Goal: Task Accomplishment & Management: Manage account settings

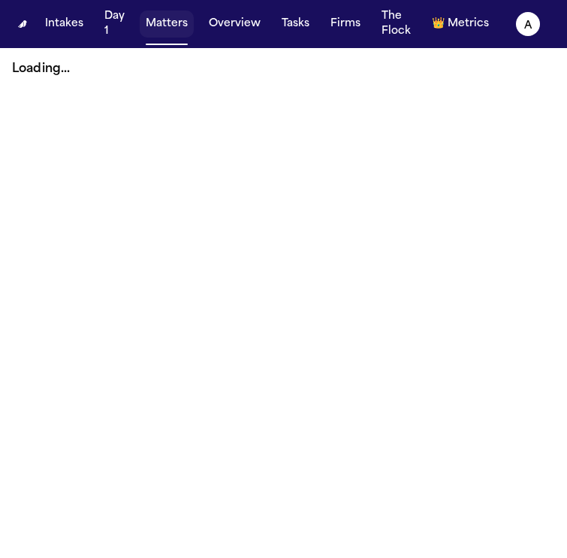
click at [171, 19] on button "Matters" at bounding box center [167, 24] width 54 height 27
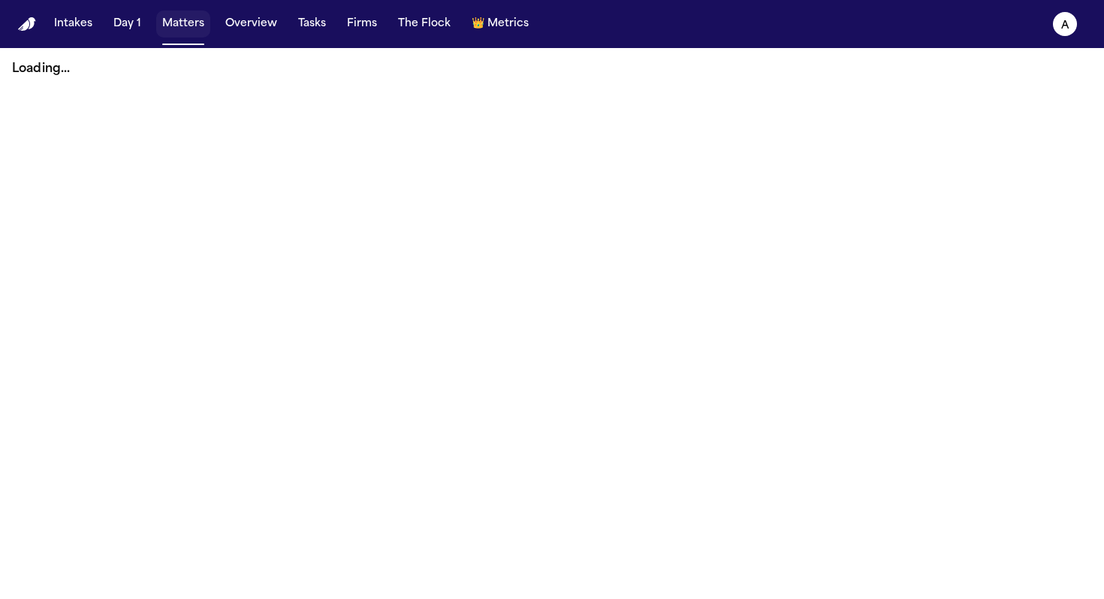
click at [182, 26] on button "Matters" at bounding box center [183, 24] width 54 height 27
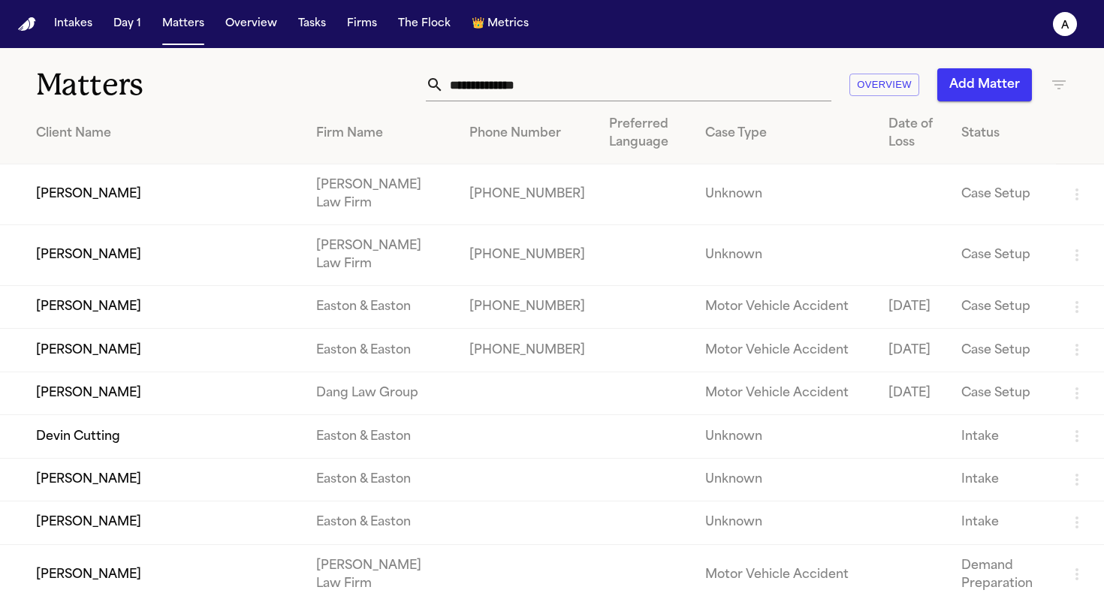
click at [531, 92] on input "text" at bounding box center [637, 84] width 387 height 33
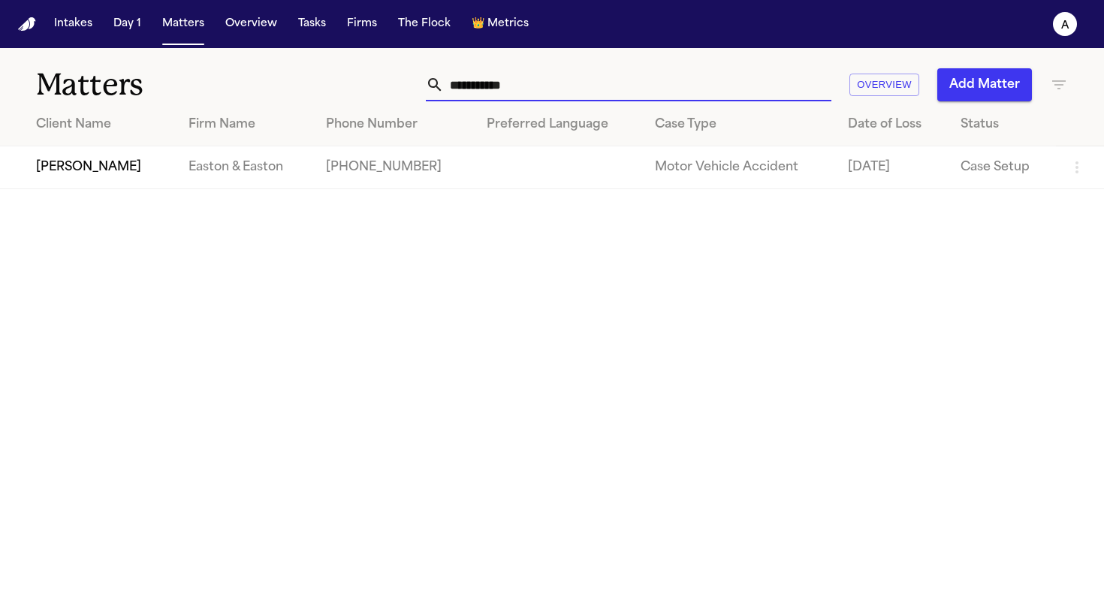
type input "**********"
click at [127, 164] on td "[PERSON_NAME]" at bounding box center [88, 167] width 176 height 43
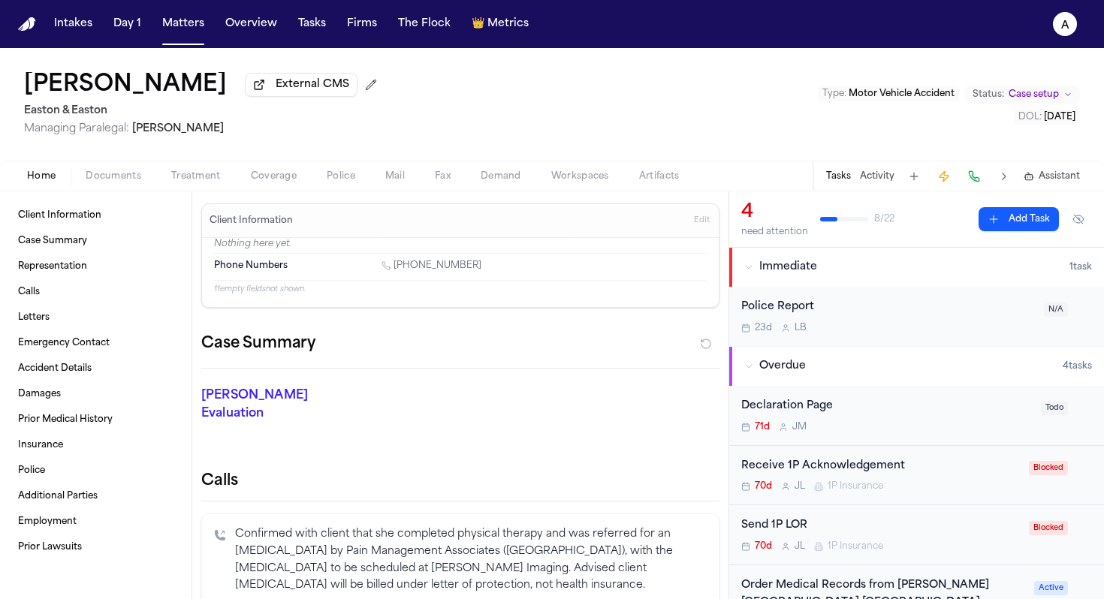
click at [566, 181] on button "Tasks" at bounding box center [838, 176] width 25 height 12
click at [566, 174] on button "Tasks" at bounding box center [838, 176] width 25 height 12
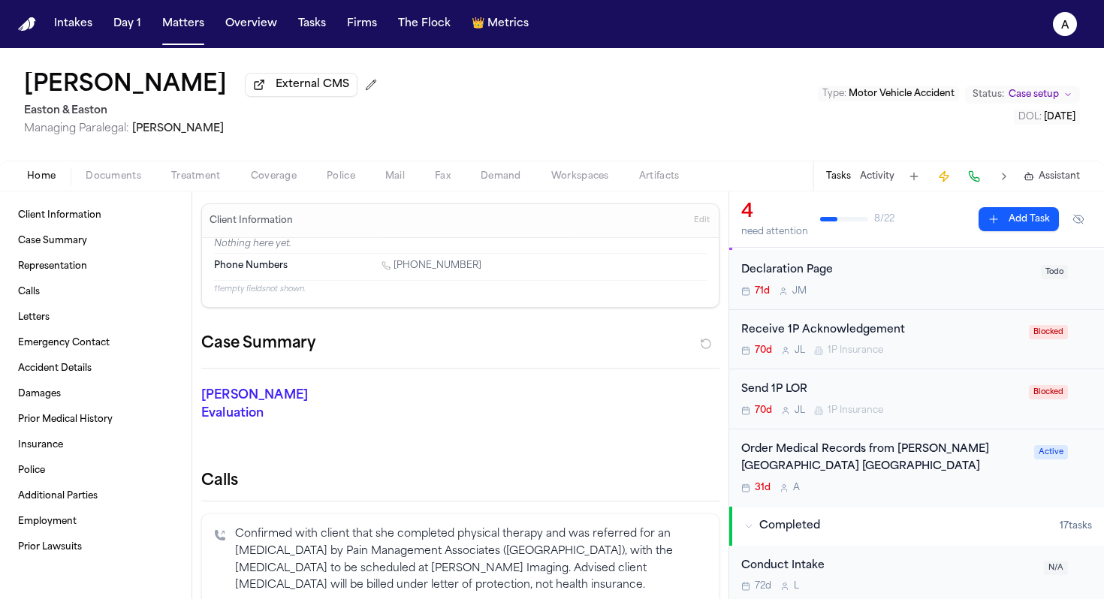
scroll to position [155, 0]
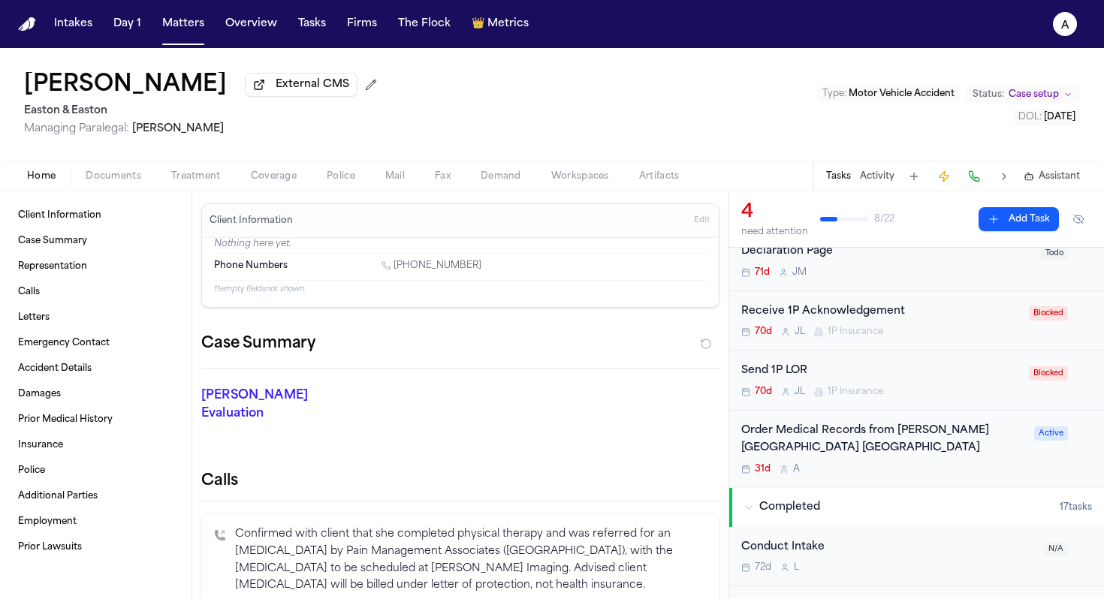
click at [566, 471] on div "31d A" at bounding box center [883, 469] width 284 height 12
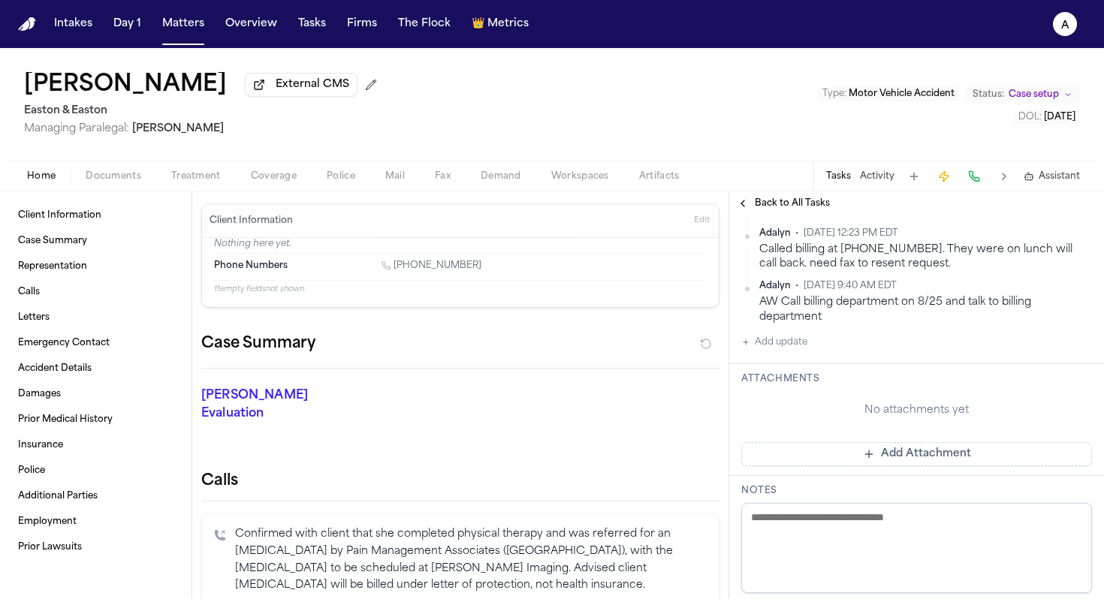
scroll to position [464, 0]
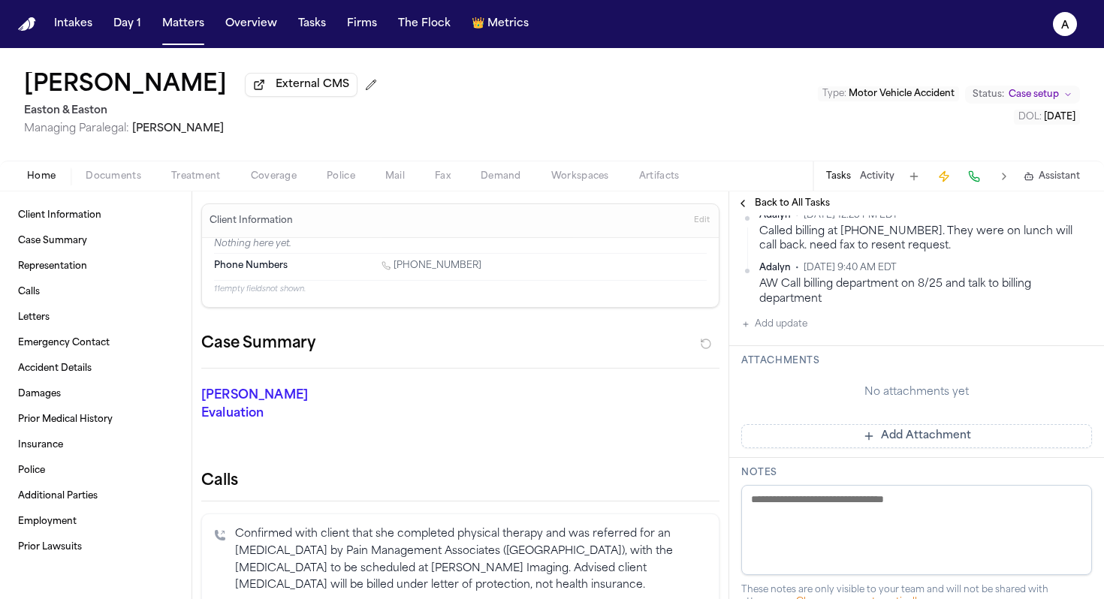
click at [566, 333] on button "Add update" at bounding box center [774, 324] width 66 height 18
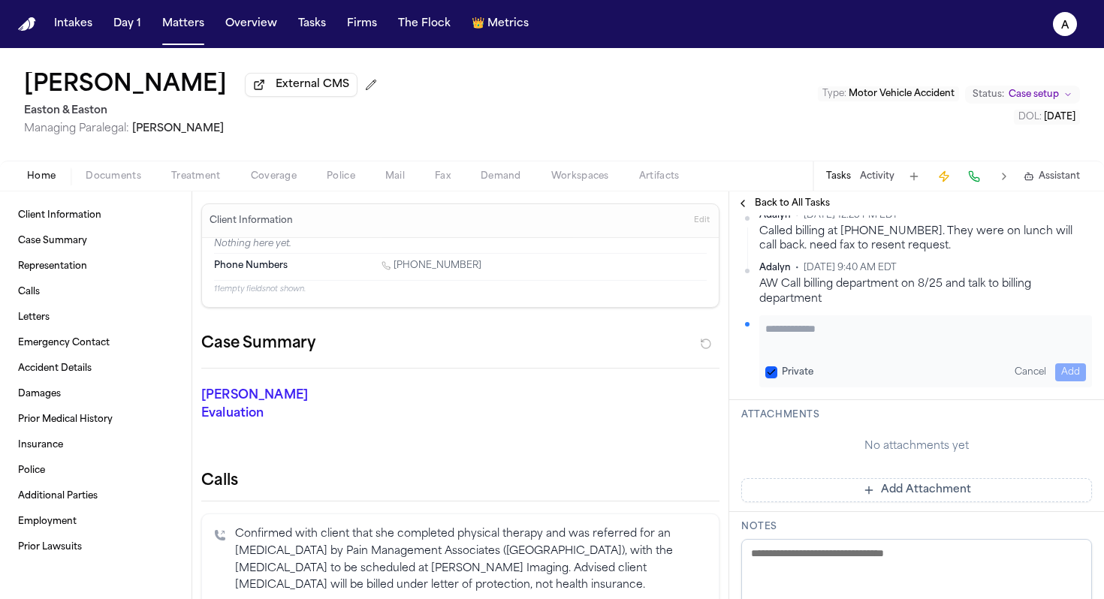
click at [566, 351] on textarea "Add your update" at bounding box center [925, 336] width 321 height 30
paste textarea "**********"
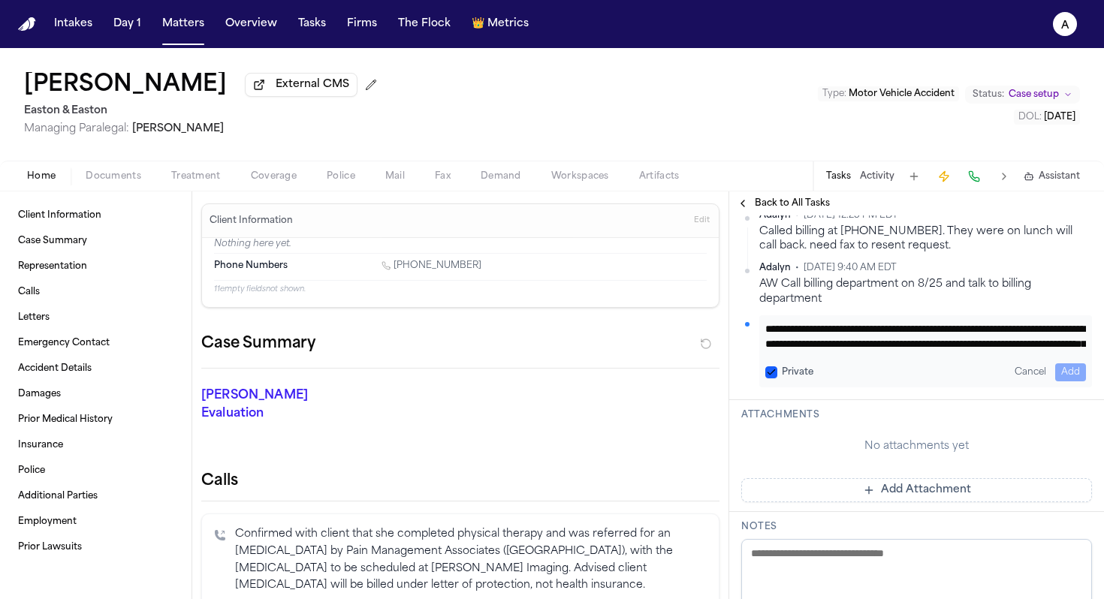
scroll to position [136, 0]
click at [566, 351] on textarea "**********" at bounding box center [919, 336] width 309 height 30
paste textarea "**********"
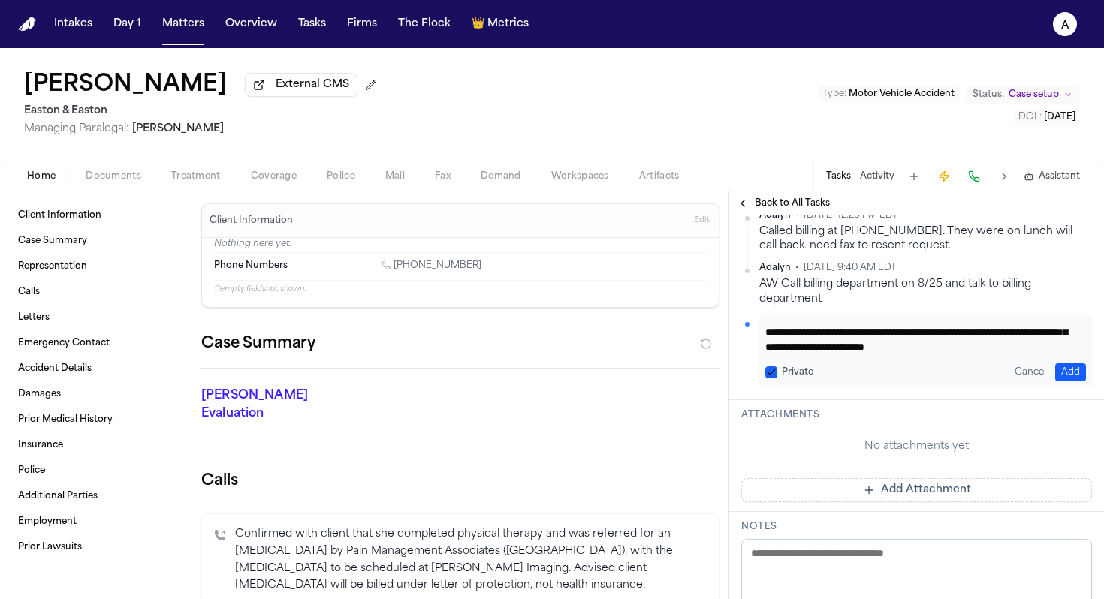
scroll to position [98, 0]
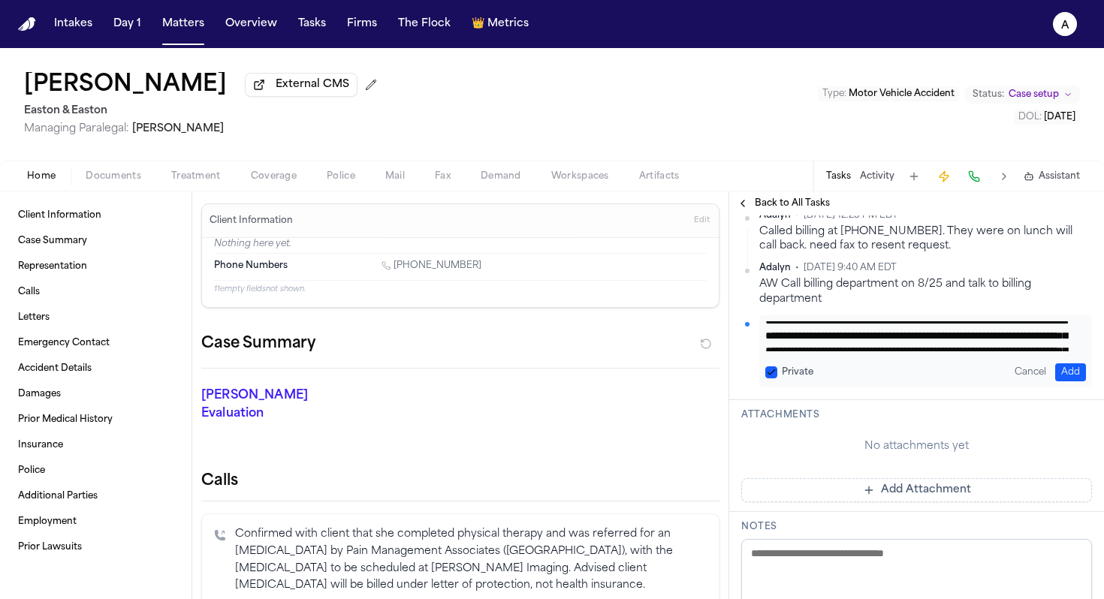
type textarea "**********"
click at [566, 378] on button "Private" at bounding box center [771, 372] width 12 height 12
click at [566, 381] on button "Add" at bounding box center [1070, 372] width 31 height 18
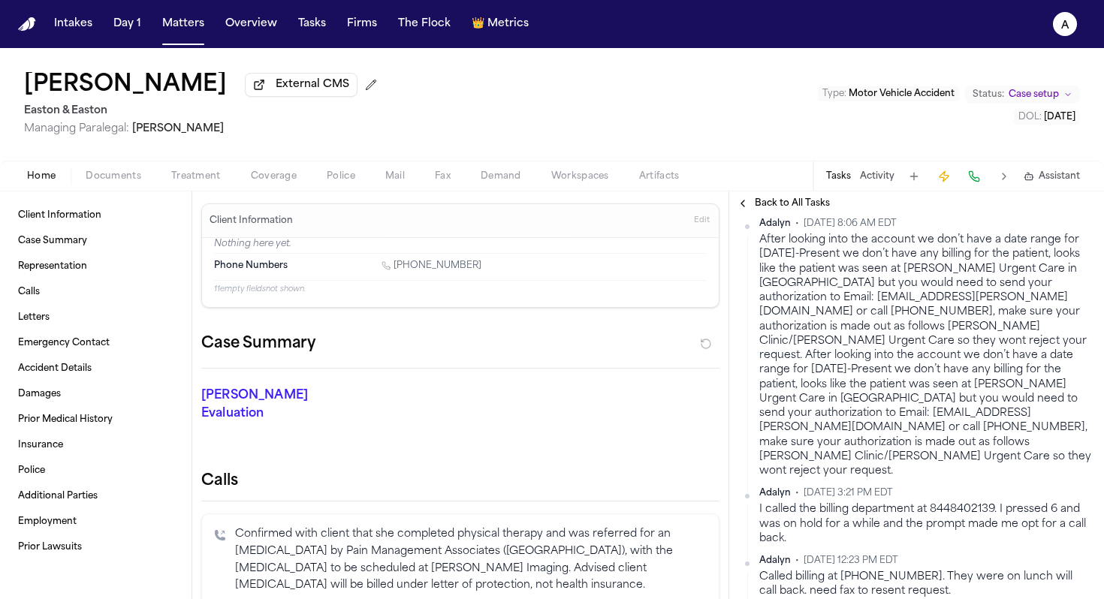
scroll to position [381, 0]
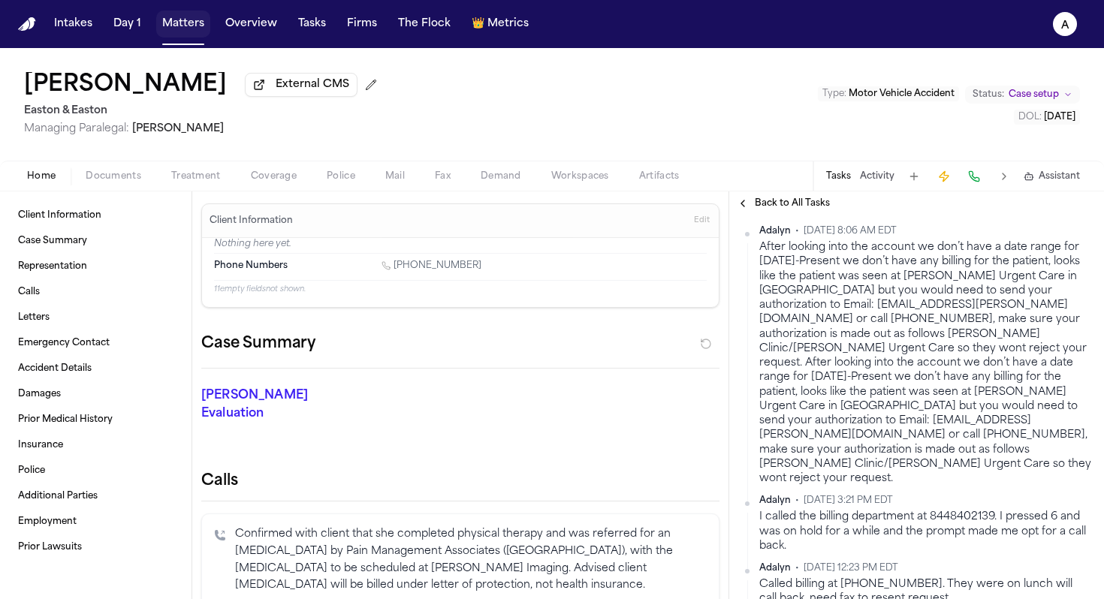
click at [184, 22] on button "Matters" at bounding box center [183, 24] width 54 height 27
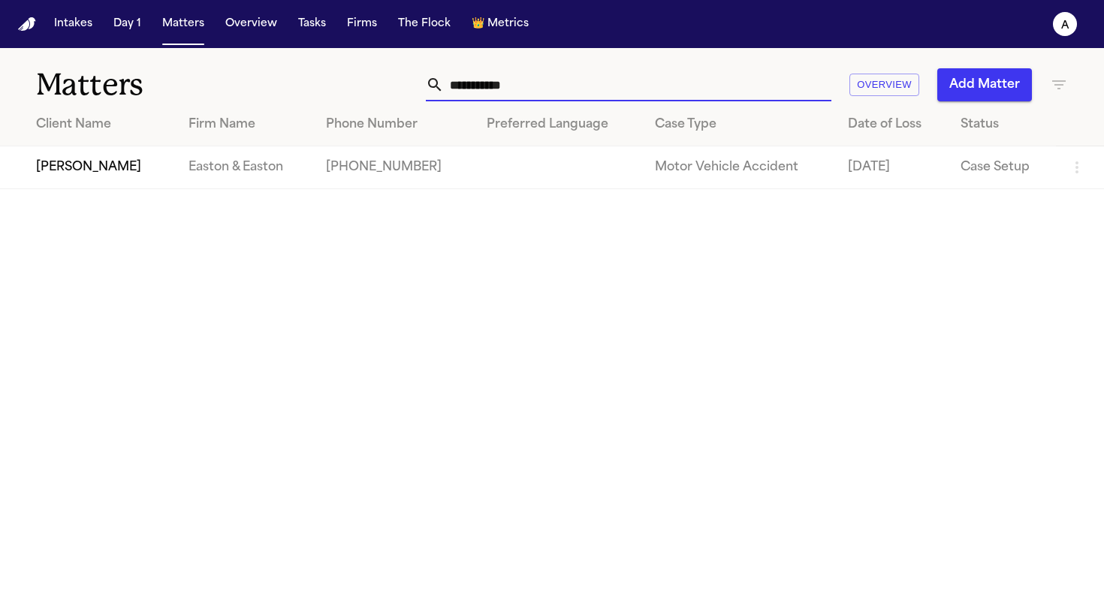
drag, startPoint x: 561, startPoint y: 86, endPoint x: 355, endPoint y: 86, distance: 205.8
click at [355, 86] on div "**********" at bounding box center [695, 84] width 746 height 33
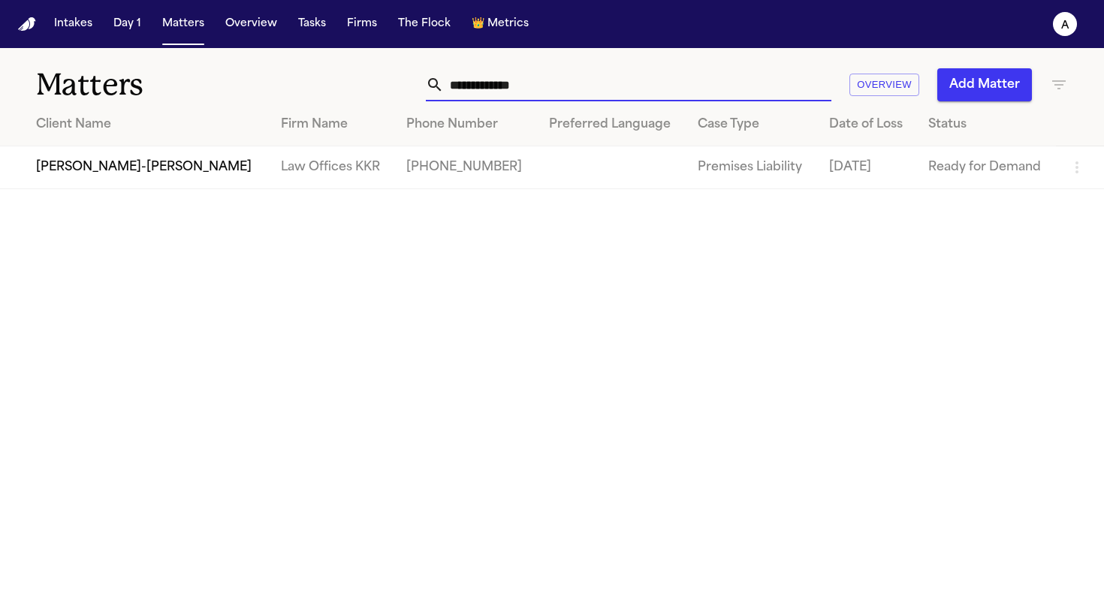
type input "**********"
click at [125, 155] on td "[PERSON_NAME]-[PERSON_NAME]" at bounding box center [134, 167] width 269 height 43
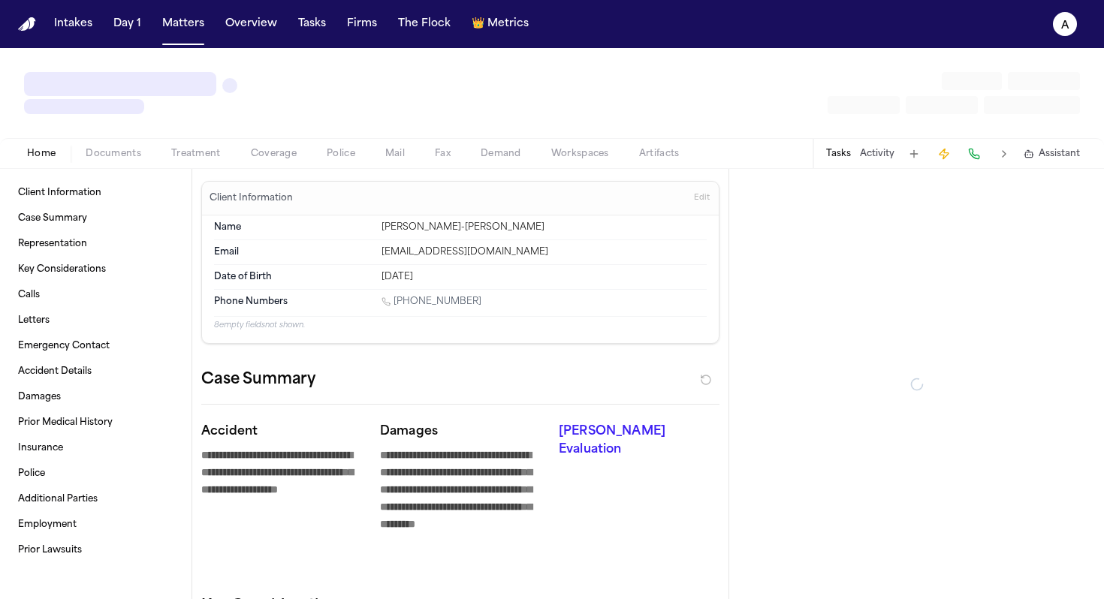
type textarea "*"
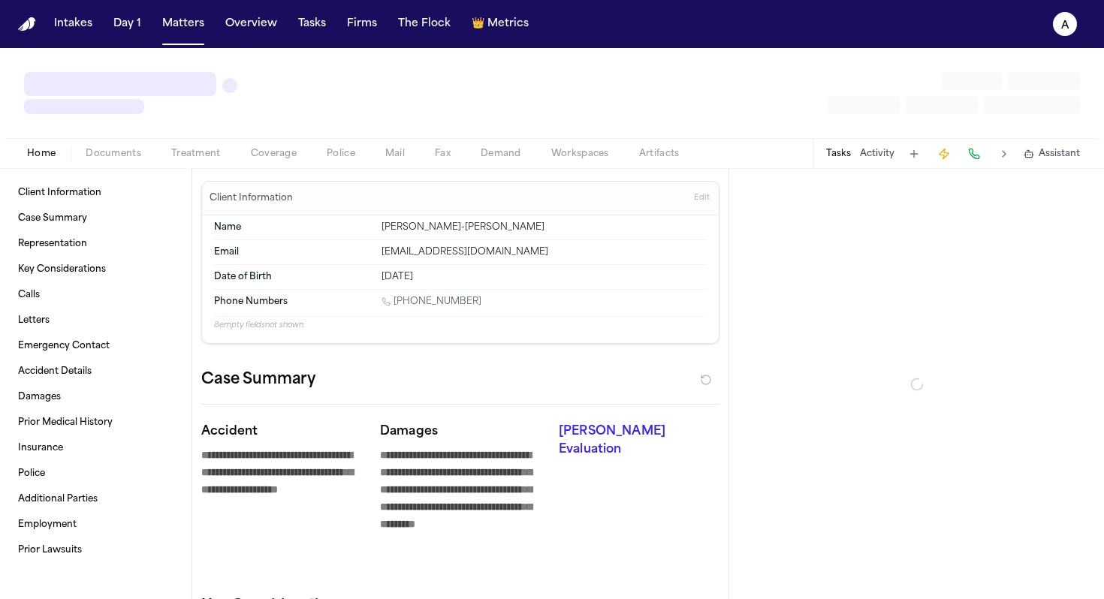
type textarea "*"
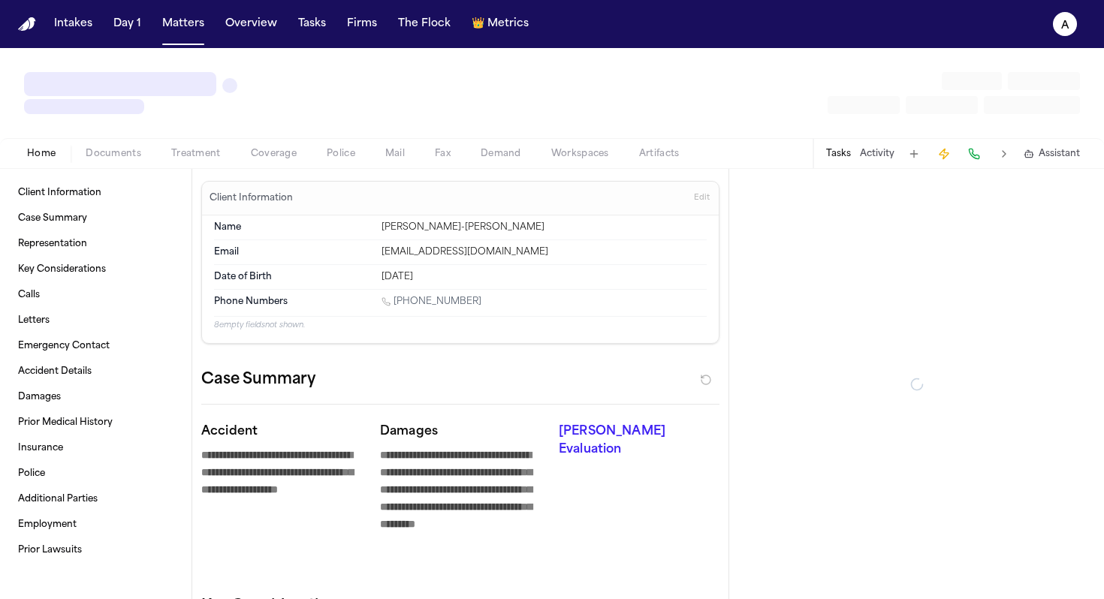
type textarea "*"
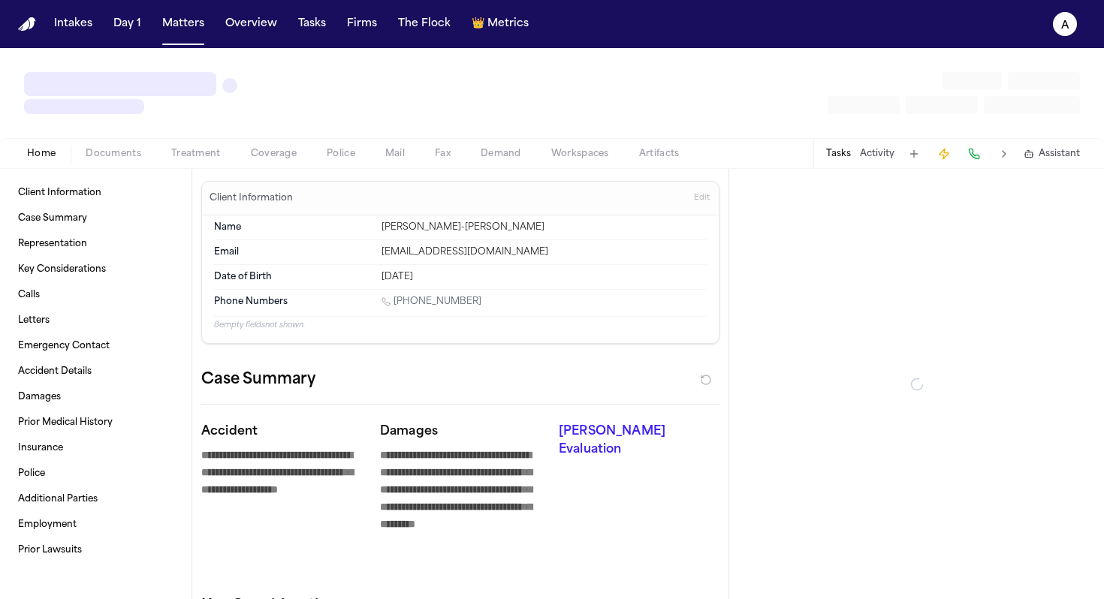
type textarea "*"
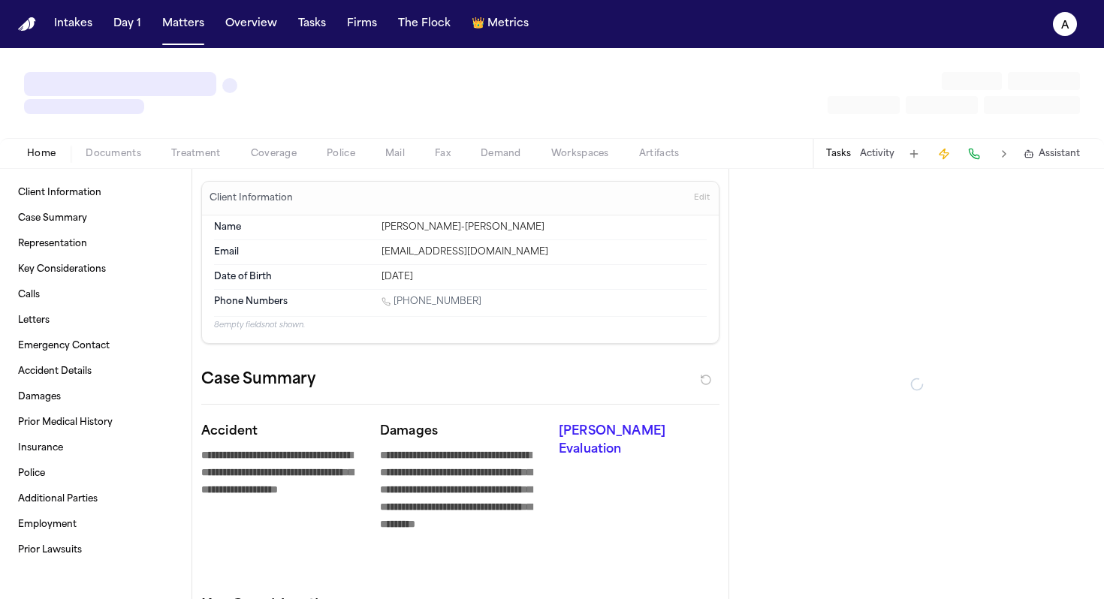
type textarea "*"
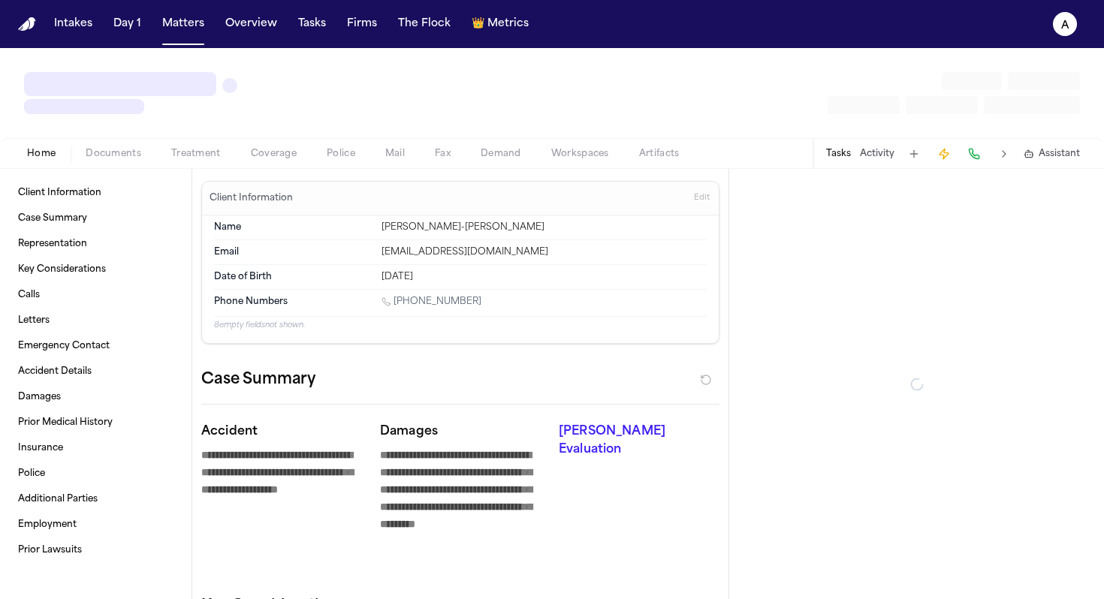
type textarea "*"
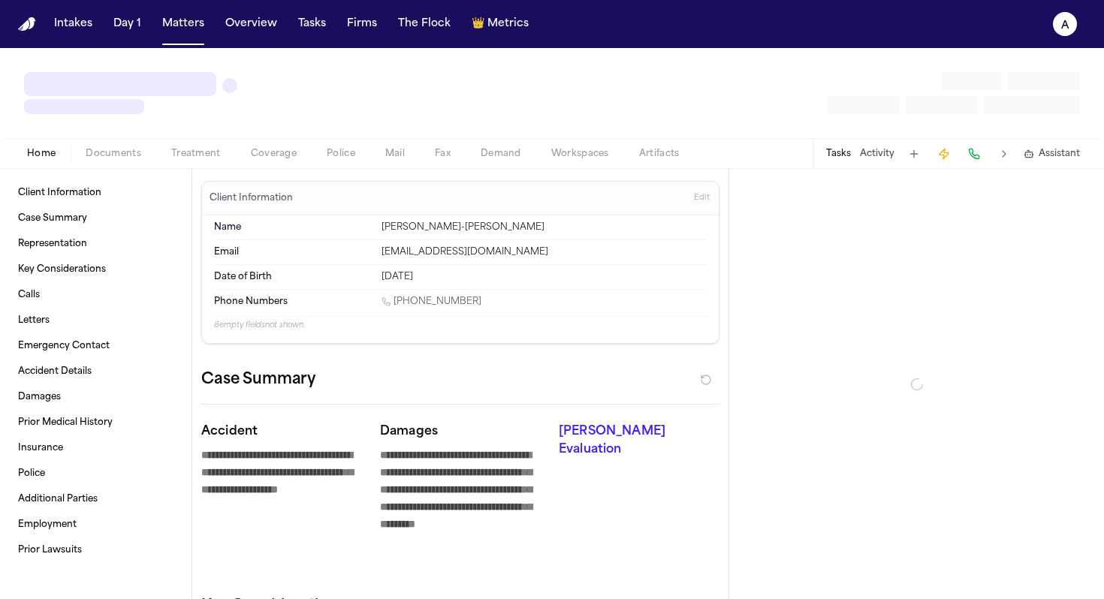
type textarea "*"
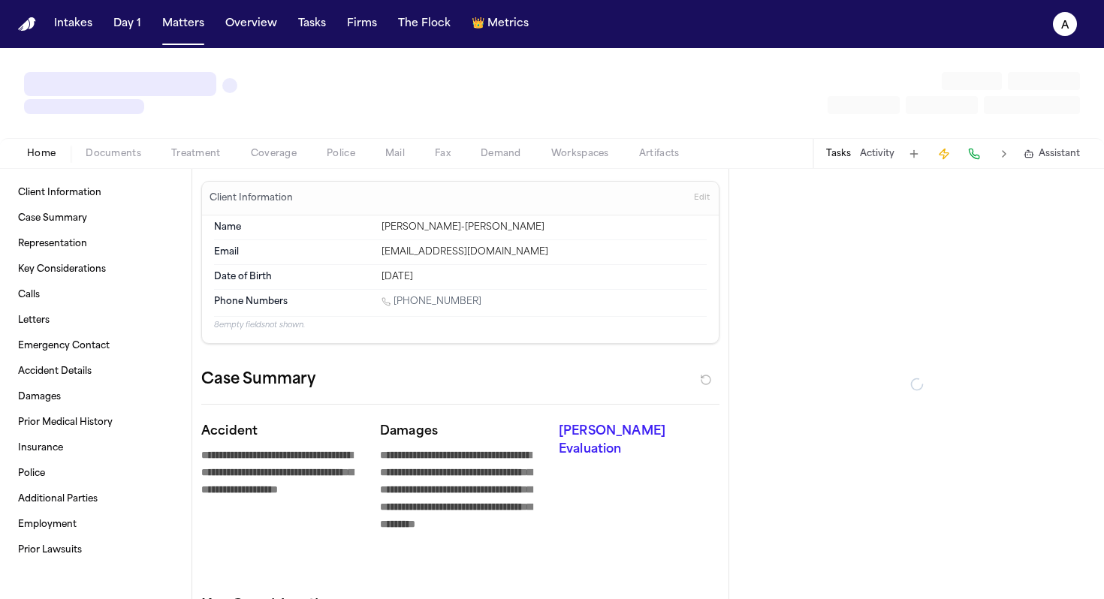
type textarea "*"
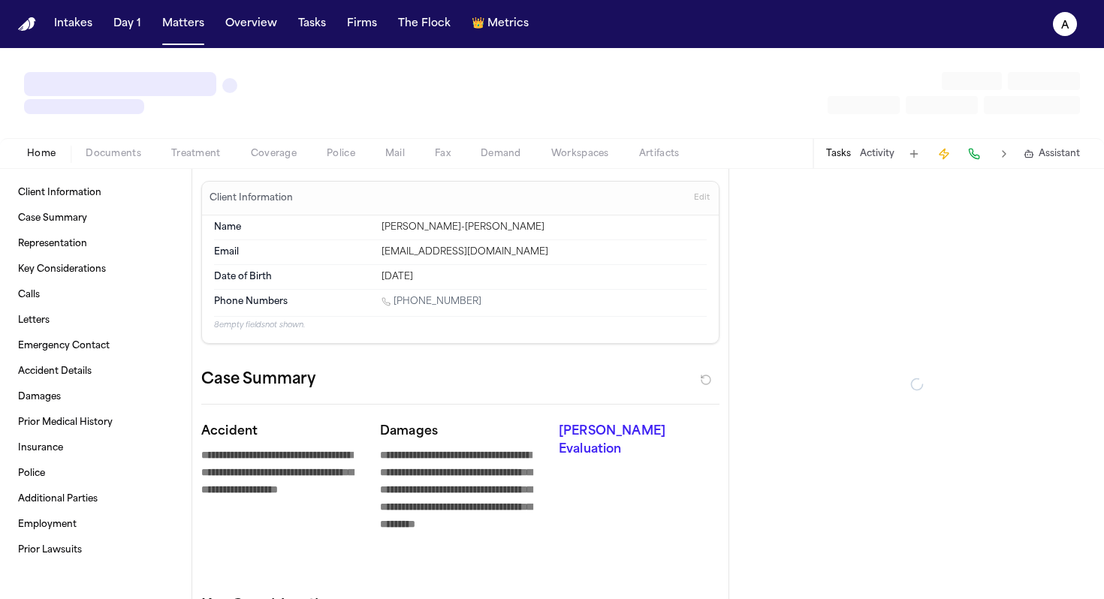
type textarea "*"
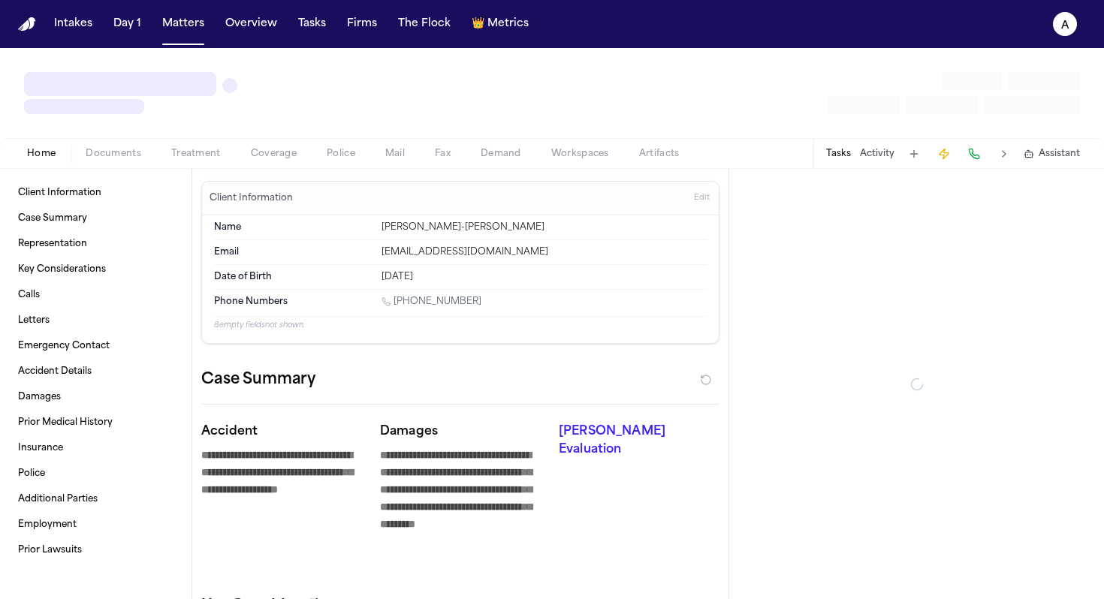
type textarea "*"
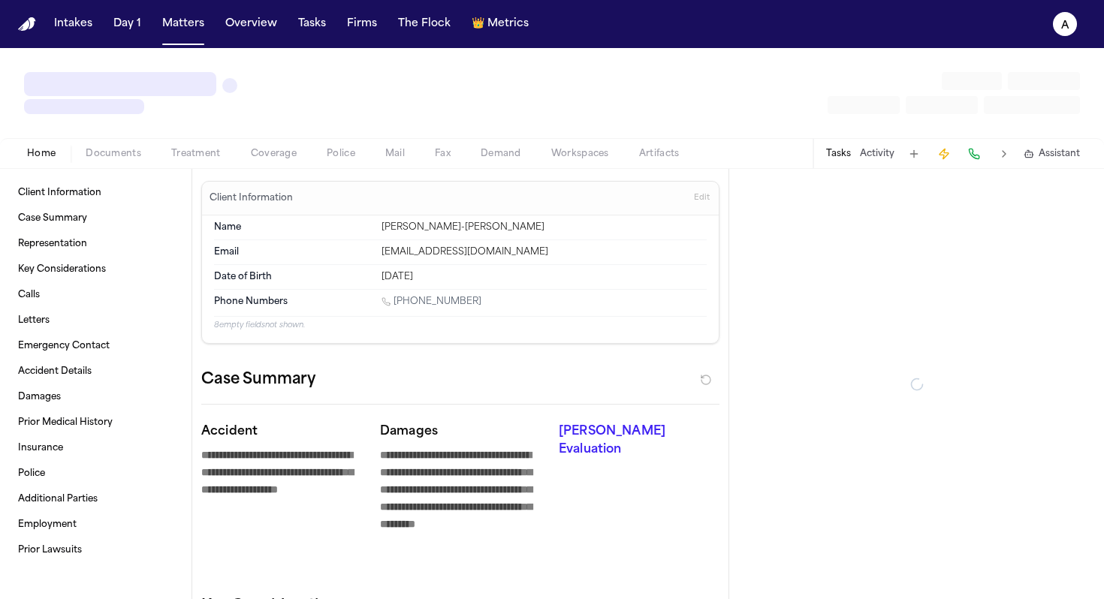
type textarea "*"
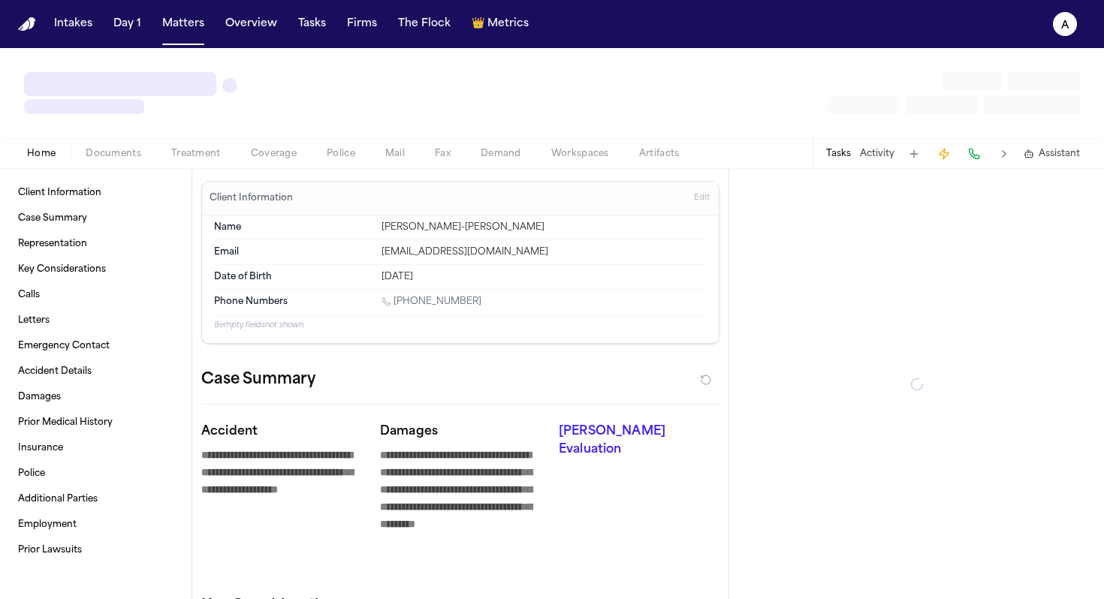
type textarea "*"
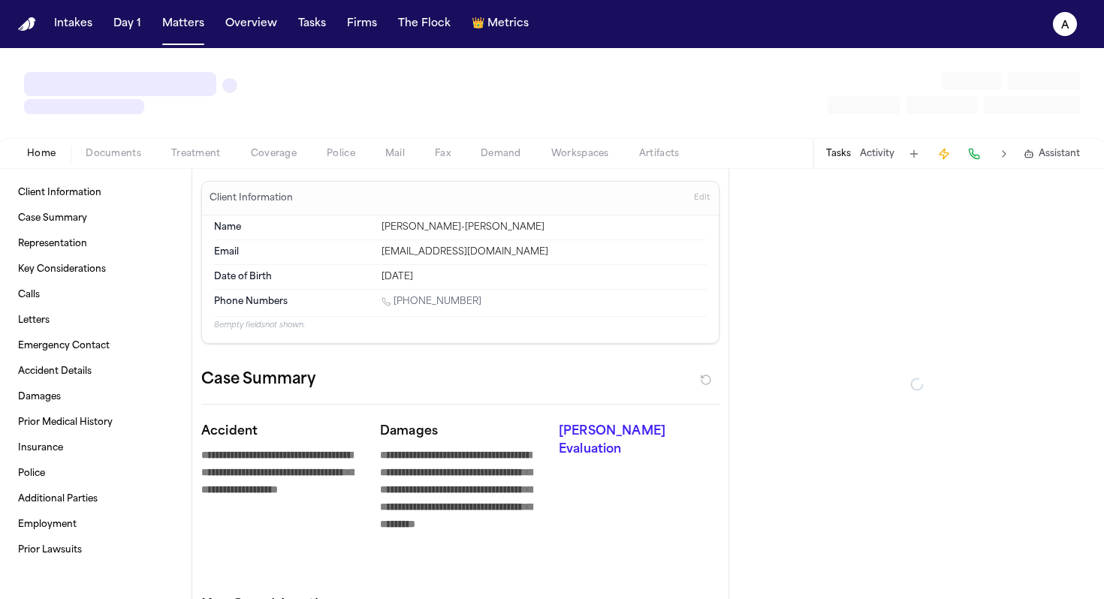
type textarea "*"
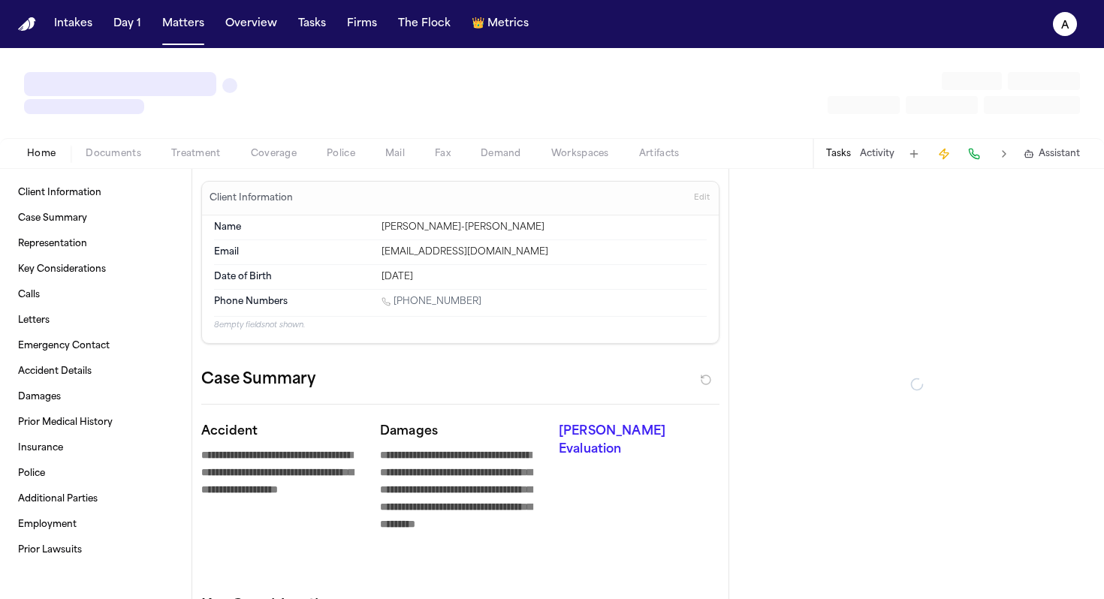
type textarea "*"
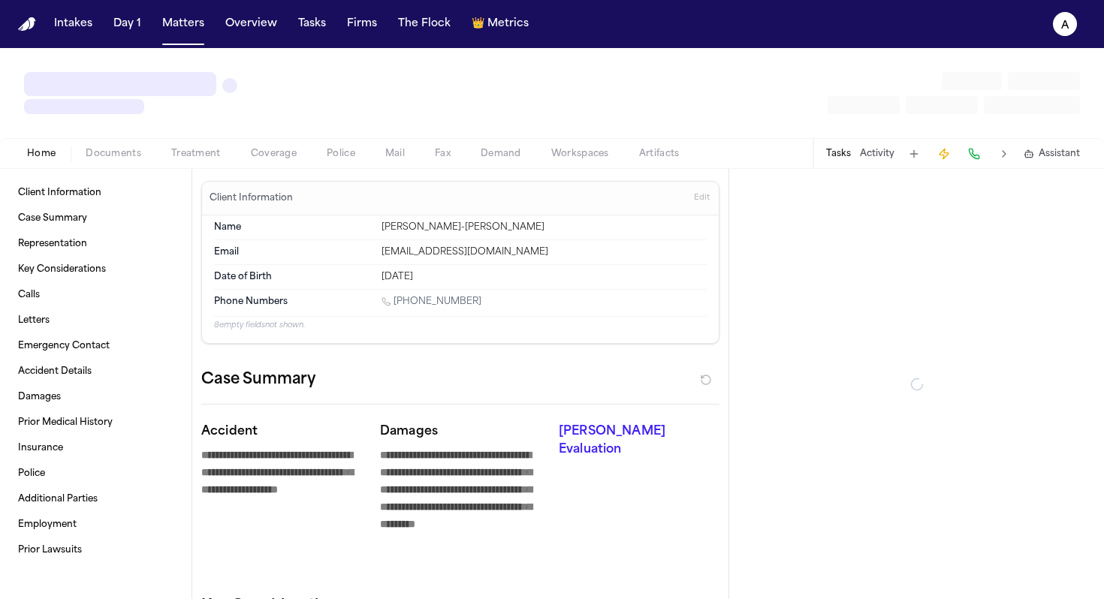
type textarea "*"
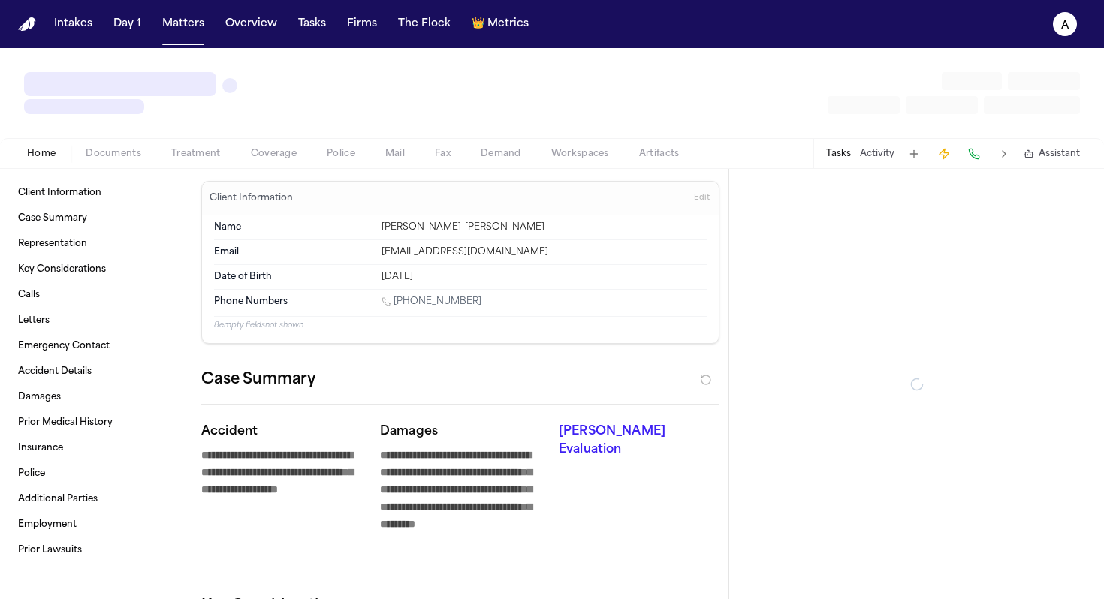
type textarea "*"
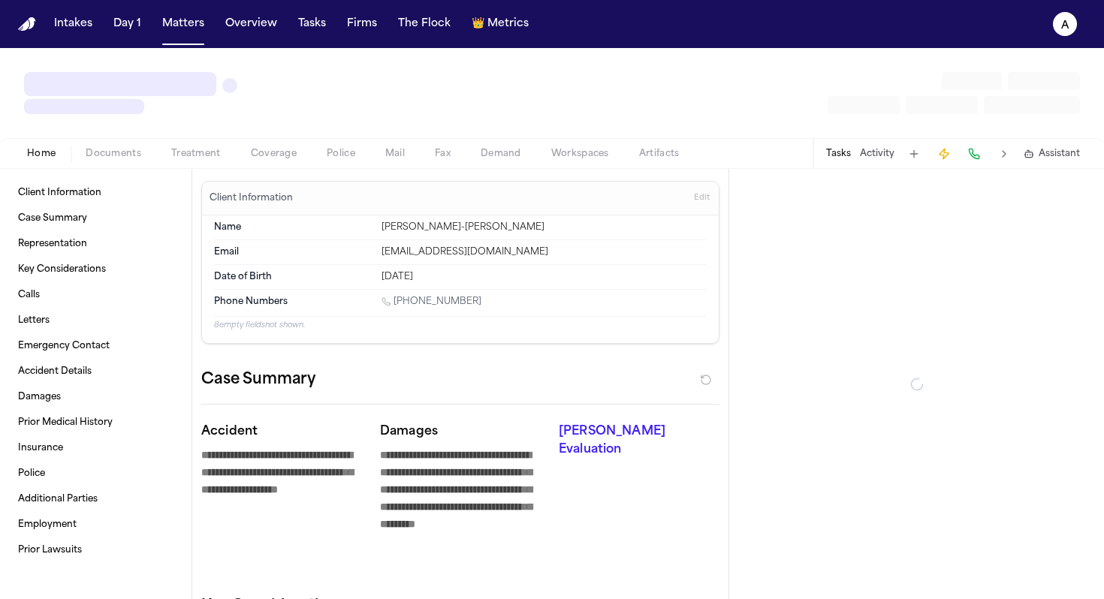
type textarea "*"
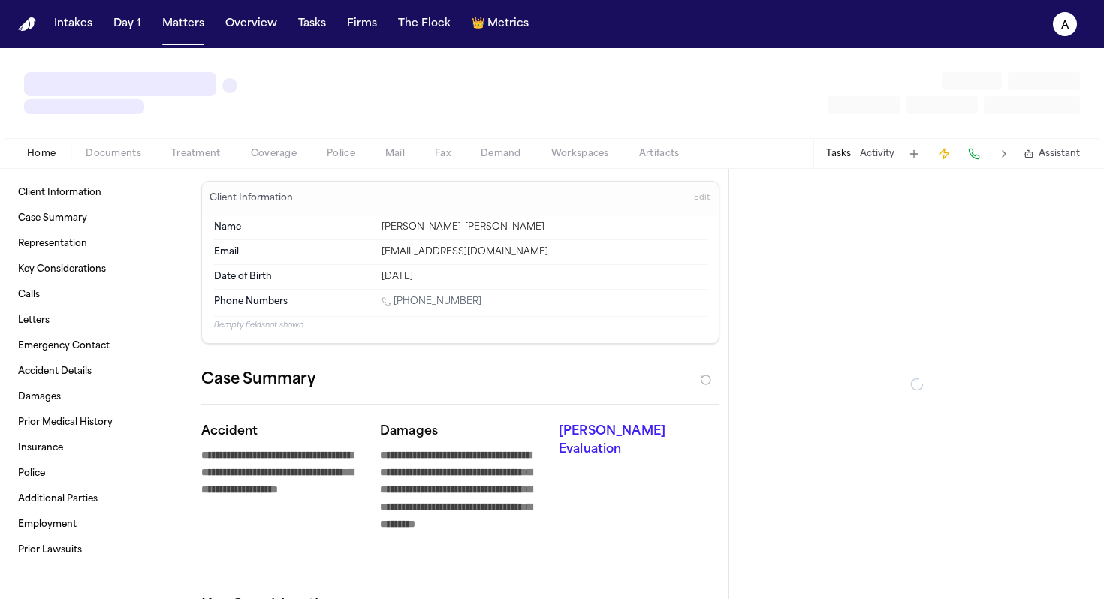
type textarea "*"
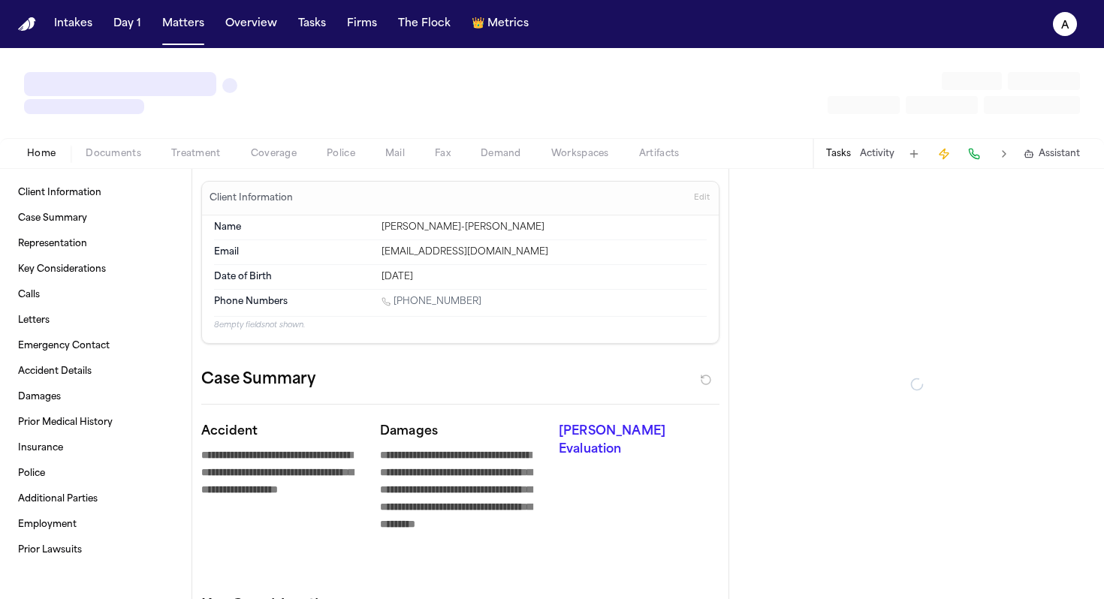
type textarea "*"
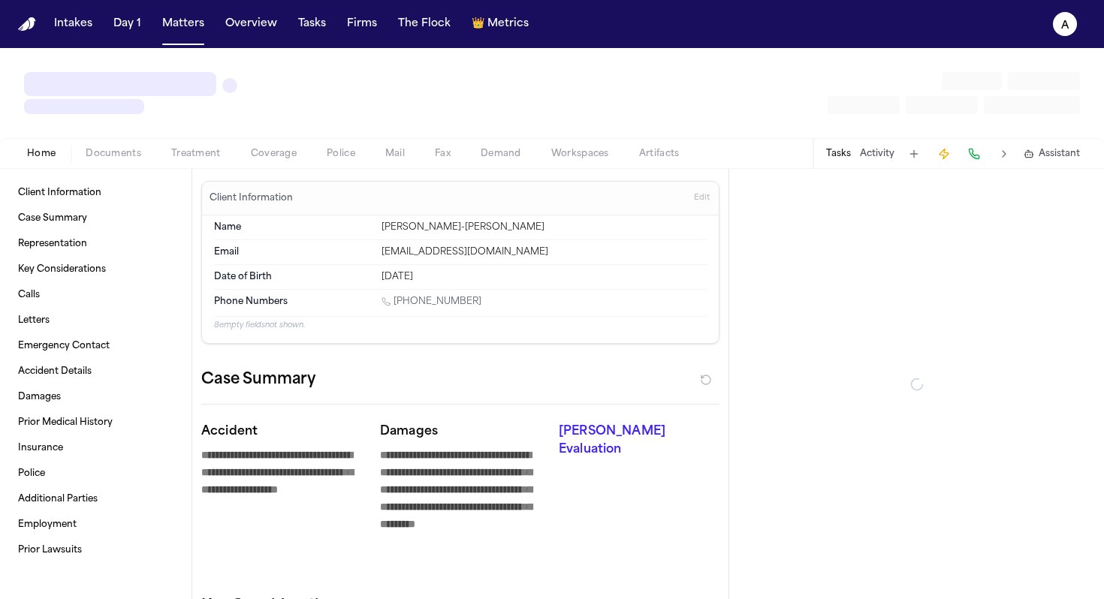
type textarea "*"
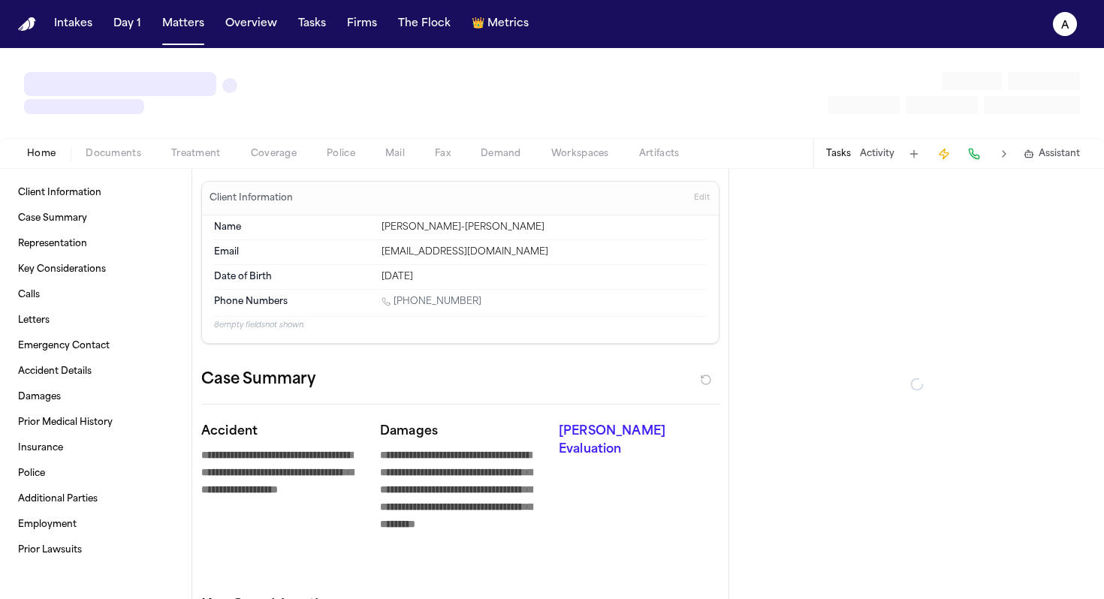
type textarea "*"
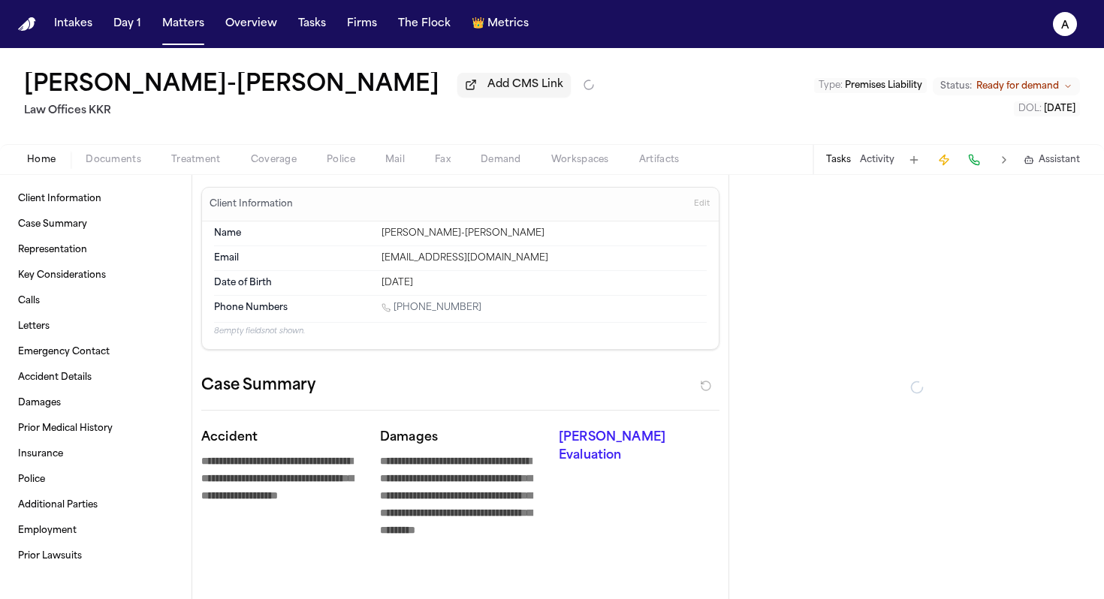
type textarea "*"
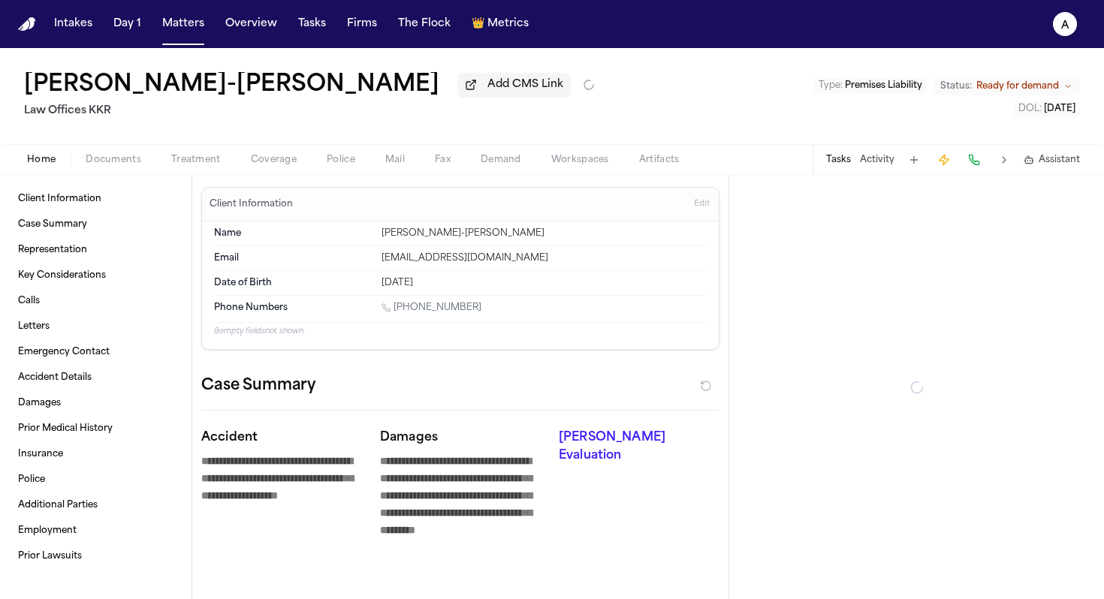
type textarea "*"
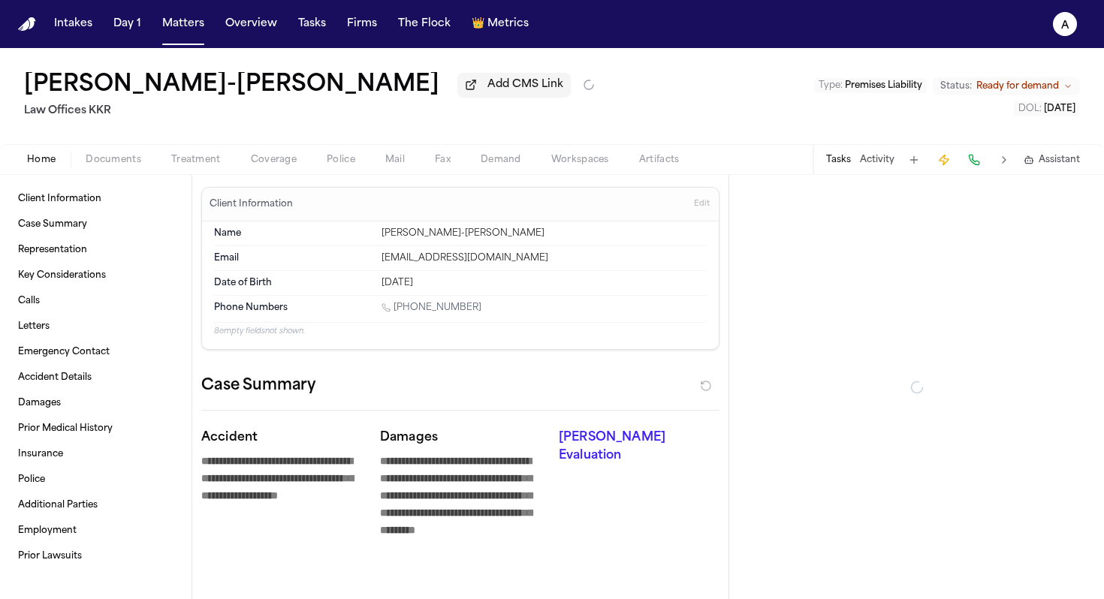
type textarea "*"
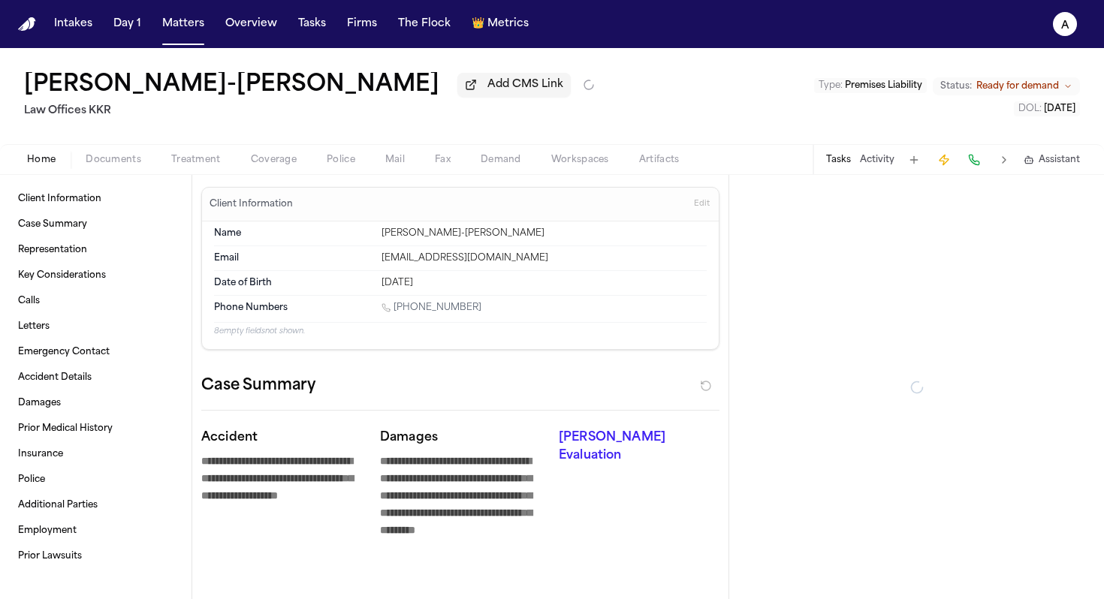
type textarea "*"
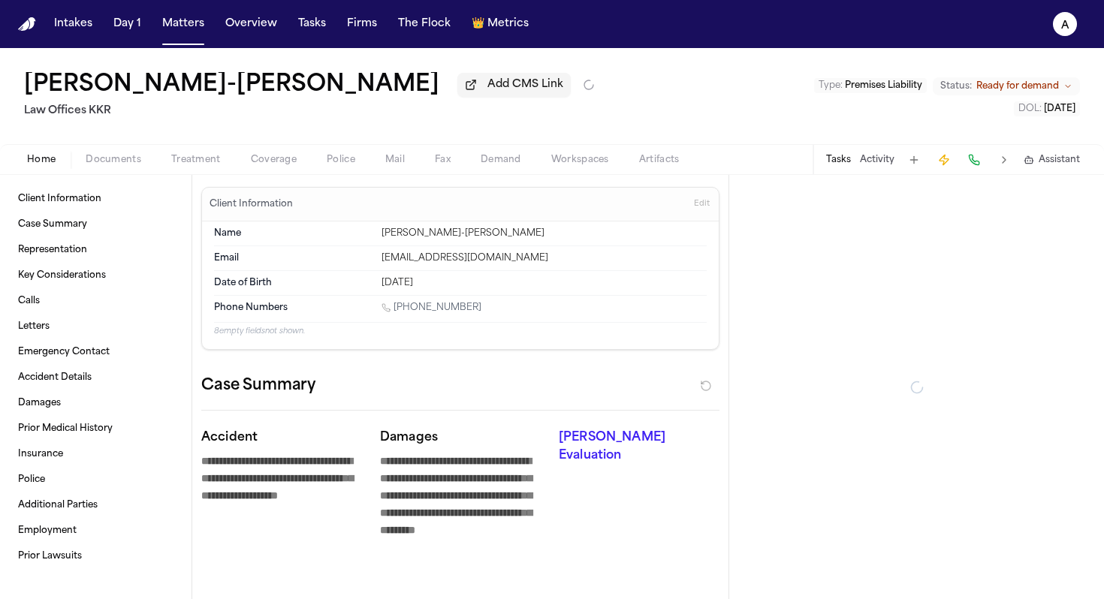
type textarea "*"
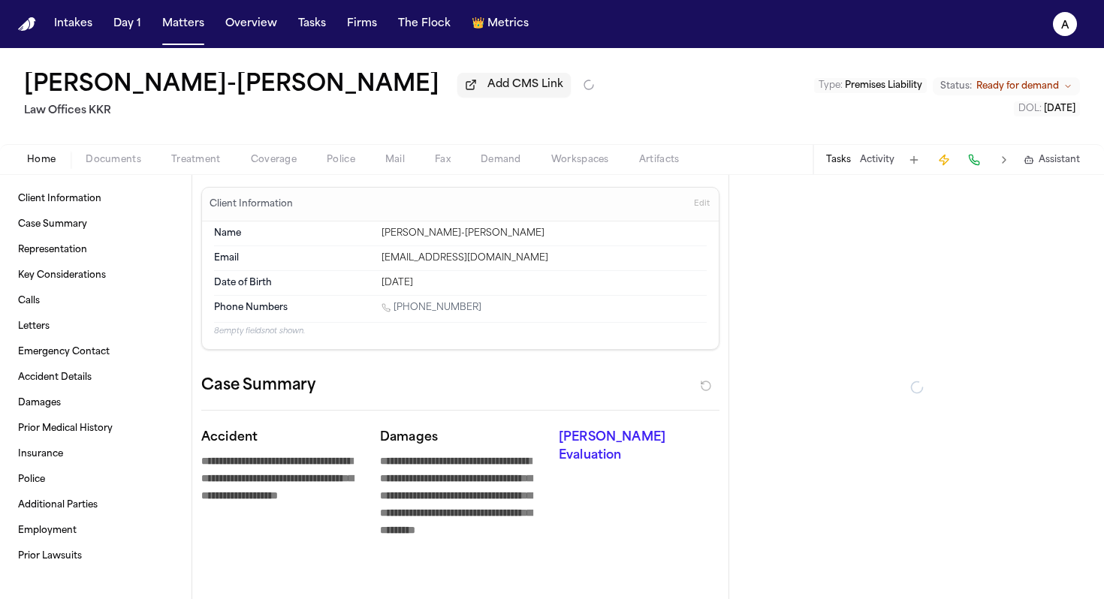
type textarea "*"
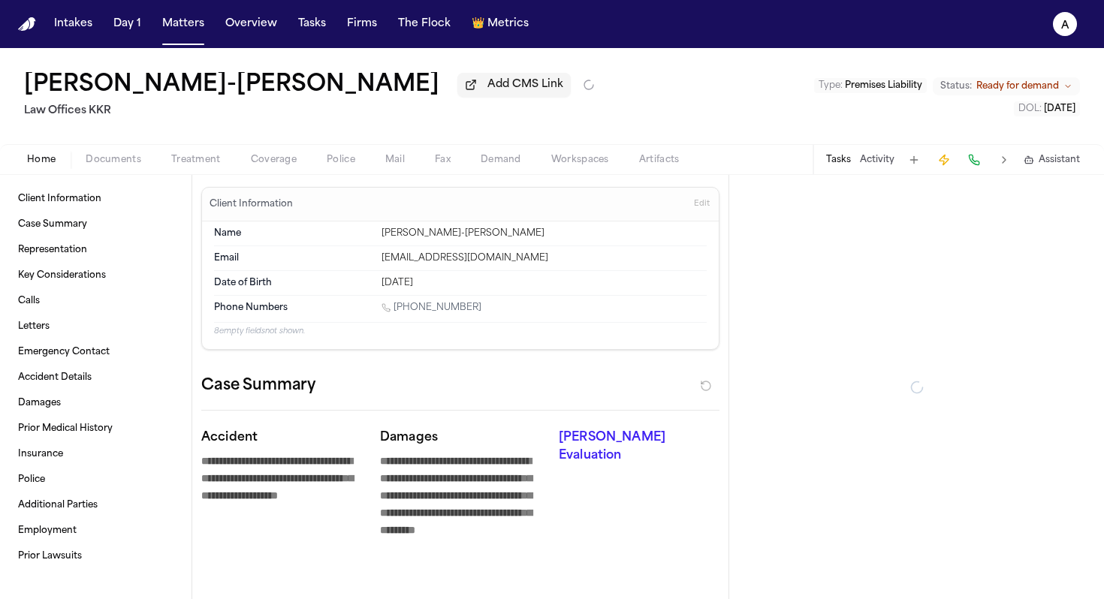
type textarea "*"
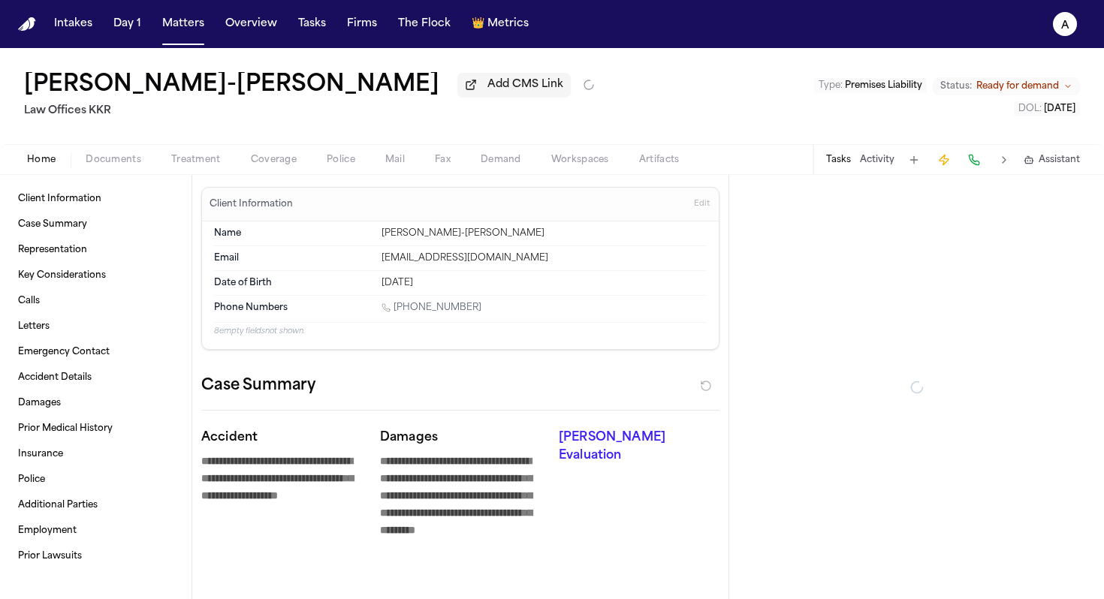
type textarea "*"
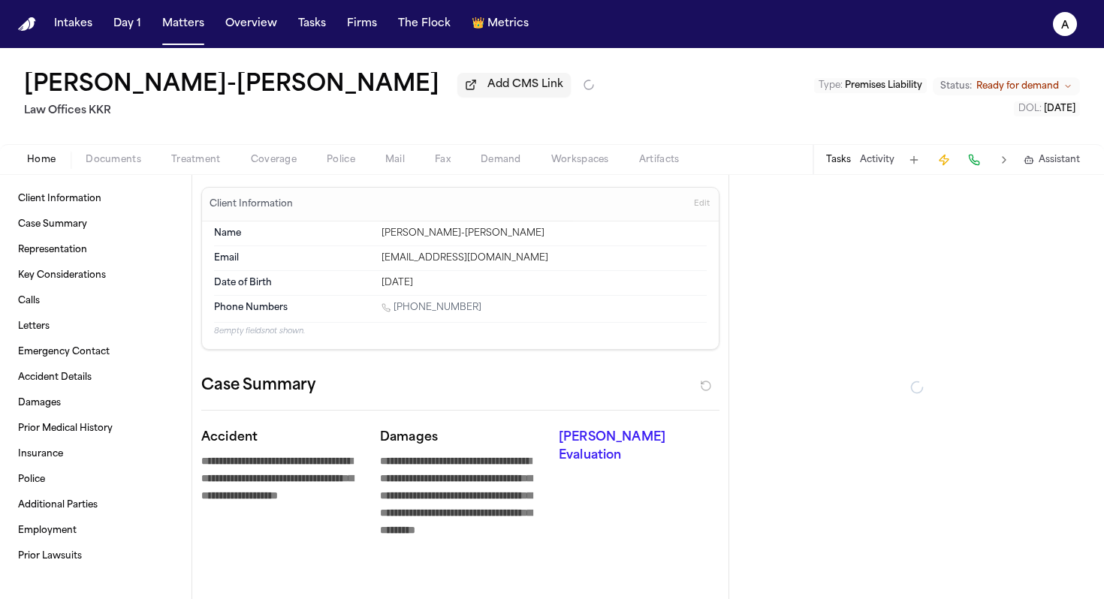
type textarea "*"
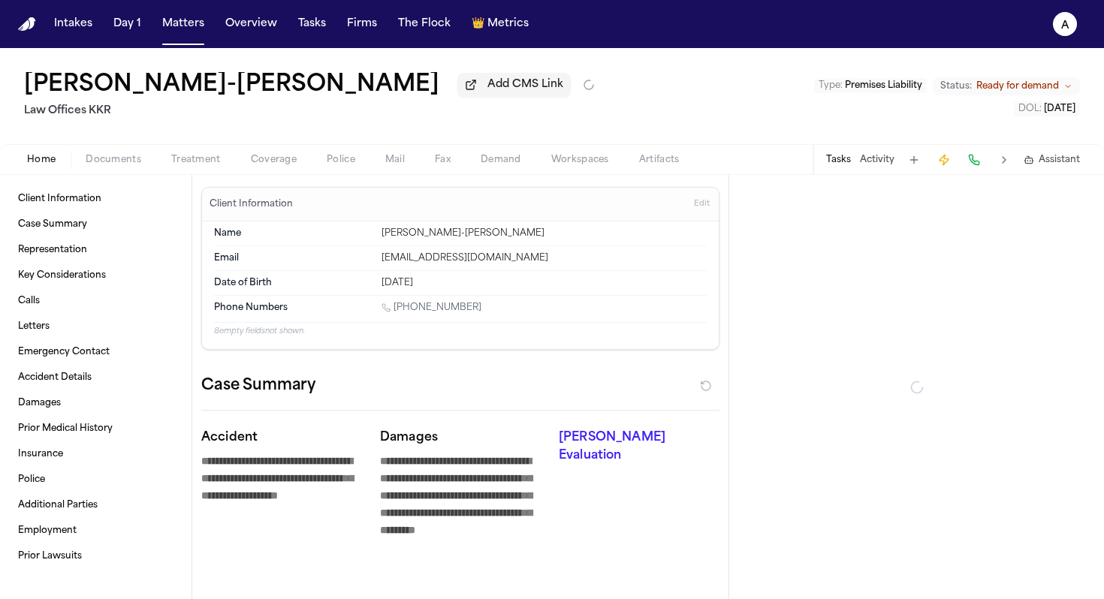
type textarea "*"
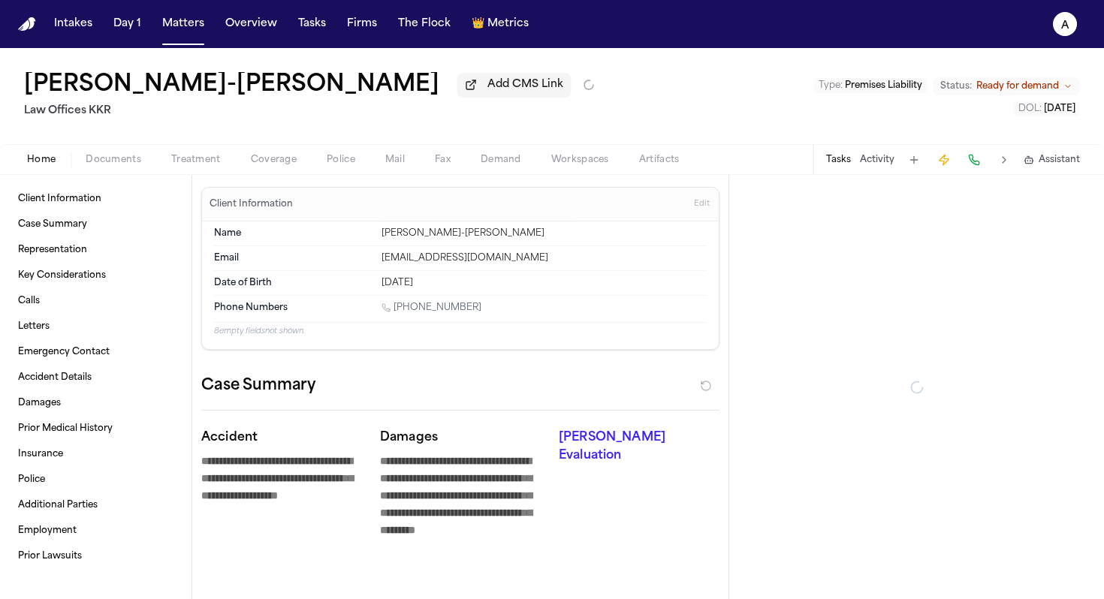
type textarea "*"
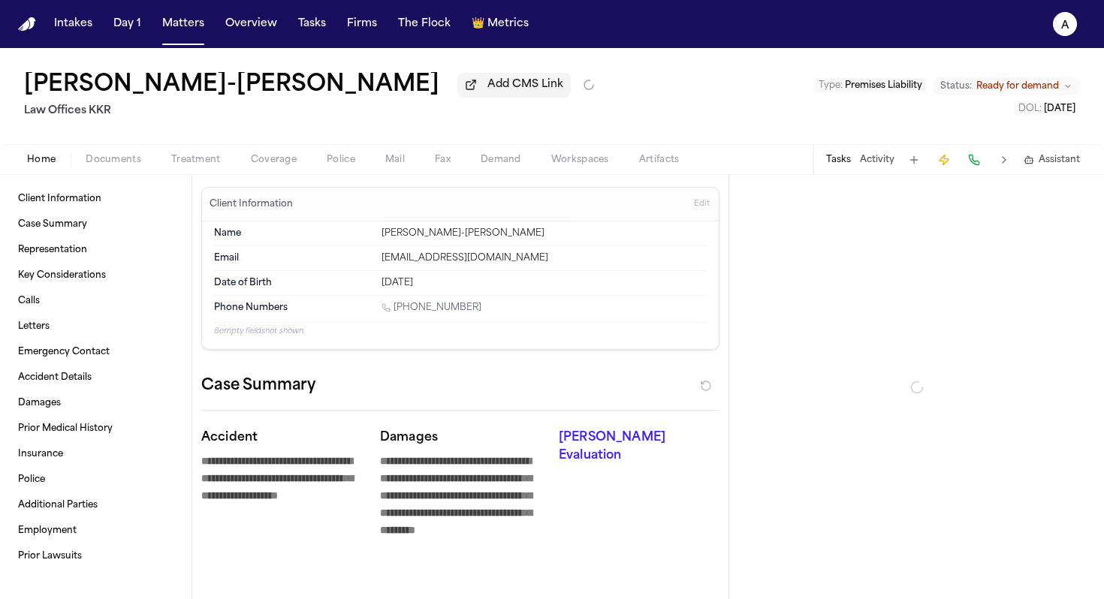
type textarea "*"
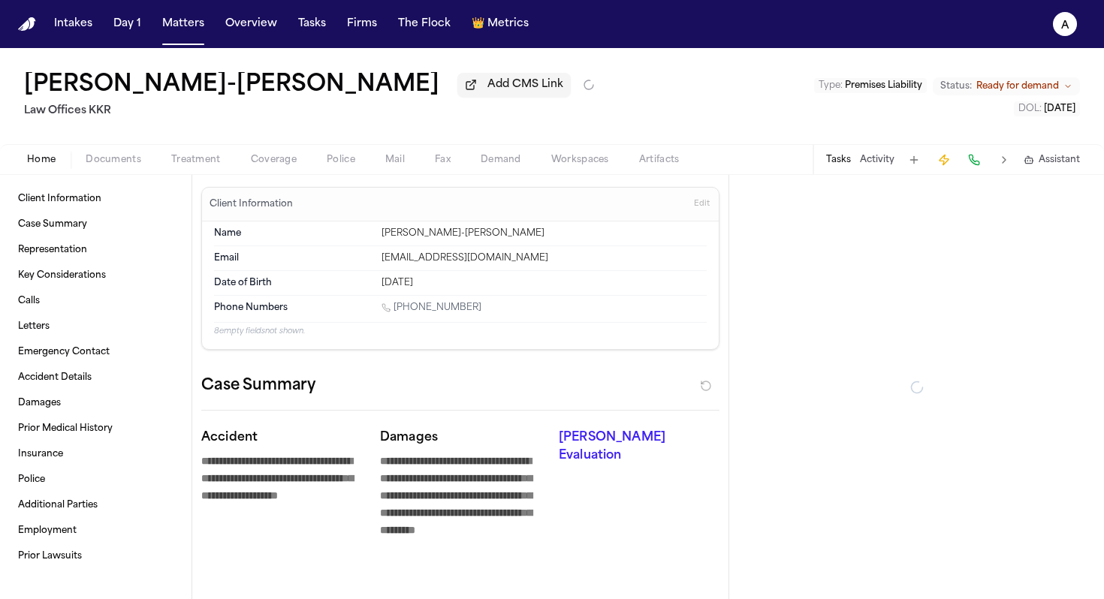
type textarea "*"
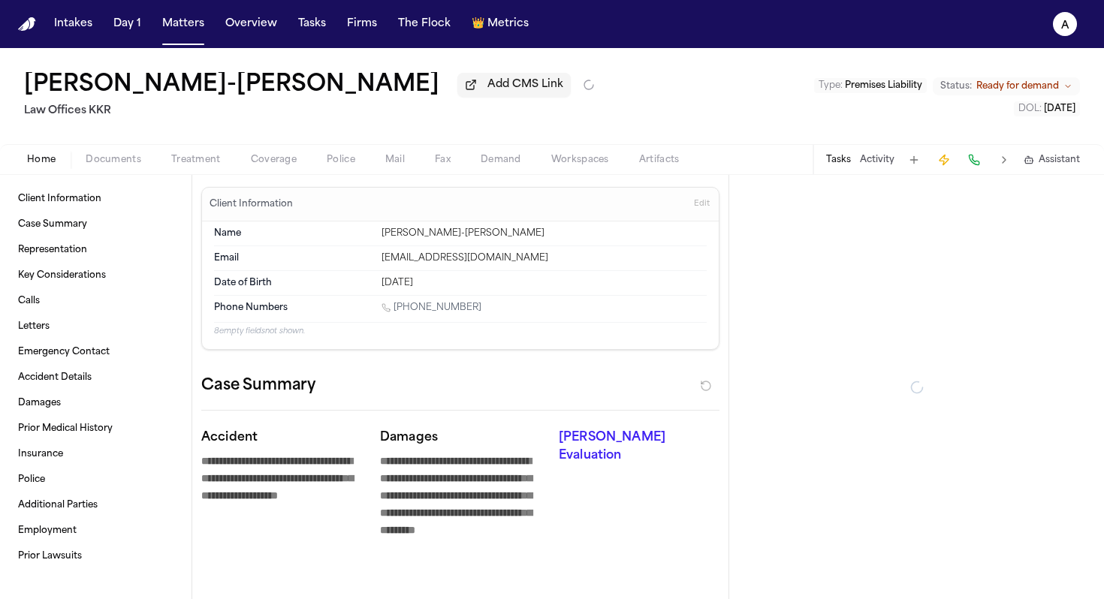
type textarea "*"
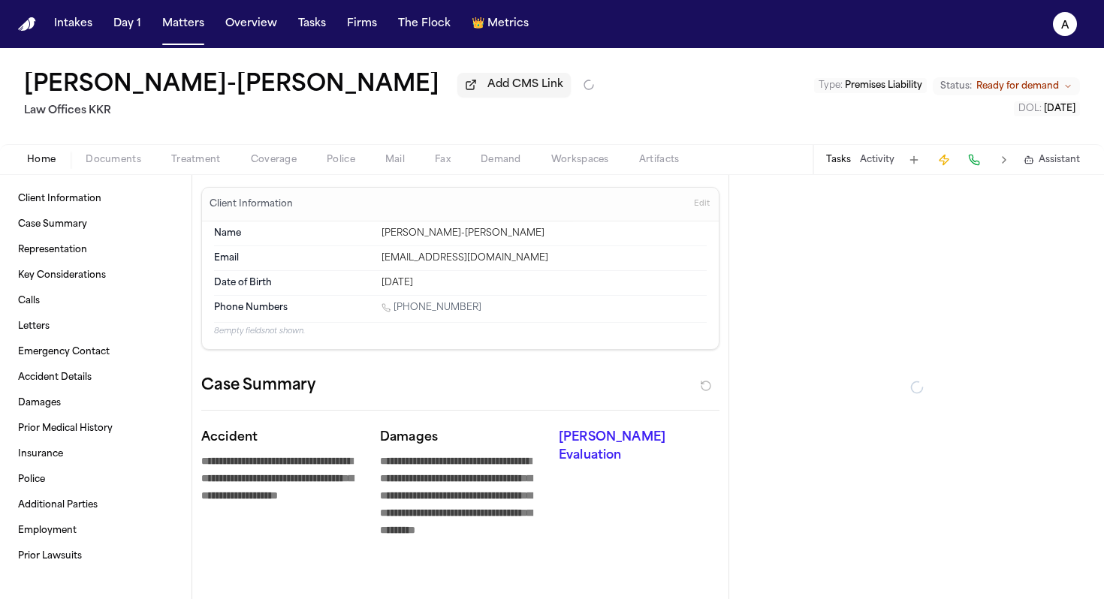
type textarea "*"
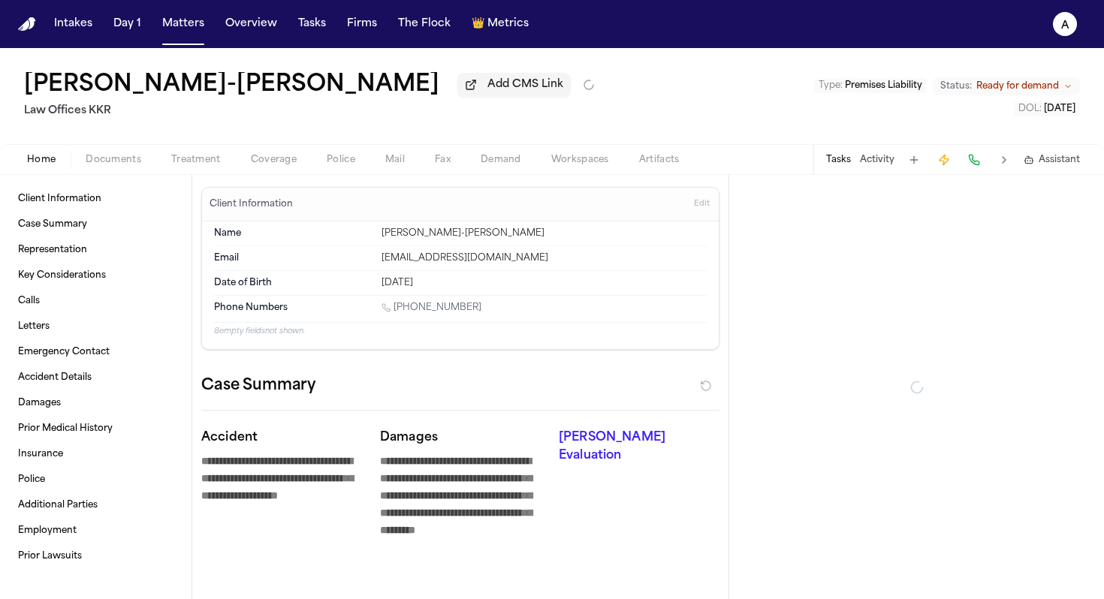
type textarea "*"
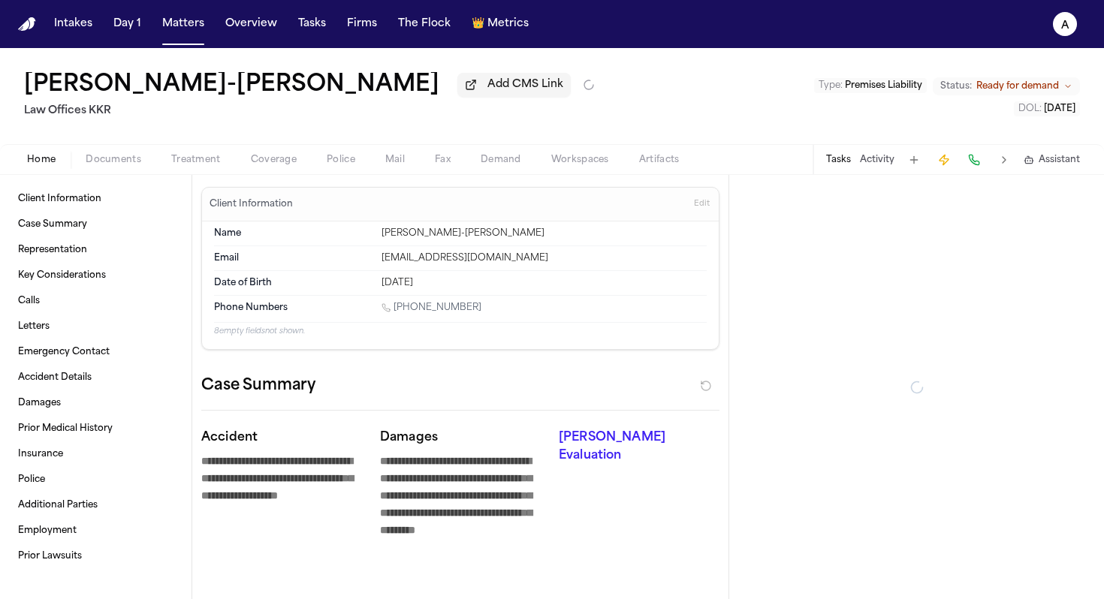
type textarea "*"
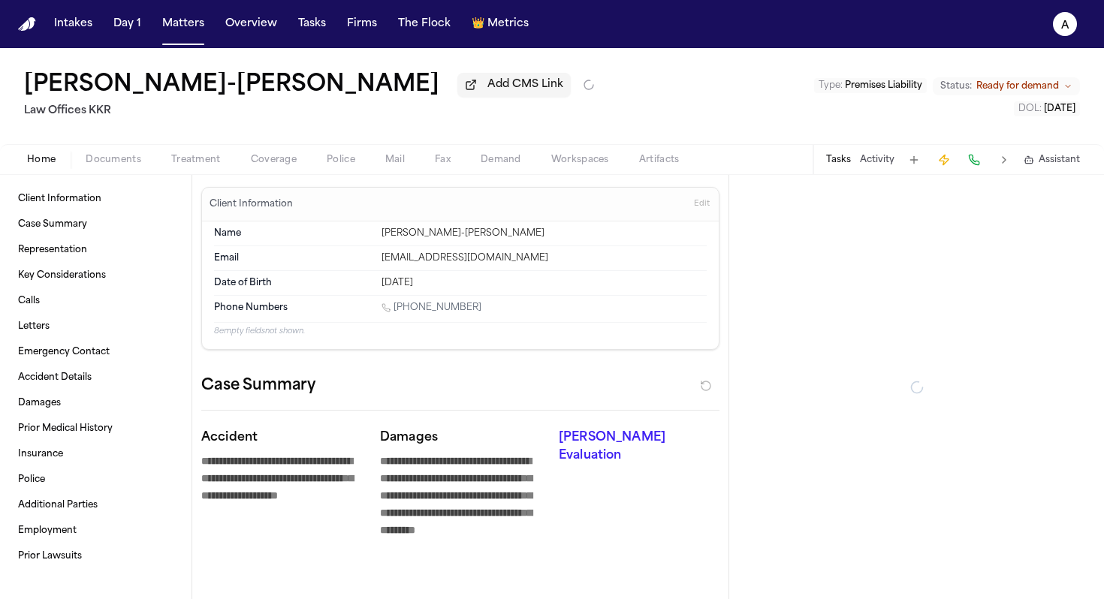
type textarea "*"
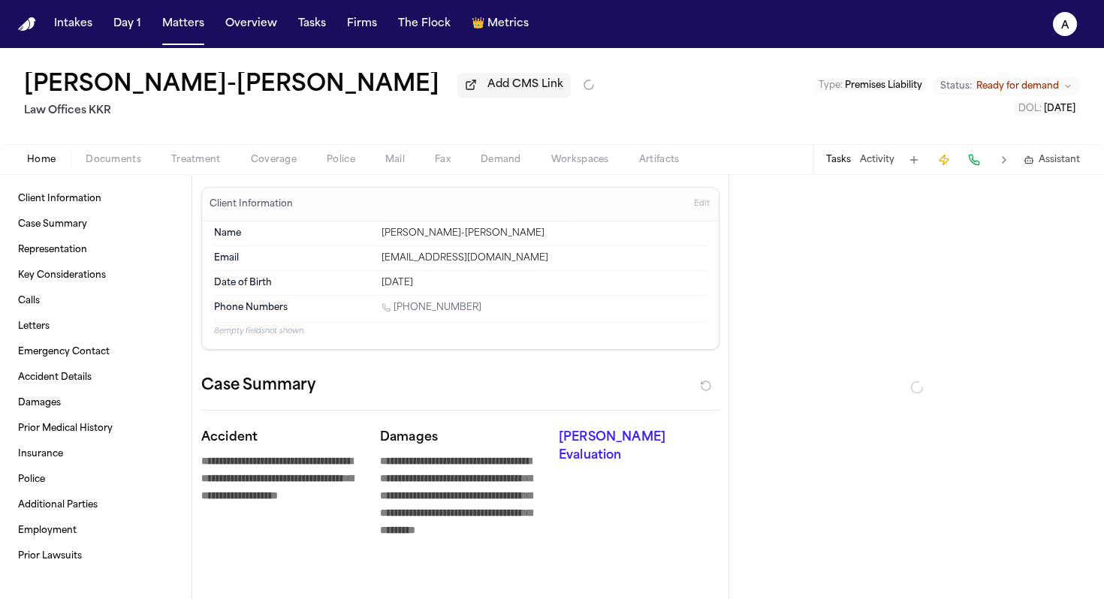
type textarea "*"
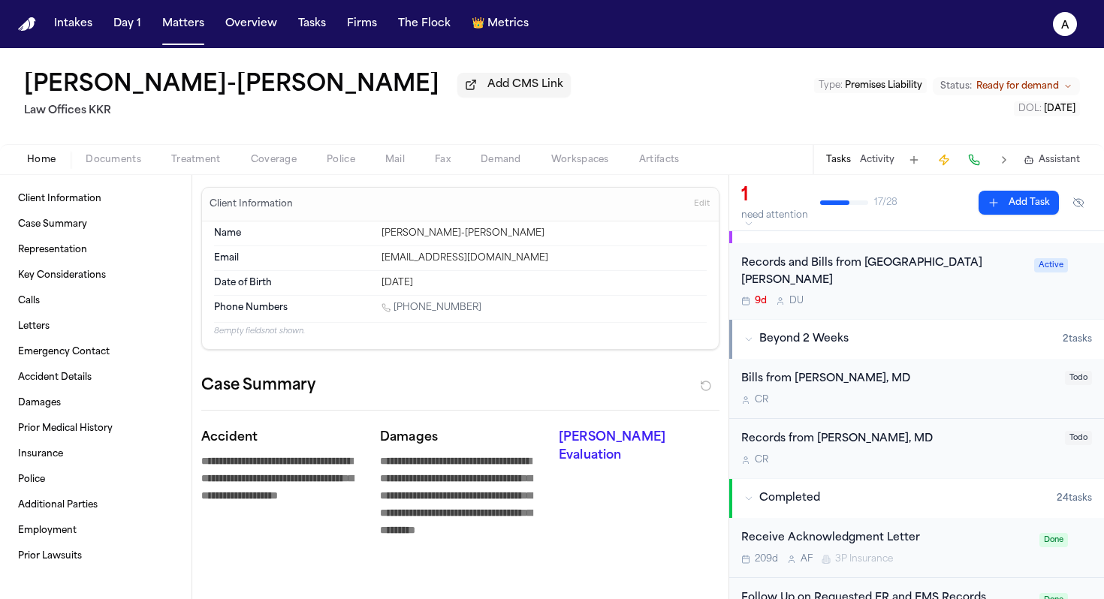
scroll to position [132, 0]
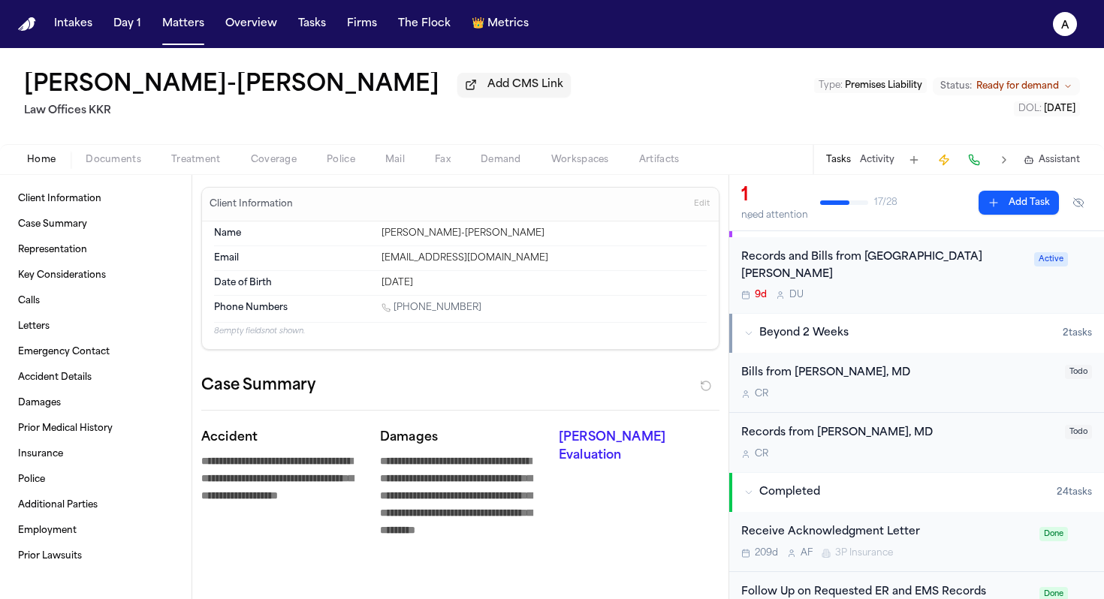
click at [566, 289] on div "9d D U" at bounding box center [883, 295] width 284 height 12
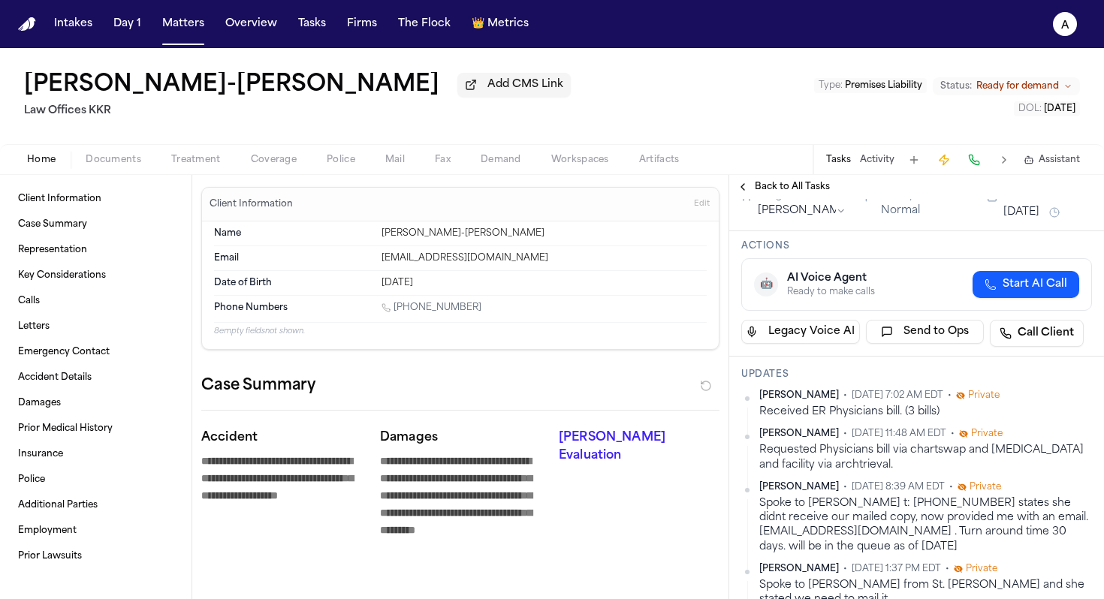
scroll to position [84, 0]
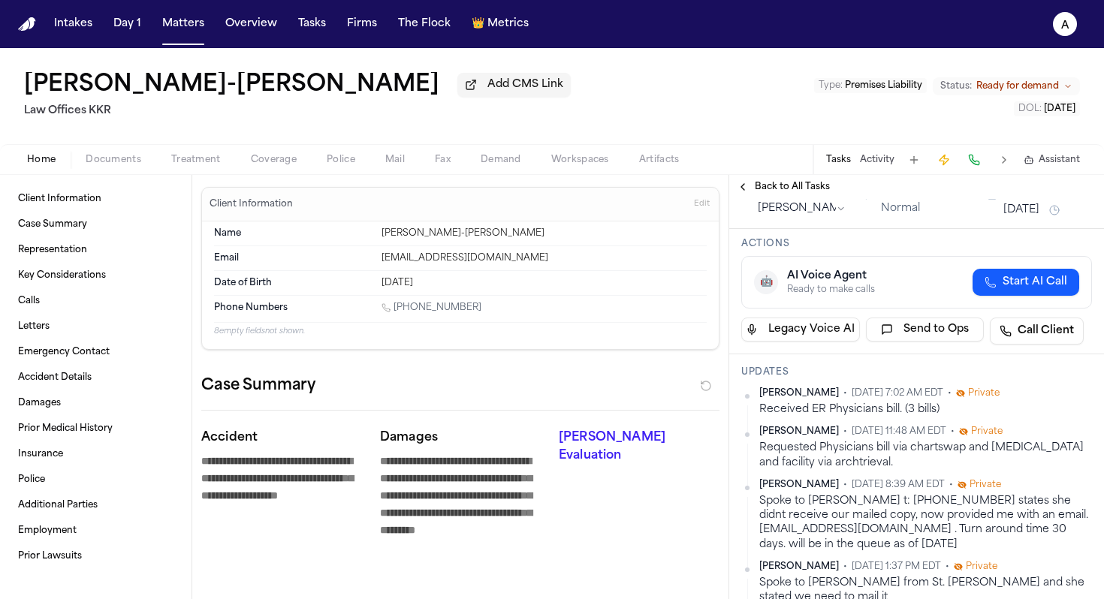
click at [566, 186] on span "Back to All Tasks" at bounding box center [792, 187] width 75 height 12
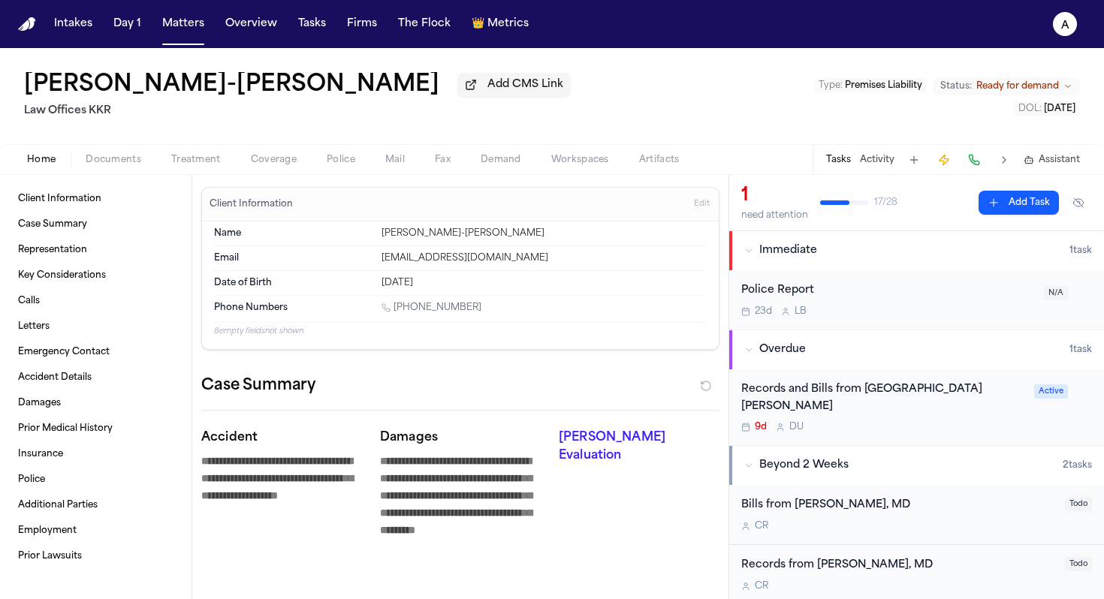
click at [566, 394] on div "Records and Bills from St. Josephs Hospital" at bounding box center [883, 398] width 284 height 35
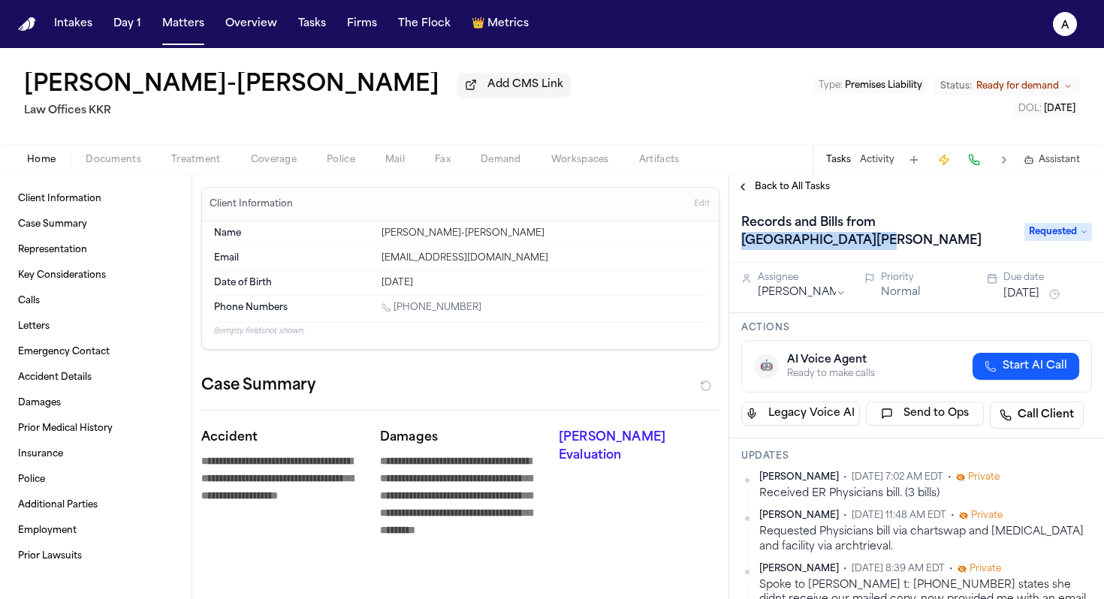
drag, startPoint x: 906, startPoint y: 252, endPoint x: 882, endPoint y: 230, distance: 32.4
click at [566, 230] on h1 "Records and Bills from St. Josephs Hospital" at bounding box center [875, 232] width 280 height 42
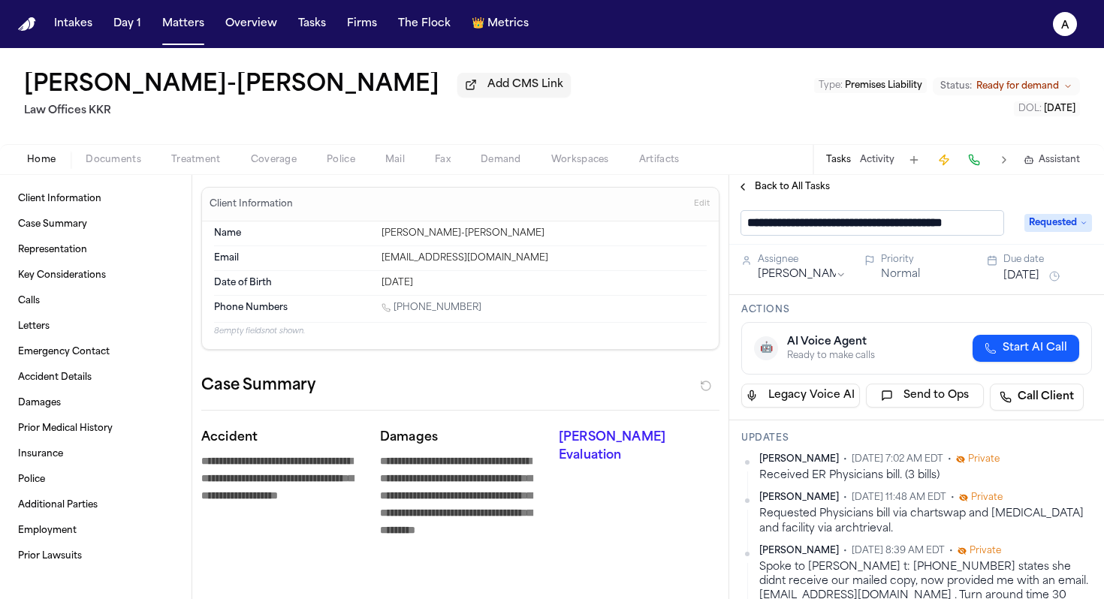
scroll to position [0, 10]
drag, startPoint x: 876, startPoint y: 230, endPoint x: 999, endPoint y: 218, distance: 123.7
click at [566, 218] on input "**********" at bounding box center [872, 223] width 262 height 24
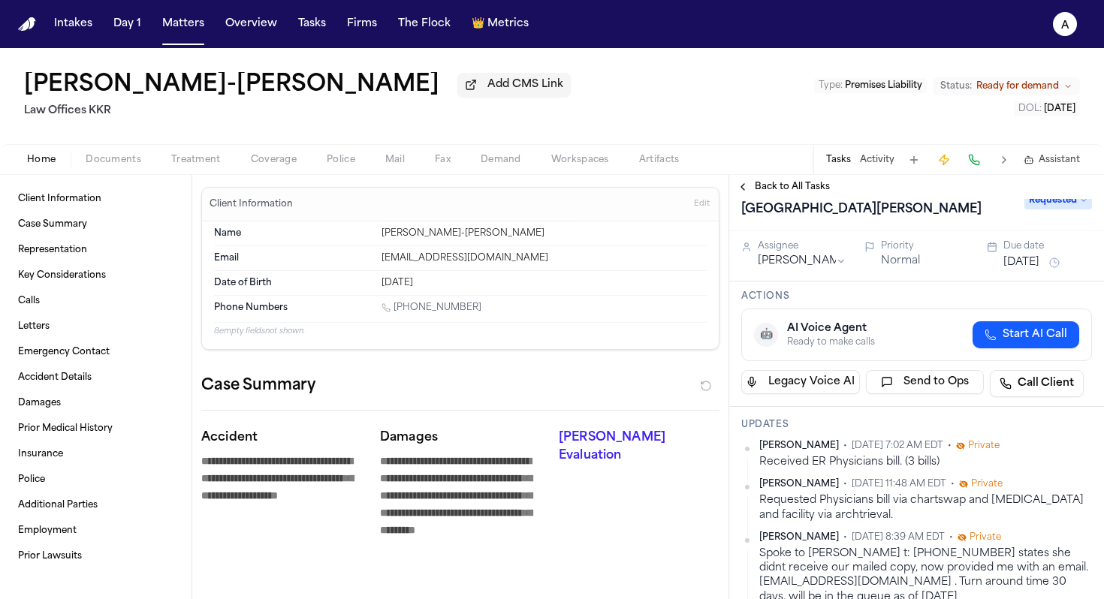
scroll to position [0, 0]
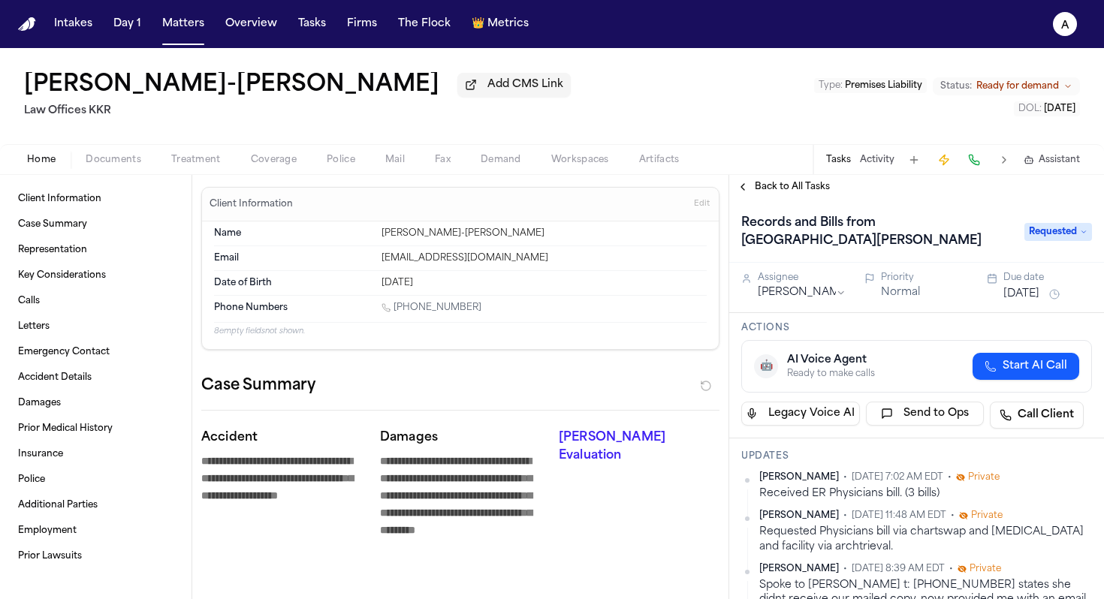
click at [566, 192] on span "Back to All Tasks" at bounding box center [792, 187] width 75 height 12
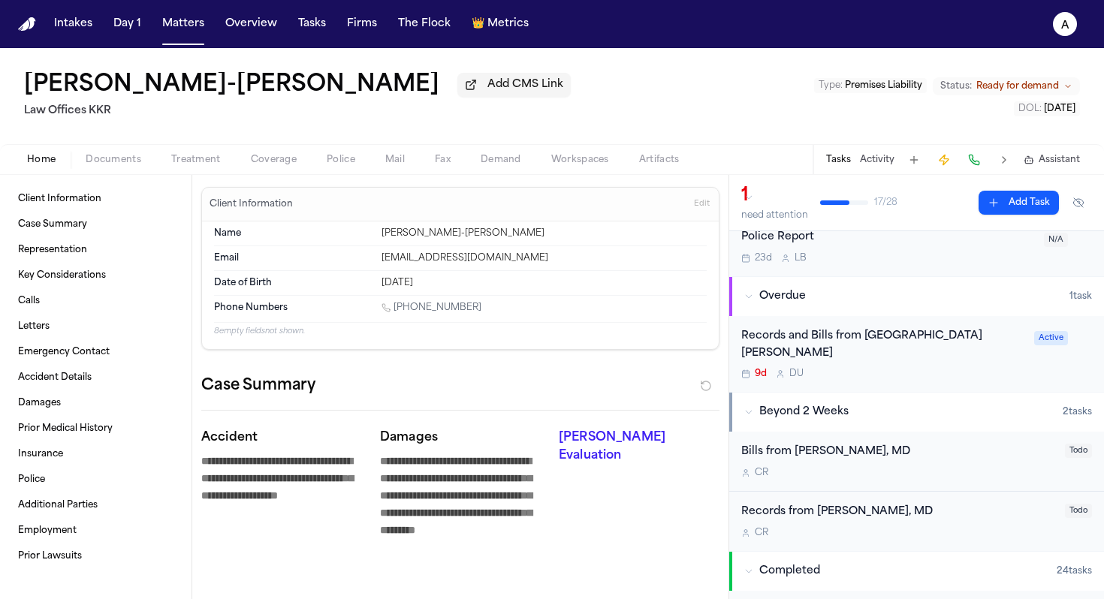
scroll to position [43, 0]
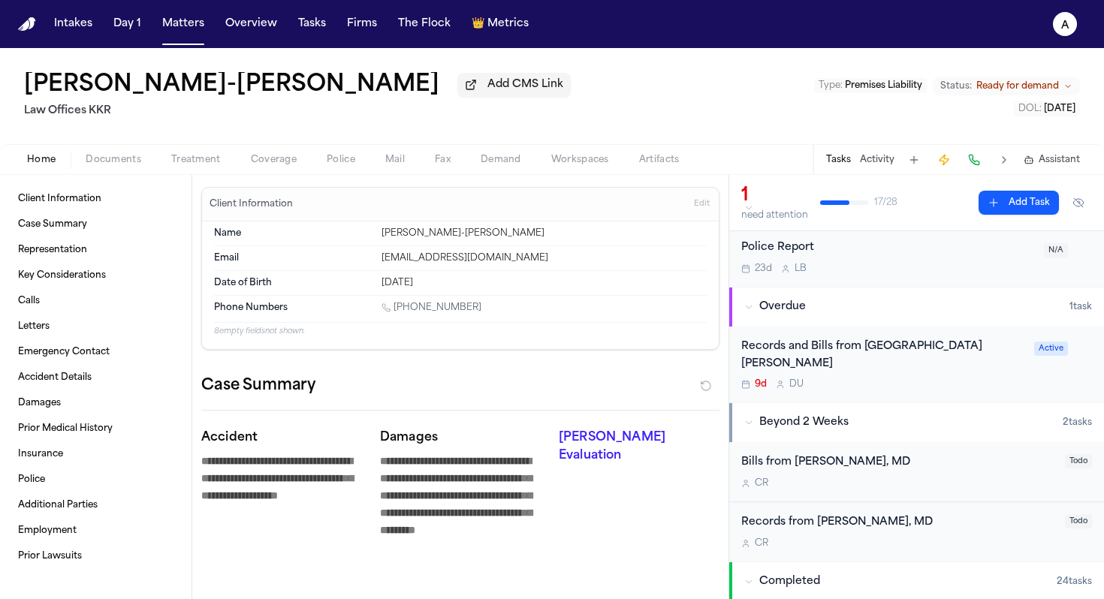
click at [566, 378] on div "9d D U" at bounding box center [883, 384] width 284 height 12
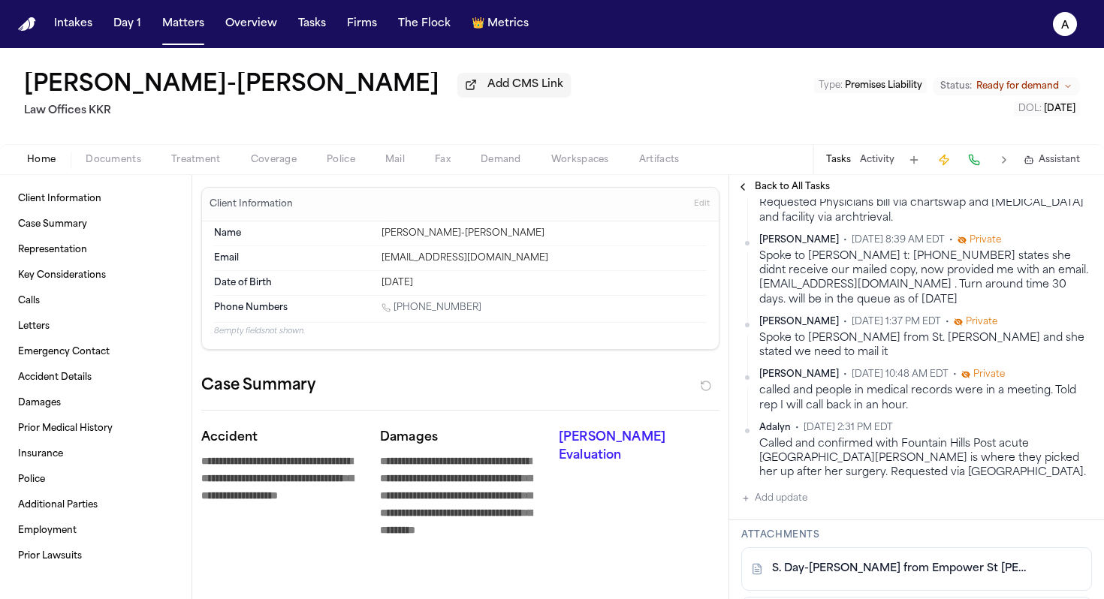
scroll to position [333, 0]
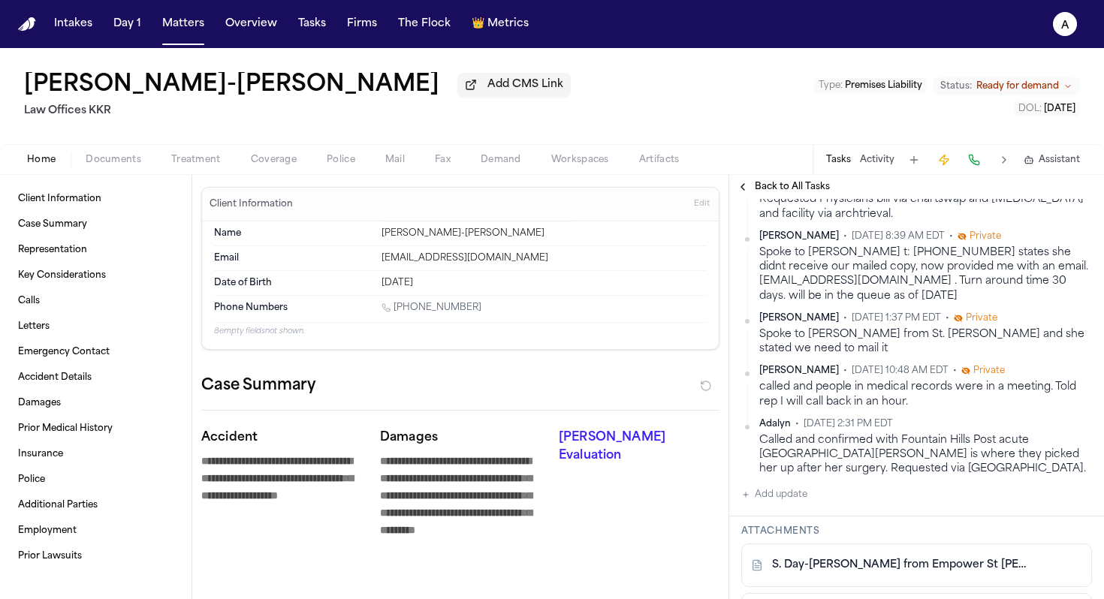
click at [566, 190] on span "Back to All Tasks" at bounding box center [792, 187] width 75 height 12
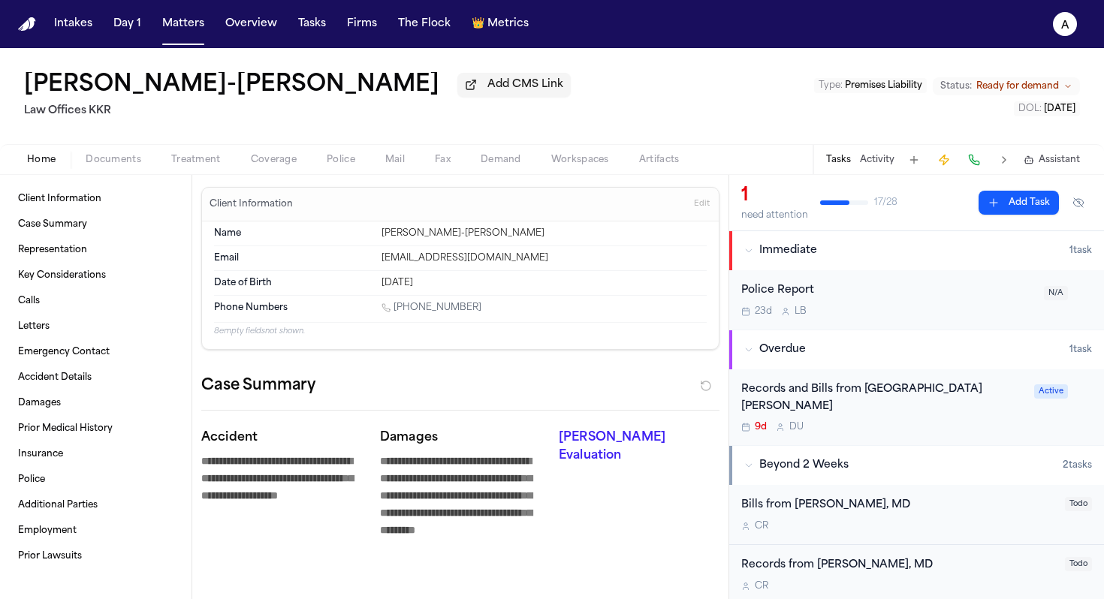
click at [566, 421] on div "9d D U" at bounding box center [883, 427] width 284 height 12
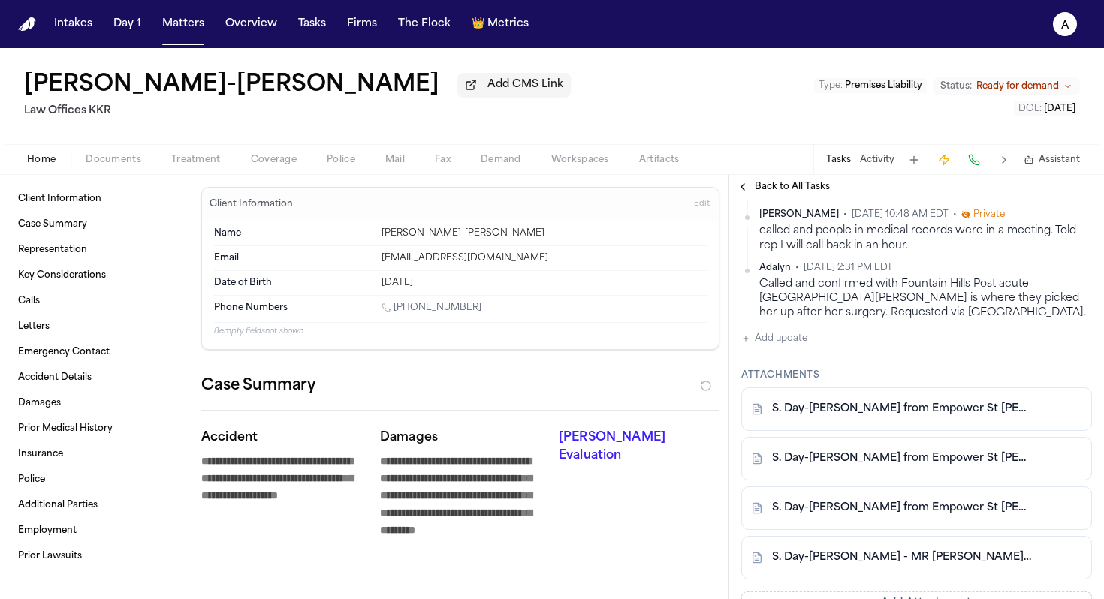
scroll to position [492, 0]
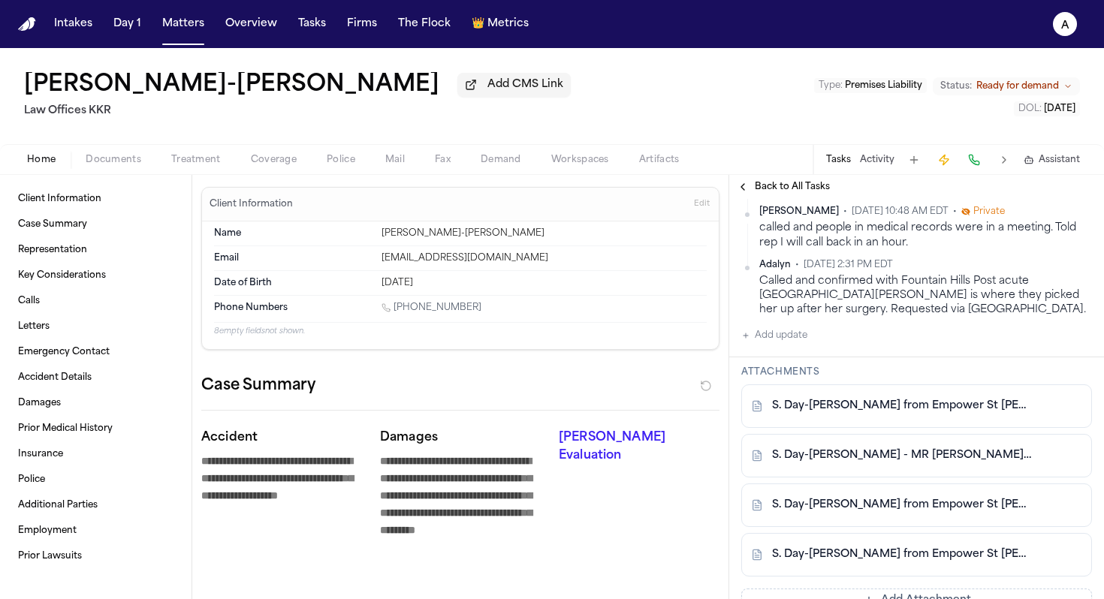
click at [566, 553] on link "S. Day-Hildred - Bill from Empower St Josephs - DOS 1.6.25" at bounding box center [901, 554] width 259 height 15
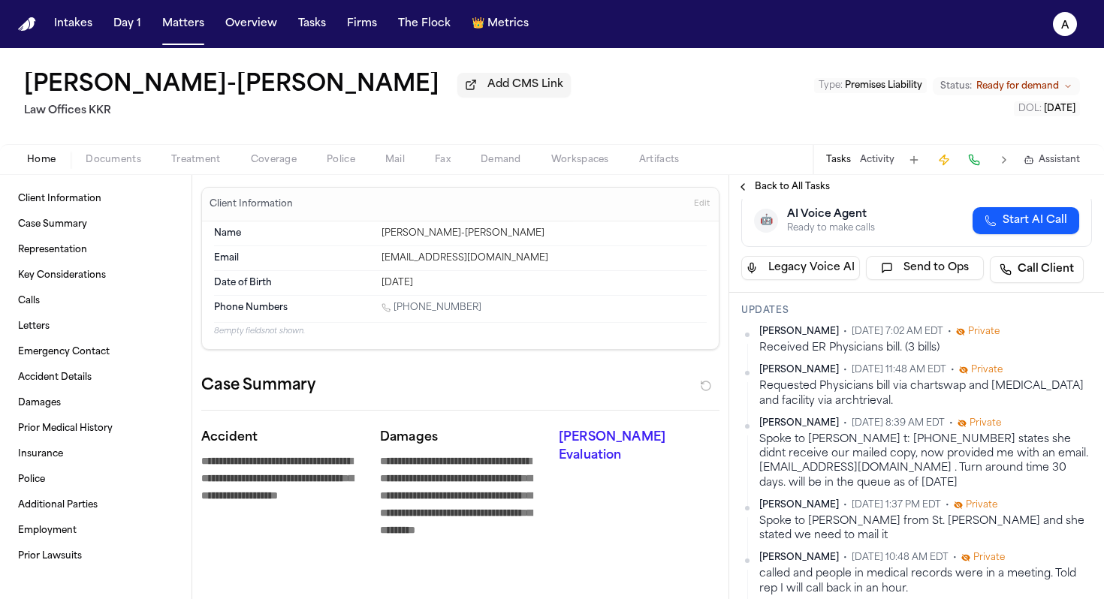
scroll to position [152, 0]
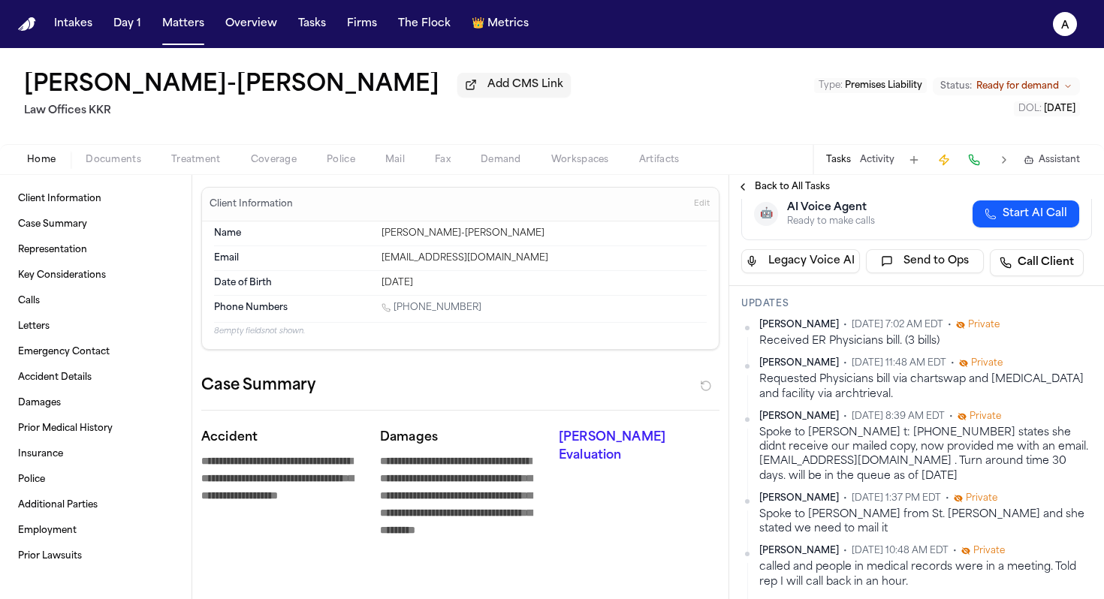
click at [566, 193] on span "Back to All Tasks" at bounding box center [792, 187] width 75 height 12
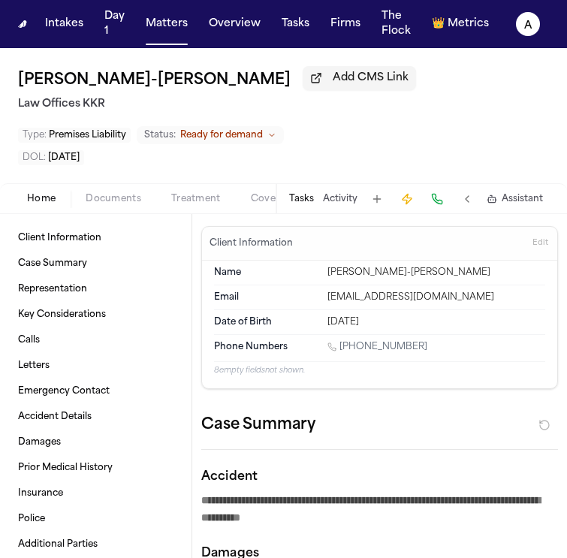
click at [295, 199] on button "Tasks" at bounding box center [301, 199] width 25 height 12
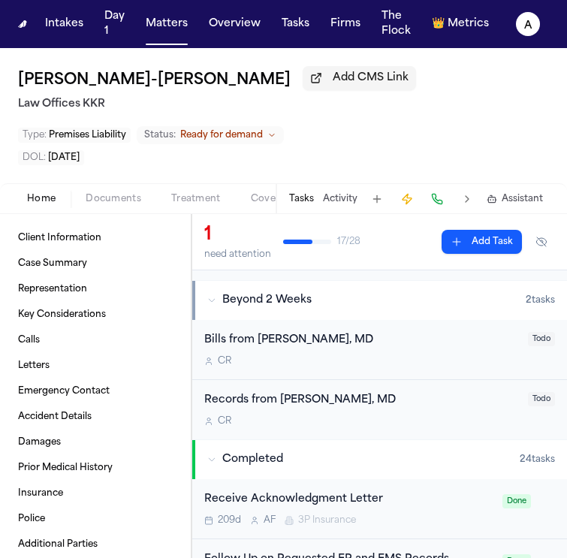
scroll to position [207, 0]
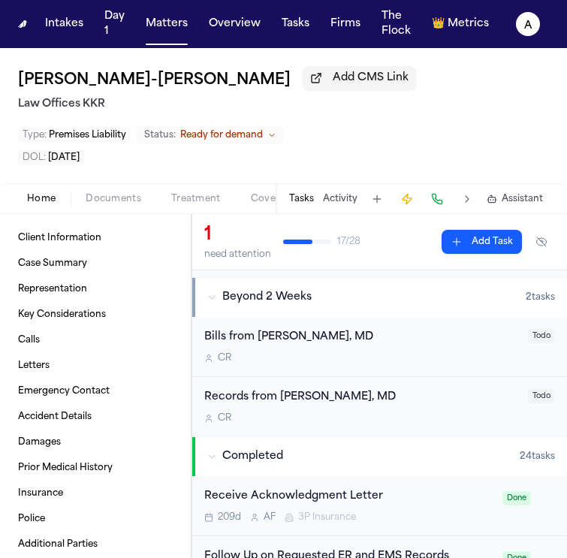
click at [391, 352] on div "C R" at bounding box center [361, 358] width 315 height 12
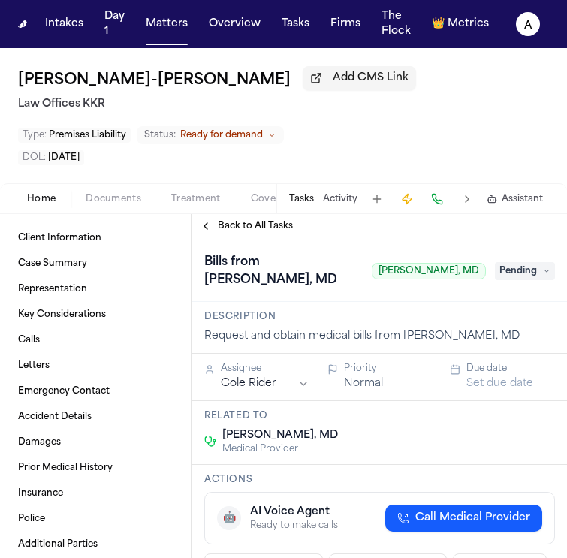
click at [238, 227] on span "Back to All Tasks" at bounding box center [255, 226] width 75 height 12
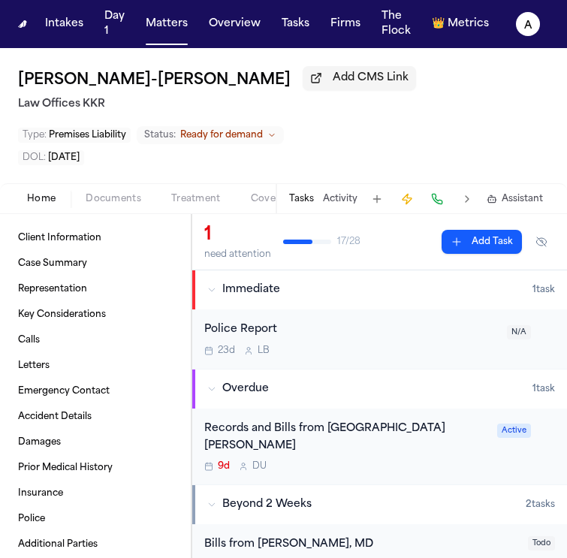
click at [294, 460] on div "9d D U" at bounding box center [346, 466] width 284 height 12
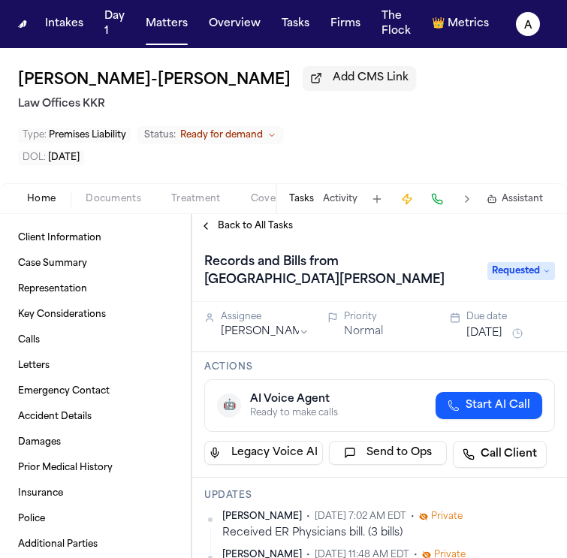
click at [273, 222] on span "Back to All Tasks" at bounding box center [255, 226] width 75 height 12
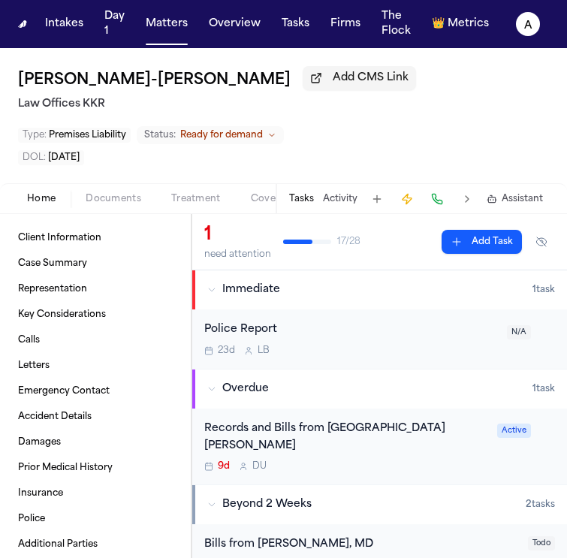
click at [420, 439] on div "Records and Bills from St. Josephs Hospital 9d D U" at bounding box center [346, 447] width 284 height 53
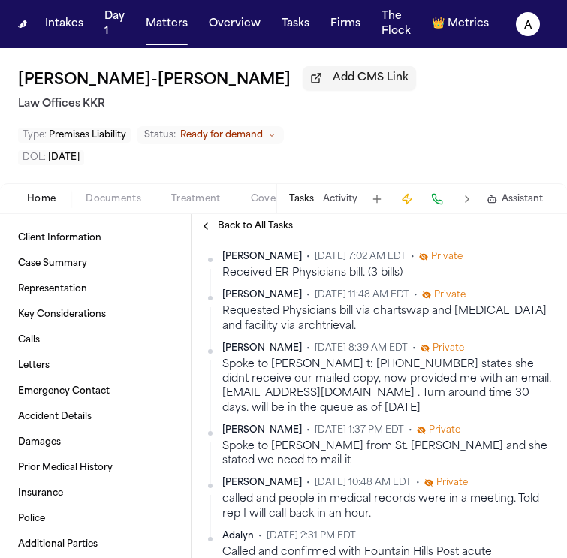
scroll to position [278, 0]
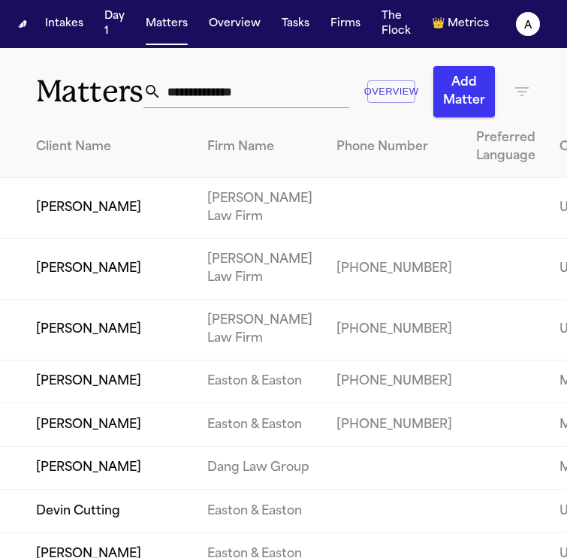
click at [243, 93] on input "text" at bounding box center [255, 91] width 188 height 33
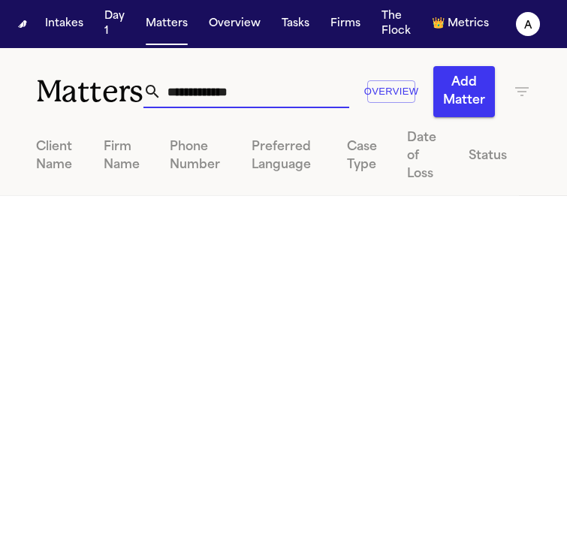
drag, startPoint x: 244, startPoint y: 94, endPoint x: 212, endPoint y: 92, distance: 32.3
click at [212, 92] on input "**********" at bounding box center [255, 91] width 188 height 33
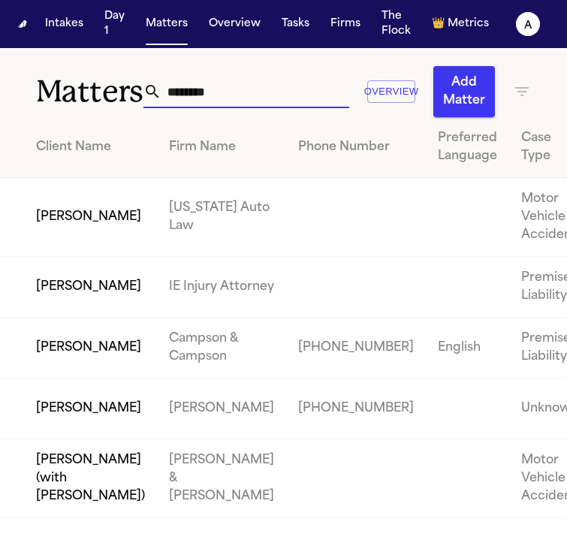
click at [234, 94] on input "********" at bounding box center [255, 91] width 188 height 33
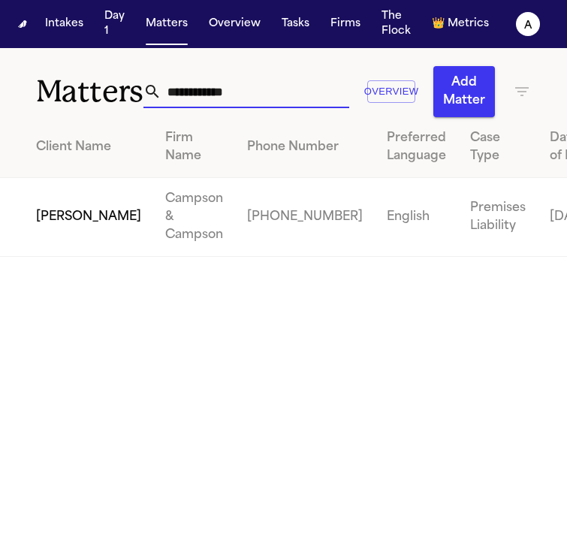
type input "**********"
click at [50, 243] on td "[PERSON_NAME]" at bounding box center [76, 217] width 153 height 79
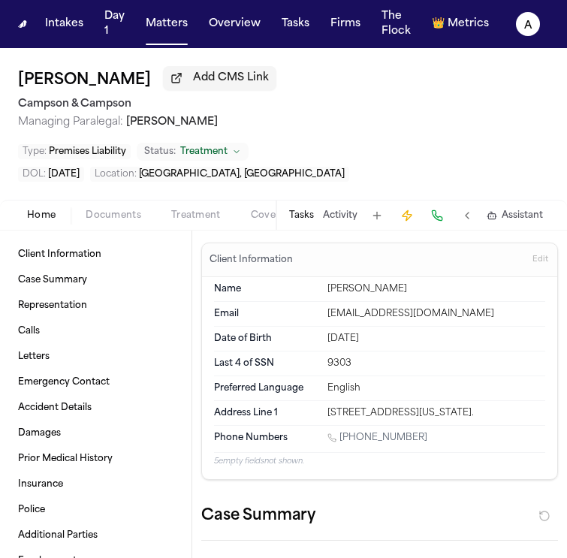
click at [303, 220] on button "Tasks" at bounding box center [301, 216] width 25 height 12
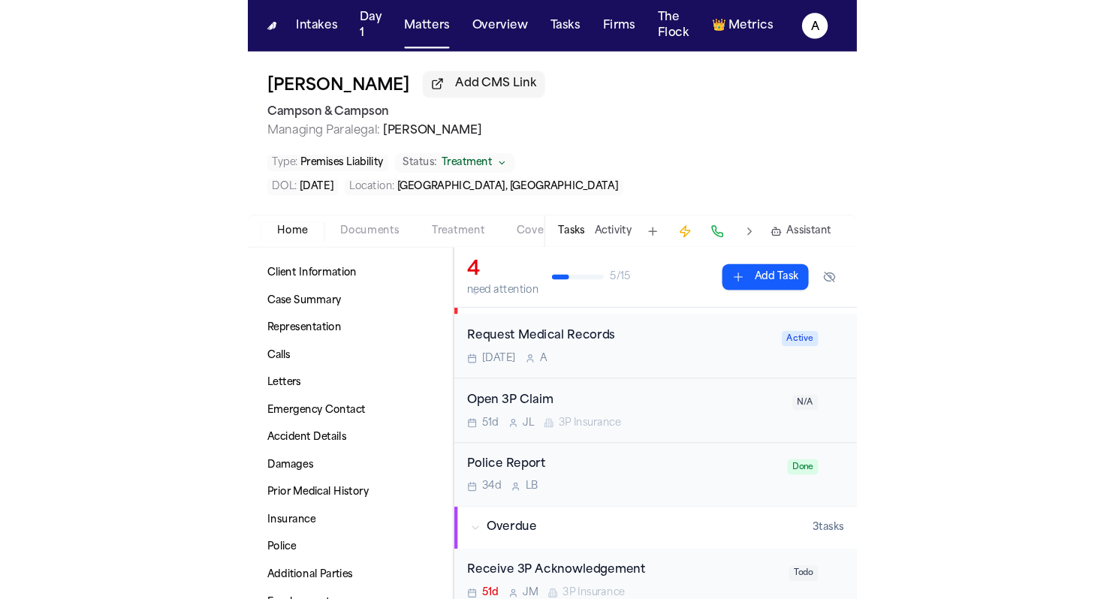
scroll to position [38, 0]
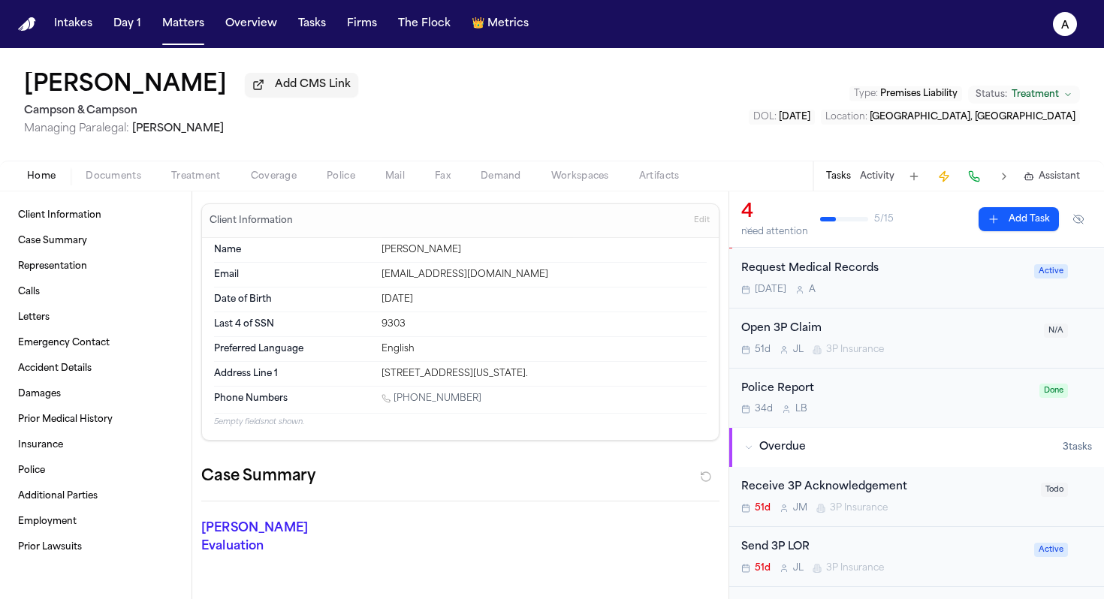
click at [566, 299] on div "Request Medical Records Tomorrow A Active" at bounding box center [916, 279] width 375 height 60
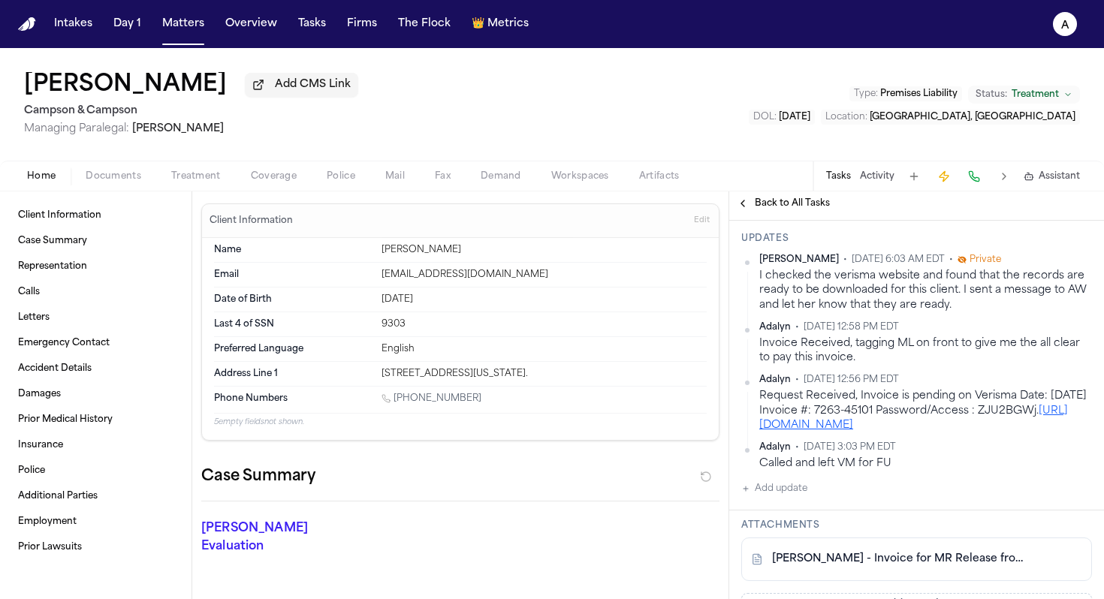
scroll to position [705, 0]
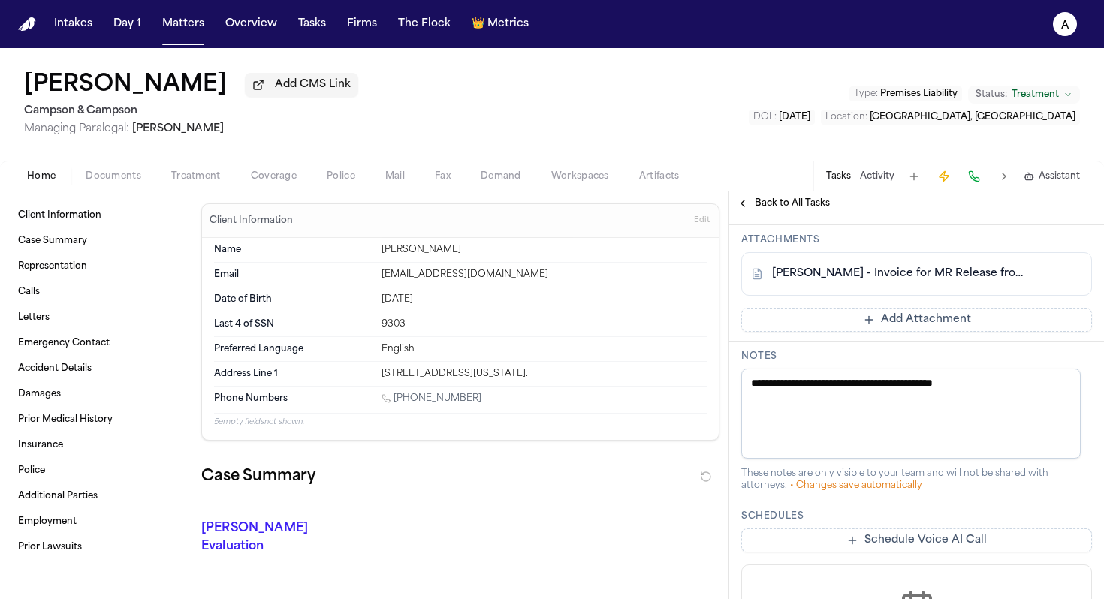
click at [566, 296] on div "R. Singh - Invoice for MR Release from Presbyterian Queens Hospital - 9.11.25" at bounding box center [916, 274] width 351 height 44
click at [566, 282] on link "R. Singh - Invoice for MR Release from Presbyterian Queens Hospital - 9.11.25" at bounding box center [901, 274] width 259 height 15
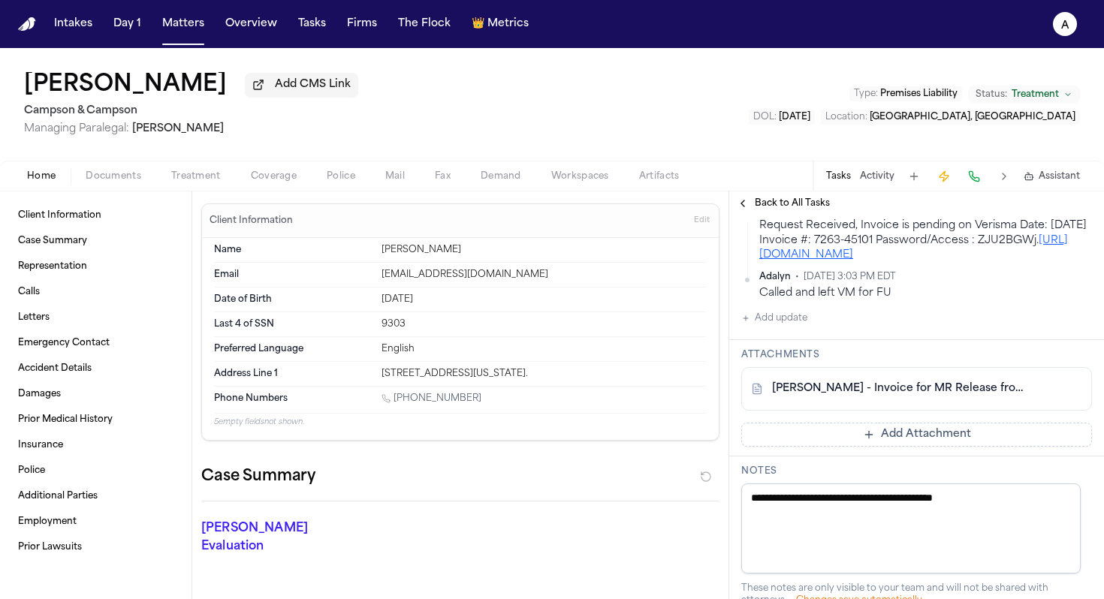
scroll to position [601, 0]
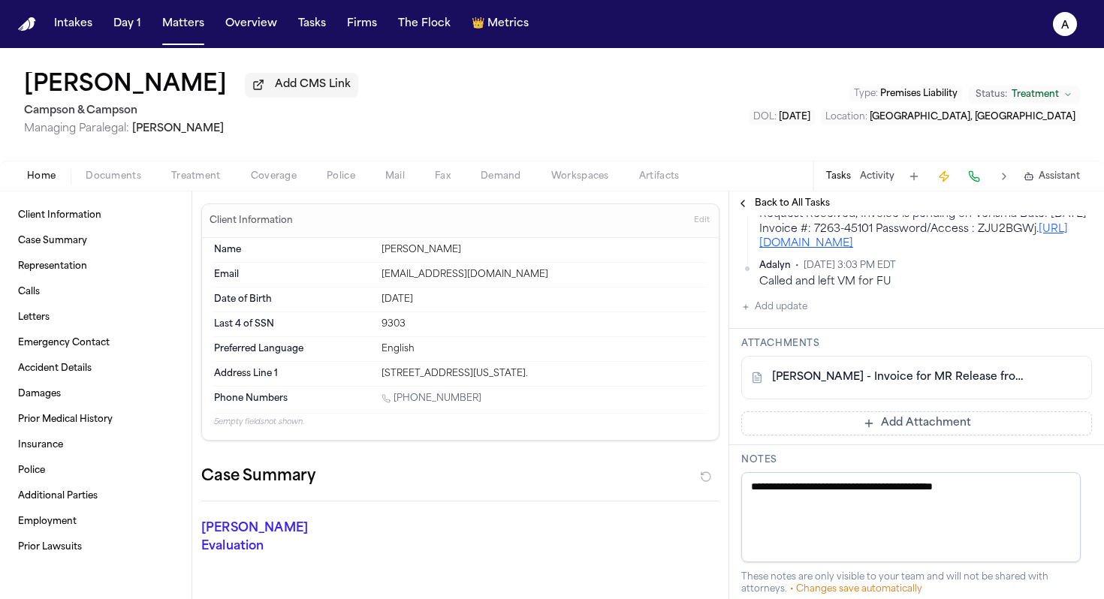
click at [566, 382] on div "R. Singh - Invoice for MR Release from Presbyterian Queens Hospital - 9.11.25" at bounding box center [916, 378] width 351 height 44
click at [566, 385] on link "R. Singh - Invoice for MR Release from Presbyterian Queens Hospital - 9.11.25" at bounding box center [901, 377] width 259 height 15
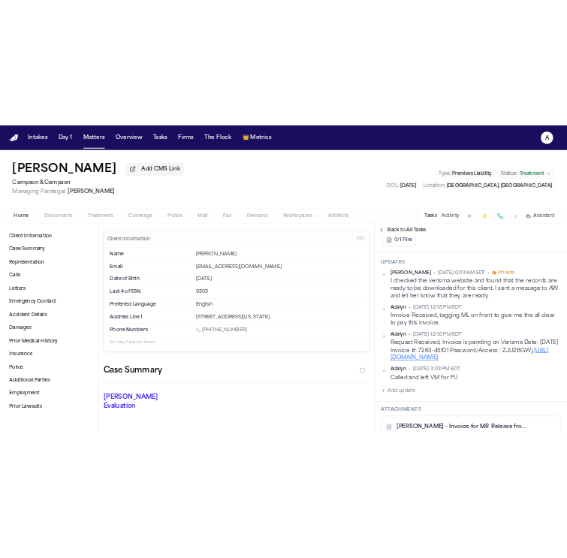
scroll to position [386, 0]
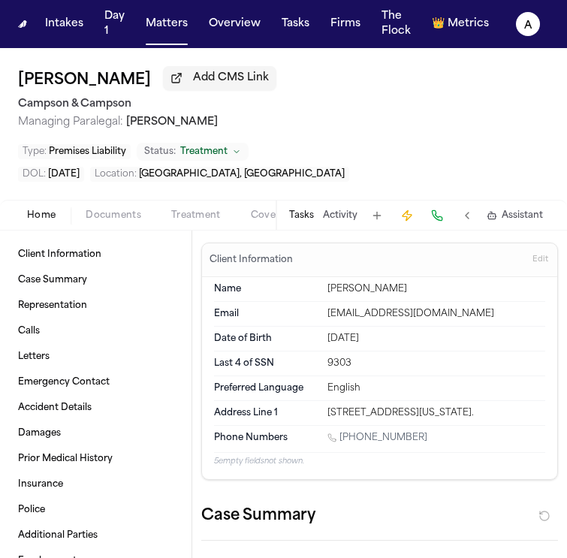
click at [301, 214] on button "Tasks" at bounding box center [301, 216] width 25 height 12
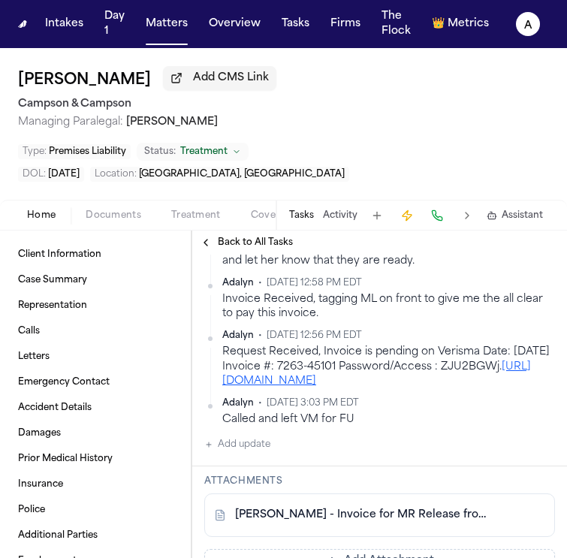
scroll to position [504, 0]
click at [266, 453] on button "Add update" at bounding box center [237, 444] width 66 height 18
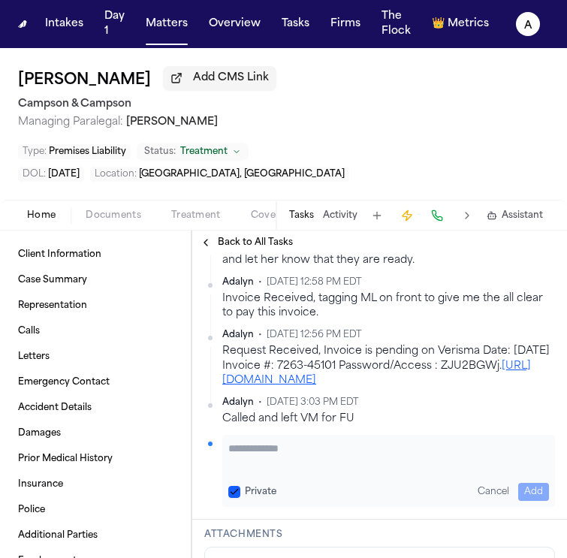
click at [273, 459] on textarea "Add your update" at bounding box center [388, 456] width 321 height 30
click at [232, 498] on button "Private" at bounding box center [234, 492] width 12 height 12
click at [350, 471] on textarea "**********" at bounding box center [382, 456] width 309 height 30
click at [415, 468] on textarea "**********" at bounding box center [382, 456] width 309 height 30
click at [472, 471] on textarea "**********" at bounding box center [382, 456] width 309 height 30
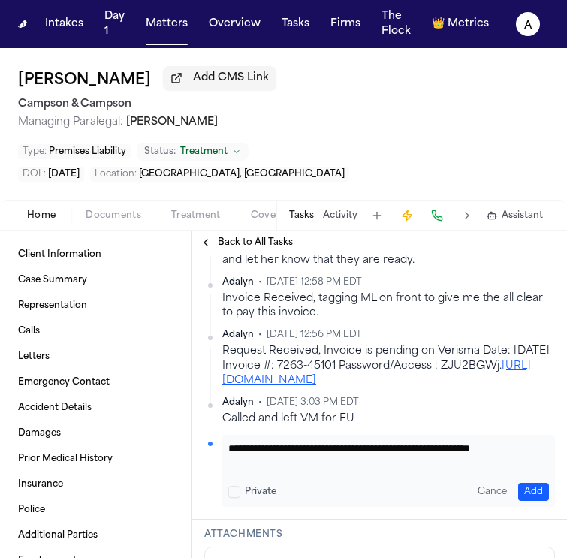
scroll to position [1, 0]
type textarea "**********"
click at [518, 501] on button "Add" at bounding box center [533, 492] width 31 height 18
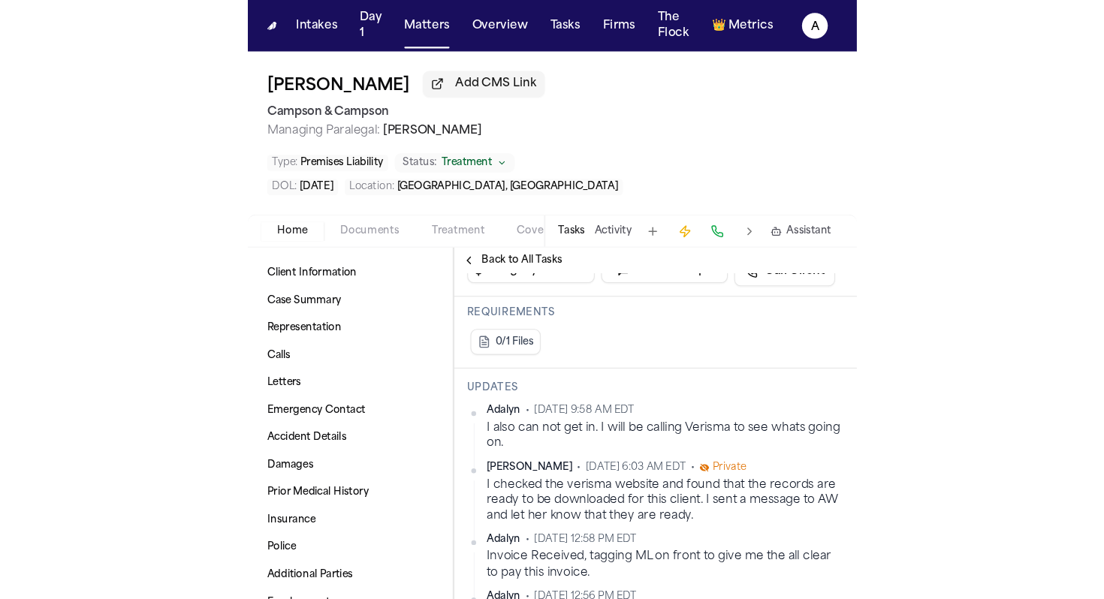
scroll to position [333, 0]
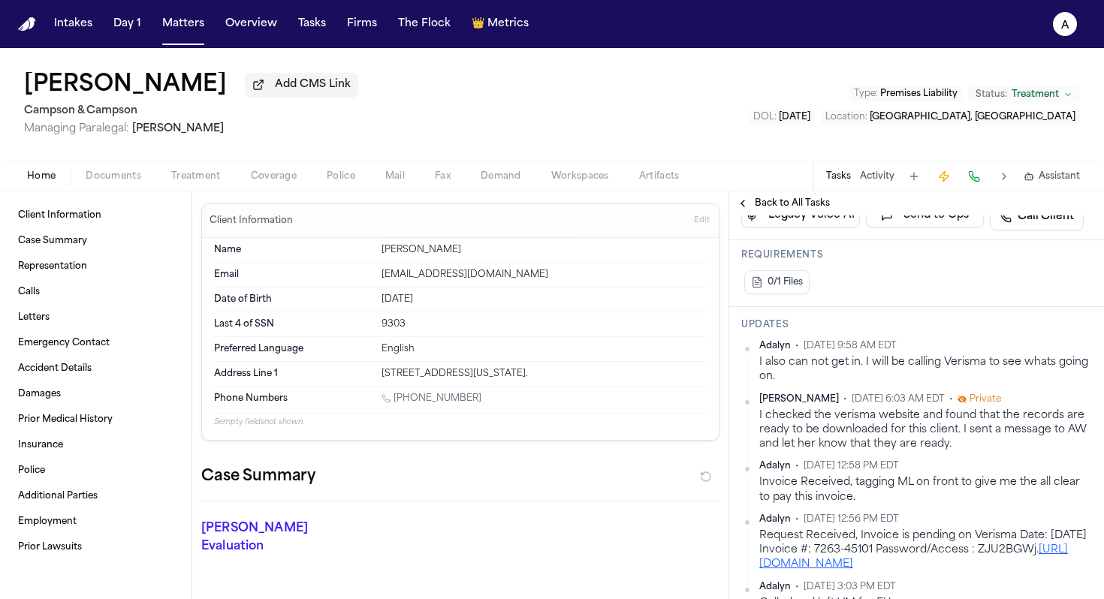
click at [191, 40] on nav "Intakes Day 1 Matters Overview Tasks Firms The Flock 👑 Metrics A" at bounding box center [552, 24] width 1104 height 48
click at [311, 27] on button "Tasks" at bounding box center [312, 24] width 40 height 27
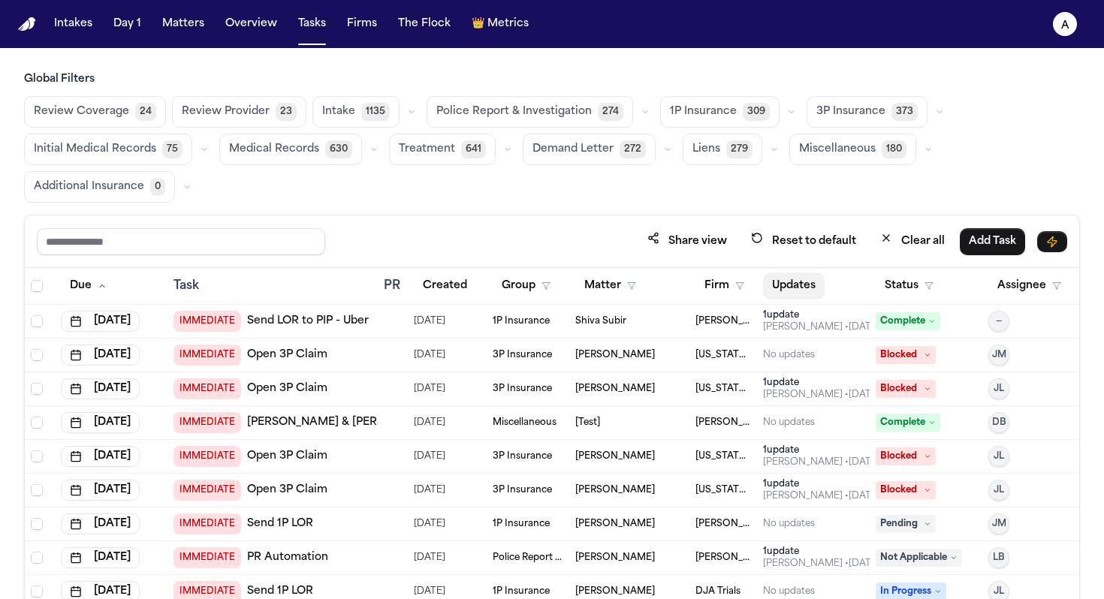
click at [566, 285] on button "Updates" at bounding box center [794, 286] width 62 height 27
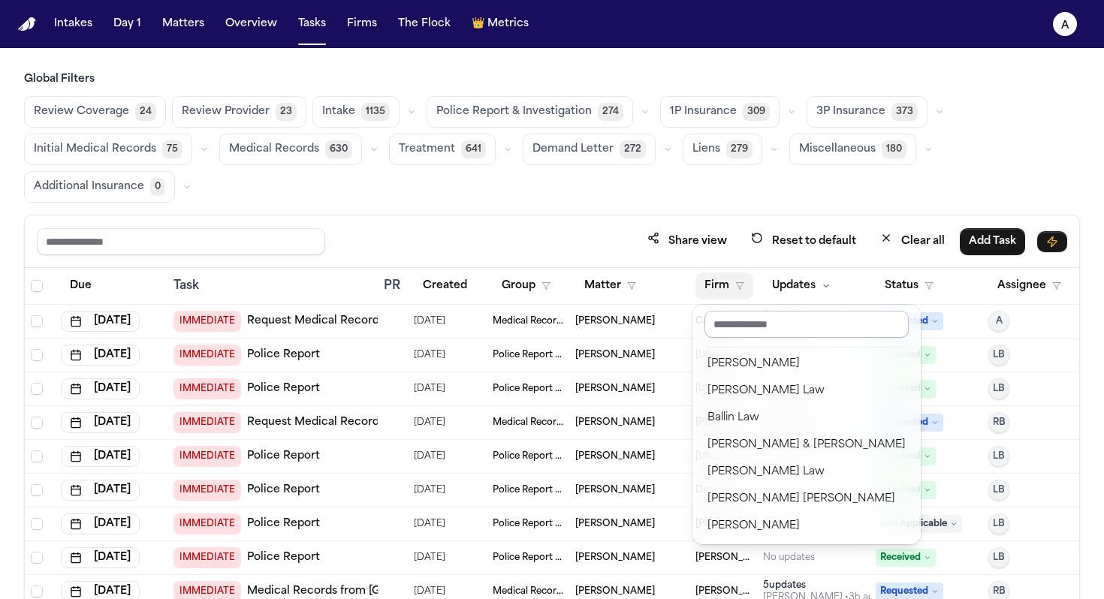
click at [566, 324] on input "text" at bounding box center [806, 324] width 204 height 27
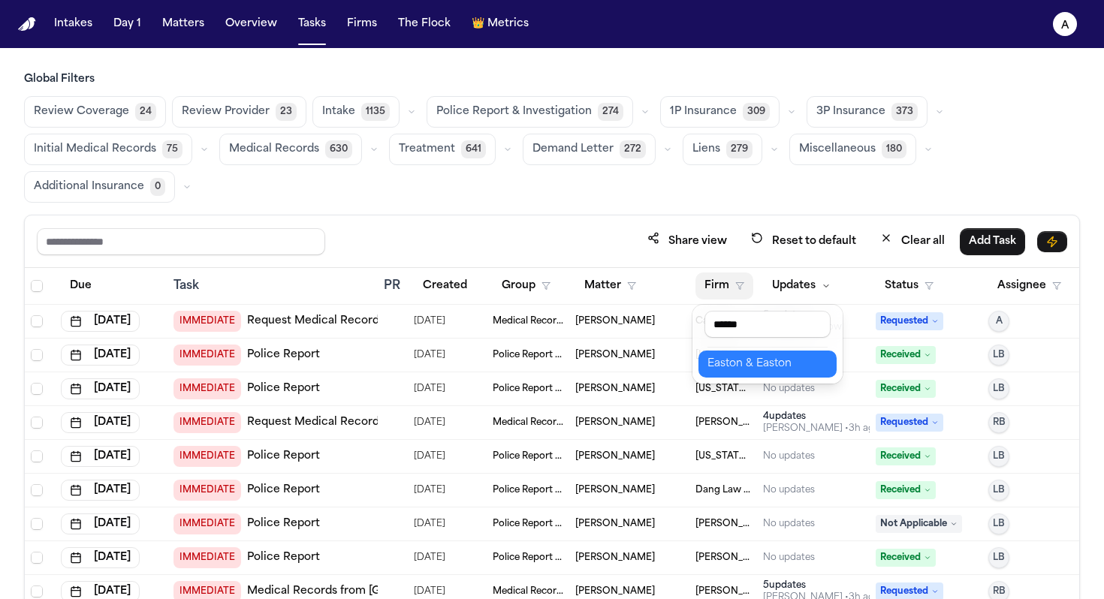
type input "******"
click at [566, 361] on div "Easton & Easton" at bounding box center [767, 364] width 120 height 18
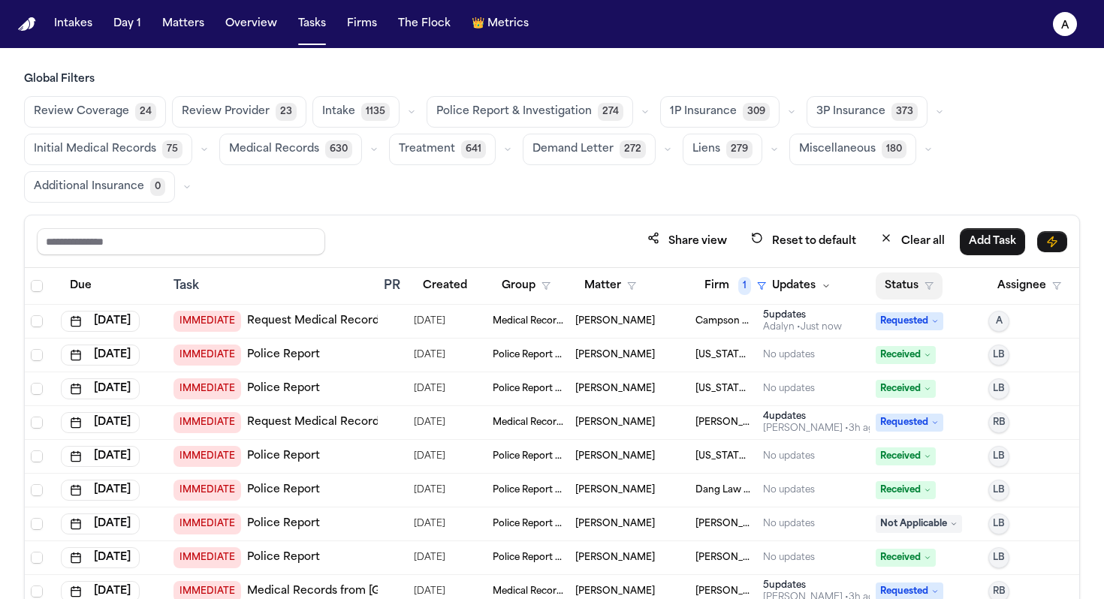
click at [566, 296] on button "Status" at bounding box center [909, 286] width 67 height 27
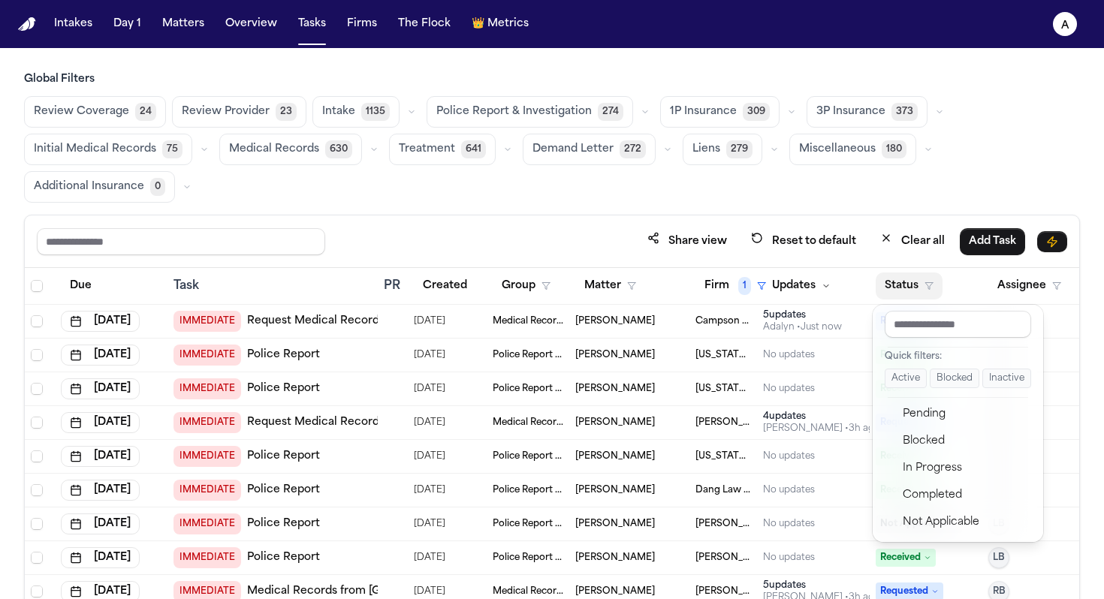
click at [566, 288] on button "Status" at bounding box center [909, 286] width 67 height 27
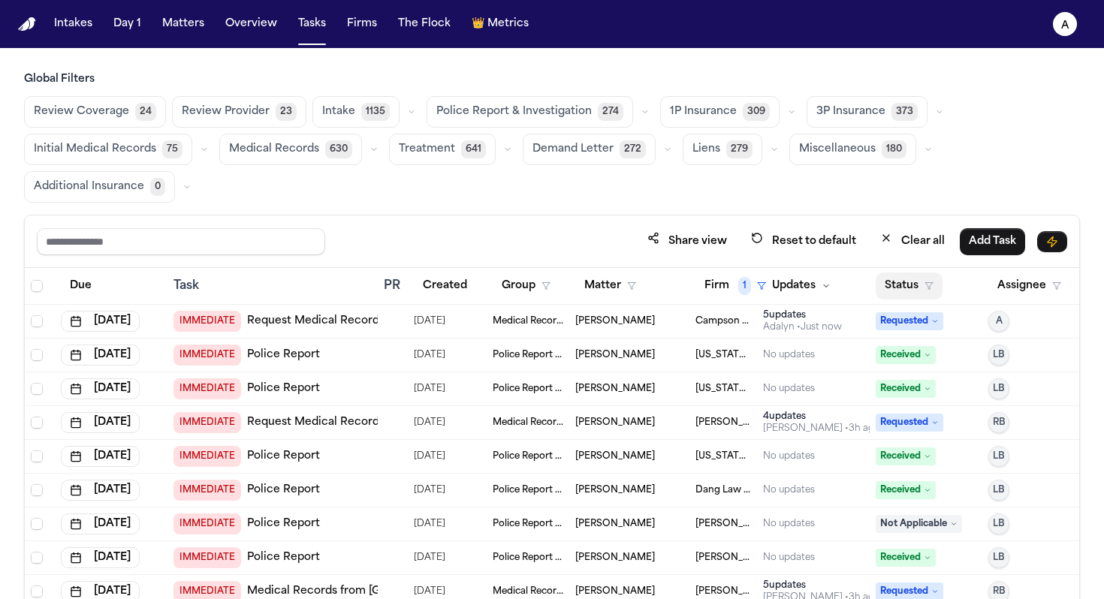
click at [566, 282] on button "Status" at bounding box center [909, 286] width 67 height 27
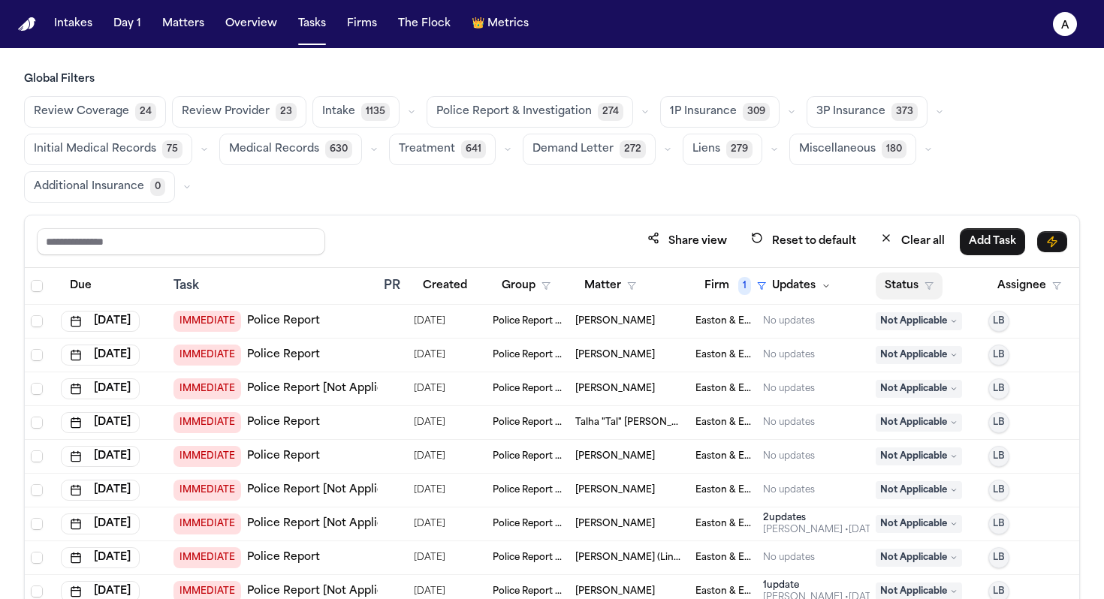
click at [566, 288] on button "Status" at bounding box center [909, 286] width 67 height 27
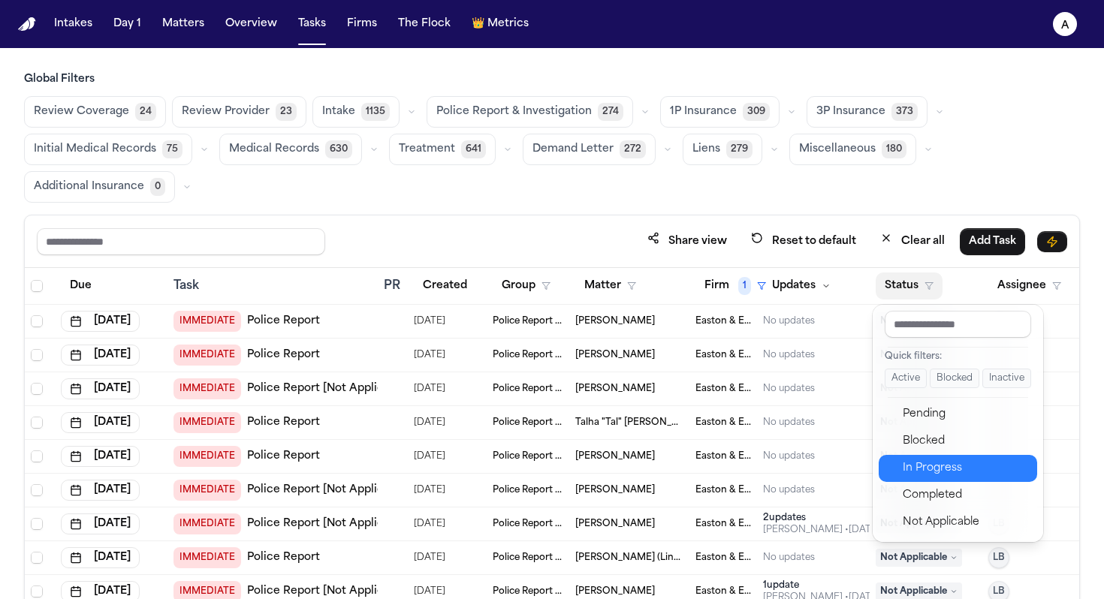
click at [566, 464] on div "In Progress" at bounding box center [965, 469] width 125 height 18
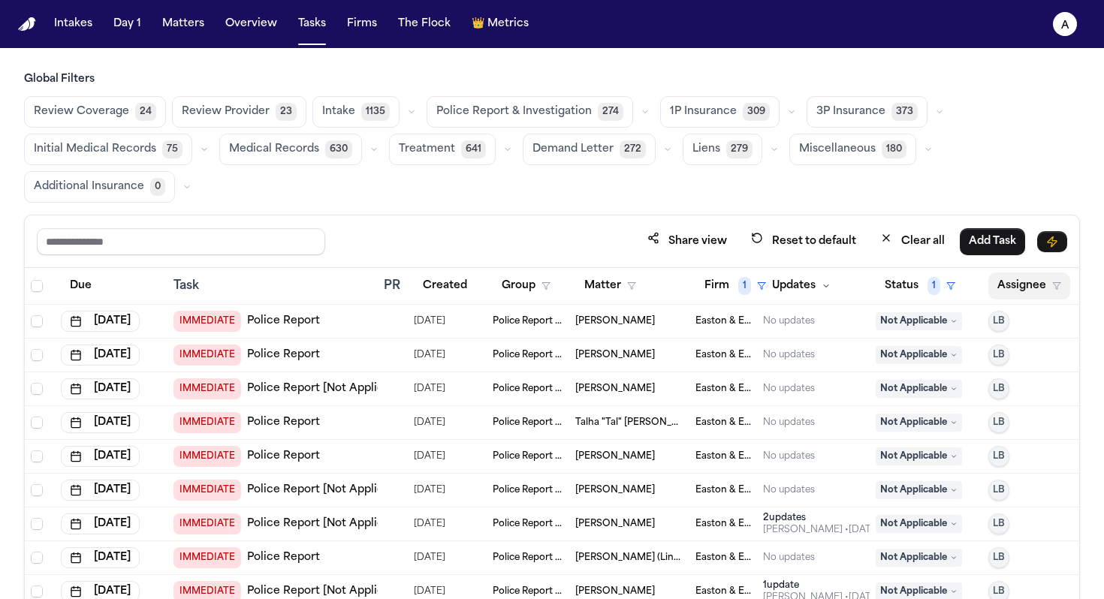
click at [566, 294] on button "Assignee" at bounding box center [1029, 286] width 82 height 27
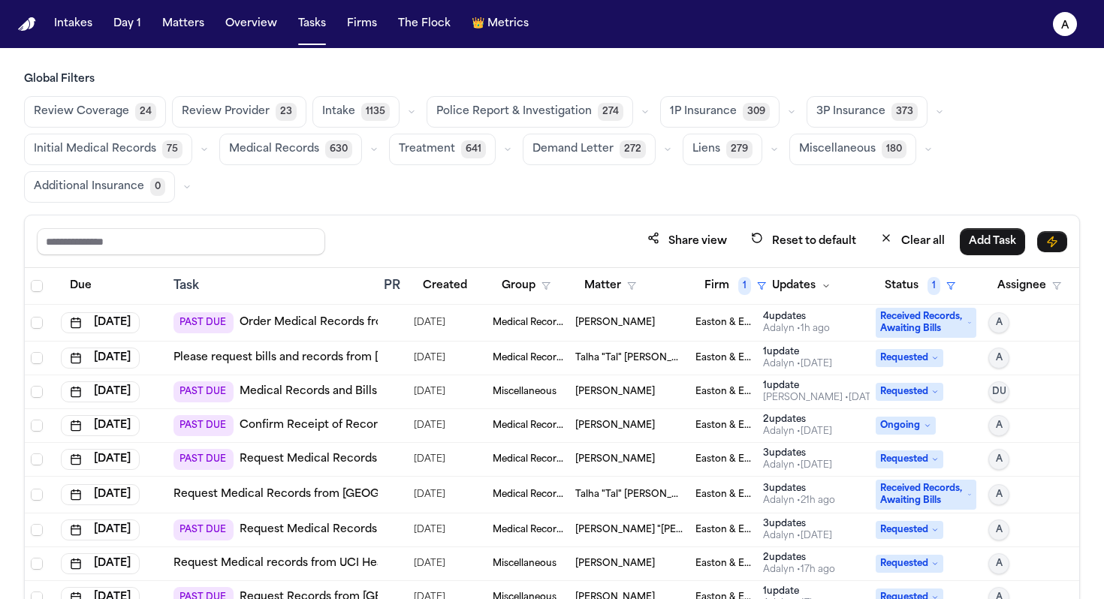
click at [566, 443] on td "Requested" at bounding box center [926, 460] width 113 height 34
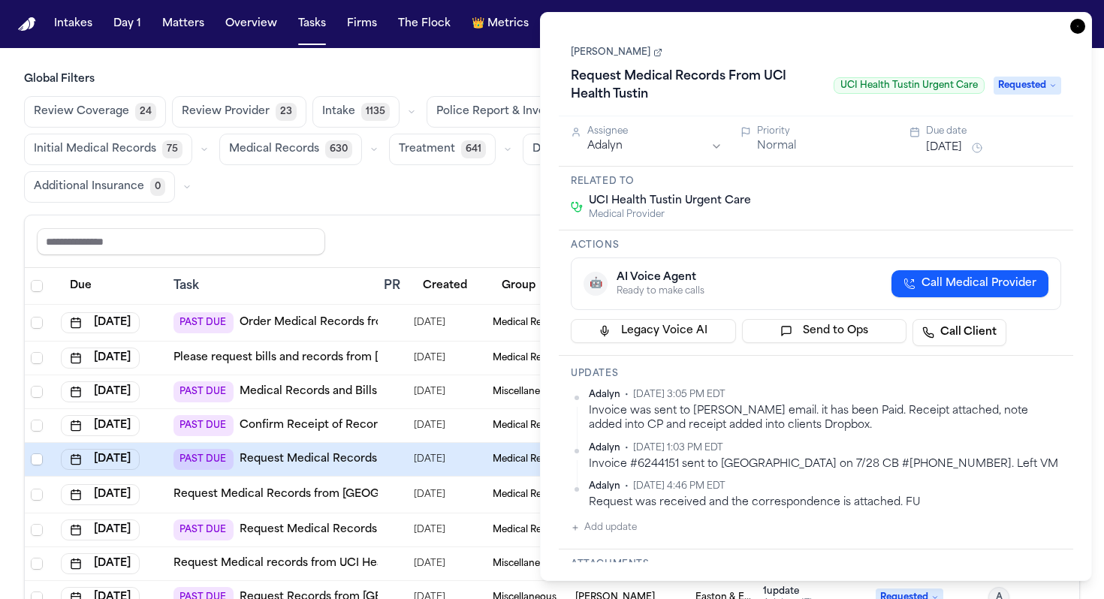
click at [566, 25] on icon "button" at bounding box center [1077, 26] width 15 height 15
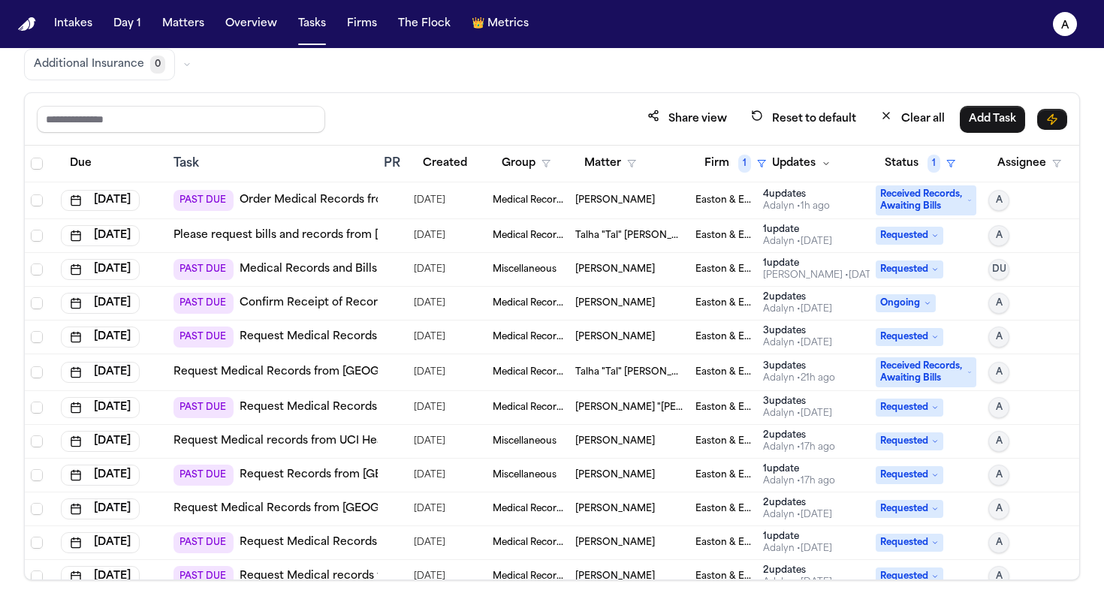
scroll to position [123, 0]
click at [81, 165] on button "Due" at bounding box center [81, 162] width 40 height 27
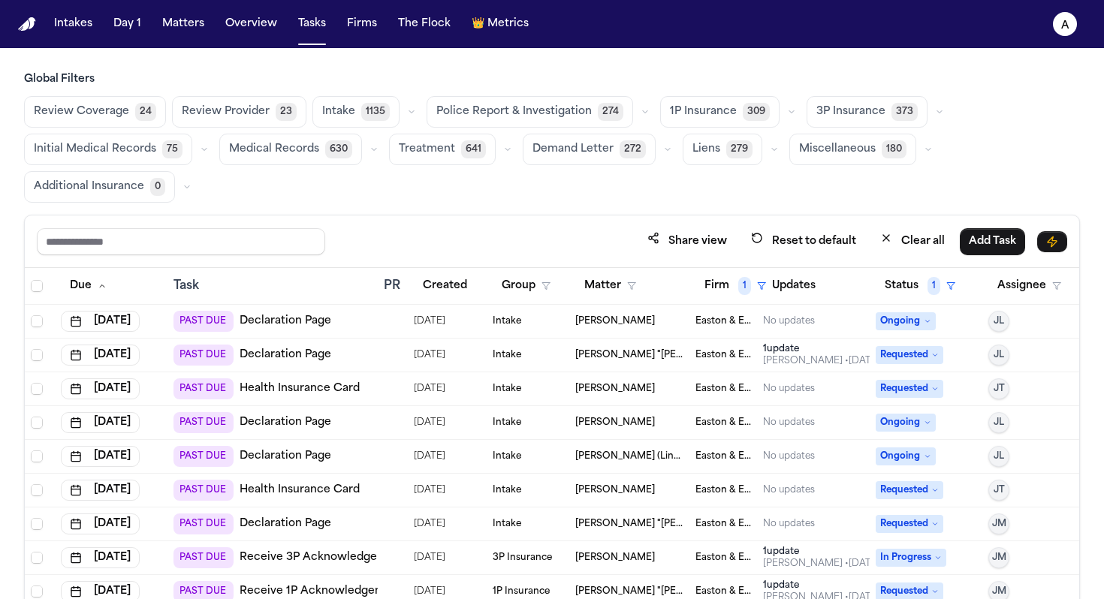
click at [283, 142] on span "Medical Records" at bounding box center [274, 149] width 90 height 15
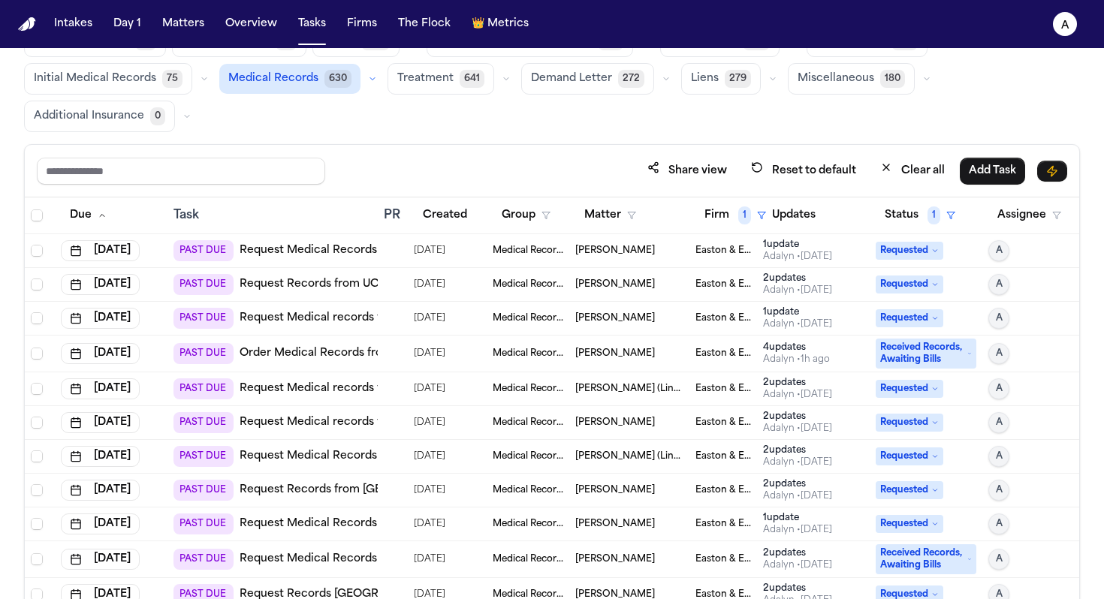
scroll to position [127, 0]
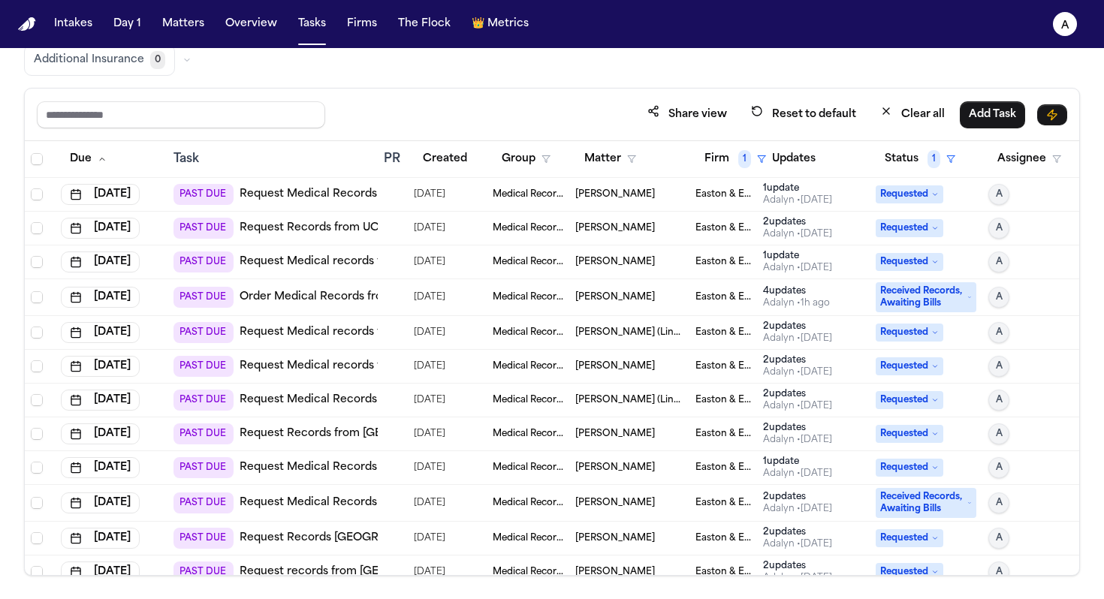
click at [566, 201] on div "Adalyn • 1d ago" at bounding box center [797, 200] width 69 height 12
click at [462, 93] on div "Share view Reset to default Clear all Add Task" at bounding box center [552, 115] width 1054 height 53
click at [566, 179] on td "1 update Adalyn • 1d ago" at bounding box center [813, 195] width 113 height 34
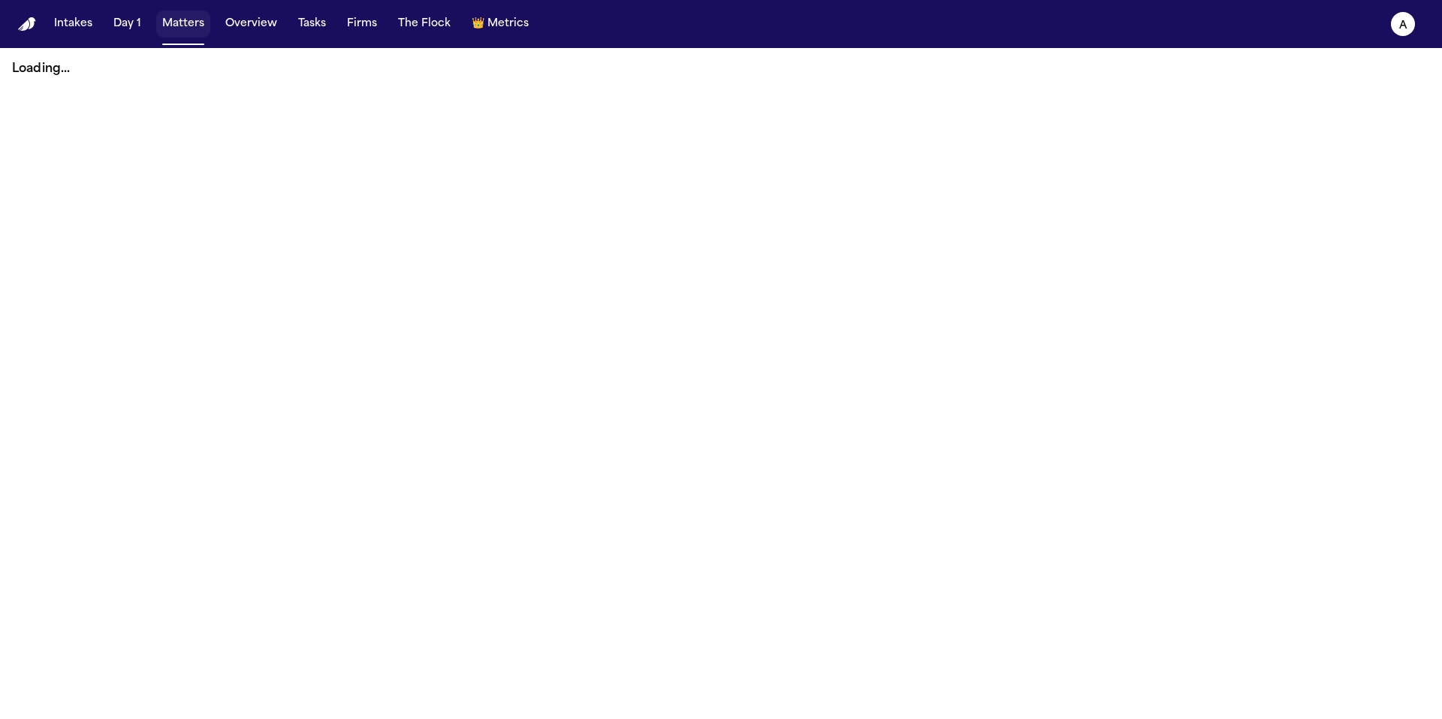
click at [181, 30] on button "Matters" at bounding box center [183, 24] width 54 height 27
click at [186, 24] on button "Matters" at bounding box center [183, 24] width 54 height 27
click at [240, 20] on button "Overview" at bounding box center [251, 24] width 64 height 27
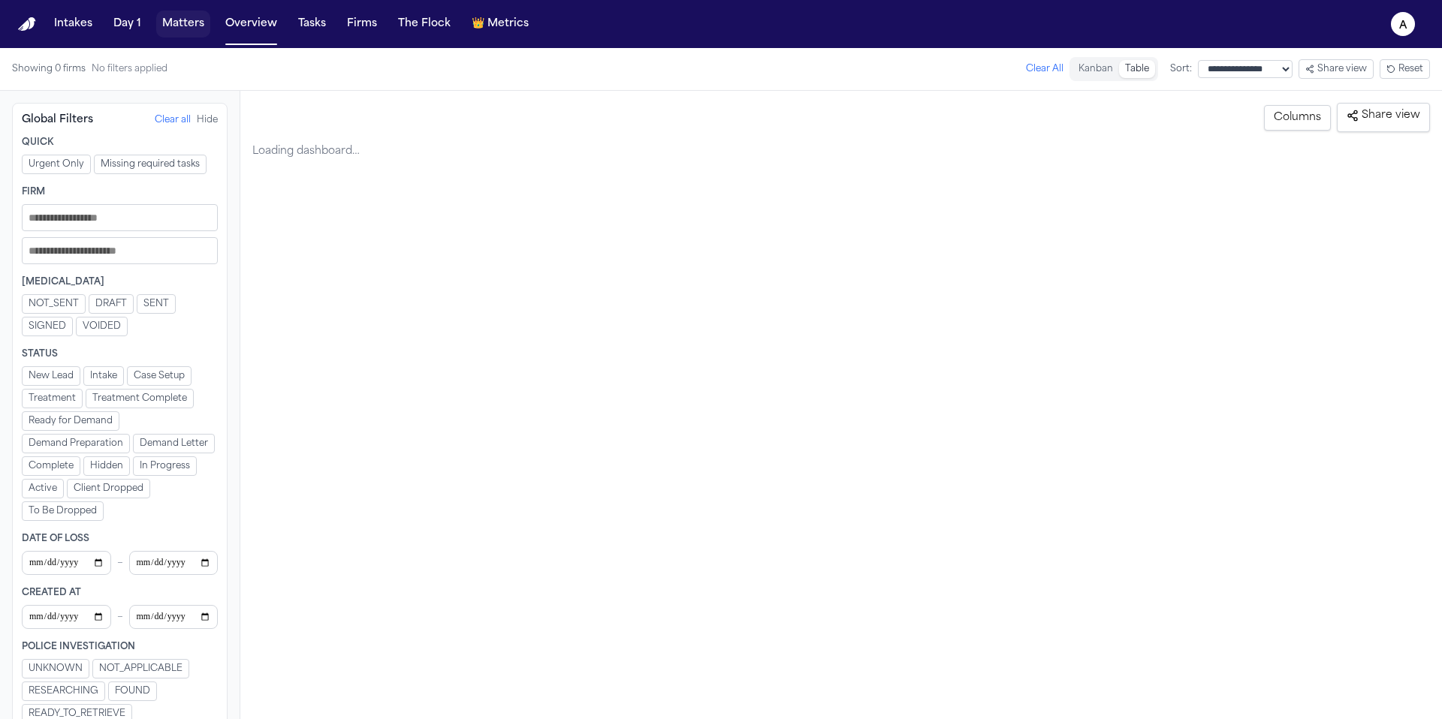
click at [185, 23] on button "Matters" at bounding box center [183, 24] width 54 height 27
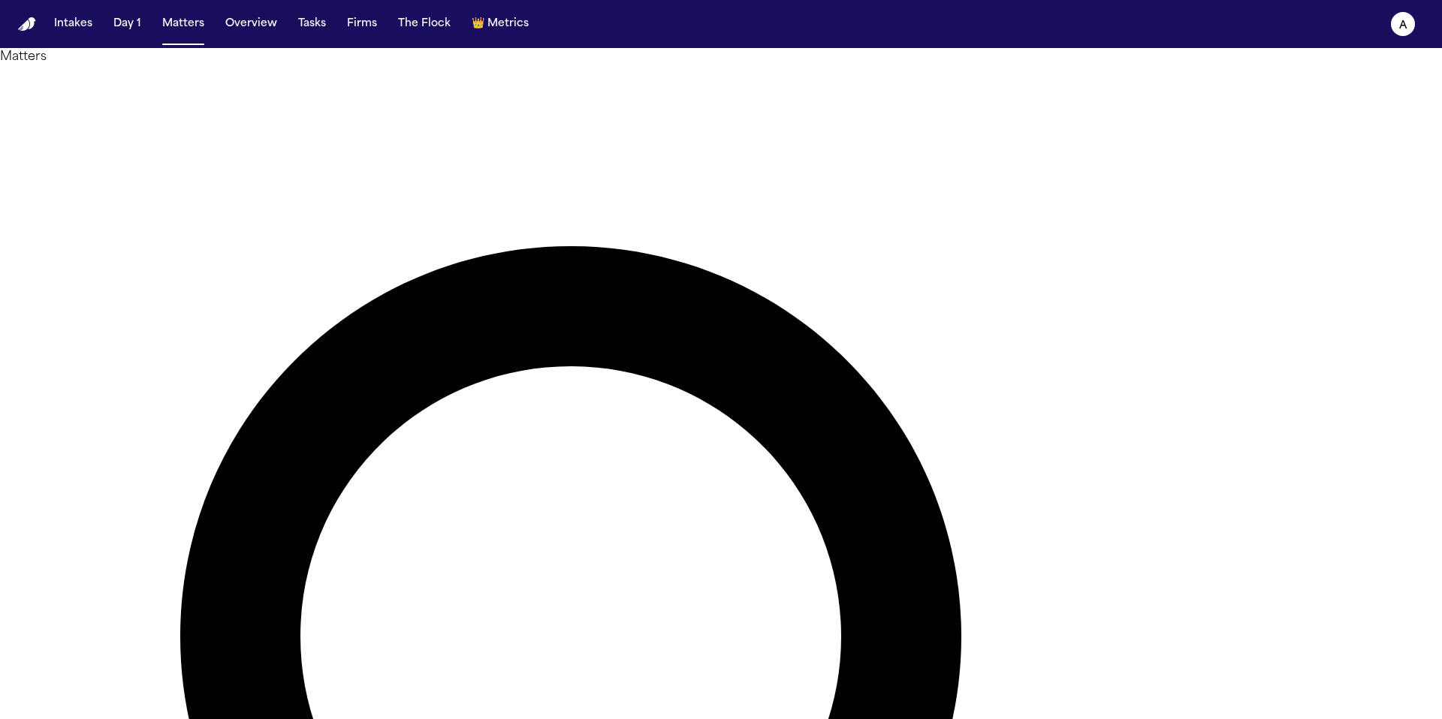
drag, startPoint x: 914, startPoint y: 75, endPoint x: 668, endPoint y: 72, distance: 245.6
type input "**********"
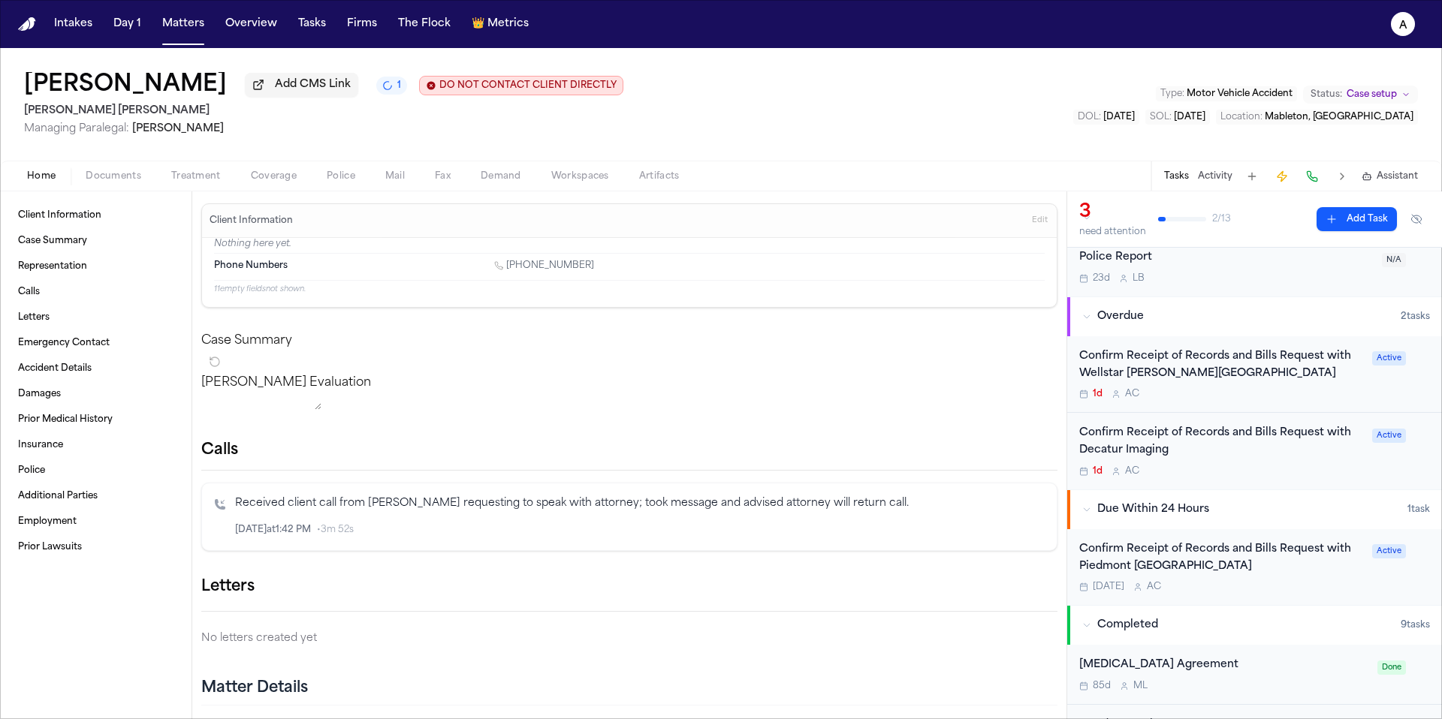
scroll to position [70, 0]
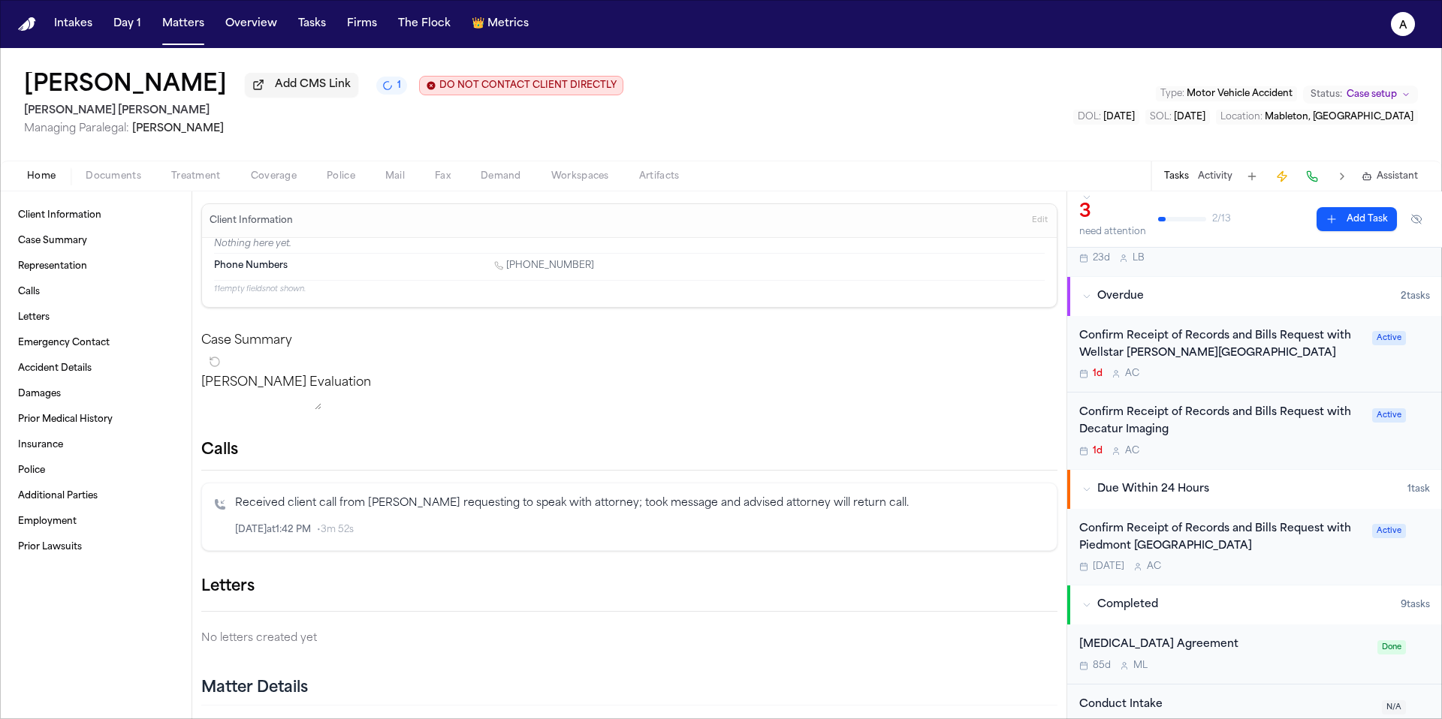
click at [1286, 555] on div "Confirm Receipt of Records and Bills Request with Piedmont Atlanta Hospital" at bounding box center [1221, 538] width 284 height 35
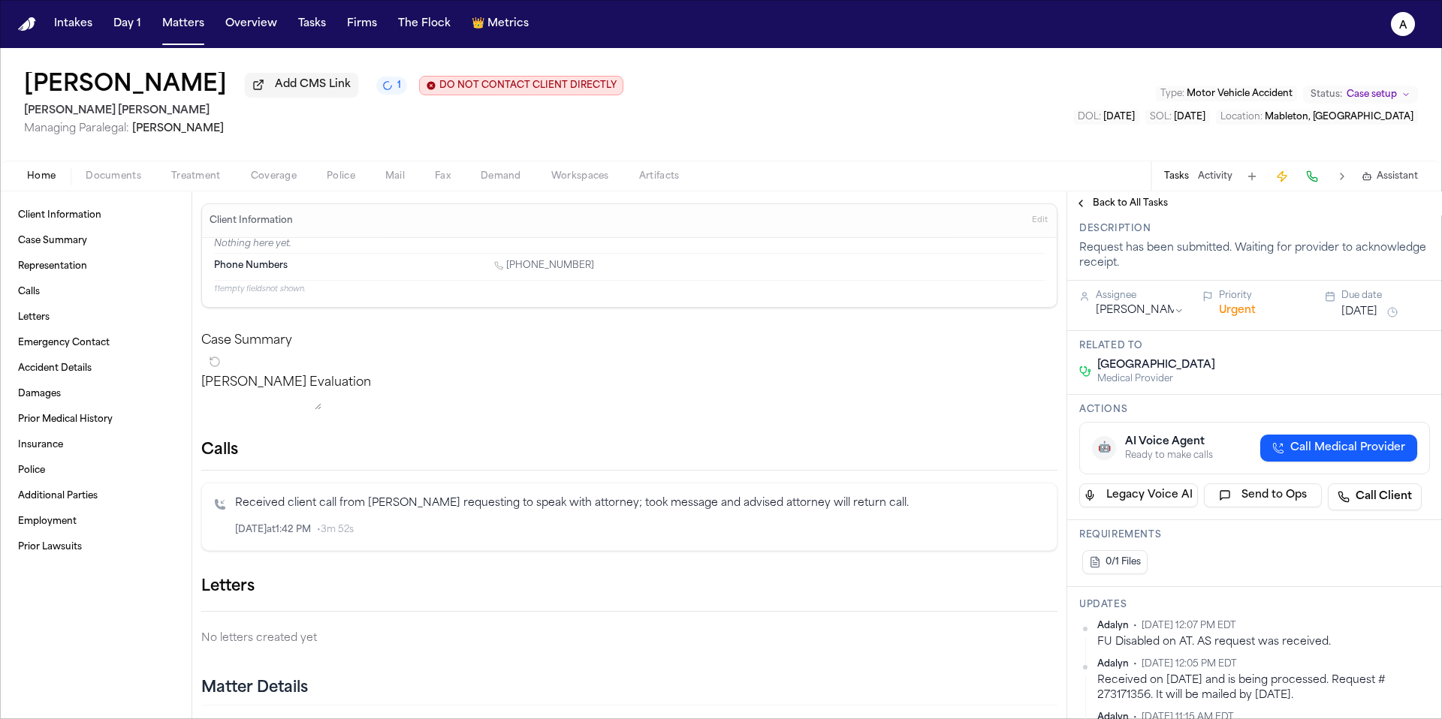
scroll to position [99, 0]
click at [1107, 207] on span "Back to All Tasks" at bounding box center [1130, 203] width 75 height 12
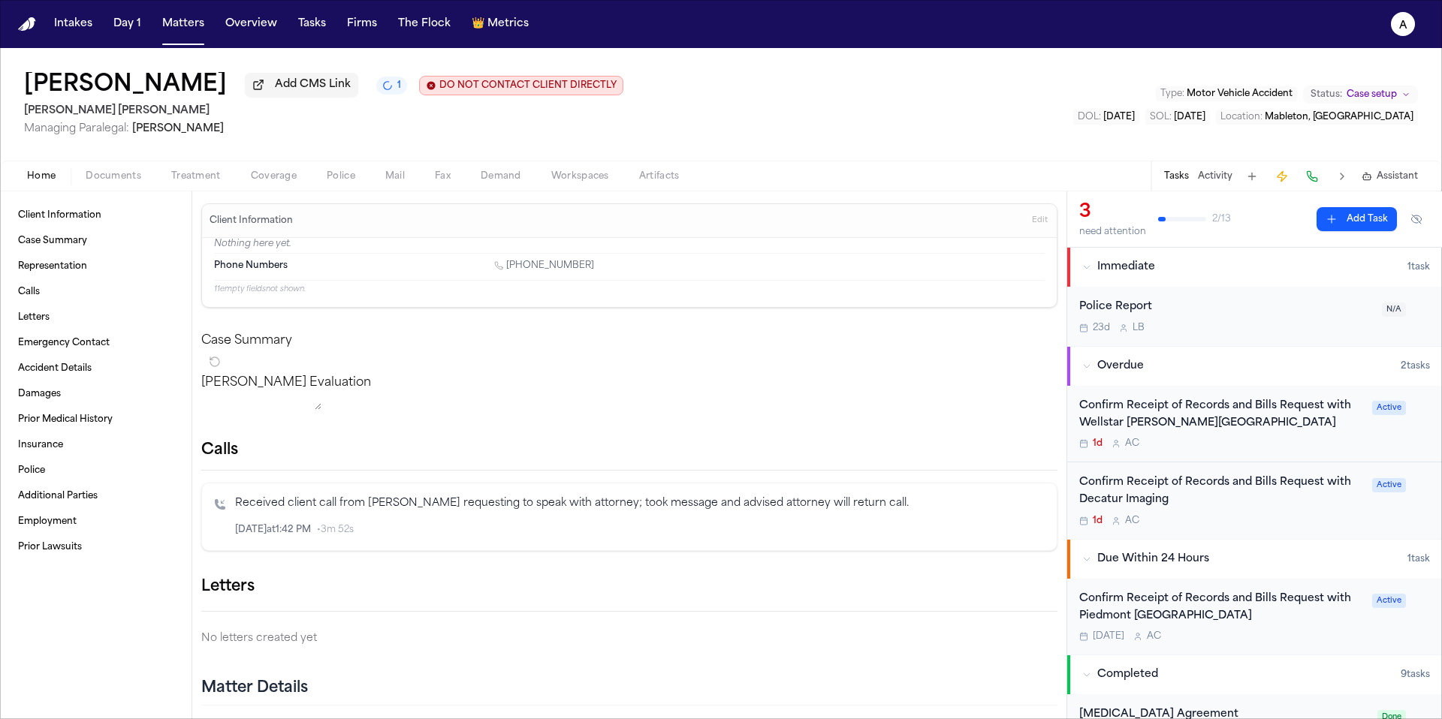
click at [1264, 504] on div "Confirm Receipt of Records and Bills Request with Decatur Imaging" at bounding box center [1221, 492] width 284 height 35
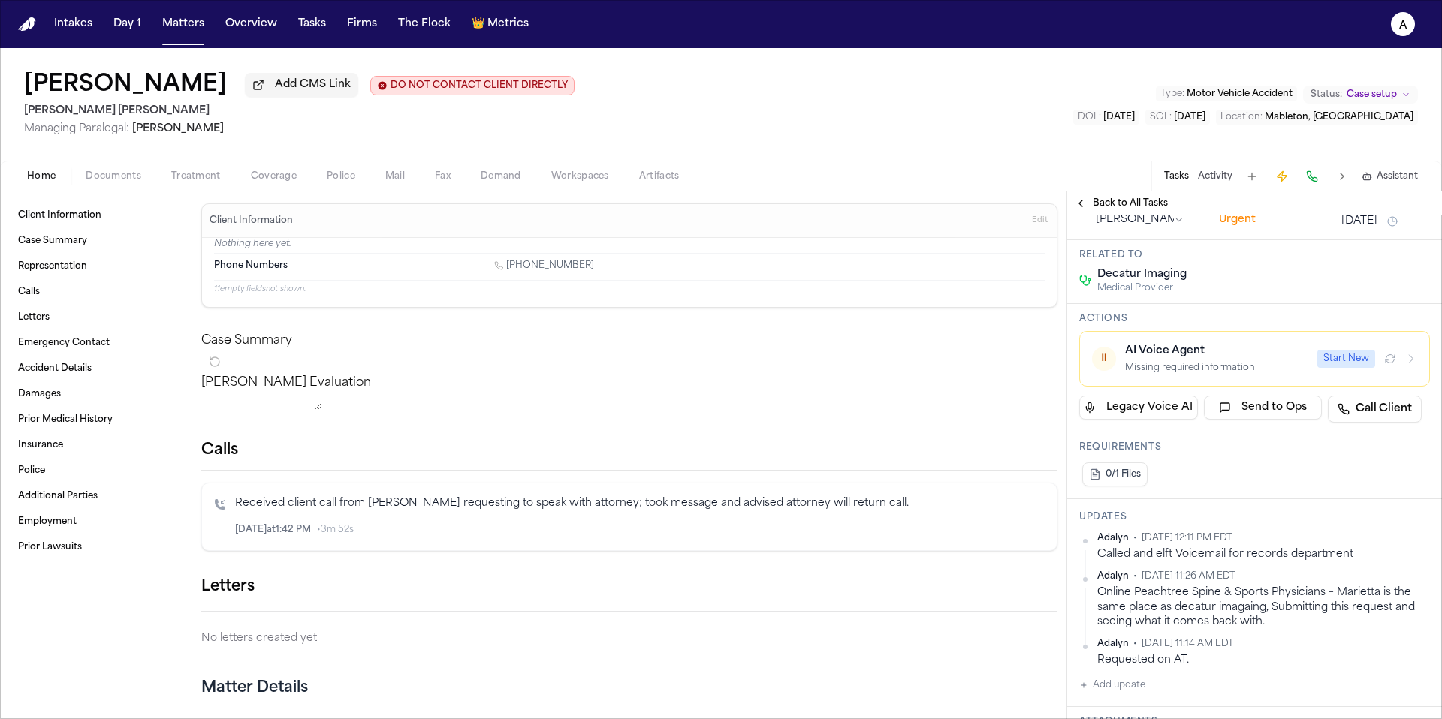
scroll to position [192, 0]
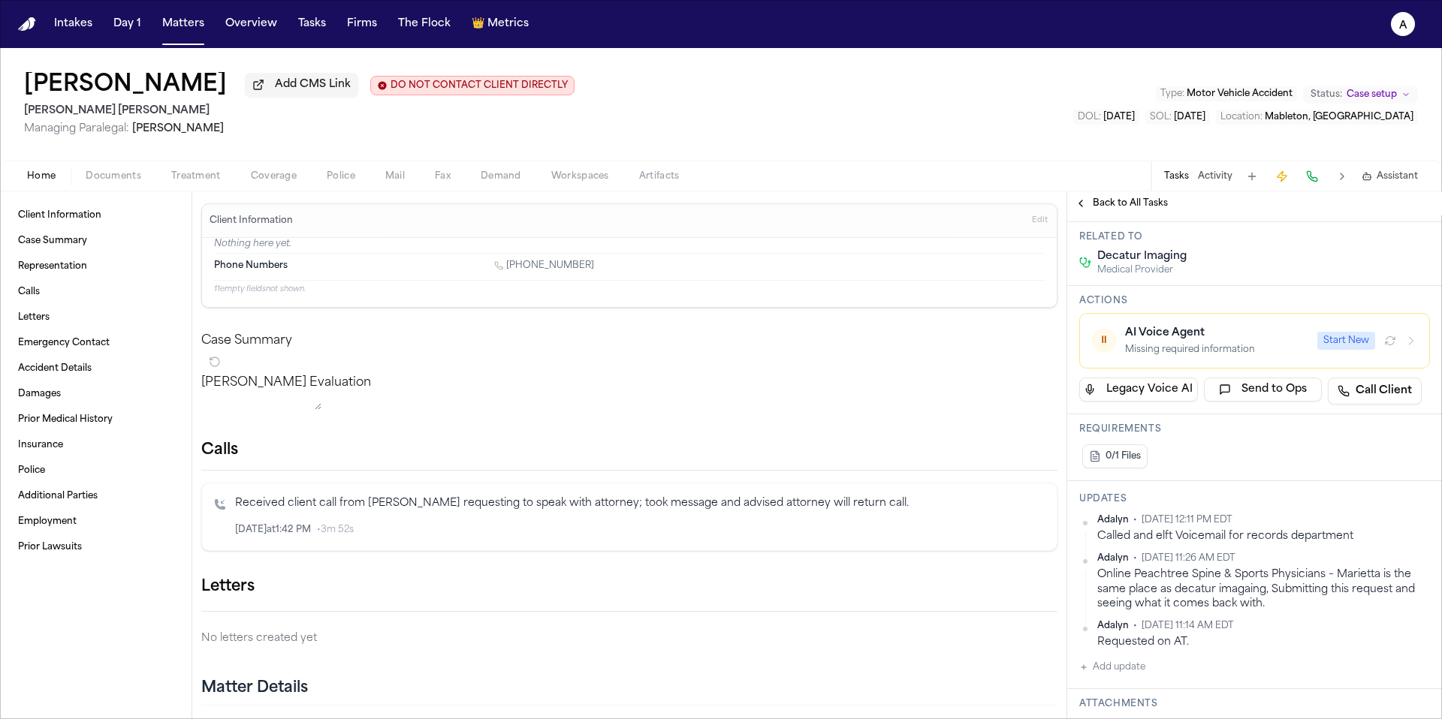
click at [1130, 206] on span "Back to All Tasks" at bounding box center [1130, 203] width 75 height 12
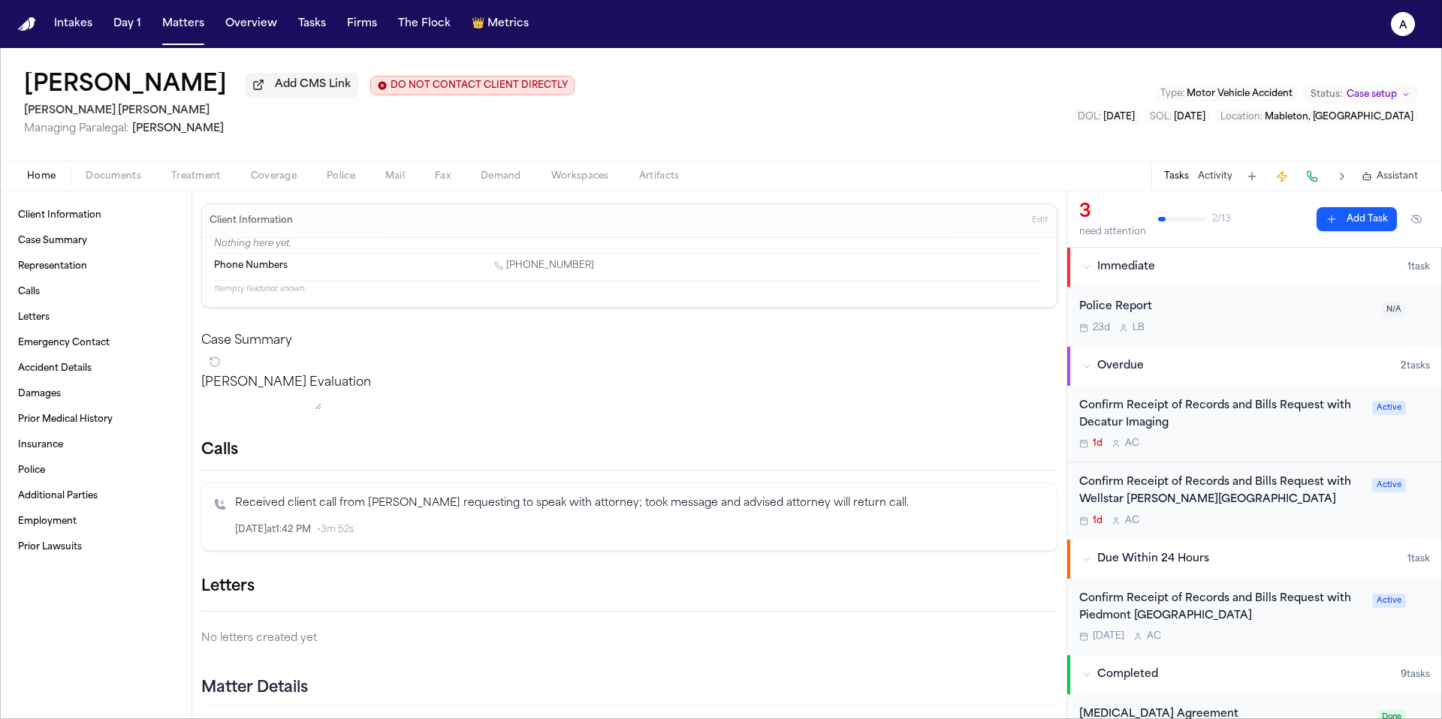
click at [1289, 431] on div "Confirm Receipt of Records and Bills Request with Decatur Imaging" at bounding box center [1221, 415] width 284 height 35
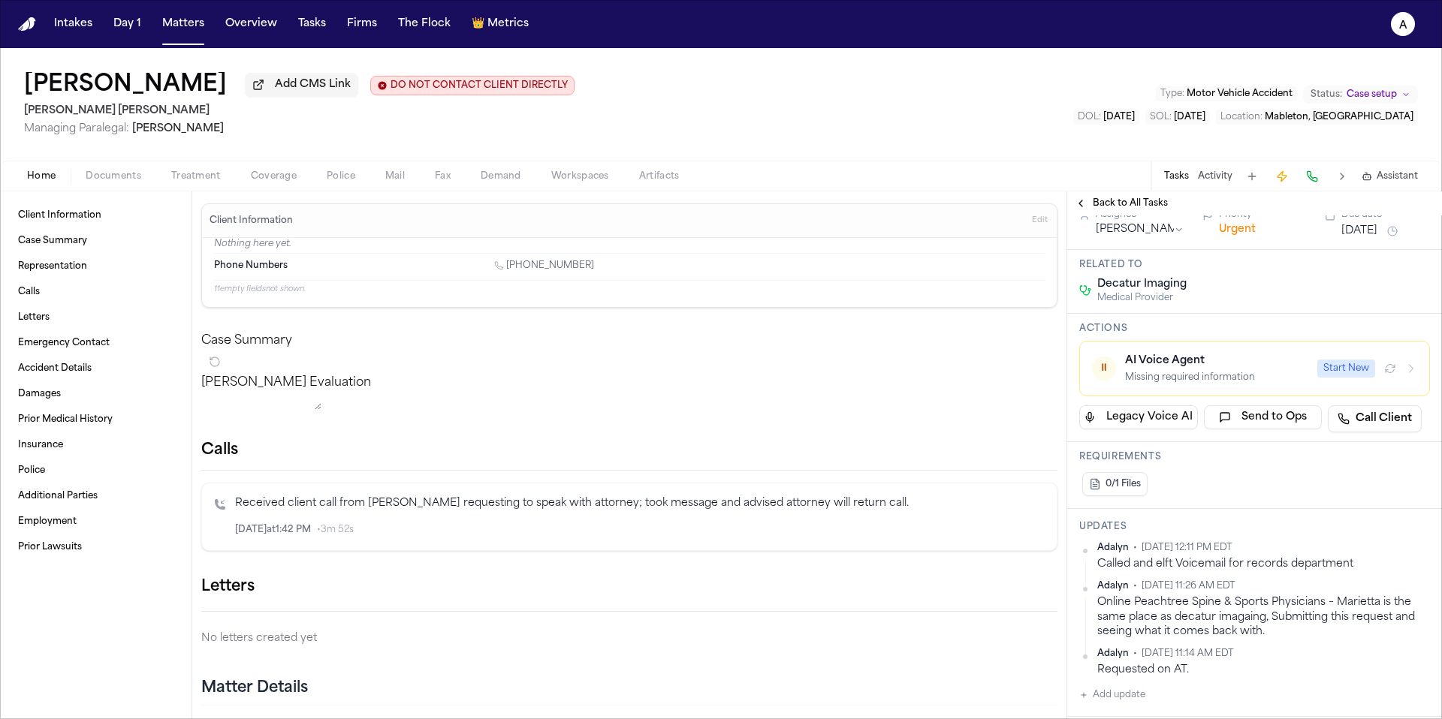
scroll to position [166, 0]
click at [1124, 210] on span "Back to All Tasks" at bounding box center [1130, 203] width 75 height 12
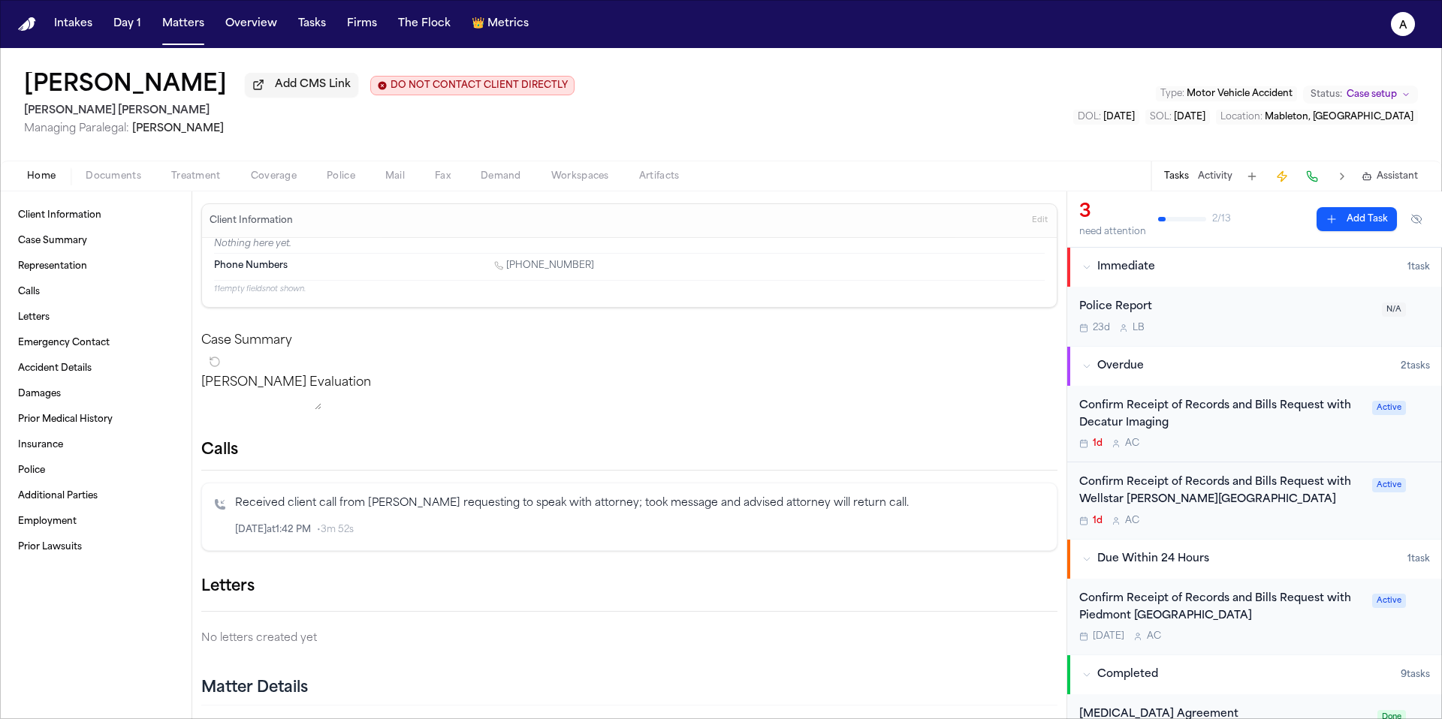
click at [1271, 504] on div "Confirm Receipt of Records and Bills Request with Wellstar Cobb Medical Center" at bounding box center [1221, 492] width 284 height 35
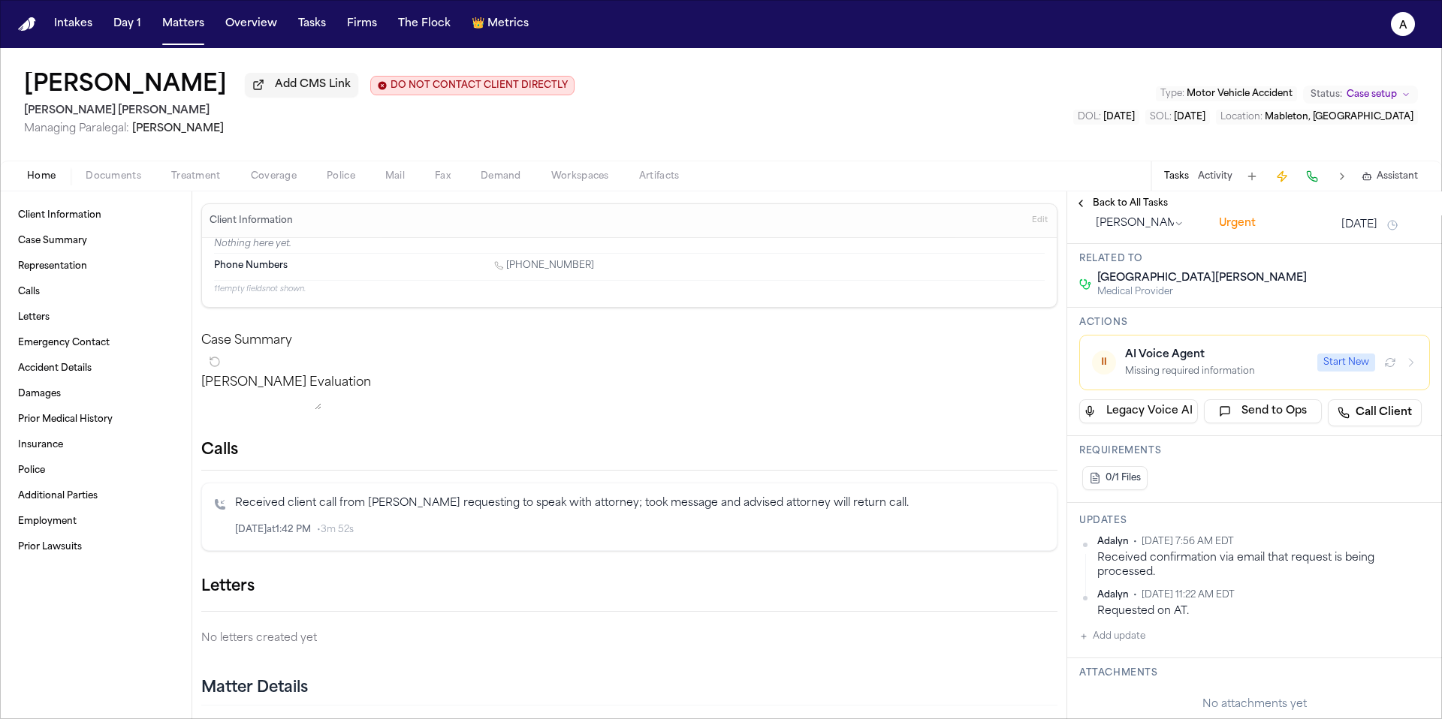
scroll to position [209, 0]
click at [1142, 210] on span "Back to All Tasks" at bounding box center [1130, 203] width 75 height 12
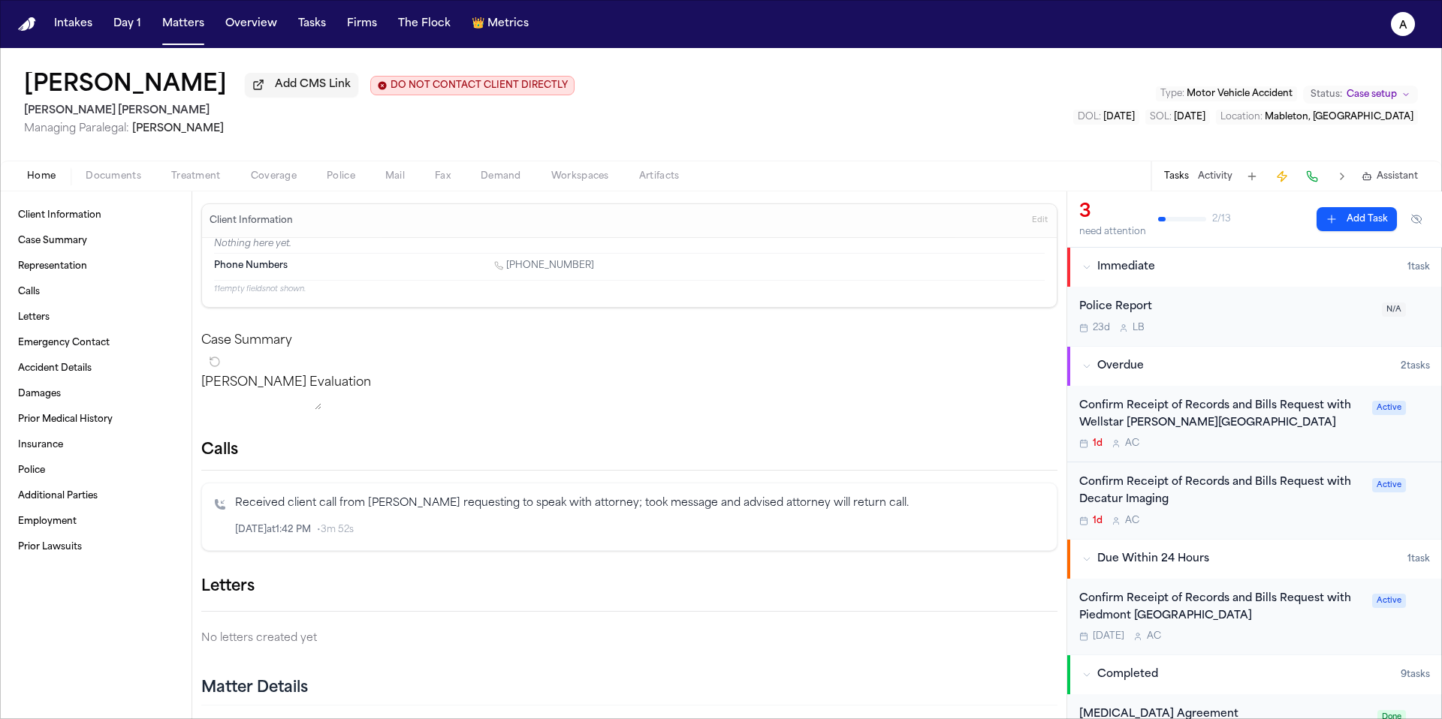
click at [1286, 505] on div "Confirm Receipt of Records and Bills Request with Decatur Imaging" at bounding box center [1221, 492] width 284 height 35
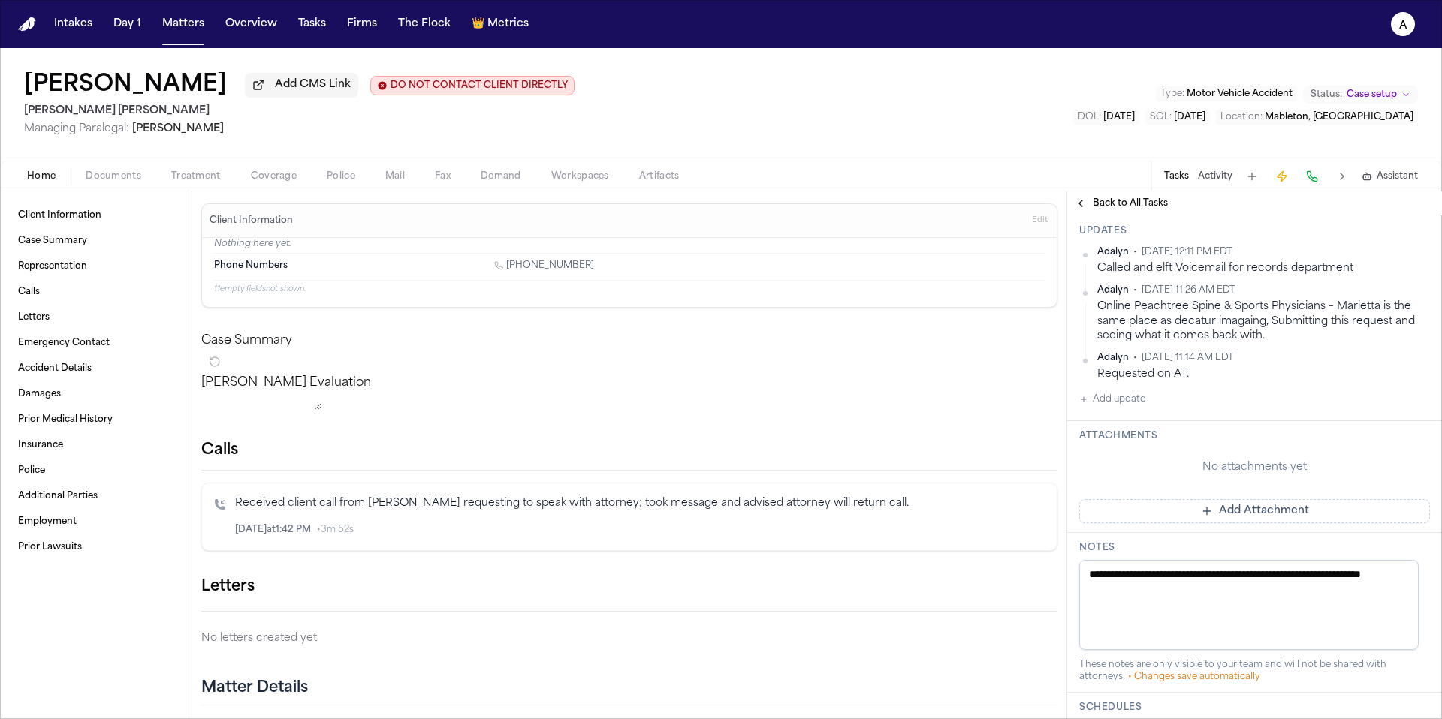
scroll to position [463, 0]
click at [1144, 399] on button "Add update" at bounding box center [1112, 396] width 66 height 18
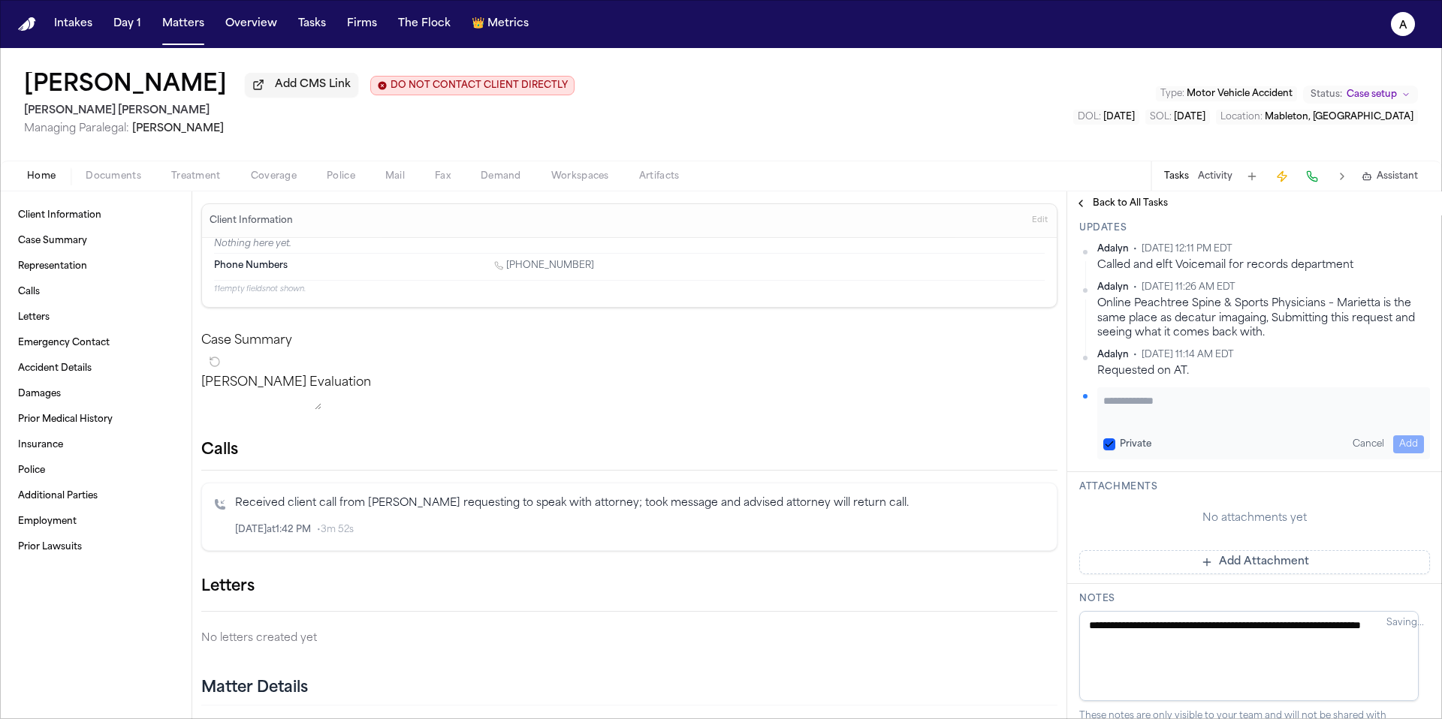
click at [1153, 402] on textarea "Add your update" at bounding box center [1263, 408] width 321 height 30
type textarea "*"
click at [1369, 399] on textarea "**********" at bounding box center [1257, 408] width 309 height 30
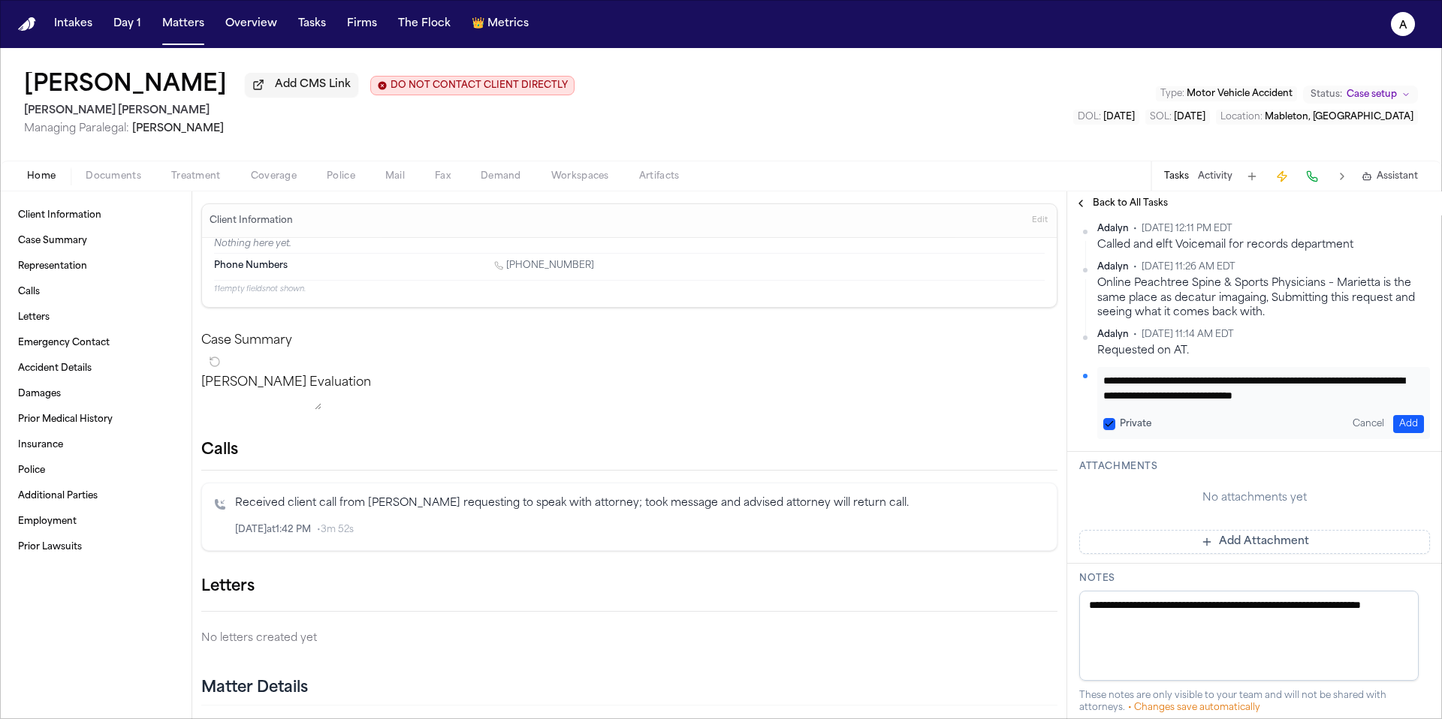
scroll to position [1, 0]
click at [1387, 393] on textarea "**********" at bounding box center [1257, 388] width 309 height 30
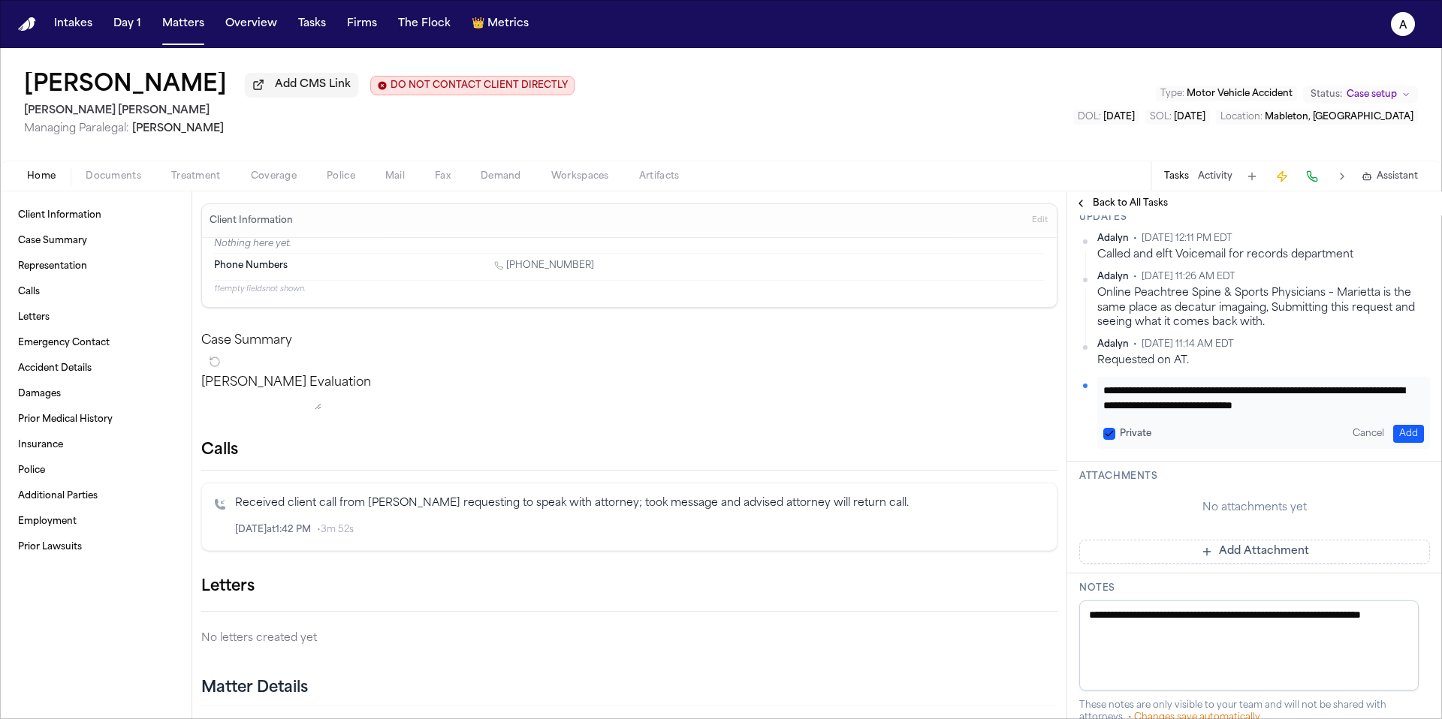
type textarea "**********"
click at [1111, 430] on button "Private" at bounding box center [1109, 434] width 12 height 12
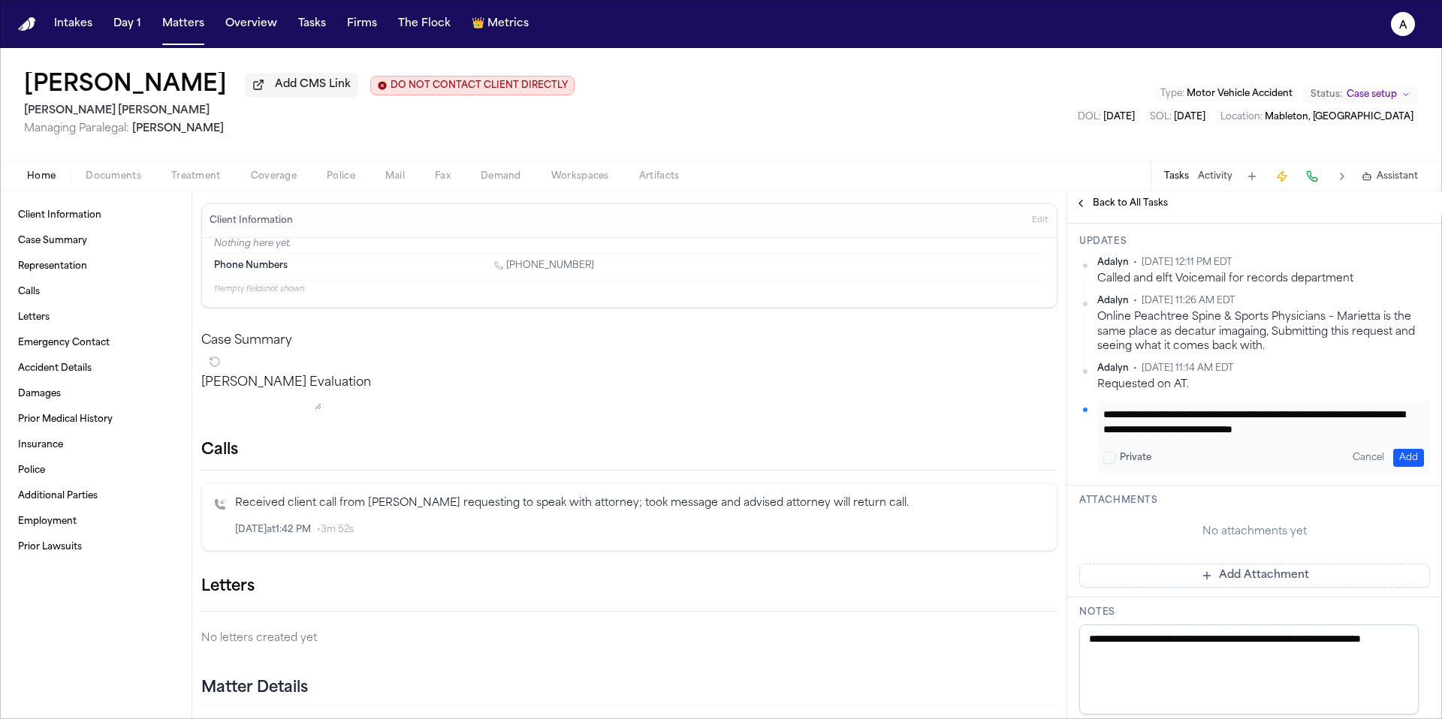
scroll to position [436, 0]
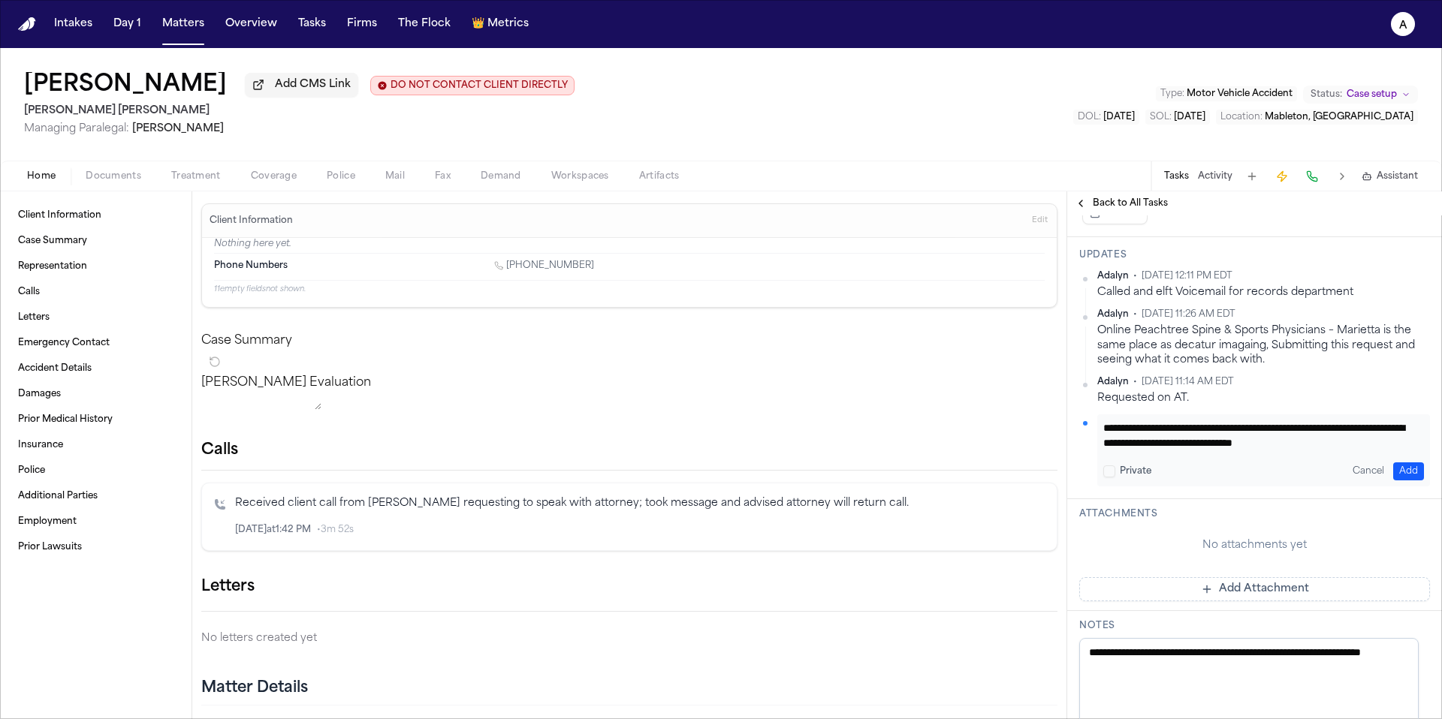
click at [1397, 465] on button "Add" at bounding box center [1408, 472] width 31 height 18
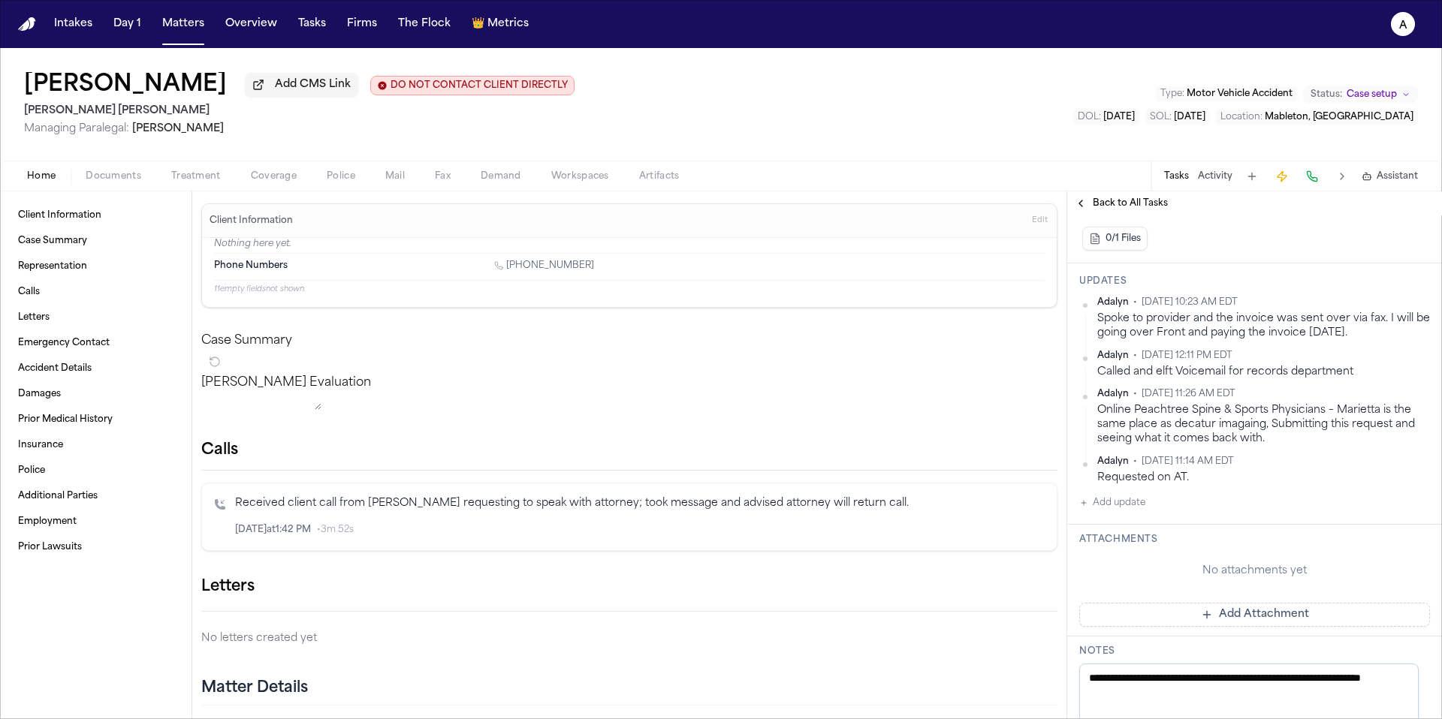
scroll to position [405, 0]
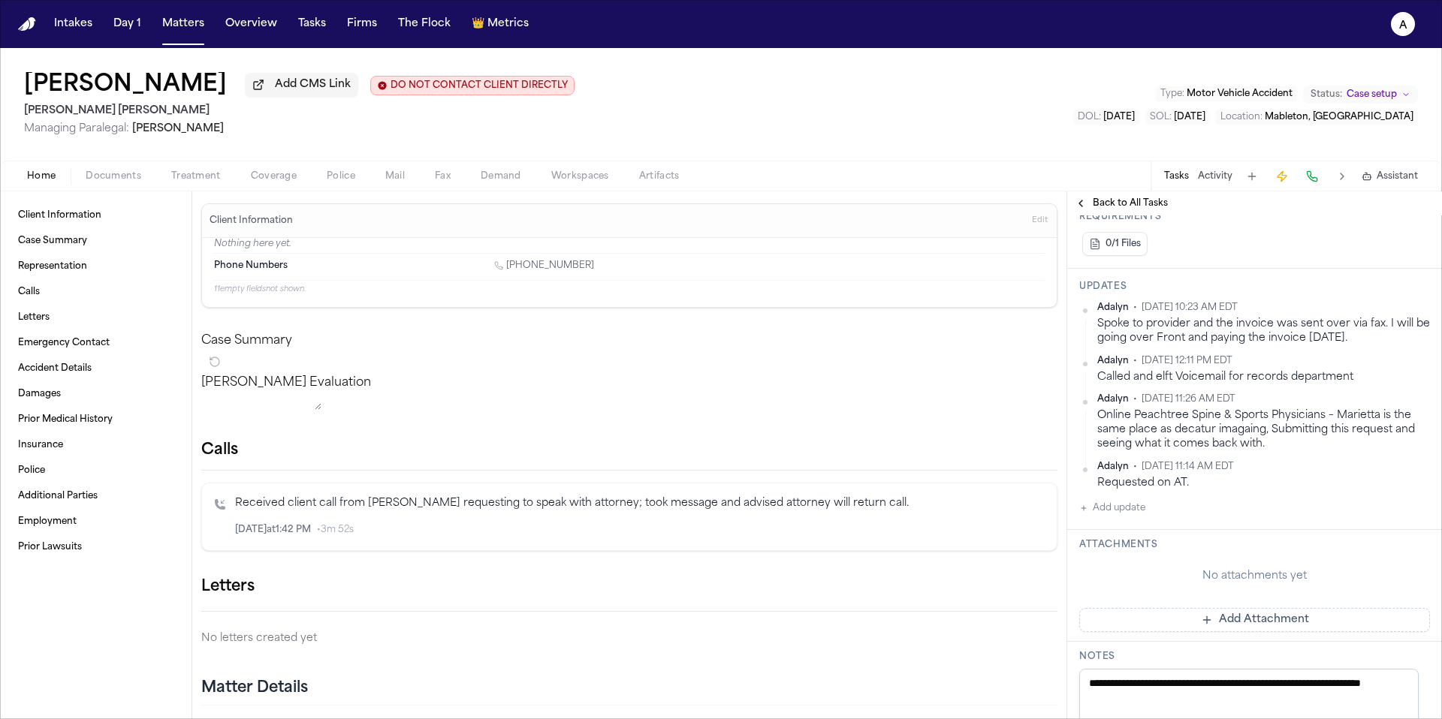
click at [1069, 546] on div "Attachments No attachments yet Add Attachment" at bounding box center [1254, 586] width 375 height 112
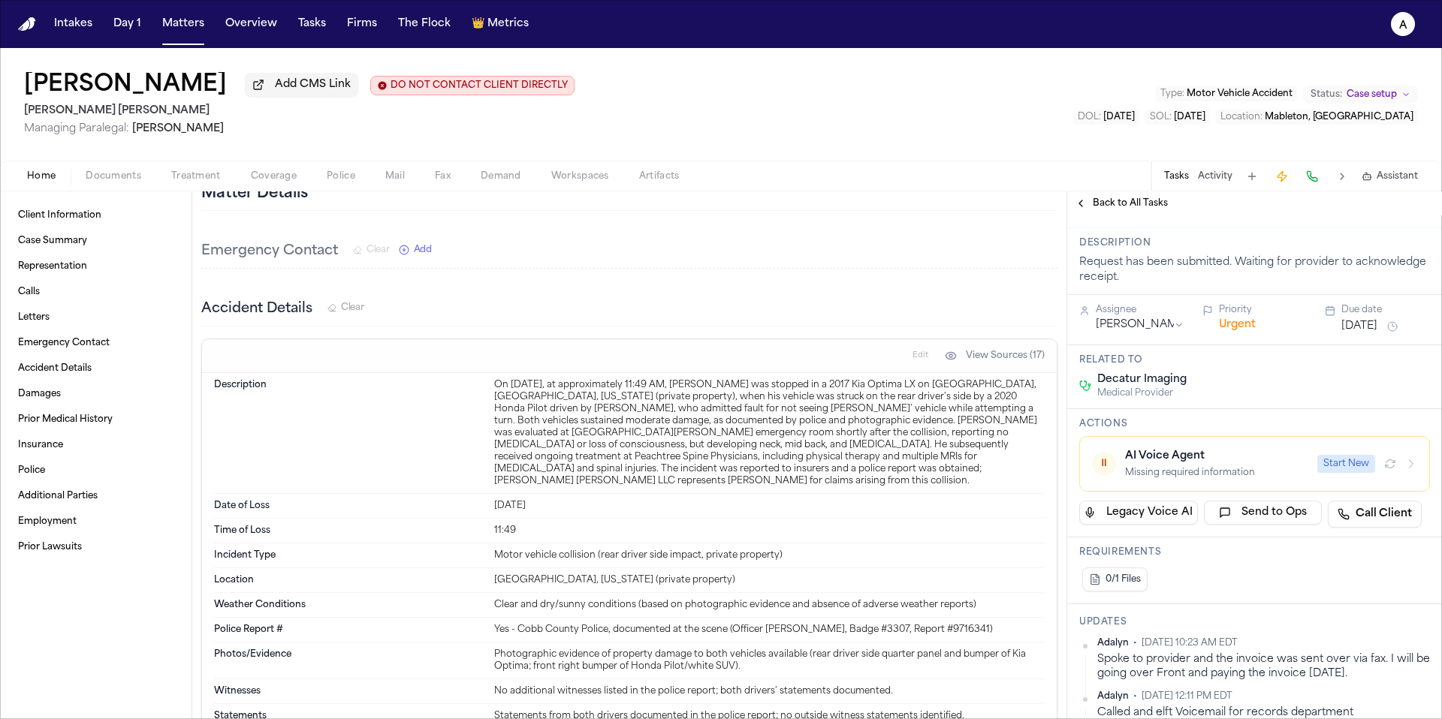
scroll to position [0, 0]
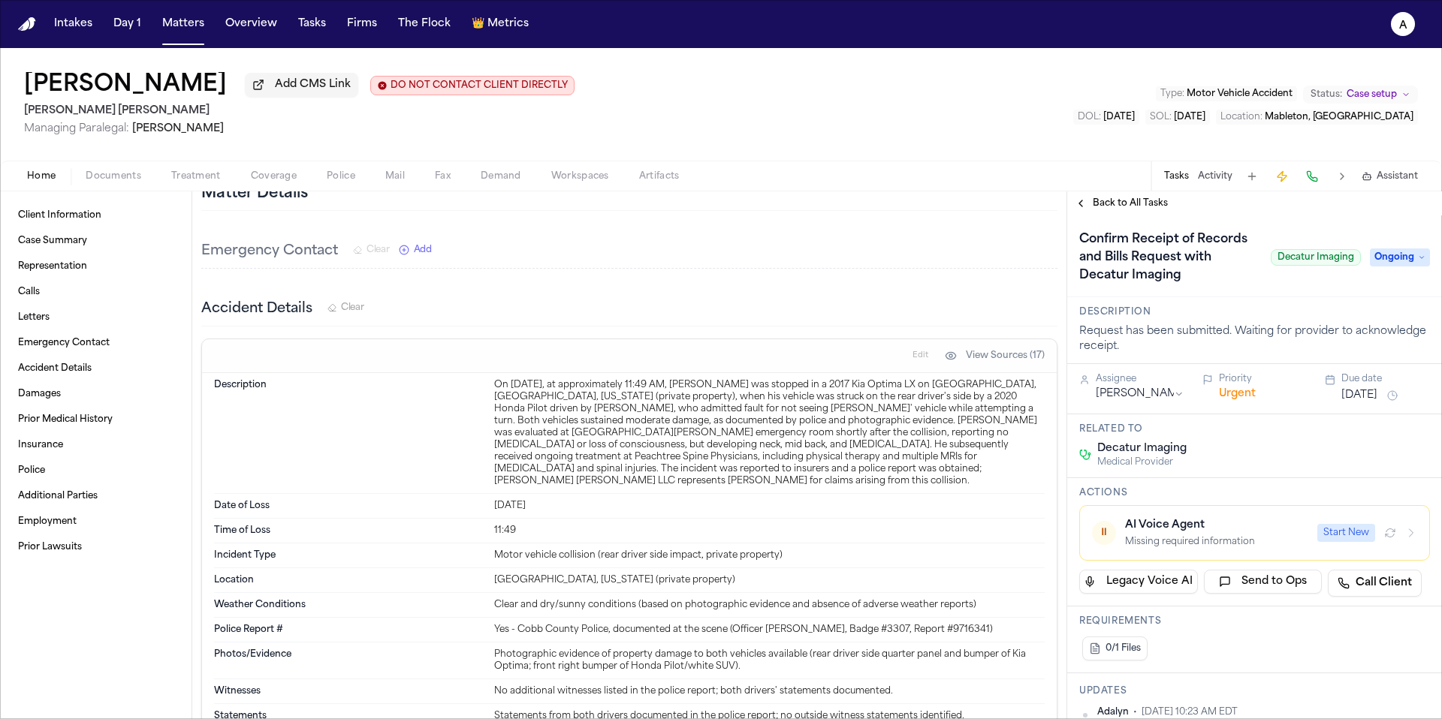
click at [1229, 280] on h1 "Confirm Receipt of Records and Bills Request with Decatur Imaging" at bounding box center [1168, 258] width 191 height 60
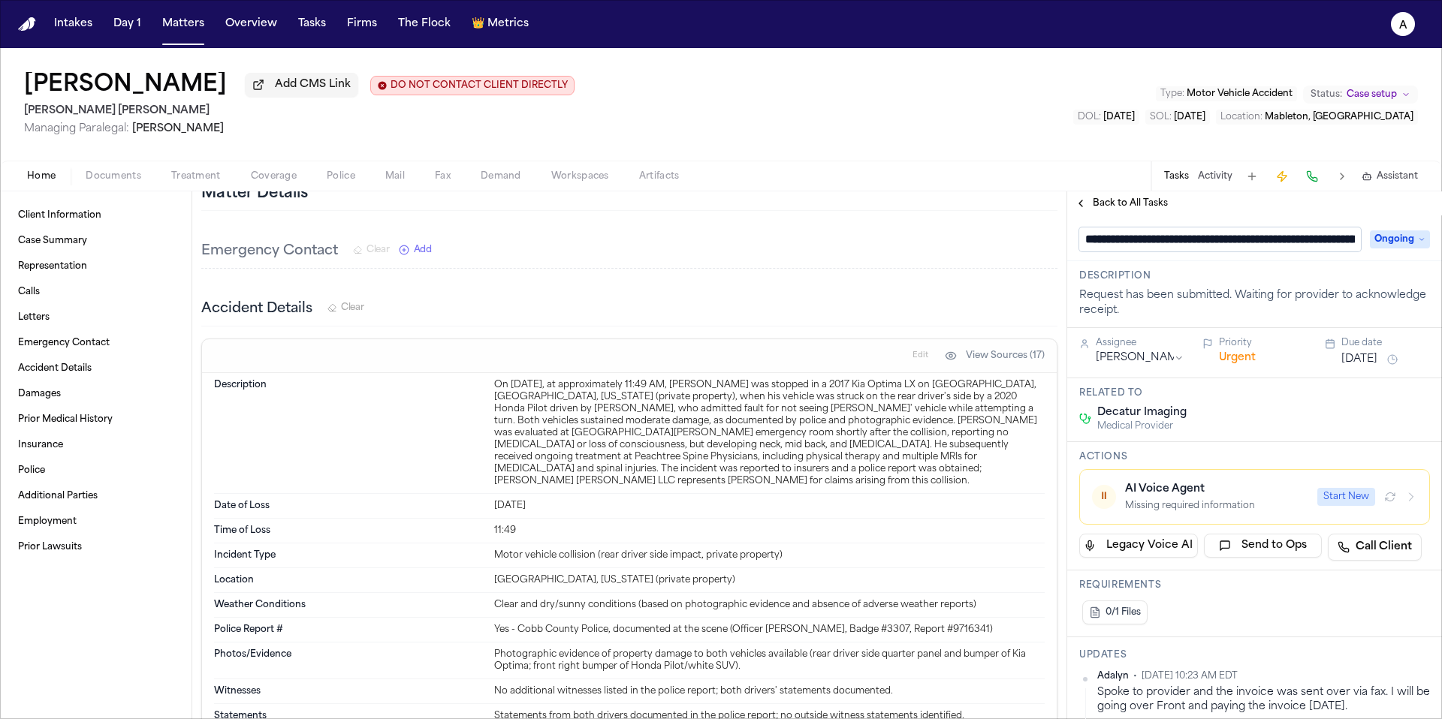
scroll to position [0, 149]
drag, startPoint x: 1244, startPoint y: 244, endPoint x: 1374, endPoint y: 239, distance: 130.8
click at [1374, 239] on div "**********" at bounding box center [1254, 240] width 351 height 24
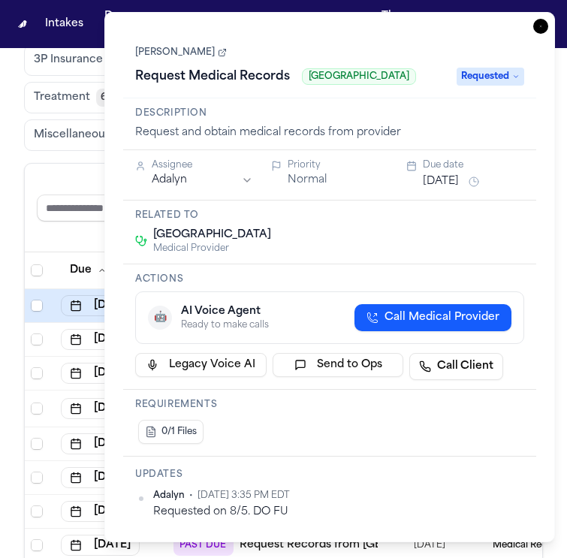
scroll to position [202, 0]
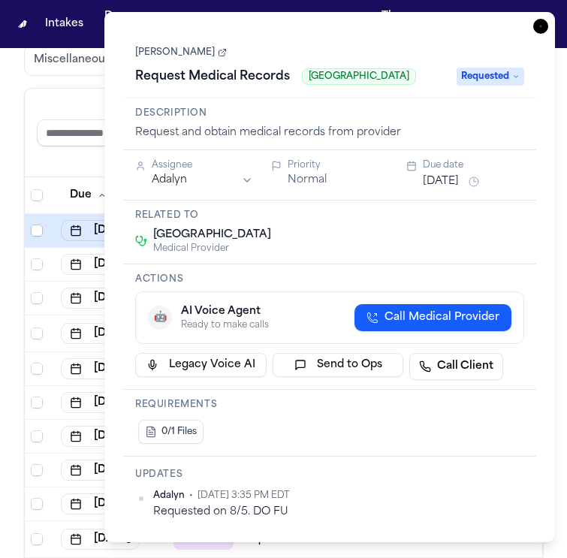
click at [177, 74] on button "Additional Insurance 0" at bounding box center [252, 60] width 151 height 32
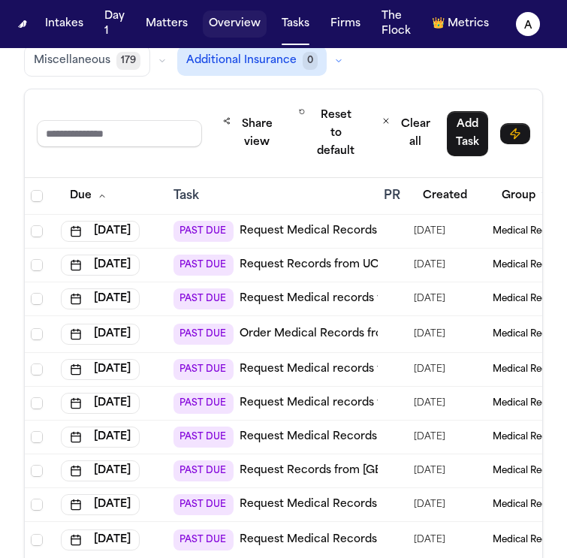
scroll to position [201, 0]
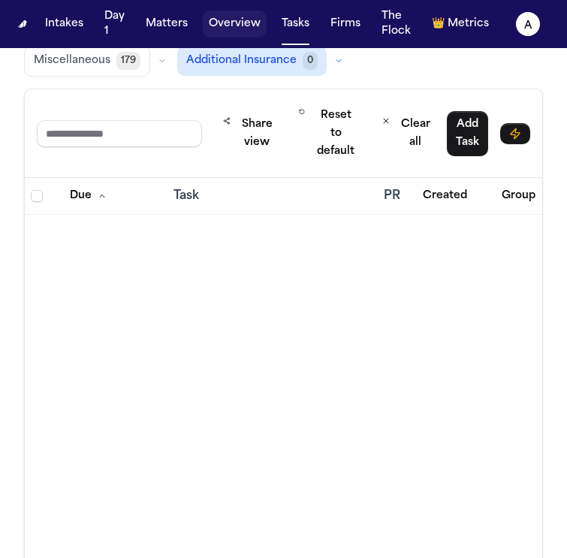
click at [304, 32] on button "Tasks" at bounding box center [296, 24] width 40 height 27
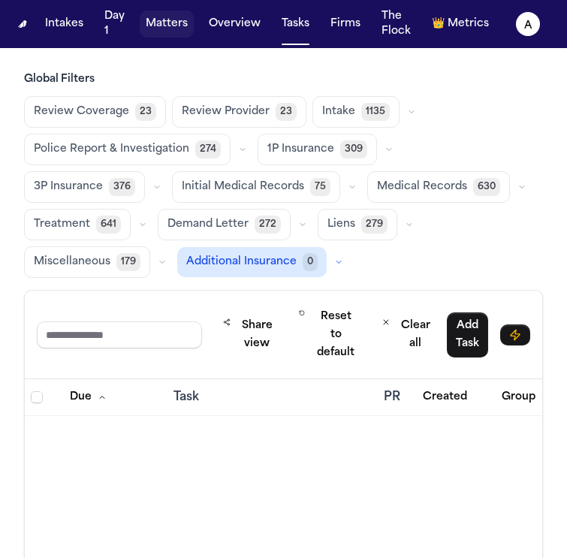
click at [182, 28] on button "Matters" at bounding box center [167, 24] width 54 height 27
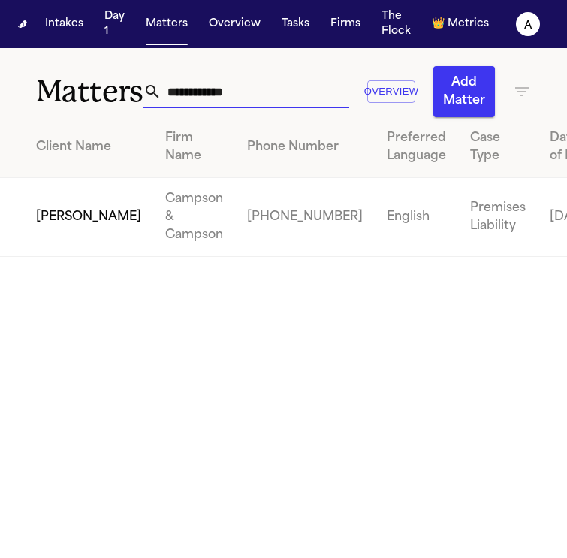
drag, startPoint x: 264, startPoint y: 98, endPoint x: 113, endPoint y: 98, distance: 151.7
click at [113, 98] on div "**********" at bounding box center [283, 82] width 567 height 69
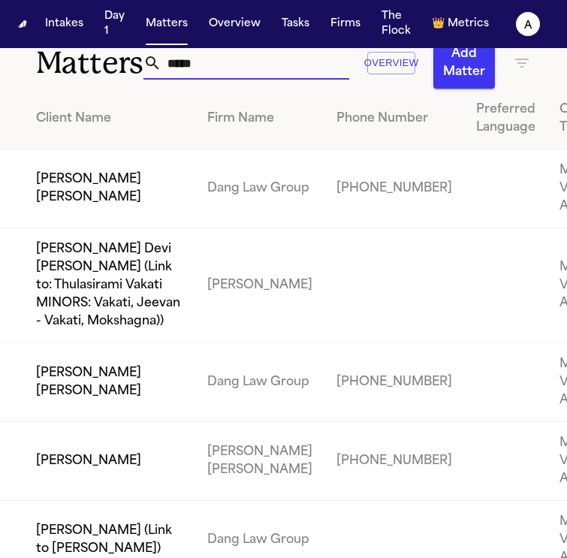
scroll to position [33, 0]
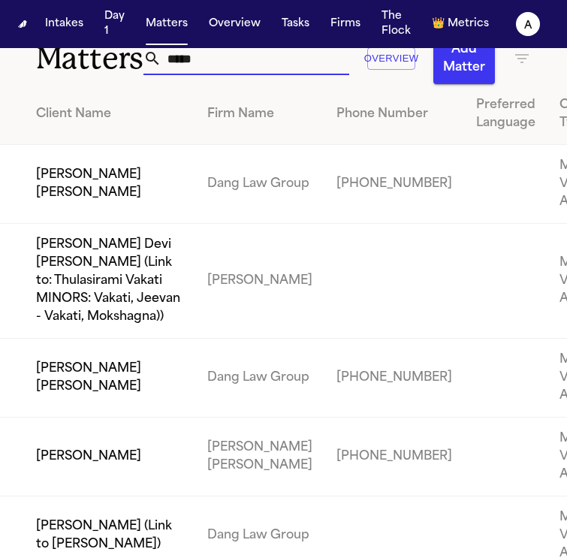
drag, startPoint x: 260, startPoint y: 63, endPoint x: -14, endPoint y: 77, distance: 274.4
click at [0, 77] on html "Intakes Day 1 Matters Overview Tasks Firms The Flock 👑 Metrics A Matters **** O…" at bounding box center [283, 279] width 567 height 558
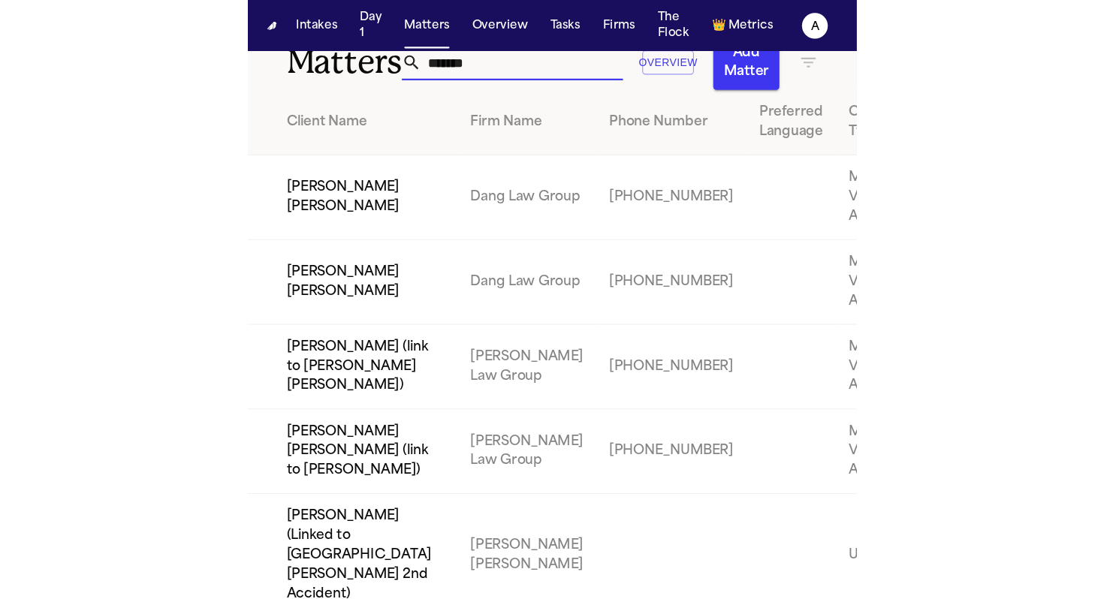
scroll to position [0, 0]
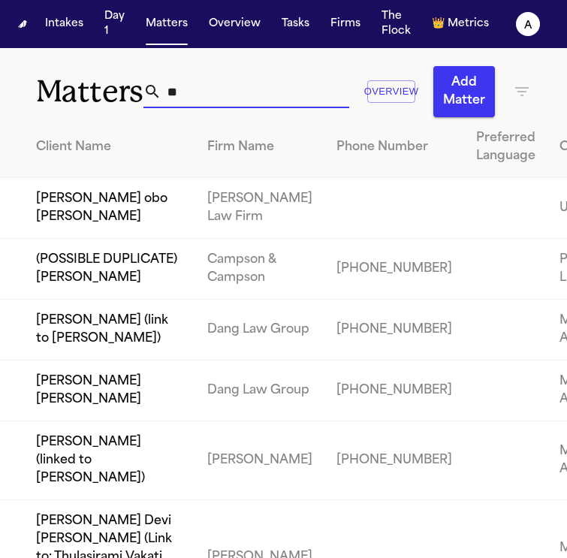
type input "*"
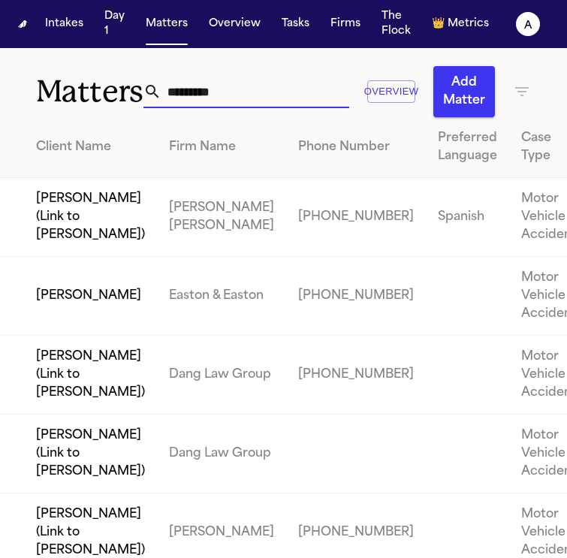
type input "*********"
click at [157, 332] on td "Easton & Easton" at bounding box center [221, 296] width 129 height 79
click at [286, 336] on td "[PHONE_NUMBER]" at bounding box center [356, 296] width 140 height 79
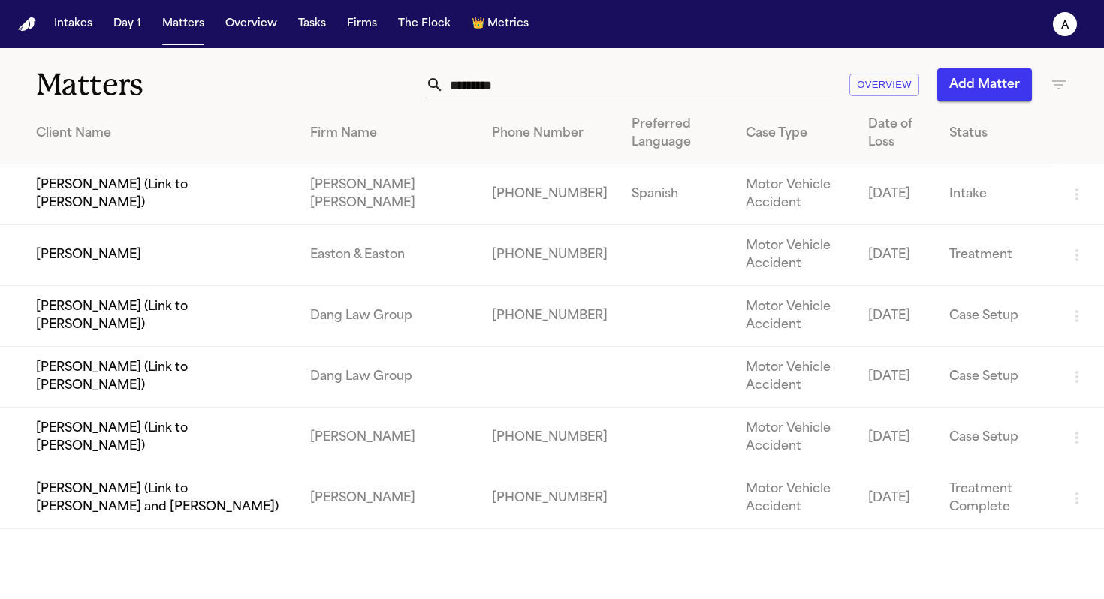
click at [393, 258] on td "Easton & Easton" at bounding box center [389, 255] width 182 height 61
click at [72, 255] on td "[PERSON_NAME]" at bounding box center [149, 255] width 298 height 61
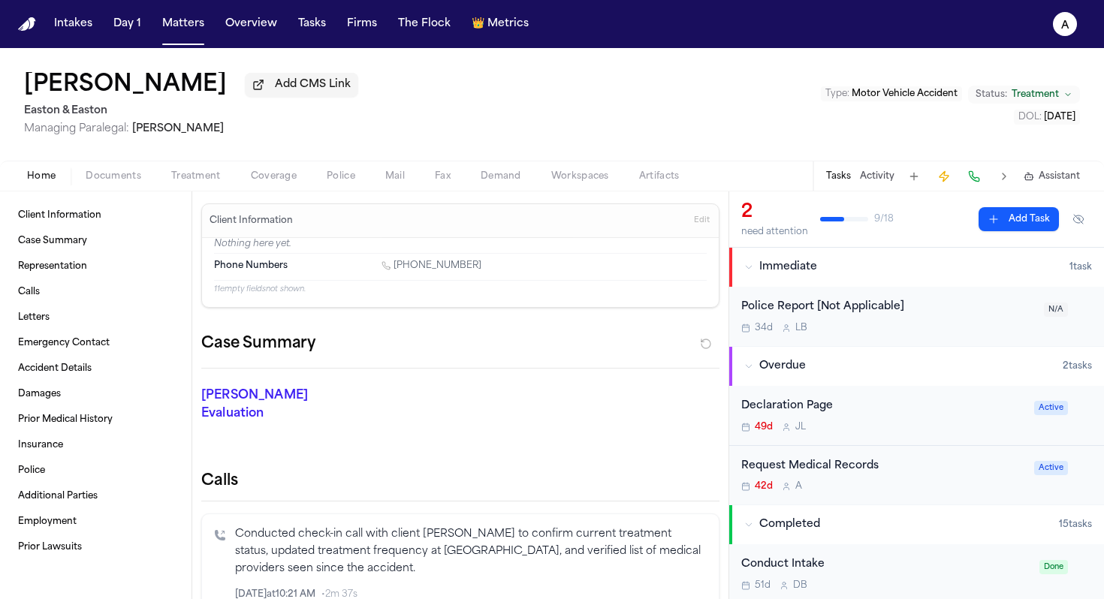
click at [843, 182] on button "Tasks" at bounding box center [838, 176] width 25 height 12
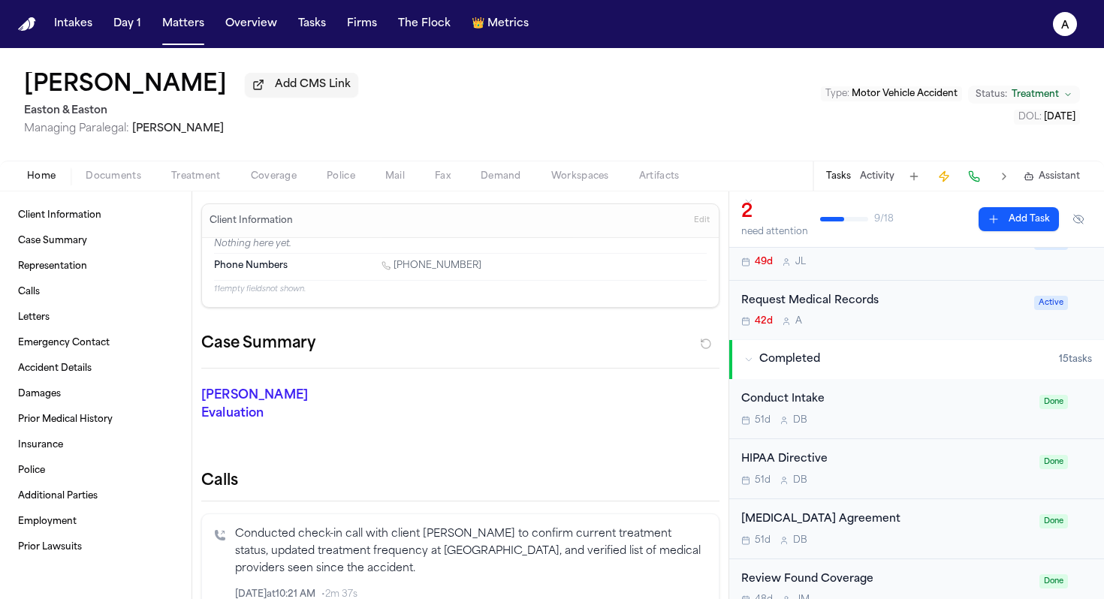
click at [897, 304] on div "Request Medical Records" at bounding box center [883, 301] width 284 height 17
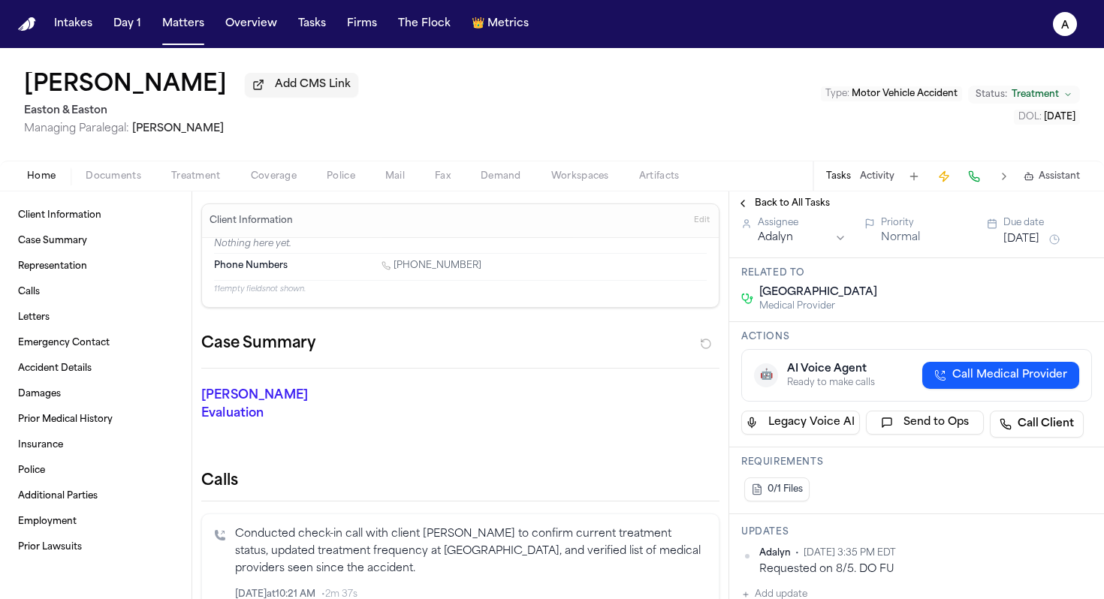
scroll to position [249, 0]
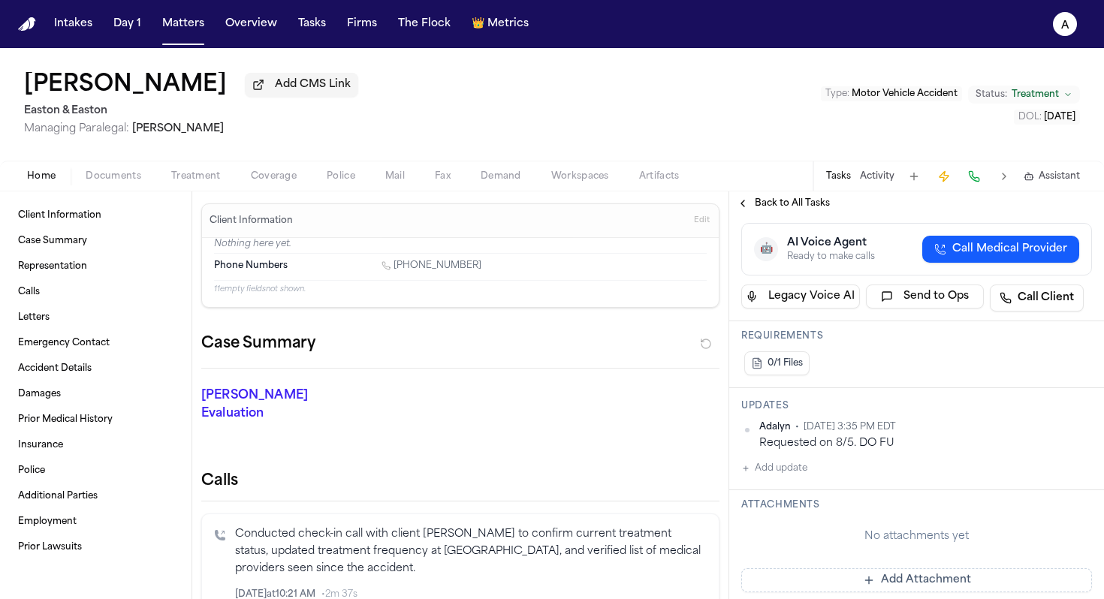
click at [788, 478] on button "Add update" at bounding box center [774, 469] width 66 height 18
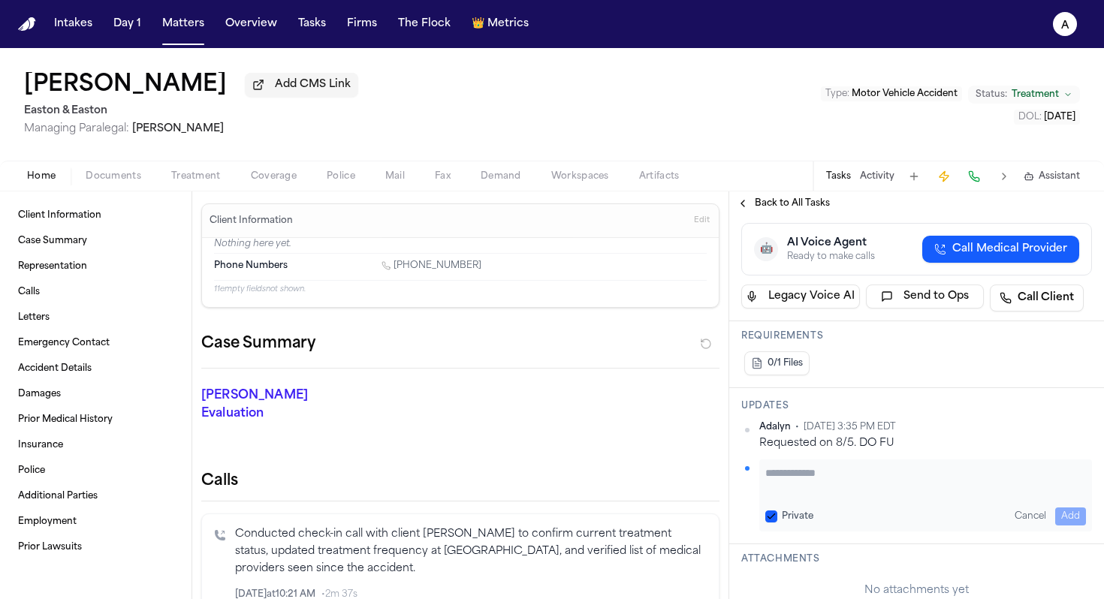
click at [791, 492] on textarea "Add your update" at bounding box center [925, 481] width 321 height 30
paste textarea "**********"
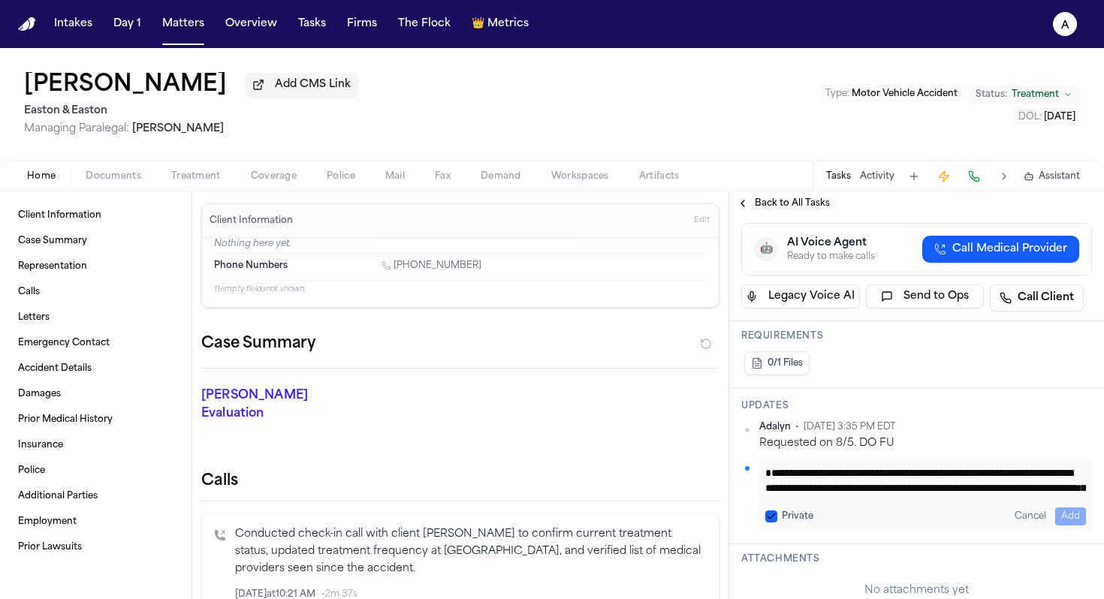
scroll to position [46, 0]
type textarea "**********"
click at [771, 523] on button "Private" at bounding box center [771, 517] width 12 height 12
click at [1065, 526] on button "Add" at bounding box center [1070, 517] width 31 height 18
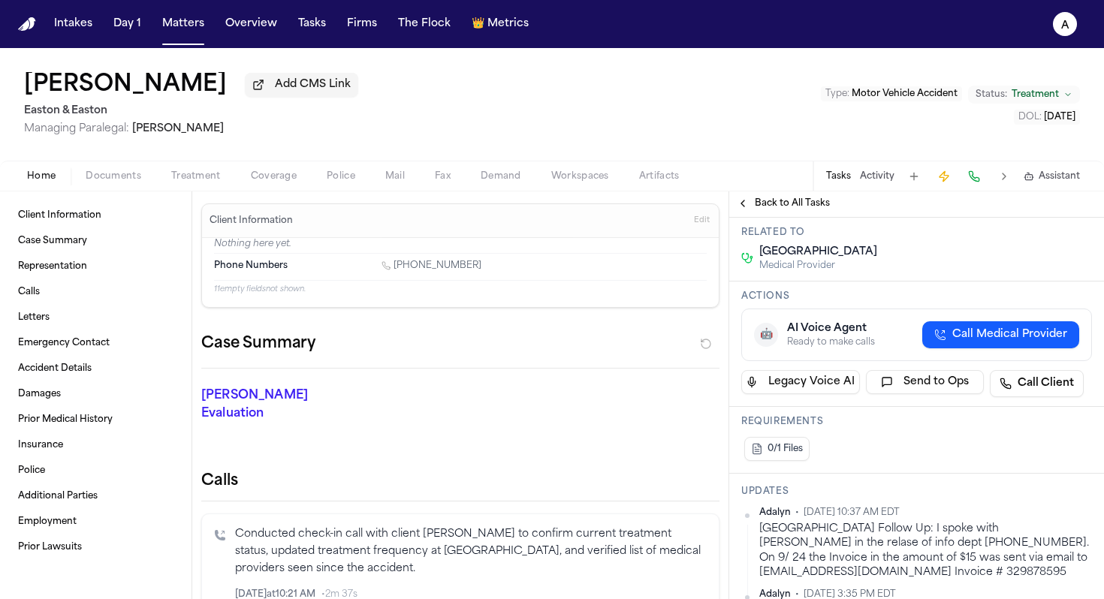
scroll to position [0, 0]
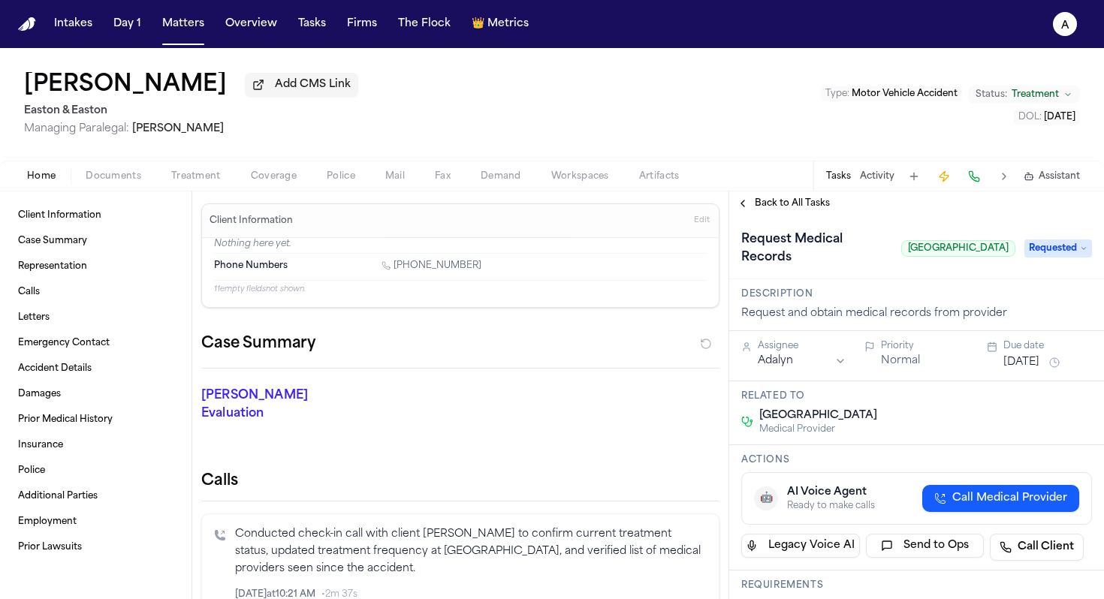
click at [1039, 370] on button "[DATE]" at bounding box center [1021, 362] width 36 height 15
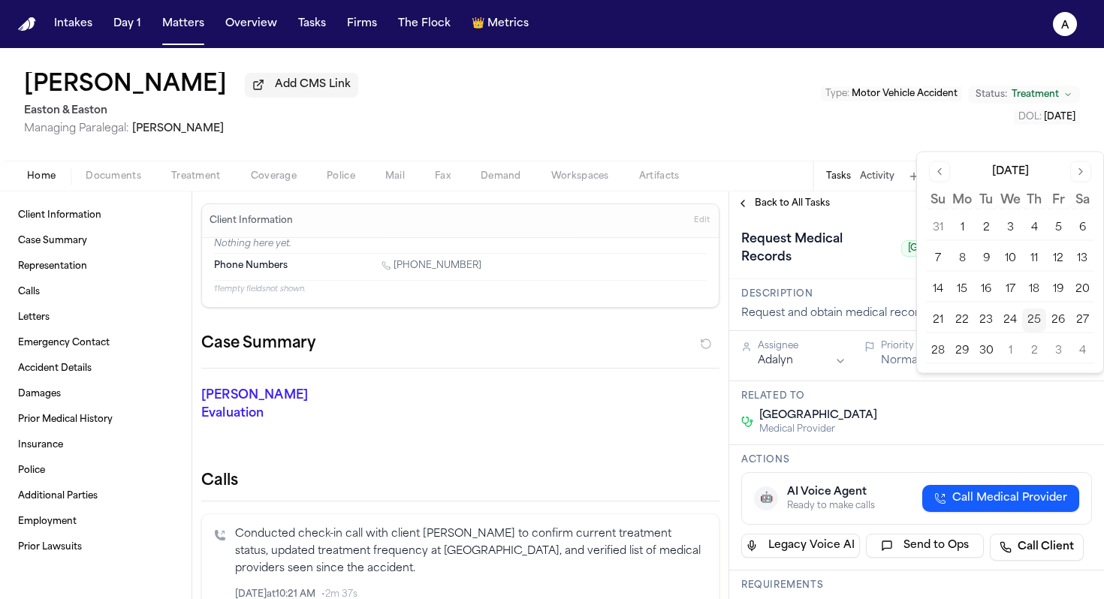
click at [990, 351] on button "30" at bounding box center [986, 351] width 24 height 24
click at [986, 425] on div "Related to [GEOGRAPHIC_DATA] Medical Provider" at bounding box center [916, 413] width 375 height 64
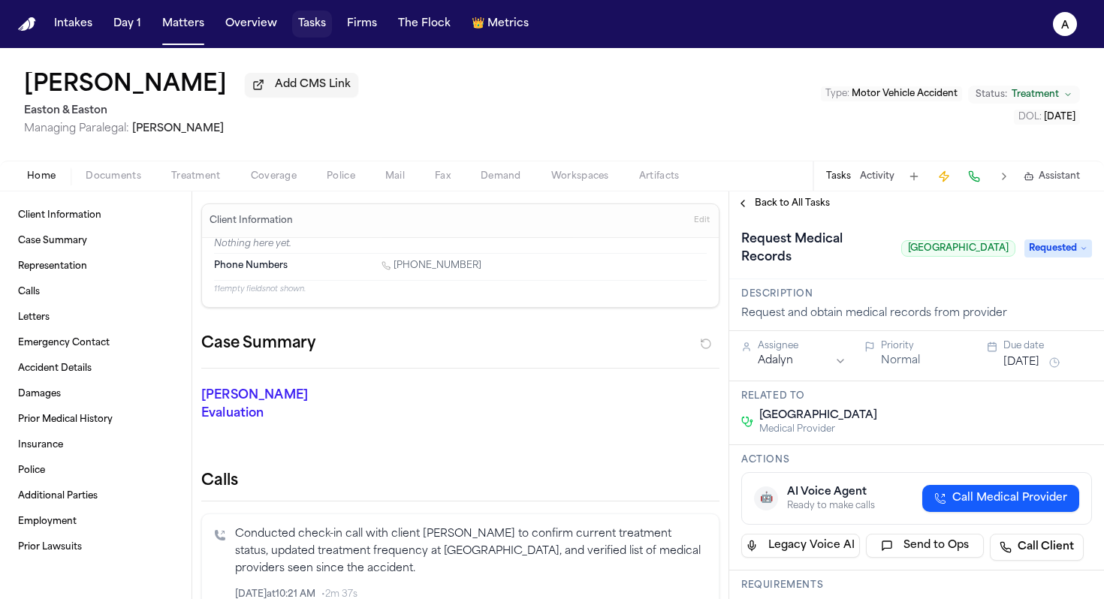
click at [316, 19] on button "Tasks" at bounding box center [312, 24] width 40 height 27
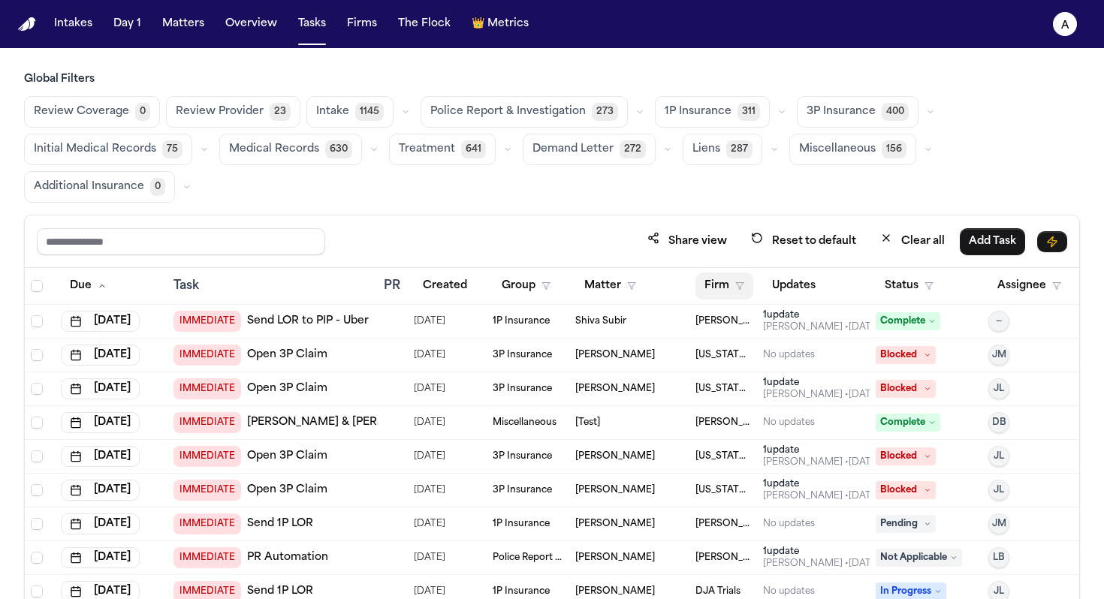
click at [709, 289] on button "Firm" at bounding box center [724, 286] width 58 height 27
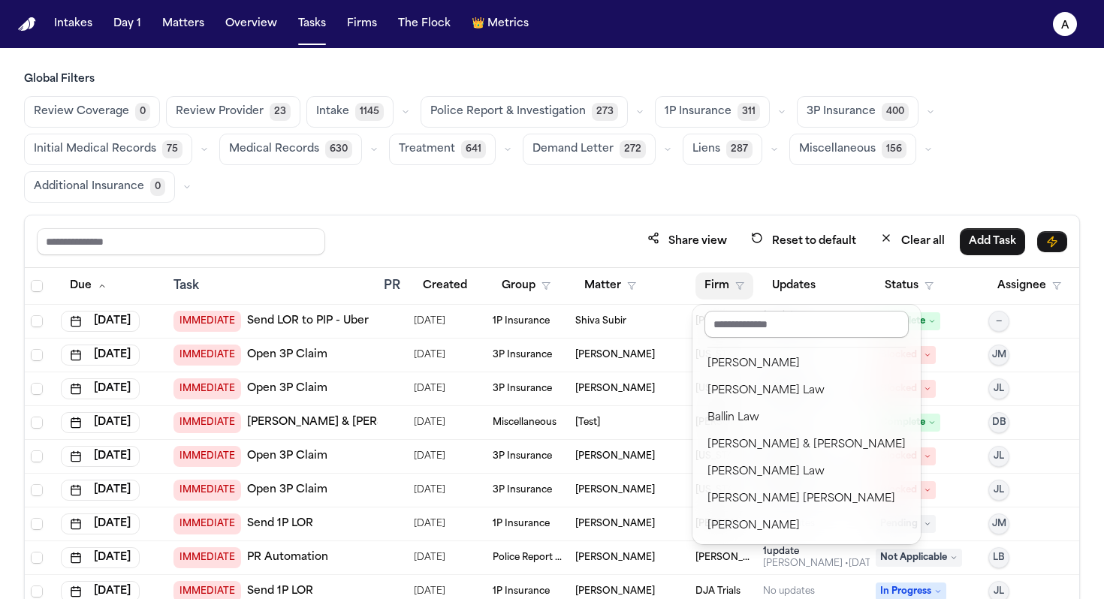
click at [783, 321] on input "text" at bounding box center [806, 324] width 204 height 27
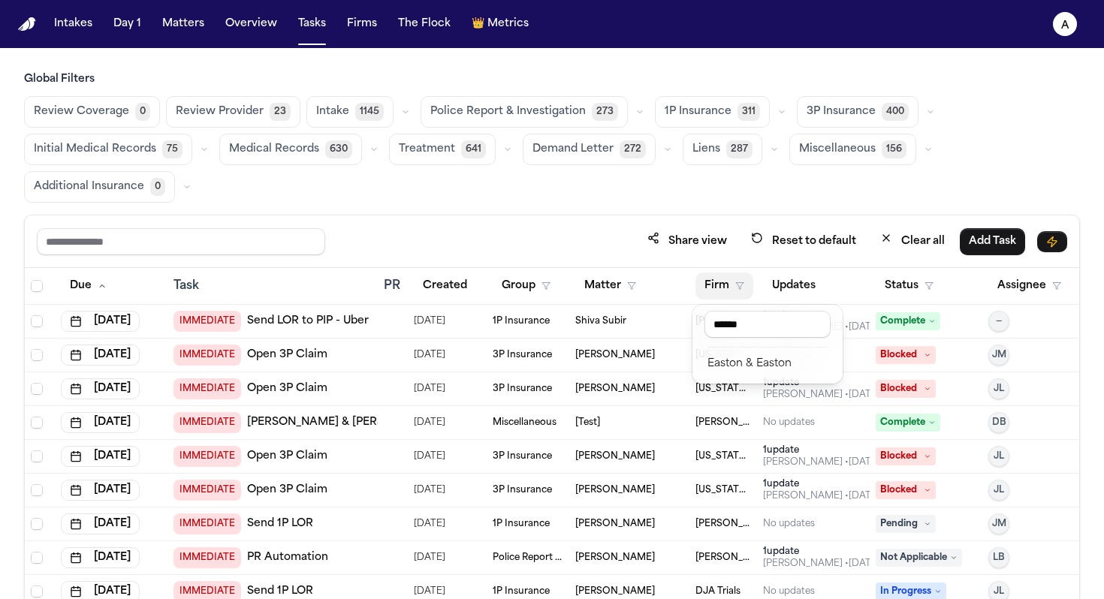
type input "******"
click at [784, 368] on div "Easton & Easton" at bounding box center [767, 364] width 120 height 18
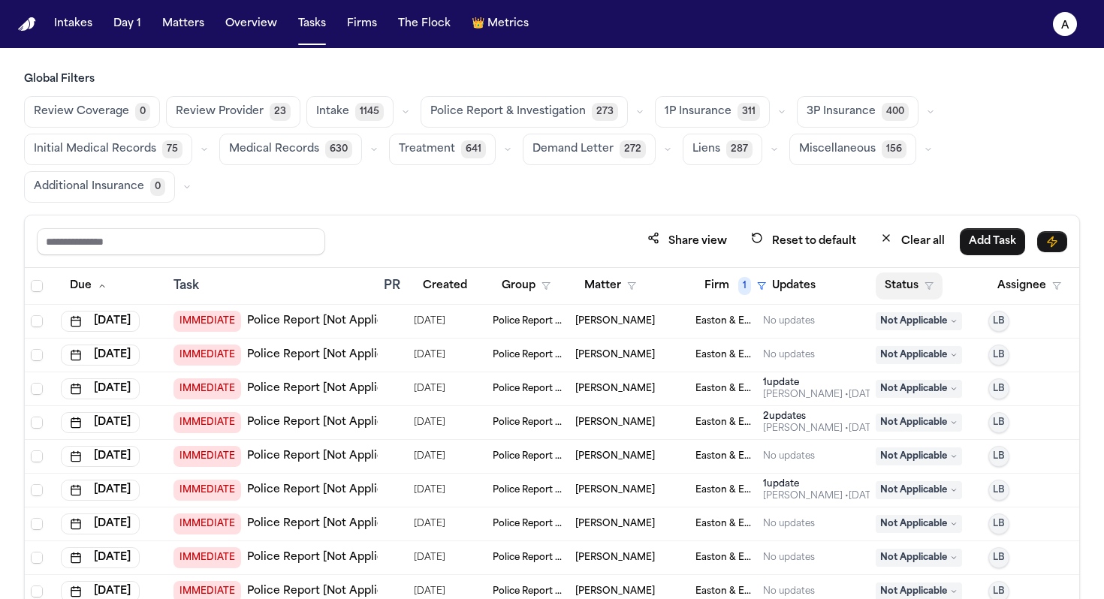
click at [905, 288] on button "Status" at bounding box center [909, 286] width 67 height 27
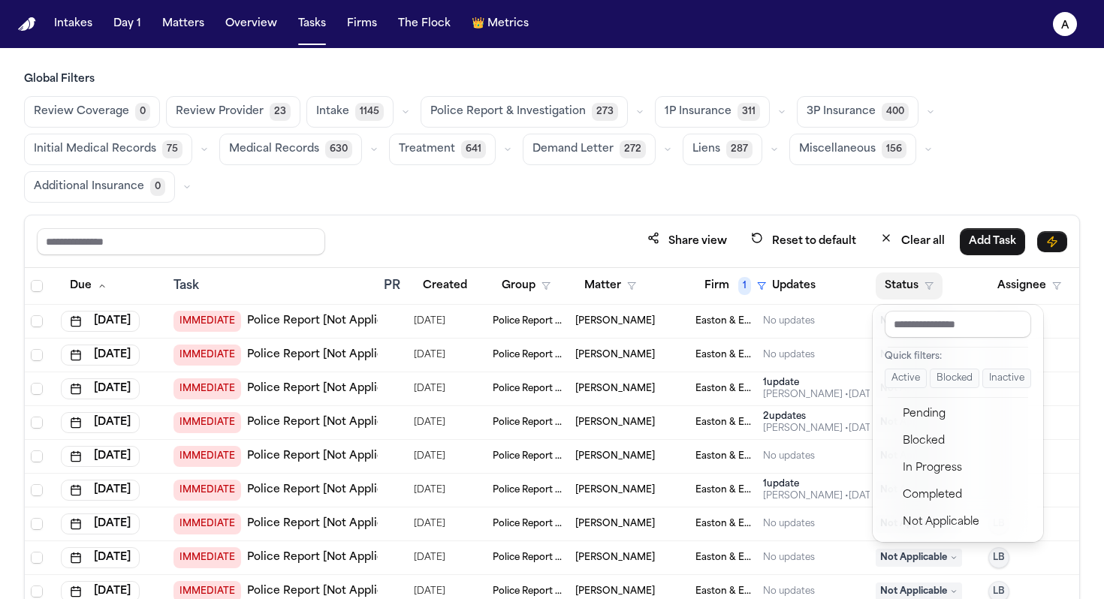
click at [292, 148] on div "Global Filters Review Coverage 0 Review Provider 23 Intake 1145 Police Report &…" at bounding box center [552, 387] width 1056 height 631
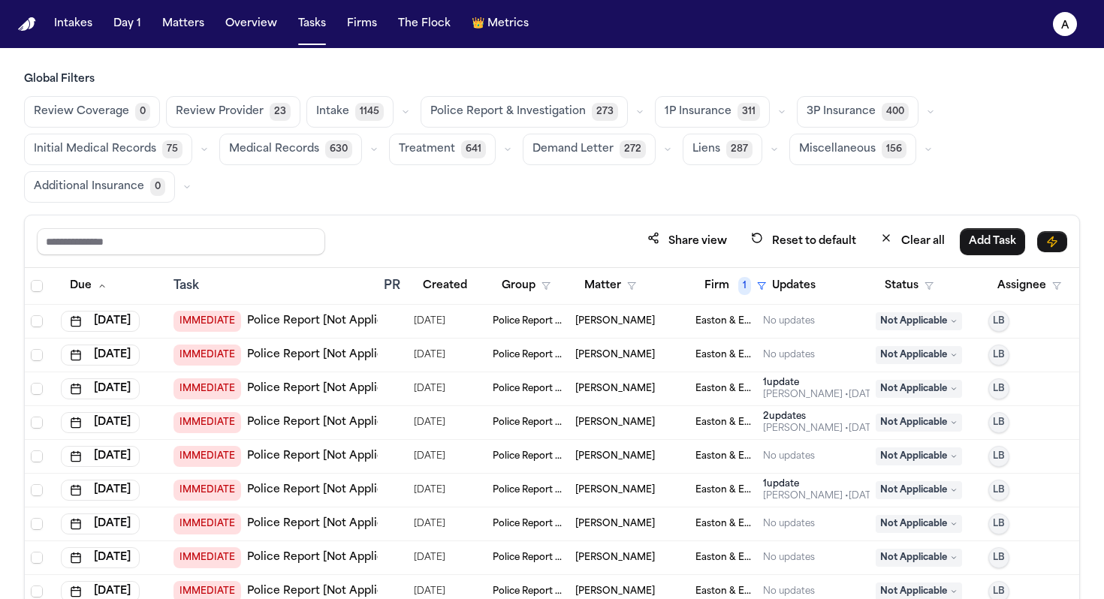
click at [315, 148] on button "Medical Records 630" at bounding box center [290, 150] width 143 height 32
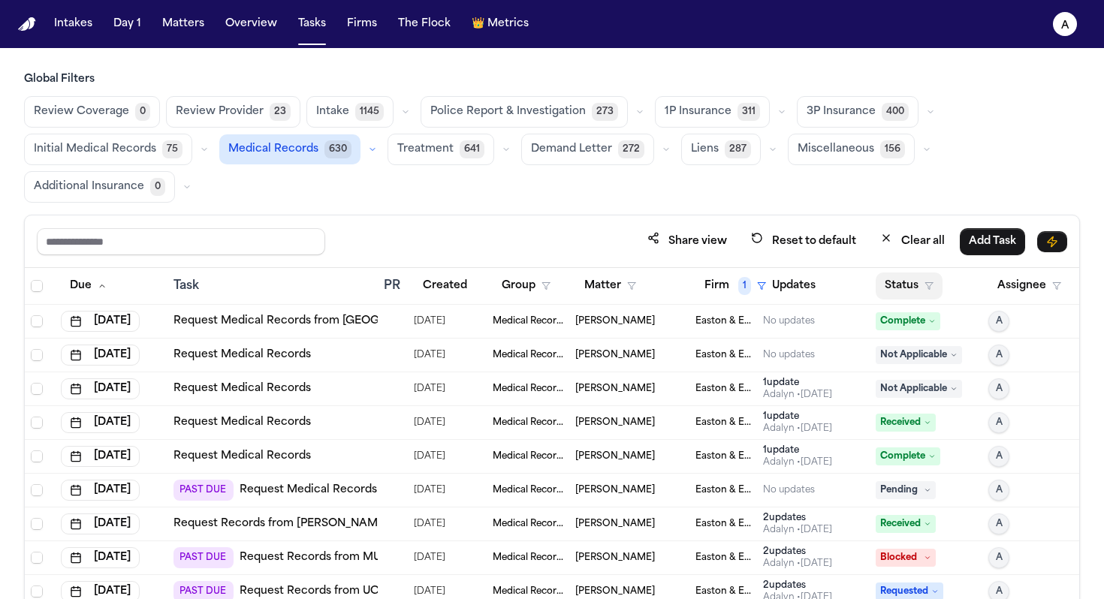
click at [919, 282] on button "Status" at bounding box center [909, 286] width 67 height 27
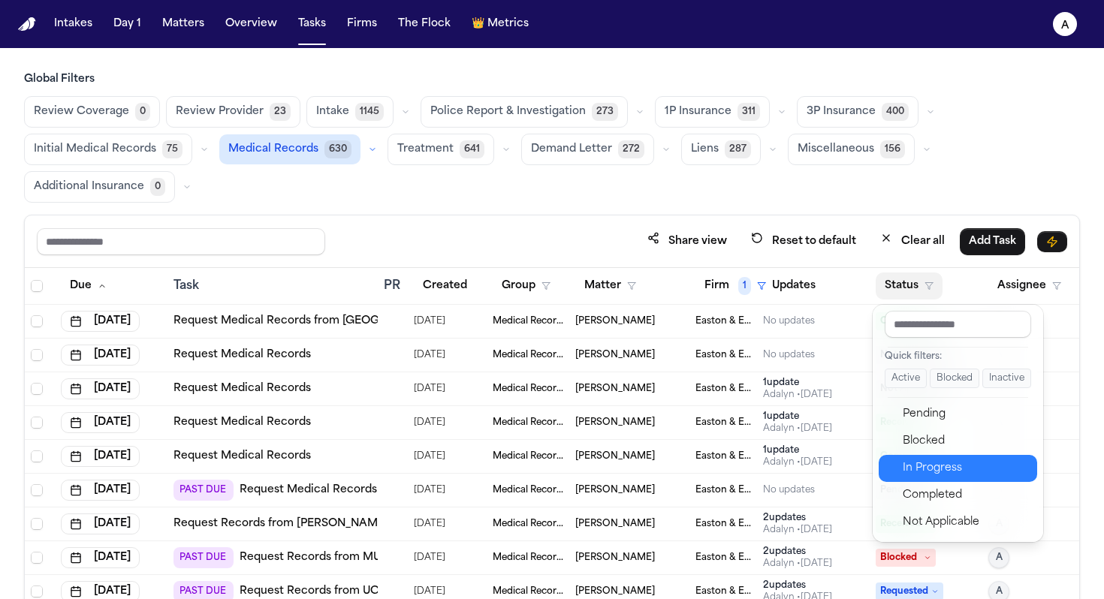
click at [937, 464] on div "In Progress" at bounding box center [965, 469] width 125 height 18
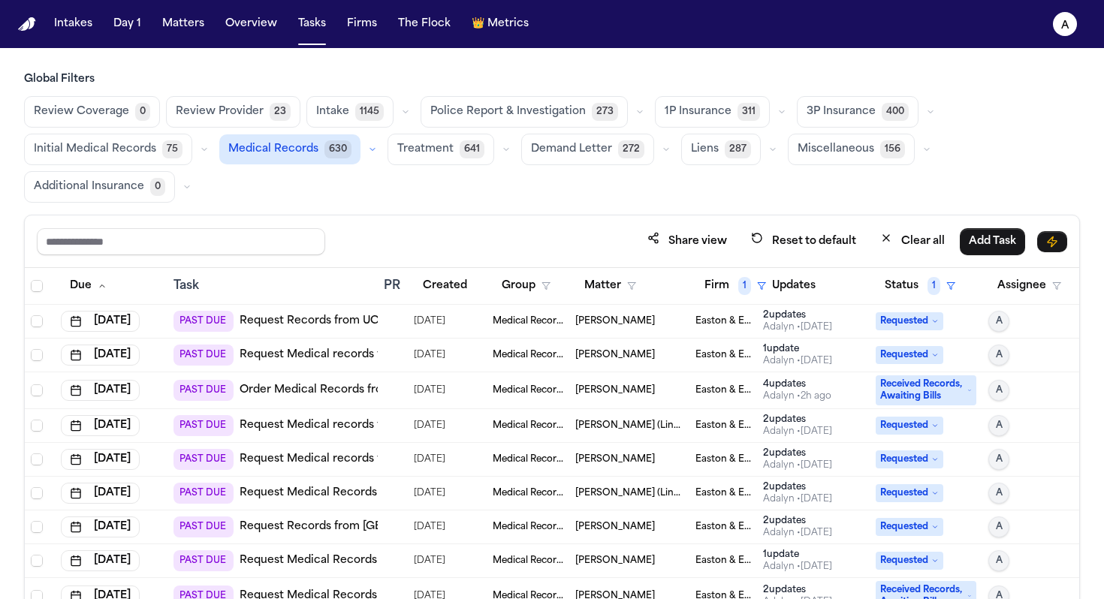
click at [808, 364] on div "Adalyn • 28d ago" at bounding box center [797, 361] width 69 height 12
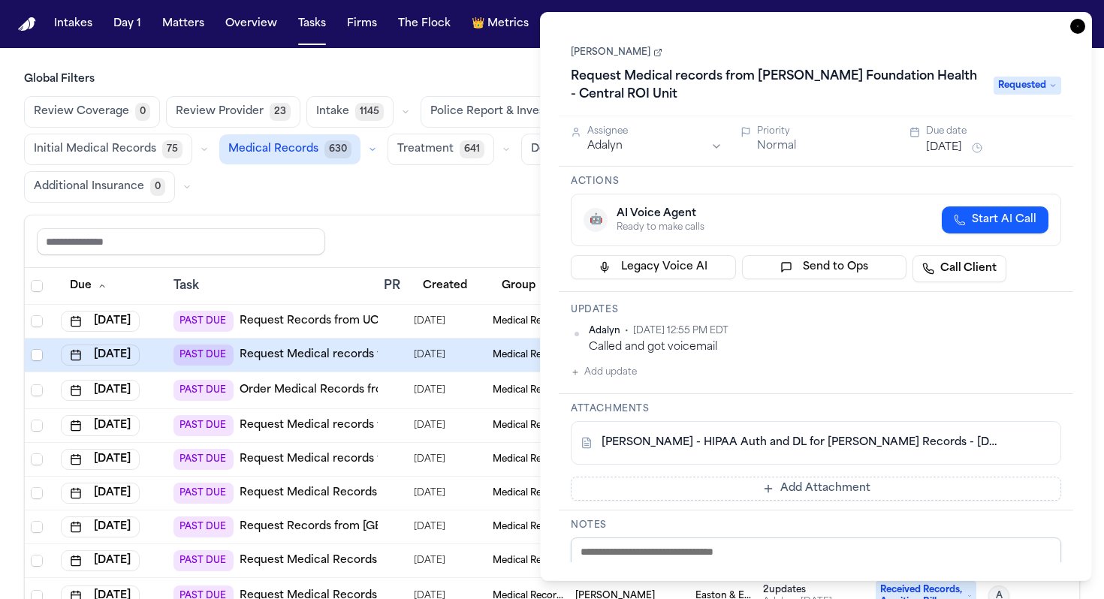
click at [716, 347] on div "Called and got voicemail" at bounding box center [825, 347] width 472 height 14
click at [1057, 329] on html "Intakes Day 1 Matters Overview Tasks Firms The Flock 👑 Metrics A Global Filters…" at bounding box center [552, 299] width 1104 height 599
click at [1002, 353] on div "Edit" at bounding box center [1013, 355] width 89 height 21
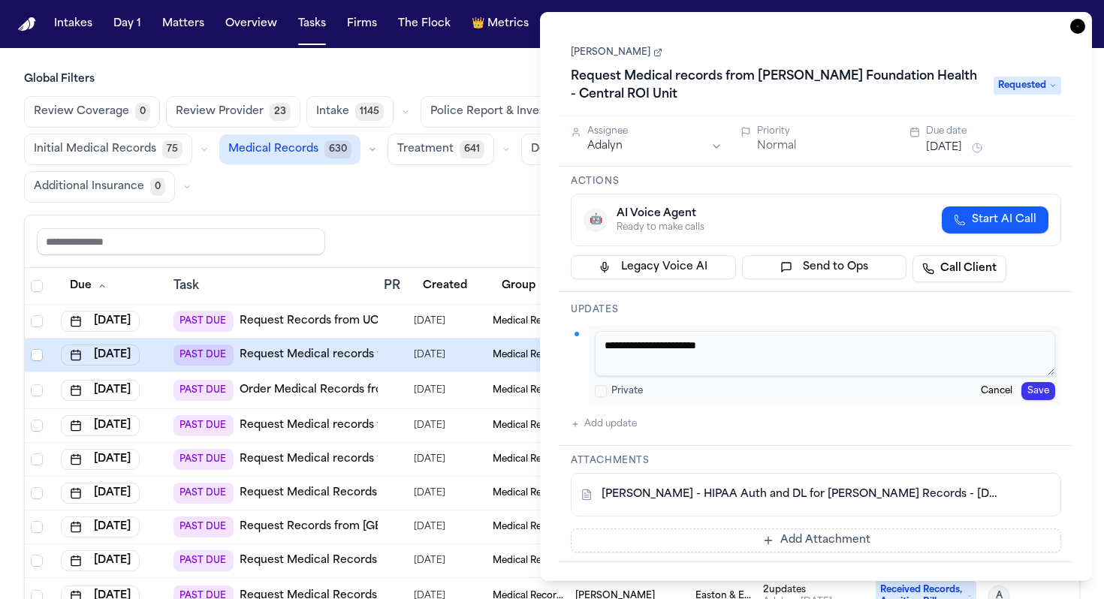
drag, startPoint x: 734, startPoint y: 349, endPoint x: 659, endPoint y: 348, distance: 74.3
click at [659, 348] on textarea "**********" at bounding box center [825, 353] width 460 height 45
type textarea "**********"
click at [1022, 396] on button "Save" at bounding box center [1038, 391] width 34 height 18
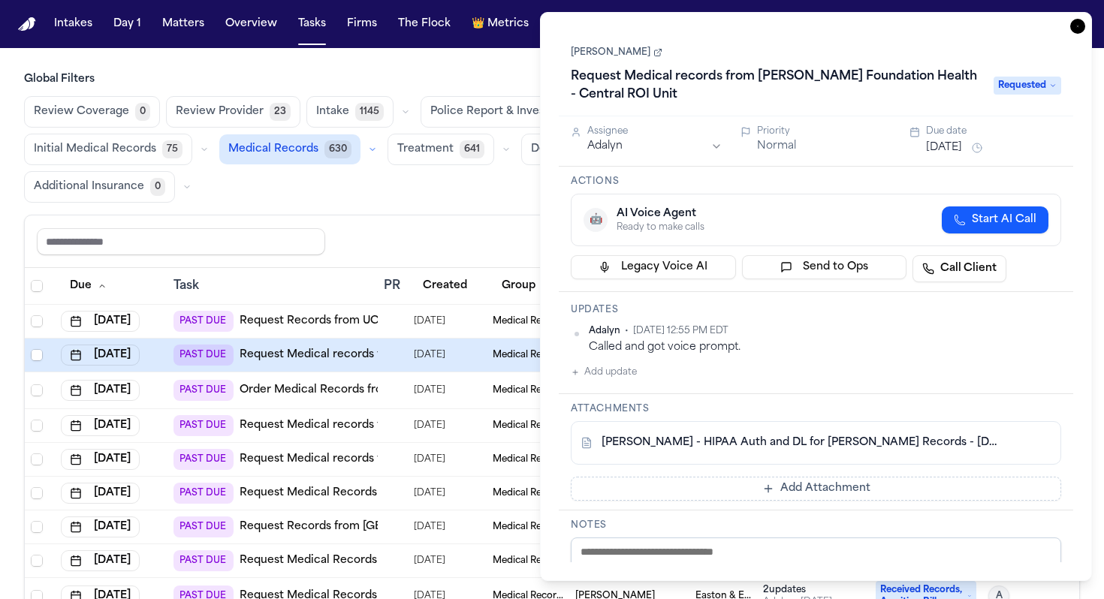
click at [707, 369] on div "Adalyn • Aug 27, 2025 12:55 PM EDT Called and got voice prompt. Add update" at bounding box center [816, 353] width 490 height 56
click at [565, 314] on div "Updates Adalyn • Aug 27, 2025 12:55 PM EDT Called and got voice prompt. Add upd…" at bounding box center [816, 343] width 514 height 102
click at [630, 181] on h3 "Actions" at bounding box center [816, 182] width 490 height 12
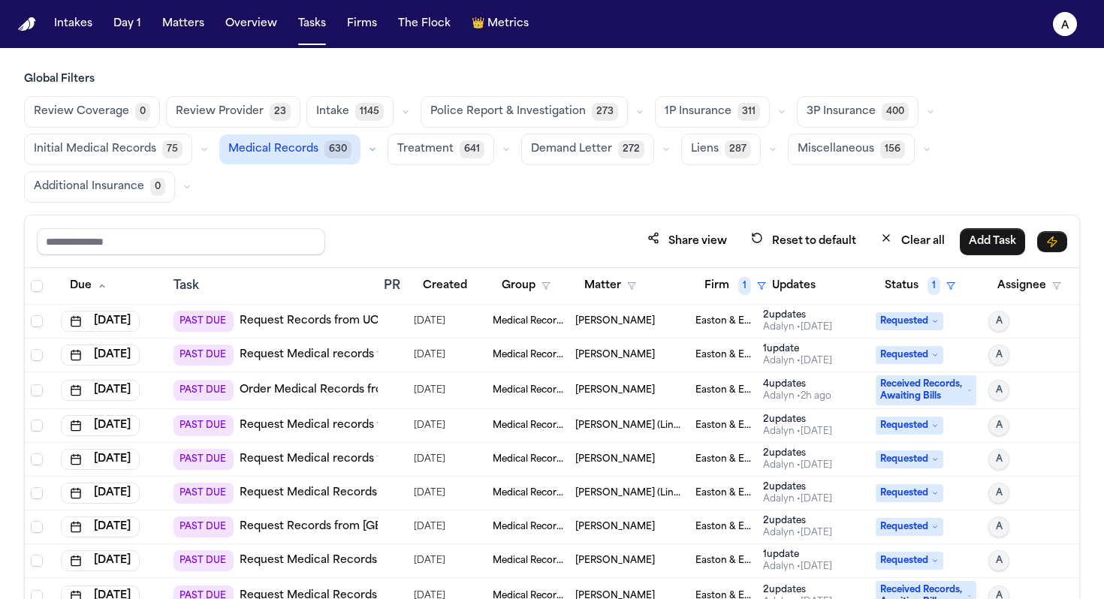
click at [475, 211] on div "Global Filters Review Coverage 0 Review Provider 23 Intake 1145 Police Report &…" at bounding box center [552, 387] width 1056 height 631
click at [817, 360] on div "Adalyn • 28d ago" at bounding box center [797, 361] width 69 height 12
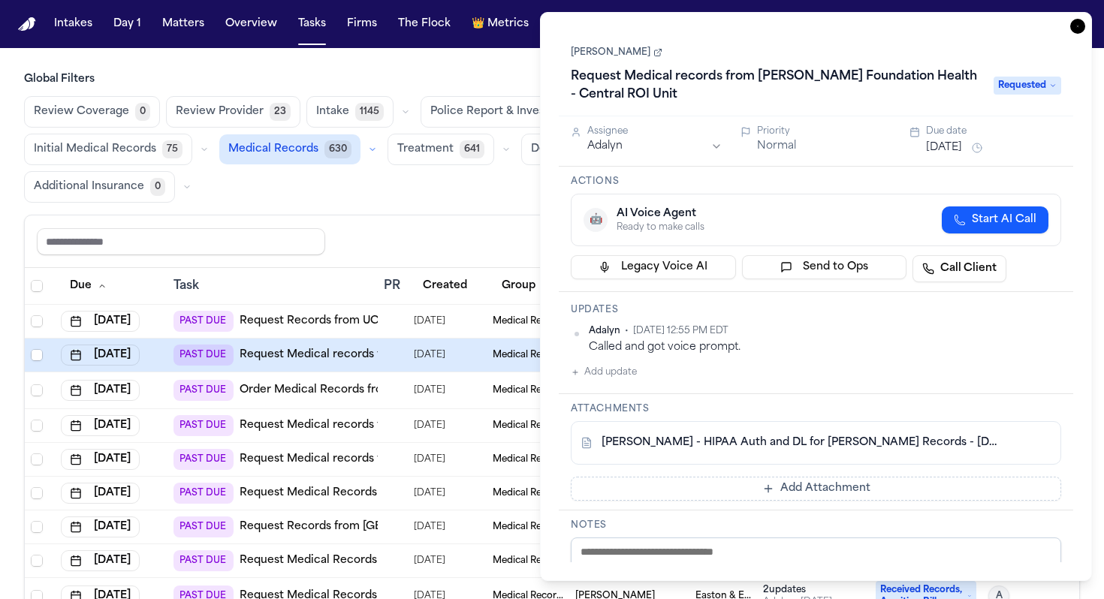
click at [474, 228] on div "Share view Reset to default Clear all Add Task" at bounding box center [552, 242] width 1030 height 28
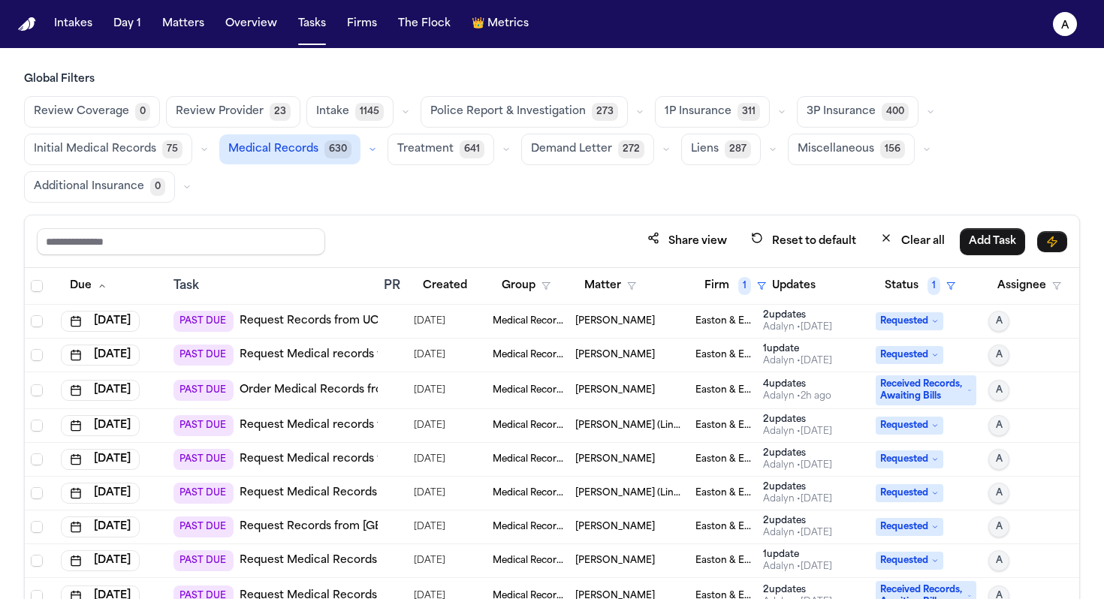
click at [831, 358] on div "Adalyn • 28d ago" at bounding box center [797, 361] width 69 height 12
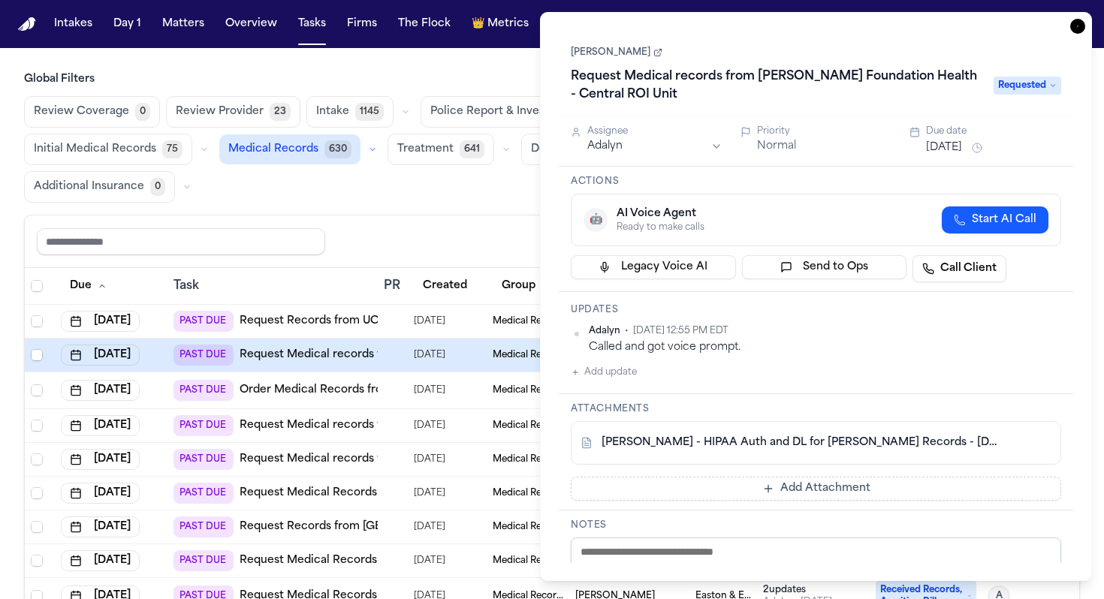
click at [348, 197] on div "Review Coverage 0 Review Provider 23 Intake 1145 Police Report & Investigation …" at bounding box center [552, 149] width 1056 height 107
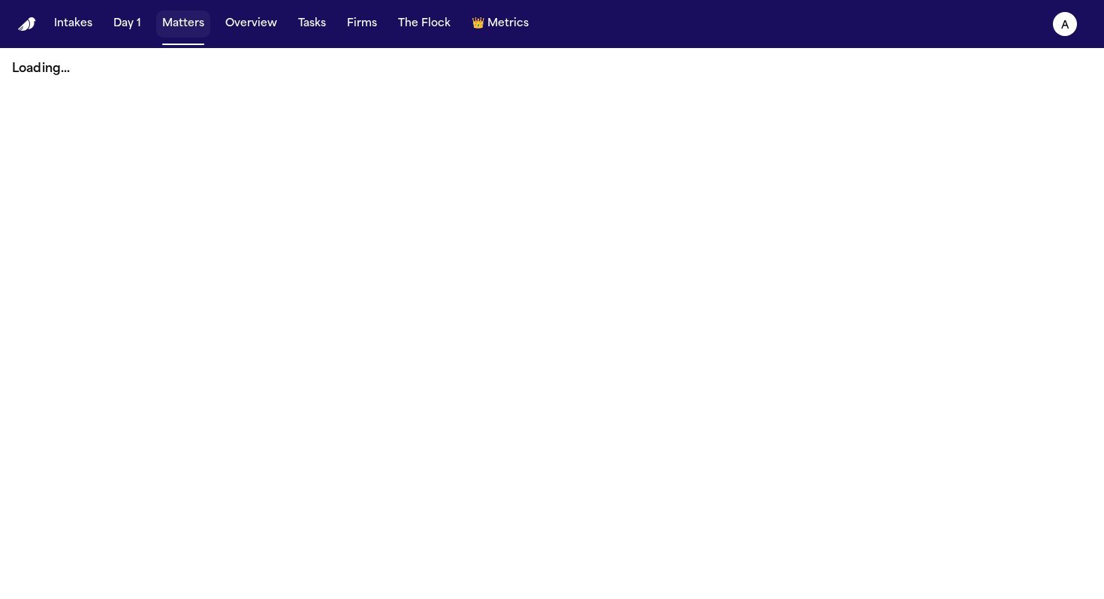
click at [190, 24] on button "Matters" at bounding box center [183, 24] width 54 height 27
click at [237, 23] on button "Overview" at bounding box center [251, 24] width 64 height 27
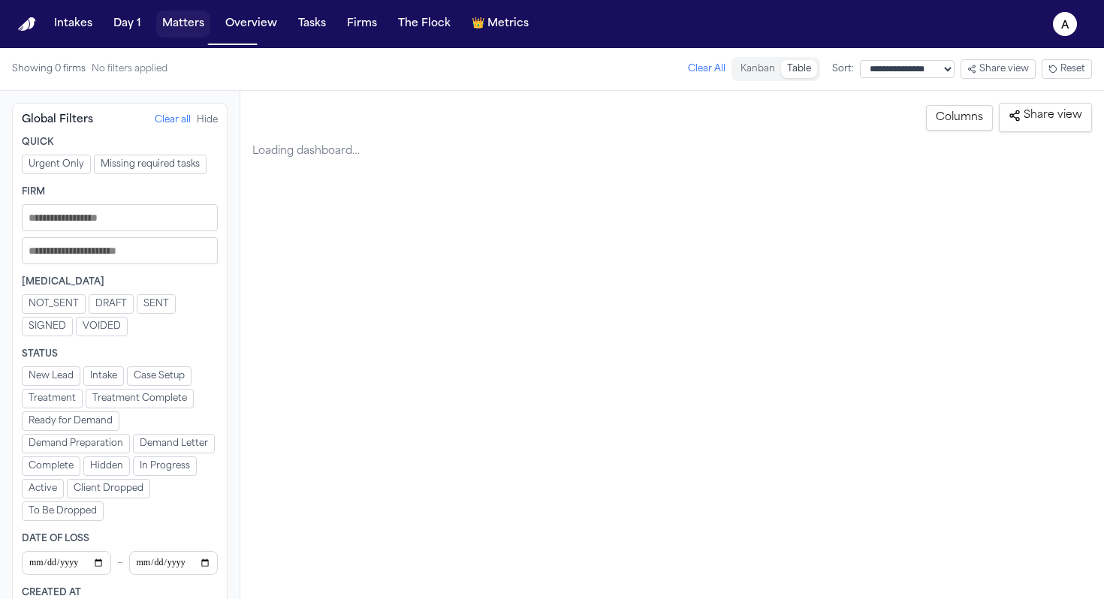
click at [196, 23] on button "Matters" at bounding box center [183, 24] width 54 height 27
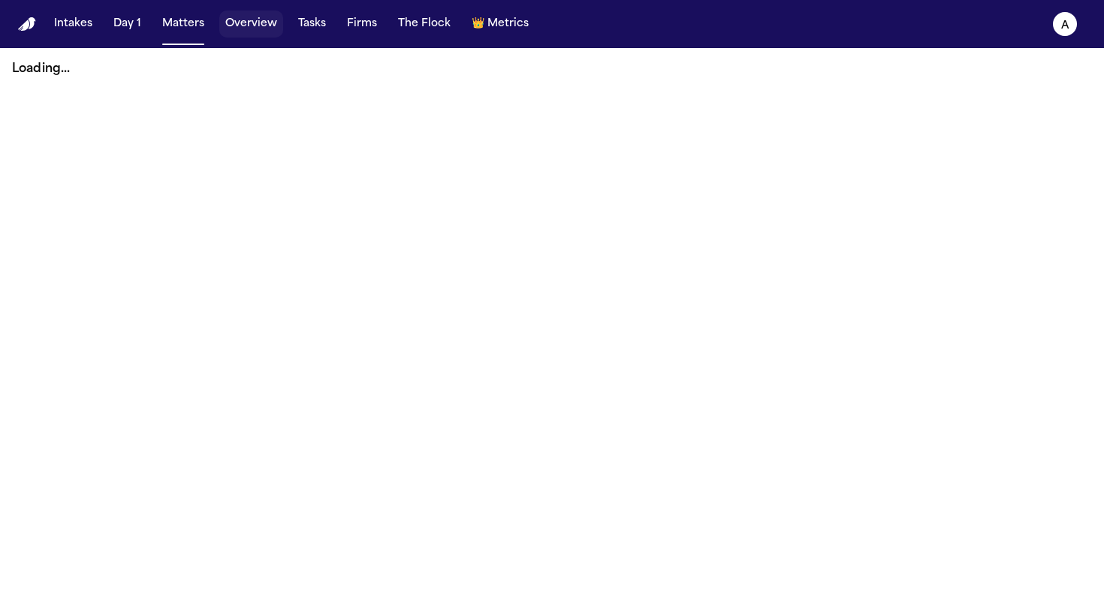
click at [273, 28] on button "Overview" at bounding box center [251, 24] width 64 height 27
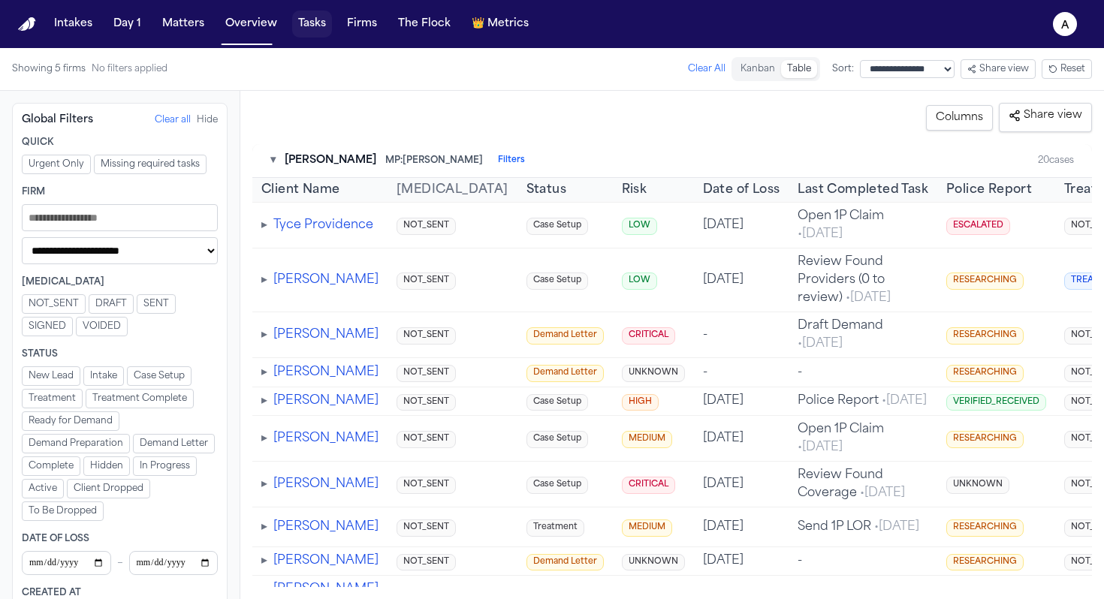
click at [316, 28] on button "Tasks" at bounding box center [312, 24] width 40 height 27
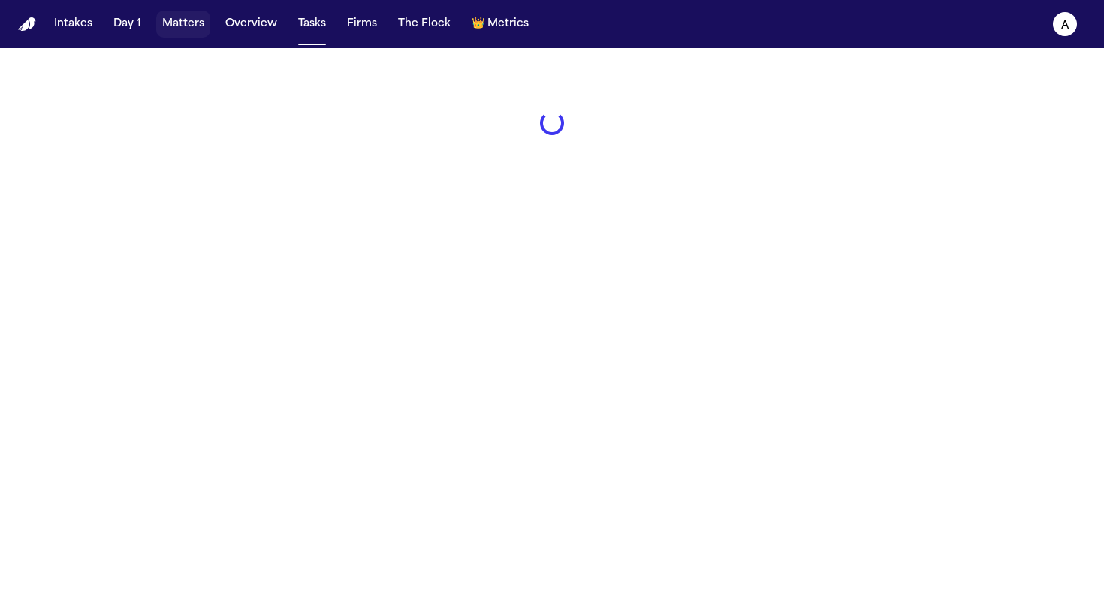
click at [179, 26] on button "Matters" at bounding box center [183, 24] width 54 height 27
click at [185, 25] on button "Matters" at bounding box center [183, 24] width 54 height 27
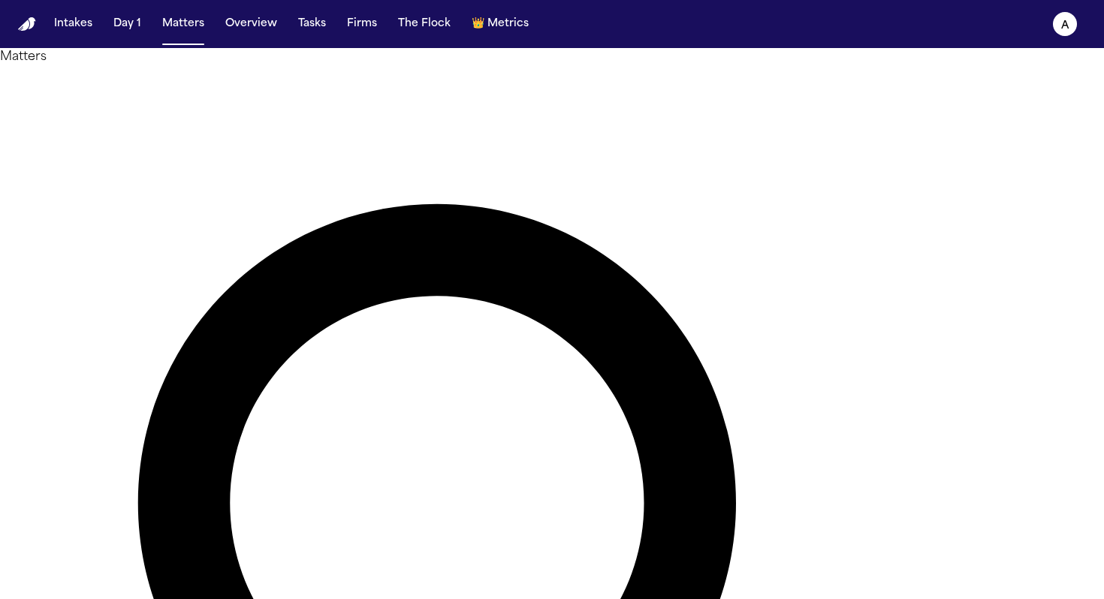
type input "*******"
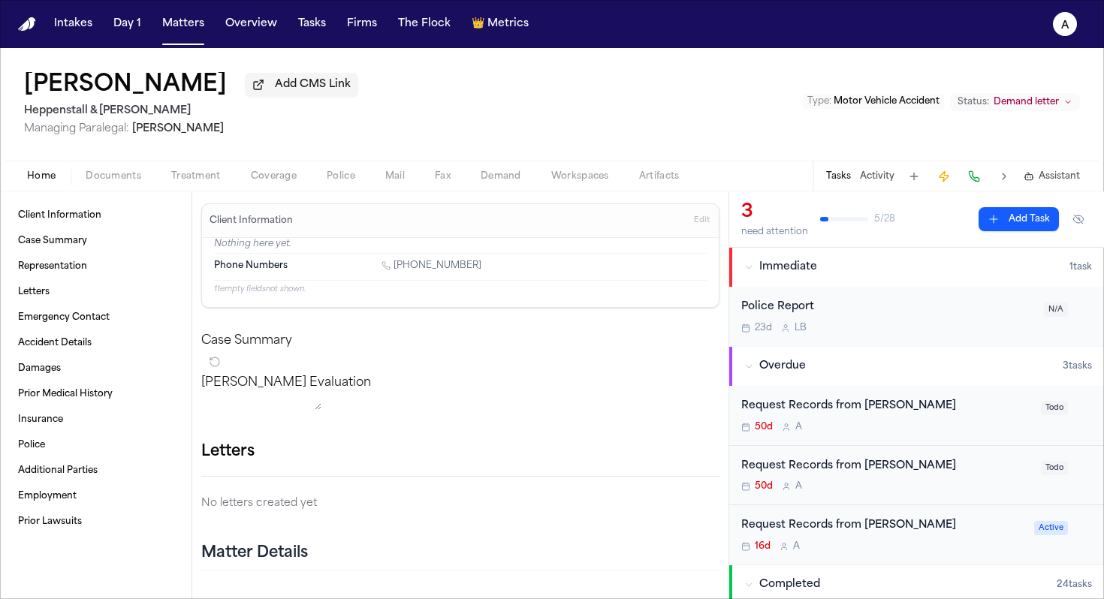
click at [969, 549] on div "16d A" at bounding box center [883, 547] width 284 height 12
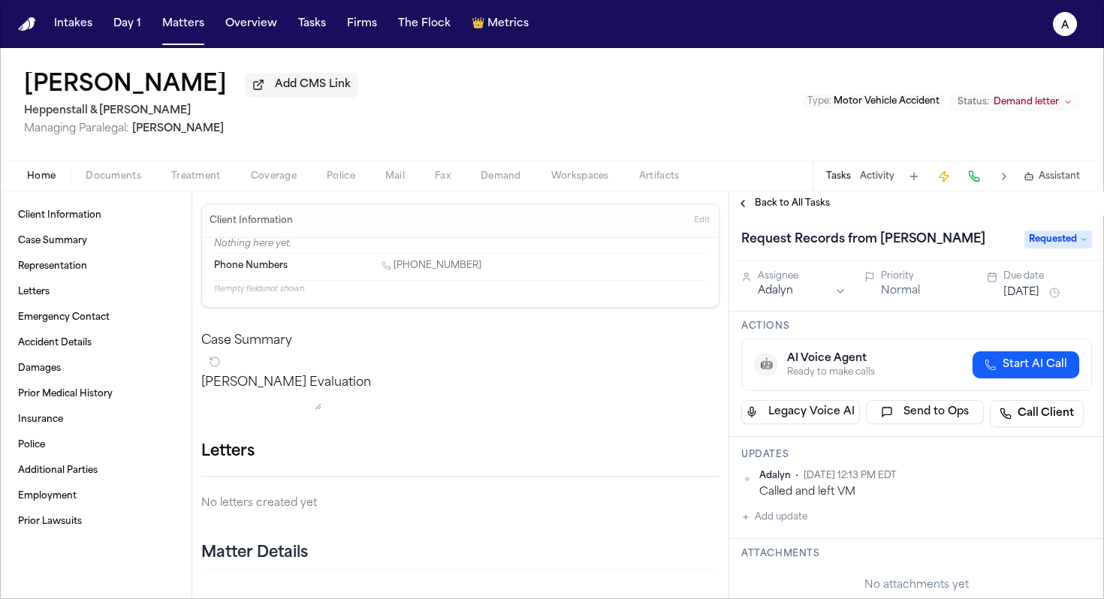
click at [803, 517] on button "Add update" at bounding box center [774, 517] width 66 height 18
click at [803, 517] on div "Private Cancel Add" at bounding box center [925, 544] width 333 height 72
click at [815, 532] on textarea "Add your update" at bounding box center [925, 529] width 321 height 30
paste textarea "**********"
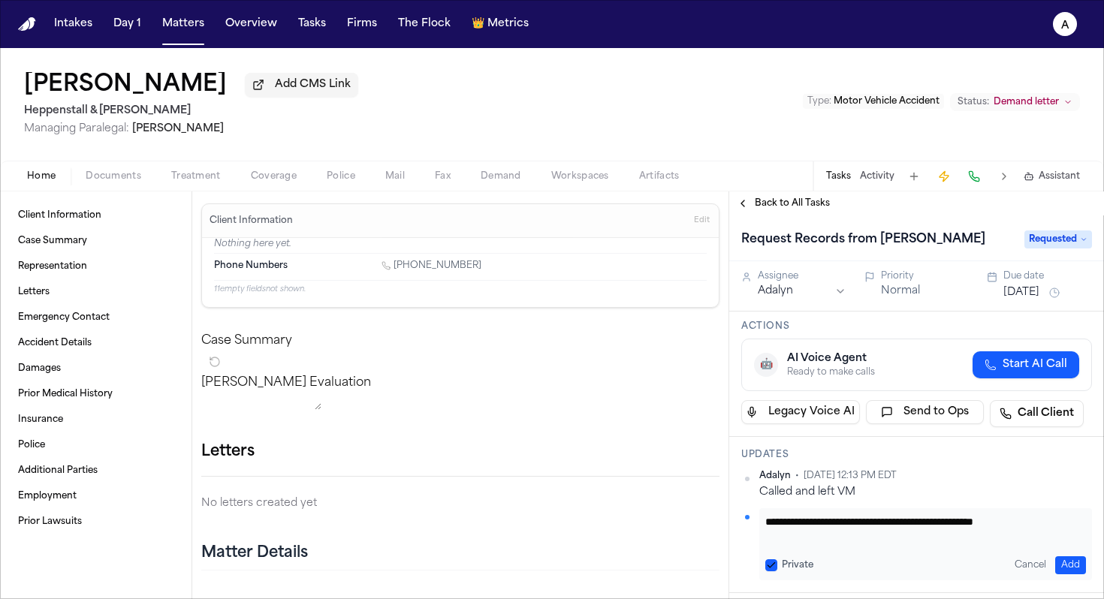
scroll to position [226, 0]
click at [771, 568] on button "Private" at bounding box center [771, 565] width 12 height 12
paste textarea "**********"
click at [787, 522] on textarea "**********" at bounding box center [919, 529] width 309 height 30
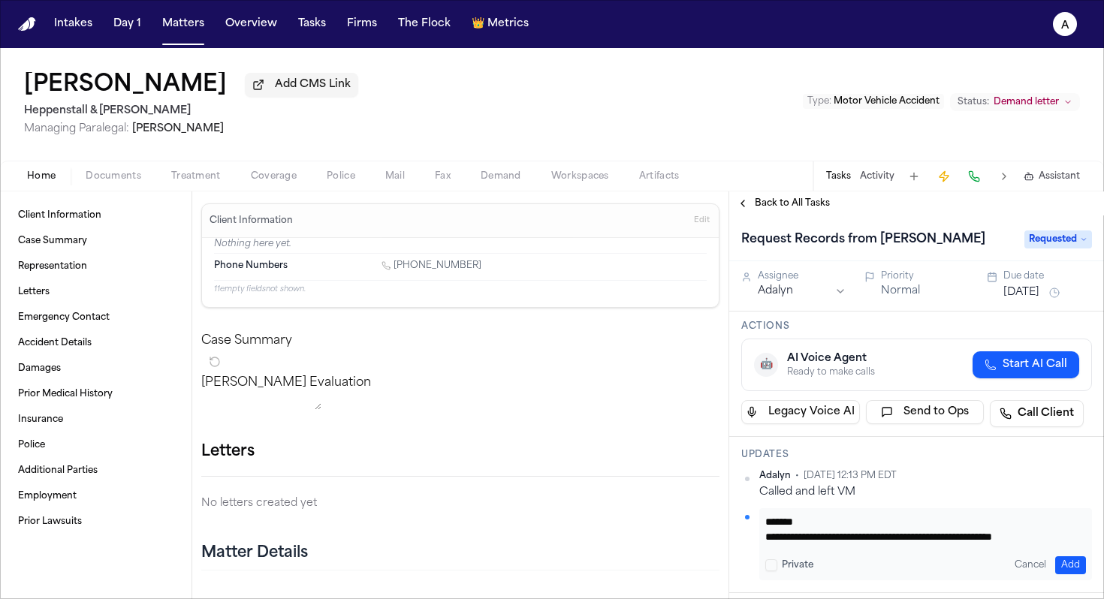
scroll to position [452, 0]
paste textarea "**********"
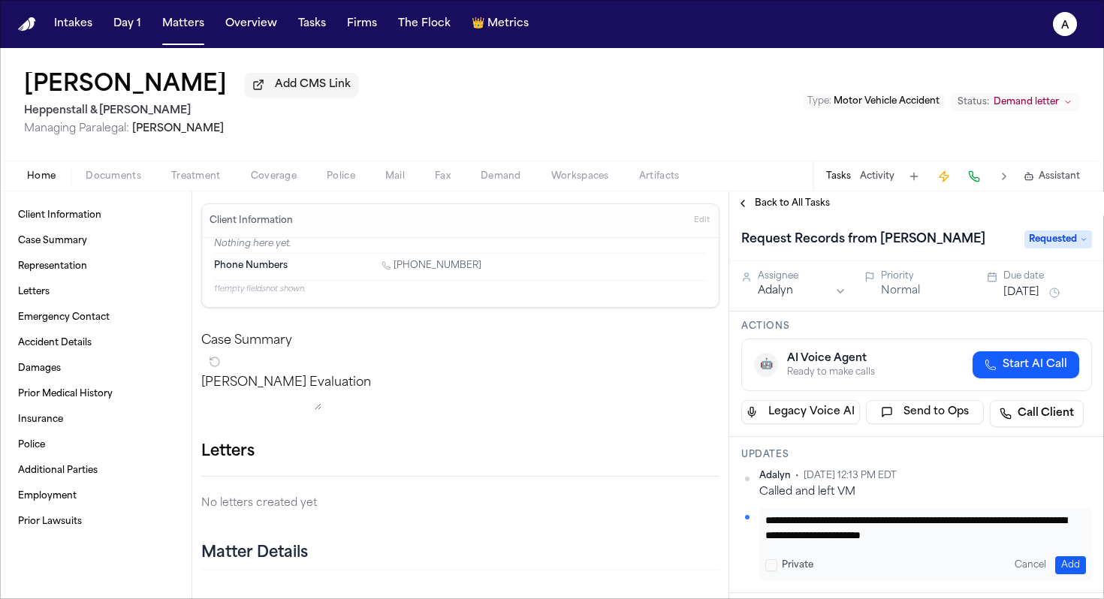
scroll to position [520, 0]
type textarea "**********"
click at [1055, 567] on button "Add" at bounding box center [1070, 565] width 31 height 18
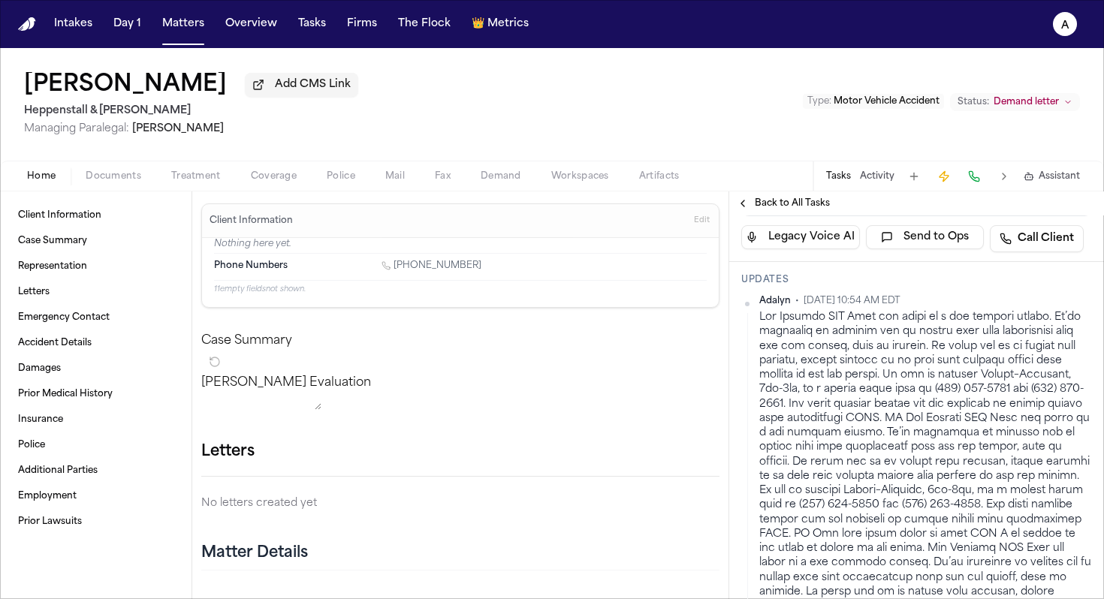
scroll to position [167, 0]
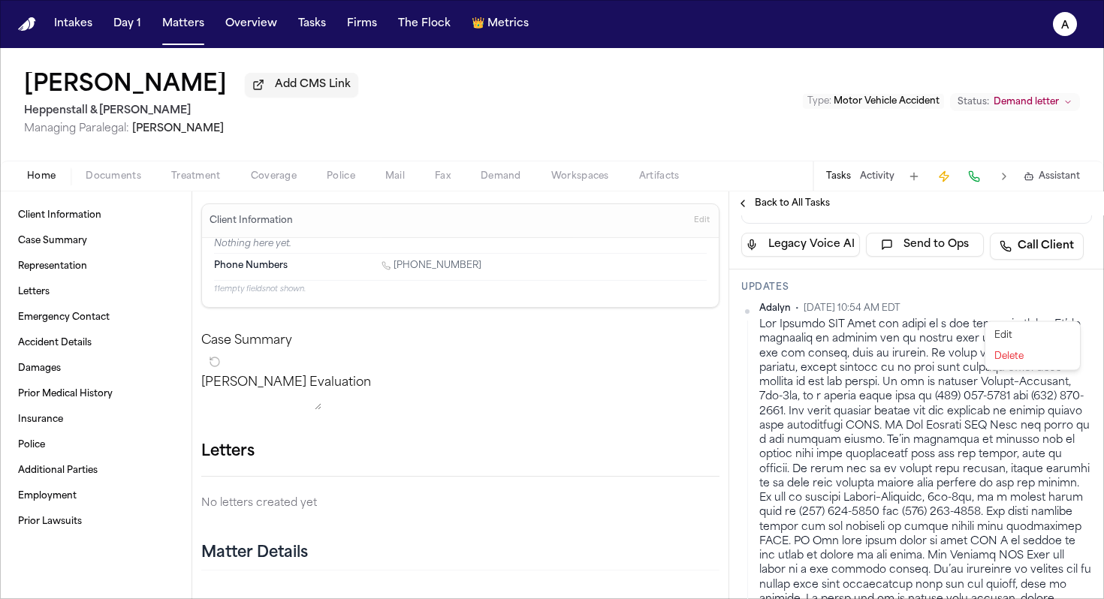
click at [1080, 309] on html "Intakes Day 1 Matters Overview Tasks Firms The Flock 👑 Metrics A Deborah Peters…" at bounding box center [552, 299] width 1104 height 599
click at [1027, 357] on div "Delete" at bounding box center [1032, 356] width 89 height 21
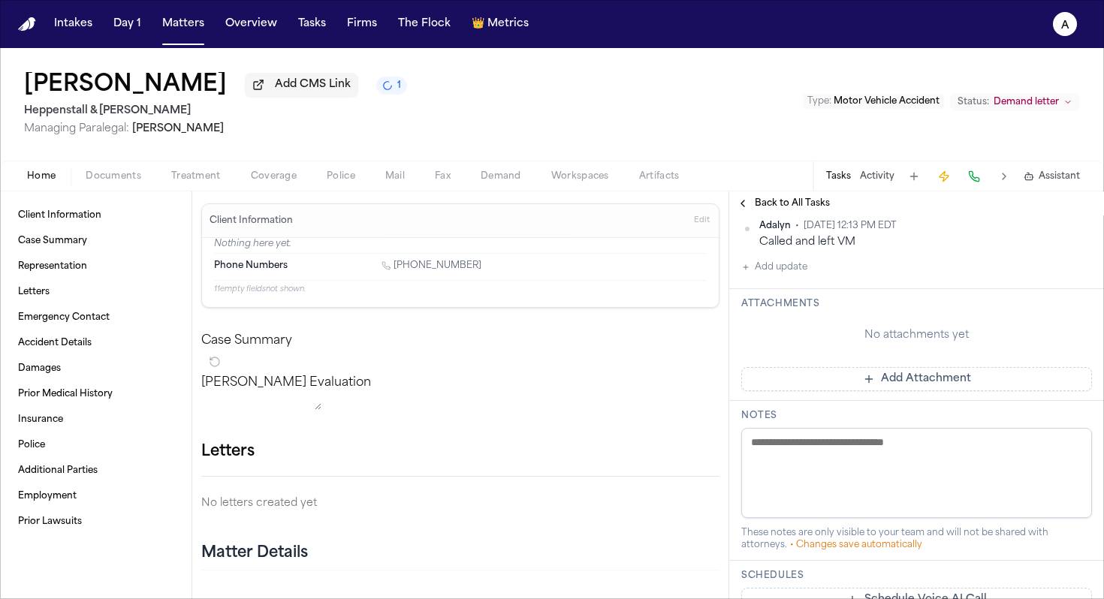
scroll to position [244, 0]
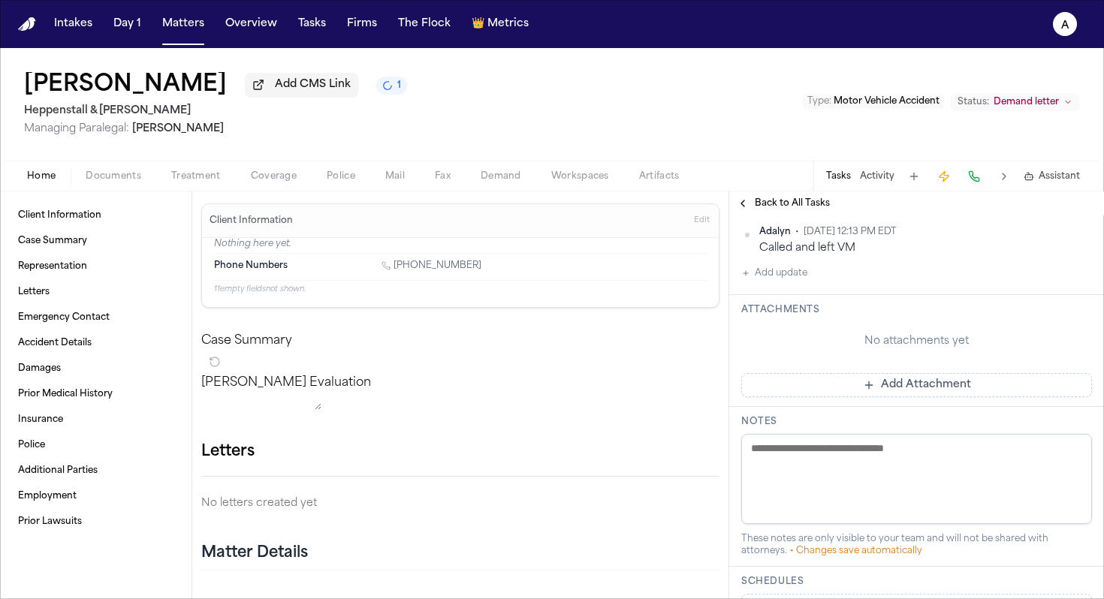
click at [790, 282] on button "Add update" at bounding box center [774, 273] width 66 height 18
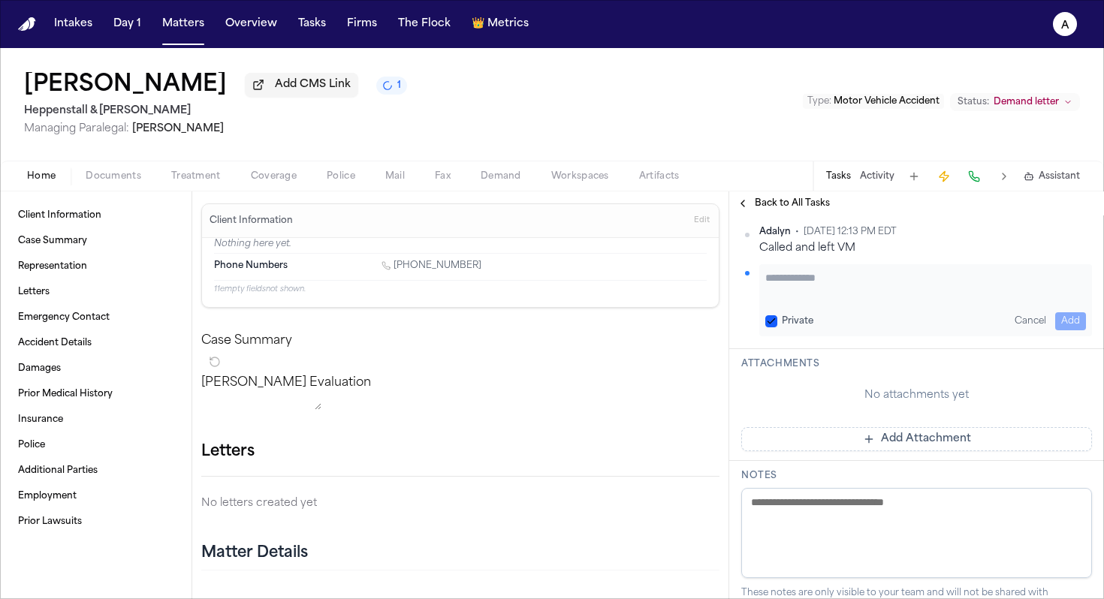
click at [775, 285] on textarea "Add your update" at bounding box center [925, 285] width 321 height 30
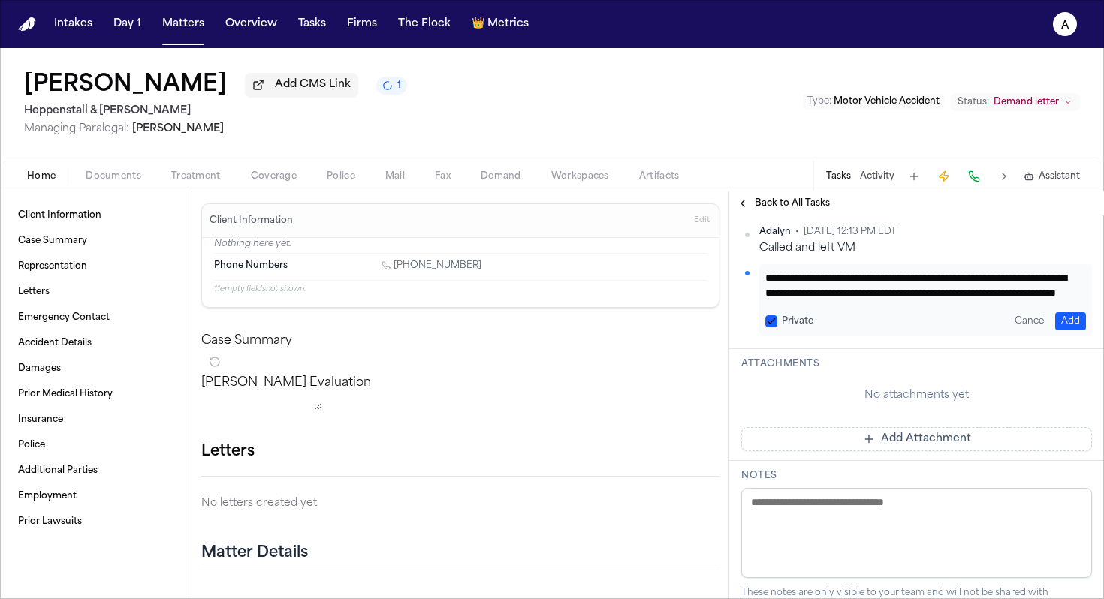
scroll to position [31, 0]
paste textarea "**********"
click at [853, 300] on textarea "**********" at bounding box center [919, 285] width 309 height 30
click at [1046, 300] on textarea "**********" at bounding box center [919, 285] width 309 height 30
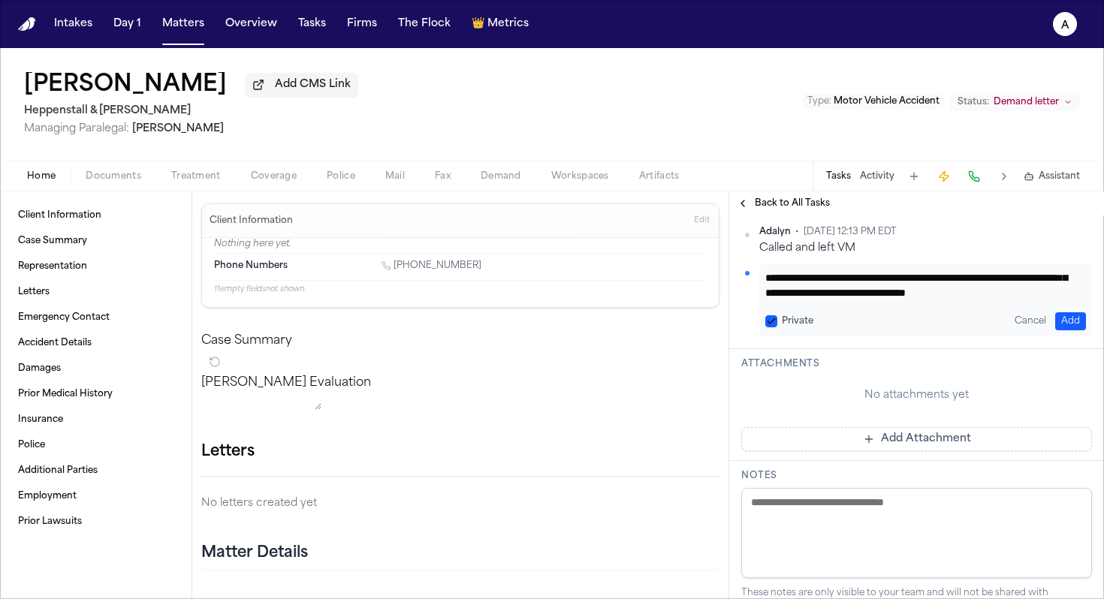
click at [774, 322] on button "Private" at bounding box center [771, 321] width 12 height 12
click at [937, 297] on textarea "**********" at bounding box center [919, 285] width 309 height 30
type textarea "**********"
click at [1066, 327] on button "Add" at bounding box center [1070, 321] width 31 height 18
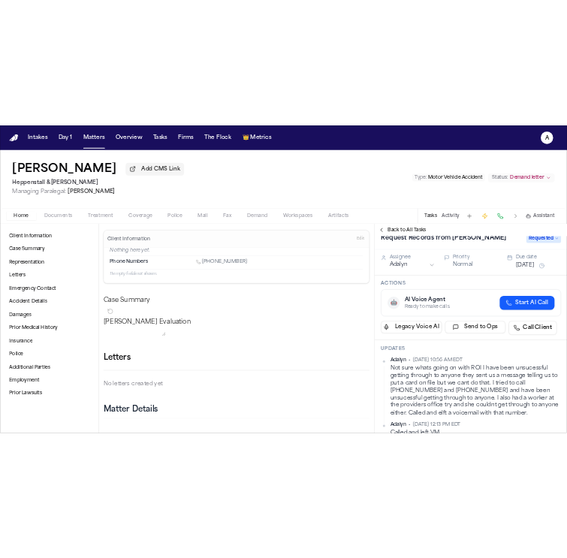
scroll to position [0, 0]
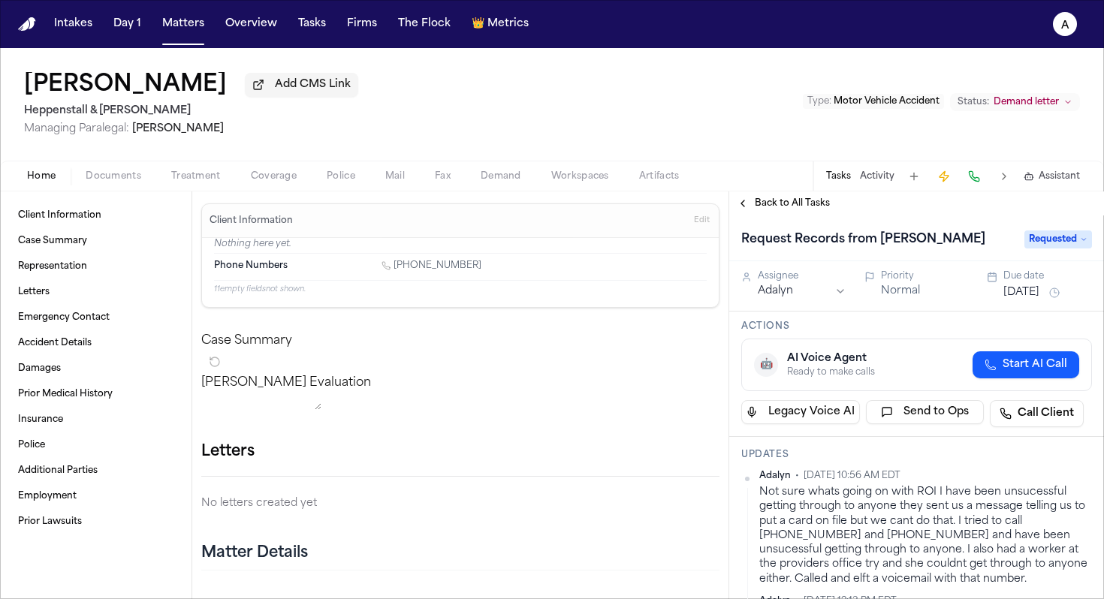
click at [1013, 297] on button "Sep 9, 2025" at bounding box center [1021, 292] width 36 height 15
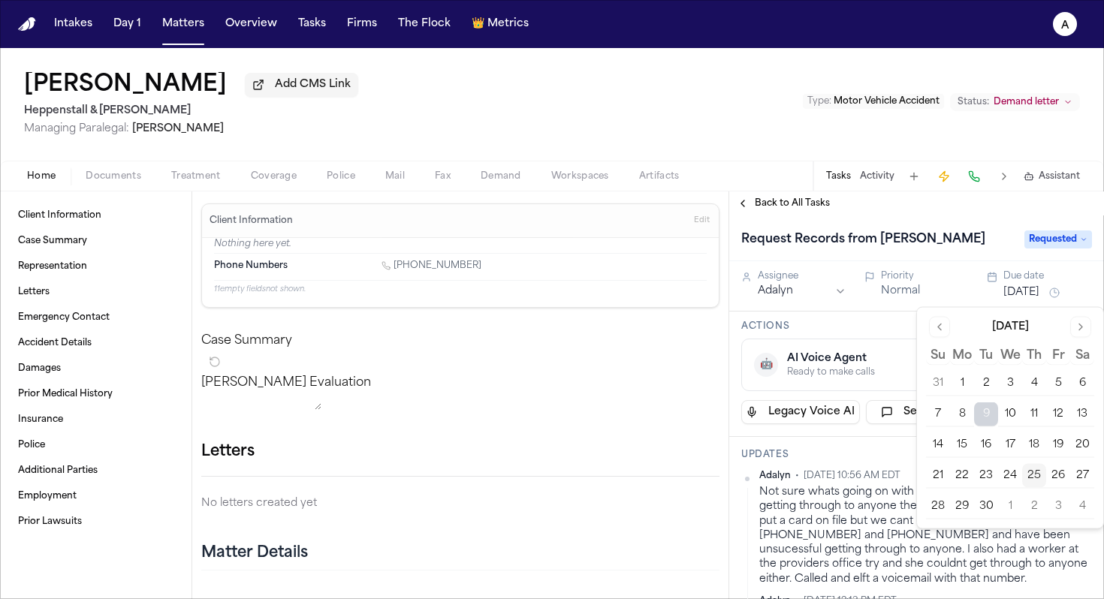
click at [1061, 474] on button "26" at bounding box center [1058, 476] width 24 height 24
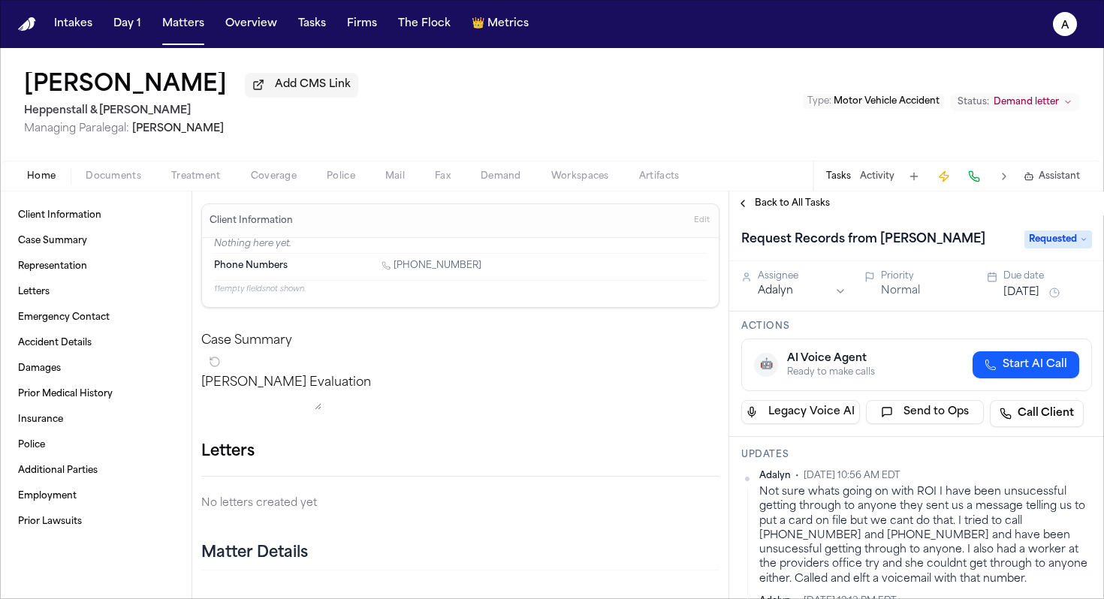
click at [896, 333] on h3 "Actions" at bounding box center [916, 327] width 351 height 12
click at [805, 207] on span "Back to All Tasks" at bounding box center [792, 203] width 75 height 12
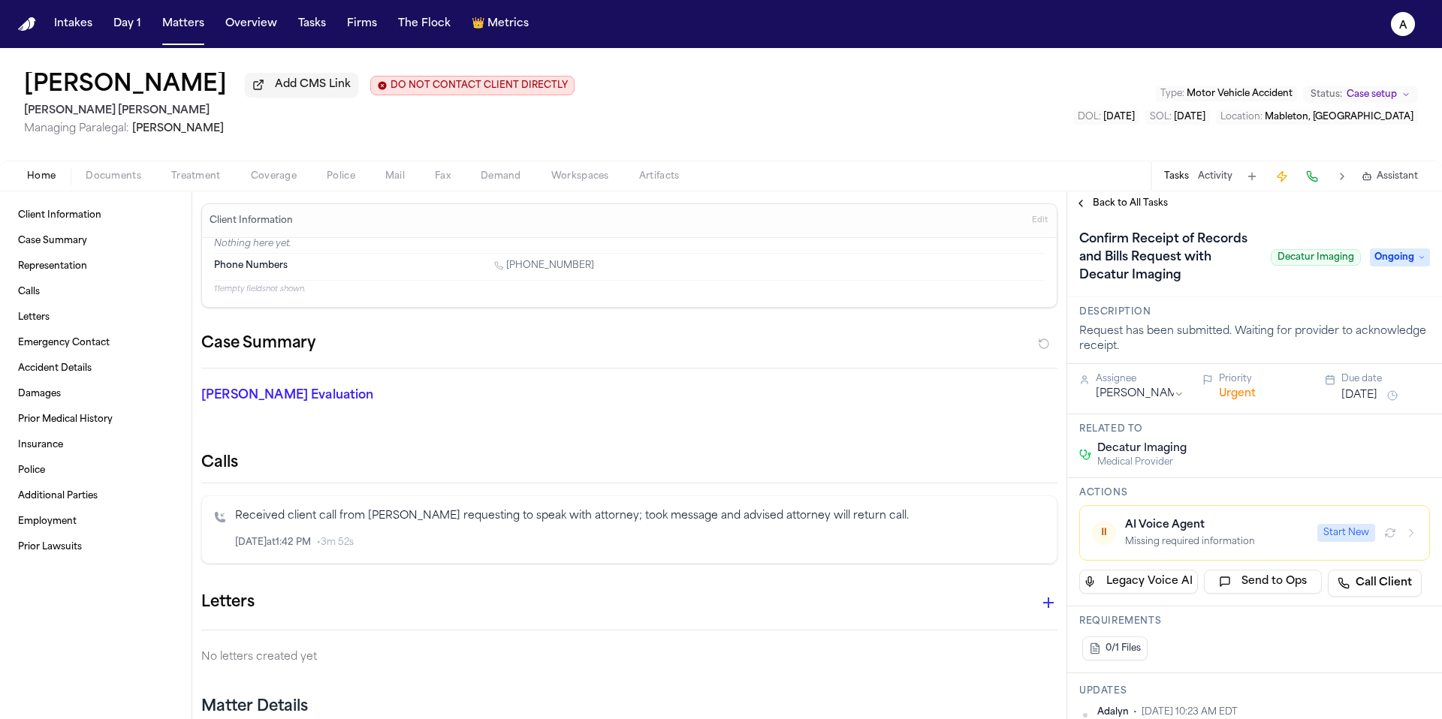
scroll to position [495, 0]
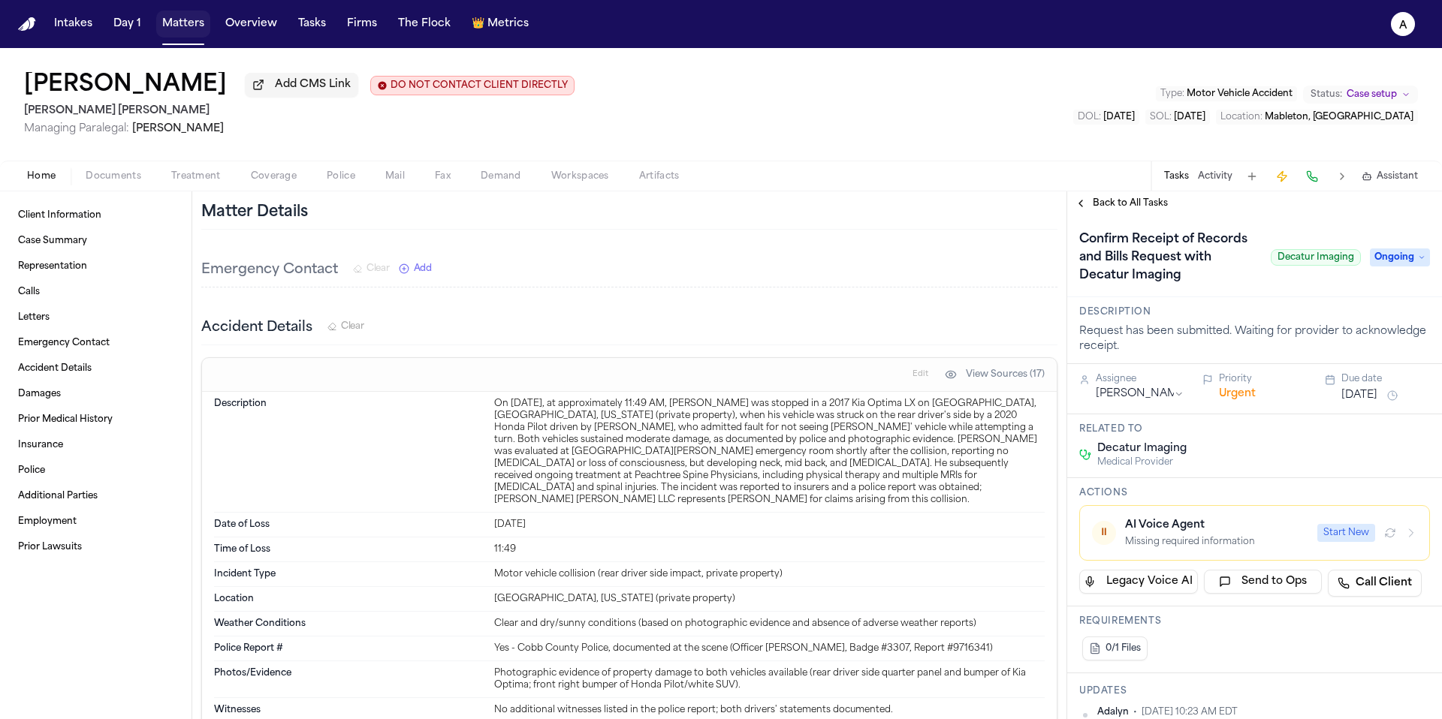
click at [176, 21] on button "Matters" at bounding box center [183, 24] width 54 height 27
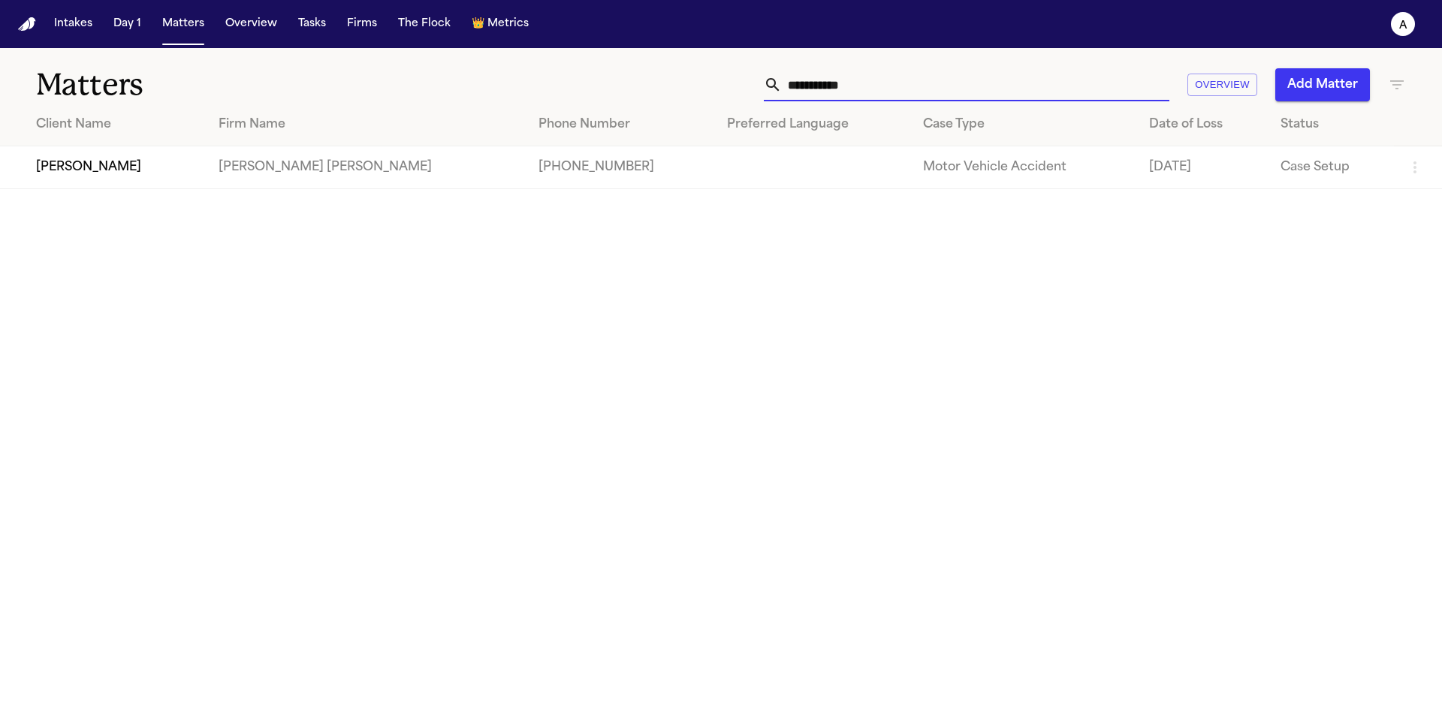
drag, startPoint x: 888, startPoint y: 98, endPoint x: 767, endPoint y: 78, distance: 123.3
click at [767, 78] on div "**********" at bounding box center [966, 84] width 405 height 33
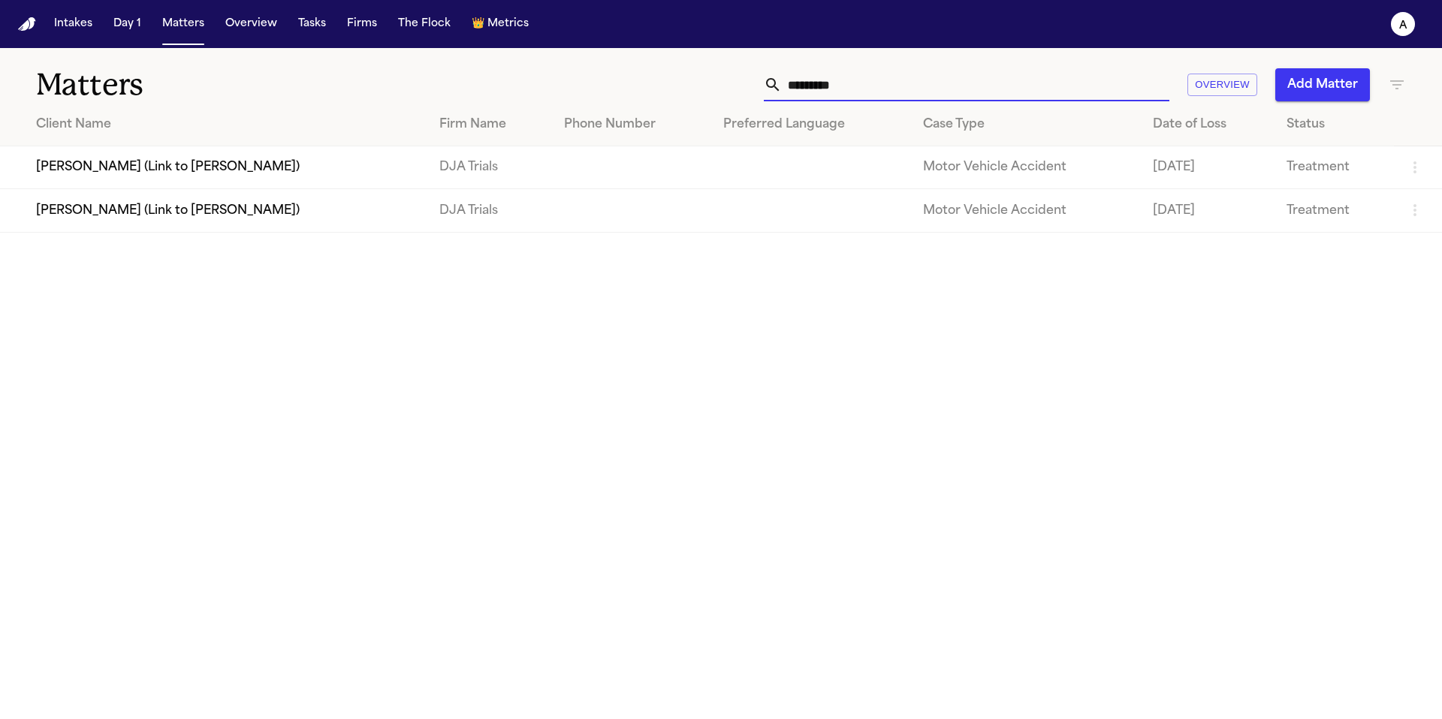
type input "*********"
click at [113, 213] on td "[PERSON_NAME] (Link to [PERSON_NAME])" at bounding box center [213, 210] width 427 height 43
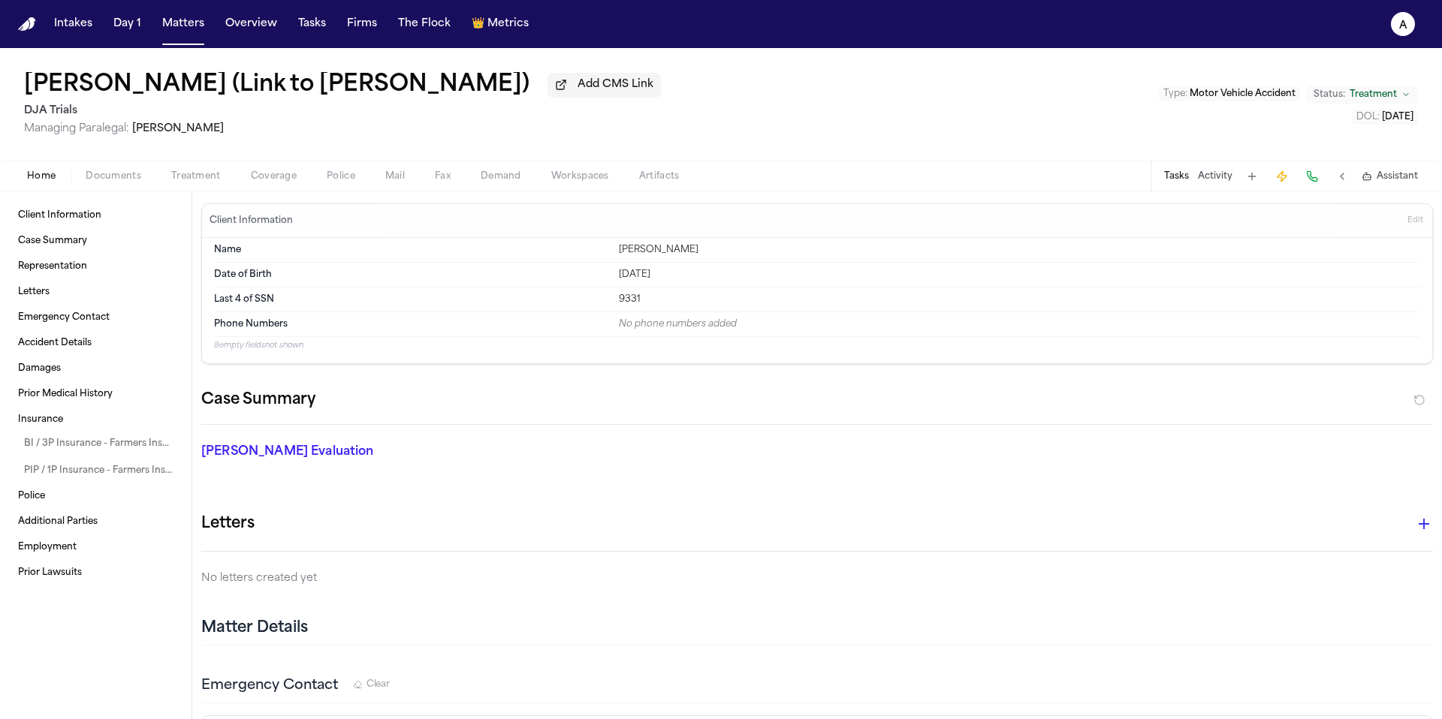
click at [1186, 179] on button "Tasks" at bounding box center [1176, 176] width 25 height 12
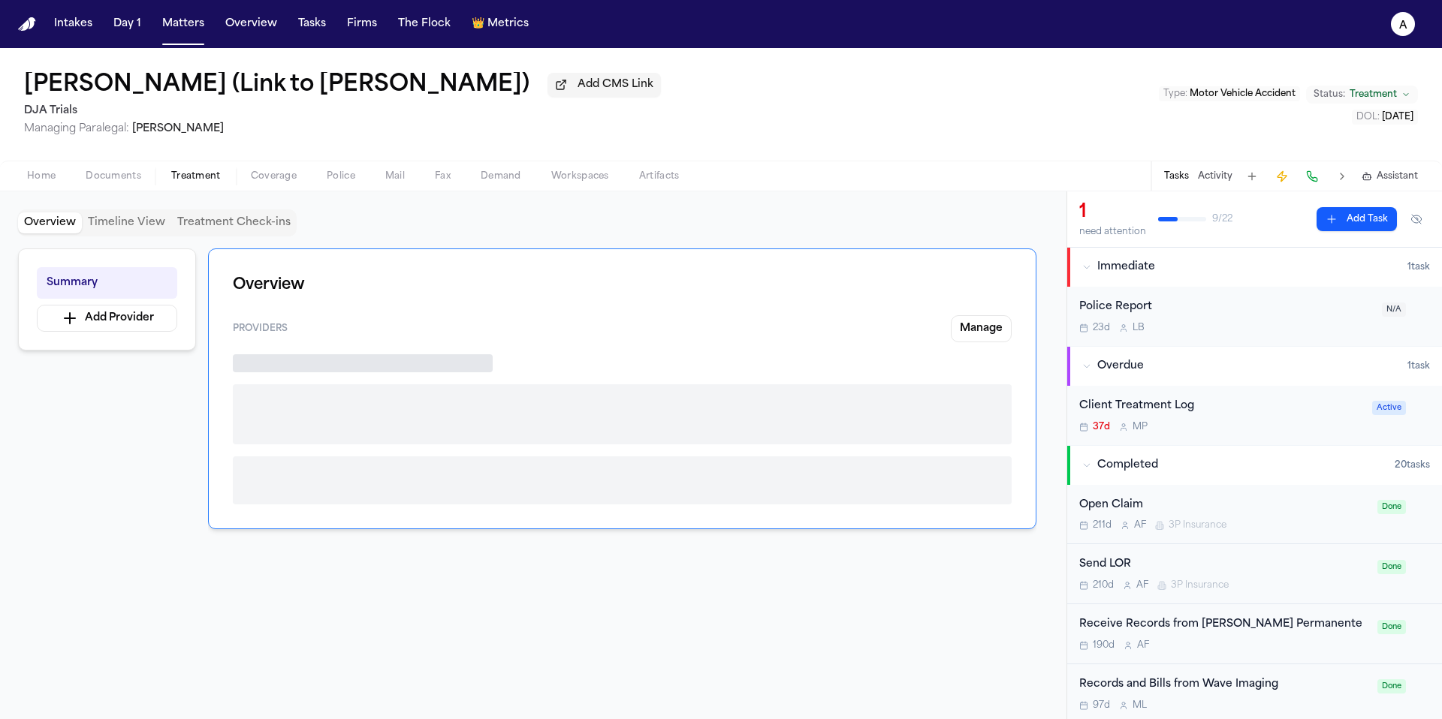
click at [206, 182] on span "Treatment" at bounding box center [196, 176] width 50 height 12
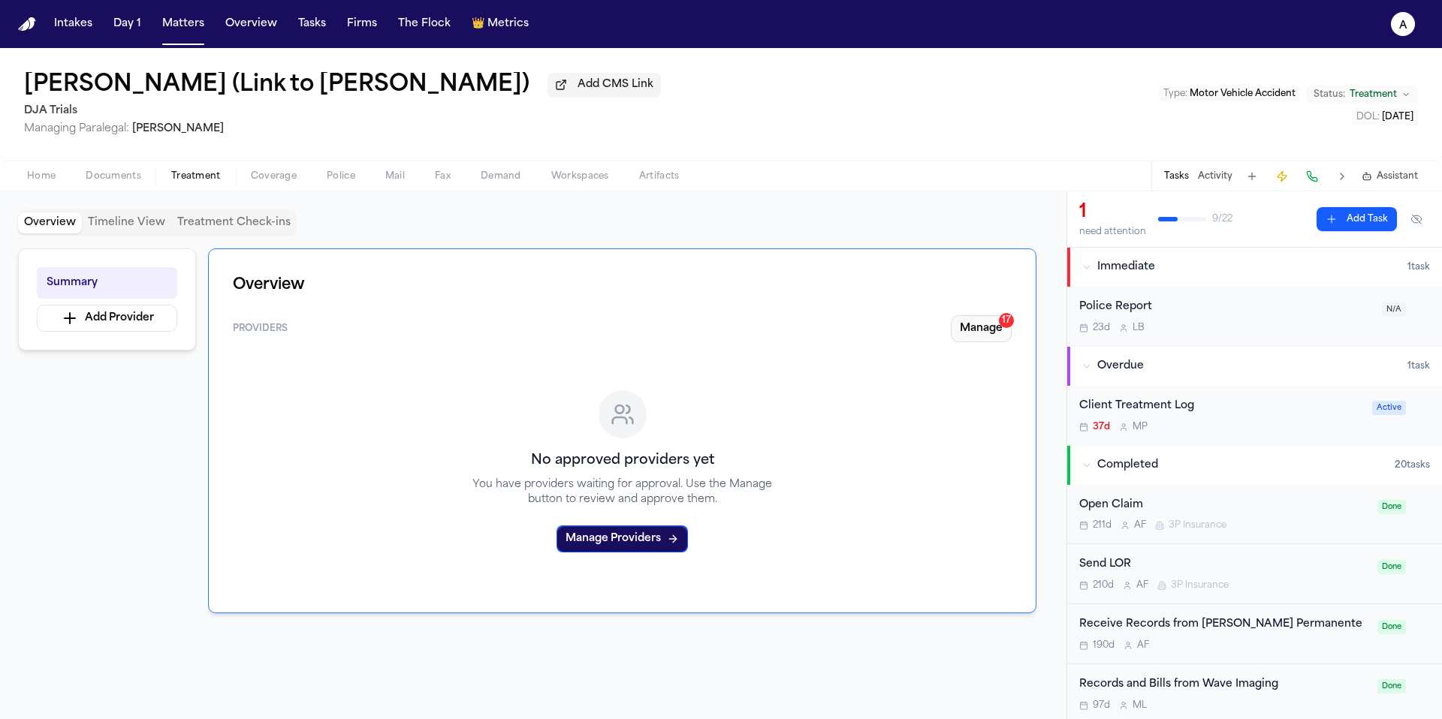
click at [980, 336] on button "Manage 17" at bounding box center [981, 328] width 61 height 27
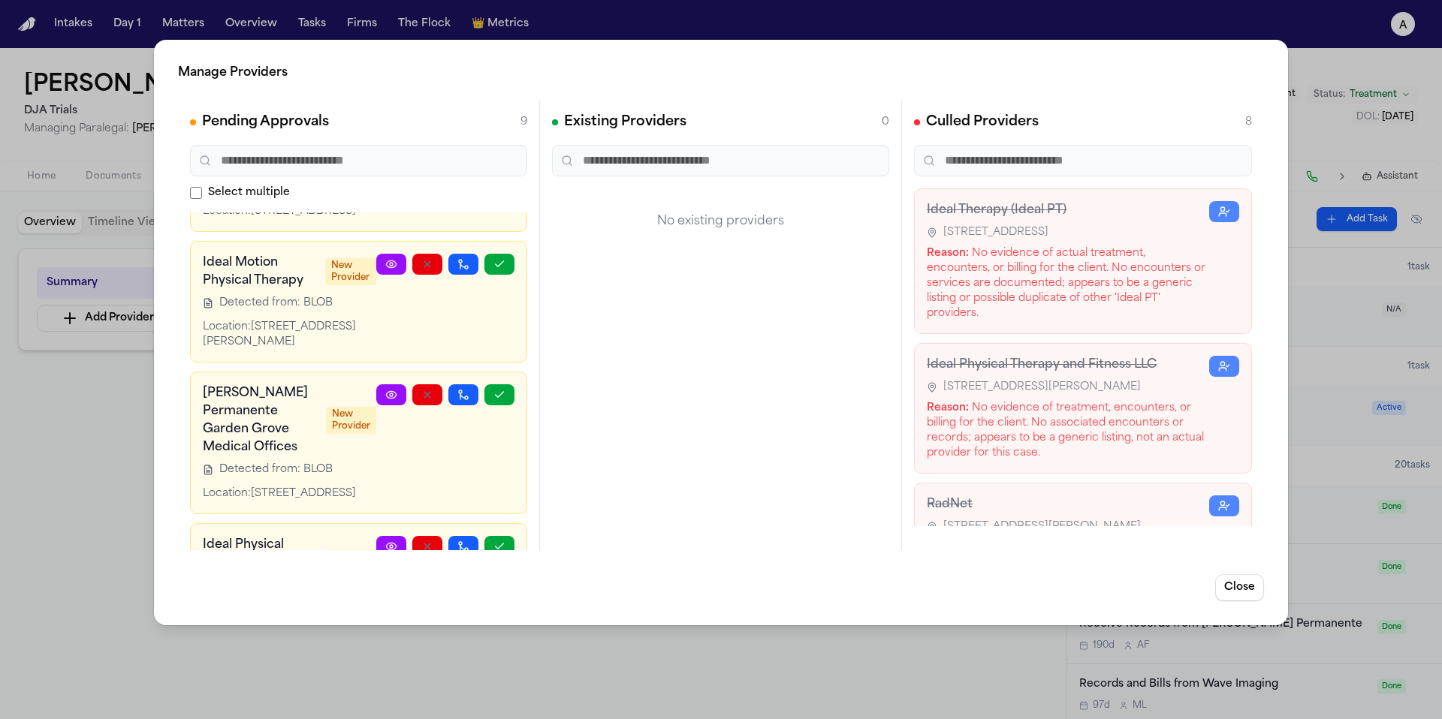
scroll to position [342, 0]
click at [493, 268] on icon "button" at bounding box center [499, 262] width 12 height 12
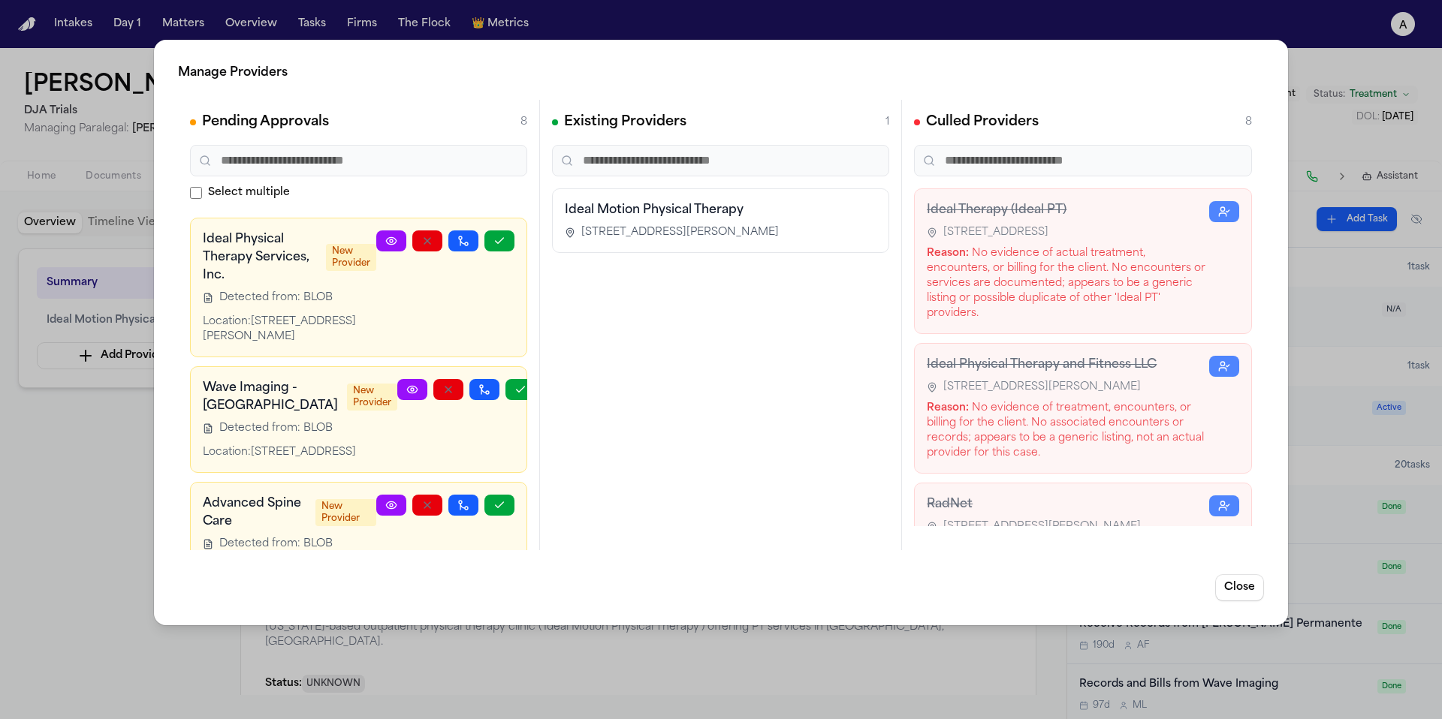
scroll to position [523, 0]
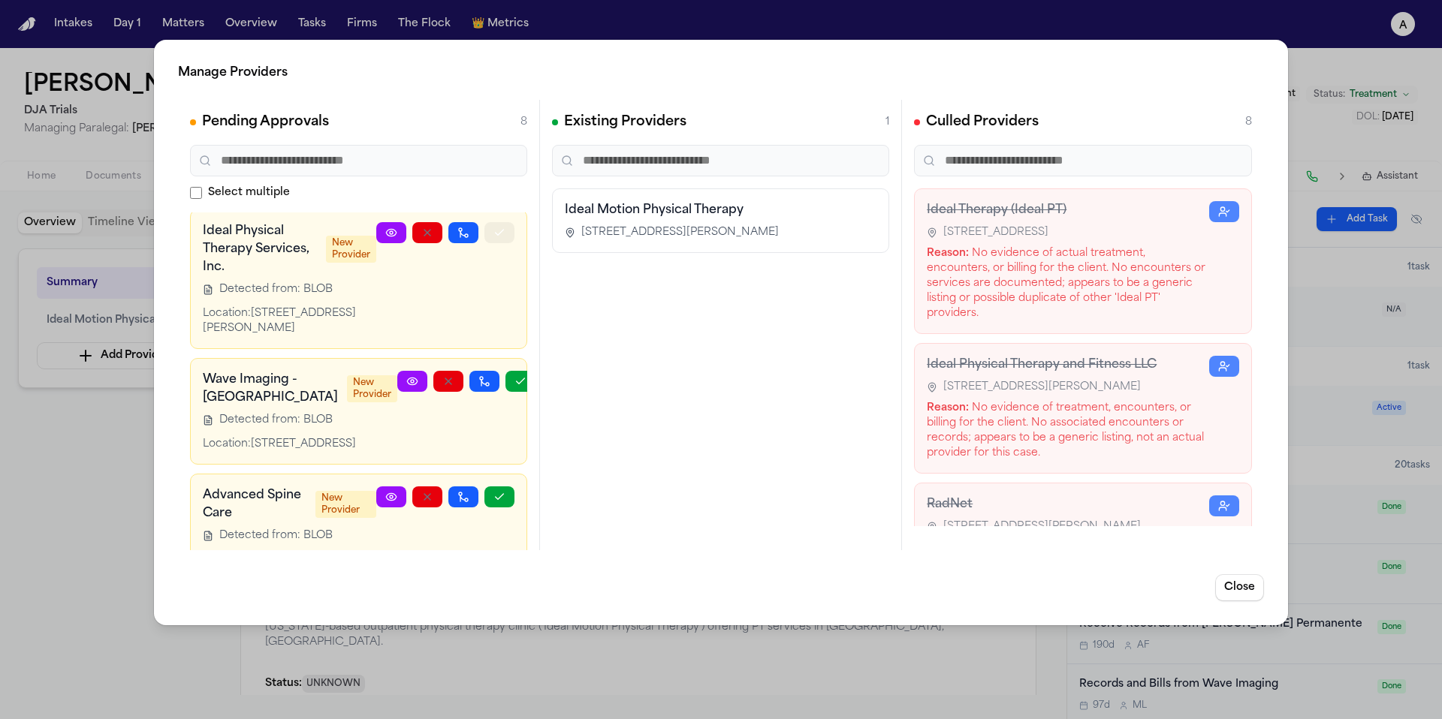
click at [496, 243] on button "button" at bounding box center [499, 232] width 30 height 21
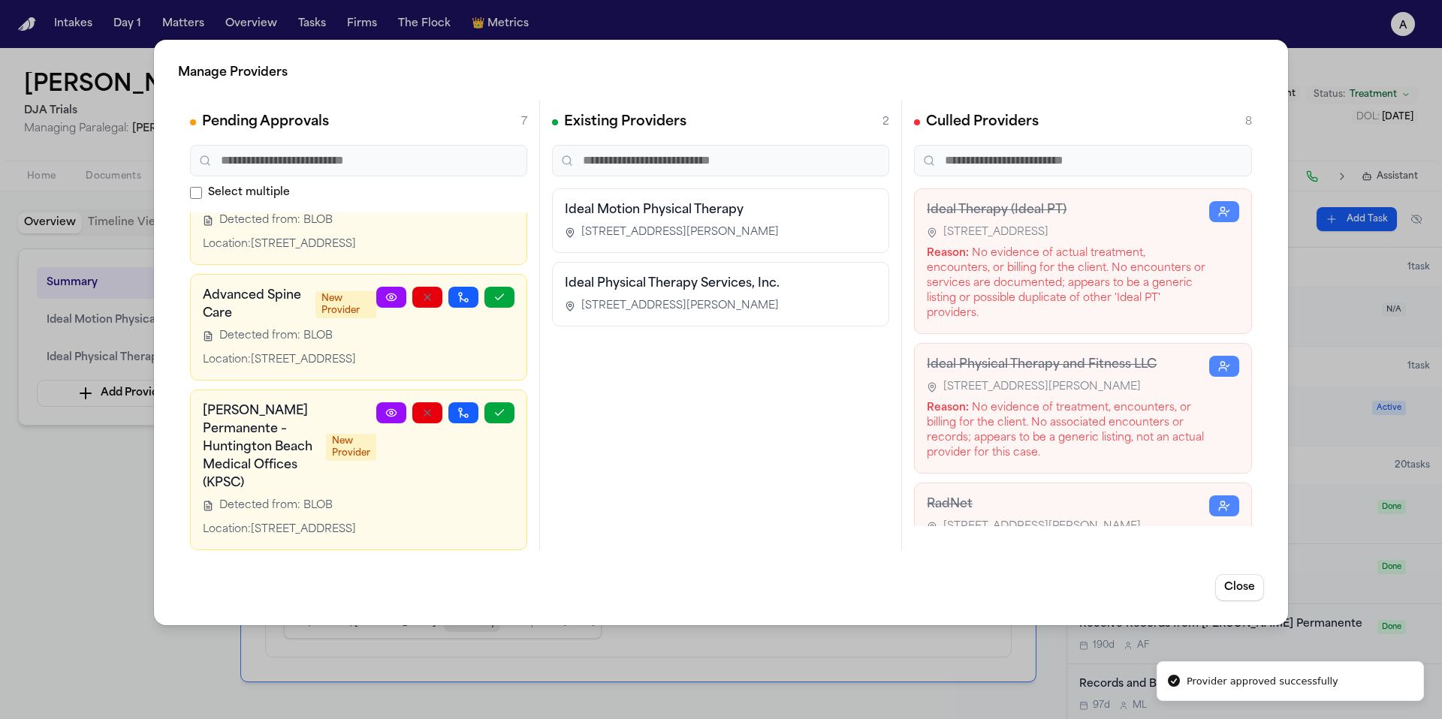
scroll to position [739, 0]
click at [714, 414] on div "Existing Providers 2 Ideal Motion Physical Therapy [STREET_ADDRESS][PERSON_NAME…" at bounding box center [721, 325] width 362 height 451
click at [1244, 589] on button "Close" at bounding box center [1239, 587] width 49 height 27
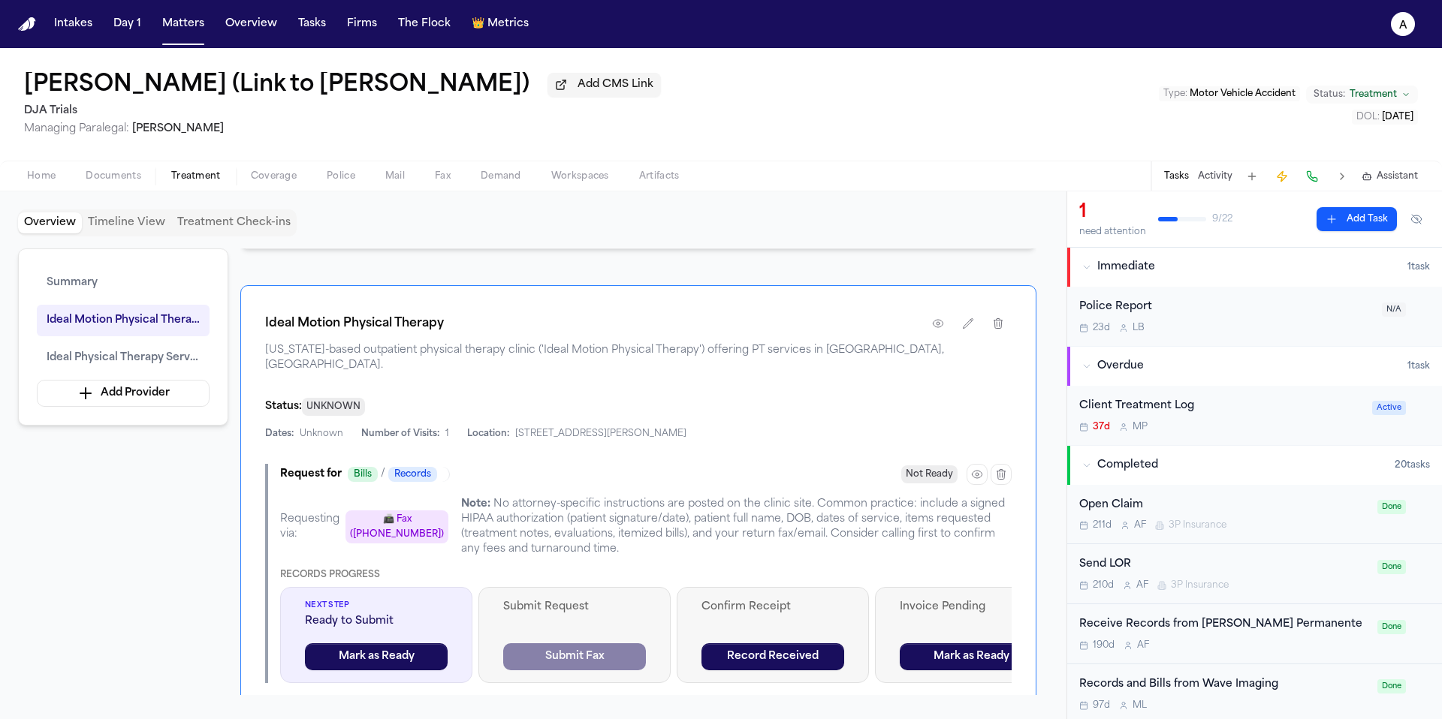
scroll to position [0, 0]
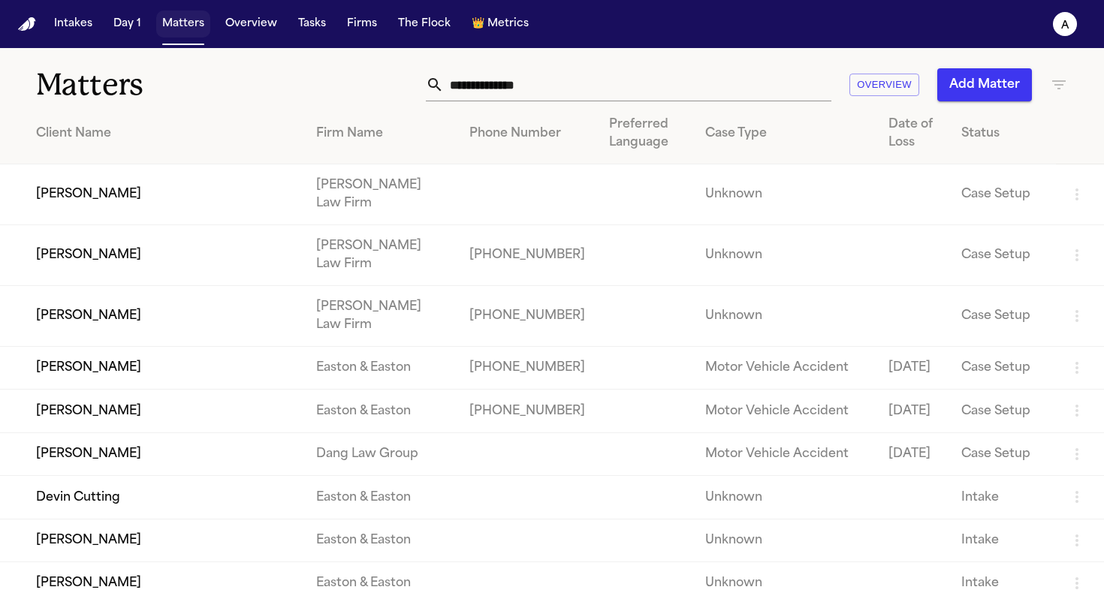
click at [188, 37] on button "Matters" at bounding box center [183, 24] width 54 height 27
click at [123, 40] on nav "Intakes Day 1 Matters Overview Tasks Firms The Flock 👑 Metrics A" at bounding box center [552, 24] width 1104 height 48
click at [179, 29] on button "Matters" at bounding box center [183, 24] width 54 height 27
click at [508, 94] on input "text" at bounding box center [637, 84] width 387 height 33
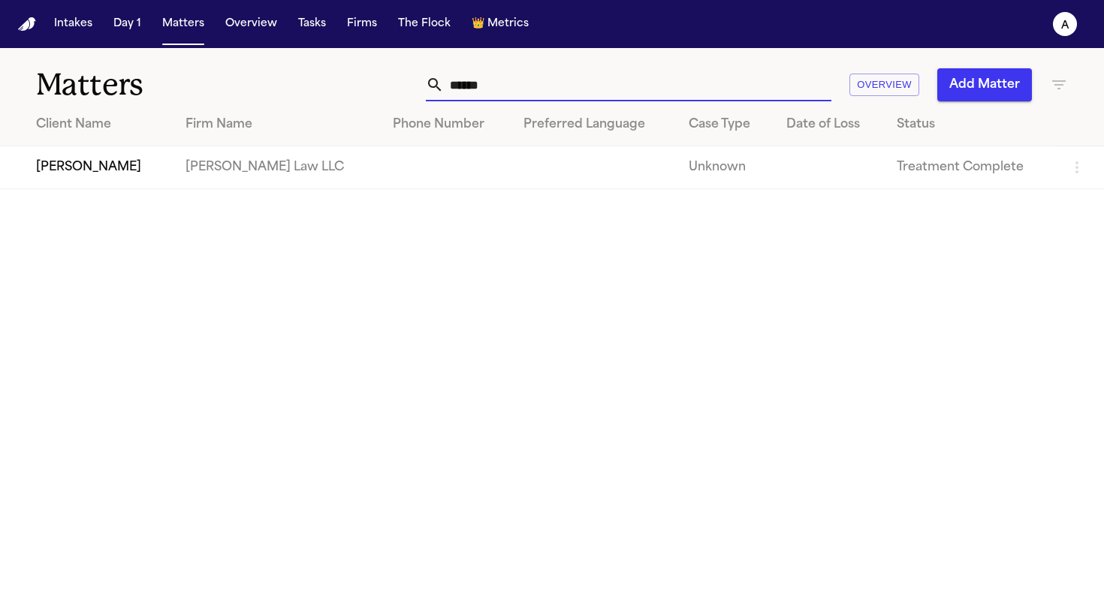
type input "******"
click at [55, 167] on td "[PERSON_NAME]" at bounding box center [86, 167] width 173 height 43
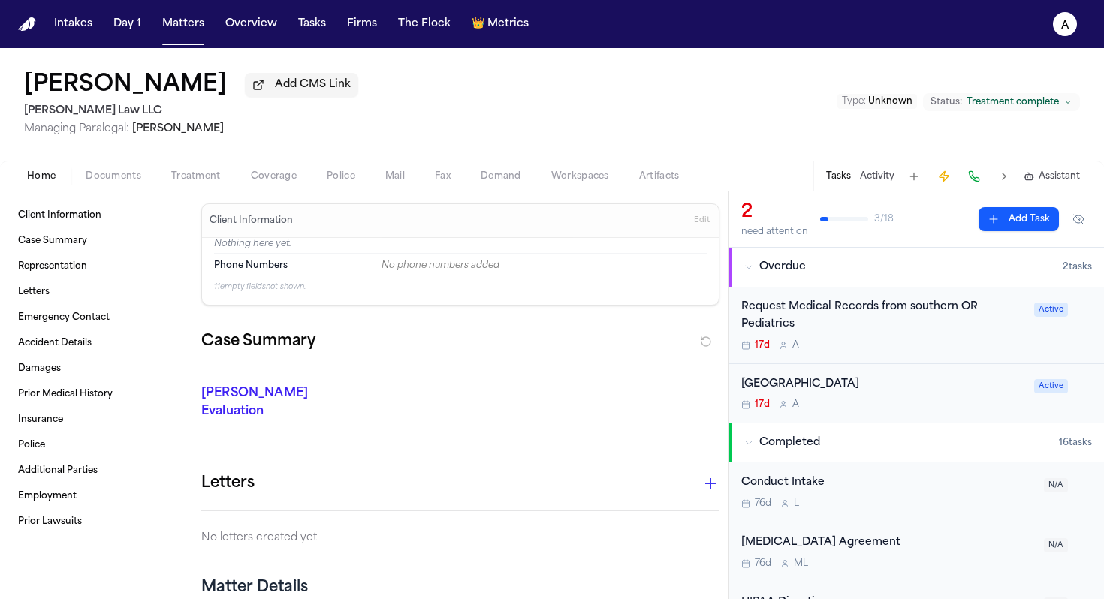
scroll to position [23, 0]
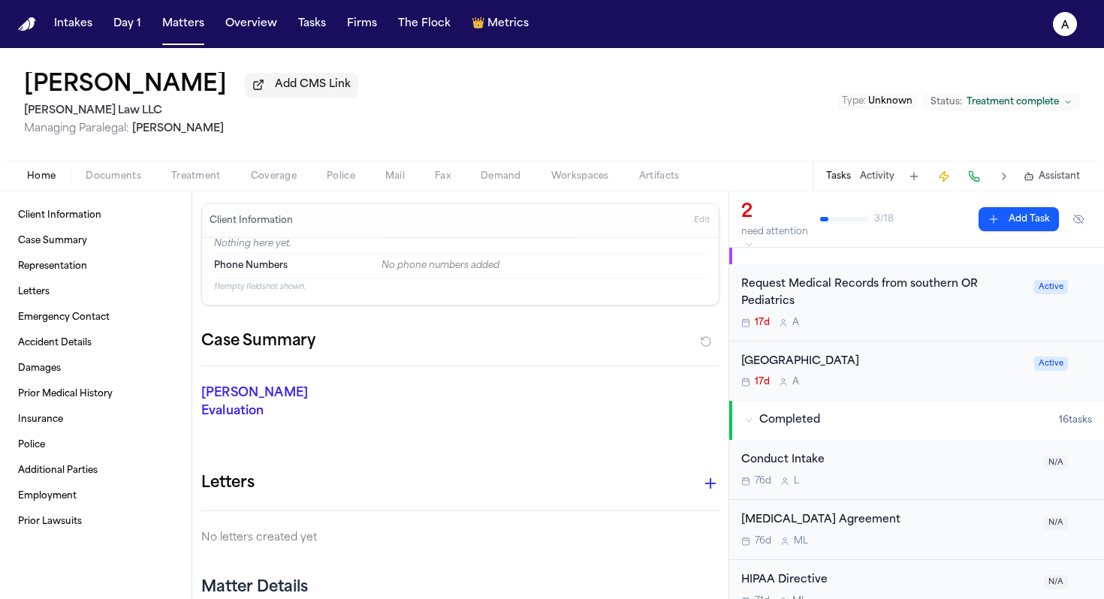
click at [566, 324] on div "17d A" at bounding box center [883, 323] width 284 height 12
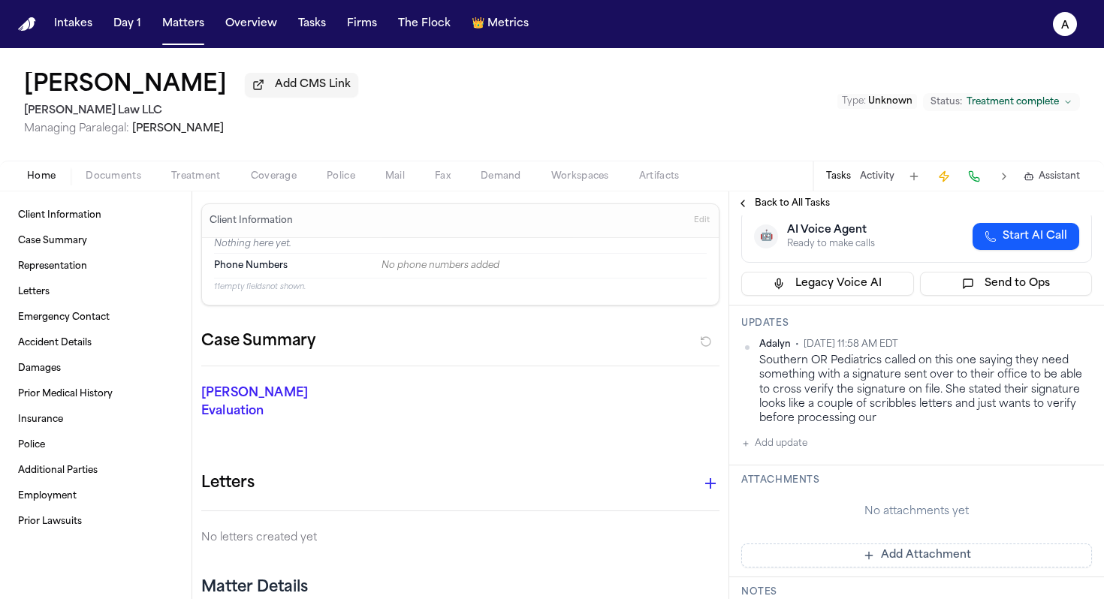
scroll to position [181, 0]
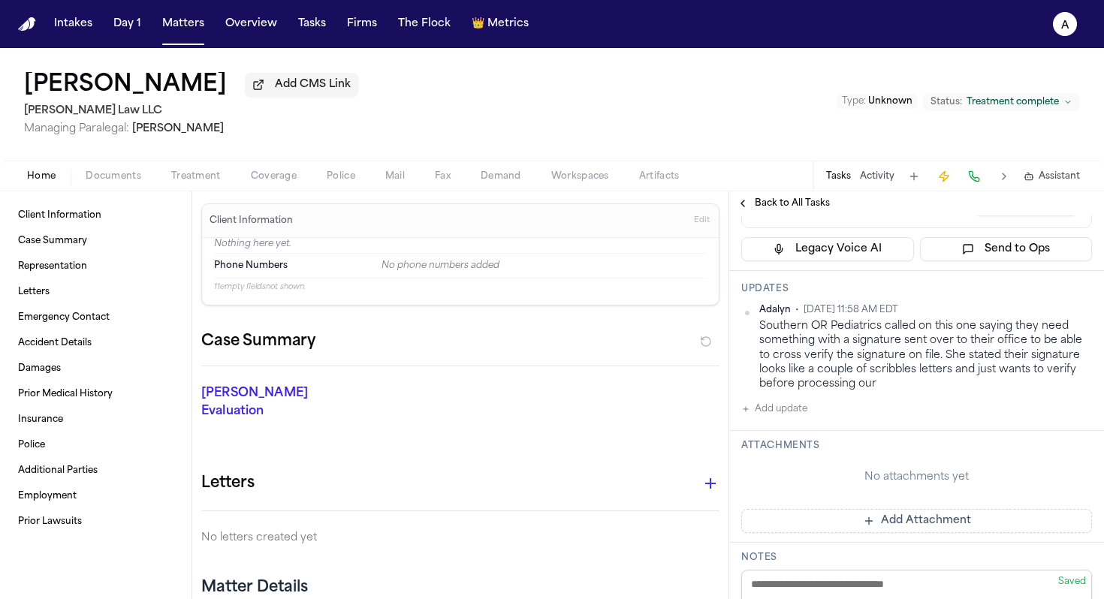
click at [566, 418] on button "Add update" at bounding box center [774, 409] width 66 height 18
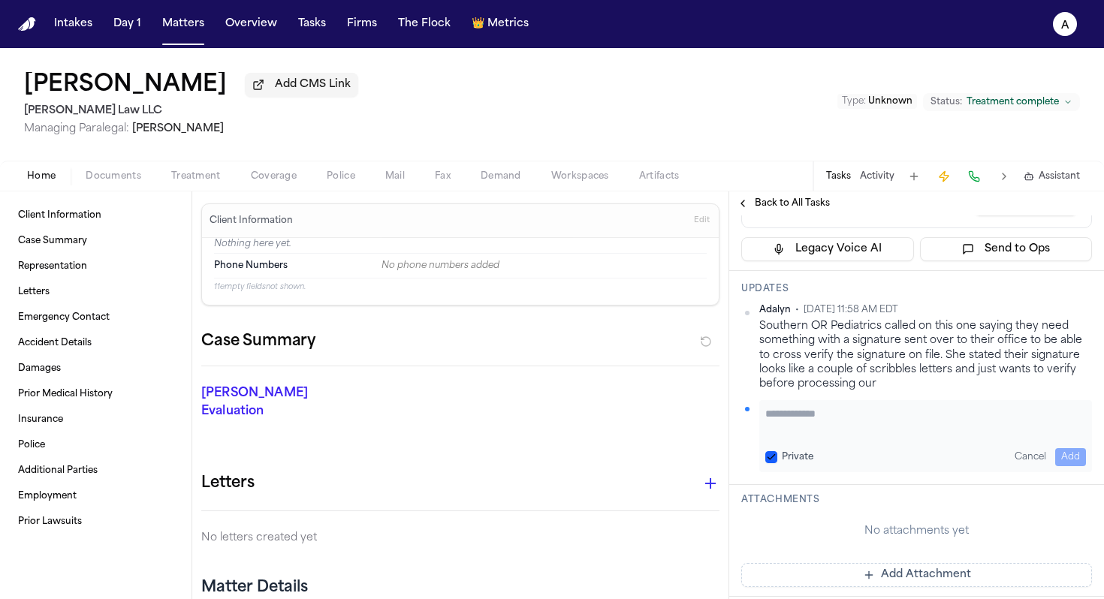
click at [566, 422] on textarea "Add your update" at bounding box center [925, 421] width 321 height 30
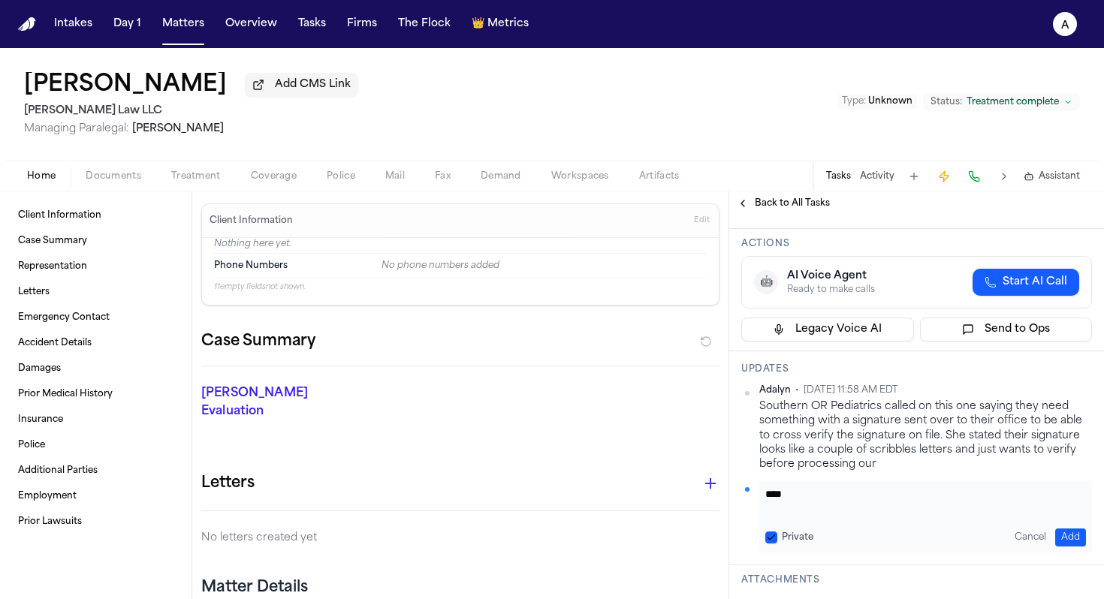
scroll to position [131, 0]
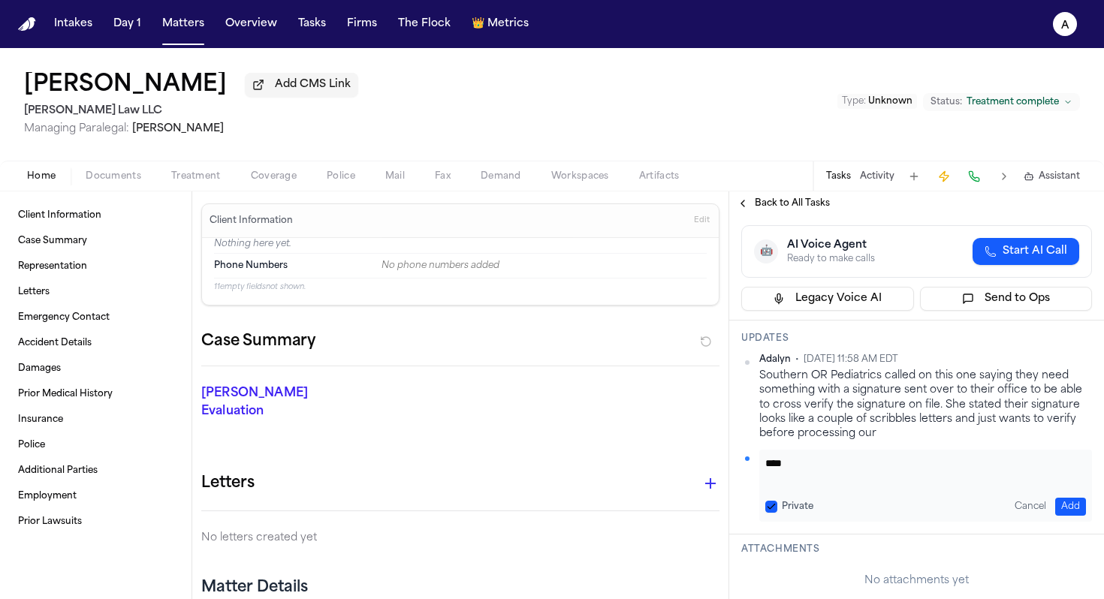
drag, startPoint x: 897, startPoint y: 473, endPoint x: 712, endPoint y: 468, distance: 185.6
click at [566, 468] on div "Client Information Case Summary Representation Letters Emergency Contact Accide…" at bounding box center [552, 395] width 1104 height 408
paste textarea "**********"
click at [566, 465] on div "**********" at bounding box center [925, 486] width 333 height 72
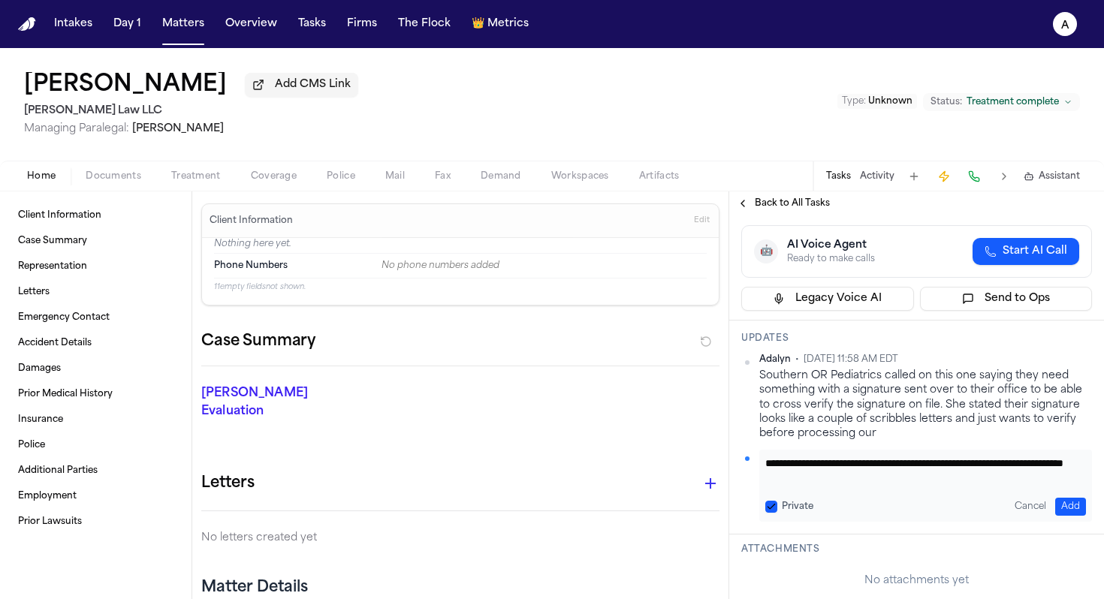
click at [566, 467] on textarea "**********" at bounding box center [919, 471] width 309 height 30
type textarea "**********"
click at [566, 511] on button "Private" at bounding box center [771, 507] width 12 height 12
click at [566, 515] on button "Add" at bounding box center [1070, 507] width 31 height 18
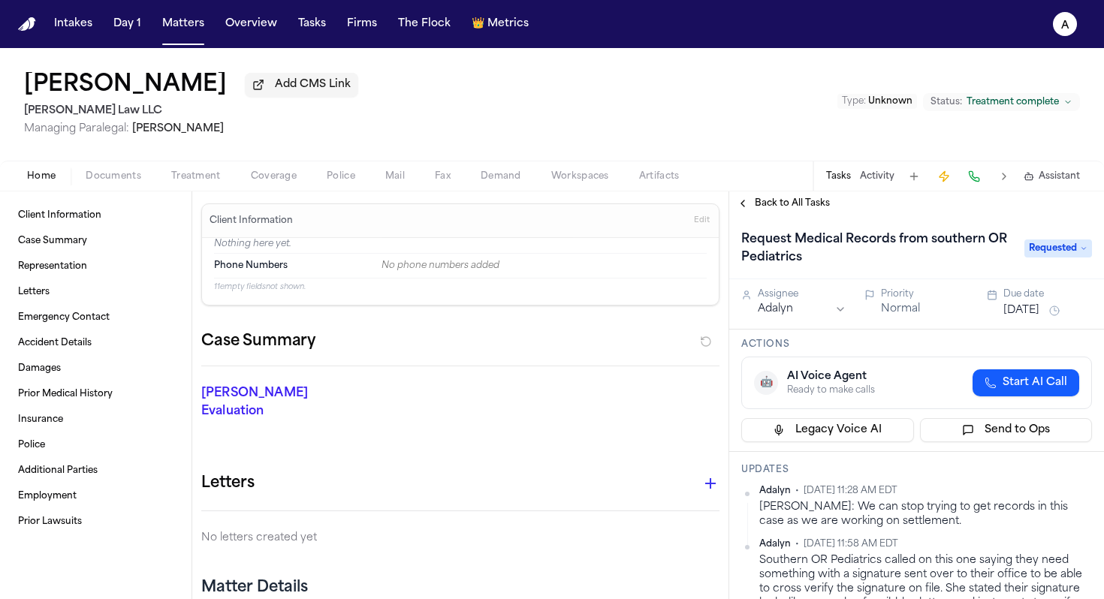
click at [566, 255] on span "Requested" at bounding box center [1058, 249] width 68 height 18
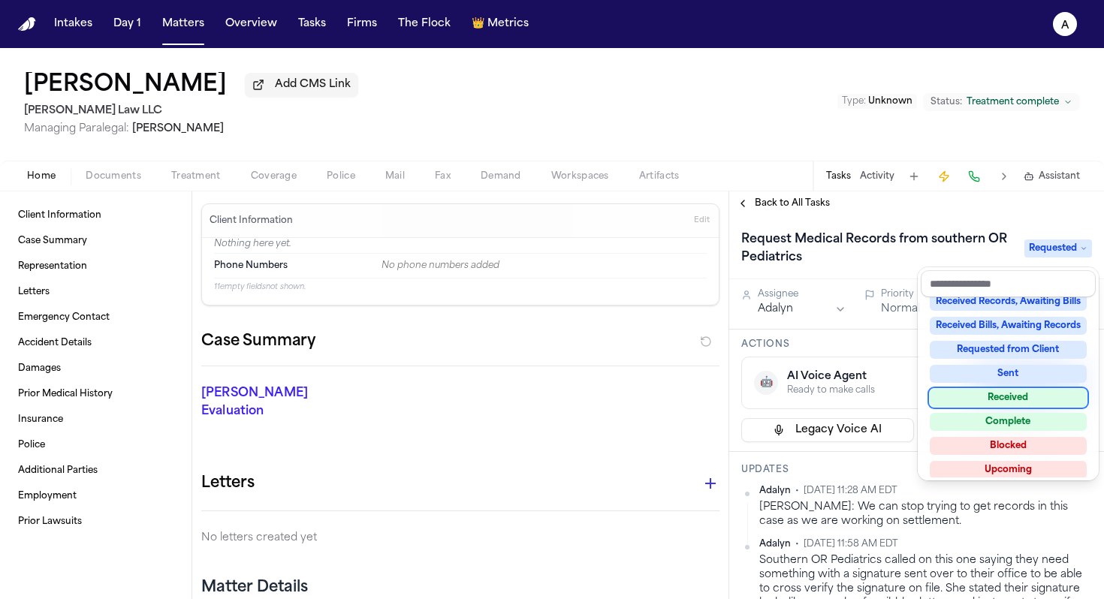
scroll to position [234, 0]
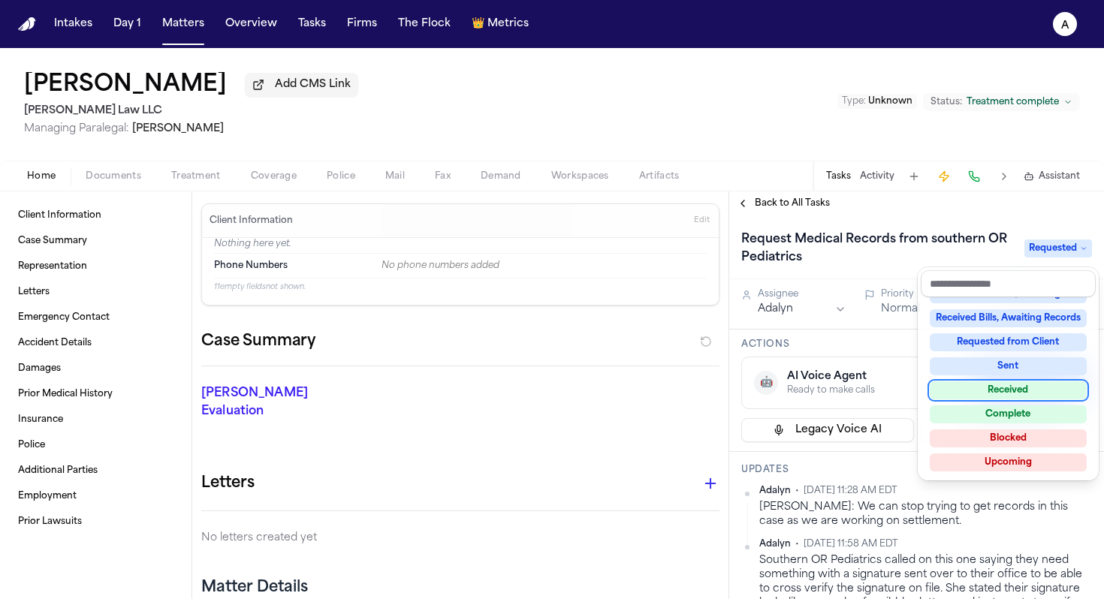
click at [566, 394] on div "Received" at bounding box center [1008, 390] width 157 height 18
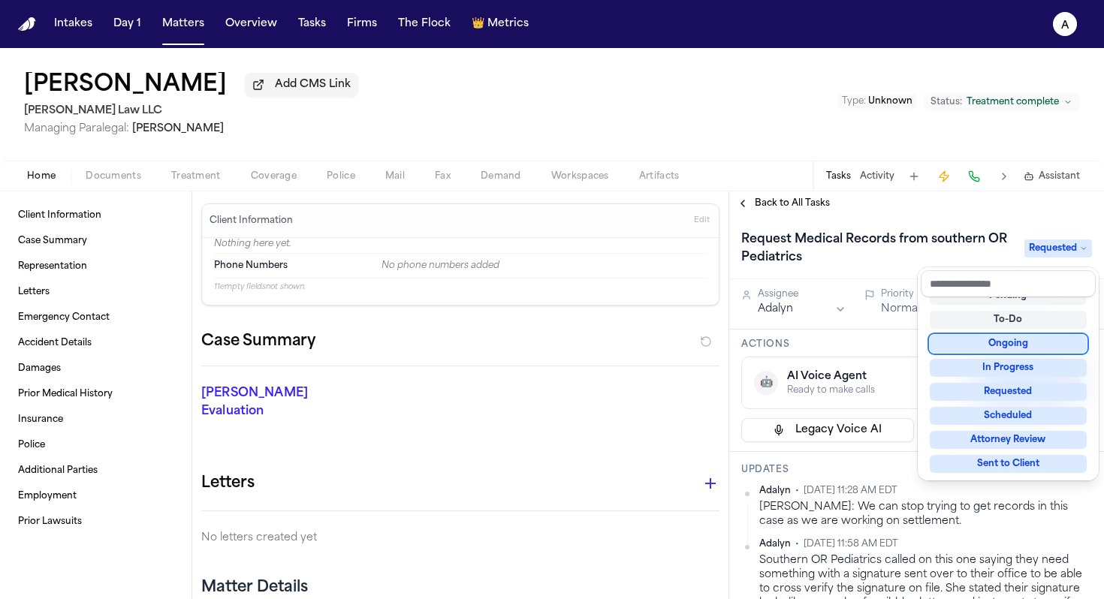
scroll to position [19, 0]
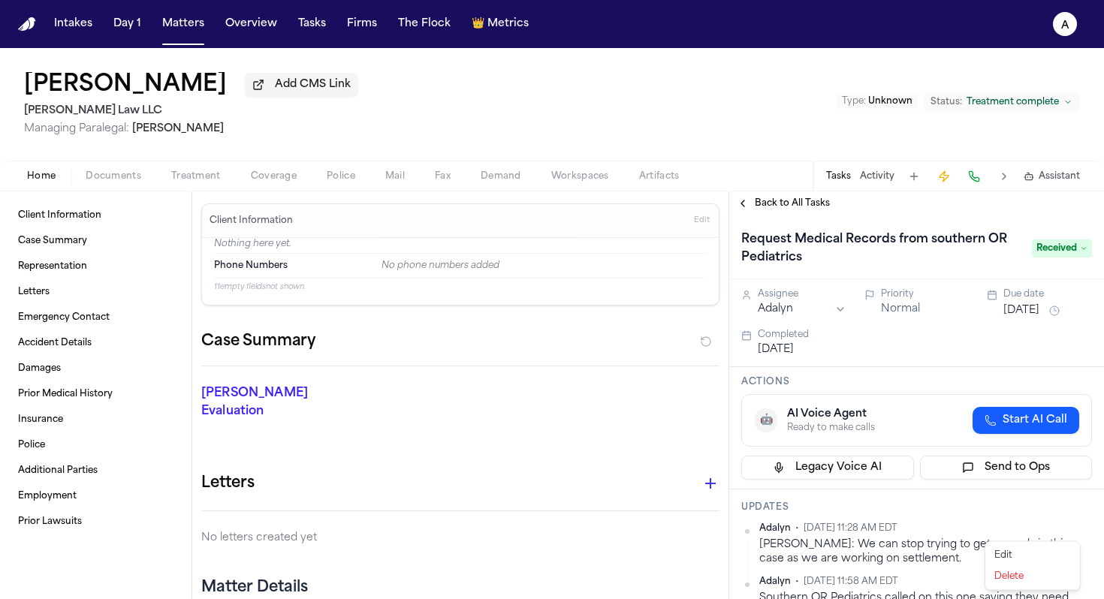
click at [566, 533] on html "Intakes Day 1 Matters Overview Tasks Firms The Flock 👑 Metrics A [PERSON_NAME] …" at bounding box center [552, 299] width 1104 height 599
click at [566, 556] on div "Edit" at bounding box center [1032, 555] width 89 height 21
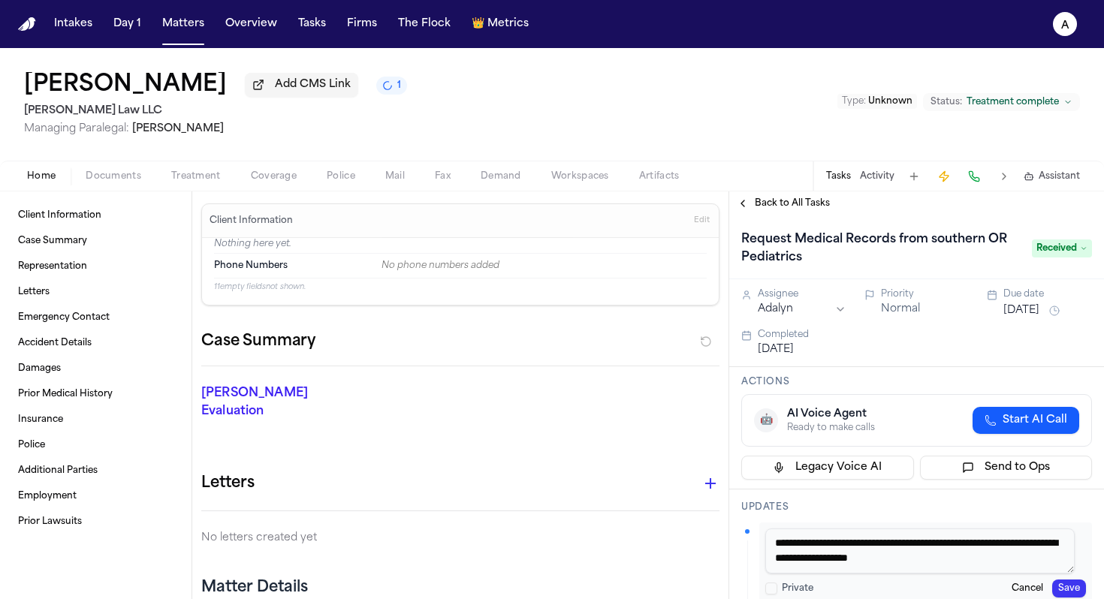
click at [566, 557] on textarea "**********" at bounding box center [919, 551] width 309 height 45
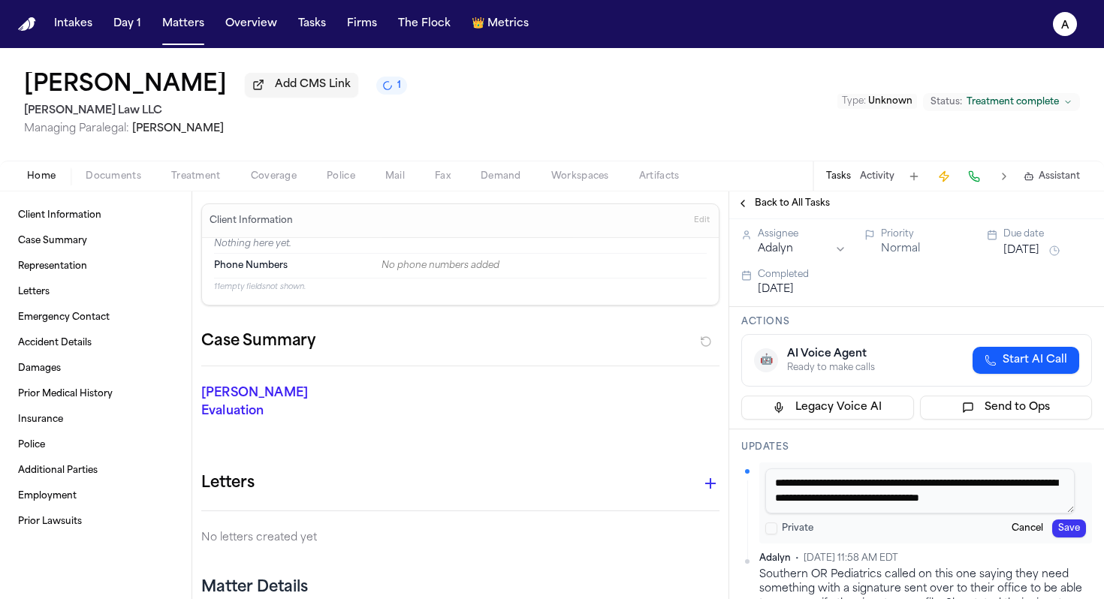
scroll to position [65, 0]
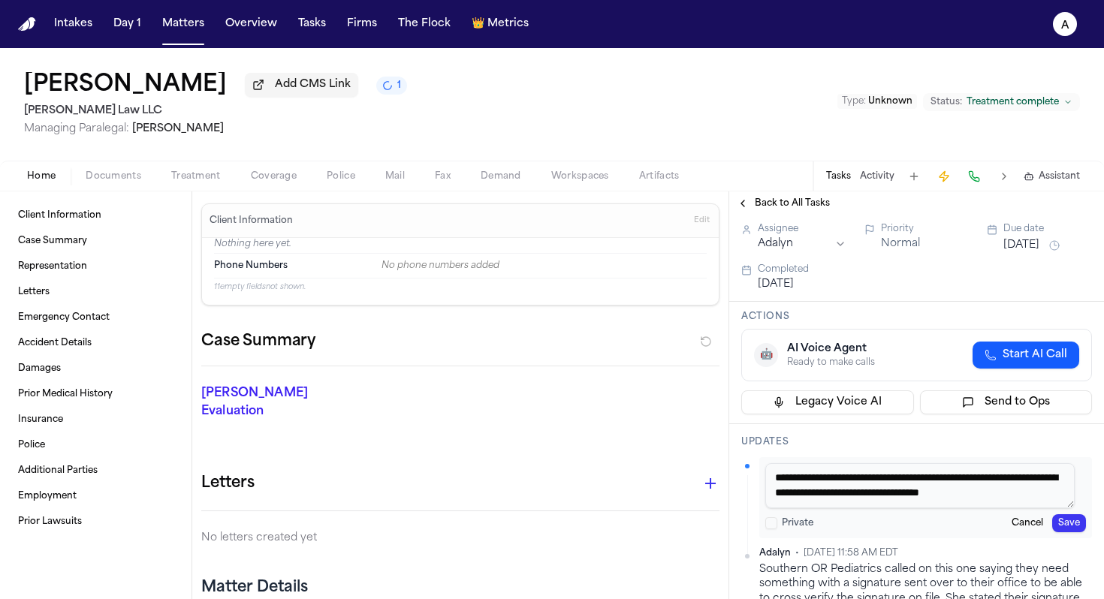
type textarea "**********"
click at [566, 524] on button "Save" at bounding box center [1069, 523] width 34 height 18
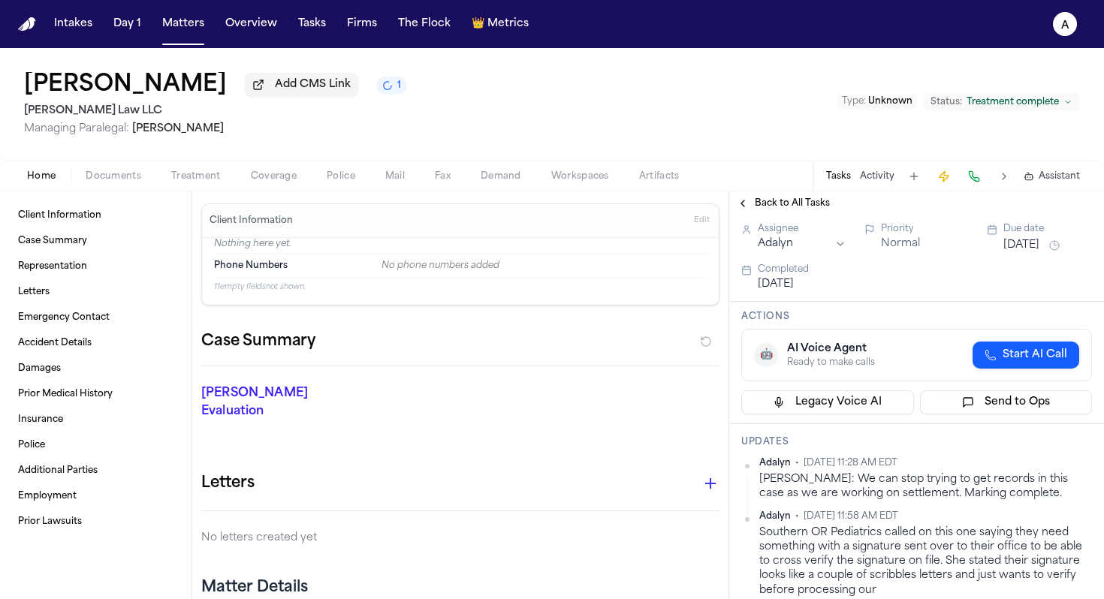
scroll to position [0, 0]
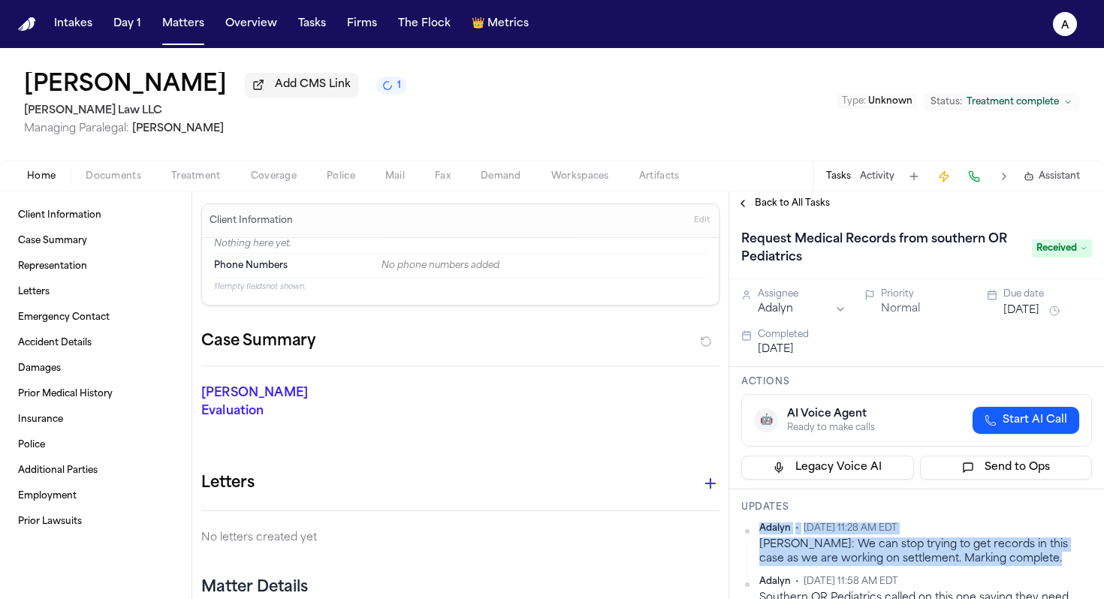
drag, startPoint x: 1036, startPoint y: 565, endPoint x: 751, endPoint y: 548, distance: 285.1
click at [566, 548] on div "Adalyn • [DATE] 11:28 AM EDT Per [PERSON_NAME]: We can stop trying to get recor…" at bounding box center [916, 545] width 351 height 44
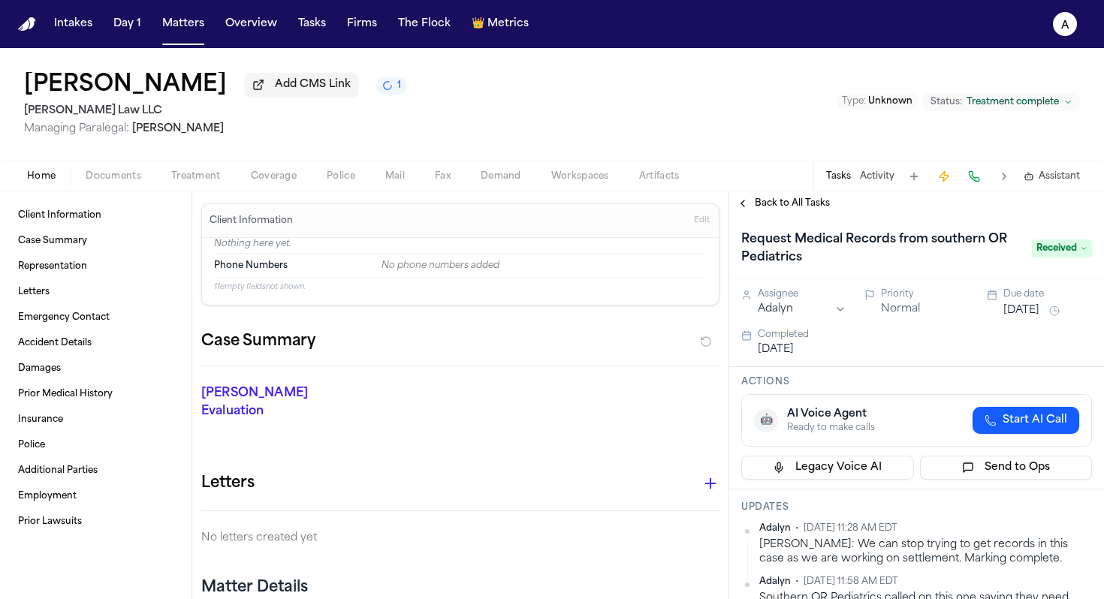
click at [566, 547] on div "[PERSON_NAME]: We can stop trying to get records in this case as we are working…" at bounding box center [925, 552] width 333 height 29
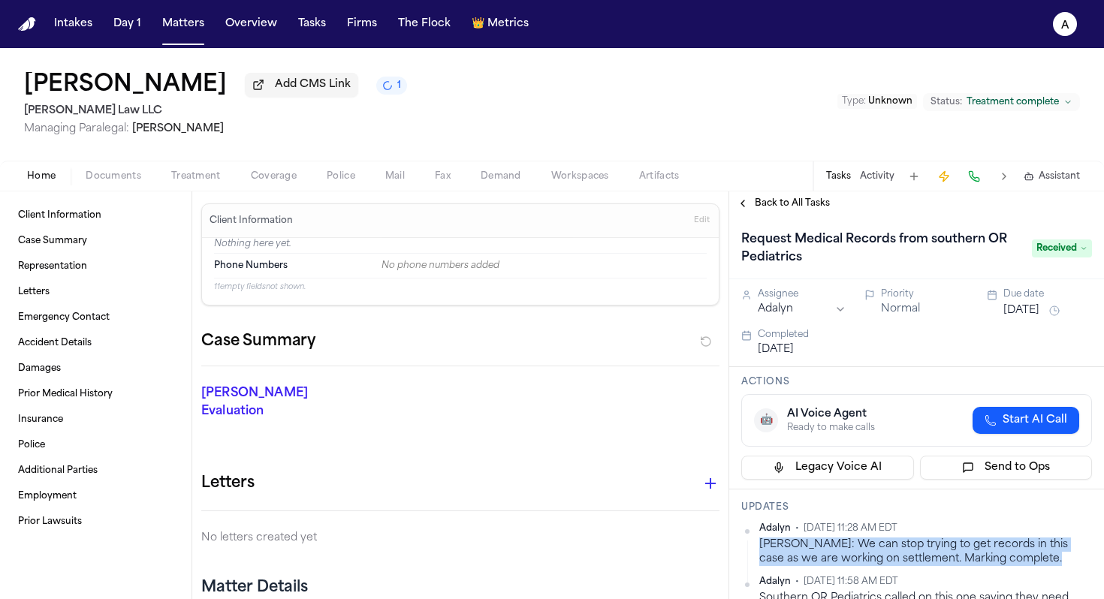
drag, startPoint x: 755, startPoint y: 547, endPoint x: 1026, endPoint y: 566, distance: 271.0
click at [566, 557] on div "Adalyn • [DATE] 11:28 AM EDT Per [PERSON_NAME]: We can stop trying to get recor…" at bounding box center [916, 545] width 351 height 44
copy div "[PERSON_NAME]: We can stop trying to get records in this case as we are working…"
click at [566, 205] on span "Back to All Tasks" at bounding box center [792, 203] width 75 height 12
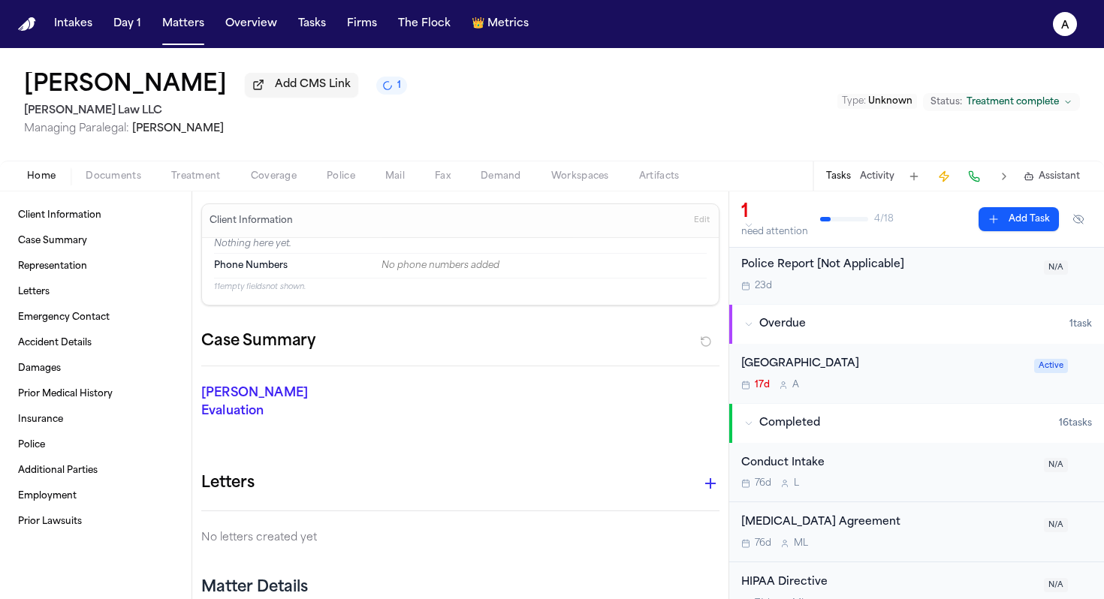
scroll to position [44, 0]
click at [566, 382] on div "17d A" at bounding box center [883, 383] width 284 height 12
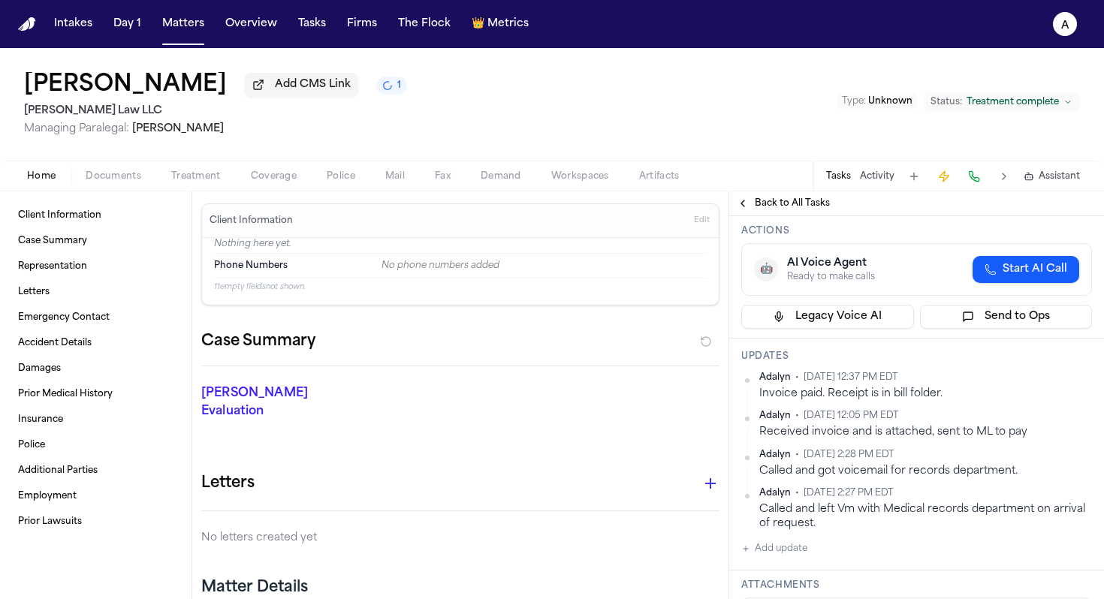
scroll to position [102, 0]
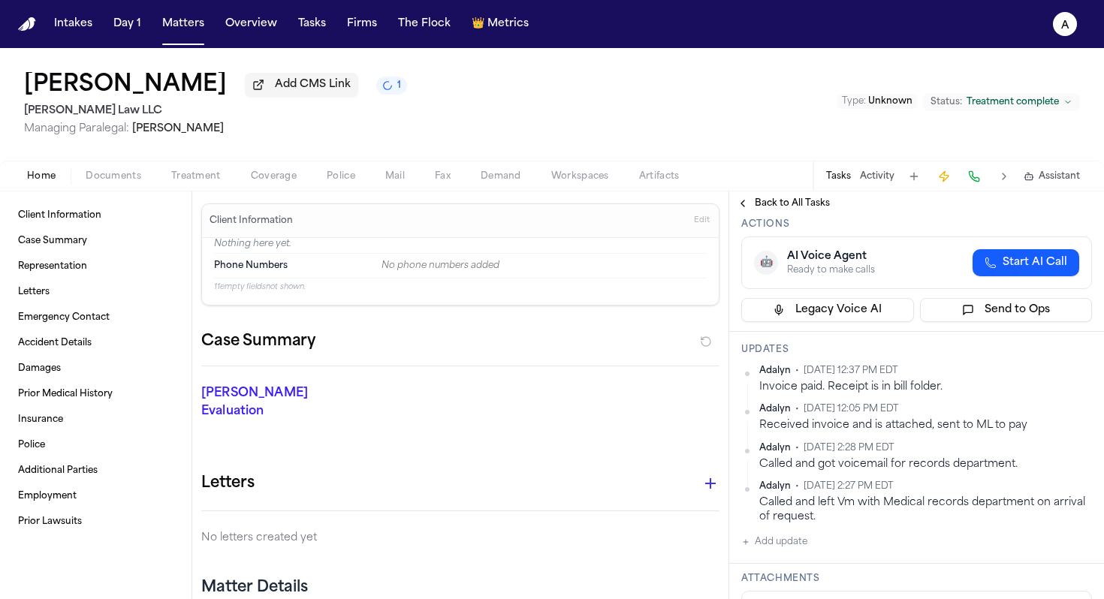
click at [566, 551] on button "Add update" at bounding box center [774, 542] width 66 height 18
click at [566, 557] on textarea "Add your update" at bounding box center [925, 554] width 321 height 30
paste textarea "**********"
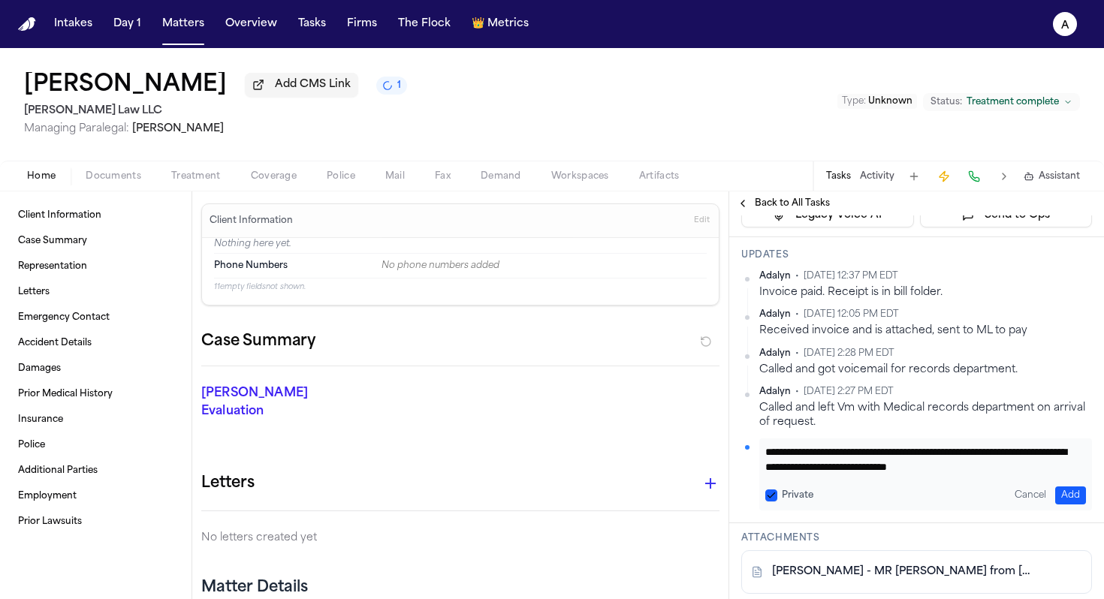
scroll to position [0, 0]
type textarea "**********"
click at [566, 502] on button "Private" at bounding box center [771, 496] width 12 height 12
click at [566, 505] on button "Add" at bounding box center [1070, 496] width 31 height 18
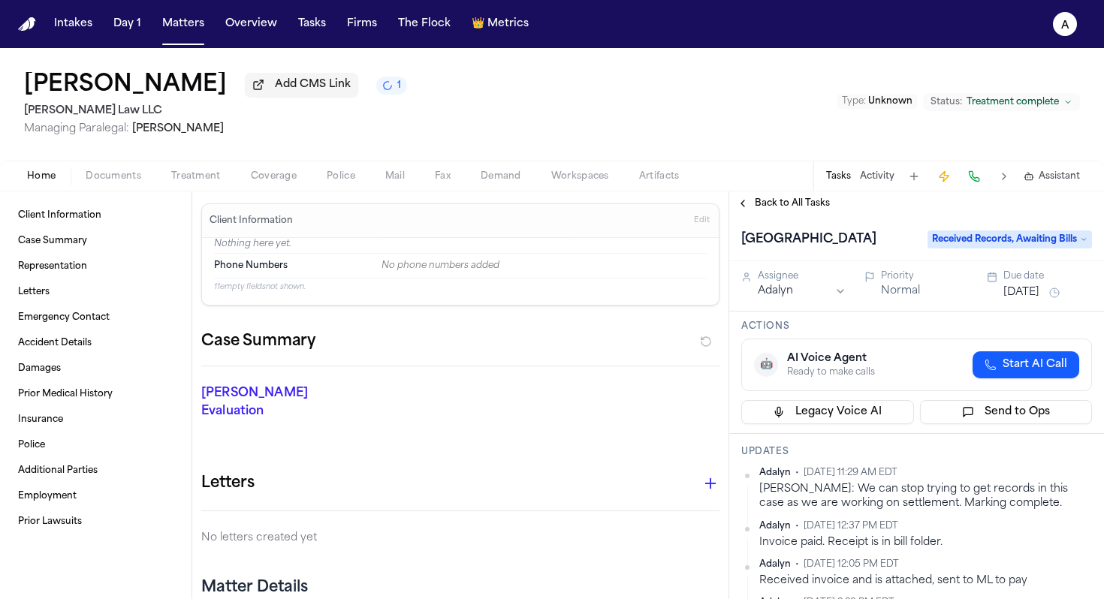
click at [566, 246] on span "Received Records, Awaiting Bills" at bounding box center [1009, 240] width 164 height 18
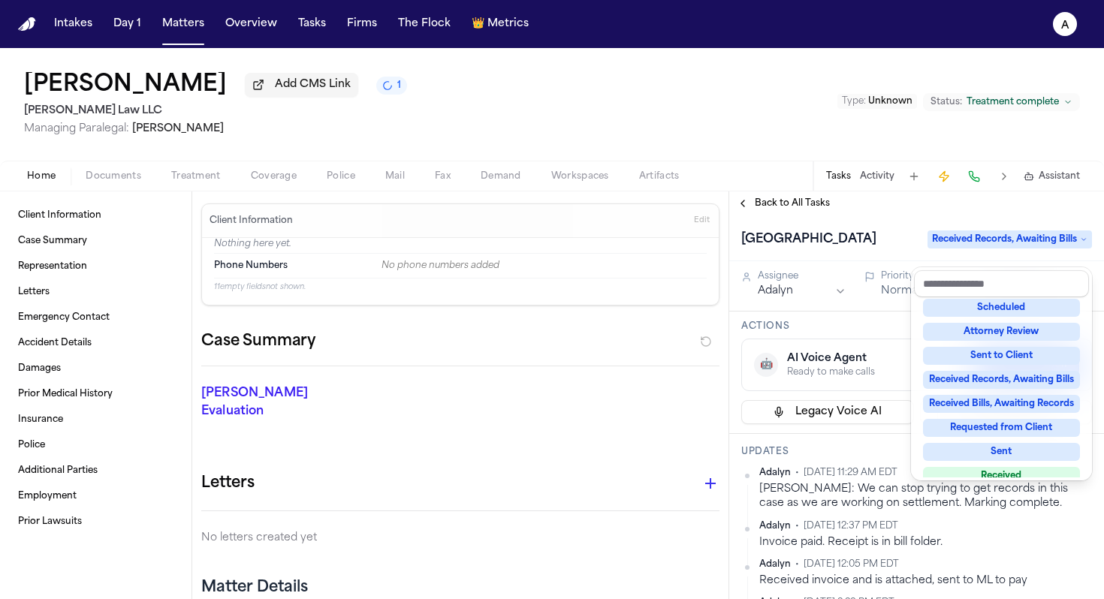
scroll to position [161, 0]
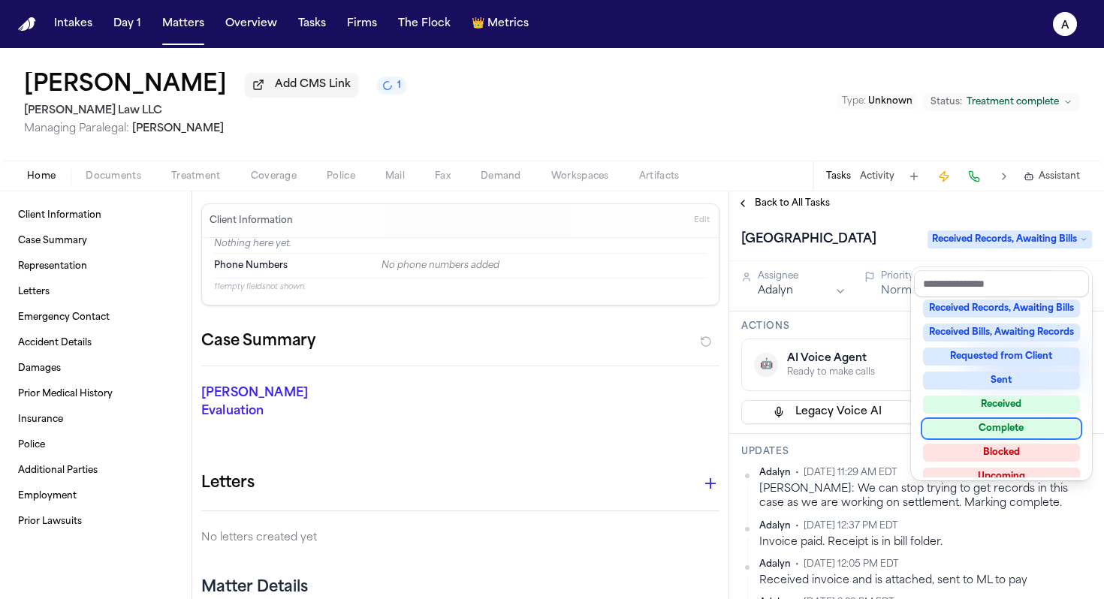
click at [566, 433] on div "Complete" at bounding box center [1001, 429] width 157 height 18
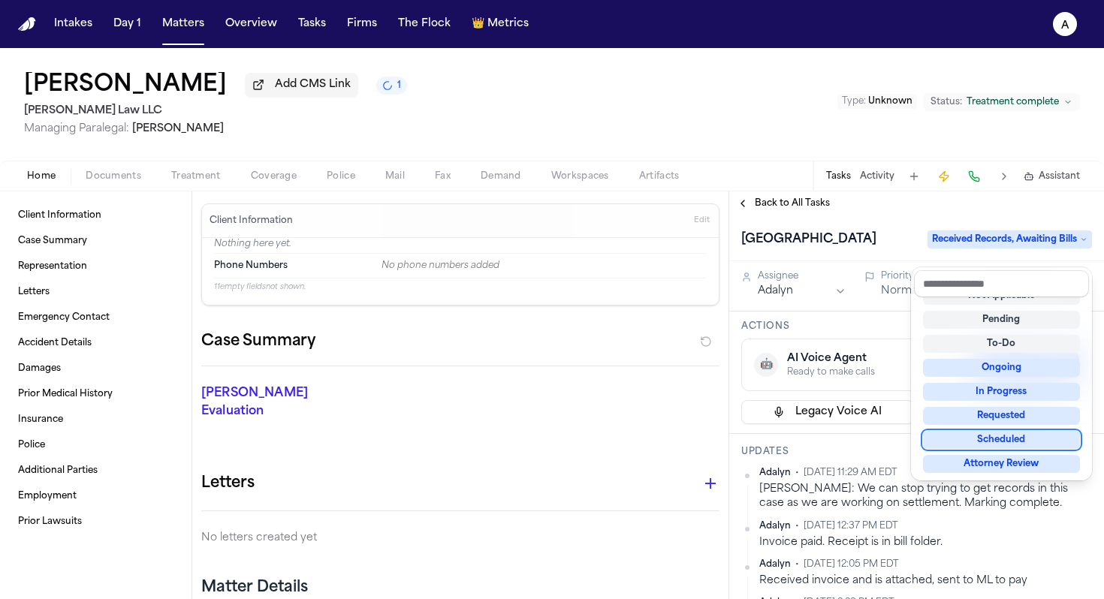
scroll to position [6, 0]
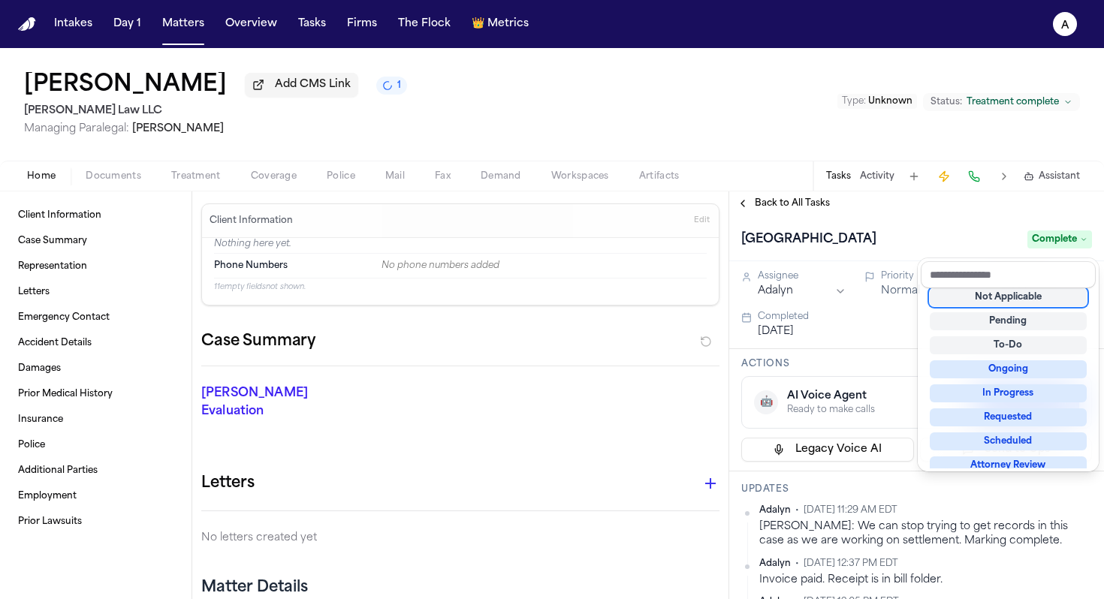
click at [566, 222] on div "[GEOGRAPHIC_DATA] Complete" at bounding box center [916, 239] width 375 height 46
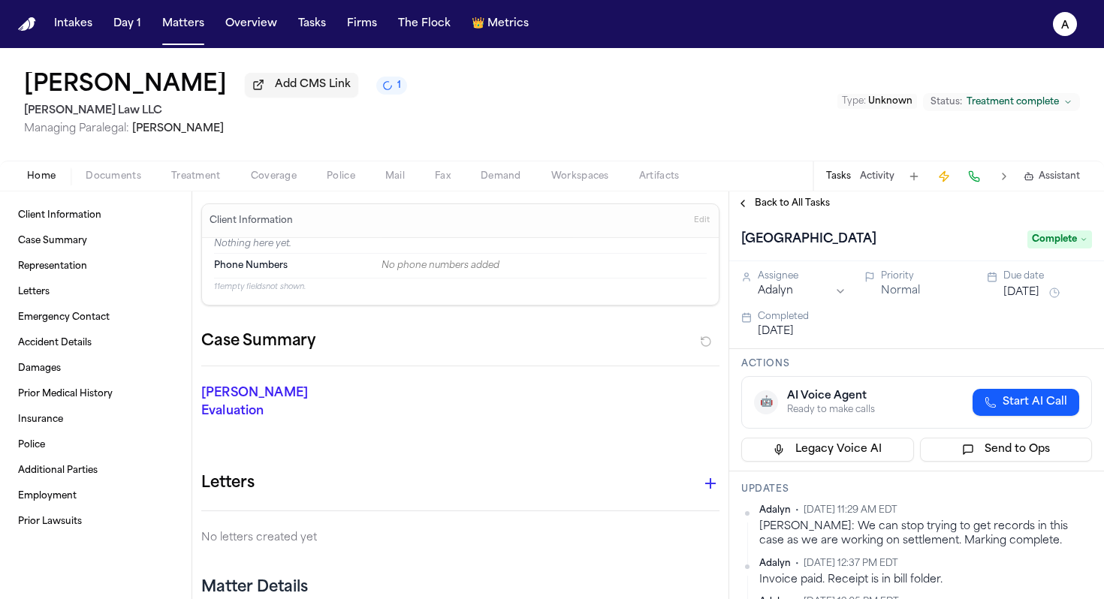
click at [566, 207] on span "Back to All Tasks" at bounding box center [792, 203] width 75 height 12
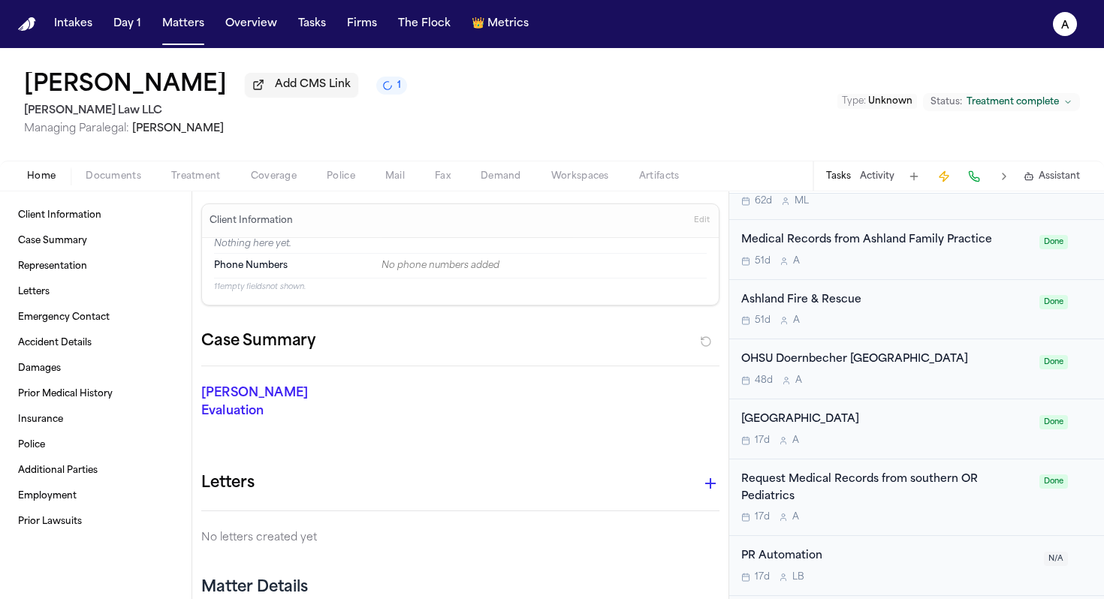
scroll to position [416, 0]
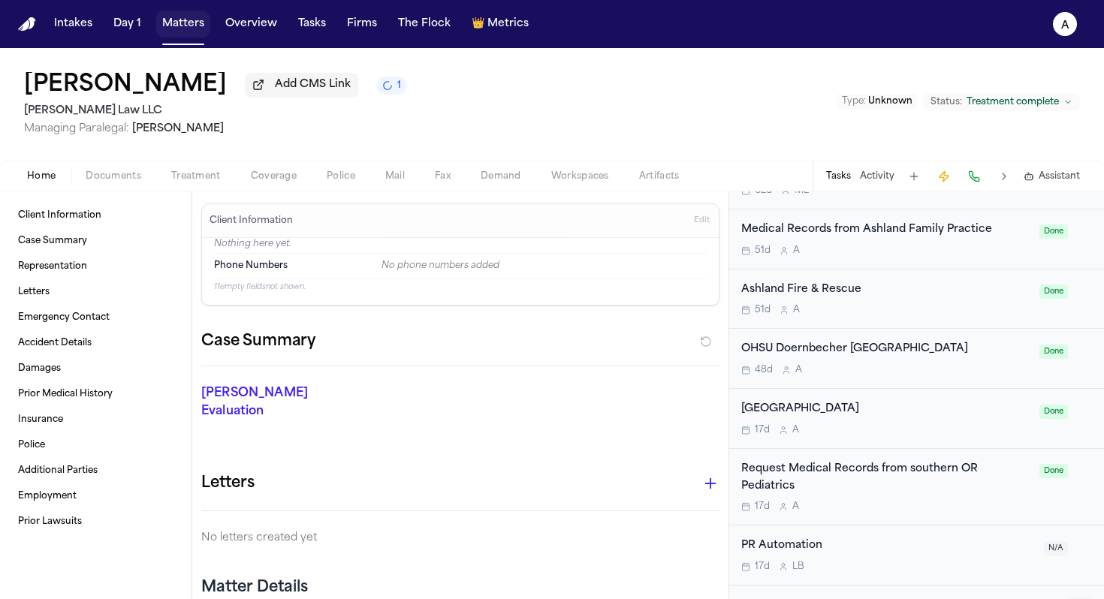
click at [183, 28] on button "Matters" at bounding box center [183, 24] width 54 height 27
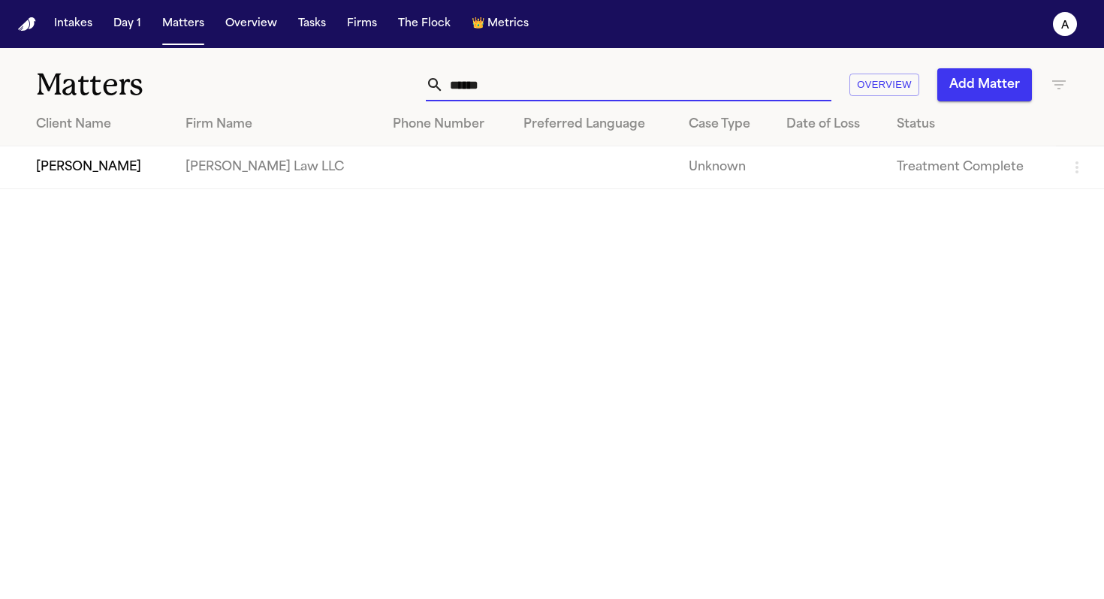
click at [532, 86] on input "******" at bounding box center [637, 84] width 387 height 33
drag, startPoint x: 547, startPoint y: 85, endPoint x: 355, endPoint y: 82, distance: 191.5
click at [355, 82] on div "****** Overview Add Matter" at bounding box center [695, 84] width 746 height 33
type input "******"
click at [101, 176] on td "[PERSON_NAME]" at bounding box center [86, 167] width 173 height 43
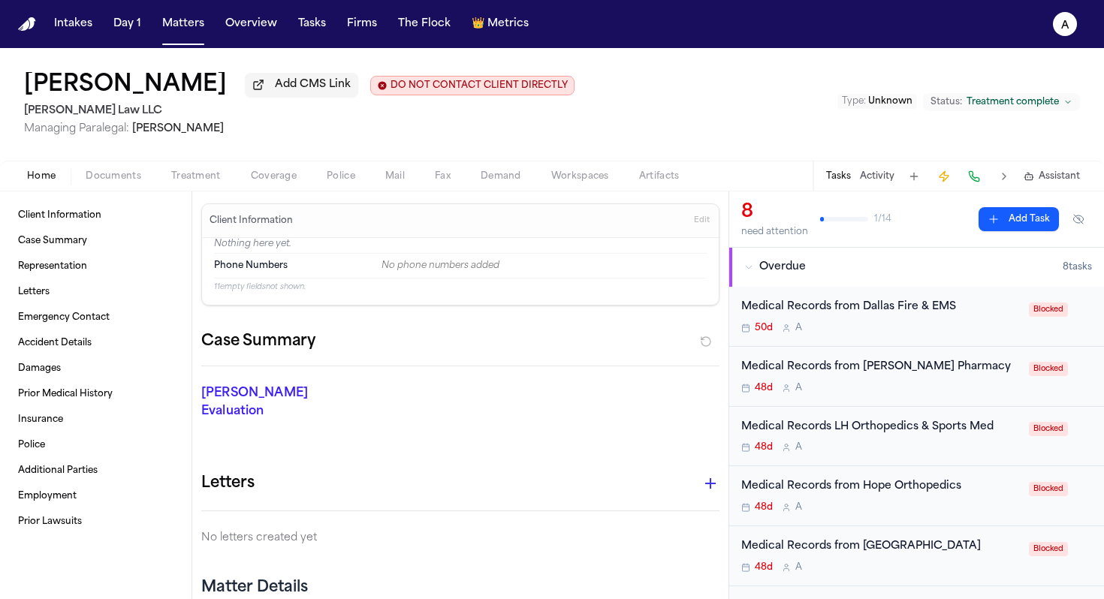
click at [566, 334] on div "50d A" at bounding box center [880, 328] width 279 height 12
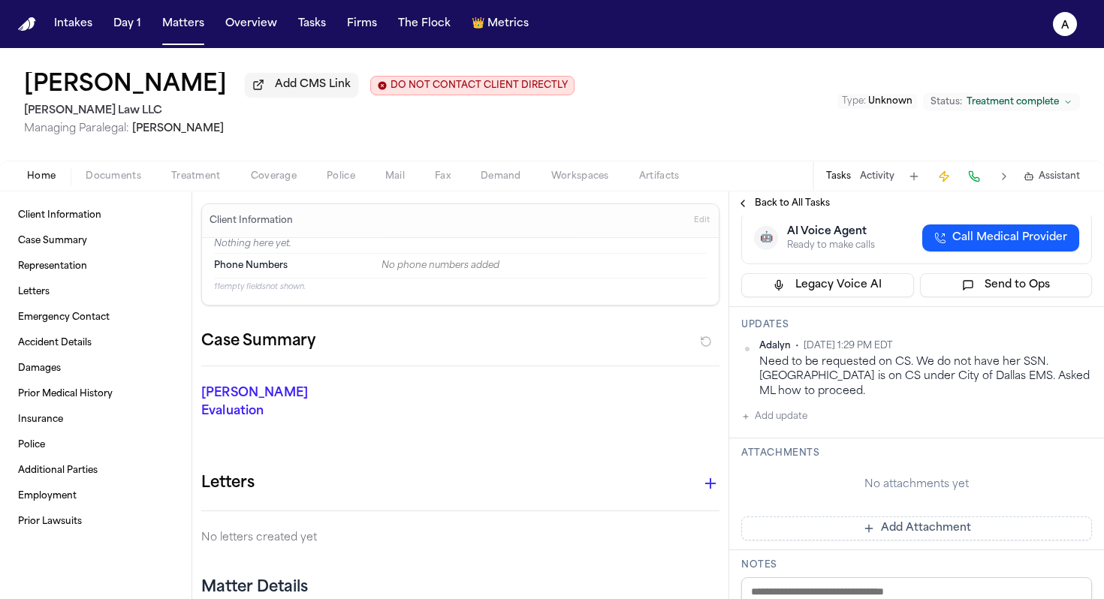
scroll to position [252, 0]
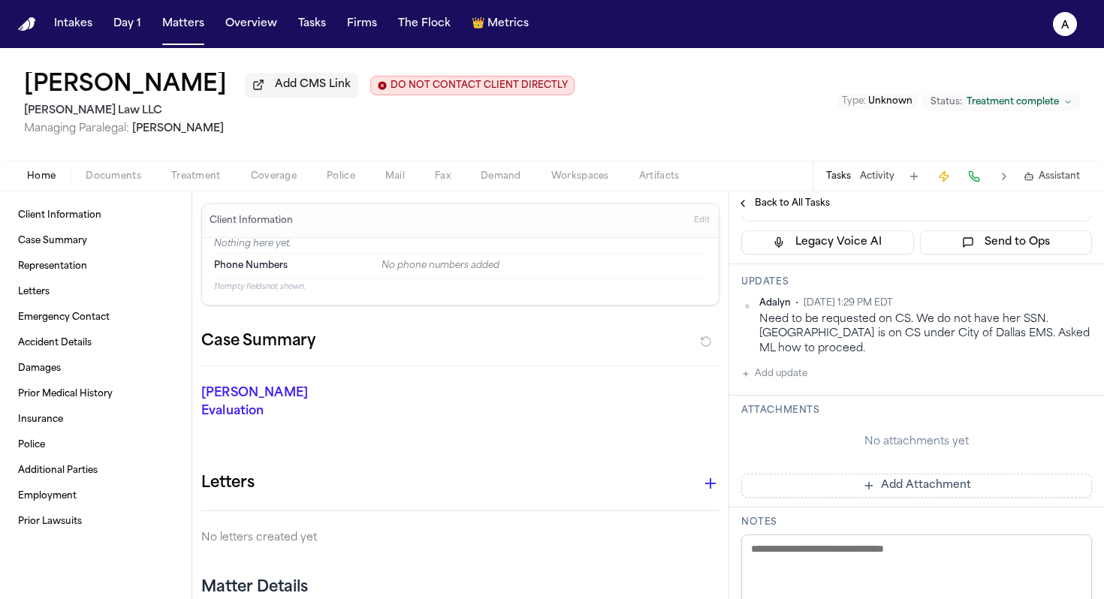
click at [566, 381] on button "Add update" at bounding box center [774, 374] width 66 height 18
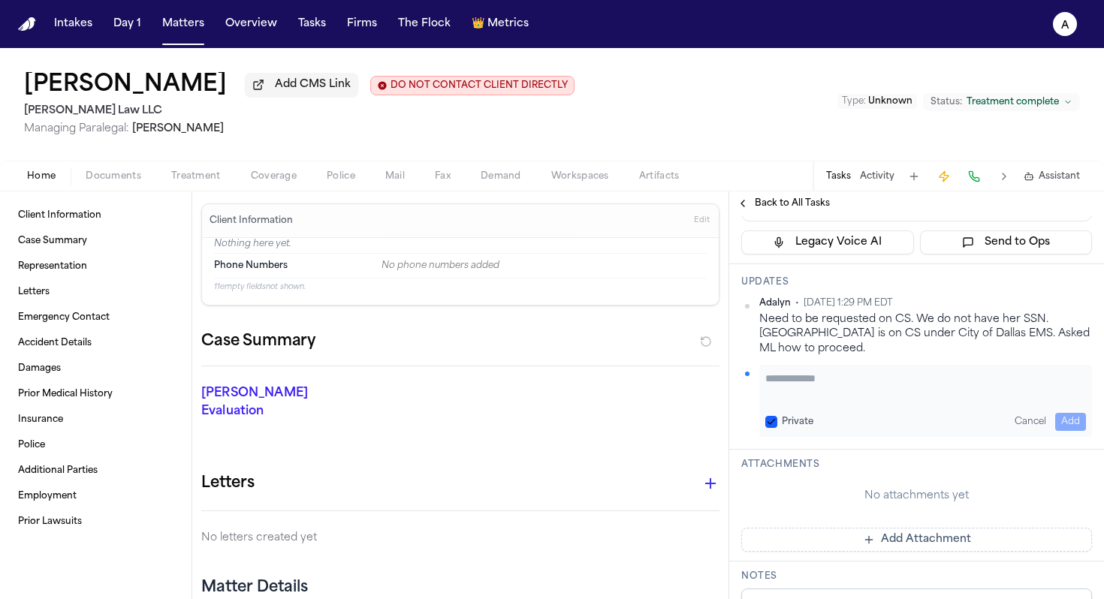
click at [566, 385] on textarea "Add your update" at bounding box center [925, 386] width 321 height 30
paste textarea "**********"
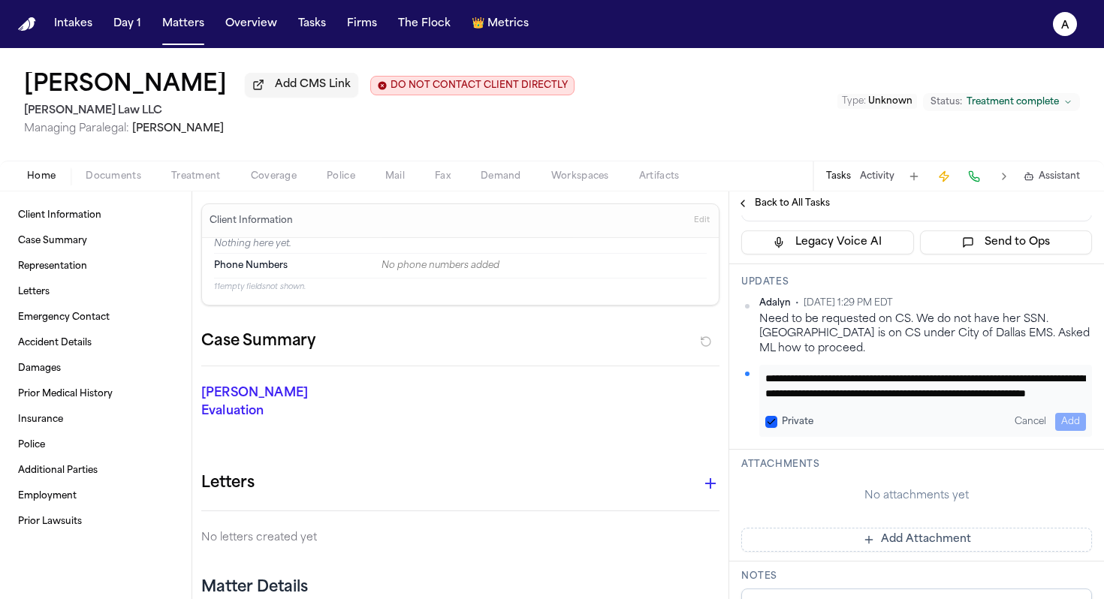
scroll to position [16, 0]
type textarea "**********"
click at [566, 419] on button "Private" at bounding box center [771, 422] width 12 height 12
click at [566, 421] on button "Add" at bounding box center [1070, 422] width 31 height 18
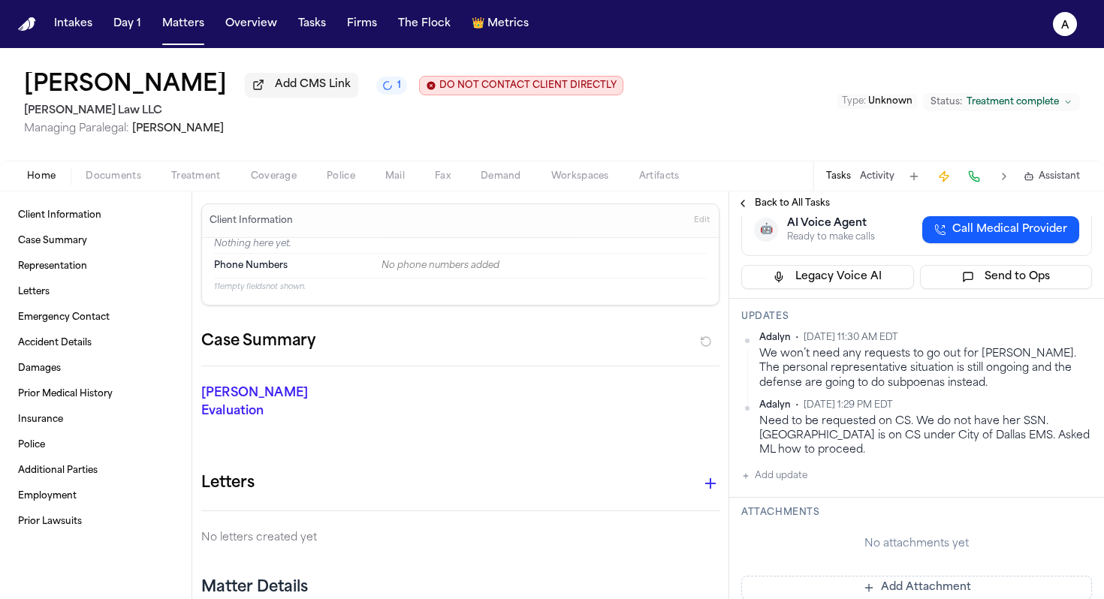
scroll to position [0, 0]
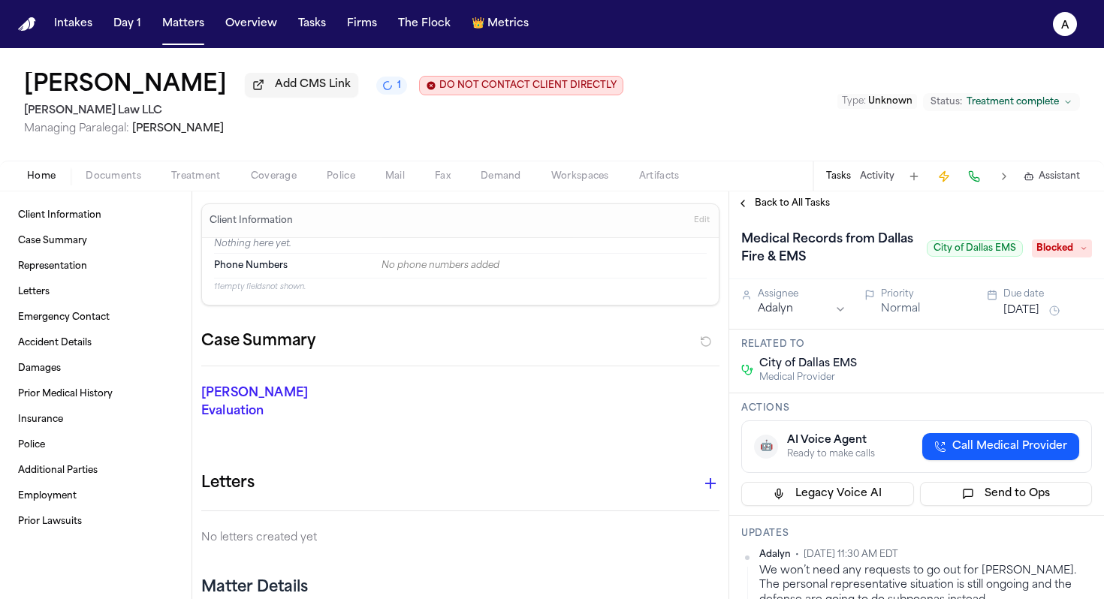
click at [566, 251] on span "Blocked" at bounding box center [1062, 249] width 60 height 18
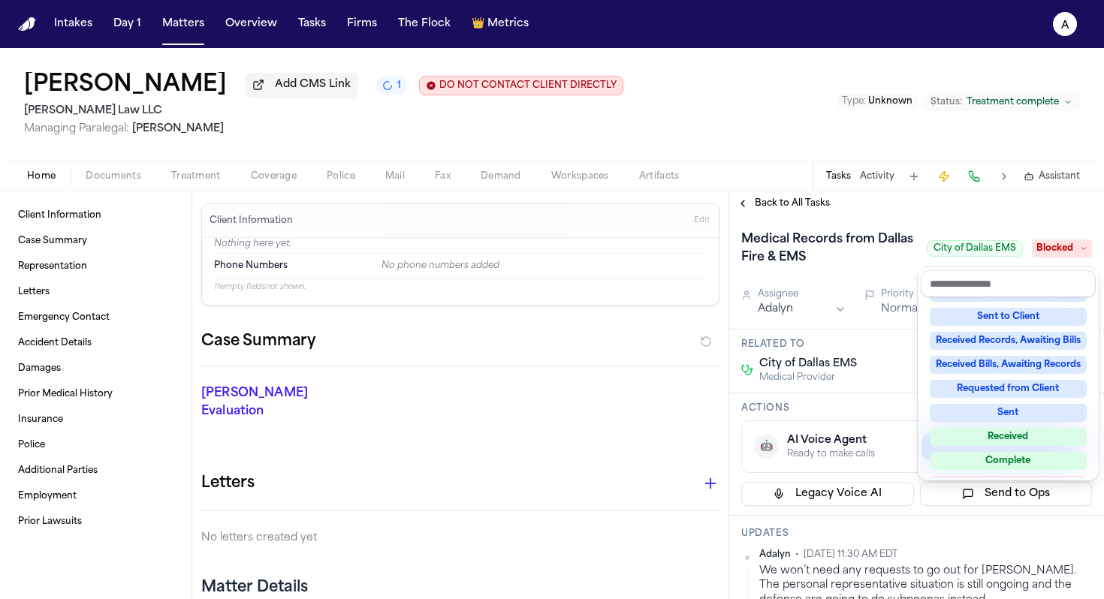
scroll to position [234, 0]
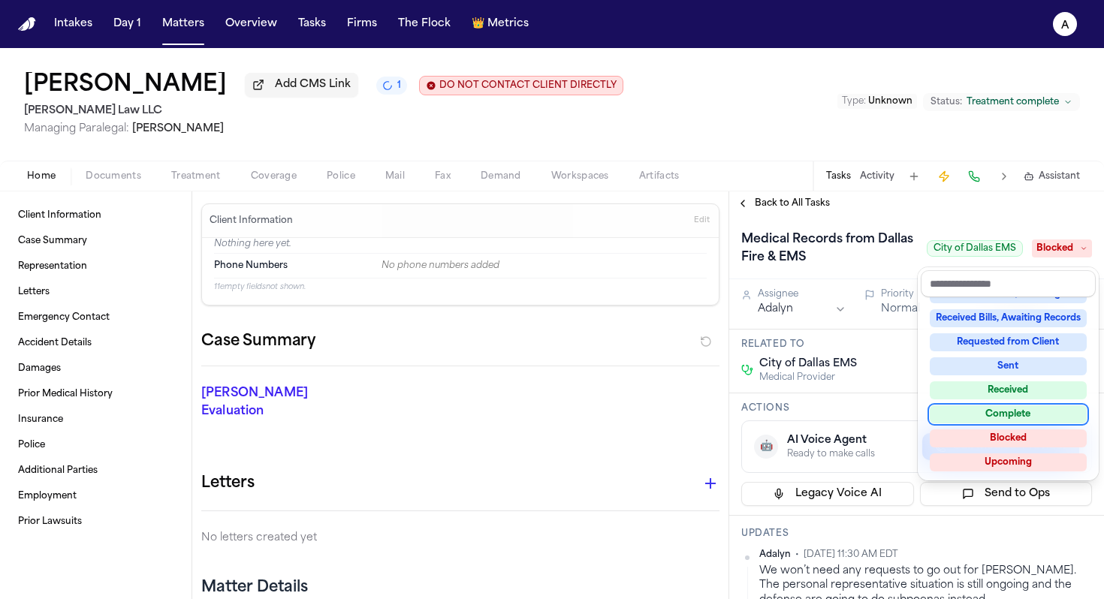
click at [566, 411] on div "Complete" at bounding box center [1008, 414] width 157 height 18
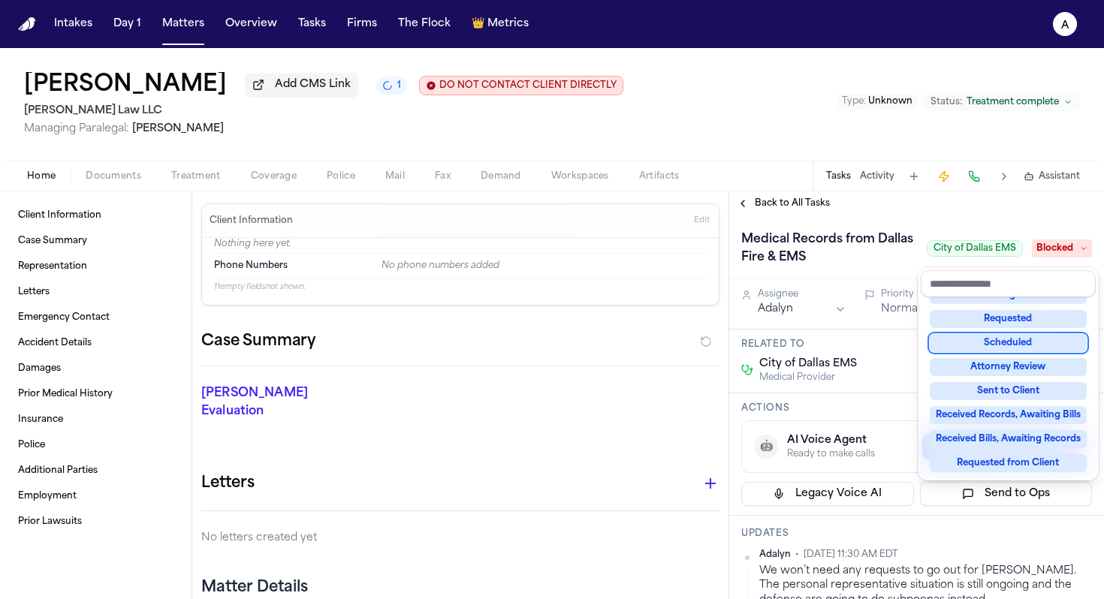
scroll to position [33, 0]
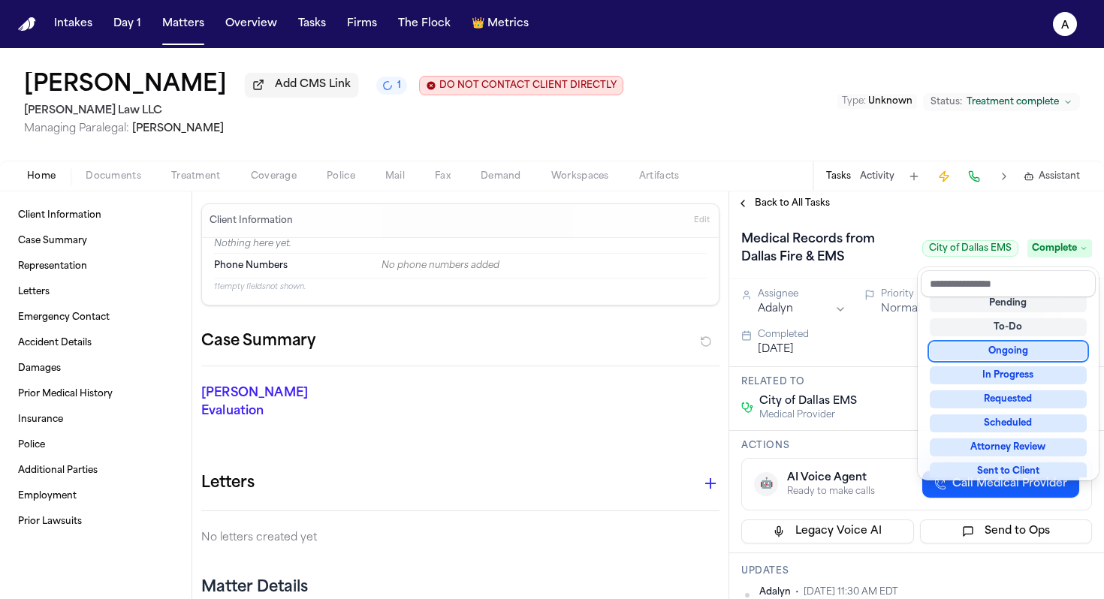
click at [566, 207] on div "Back to All Tasks Medical Records from Dallas Fire & EMS City of [GEOGRAPHIC_DA…" at bounding box center [916, 395] width 375 height 408
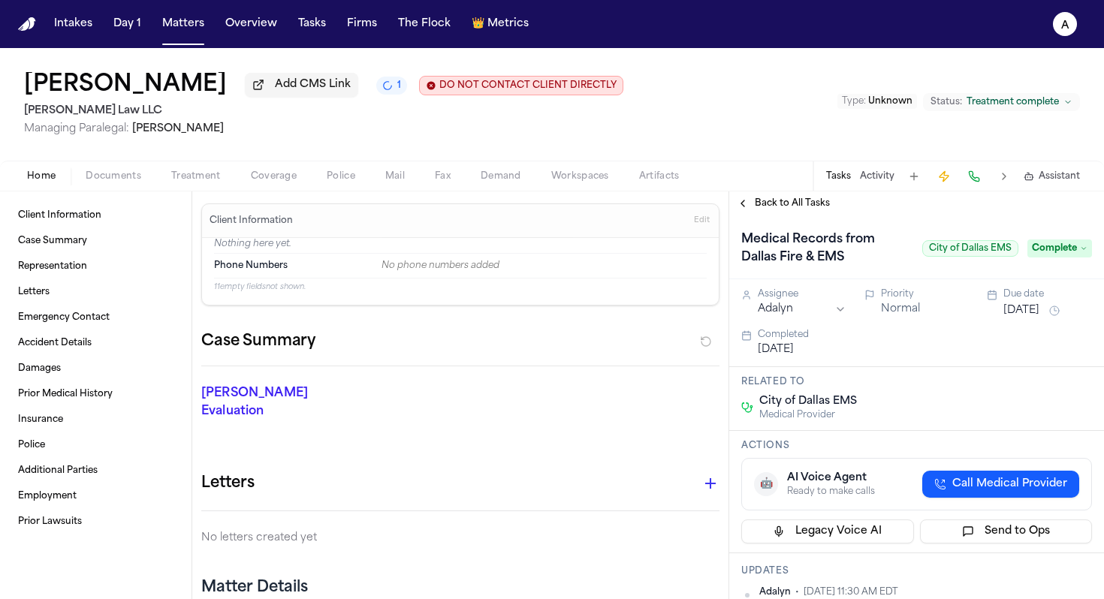
click at [566, 206] on span "Back to All Tasks" at bounding box center [792, 203] width 75 height 12
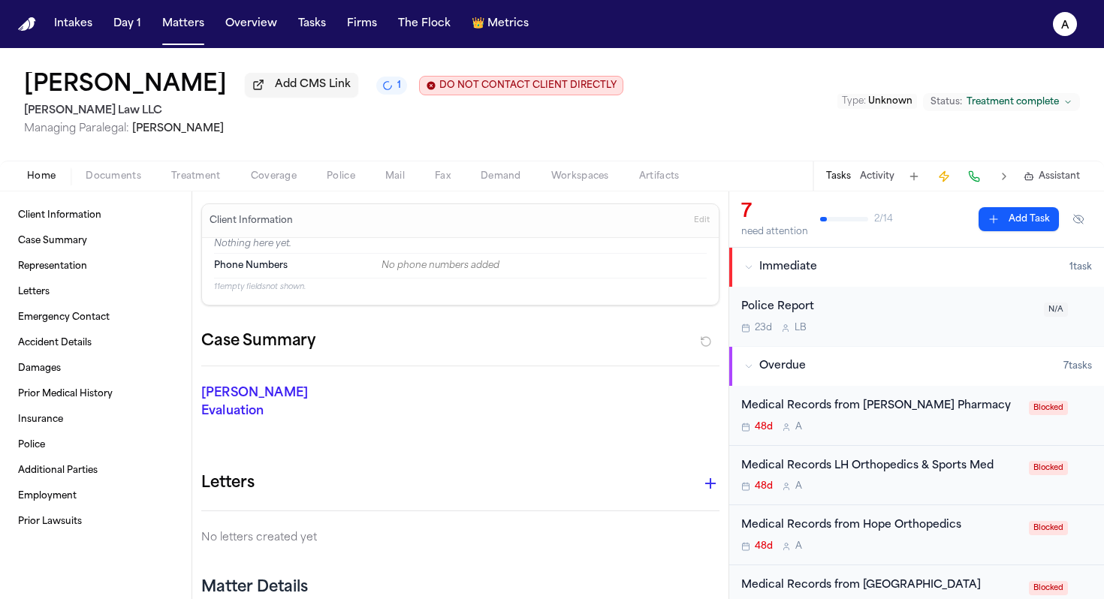
click at [566, 415] on div "Medical Records from [PERSON_NAME] Pharmacy" at bounding box center [880, 406] width 279 height 17
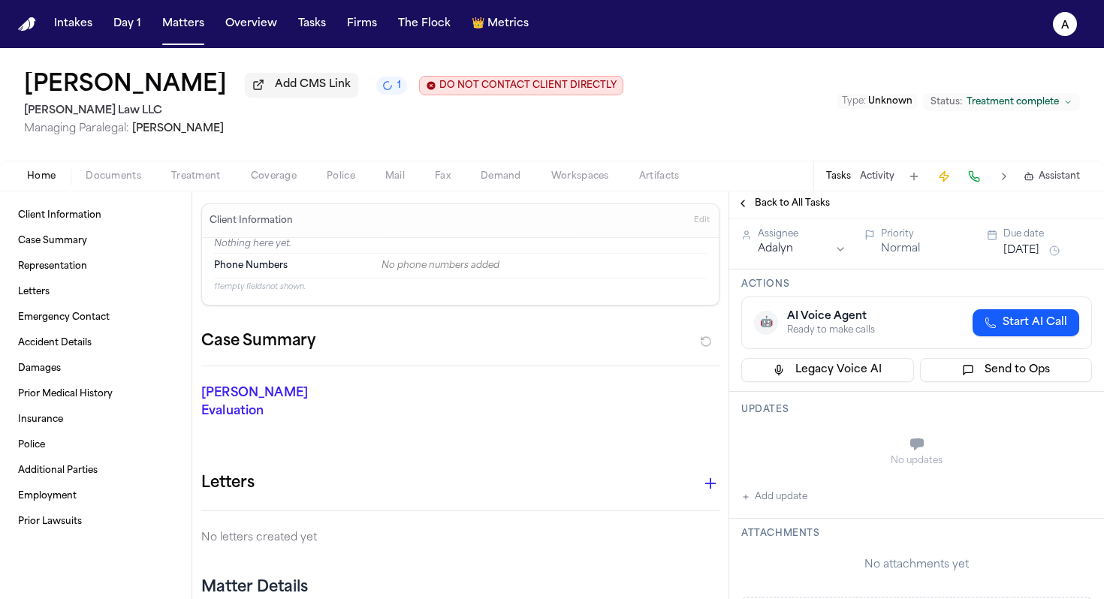
scroll to position [69, 0]
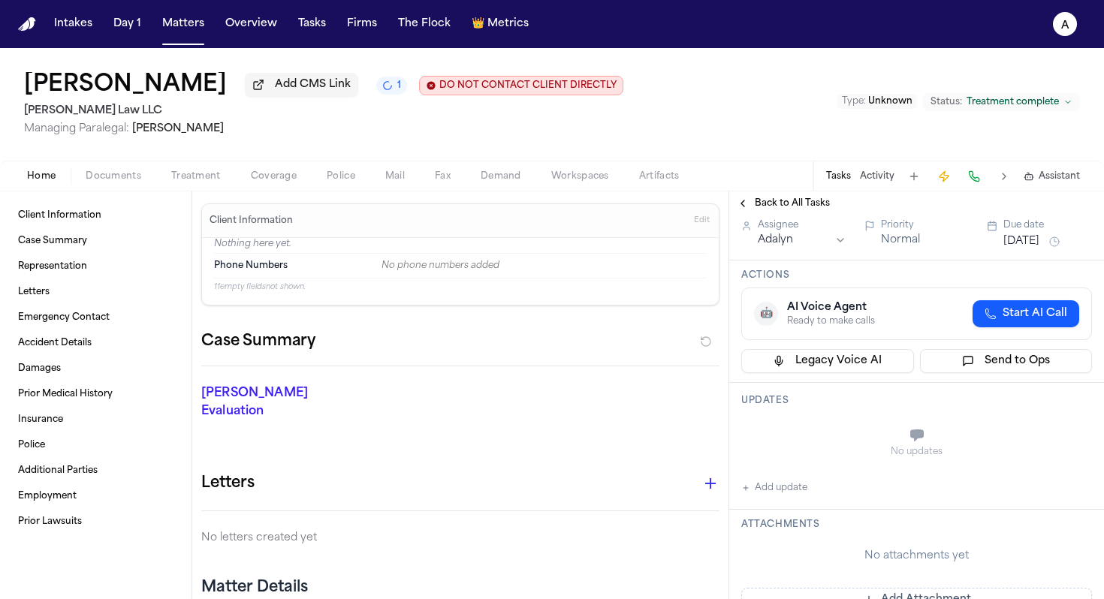
click at [566, 479] on button "Add update" at bounding box center [774, 488] width 66 height 18
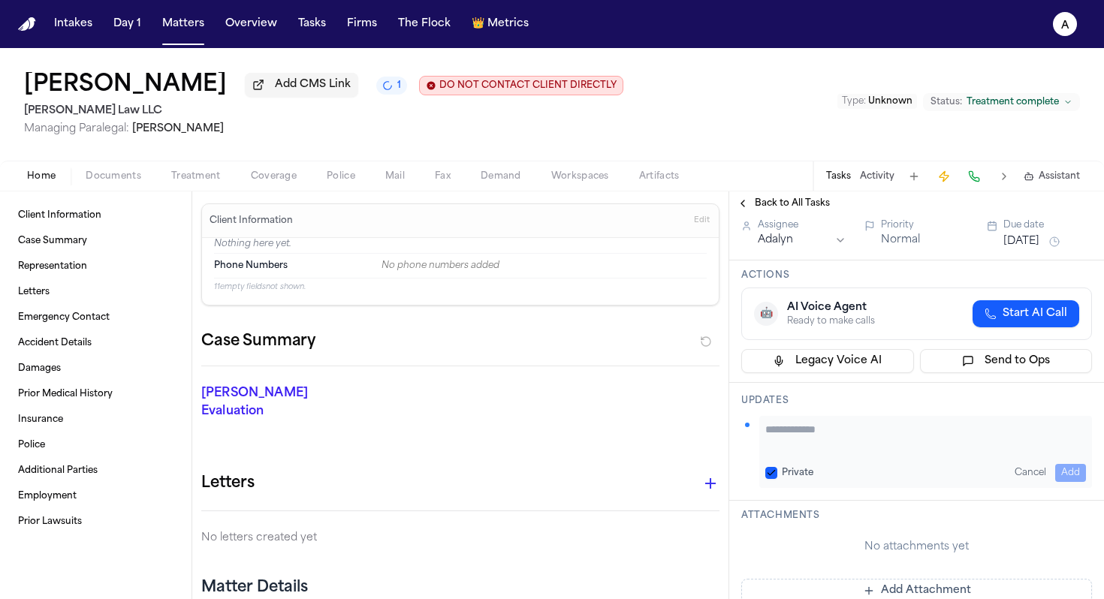
click at [566, 422] on textarea "Add your update" at bounding box center [925, 437] width 321 height 30
paste textarea "**********"
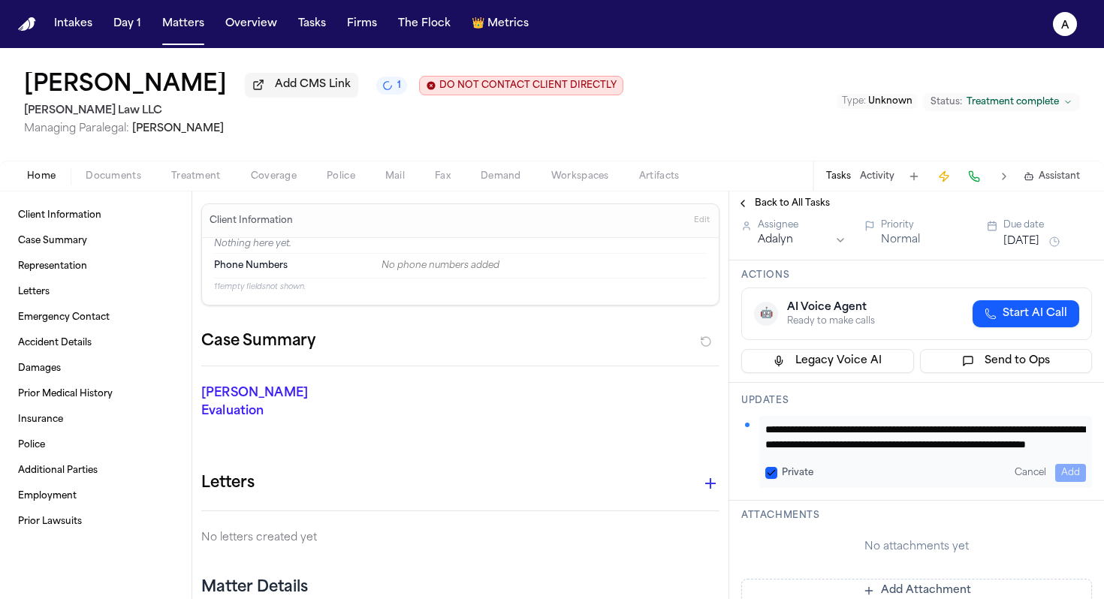
scroll to position [16, 0]
type textarea "**********"
click at [566, 459] on div "**********" at bounding box center [916, 452] width 351 height 72
click at [566, 467] on button "Private" at bounding box center [771, 473] width 12 height 12
click at [566, 464] on button "Add" at bounding box center [1070, 473] width 31 height 18
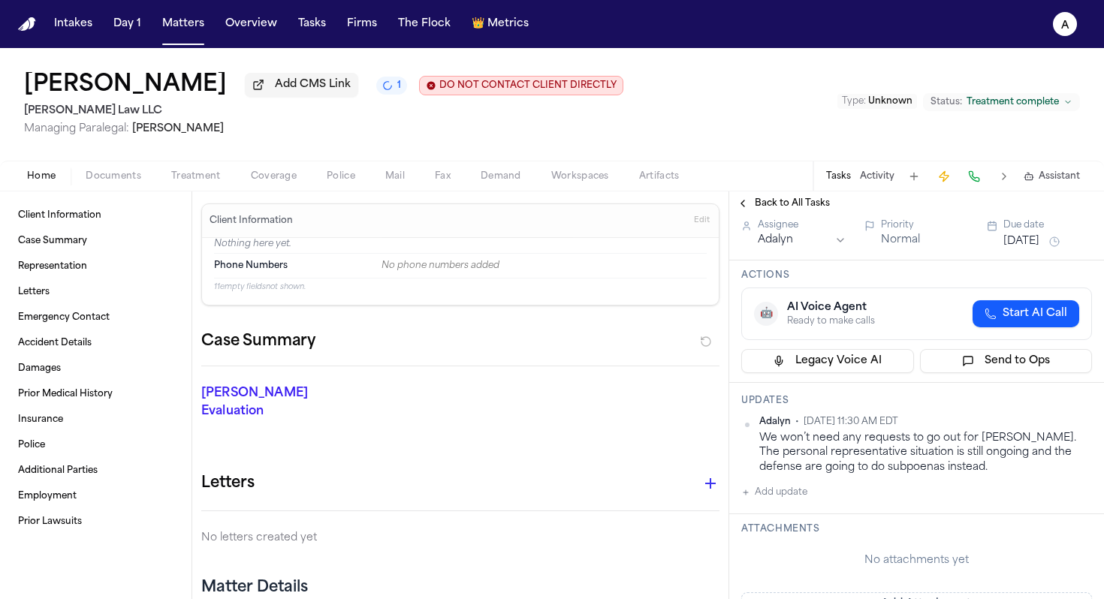
scroll to position [0, 0]
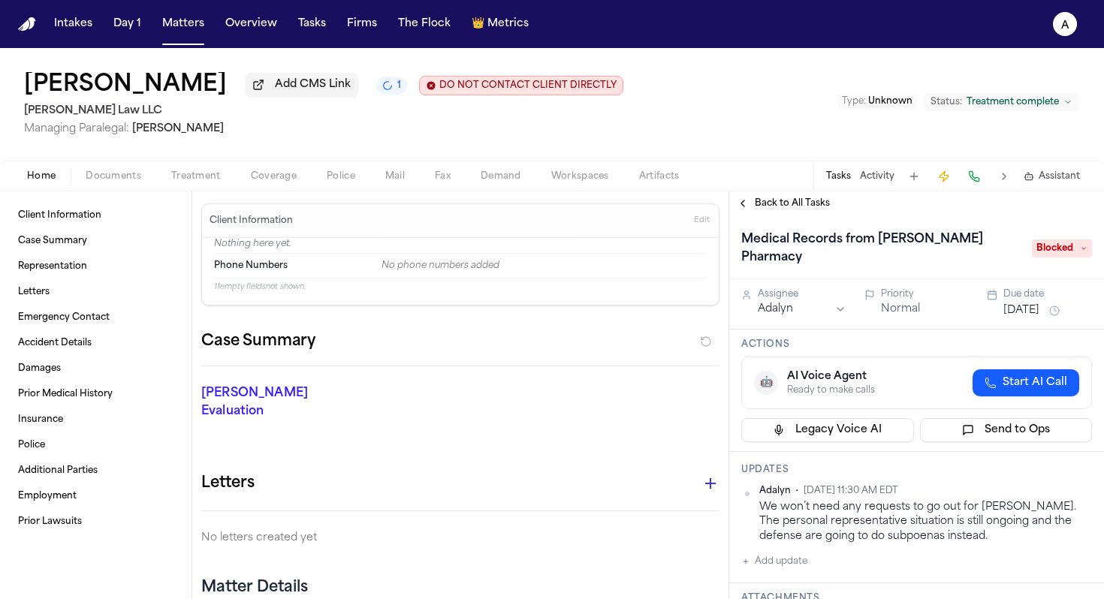
click at [566, 242] on span "Blocked" at bounding box center [1062, 249] width 60 height 18
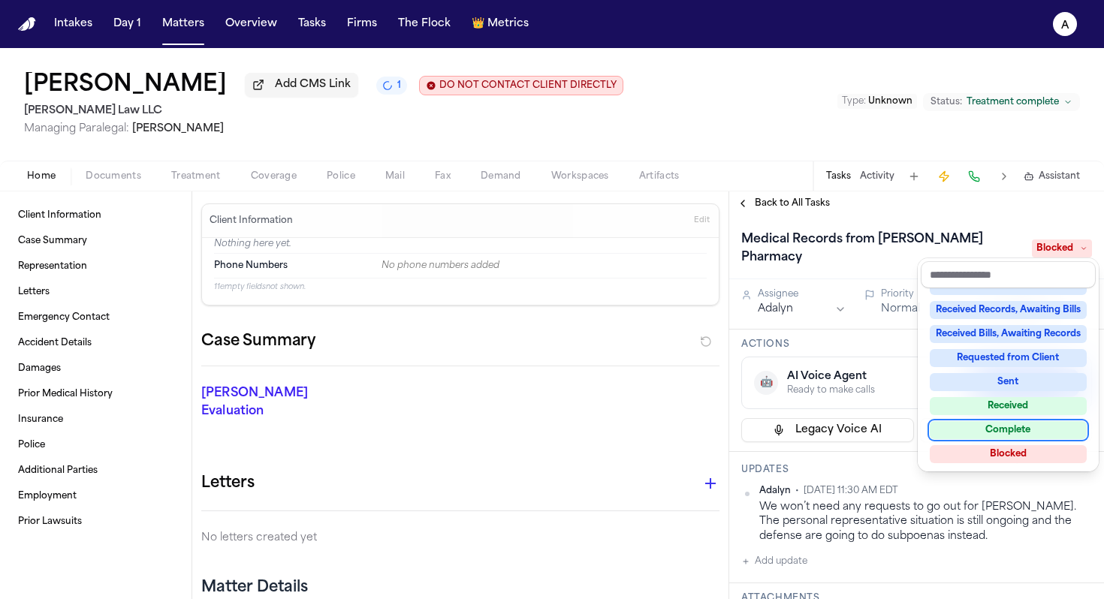
click at [566, 427] on div "Complete" at bounding box center [1008, 430] width 157 height 18
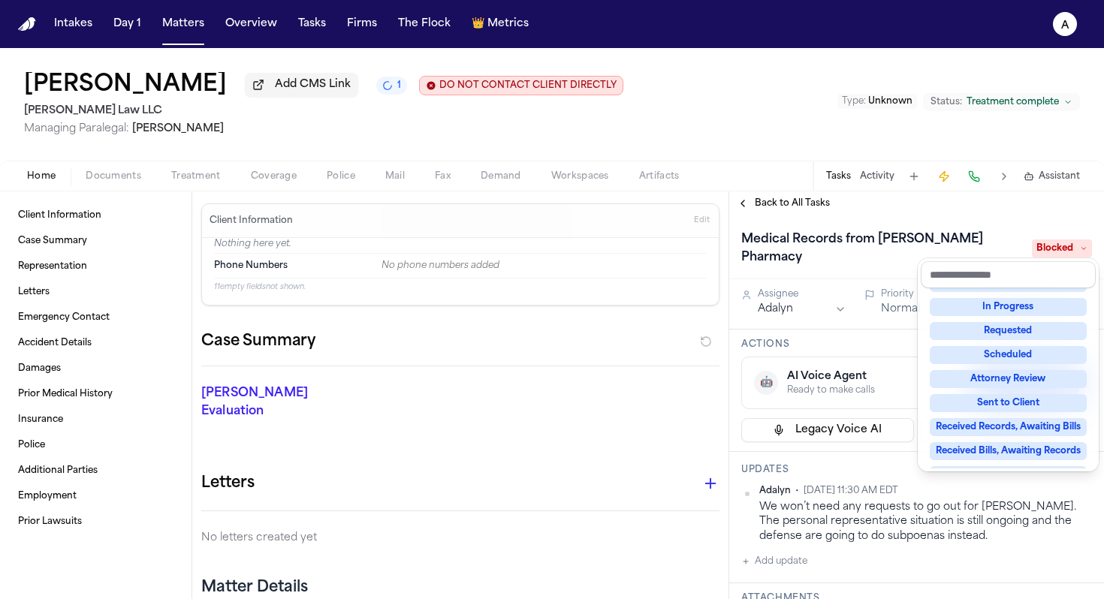
scroll to position [32, 0]
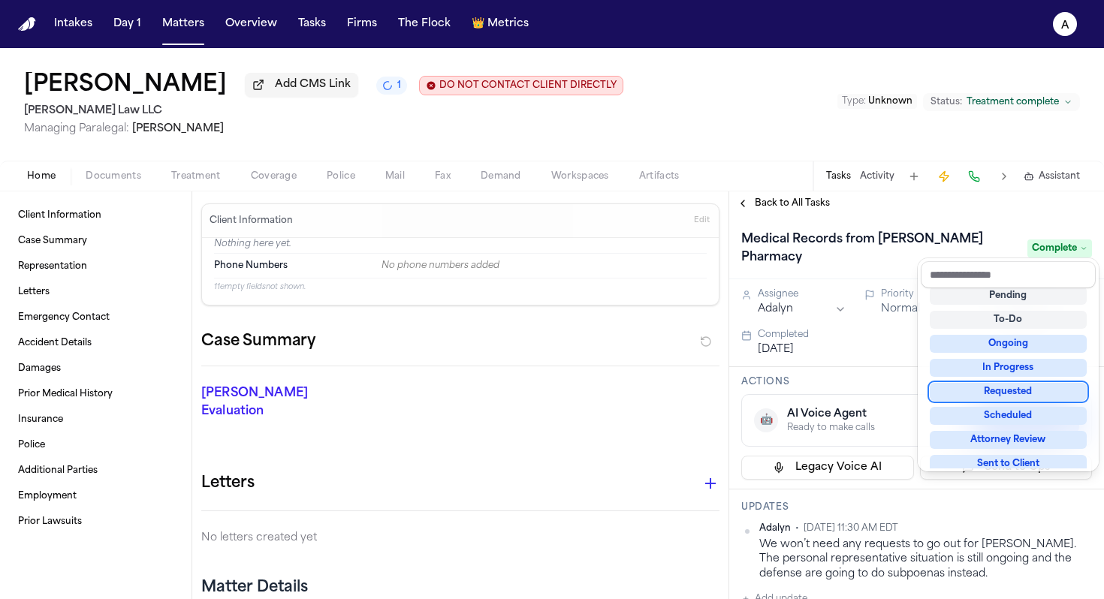
click at [566, 211] on div "Back to All Tasks Medical Records from [PERSON_NAME] Pharmacy Complete Assignee…" at bounding box center [916, 395] width 375 height 408
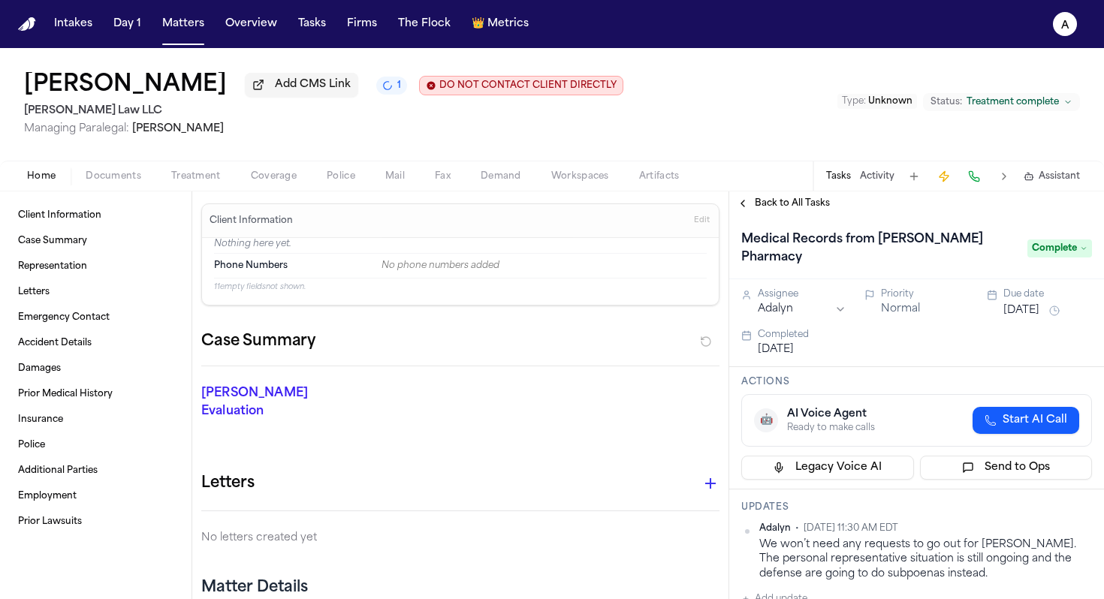
click at [566, 215] on div "Back to All Tasks" at bounding box center [916, 203] width 375 height 24
click at [566, 202] on span "Back to All Tasks" at bounding box center [792, 203] width 75 height 12
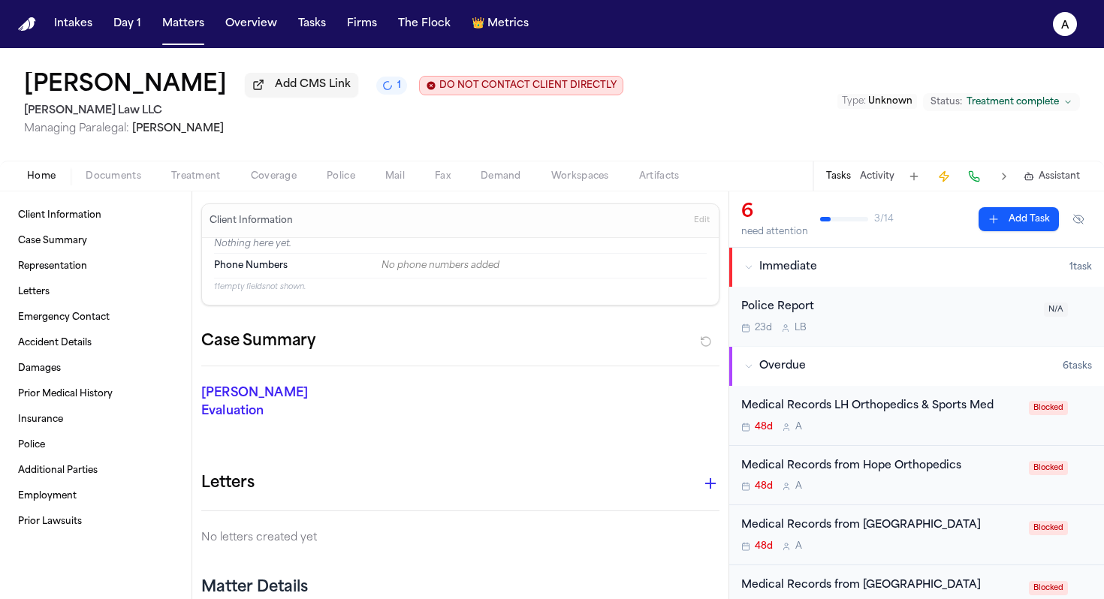
click at [566, 421] on div "Medical Records LH Orthopedics & Sports Med 48d A" at bounding box center [880, 415] width 279 height 35
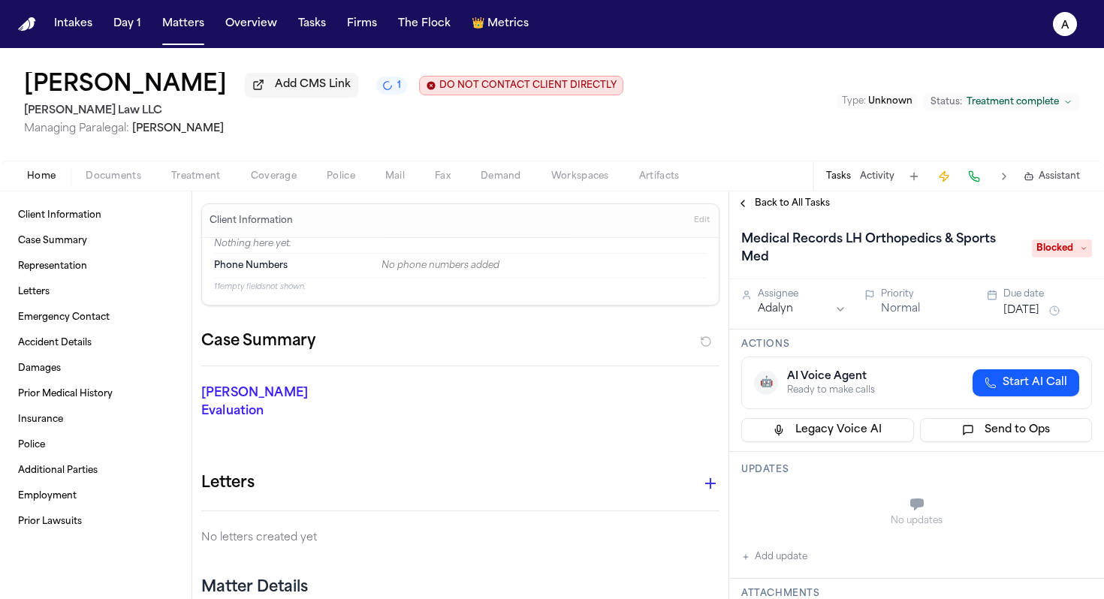
click at [566, 254] on span "Blocked" at bounding box center [1062, 249] width 60 height 18
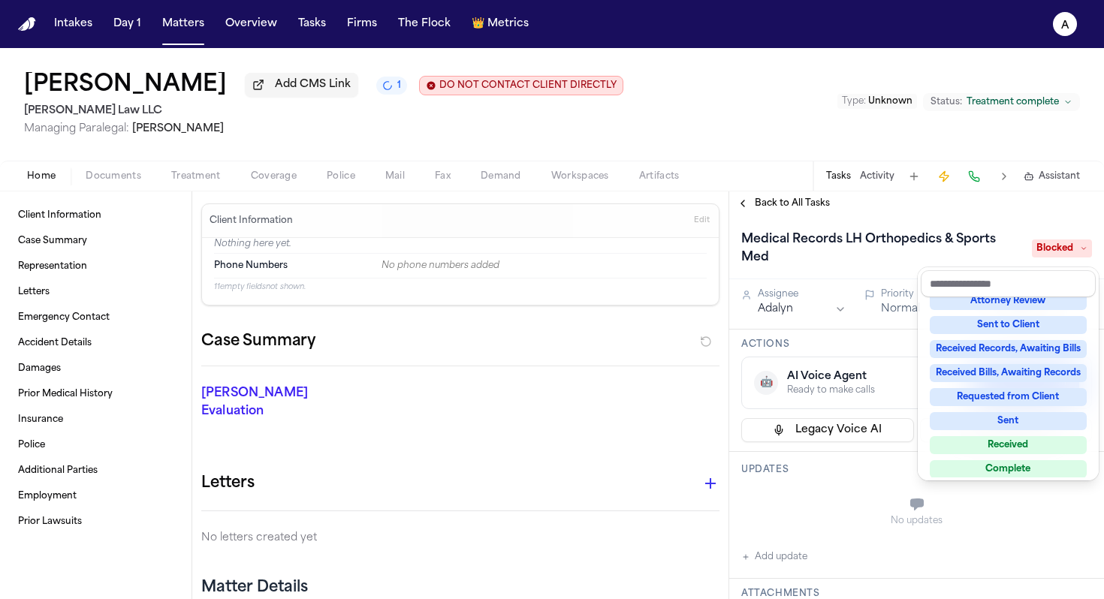
scroll to position [234, 0]
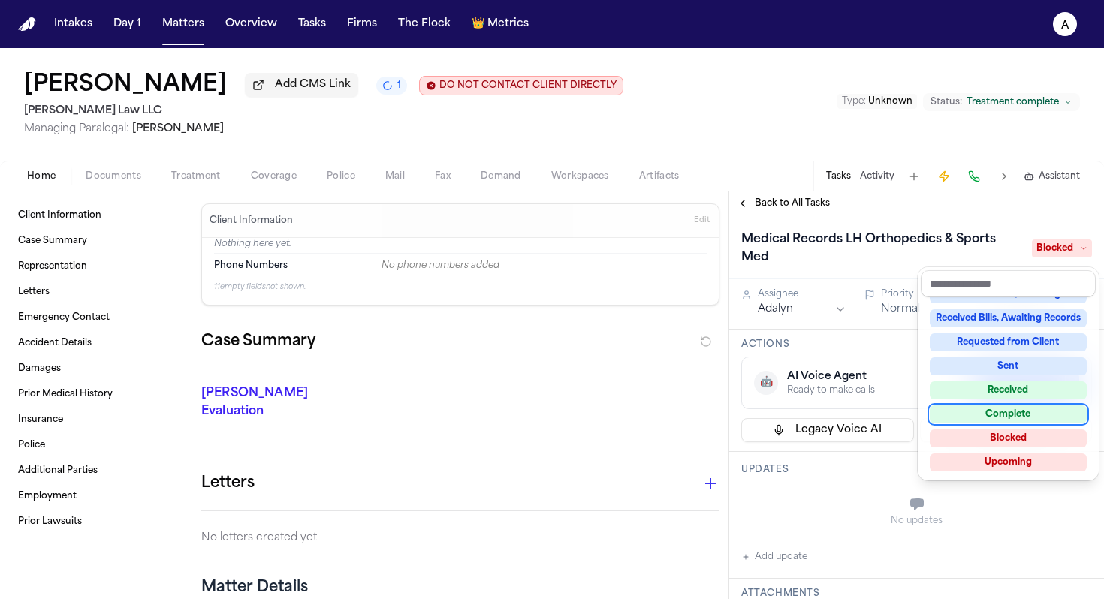
click at [566, 412] on div "Complete" at bounding box center [1008, 414] width 157 height 18
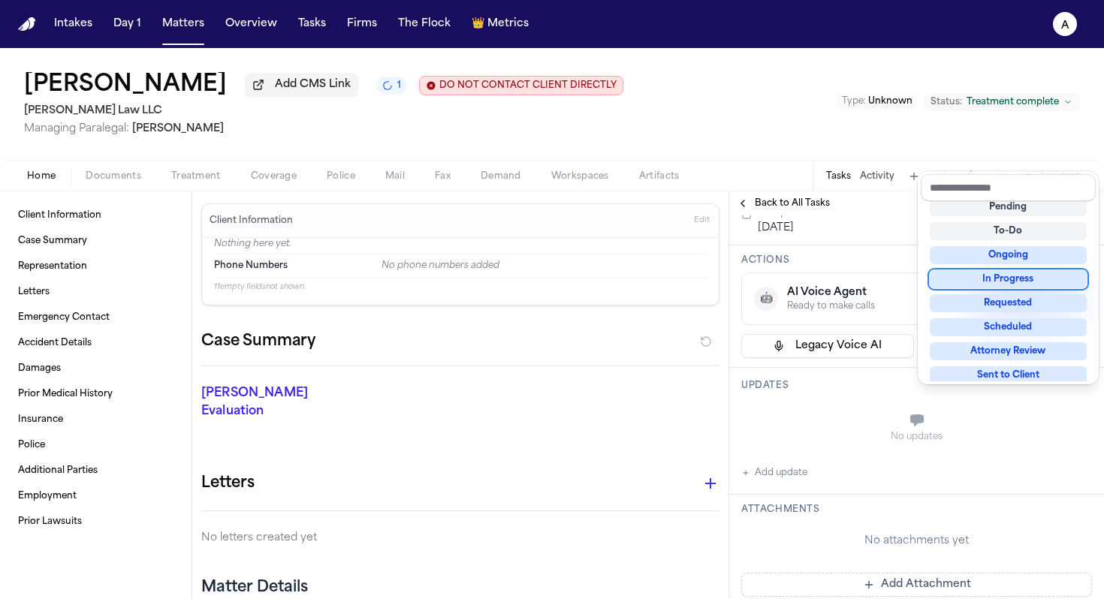
scroll to position [146, 0]
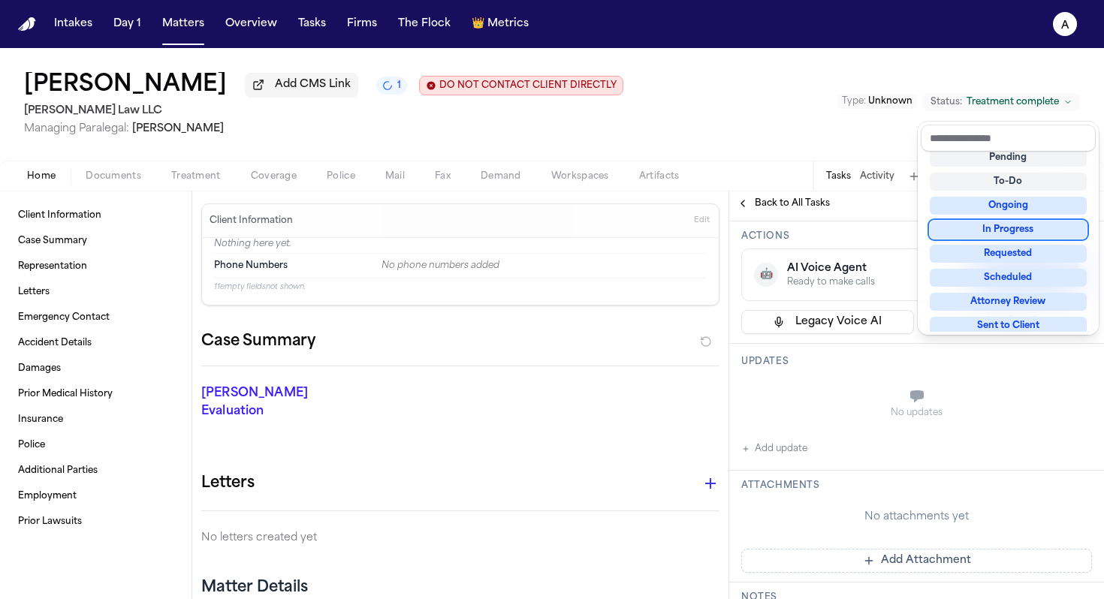
click at [566, 454] on div "Medical Records LH Orthopedics & Sports Med Complete Assignee Adalyn Priority N…" at bounding box center [916, 554] width 375 height 969
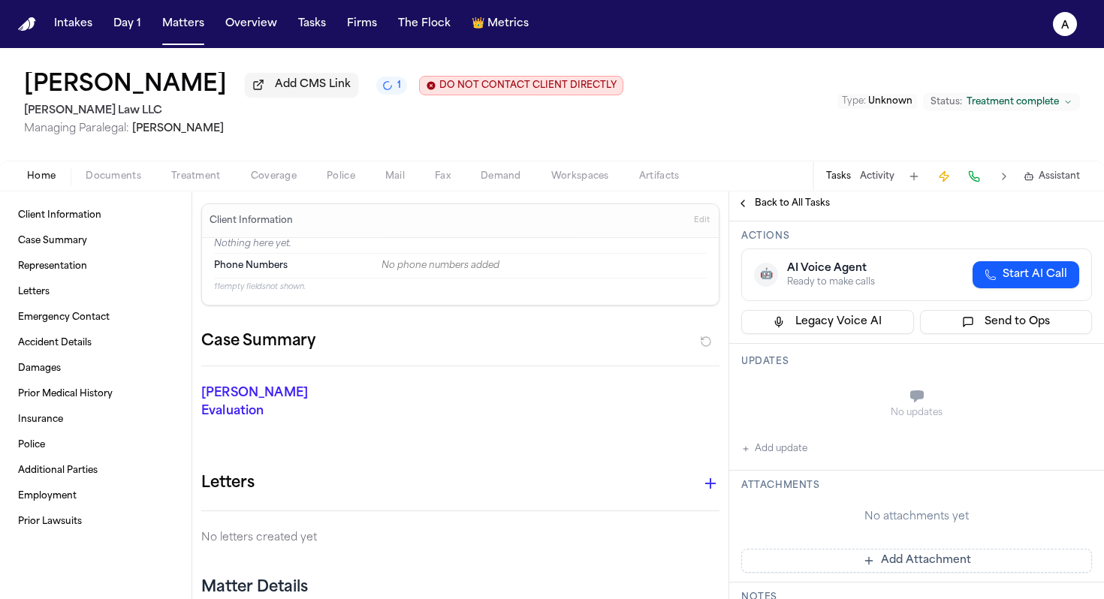
click at [566, 452] on button "Add update" at bounding box center [774, 449] width 66 height 18
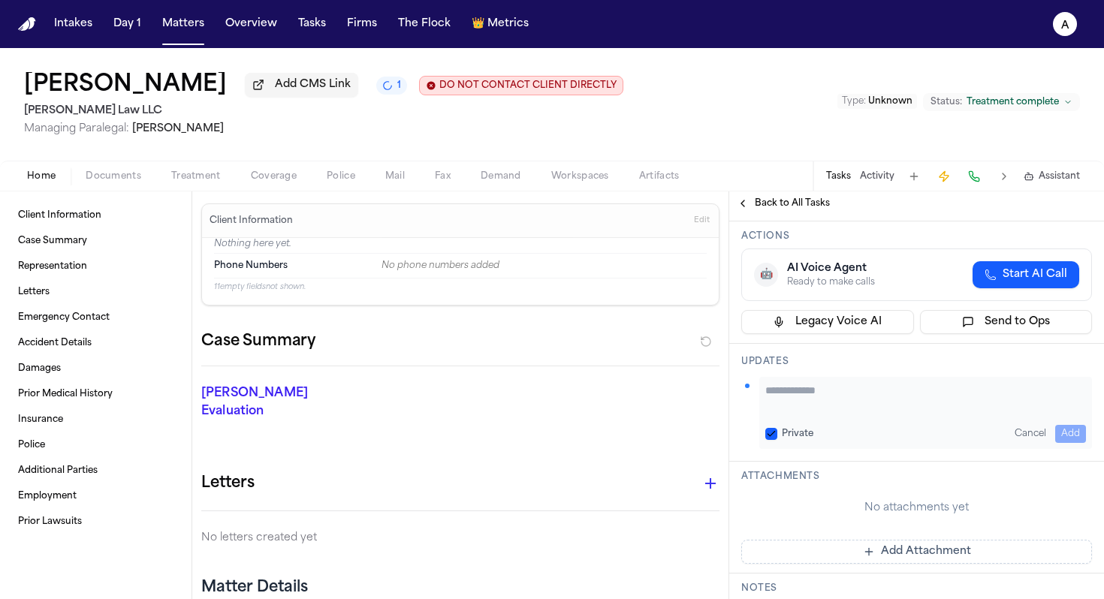
click at [566, 383] on div "Private Cancel Add" at bounding box center [925, 413] width 333 height 72
click at [566, 392] on textarea "Add your update" at bounding box center [925, 398] width 321 height 30
paste textarea "**********"
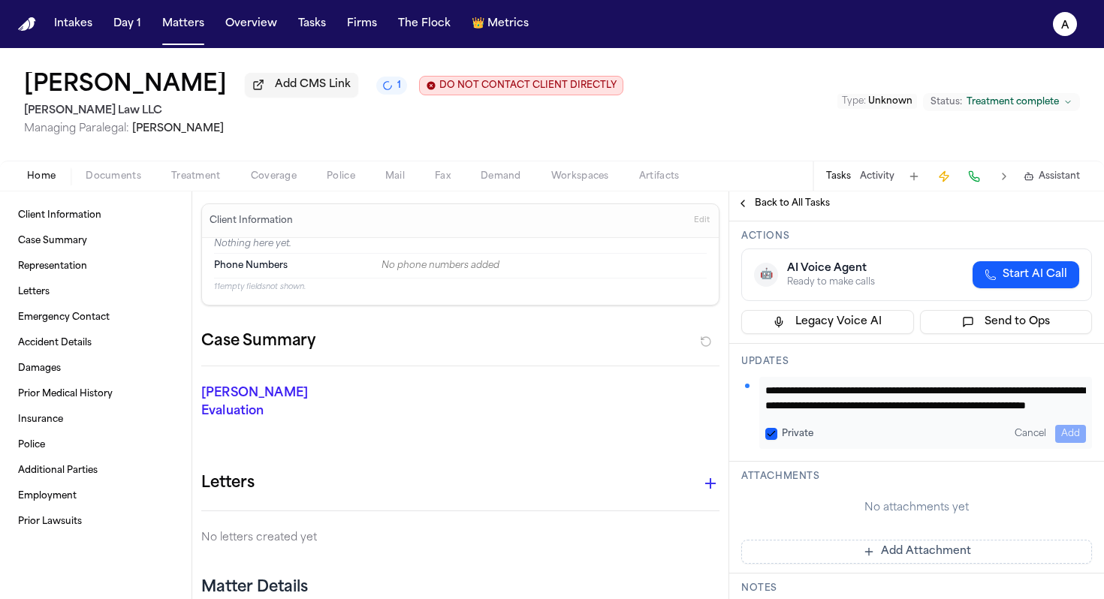
scroll to position [16, 0]
type textarea "**********"
click at [566, 431] on button "Private" at bounding box center [771, 434] width 12 height 12
click at [566, 434] on button "Add" at bounding box center [1070, 434] width 31 height 18
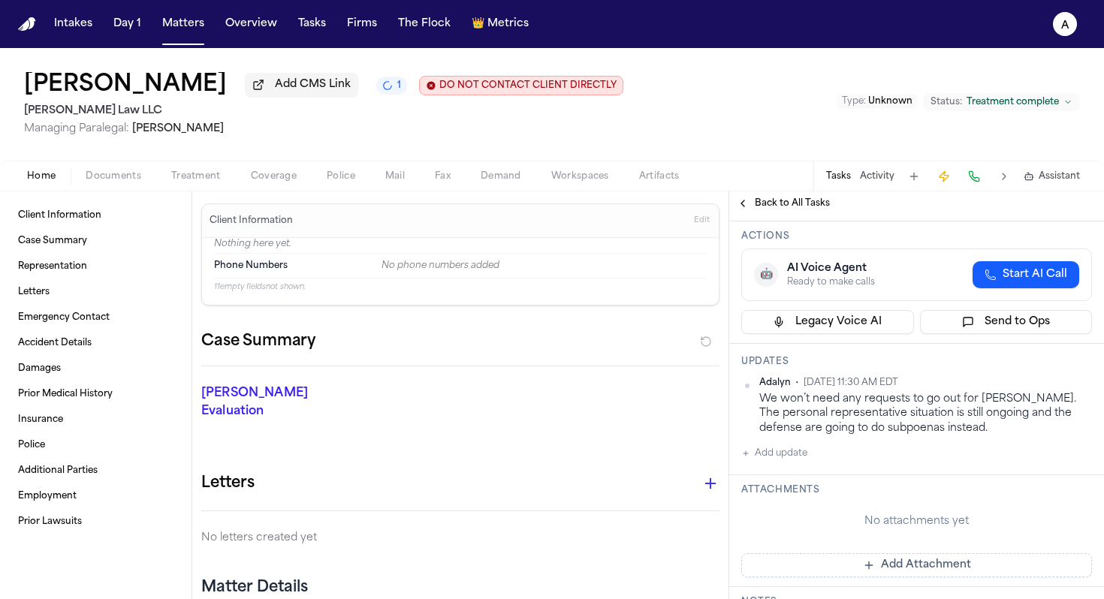
scroll to position [0, 0]
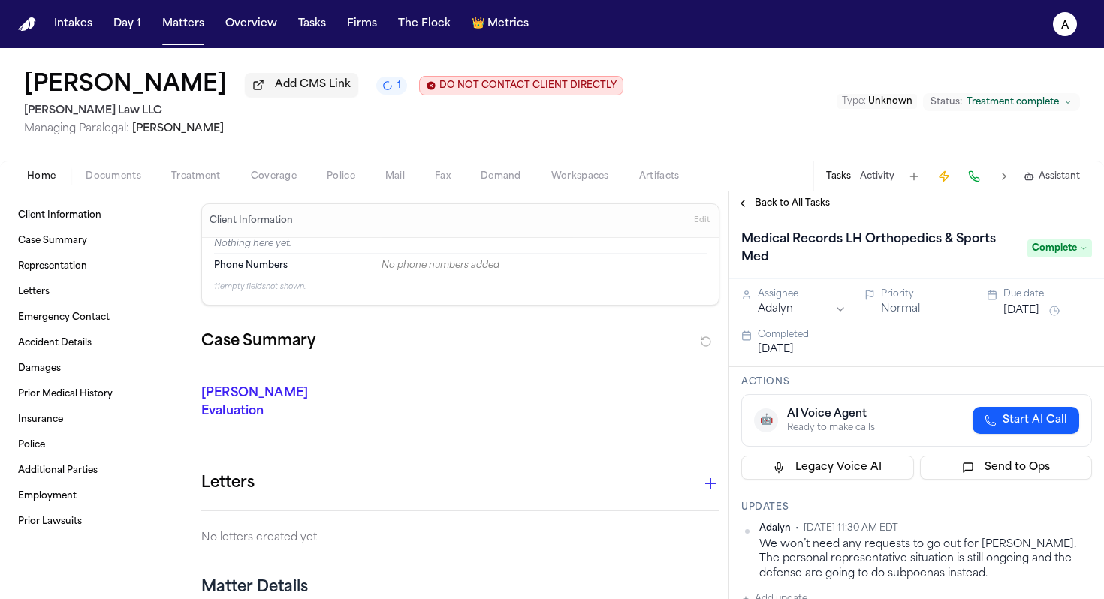
click at [566, 204] on span "Back to All Tasks" at bounding box center [792, 203] width 75 height 12
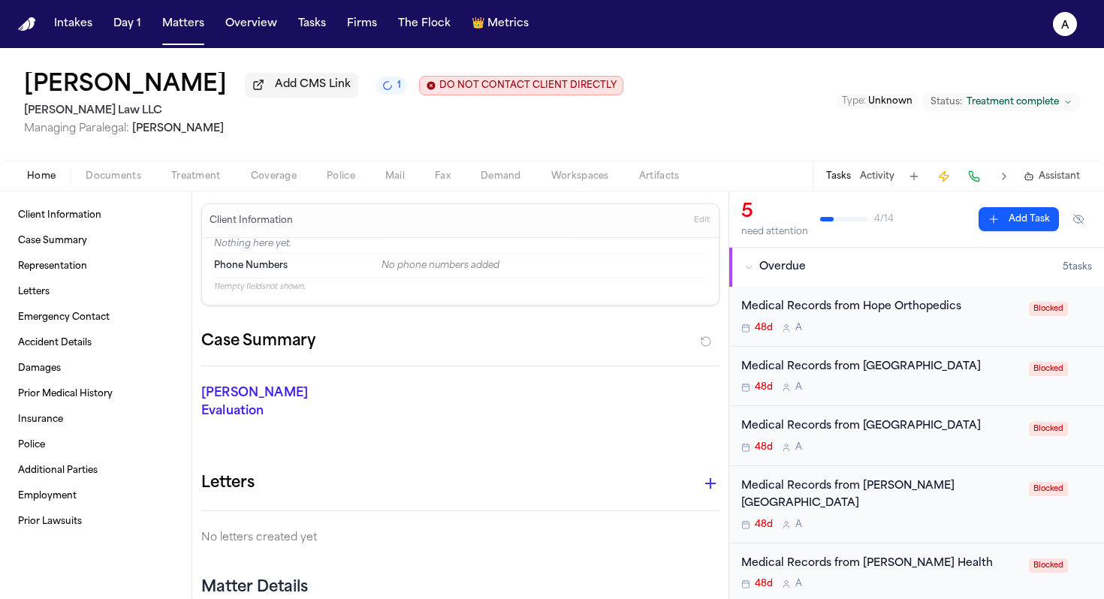
scroll to position [101, 0]
click at [566, 314] on div "Medical Records from Hope Orthopedics" at bounding box center [880, 305] width 279 height 17
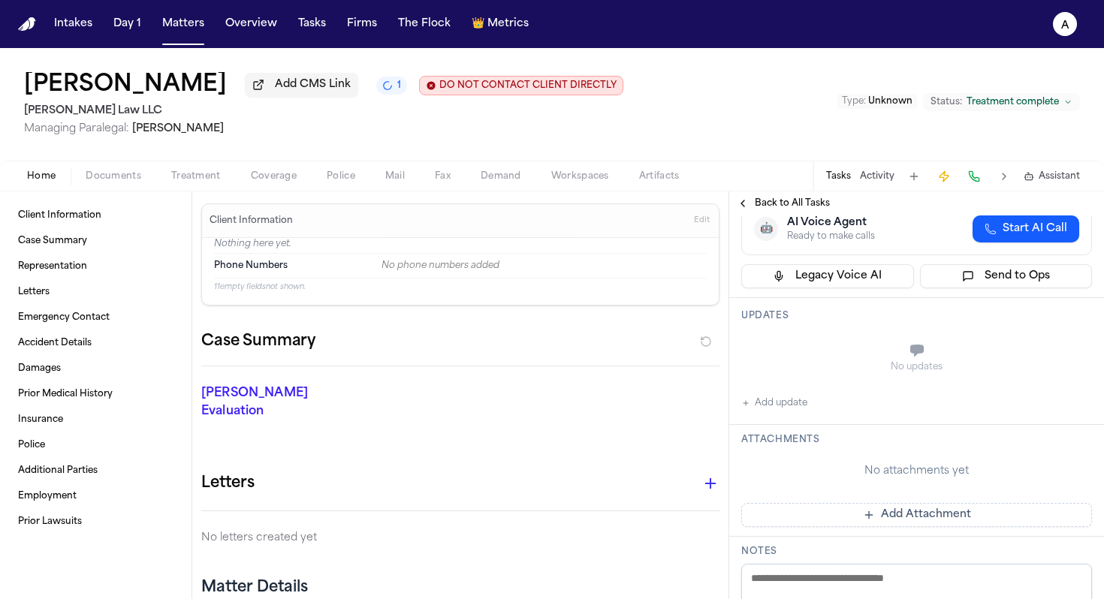
scroll to position [141, 0]
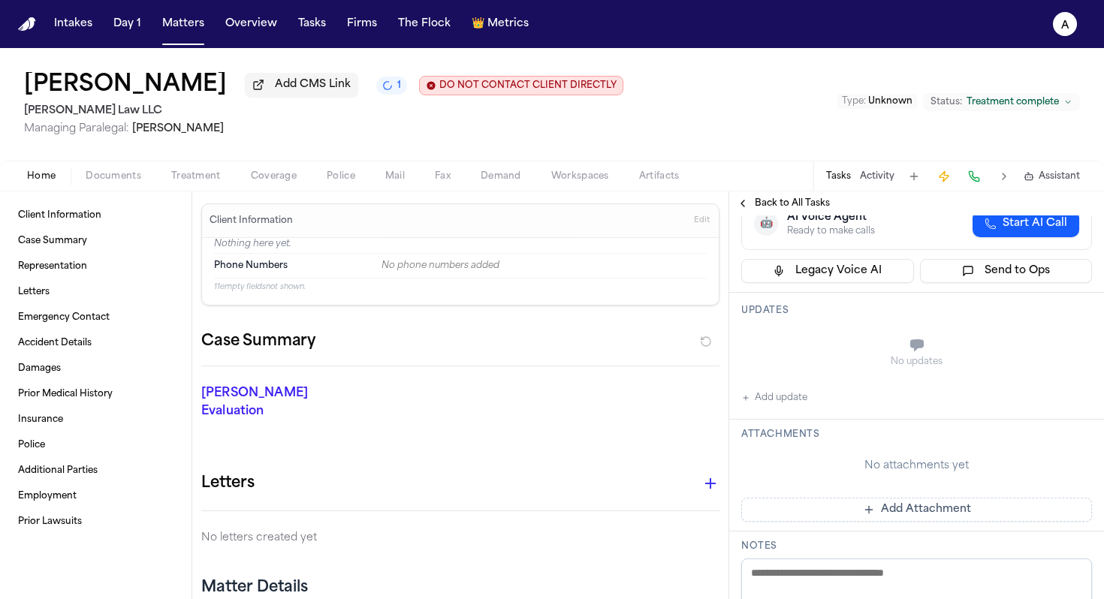
click at [566, 407] on button "Add update" at bounding box center [774, 398] width 66 height 18
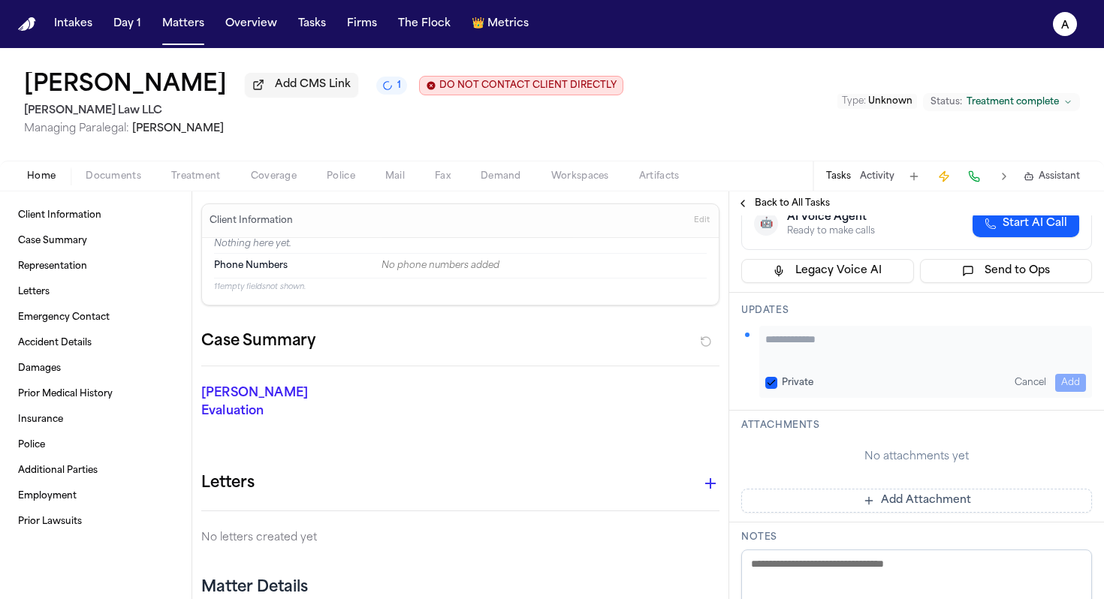
click at [566, 353] on textarea "Add your update" at bounding box center [925, 347] width 321 height 30
paste textarea "**********"
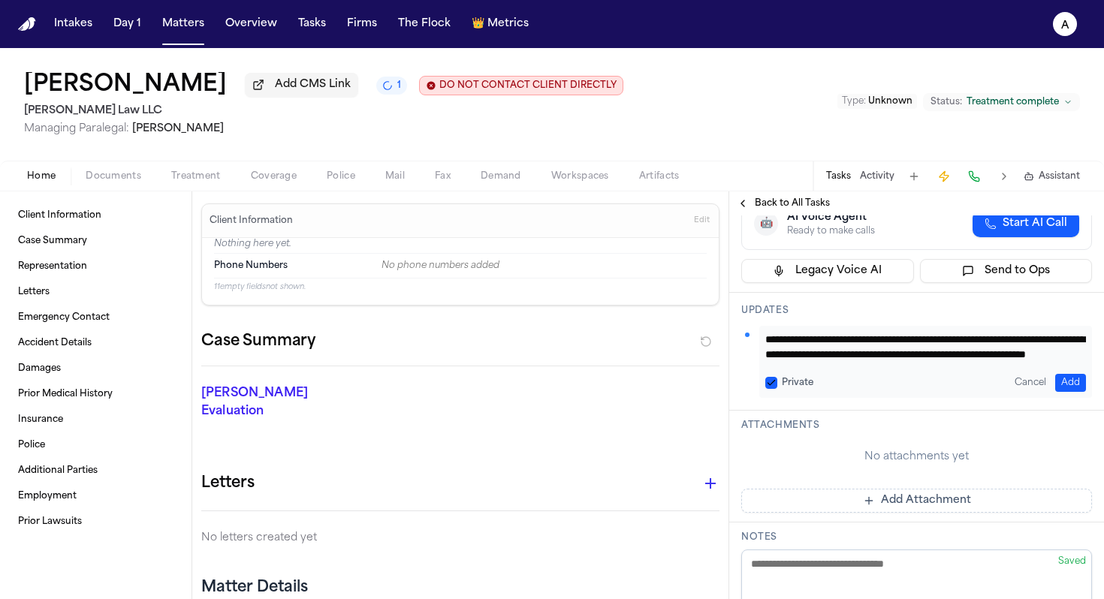
scroll to position [16, 0]
type textarea "**********"
click at [566, 389] on button "Private" at bounding box center [771, 383] width 12 height 12
click at [566, 386] on button "Add" at bounding box center [1070, 383] width 31 height 18
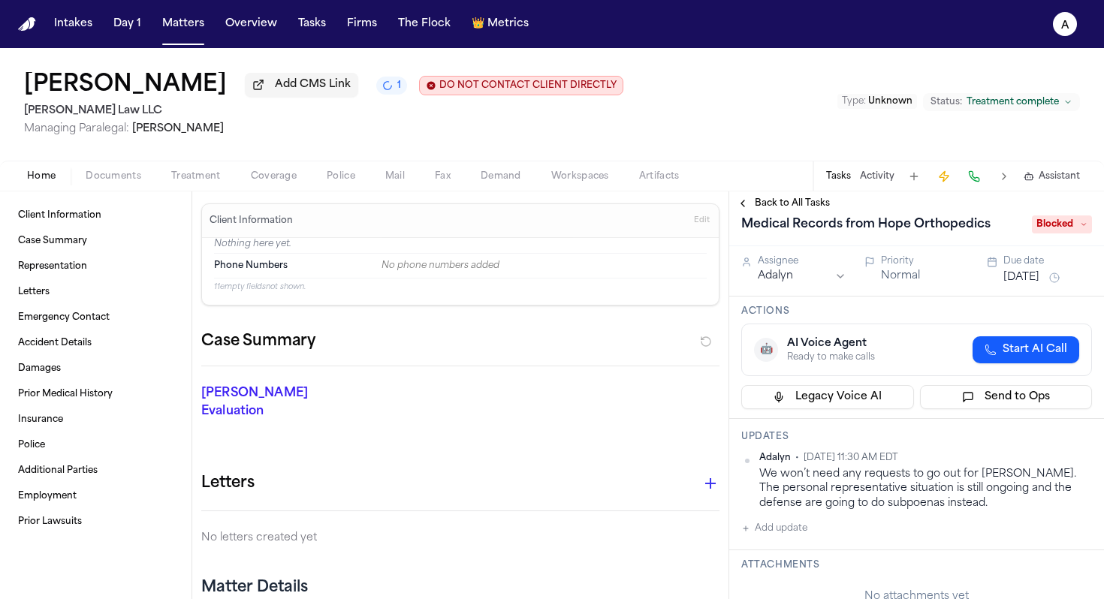
scroll to position [0, 0]
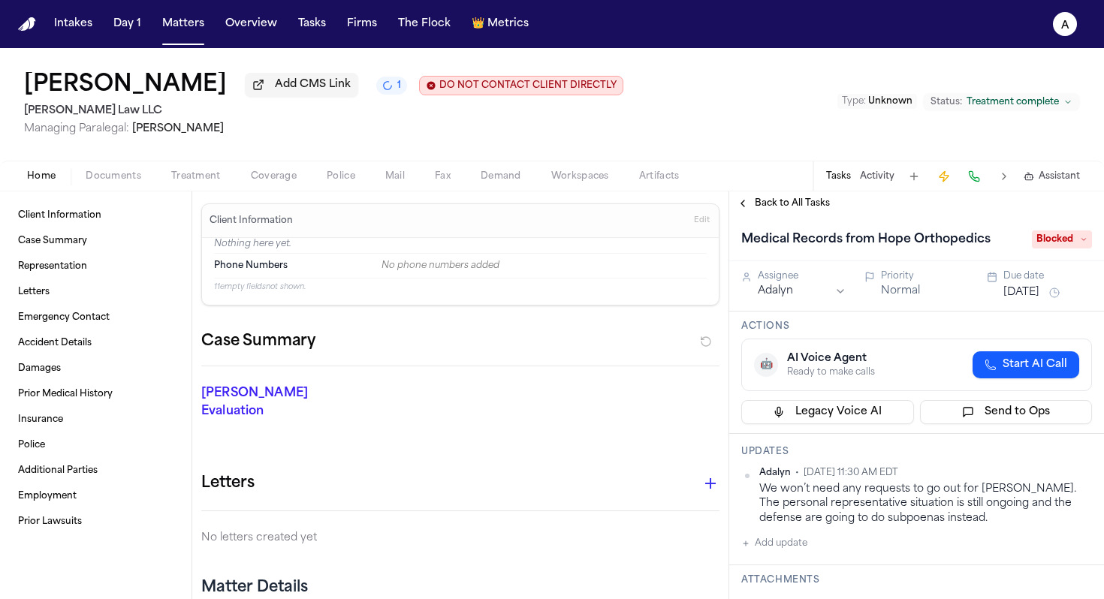
click at [566, 244] on span "Blocked" at bounding box center [1062, 240] width 60 height 18
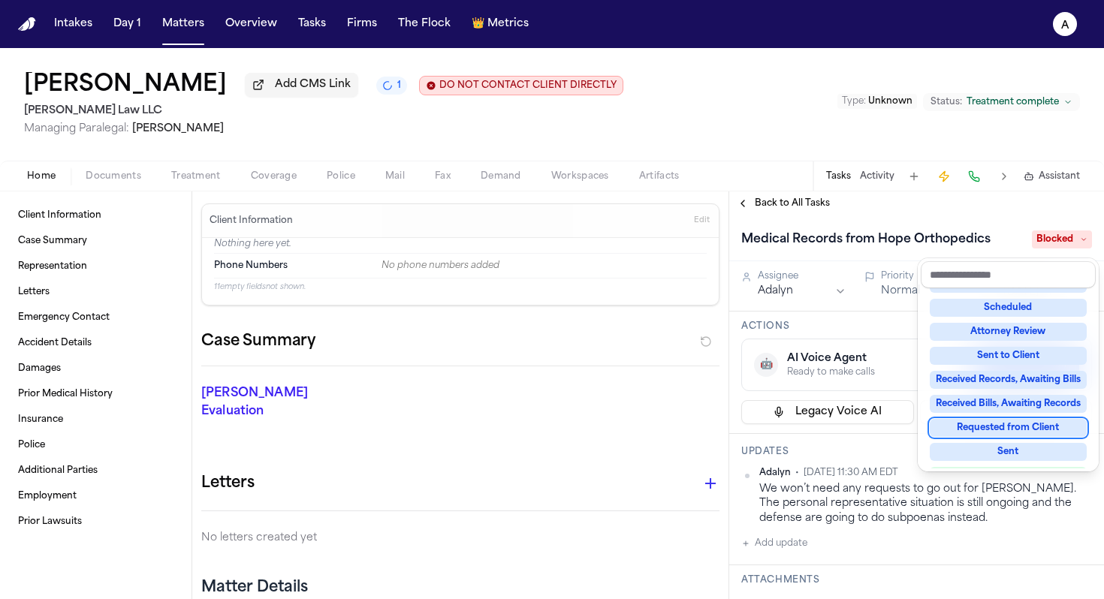
scroll to position [234, 0]
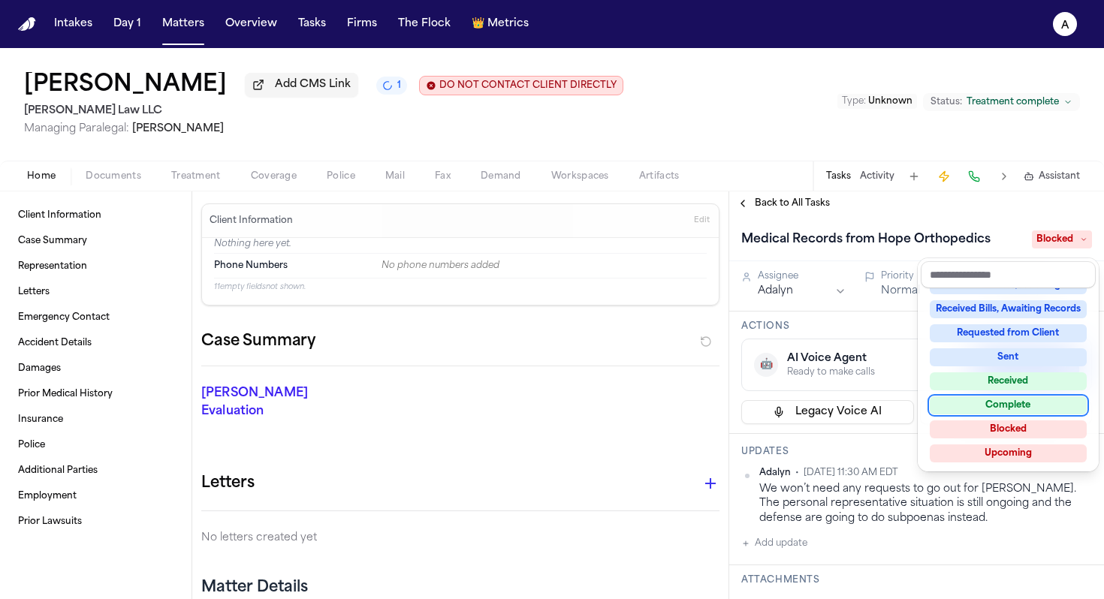
click at [566, 401] on div "Complete" at bounding box center [1008, 405] width 157 height 18
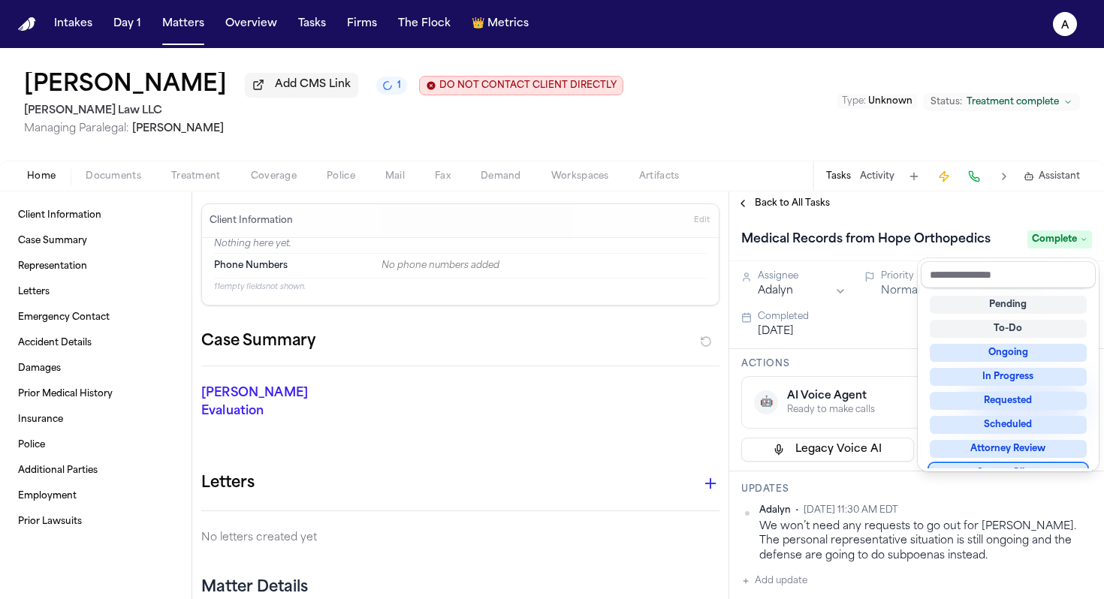
scroll to position [36, 0]
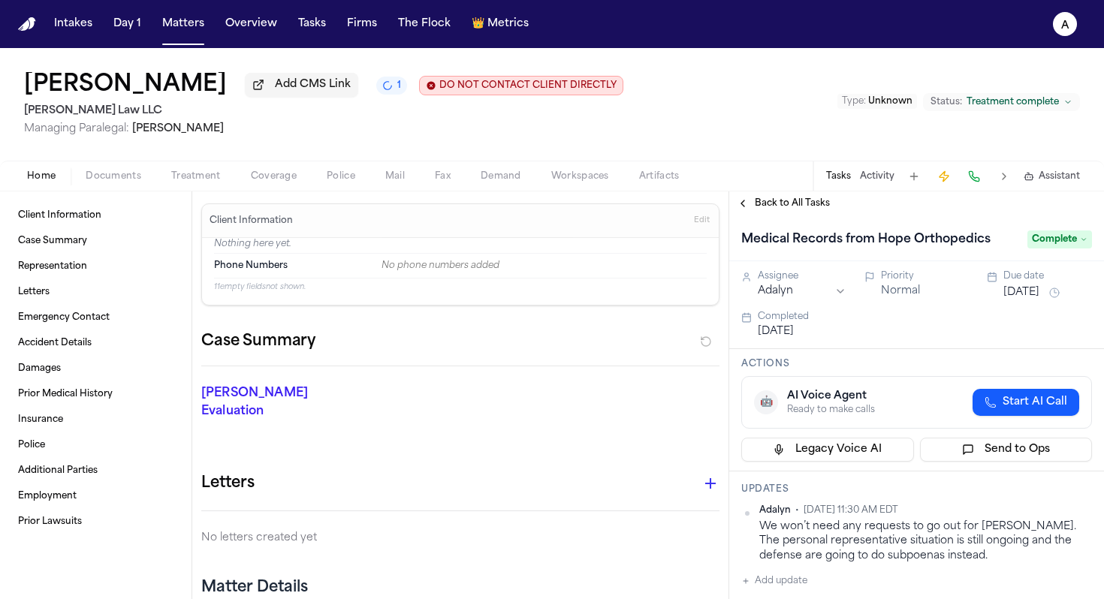
click at [566, 209] on span "Back to All Tasks" at bounding box center [792, 203] width 75 height 12
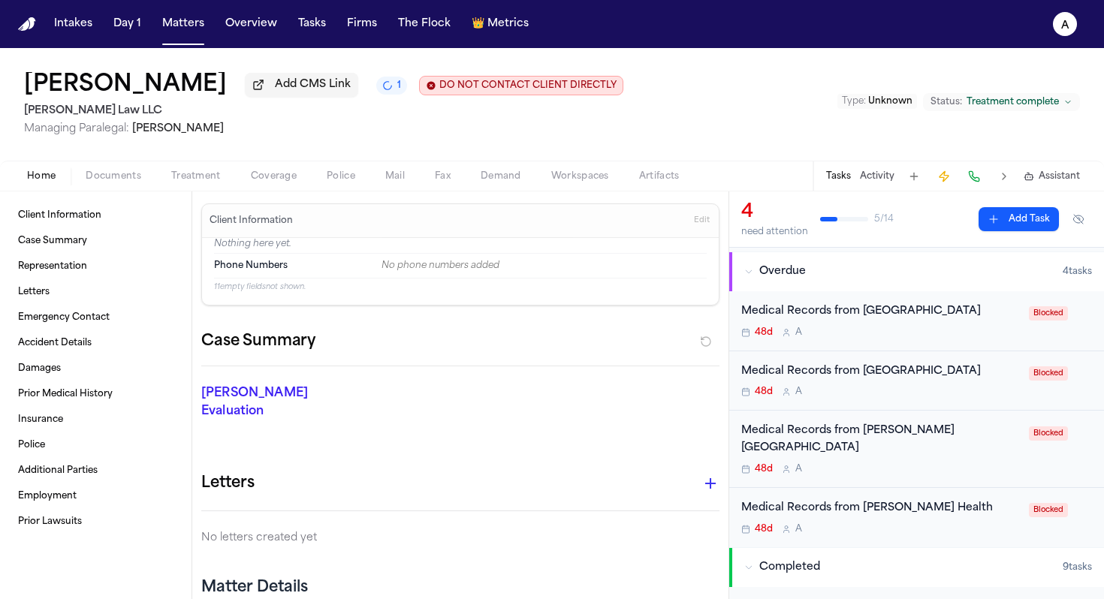
scroll to position [70, 0]
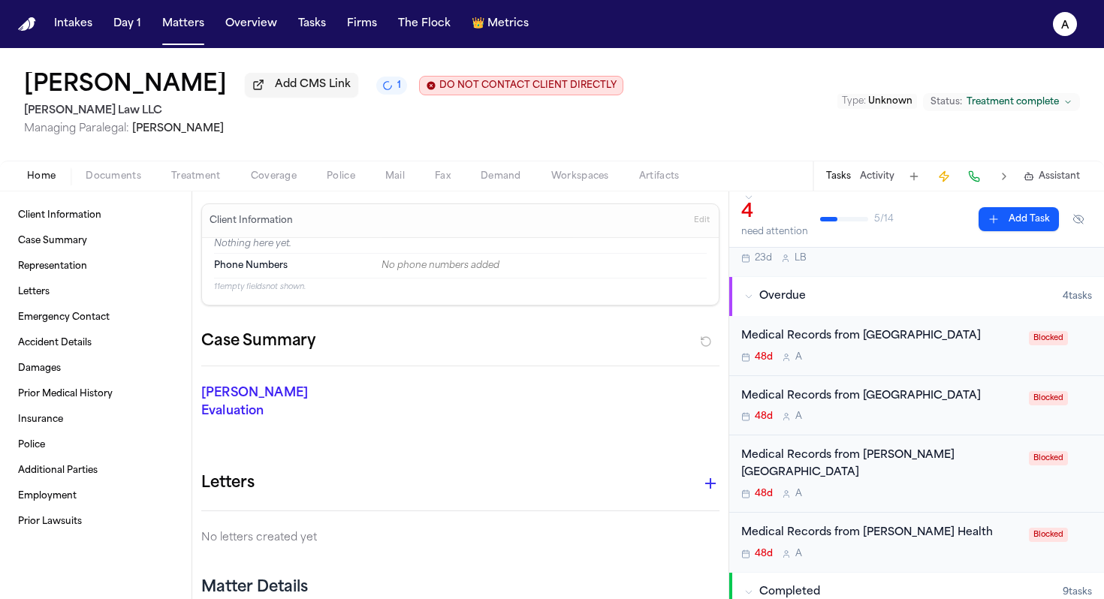
click at [566, 336] on div "Medical Records from [GEOGRAPHIC_DATA]" at bounding box center [880, 336] width 279 height 17
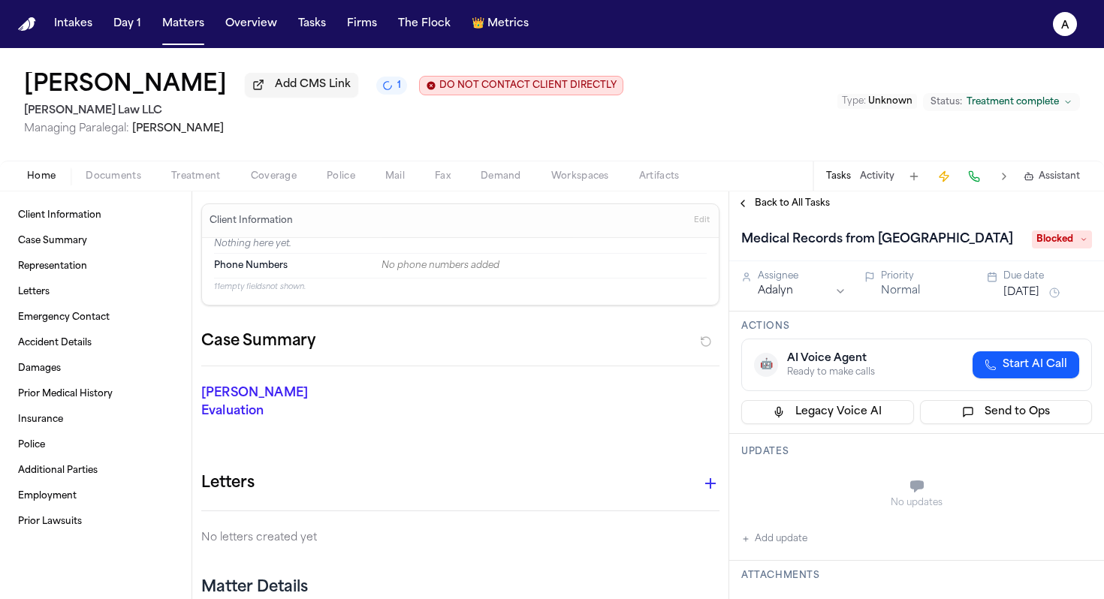
click at [566, 240] on span "Blocked" at bounding box center [1062, 240] width 60 height 18
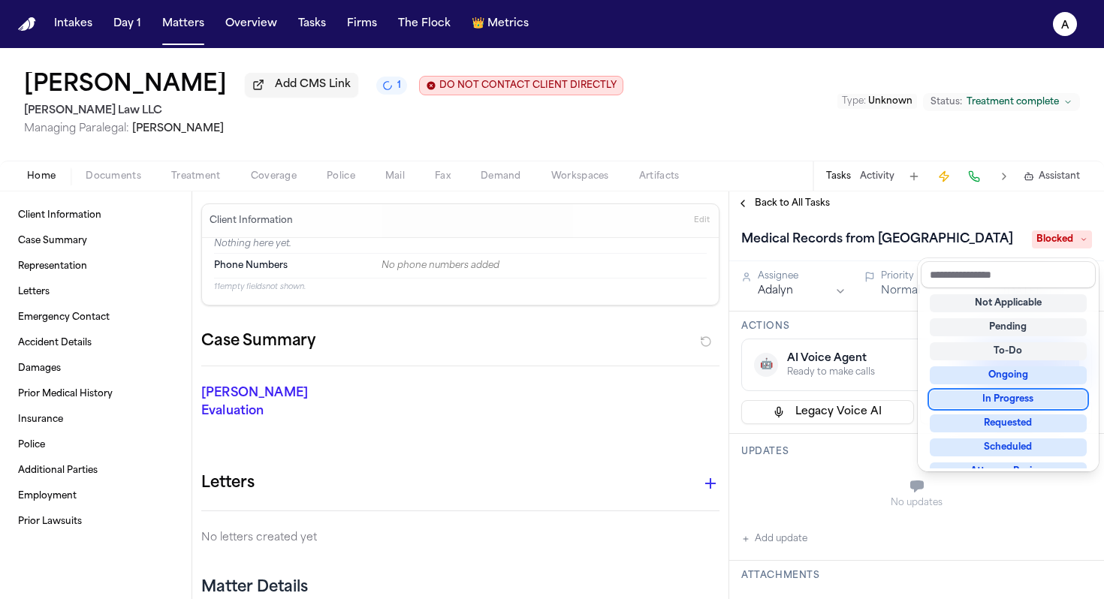
scroll to position [234, 0]
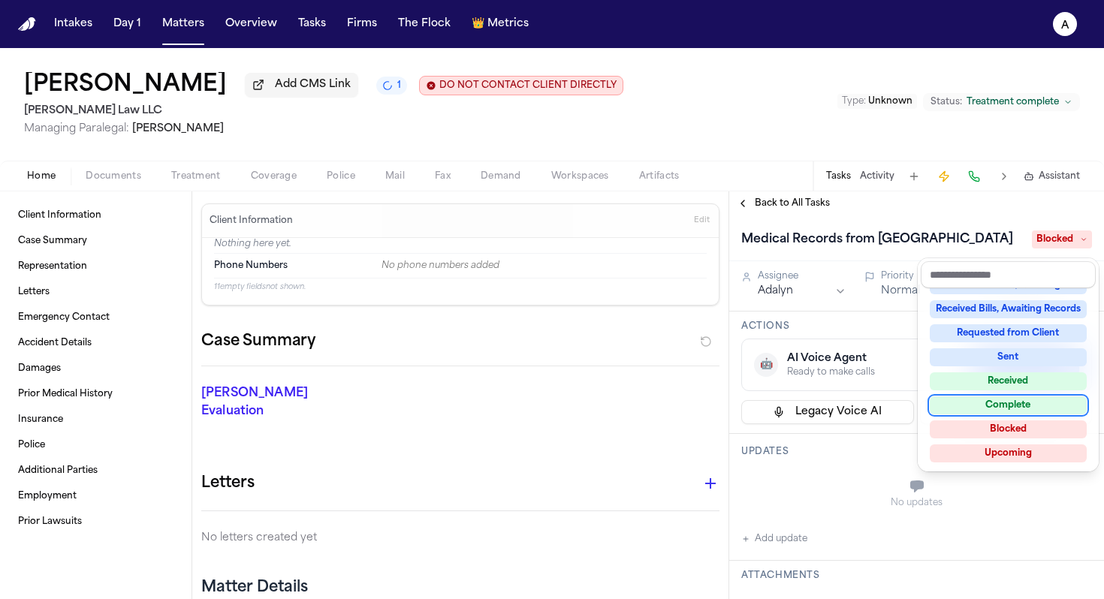
click at [566, 405] on div "Complete" at bounding box center [1008, 405] width 157 height 18
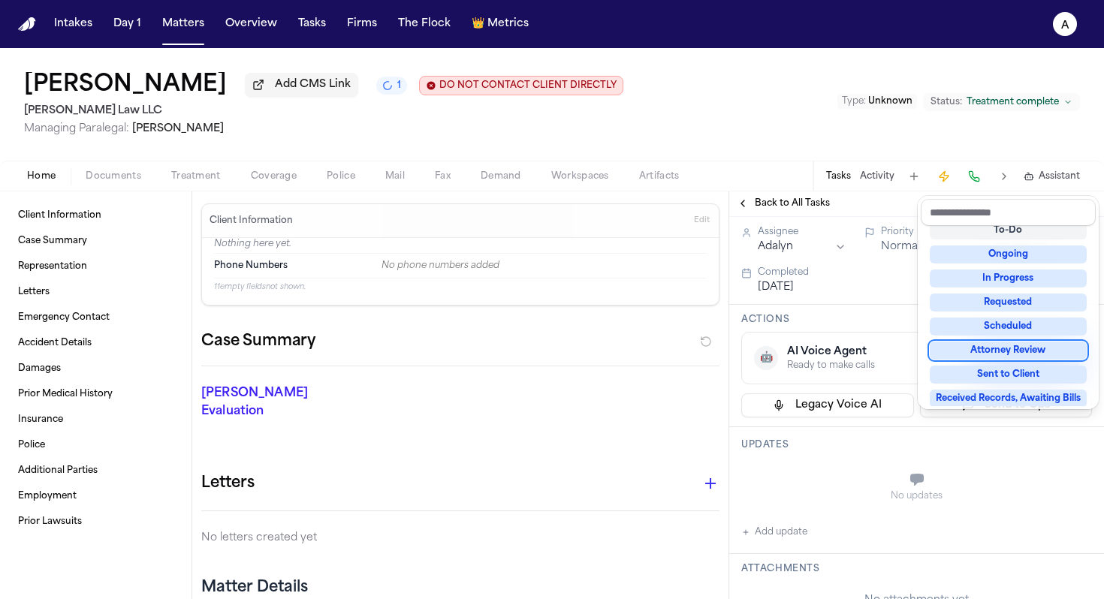
scroll to position [72, 0]
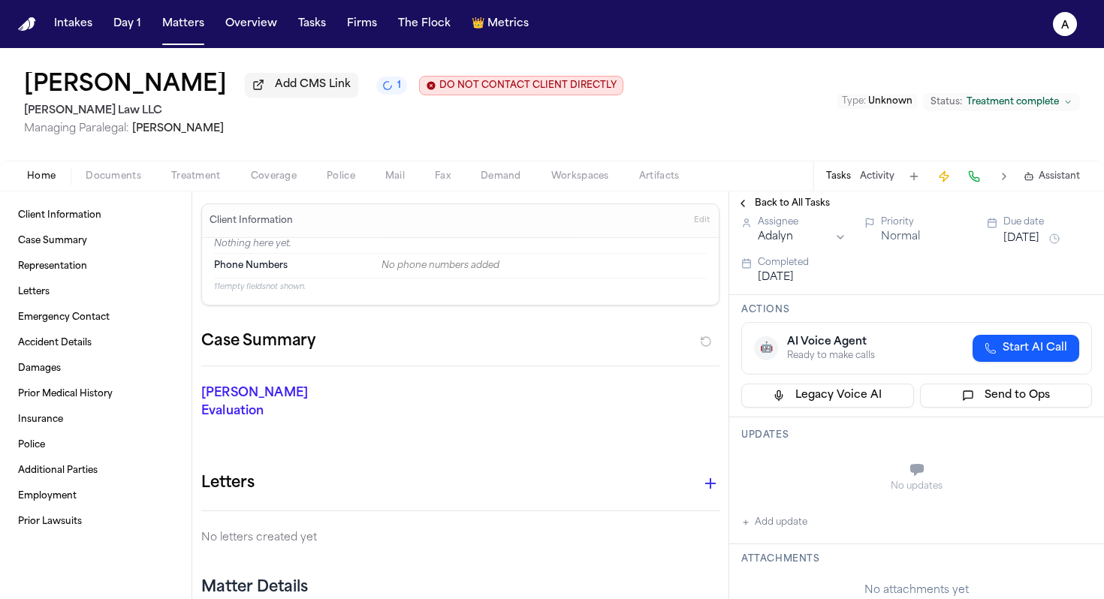
click at [566, 514] on button "Add update" at bounding box center [774, 523] width 66 height 18
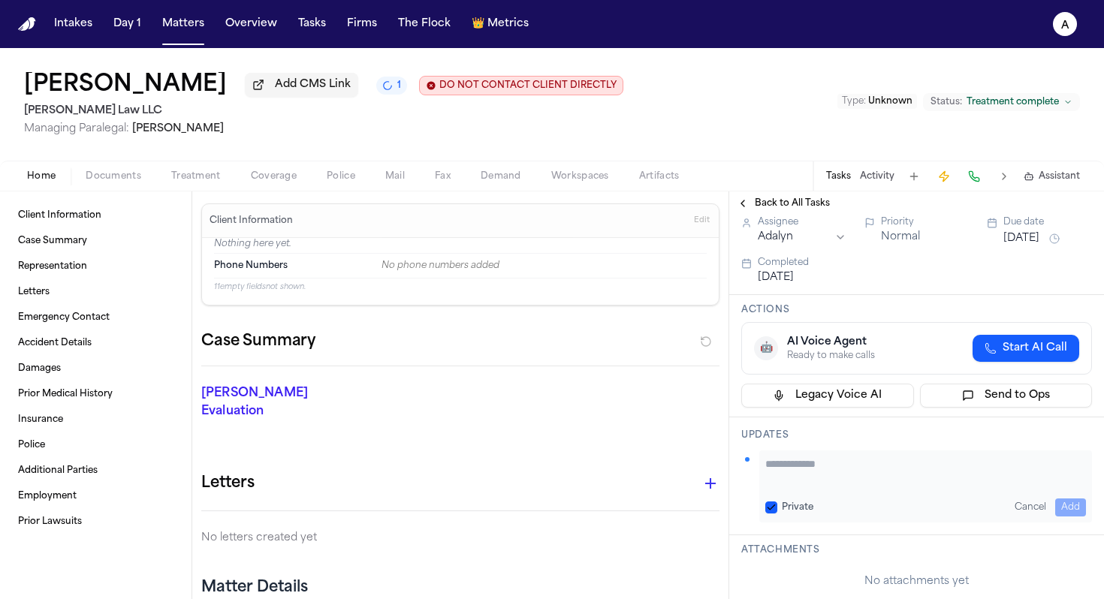
click at [566, 457] on textarea "Add your update" at bounding box center [925, 472] width 321 height 30
paste textarea "**********"
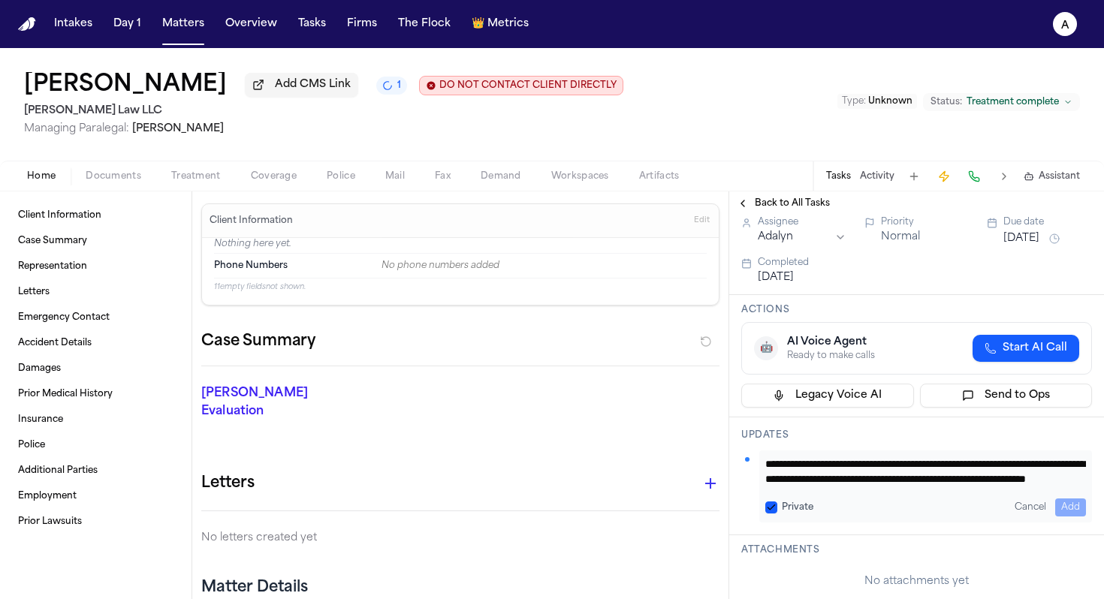
scroll to position [16, 0]
type textarea "**********"
click at [566, 502] on button "Private" at bounding box center [771, 508] width 12 height 12
click at [566, 499] on button "Add" at bounding box center [1070, 508] width 31 height 18
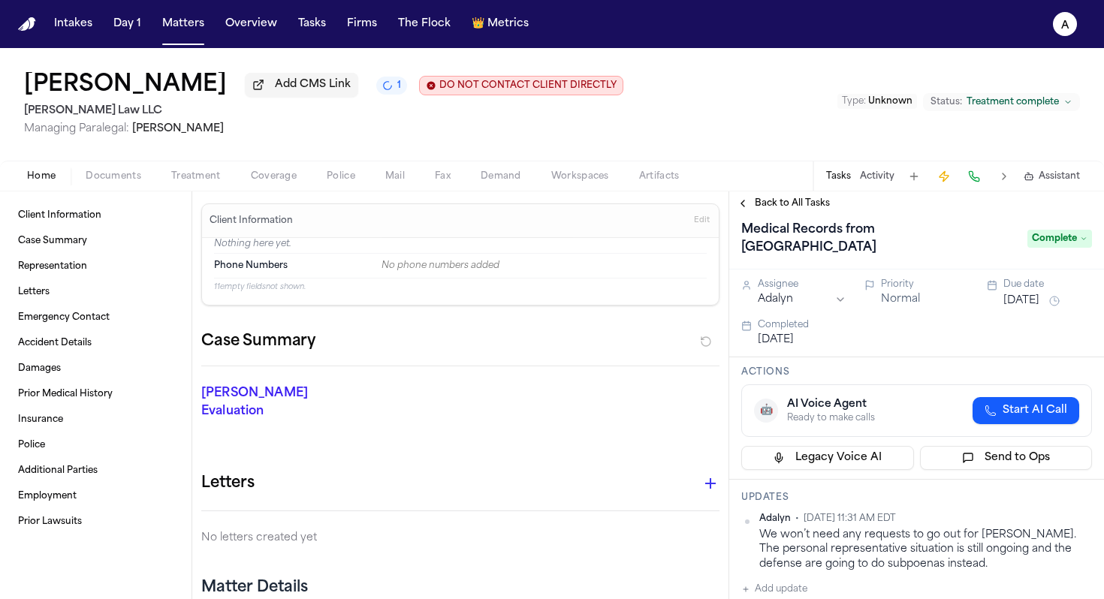
scroll to position [0, 0]
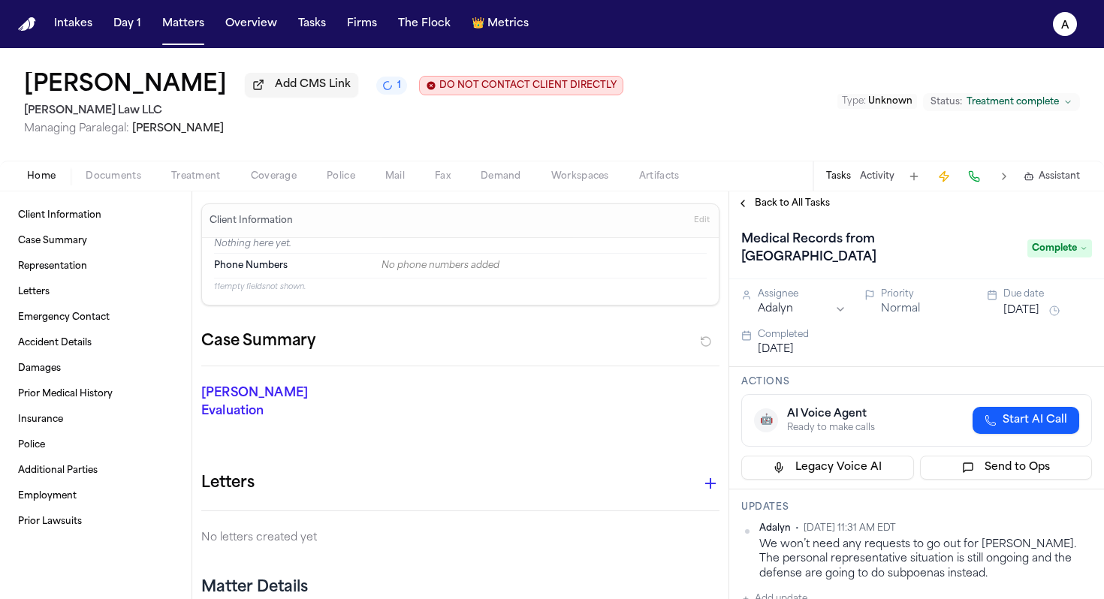
click at [566, 210] on span "Back to All Tasks" at bounding box center [792, 203] width 75 height 12
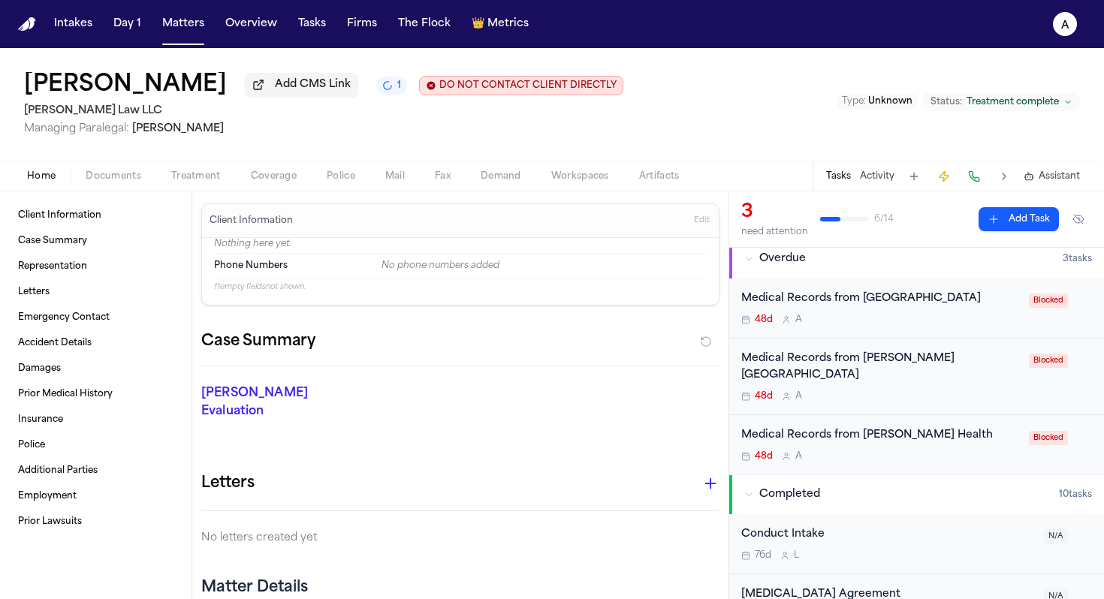
scroll to position [109, 0]
click at [566, 324] on div "48d A" at bounding box center [880, 318] width 279 height 12
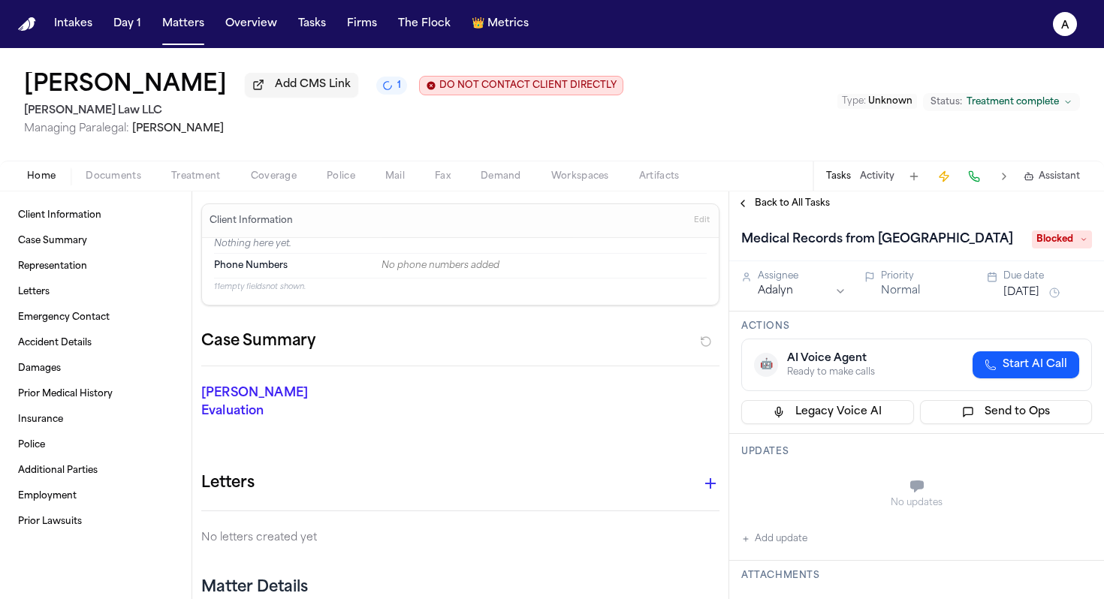
click at [566, 249] on span "Blocked" at bounding box center [1062, 240] width 60 height 18
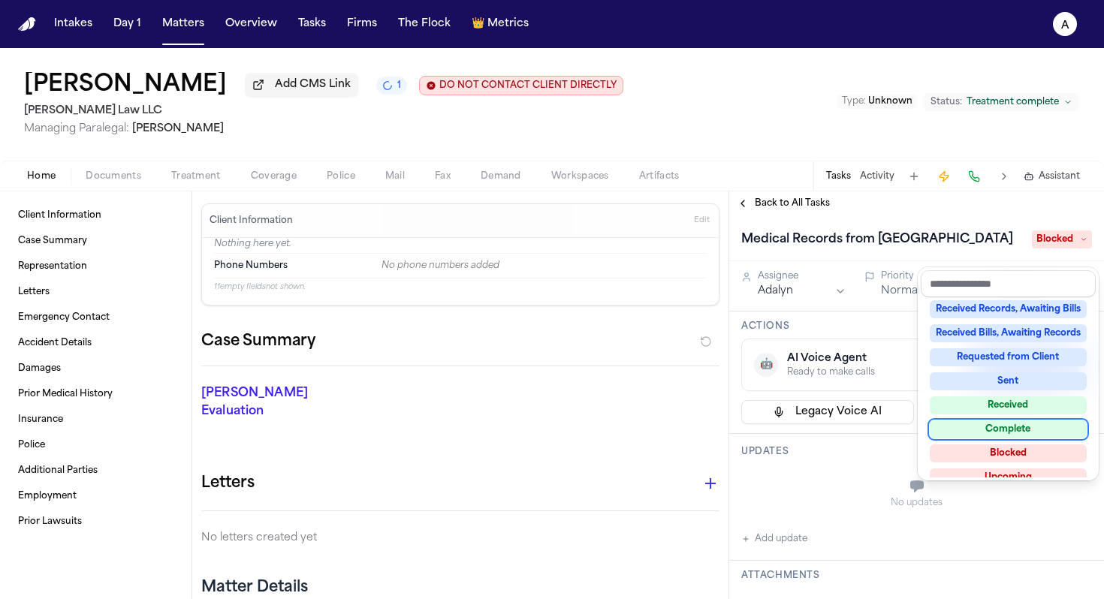
scroll to position [234, 0]
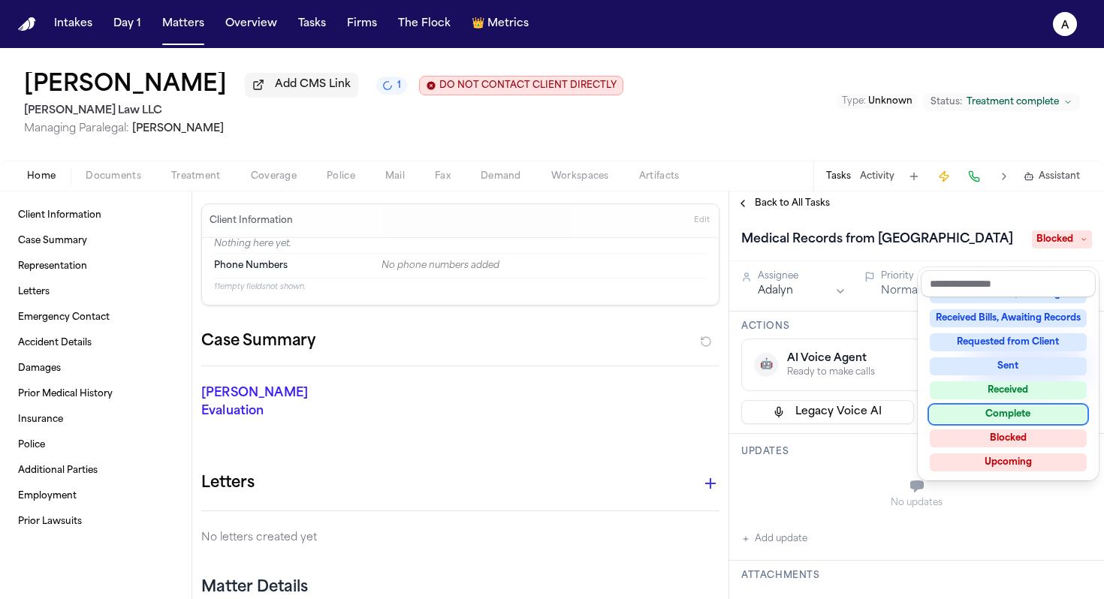
click at [566, 419] on div "Complete" at bounding box center [1008, 414] width 157 height 18
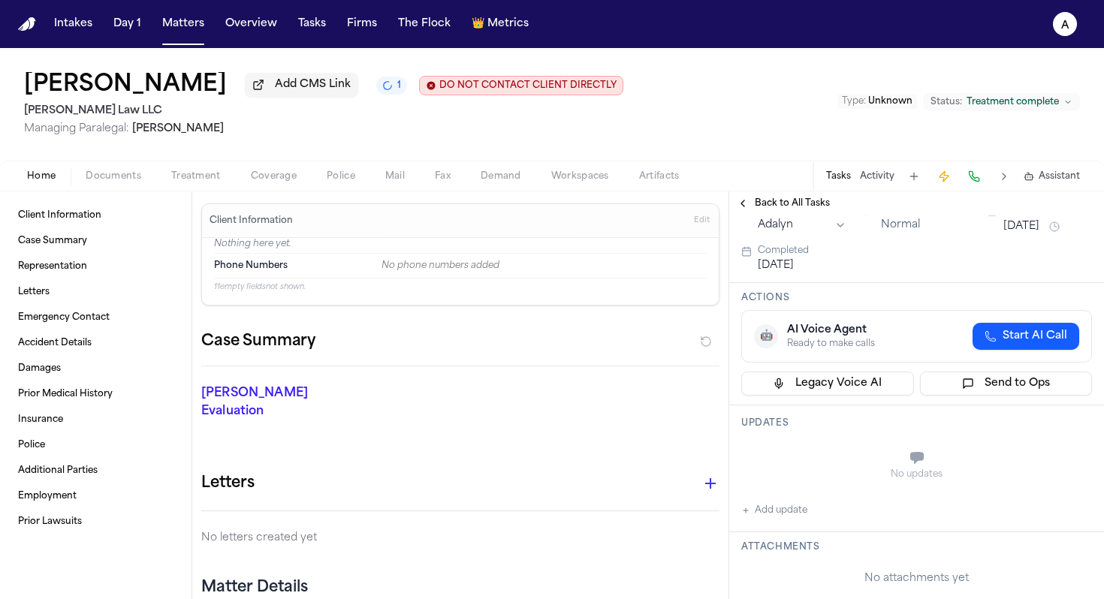
scroll to position [83, 0]
click at [566, 520] on button "Add update" at bounding box center [774, 511] width 66 height 18
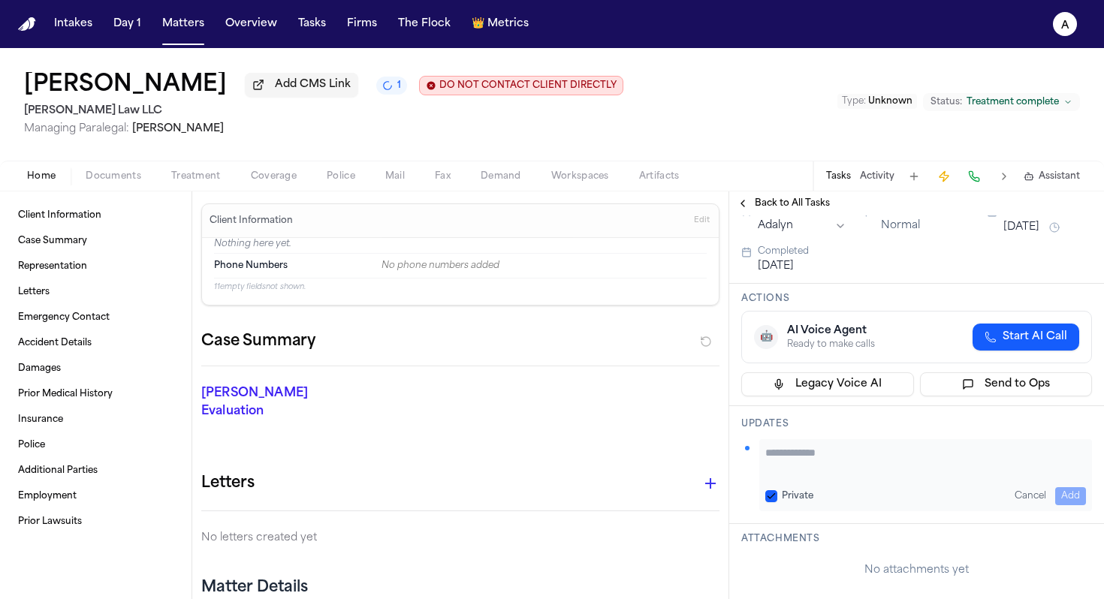
click at [566, 466] on textarea "Add your update" at bounding box center [925, 460] width 321 height 30
paste textarea "**********"
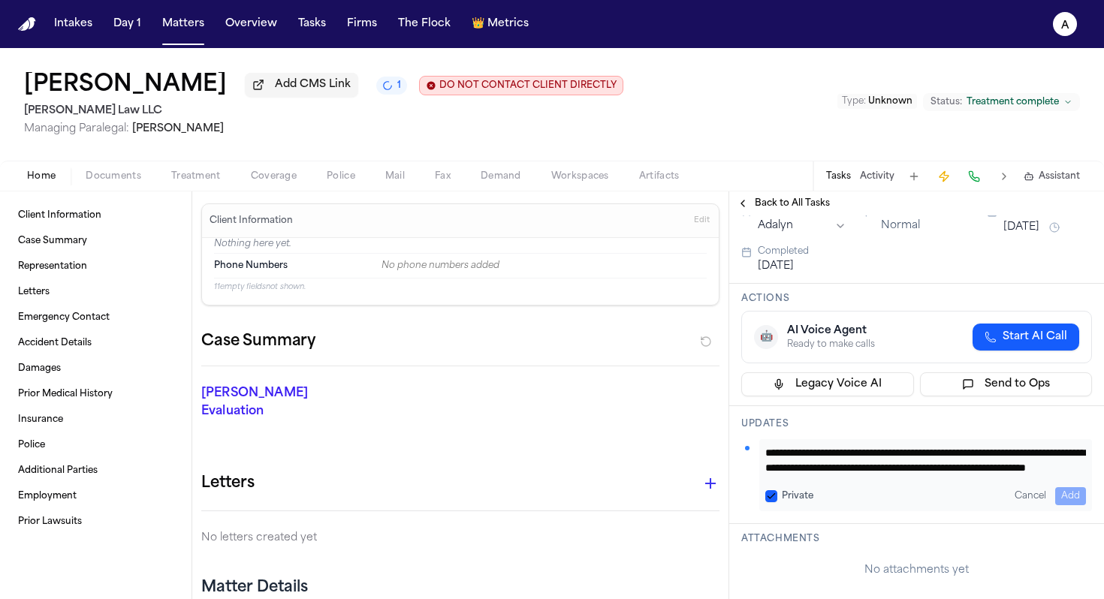
scroll to position [16, 0]
type textarea "**********"
click at [566, 490] on div "Private" at bounding box center [789, 496] width 48 height 12
click at [566, 493] on button "Private" at bounding box center [771, 496] width 12 height 12
click at [566, 492] on button "Add" at bounding box center [1070, 496] width 31 height 18
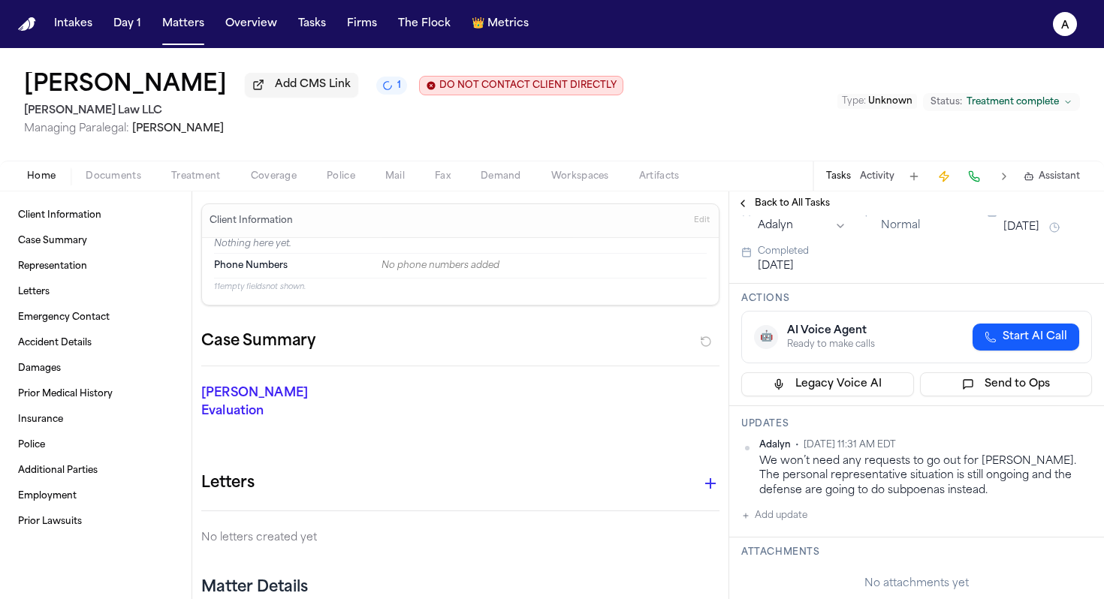
click at [566, 207] on span "Back to All Tasks" at bounding box center [792, 203] width 75 height 12
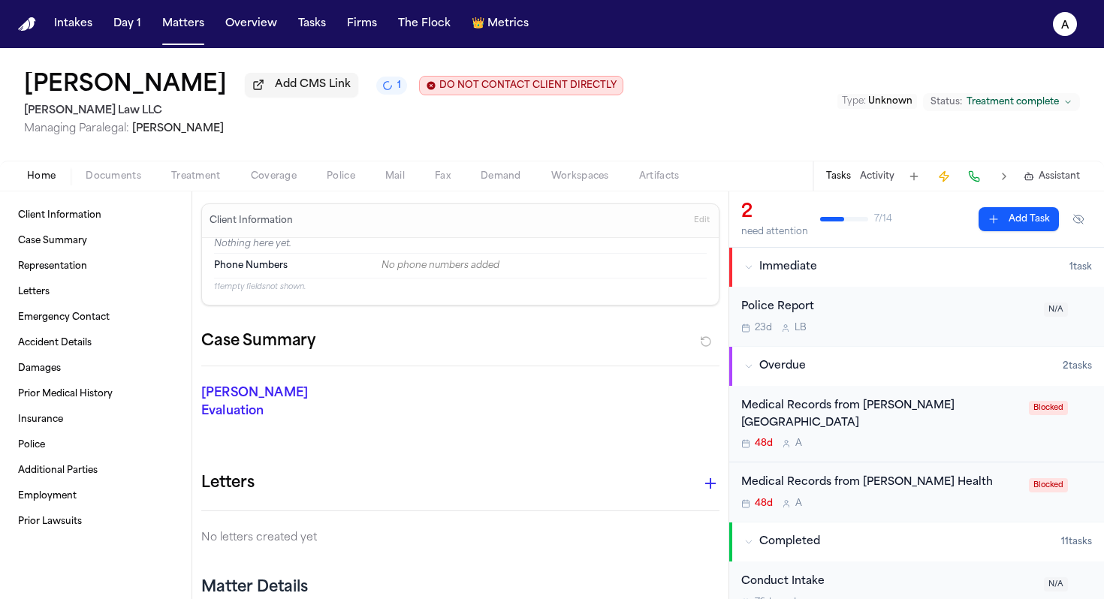
scroll to position [56, 0]
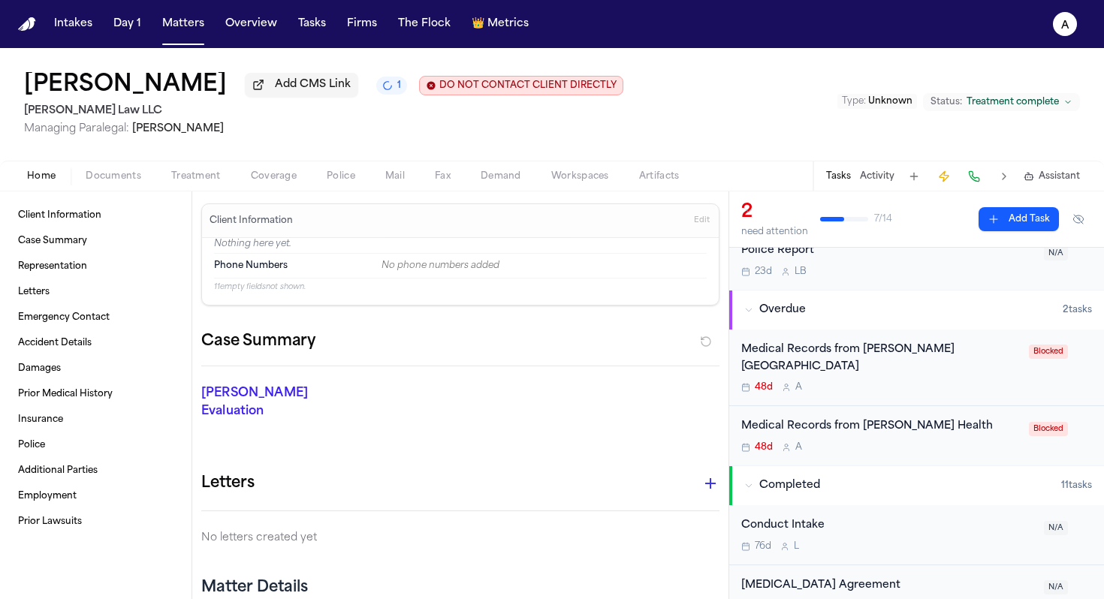
click at [566, 393] on div "48d A" at bounding box center [880, 387] width 279 height 12
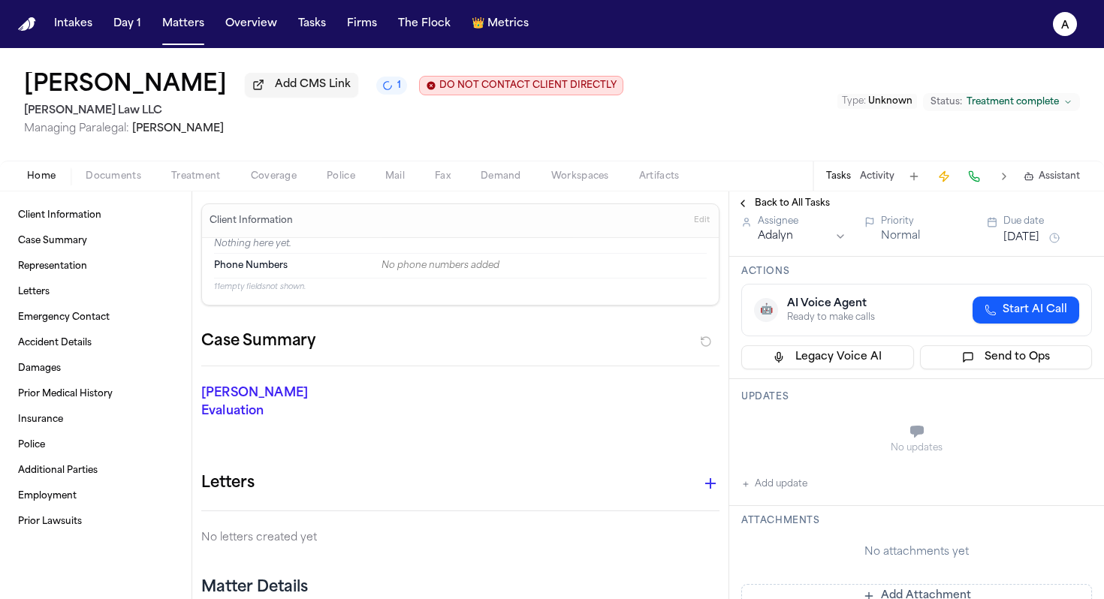
scroll to position [77, 0]
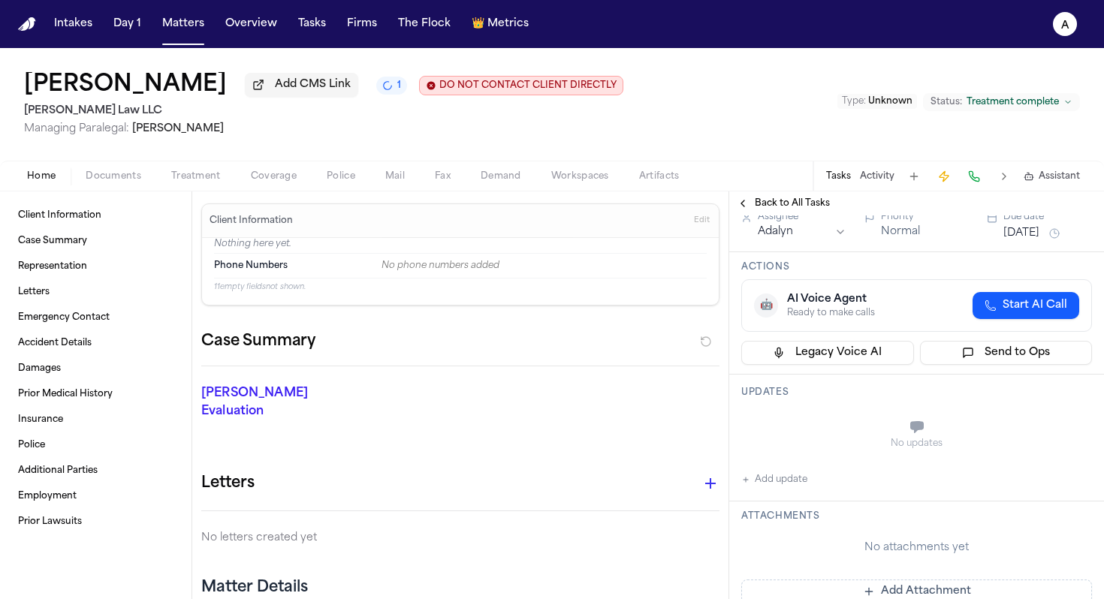
click at [566, 487] on button "Add update" at bounding box center [774, 480] width 66 height 18
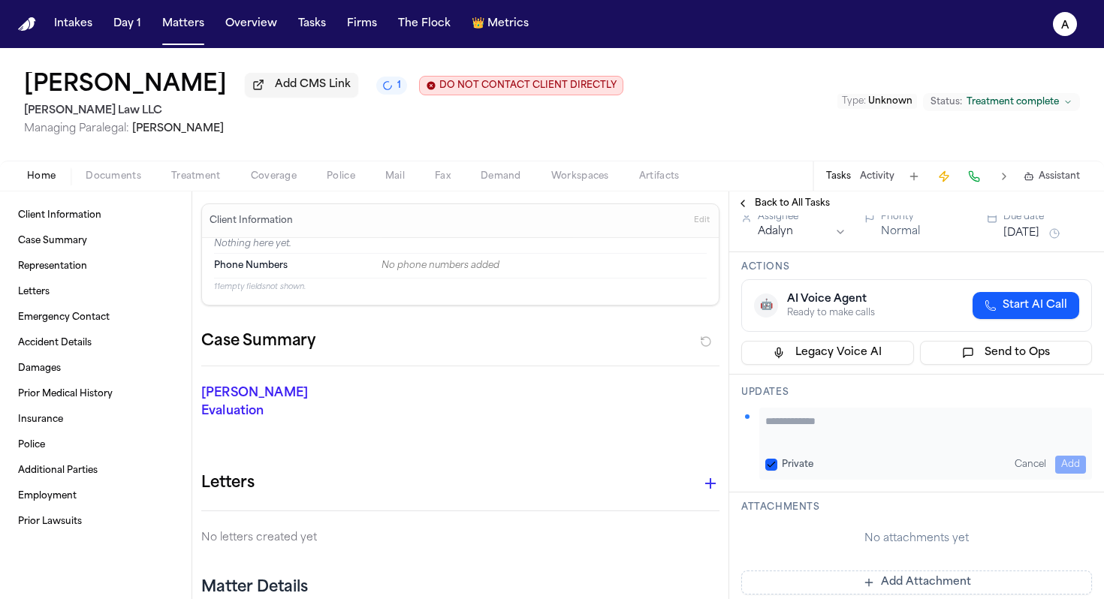
click at [566, 434] on textarea "Add your update" at bounding box center [925, 429] width 321 height 30
paste textarea "**********"
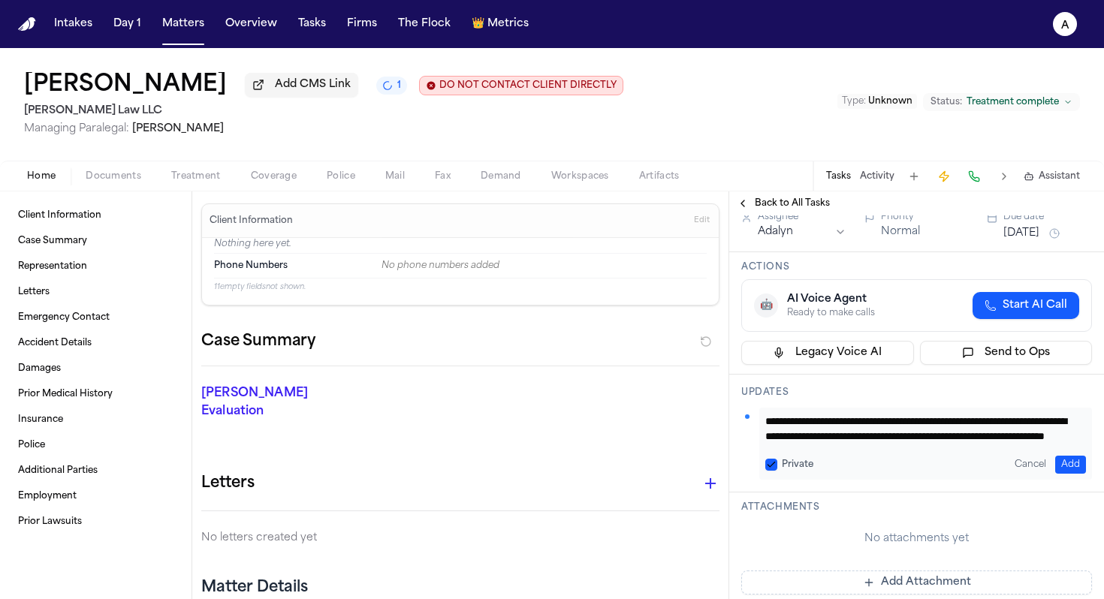
type textarea "**********"
click at [566, 462] on button "Private" at bounding box center [771, 465] width 12 height 12
click at [566, 467] on button "Add" at bounding box center [1070, 465] width 31 height 18
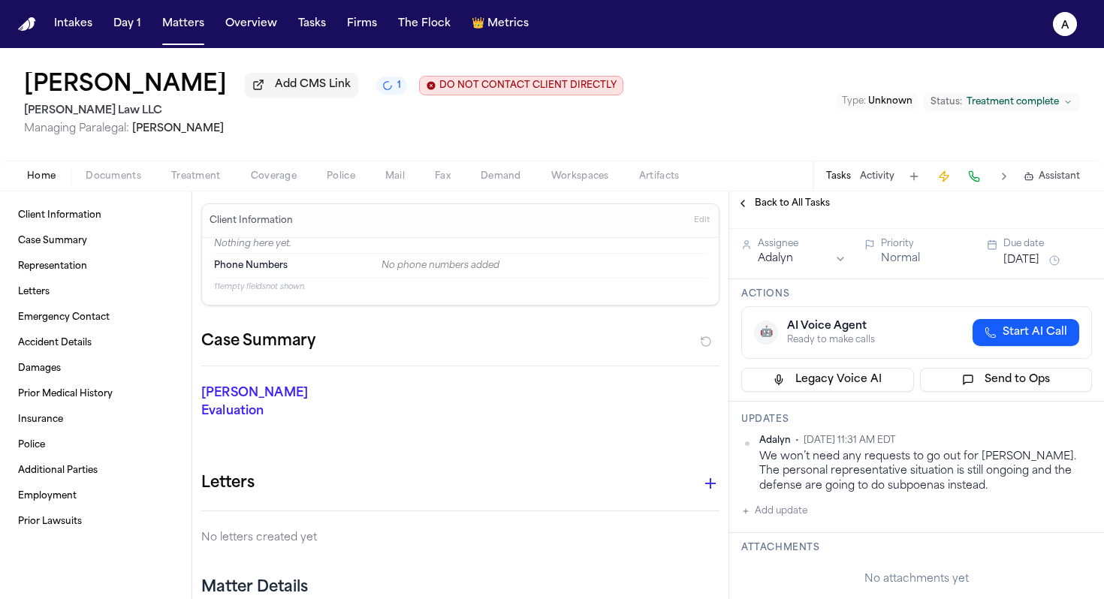
scroll to position [20, 0]
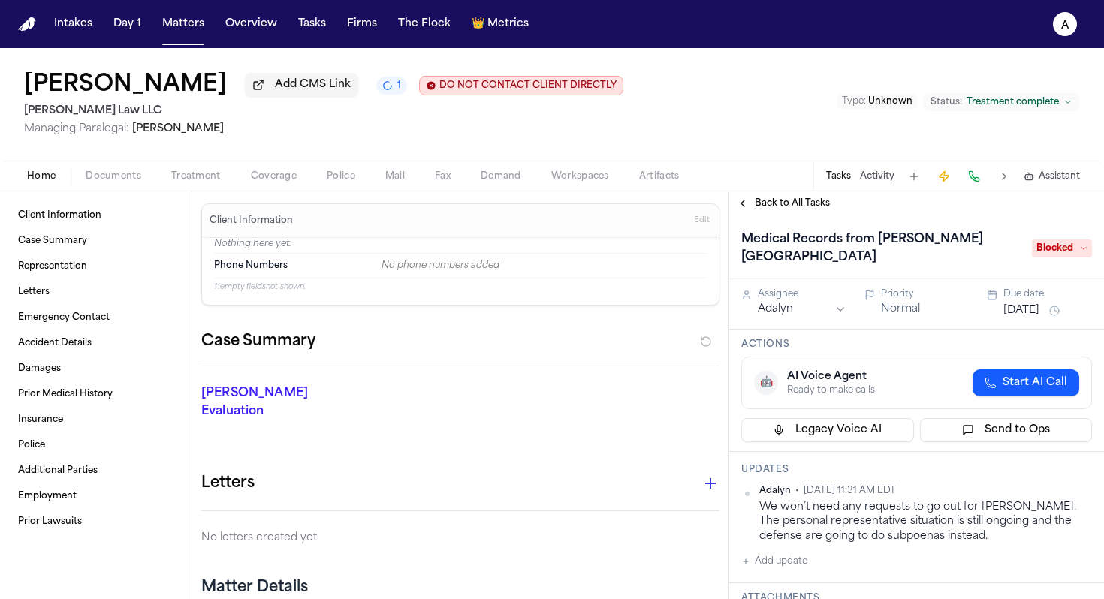
click at [566, 241] on div "Medical Records from [PERSON_NAME][GEOGRAPHIC_DATA] Blocked" at bounding box center [916, 249] width 351 height 42
click at [566, 255] on span "Blocked" at bounding box center [1062, 249] width 60 height 18
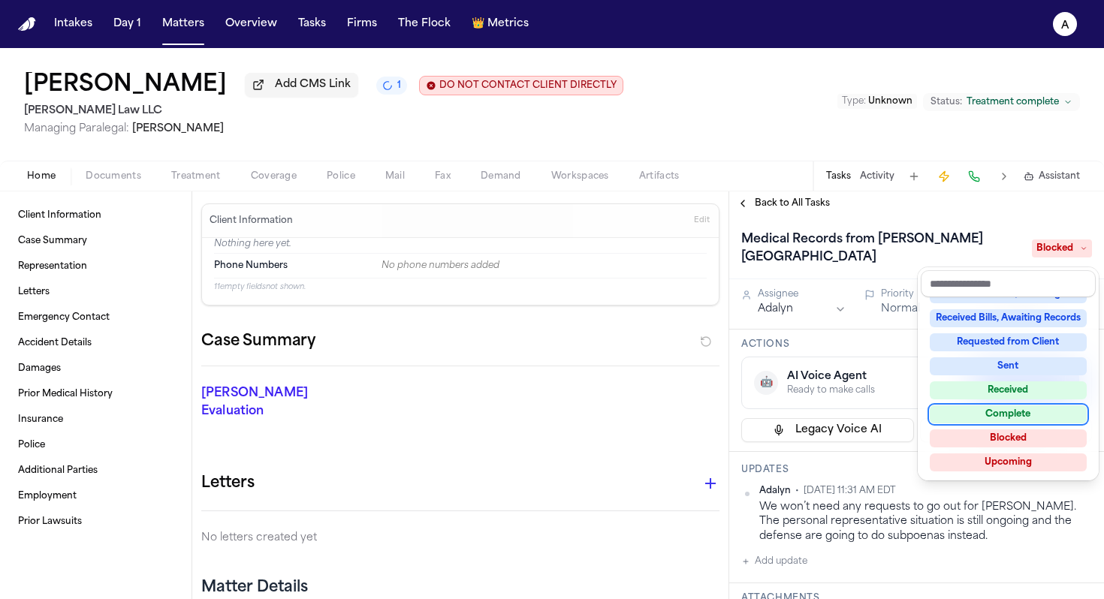
click at [566, 408] on div "Complete" at bounding box center [1008, 414] width 157 height 18
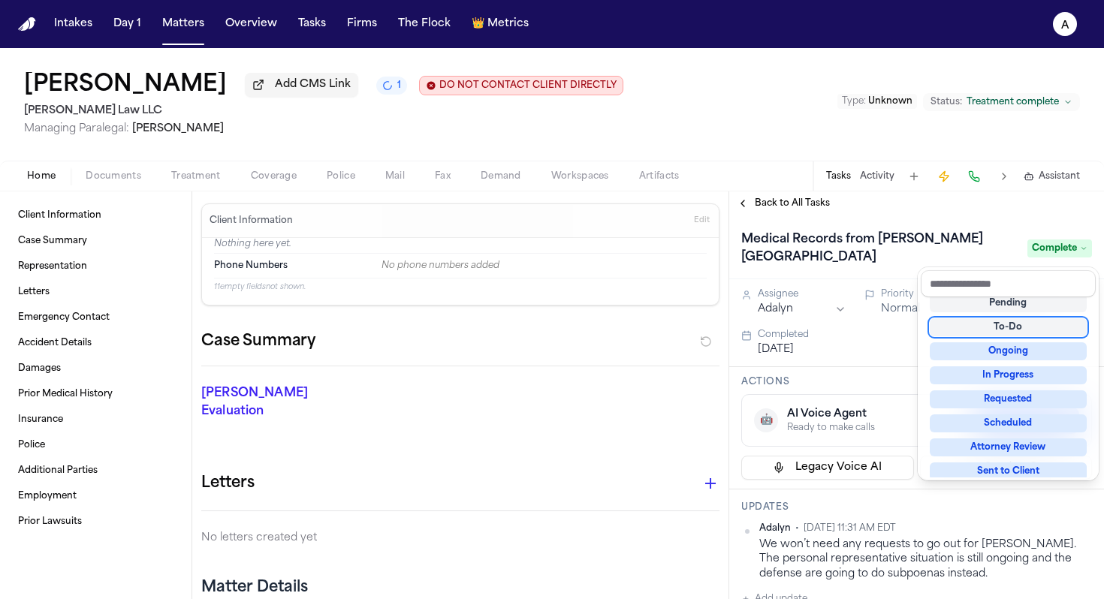
click at [566, 276] on div "Medical Records from [PERSON_NAME][GEOGRAPHIC_DATA] Complete" at bounding box center [916, 248] width 375 height 64
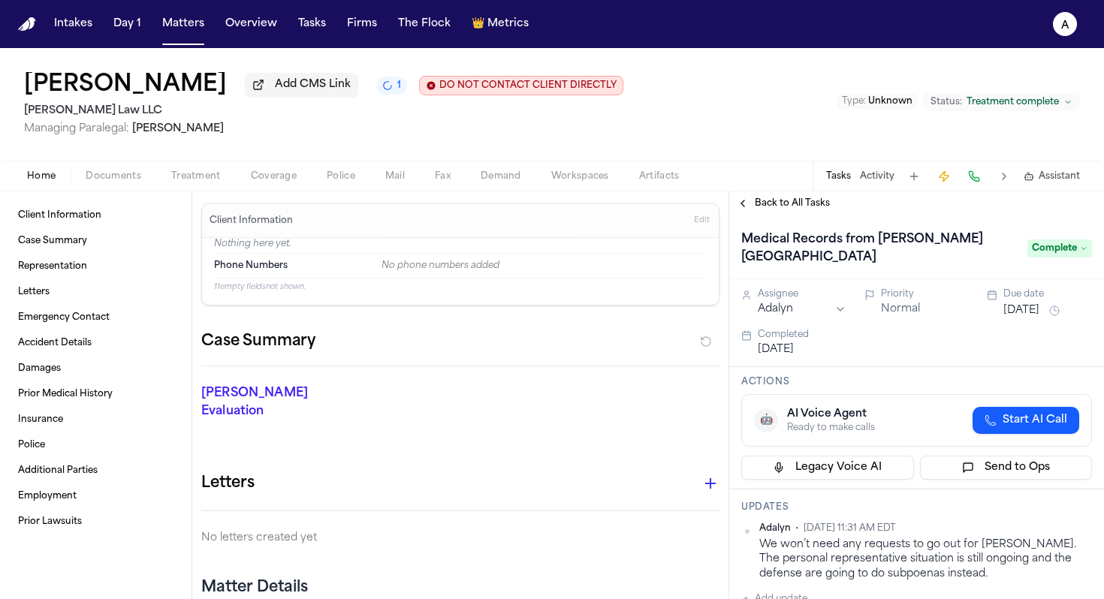
click at [566, 210] on span "Back to All Tasks" at bounding box center [792, 203] width 75 height 12
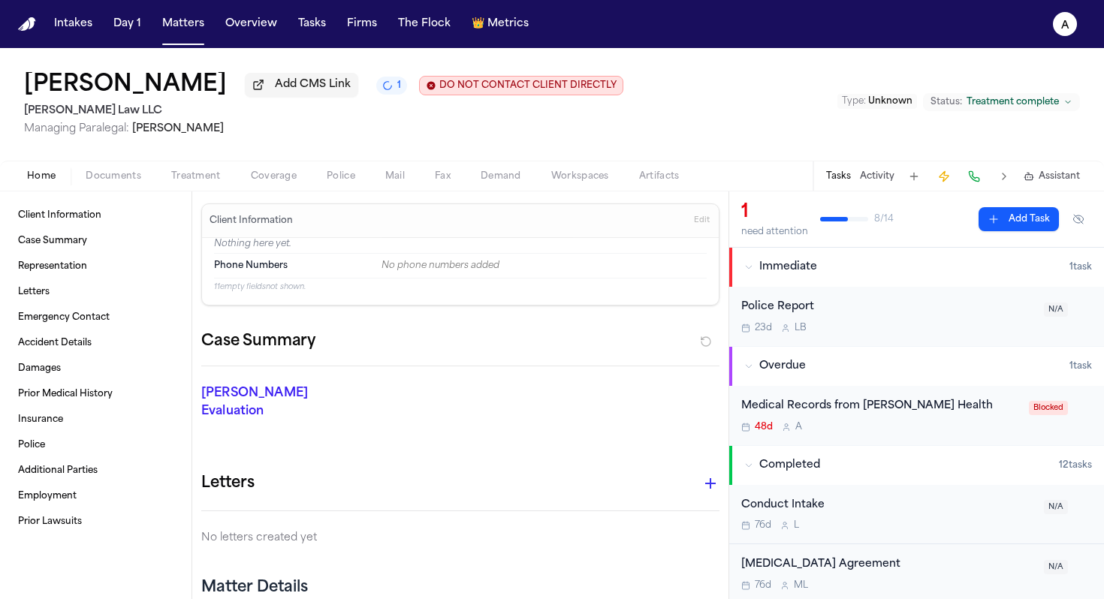
click at [566, 439] on div "Medical Records from [PERSON_NAME] Health 48d A Blocked" at bounding box center [916, 415] width 375 height 59
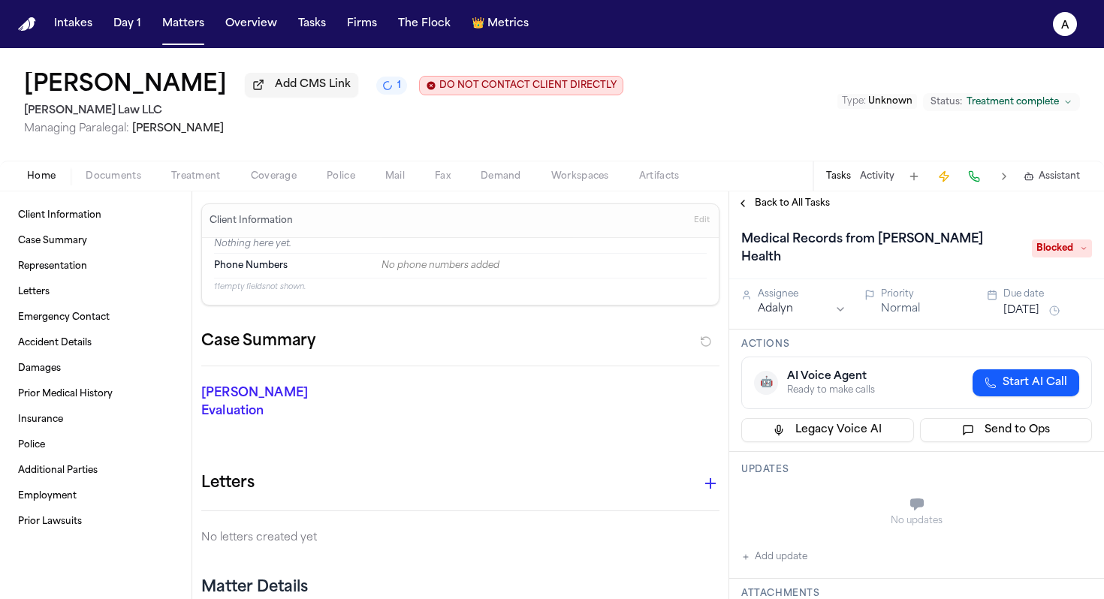
click at [566, 240] on span "Blocked" at bounding box center [1062, 249] width 60 height 18
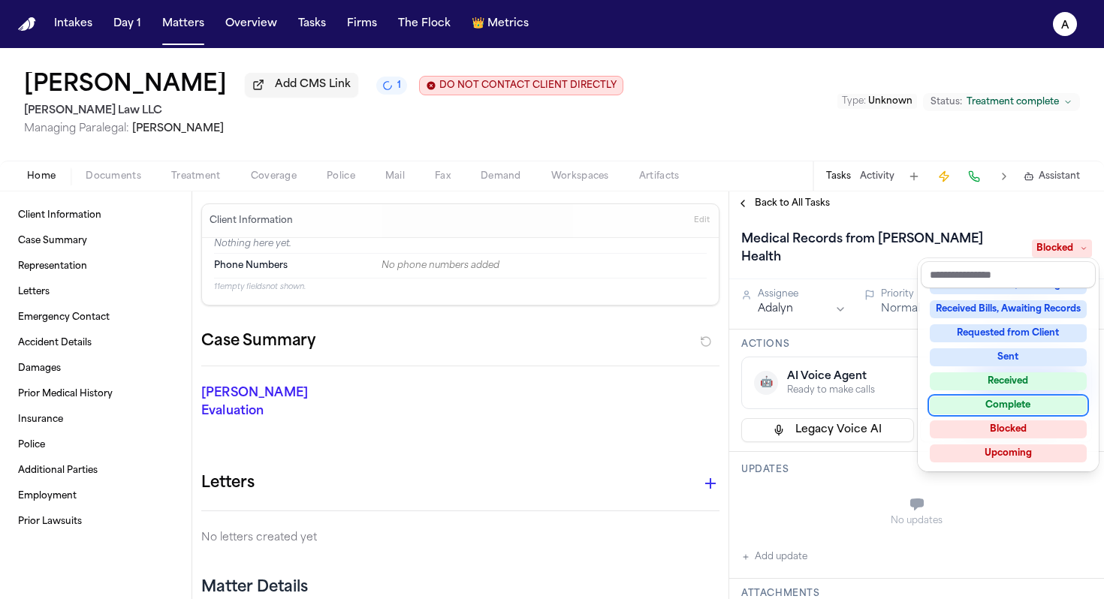
click at [566, 408] on div "Complete" at bounding box center [1008, 405] width 157 height 18
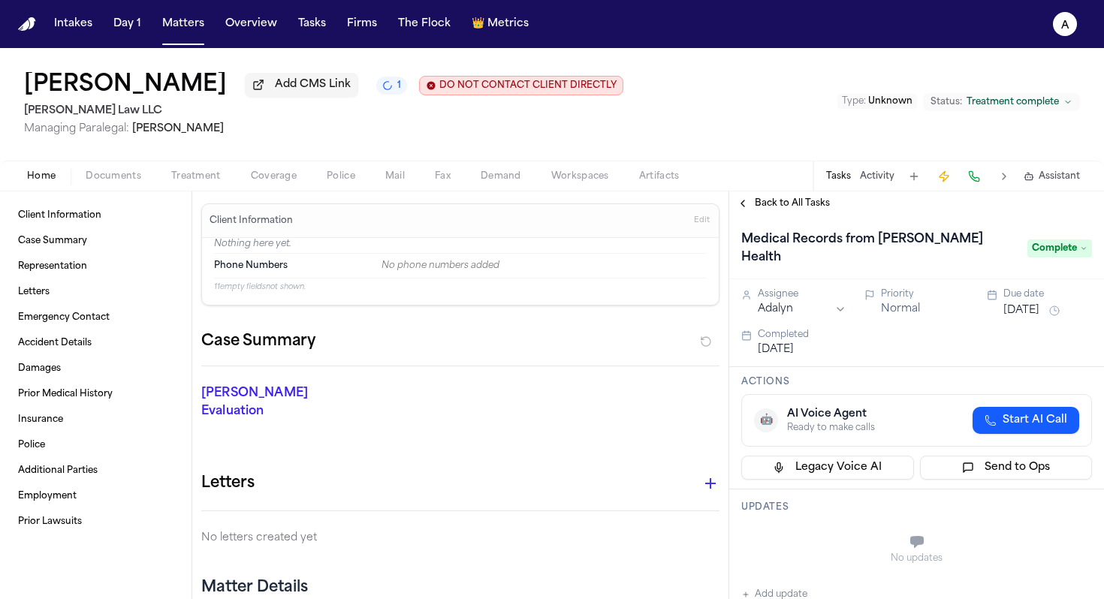
click at [566, 214] on div "Back to All Tasks" at bounding box center [916, 203] width 375 height 24
click at [566, 203] on span "Back to All Tasks" at bounding box center [792, 203] width 75 height 12
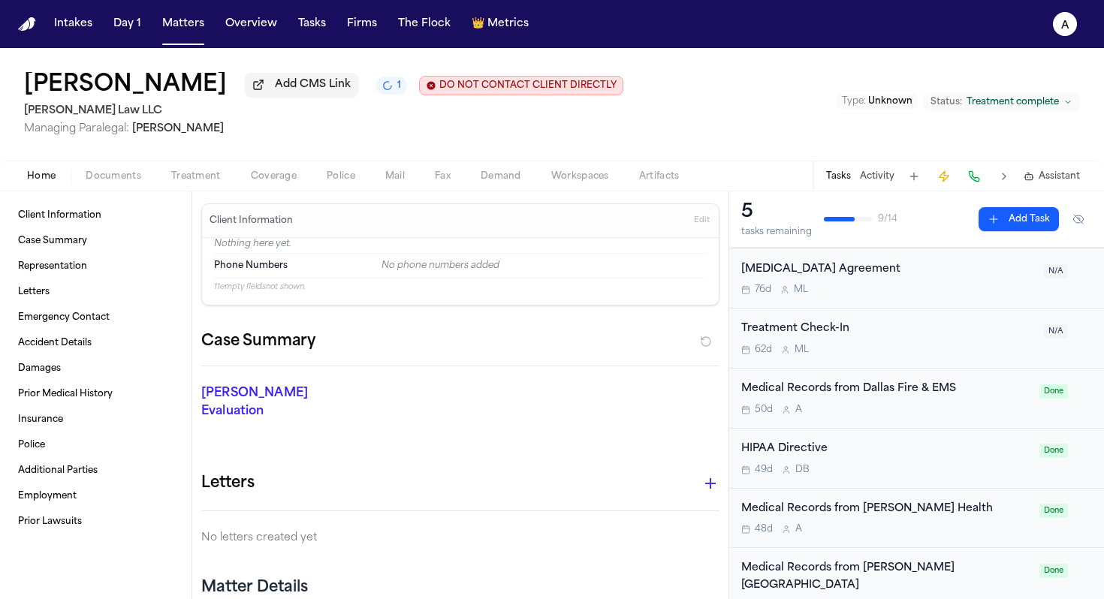
scroll to position [309, 0]
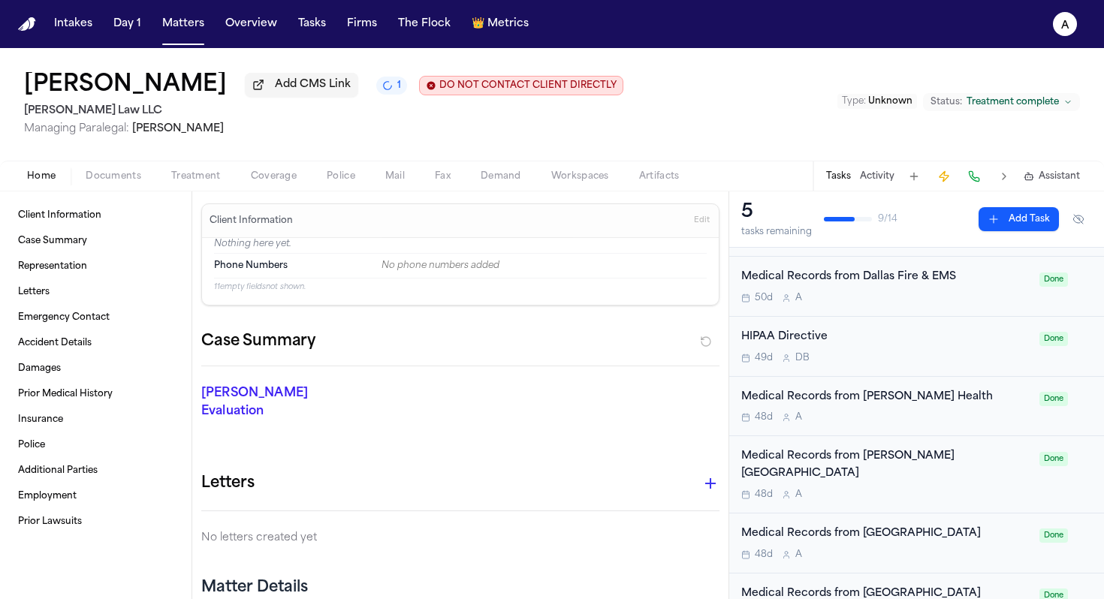
click at [566, 313] on div "Medical Records from Dallas Fire & EMS 50d A Done" at bounding box center [916, 287] width 375 height 60
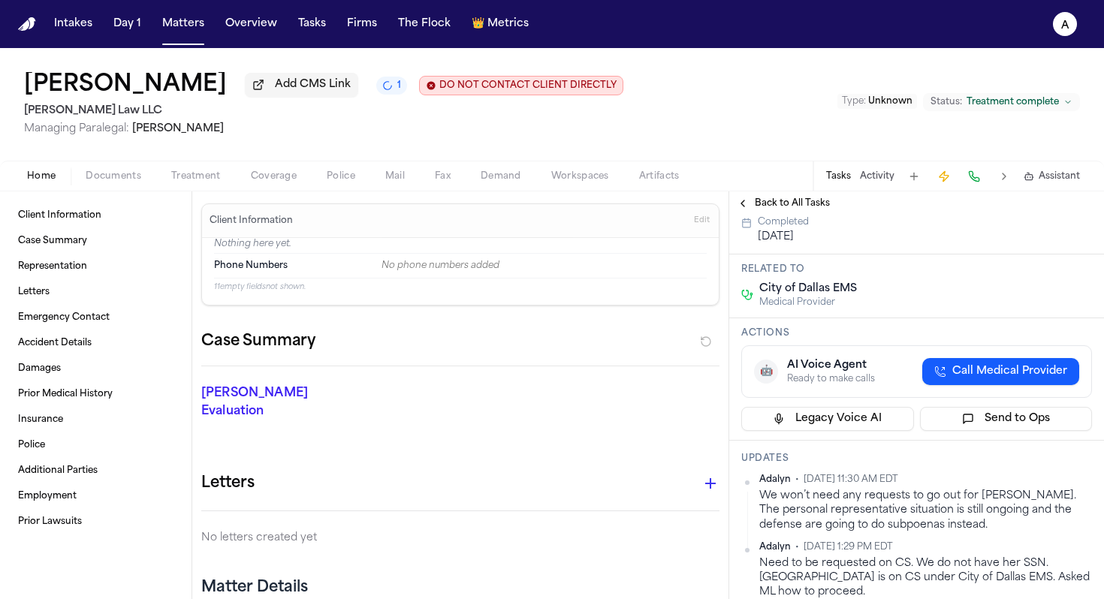
scroll to position [129, 0]
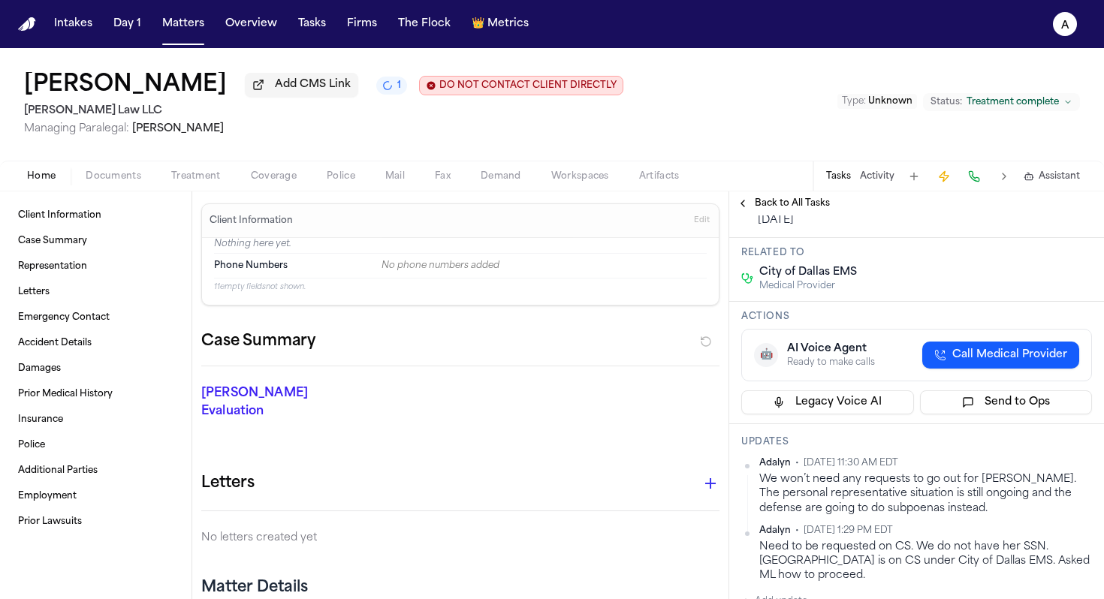
click at [566, 200] on span "Back to All Tasks" at bounding box center [792, 203] width 75 height 12
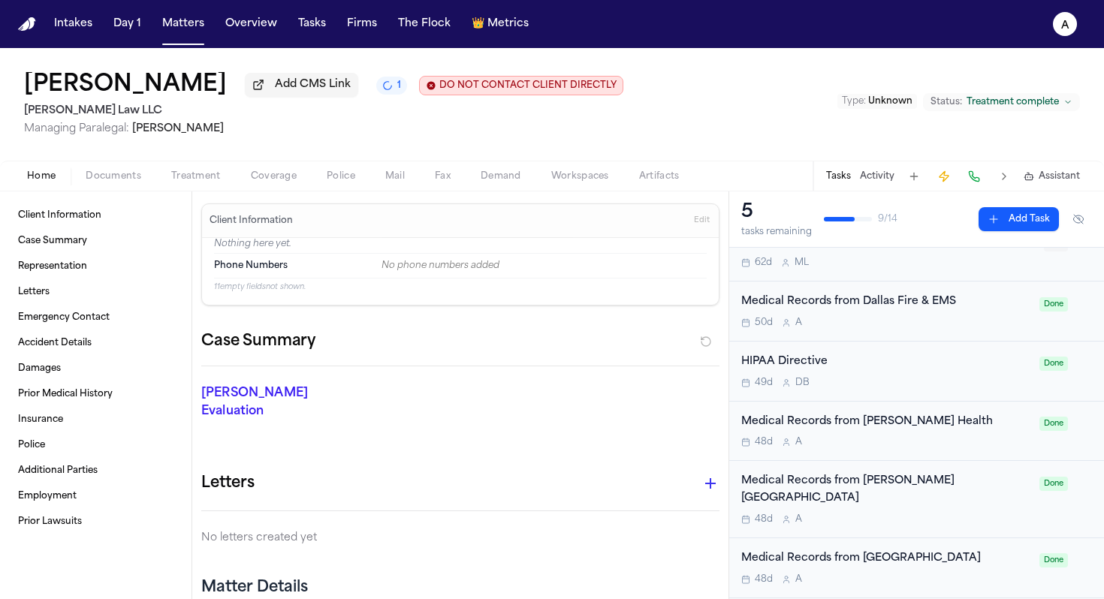
scroll to position [285, 0]
click at [566, 458] on div "Medical Records from [PERSON_NAME] Health 48d A Done" at bounding box center [916, 430] width 375 height 60
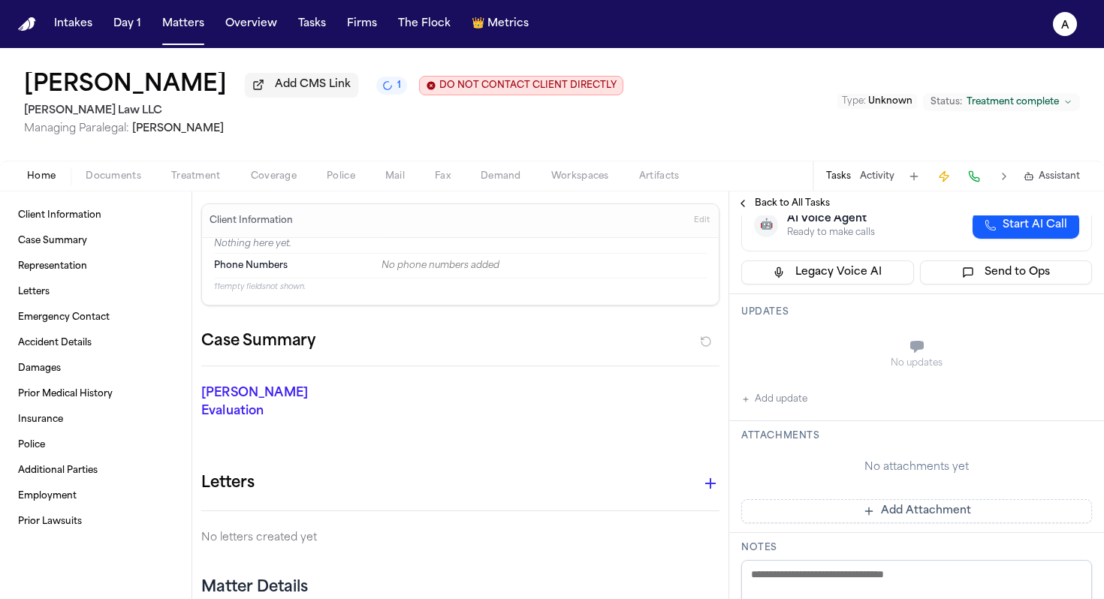
scroll to position [205, 0]
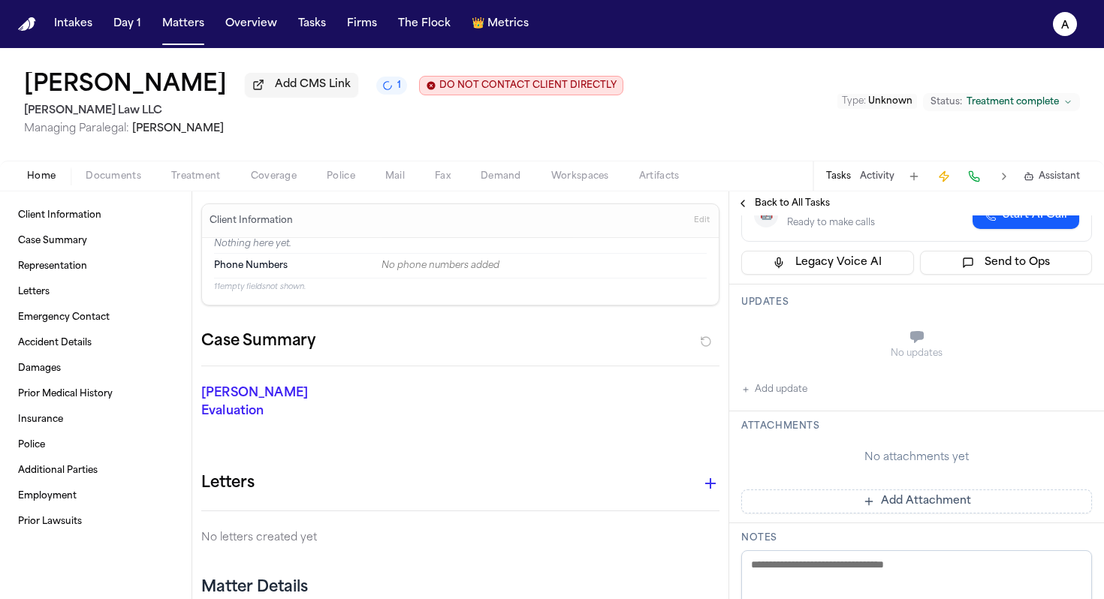
click at [566, 381] on button "Add update" at bounding box center [774, 390] width 66 height 18
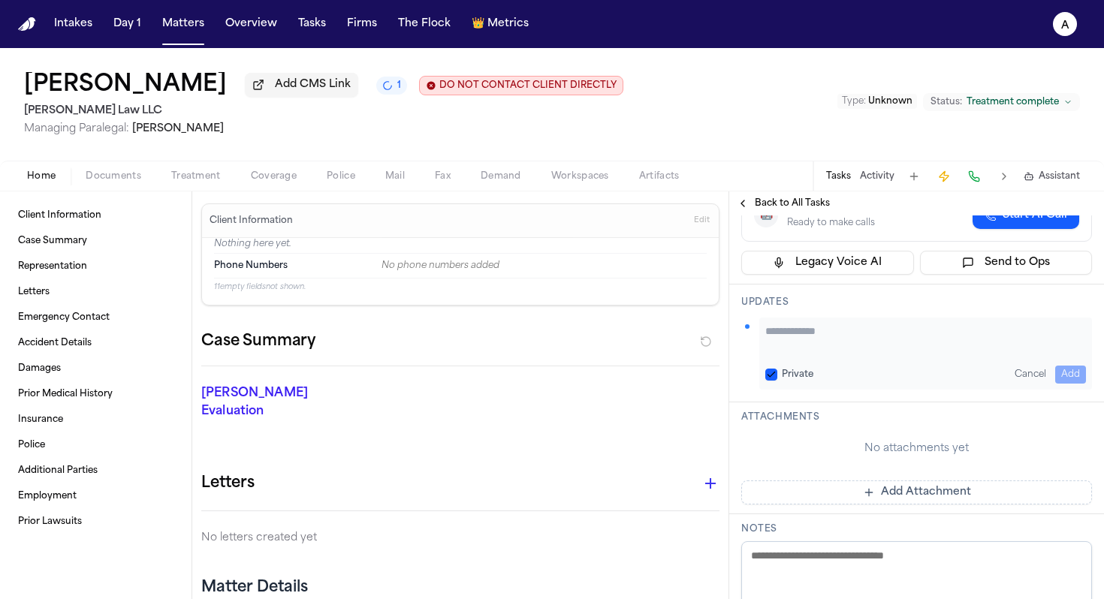
click at [566, 324] on textarea "Add your update" at bounding box center [925, 339] width 321 height 30
paste textarea "**********"
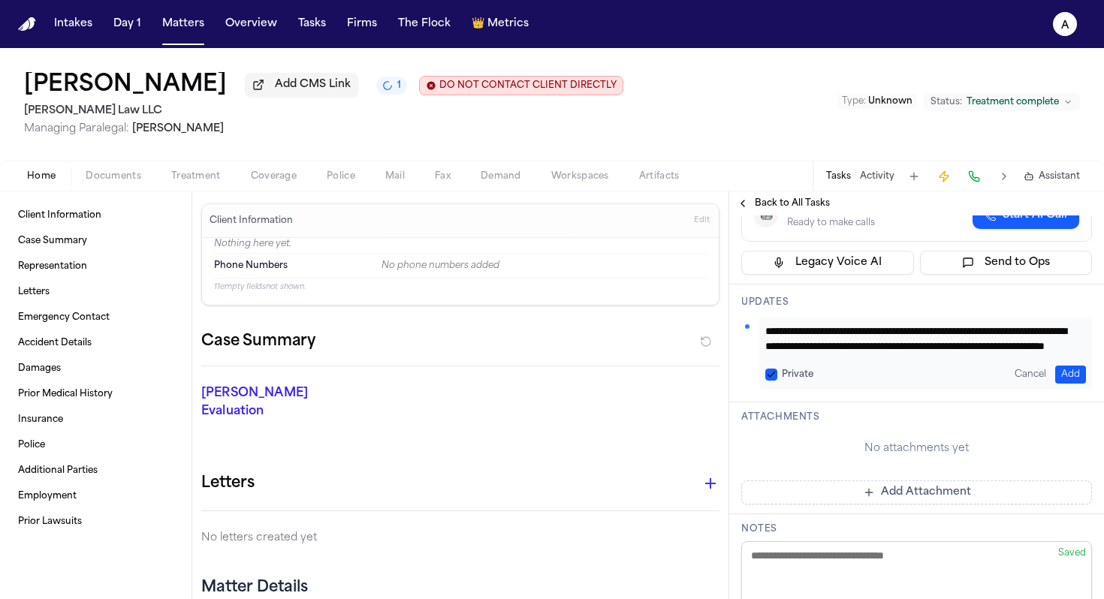
scroll to position [16, 0]
type textarea "**********"
click at [566, 369] on button "Private" at bounding box center [771, 375] width 12 height 12
click at [566, 366] on button "Add" at bounding box center [1070, 375] width 31 height 18
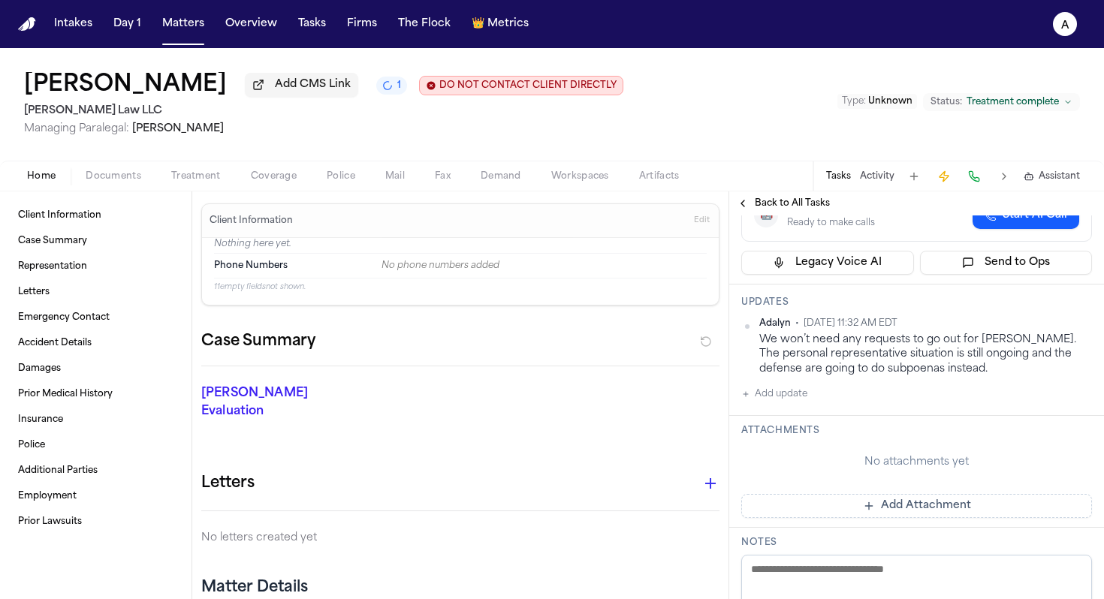
scroll to position [0, 0]
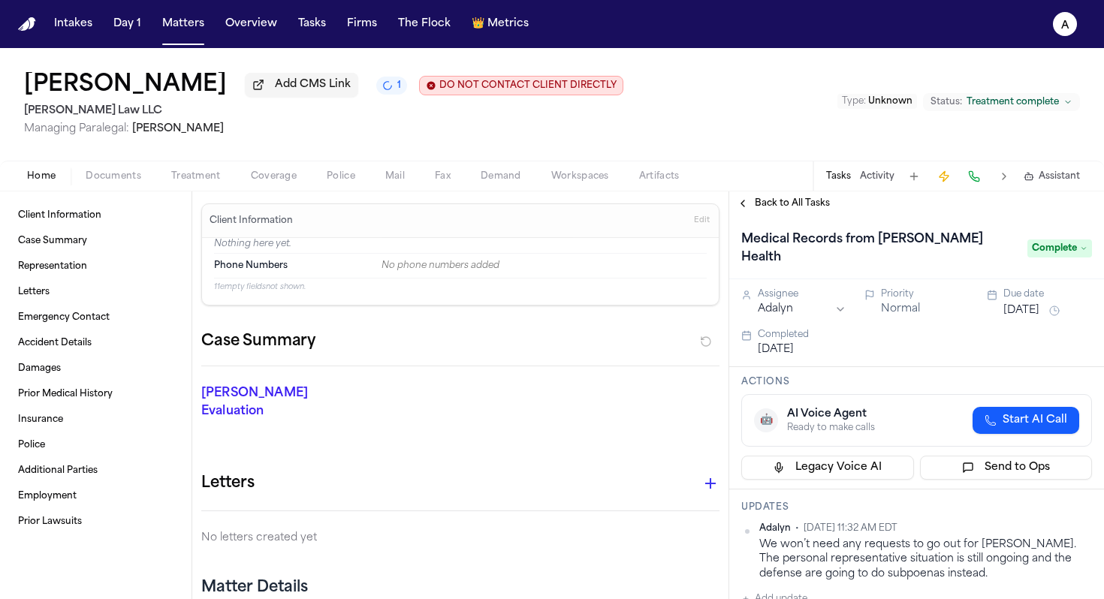
click at [566, 204] on span "Back to All Tasks" at bounding box center [792, 203] width 75 height 12
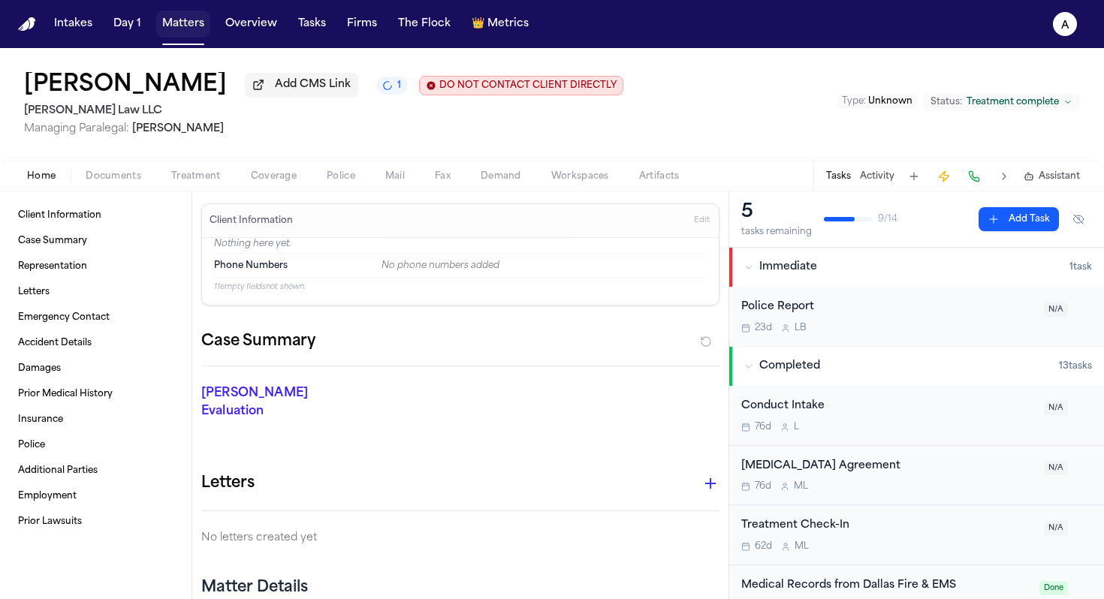
click at [189, 24] on button "Matters" at bounding box center [183, 24] width 54 height 27
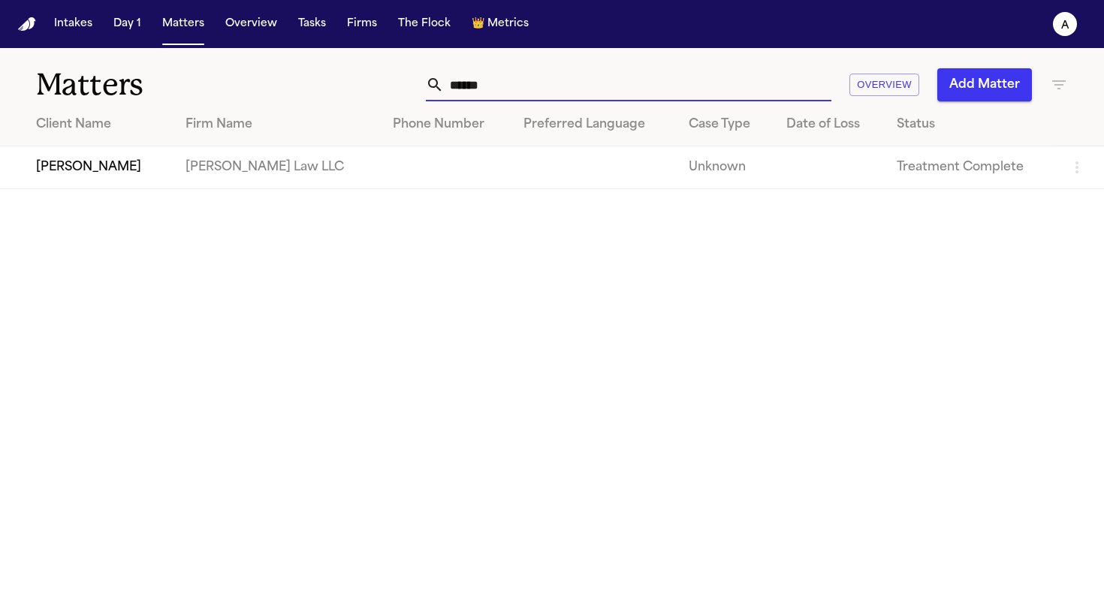
drag, startPoint x: 526, startPoint y: 88, endPoint x: 339, endPoint y: 85, distance: 187.8
click at [339, 85] on div "****** Overview Add Matter" at bounding box center [695, 84] width 746 height 33
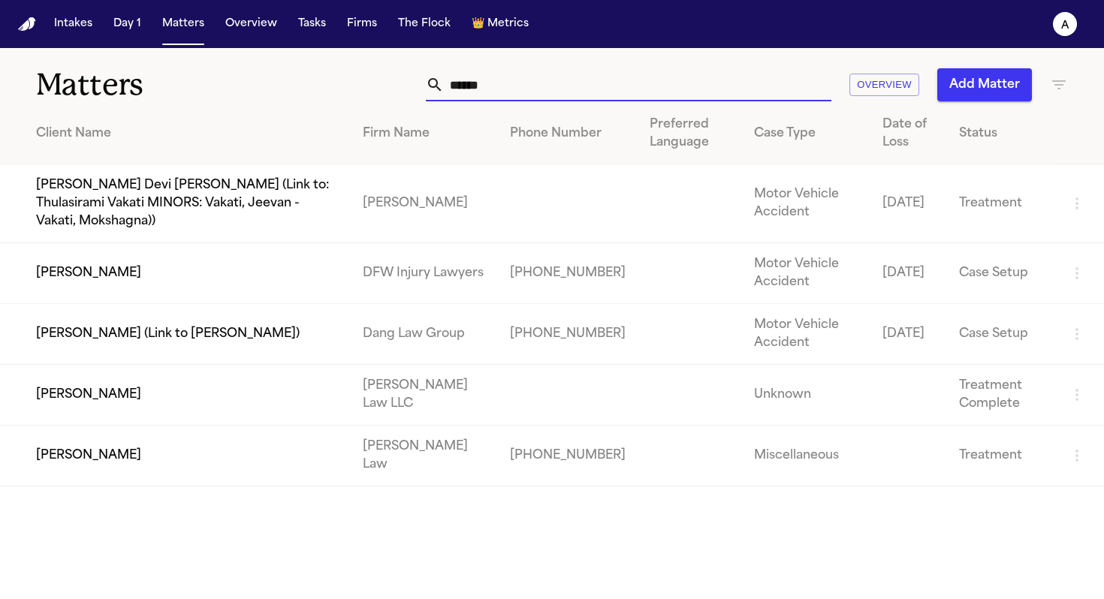
type input "******"
click at [148, 384] on td "[PERSON_NAME]" at bounding box center [175, 395] width 351 height 61
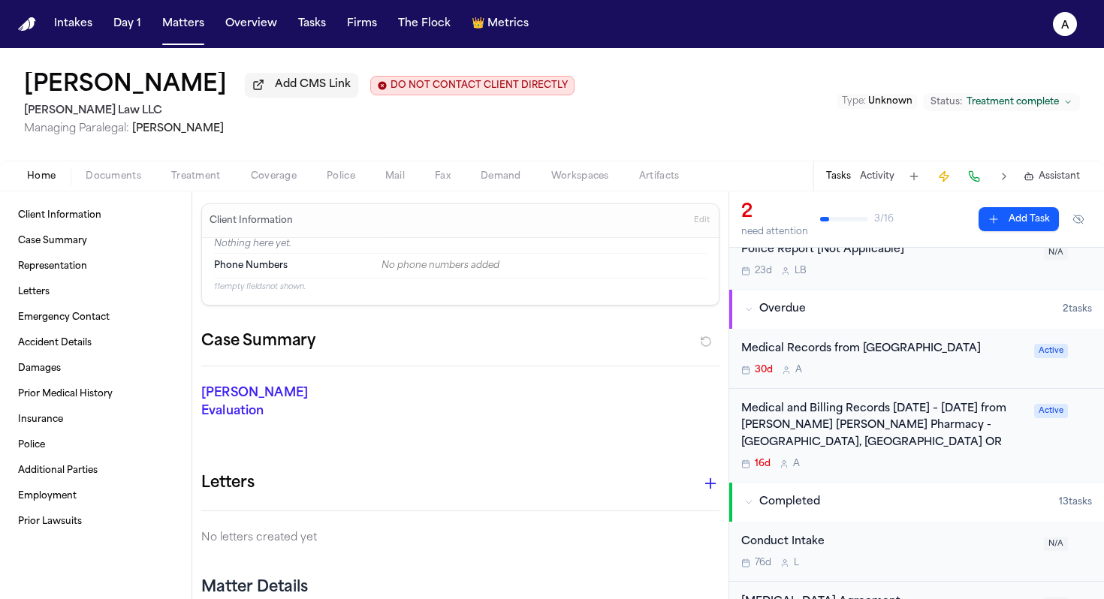
scroll to position [101, 0]
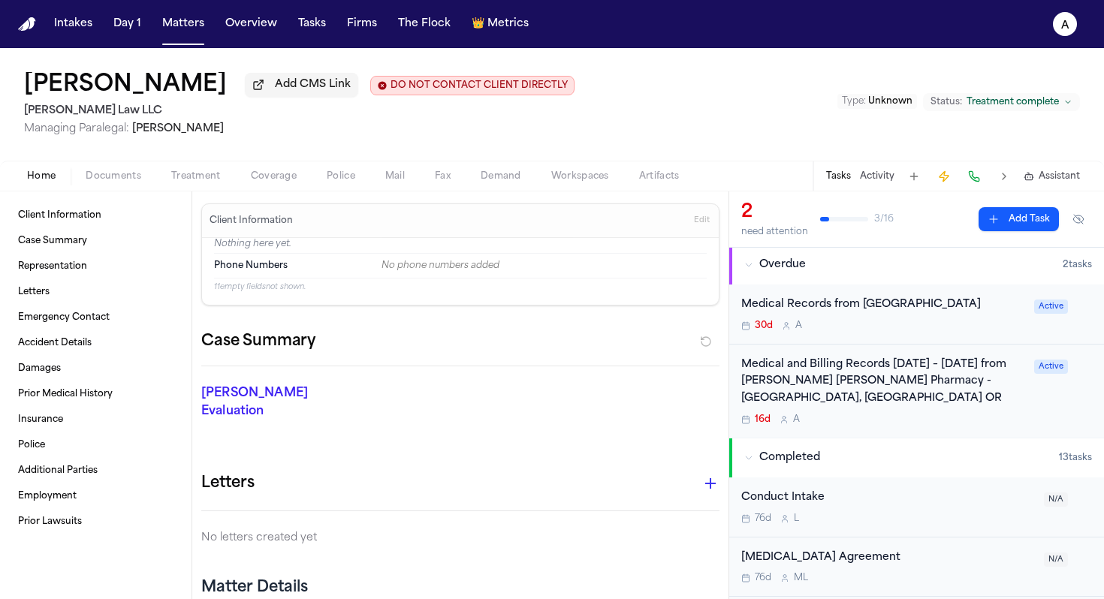
click at [566, 332] on div "30d A" at bounding box center [883, 326] width 284 height 12
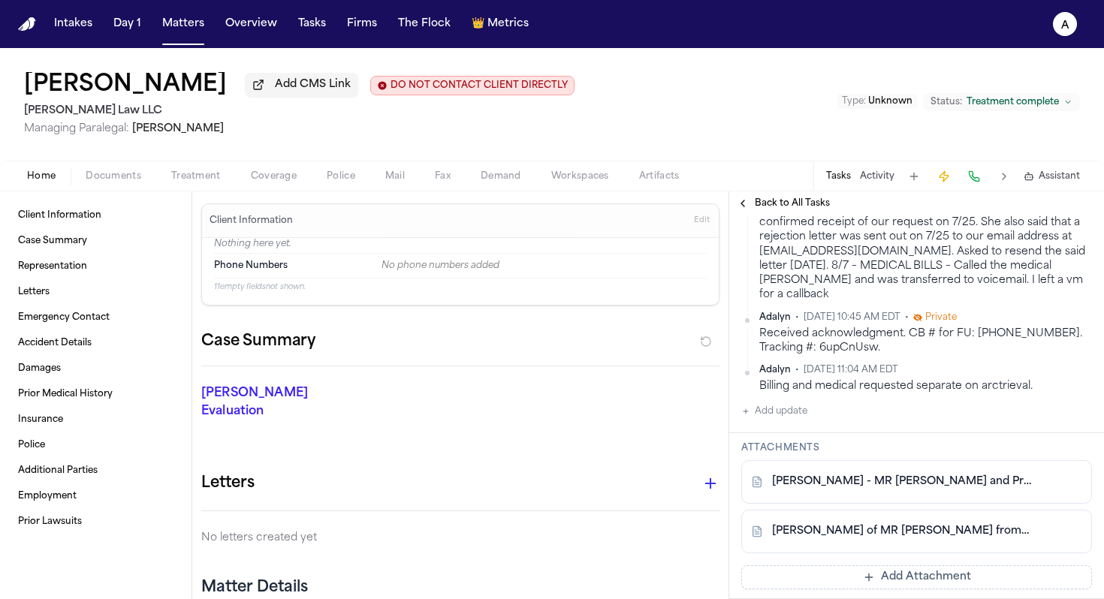
scroll to position [555, 0]
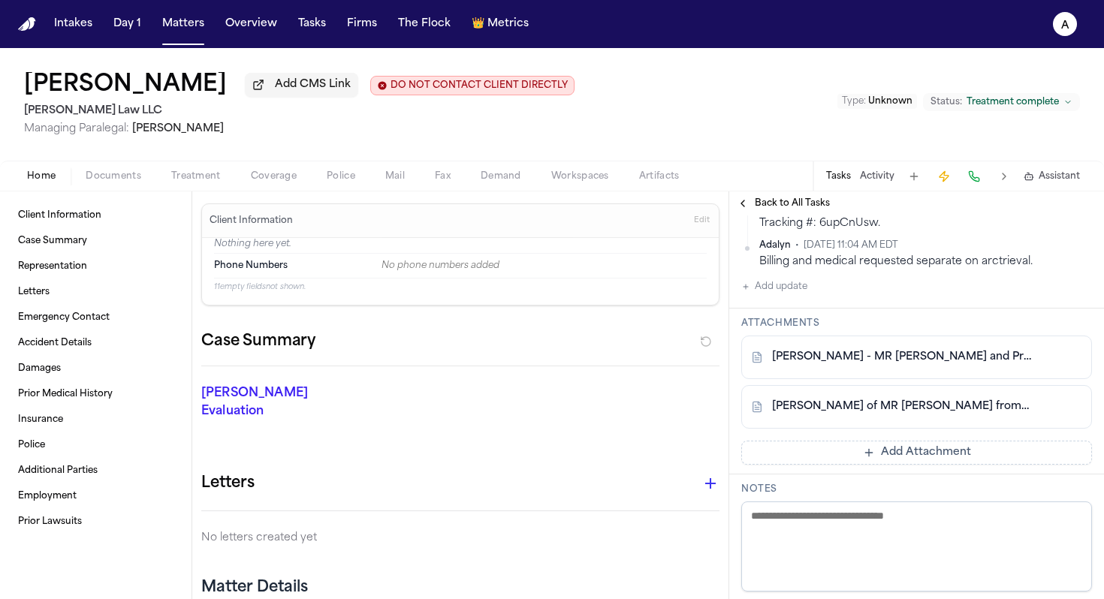
click at [566, 296] on button "Add update" at bounding box center [774, 287] width 66 height 18
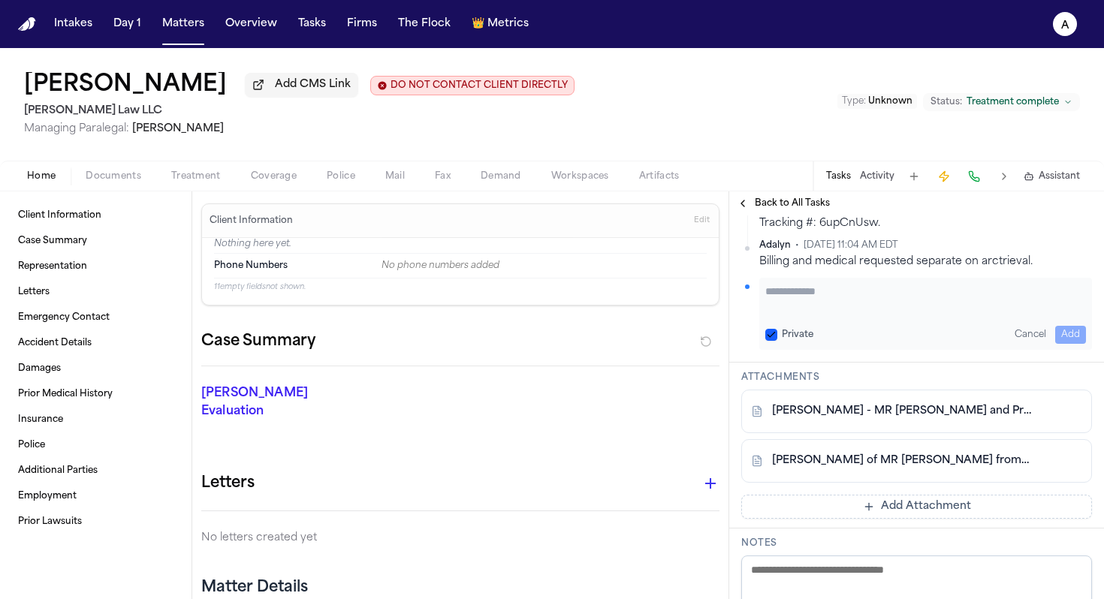
click at [566, 314] on textarea "Add your update" at bounding box center [925, 299] width 321 height 30
paste textarea "**********"
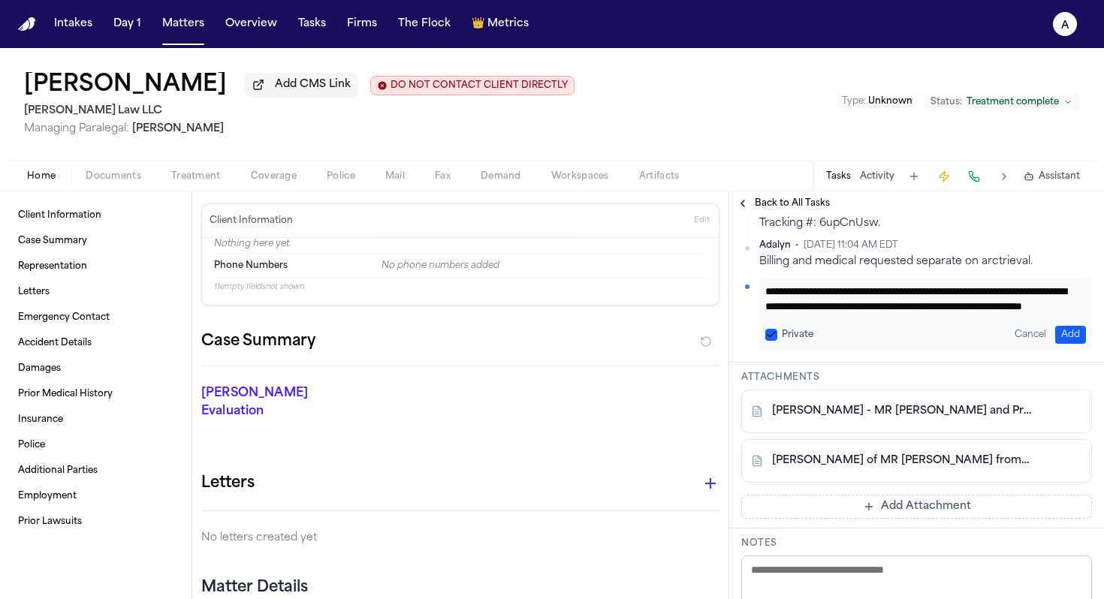
scroll to position [45, 0]
click at [566, 314] on textarea "**********" at bounding box center [919, 299] width 309 height 30
paste textarea "**********"
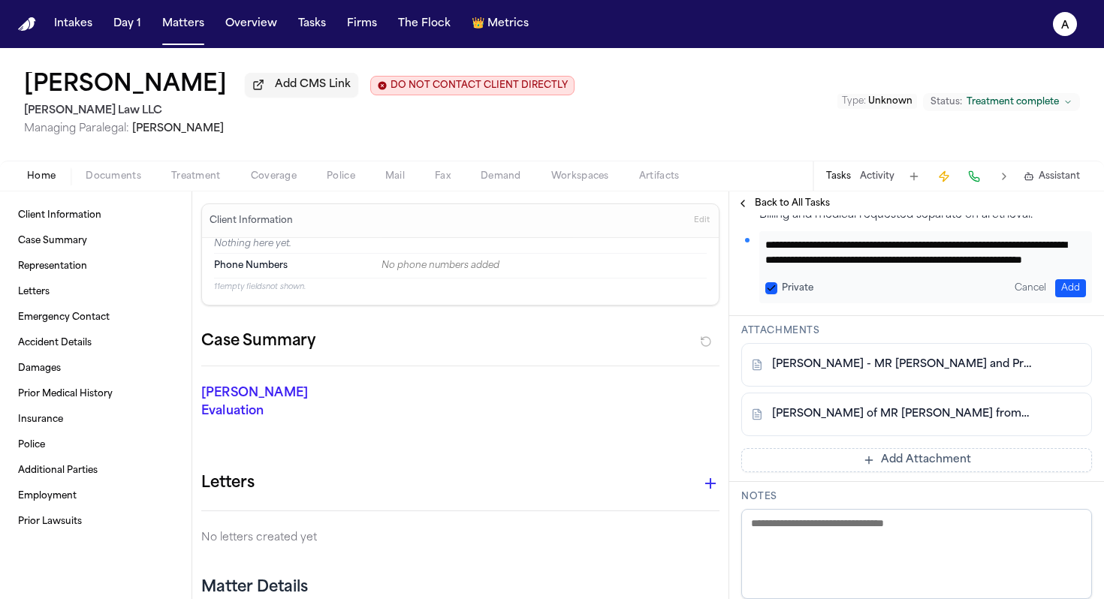
scroll to position [65, 0]
click at [566, 267] on textarea "**********" at bounding box center [919, 252] width 309 height 30
type textarea "**********"
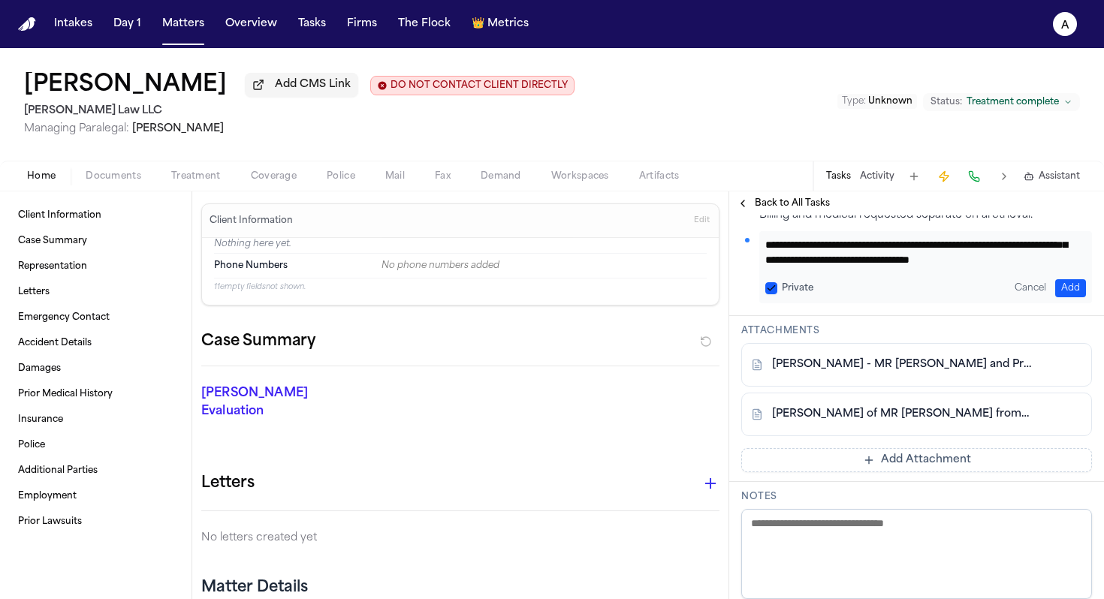
click at [566, 294] on button "Private" at bounding box center [771, 288] width 12 height 12
click at [566, 297] on button "Add" at bounding box center [1070, 288] width 31 height 18
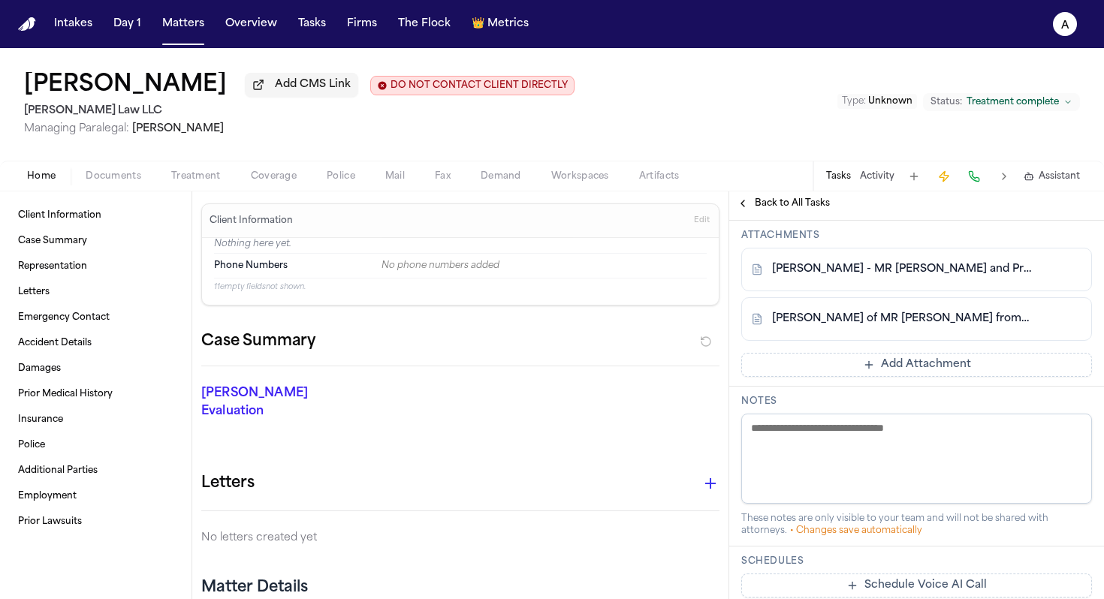
scroll to position [758, 0]
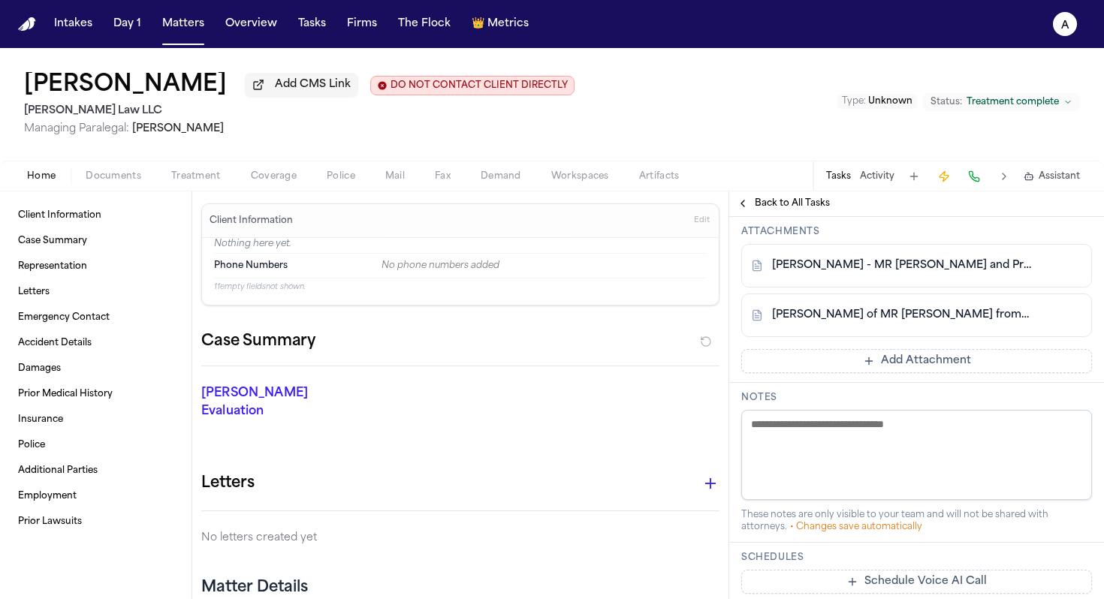
click at [566, 373] on button "Add Attachment" at bounding box center [916, 361] width 351 height 24
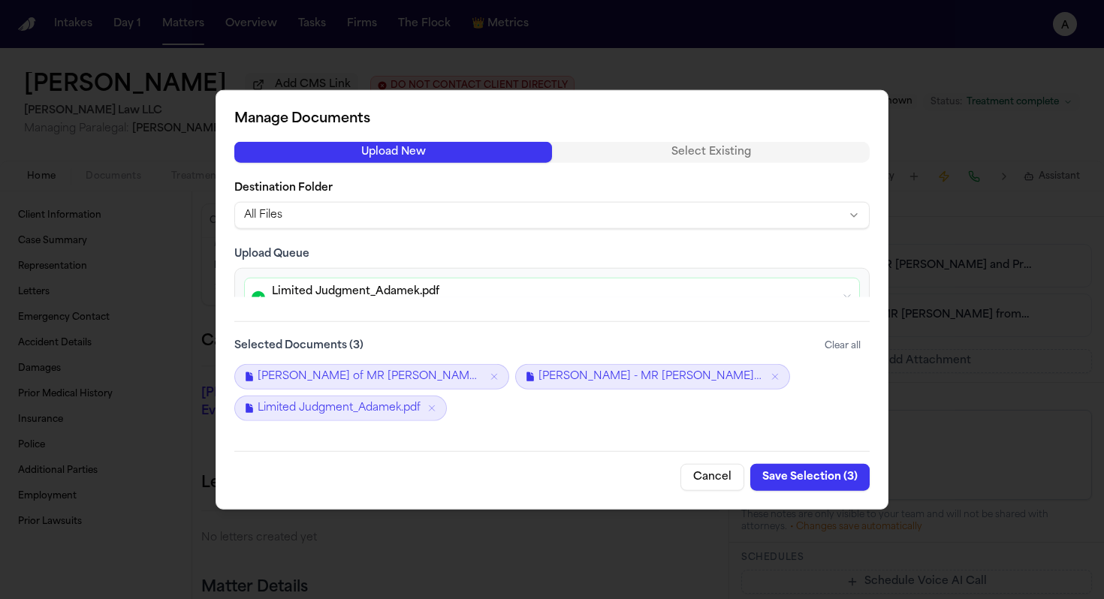
click at [566, 481] on button "Save Selection ( 3 )" at bounding box center [809, 476] width 119 height 27
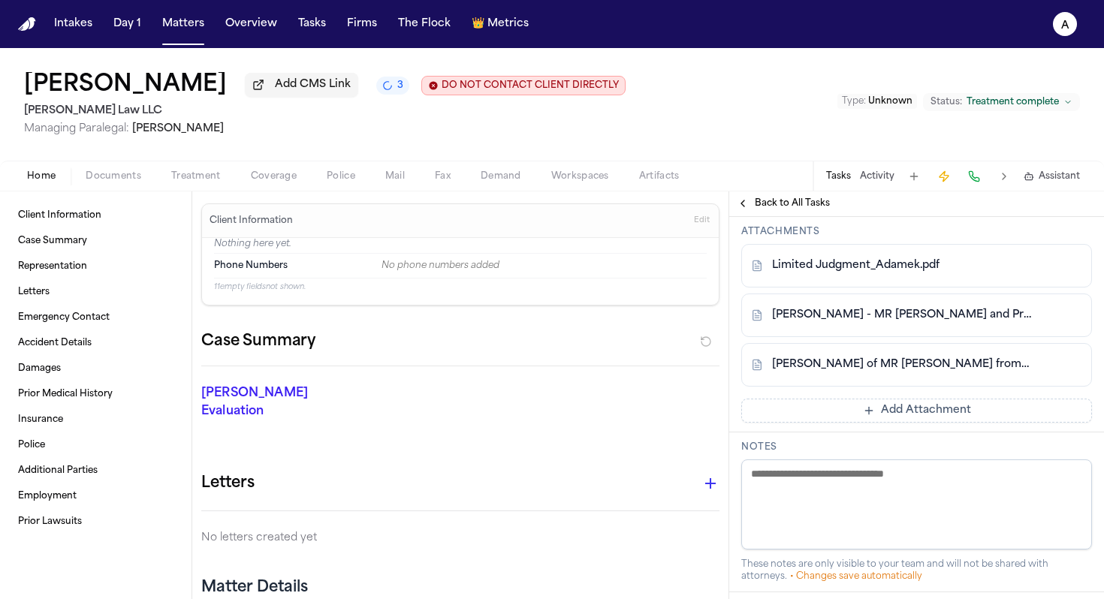
click at [566, 550] on textarea at bounding box center [916, 505] width 351 height 90
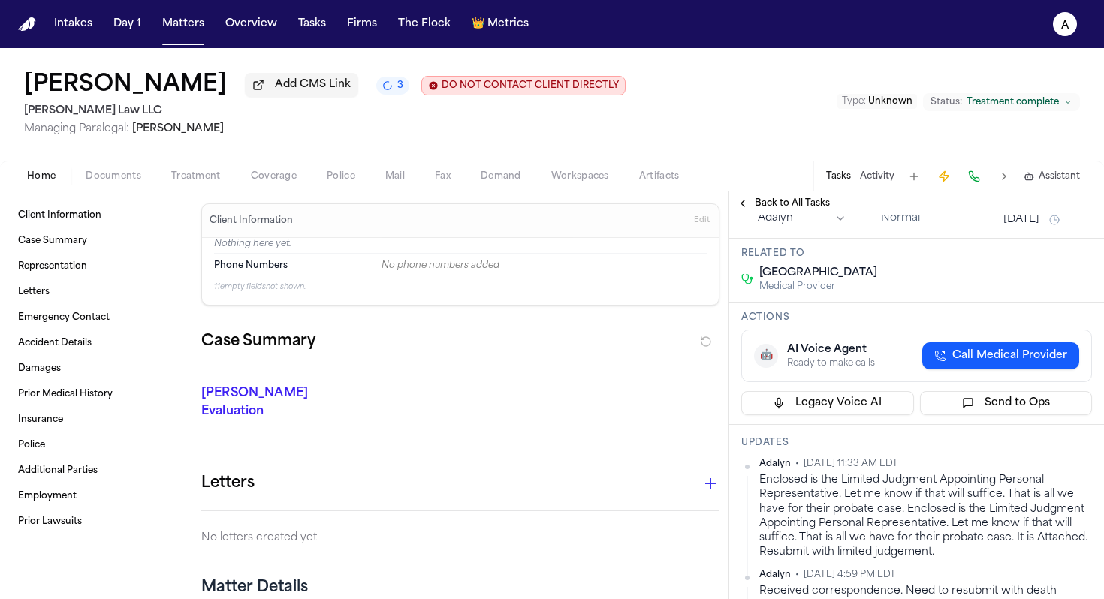
scroll to position [49, 0]
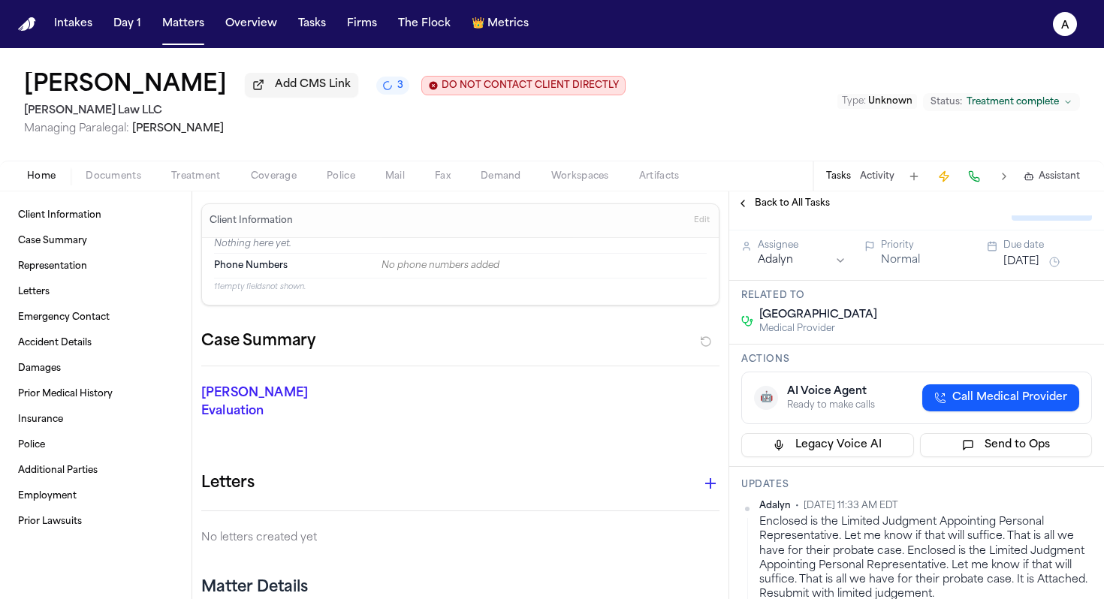
click at [566, 270] on button "[DATE]" at bounding box center [1021, 262] width 36 height 15
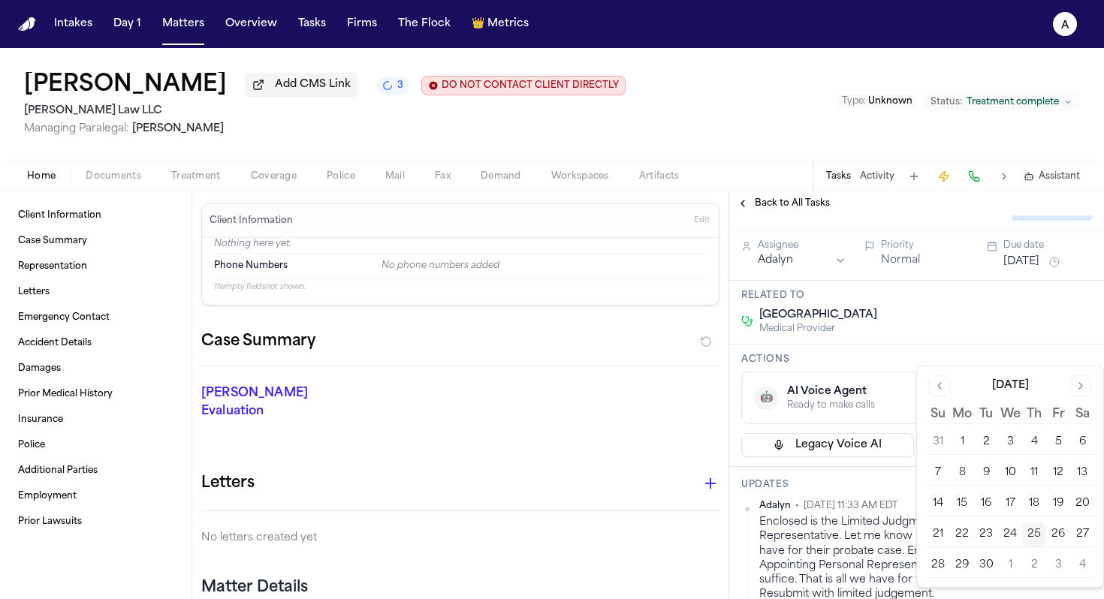
click at [566, 557] on button "29" at bounding box center [962, 565] width 24 height 24
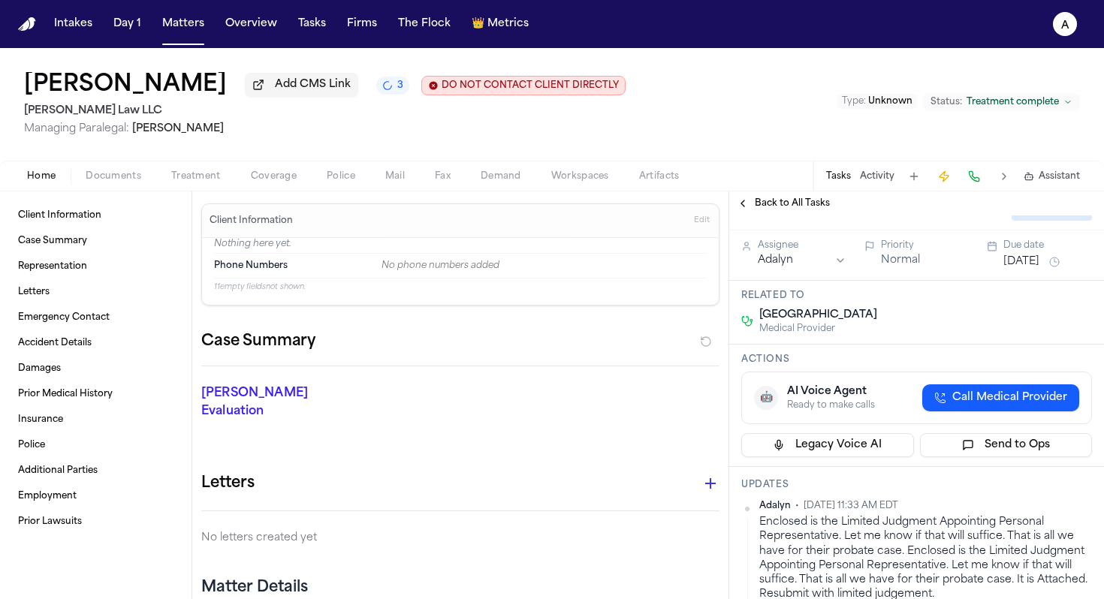
click at [566, 221] on div "Medical Records from [GEOGRAPHIC_DATA] [GEOGRAPHIC_DATA]" at bounding box center [871, 200] width 261 height 42
click at [261, 19] on button "Overview" at bounding box center [251, 24] width 64 height 27
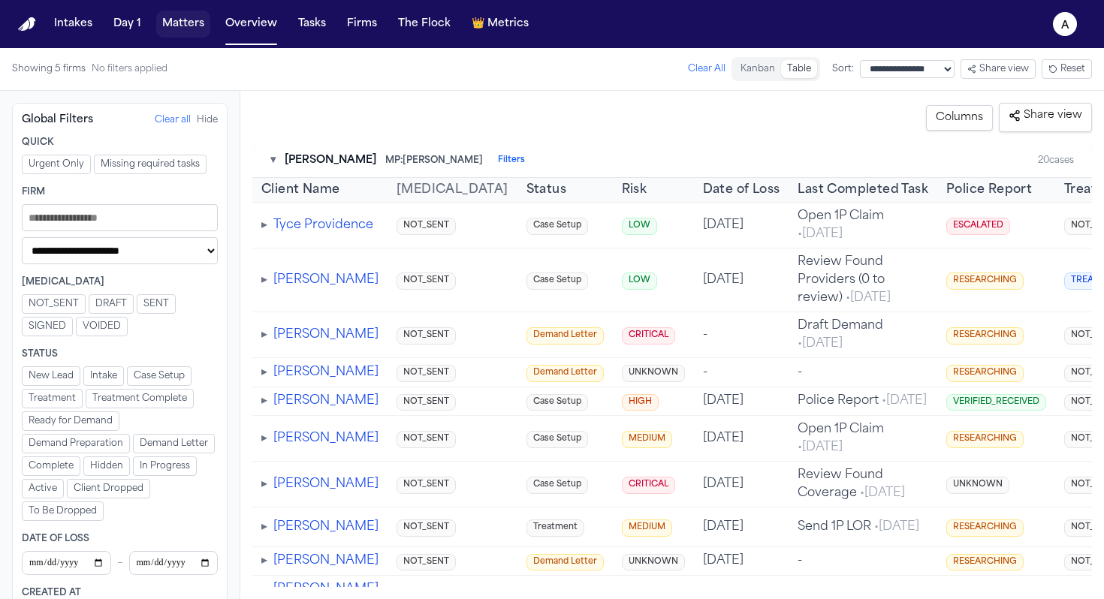
click at [171, 20] on button "Matters" at bounding box center [183, 24] width 54 height 27
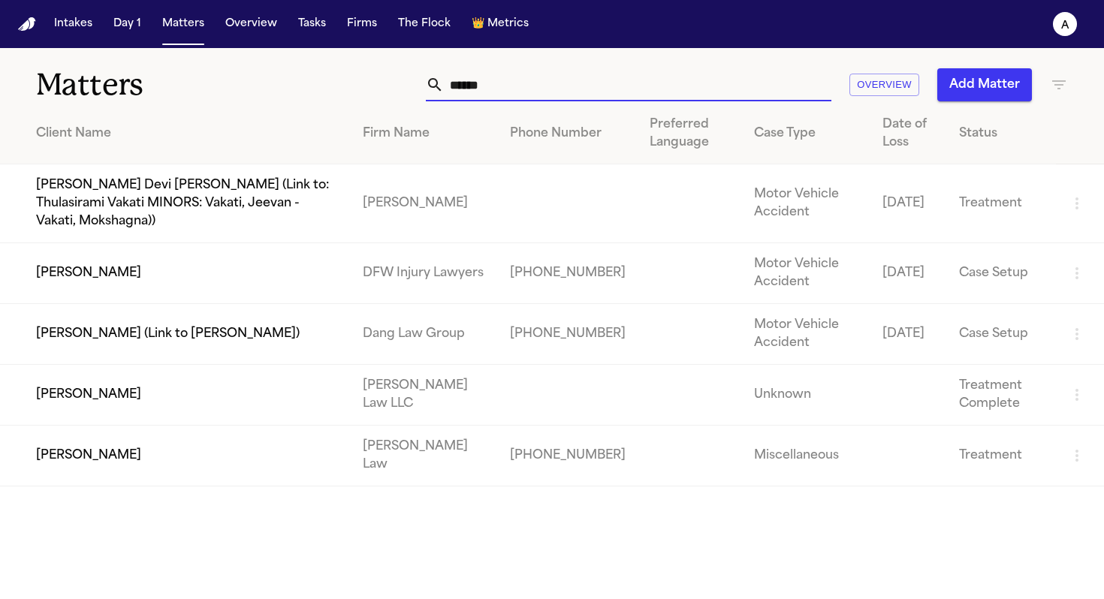
drag, startPoint x: 527, startPoint y: 89, endPoint x: 234, endPoint y: 81, distance: 293.0
click at [234, 81] on div "Matters ****** Overview Add Matter" at bounding box center [552, 76] width 1104 height 56
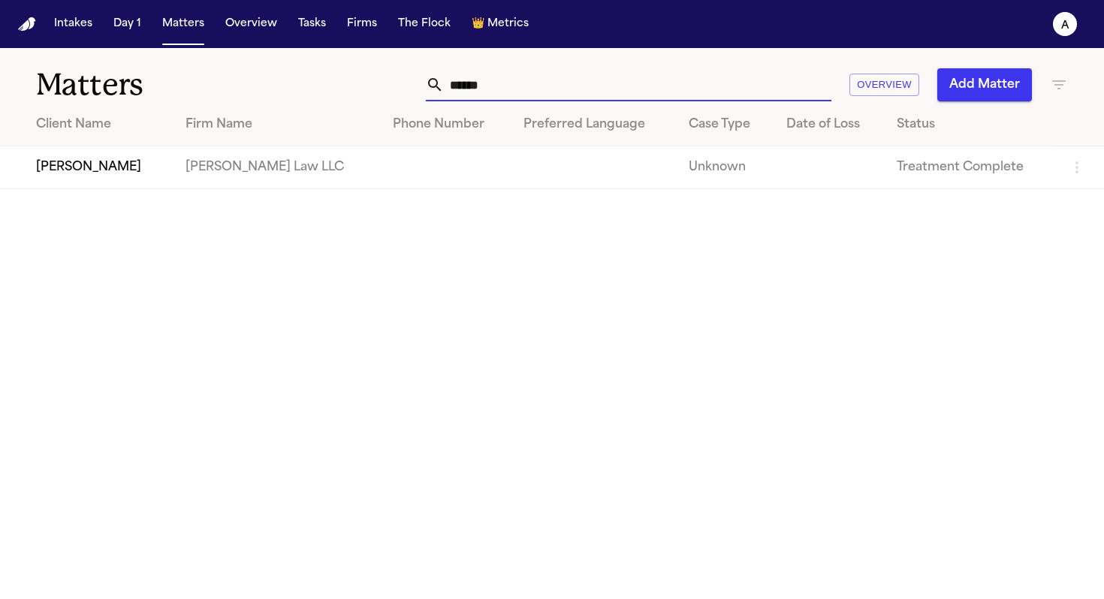
type input "******"
click at [107, 194] on main "Matters ****** Overview Add Matter Client Name Firm Name Phone Number Preferred…" at bounding box center [552, 323] width 1104 height 551
click at [136, 172] on td "[PERSON_NAME]" at bounding box center [86, 167] width 173 height 43
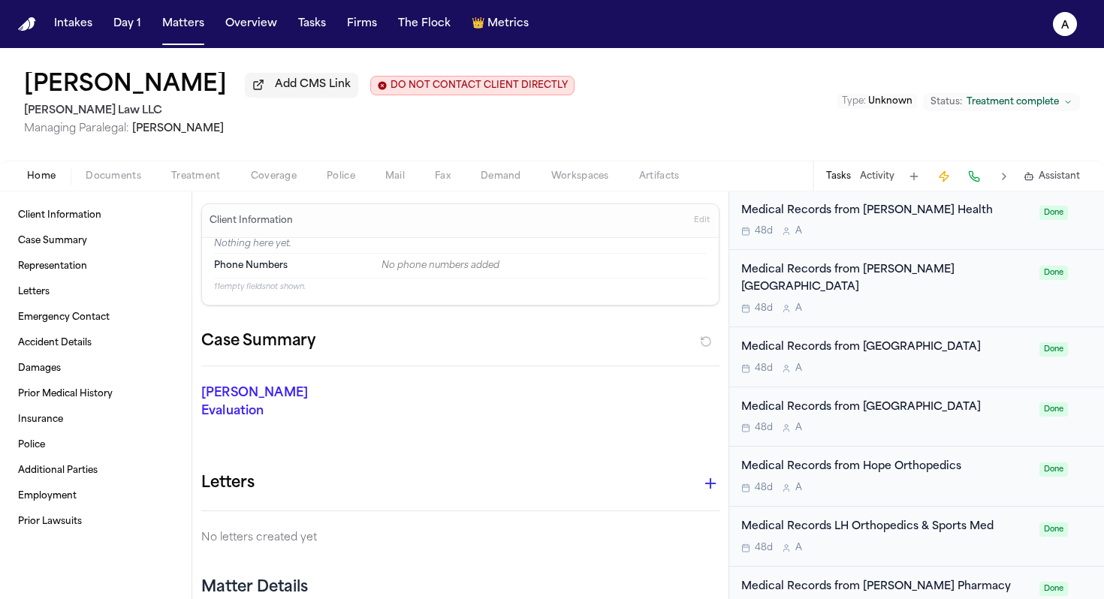
scroll to position [585, 0]
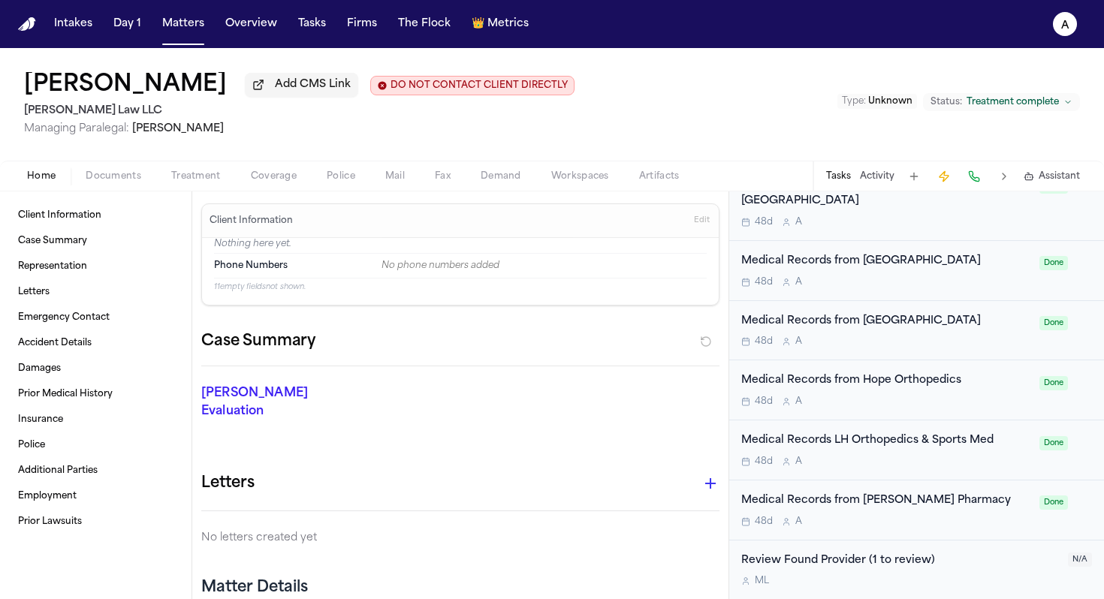
click at [566, 522] on div "48d A" at bounding box center [885, 522] width 289 height 12
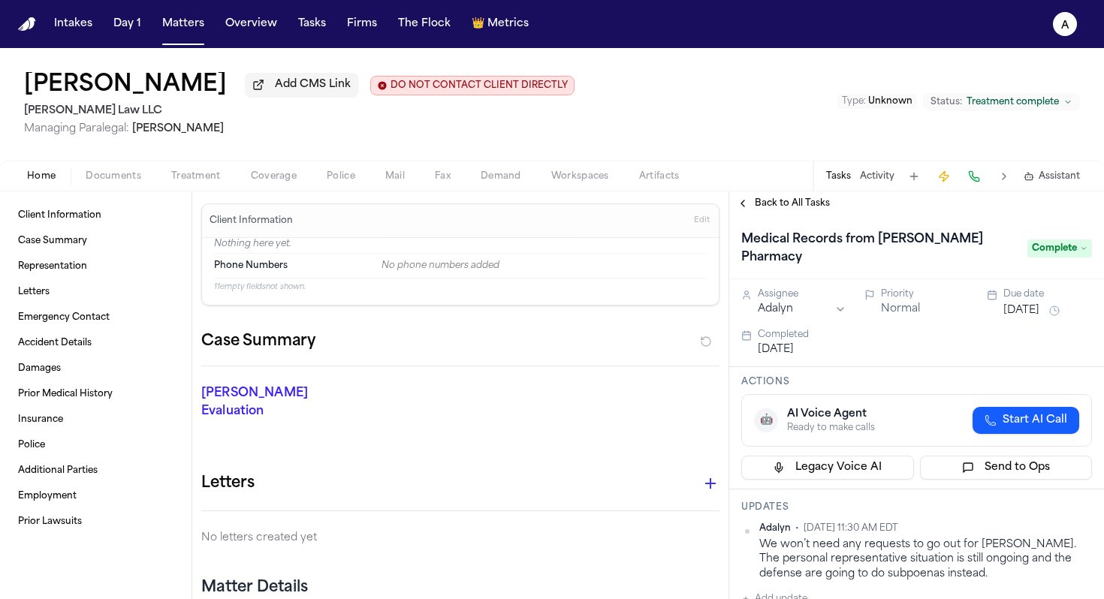
click at [566, 288] on div "Due date [DATE]" at bounding box center [1047, 304] width 89 height 32
click at [566, 303] on button "[DATE]" at bounding box center [1021, 310] width 36 height 15
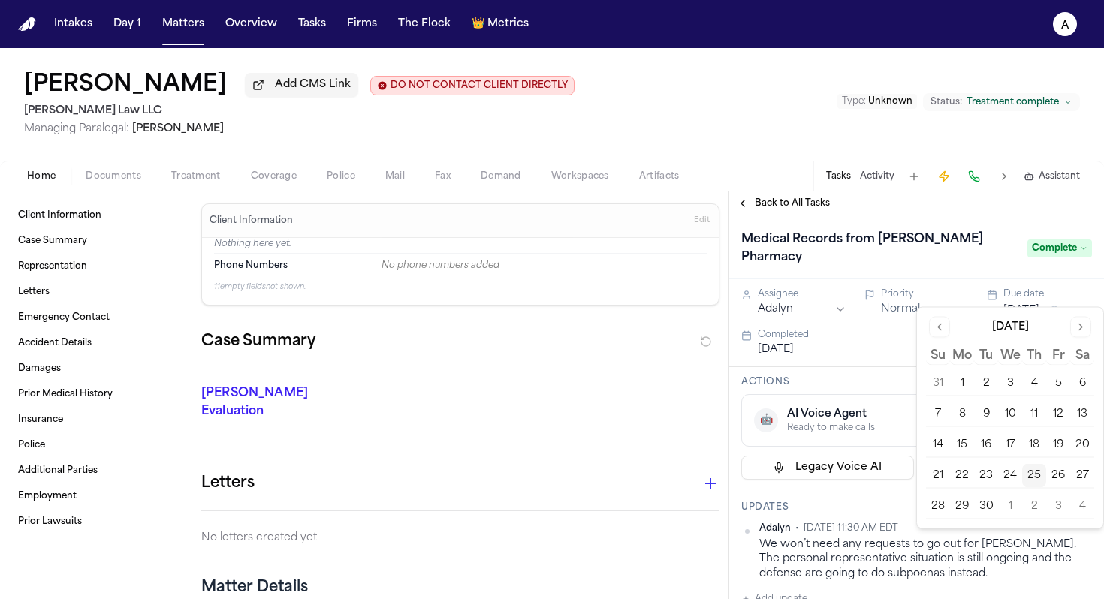
click at [566, 478] on button "25" at bounding box center [1034, 476] width 24 height 24
click at [566, 345] on div "[DATE] Su Mo Tu We Th Fr Sa 31 1 2 3 4 5 6 7 8 9 10 11 12 13 14 15 16 17 18 19 …" at bounding box center [1010, 418] width 186 height 221
click at [566, 200] on span "Back to All Tasks" at bounding box center [792, 203] width 75 height 12
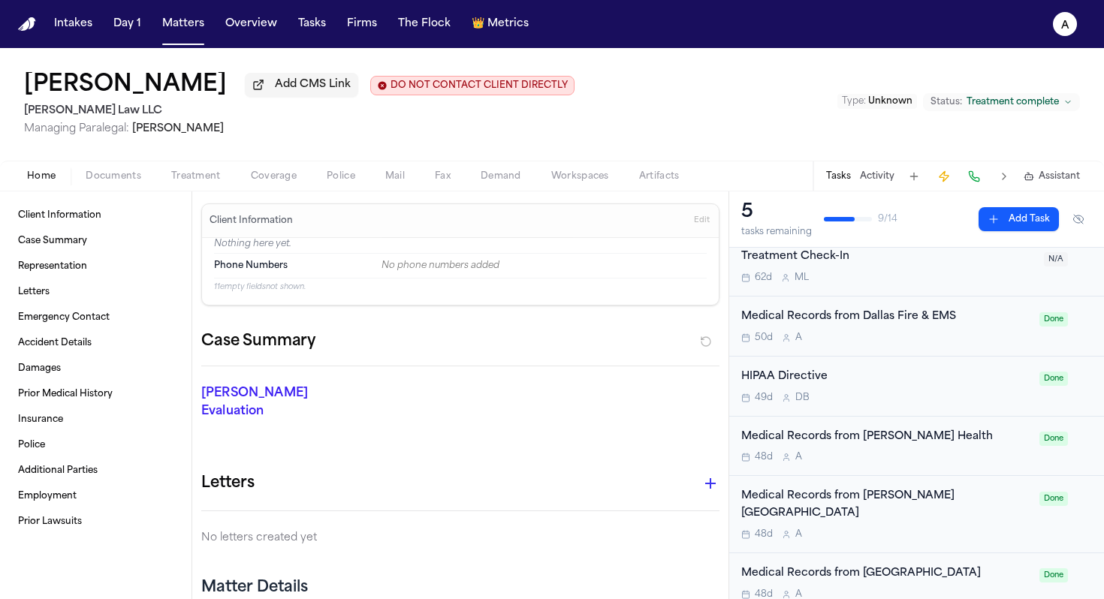
scroll to position [585, 0]
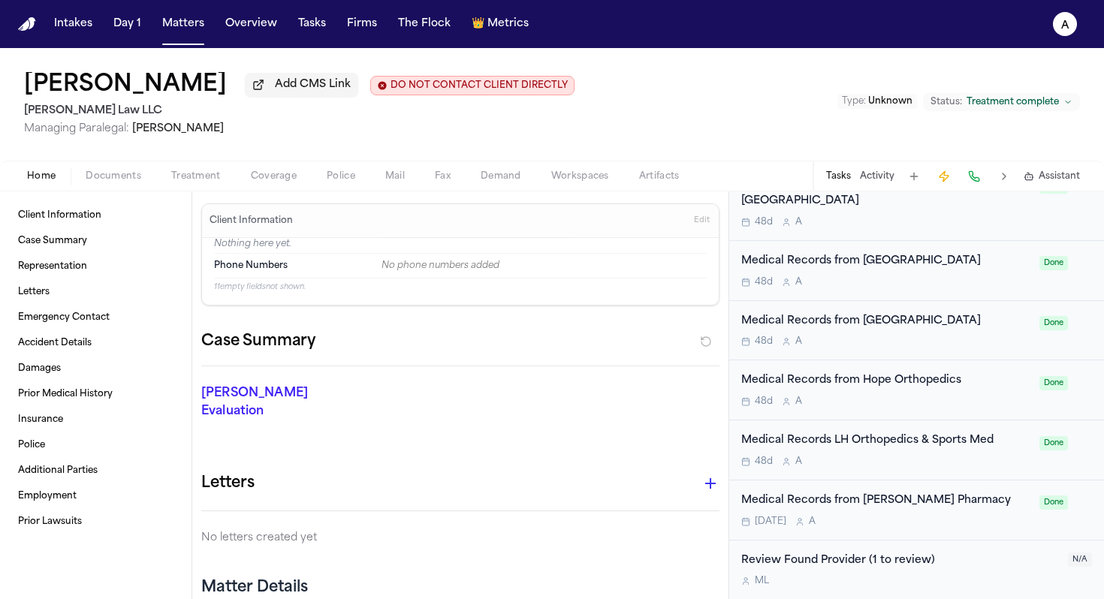
click at [566, 512] on div "Medical Records from [PERSON_NAME] Pharmacy [DATE] A" at bounding box center [885, 510] width 289 height 35
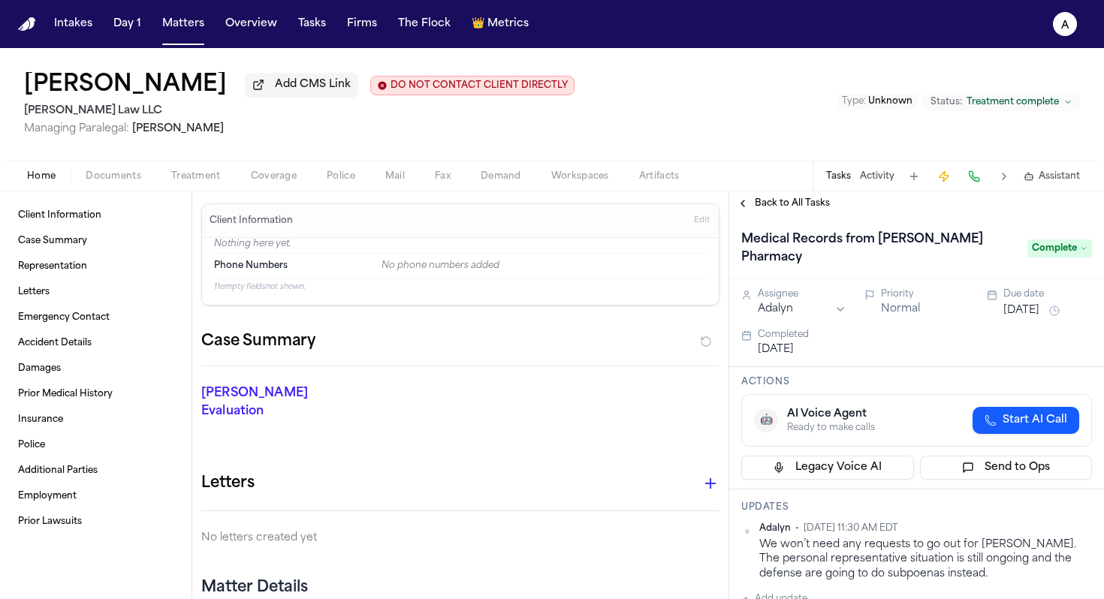
drag, startPoint x: 1036, startPoint y: 287, endPoint x: 962, endPoint y: 321, distance: 81.0
click at [566, 321] on div "Assignee Adalyn Priority Normal Due date [DATE] Completed [DATE]" at bounding box center [916, 322] width 351 height 69
click at [566, 202] on span "Back to All Tasks" at bounding box center [792, 203] width 75 height 12
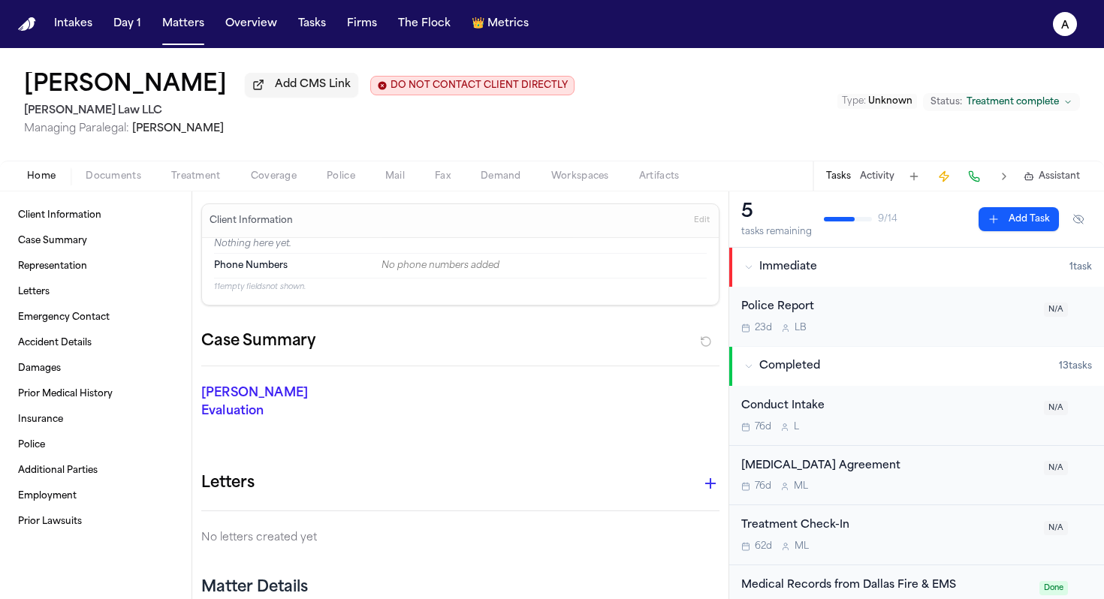
scroll to position [585, 0]
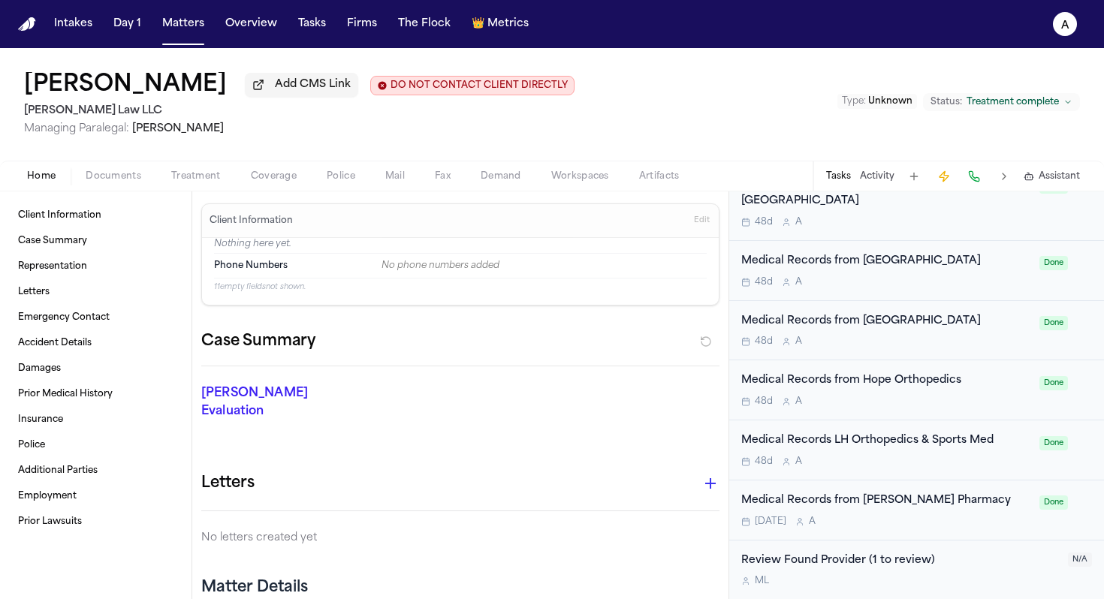
click at [566, 469] on div "Medical Records LH Orthopedics & Sports Med 48d A Done" at bounding box center [916, 451] width 375 height 60
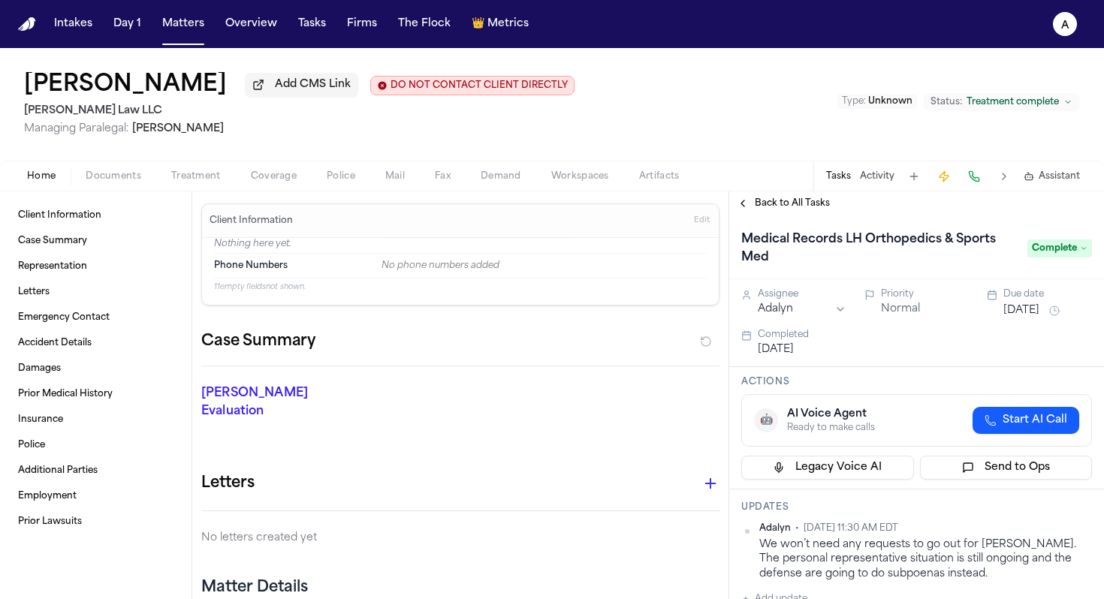
click at [566, 309] on button "[DATE]" at bounding box center [1021, 310] width 36 height 15
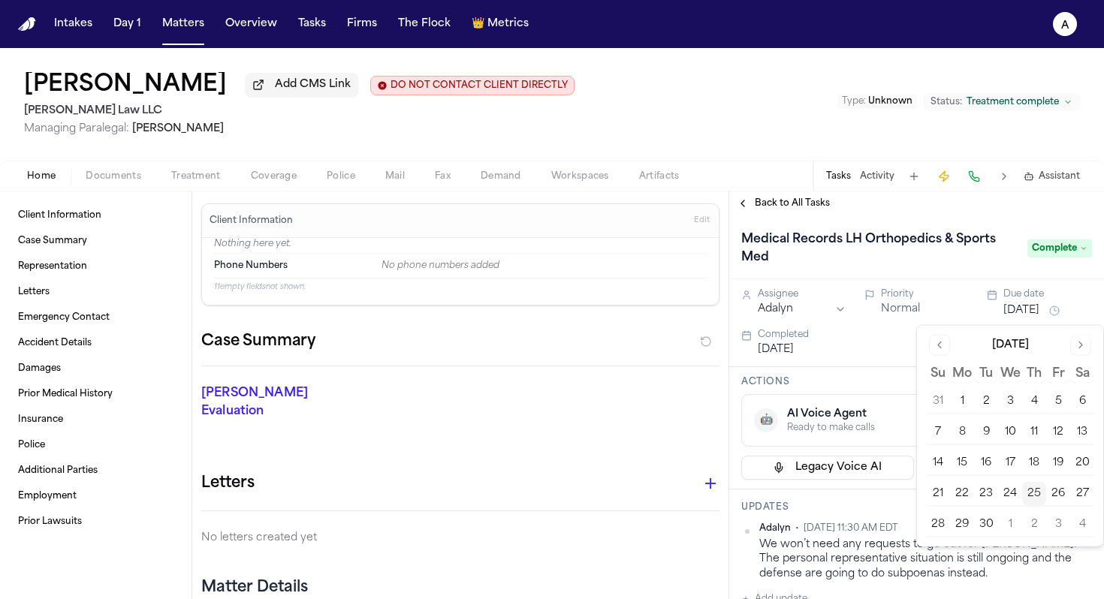
click at [566, 492] on button "25" at bounding box center [1034, 494] width 24 height 24
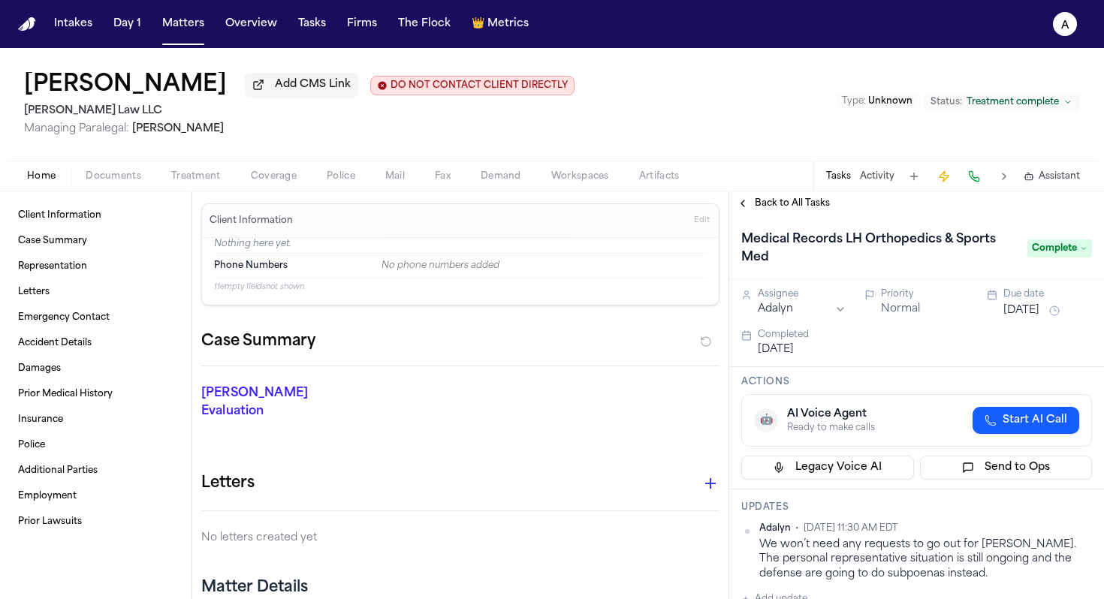
click at [566, 209] on span "Back to All Tasks" at bounding box center [792, 203] width 75 height 12
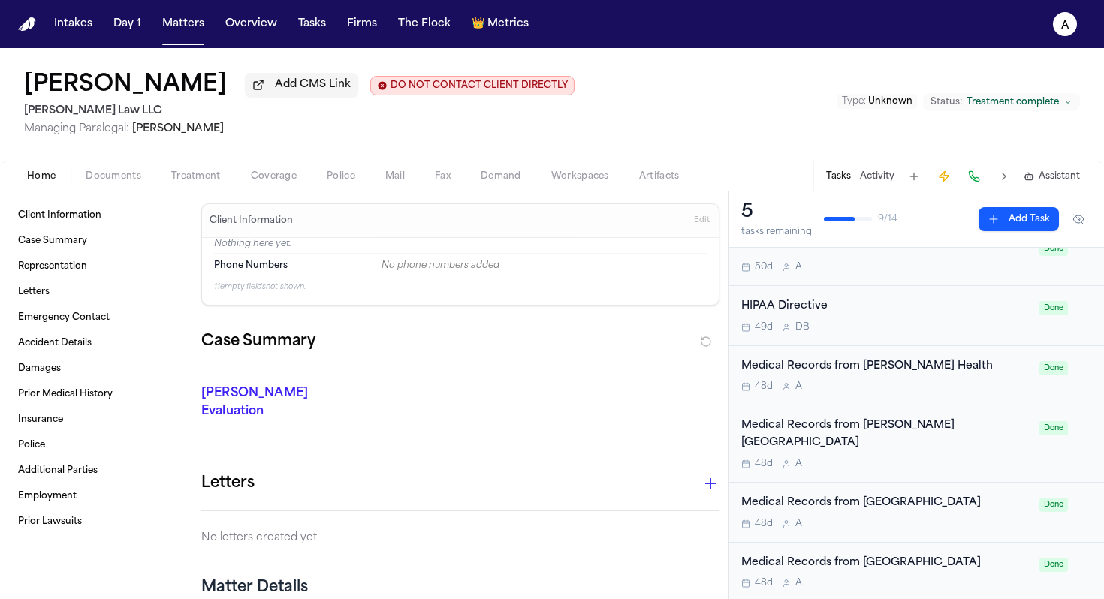
scroll to position [585, 0]
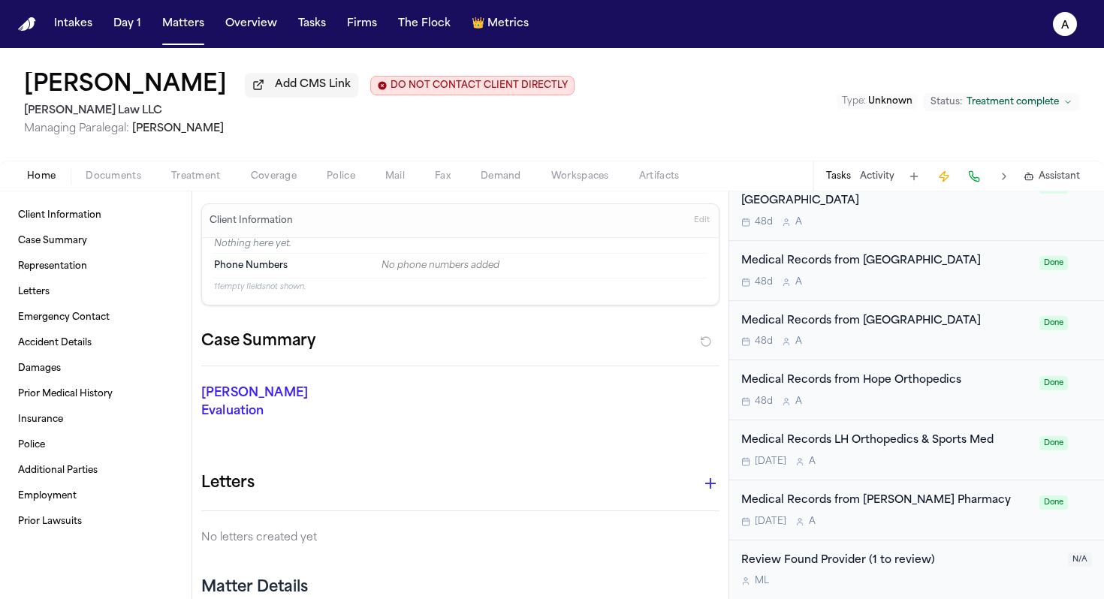
click at [566, 388] on div "Medical Records from Hope Orthopedics" at bounding box center [885, 380] width 289 height 17
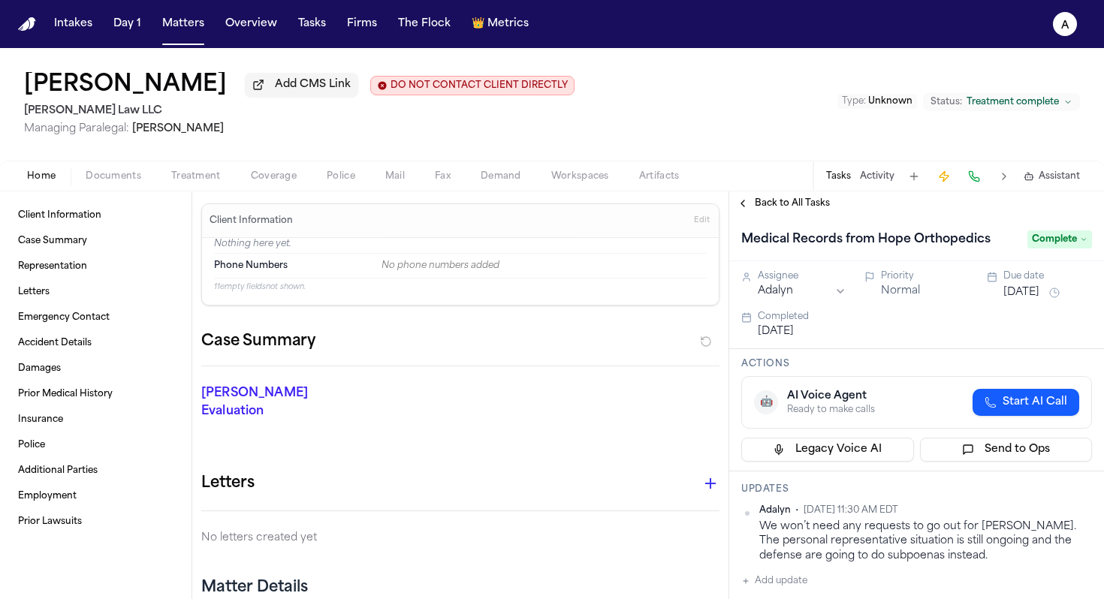
click at [566, 296] on button "[DATE]" at bounding box center [1021, 292] width 36 height 15
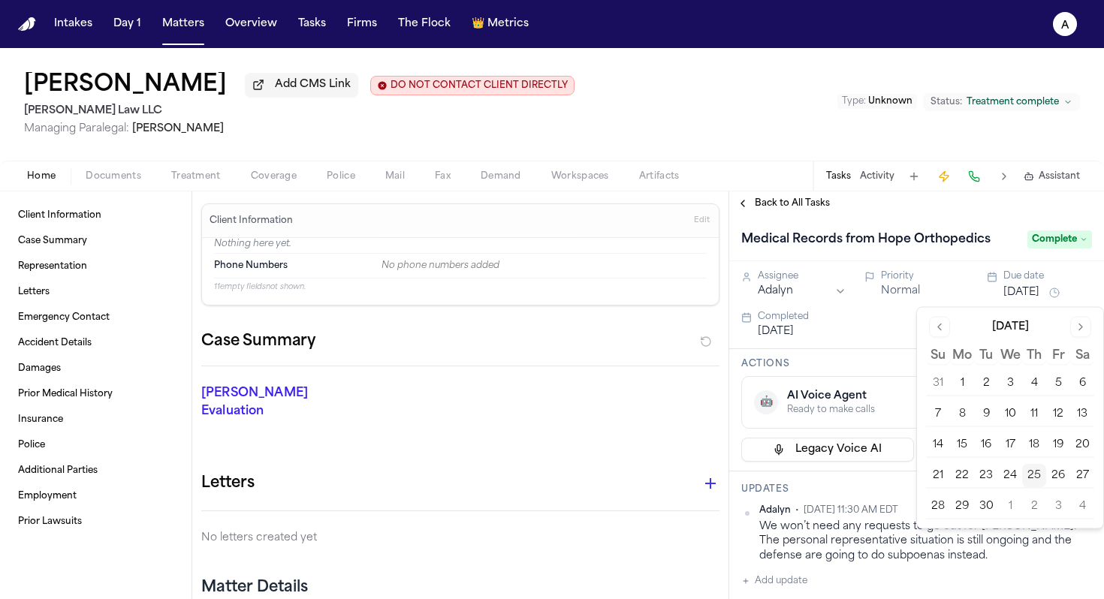
click at [566, 474] on button "25" at bounding box center [1034, 476] width 24 height 24
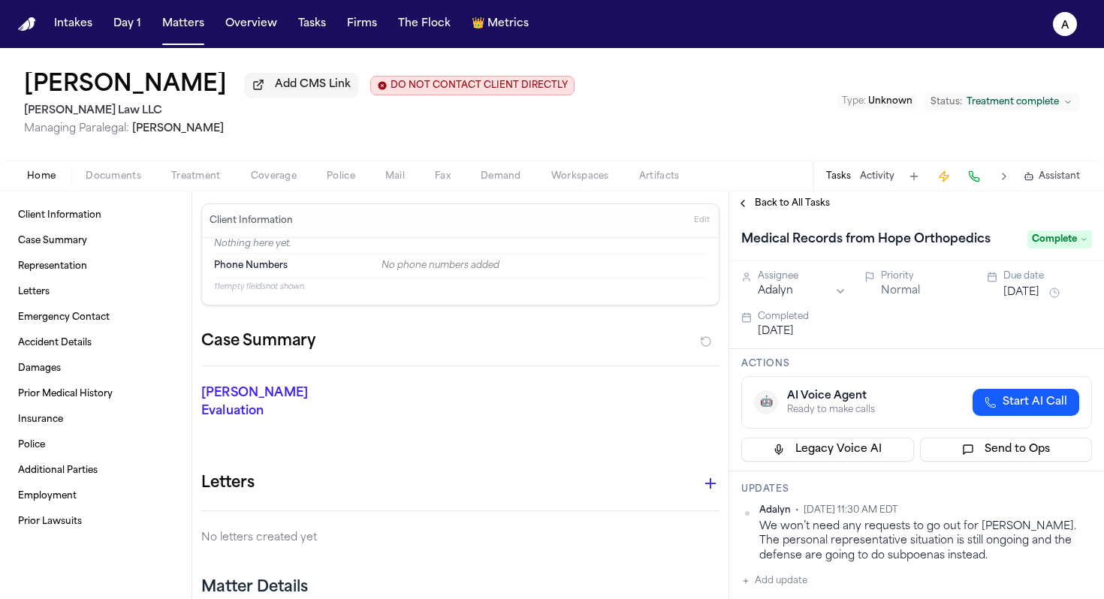
click at [566, 205] on span "Back to All Tasks" at bounding box center [792, 203] width 75 height 12
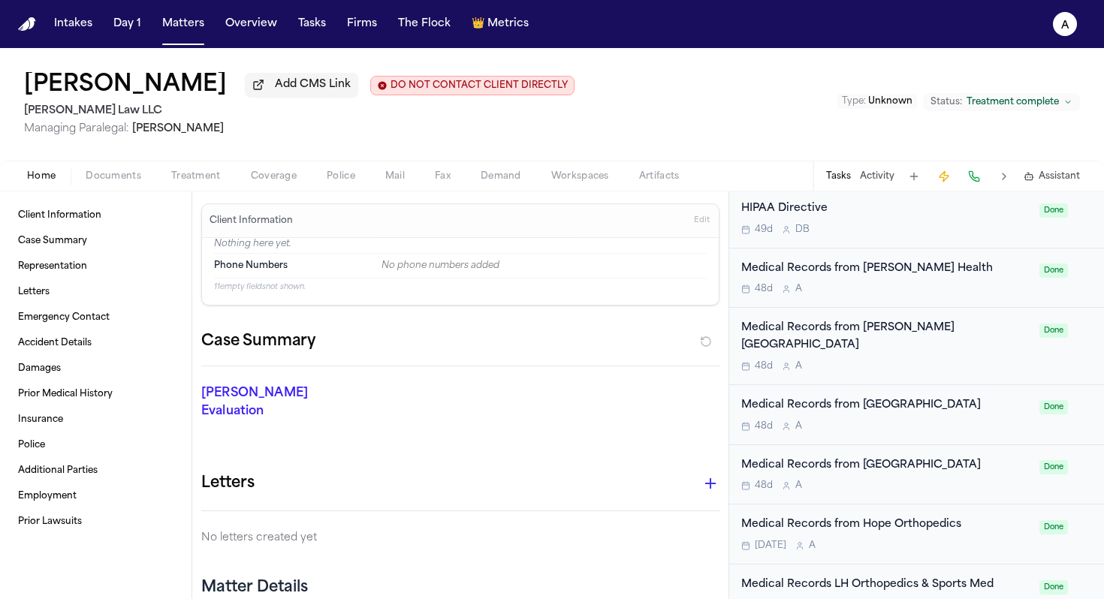
scroll to position [585, 0]
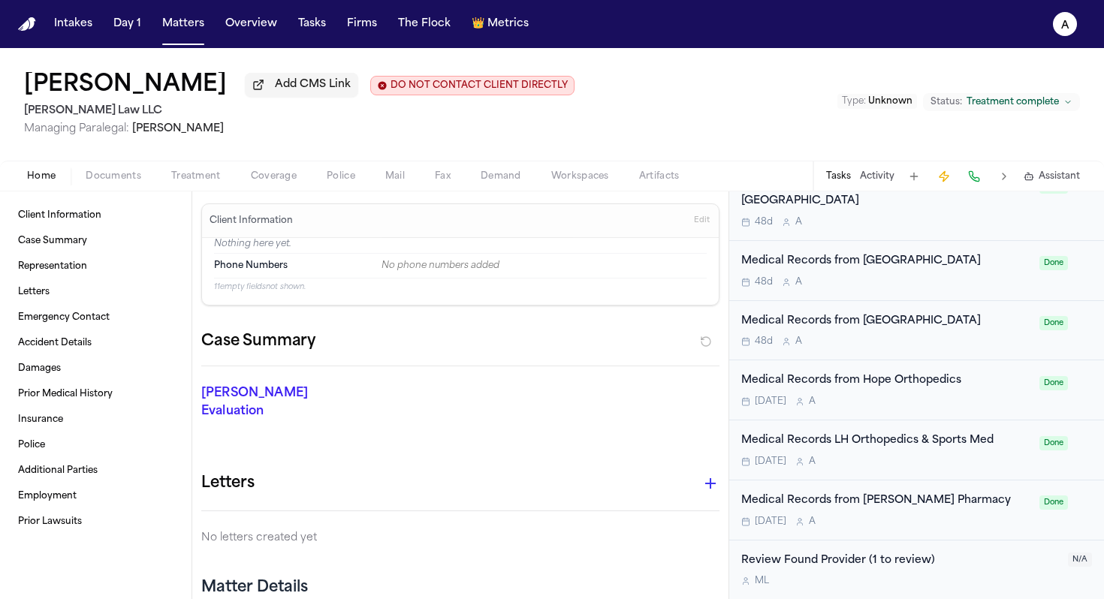
click at [566, 339] on div "48d A" at bounding box center [885, 342] width 289 height 12
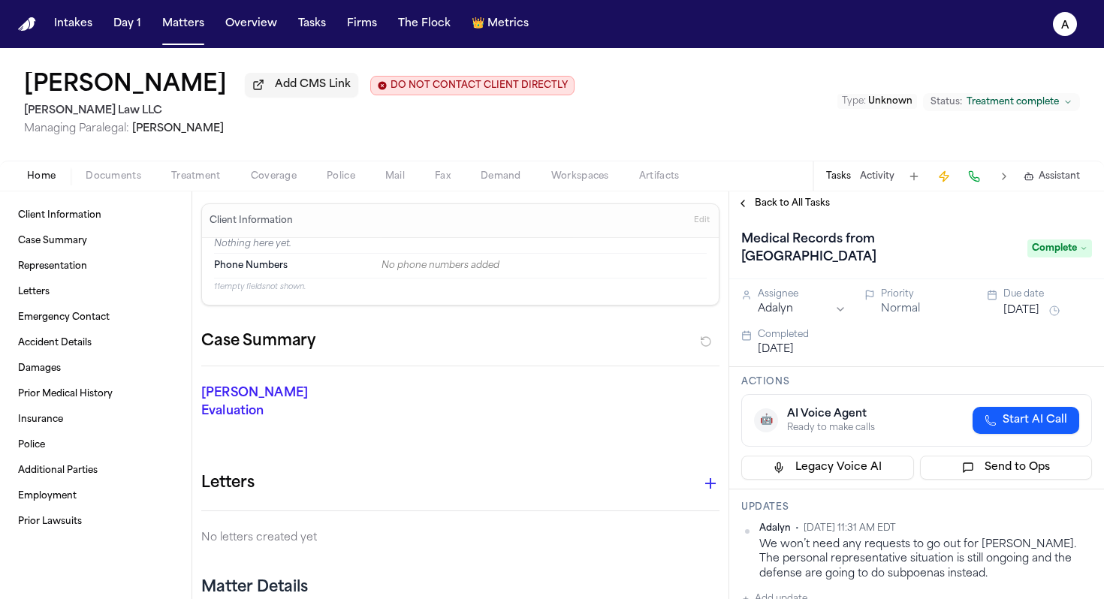
click at [566, 303] on button "[DATE]" at bounding box center [1021, 310] width 36 height 15
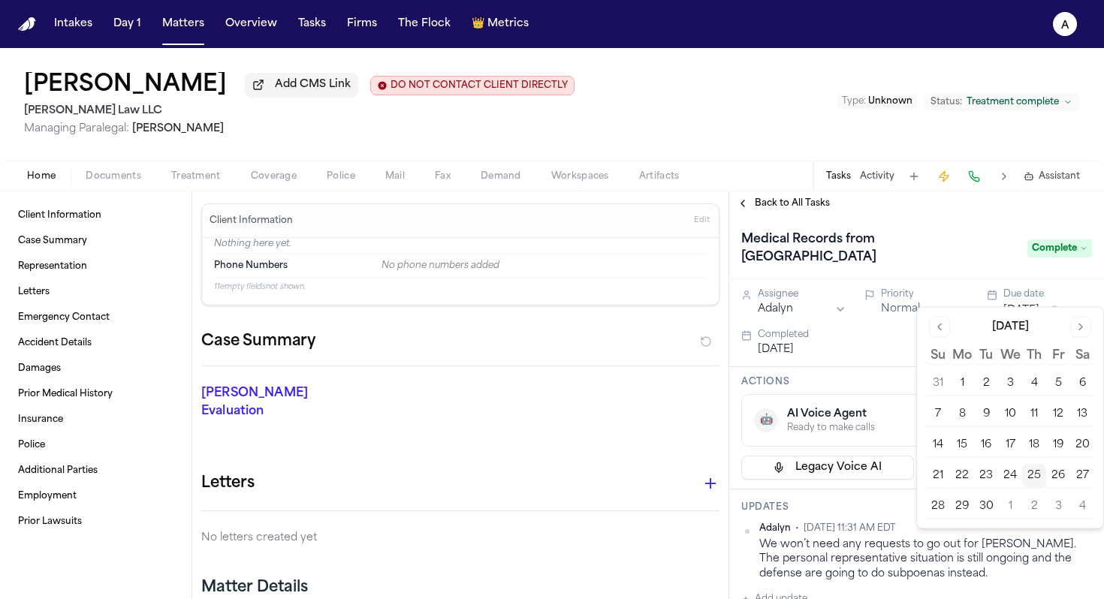
click at [566, 468] on button "25" at bounding box center [1034, 476] width 24 height 24
click at [566, 210] on span "Back to All Tasks" at bounding box center [792, 203] width 75 height 12
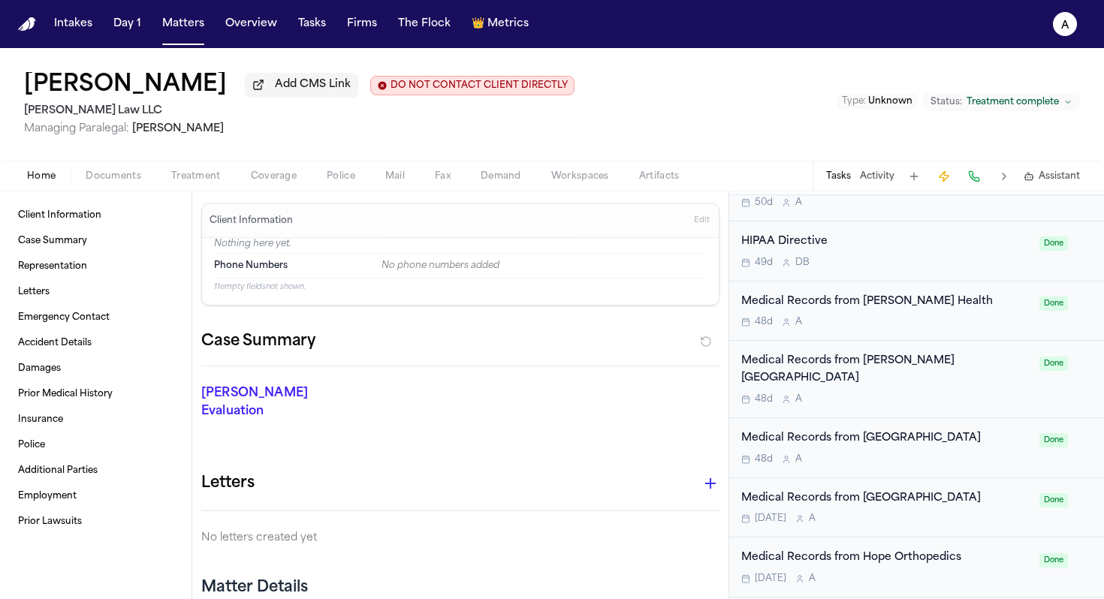
scroll to position [585, 0]
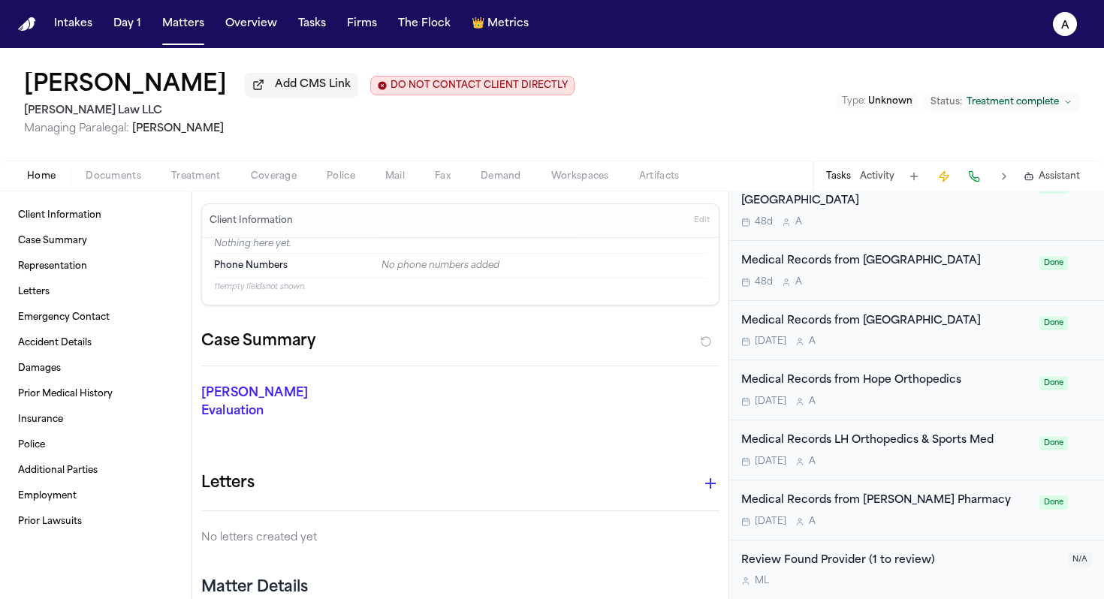
click at [566, 274] on div "Medical Records from [GEOGRAPHIC_DATA] 48d A" at bounding box center [885, 270] width 289 height 35
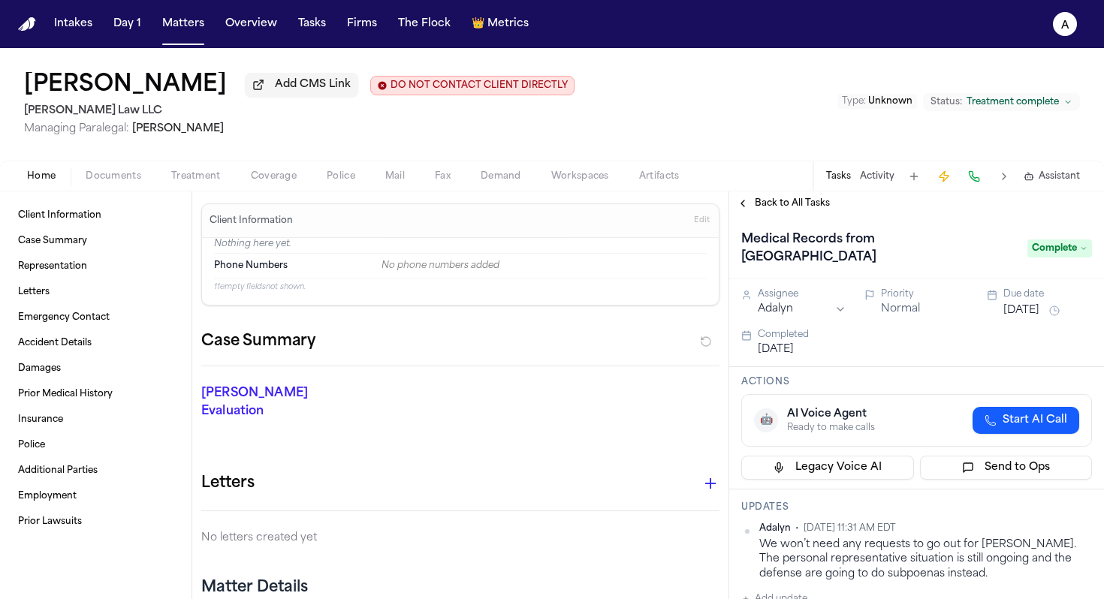
click at [566, 309] on button "[DATE]" at bounding box center [1021, 310] width 36 height 15
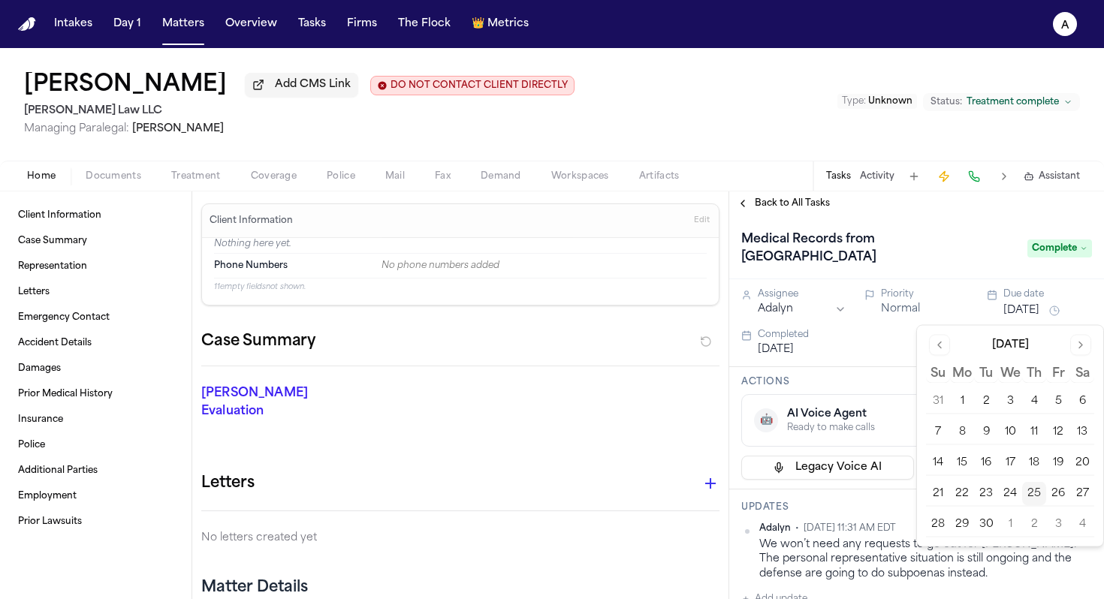
click at [566, 491] on button "25" at bounding box center [1034, 494] width 24 height 24
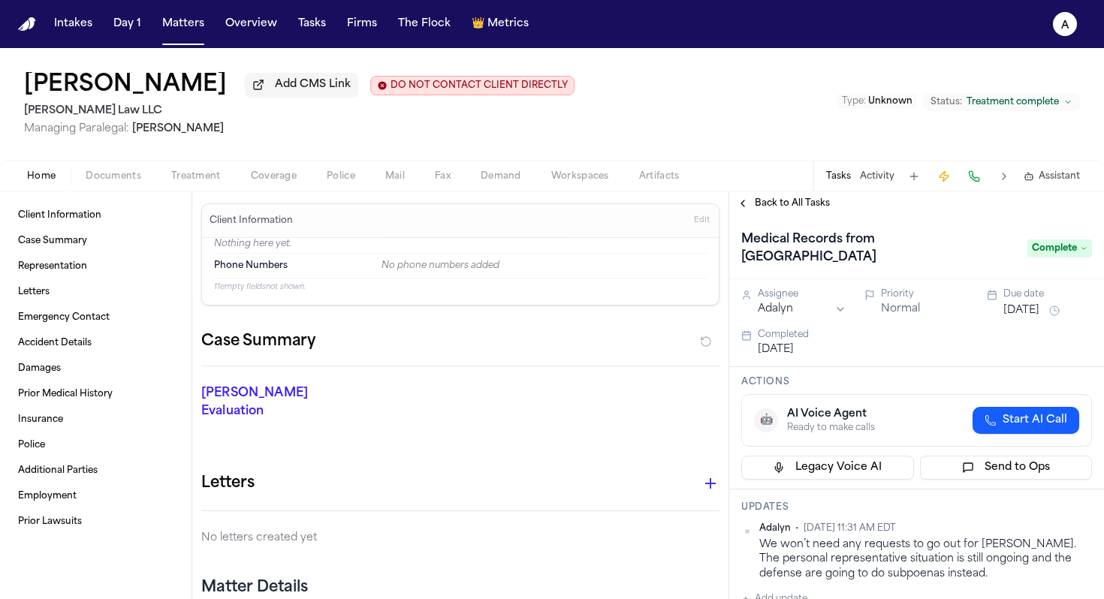
click at [566, 204] on span "Back to All Tasks" at bounding box center [792, 203] width 75 height 12
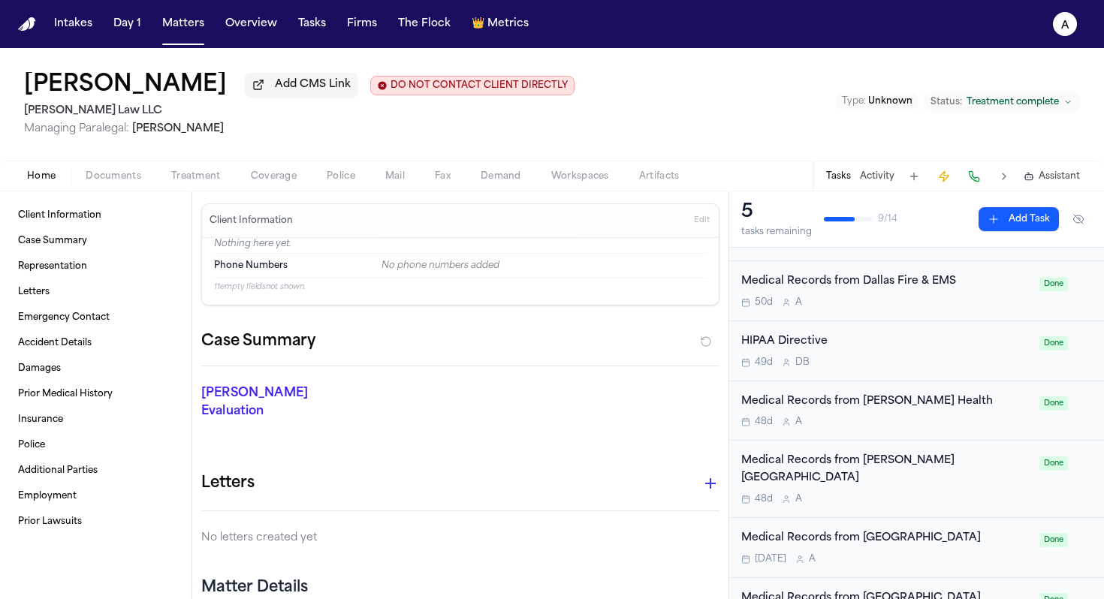
scroll to position [266, 0]
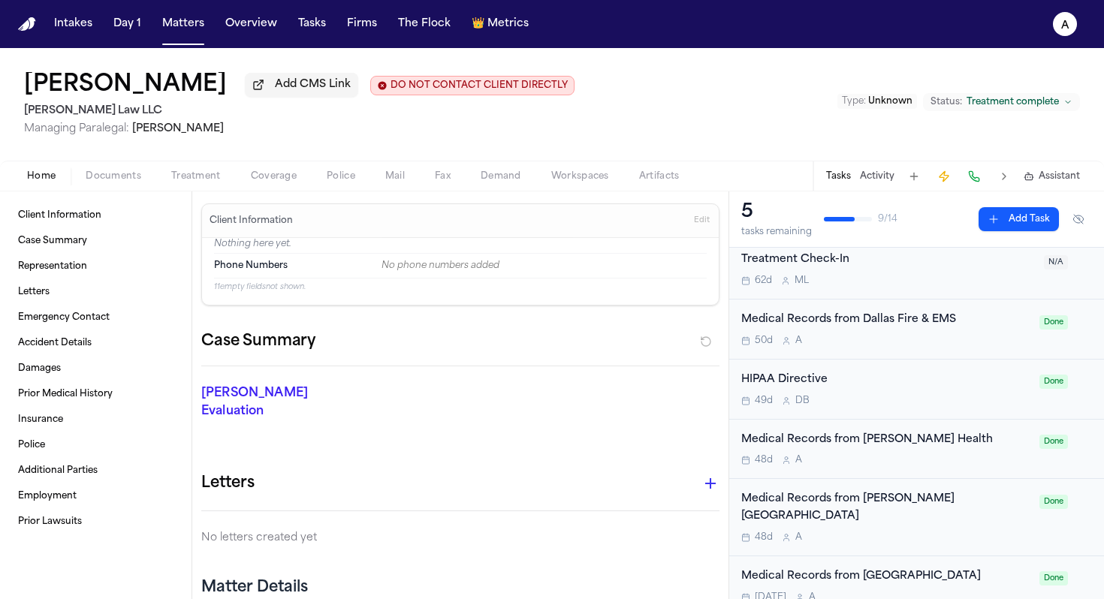
click at [566, 347] on div "50d A" at bounding box center [885, 341] width 289 height 12
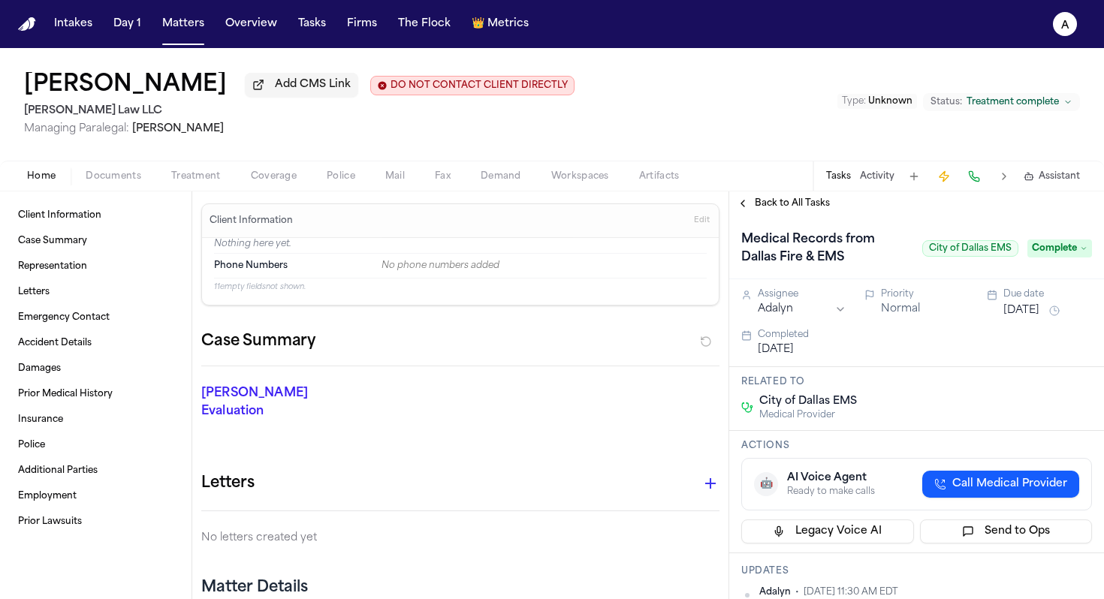
click at [566, 310] on button "[DATE]" at bounding box center [1021, 310] width 36 height 15
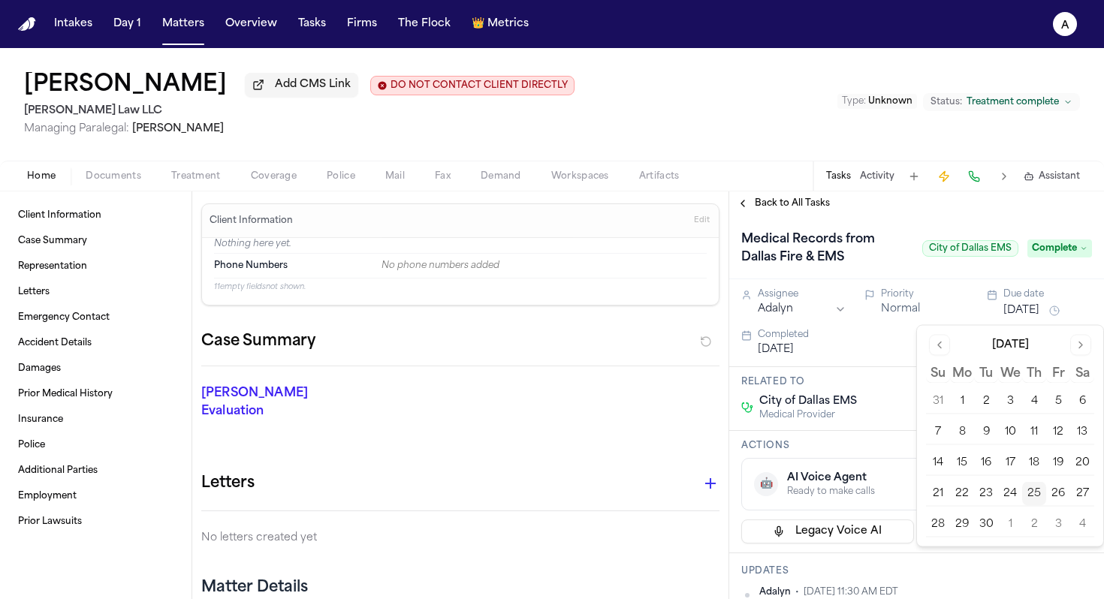
click at [566, 490] on button "25" at bounding box center [1034, 494] width 24 height 24
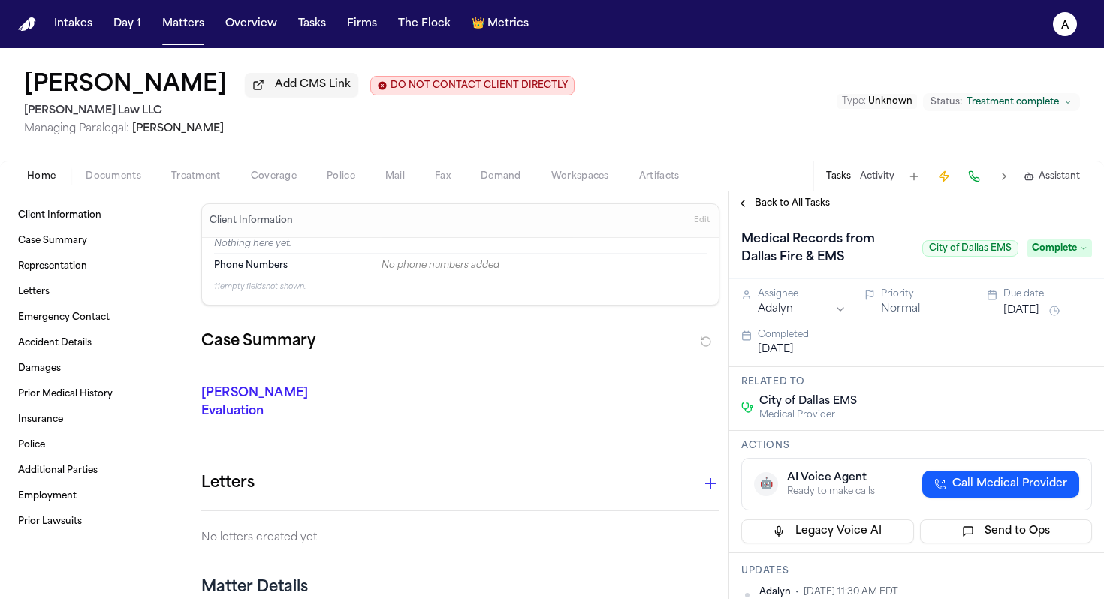
click at [566, 202] on span "Back to All Tasks" at bounding box center [792, 203] width 75 height 12
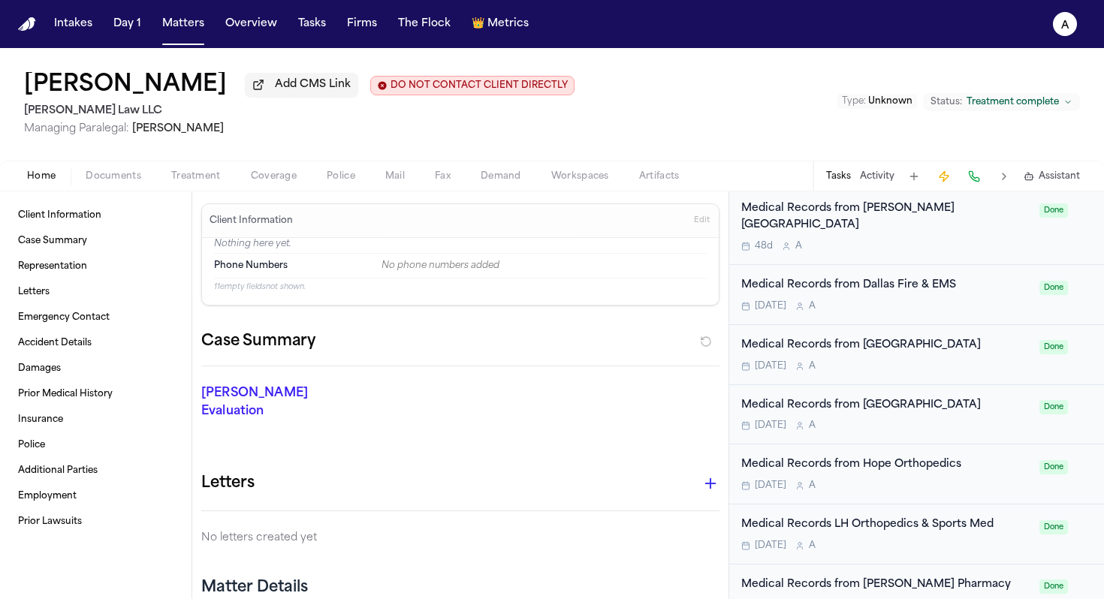
scroll to position [585, 0]
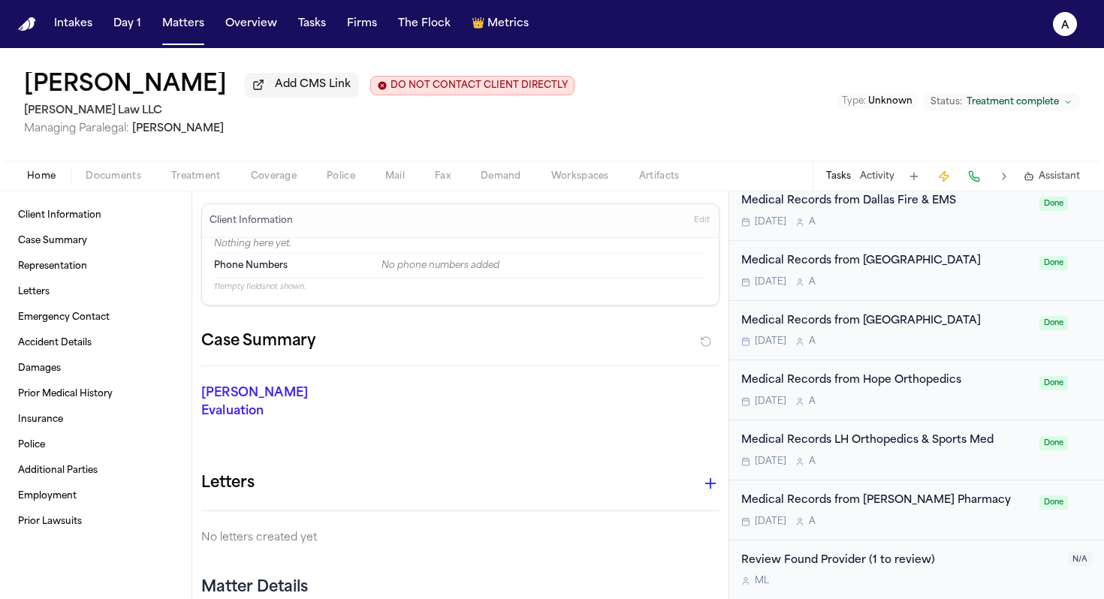
click at [566, 508] on div "Medical Records from [PERSON_NAME] Pharmacy" at bounding box center [885, 501] width 289 height 17
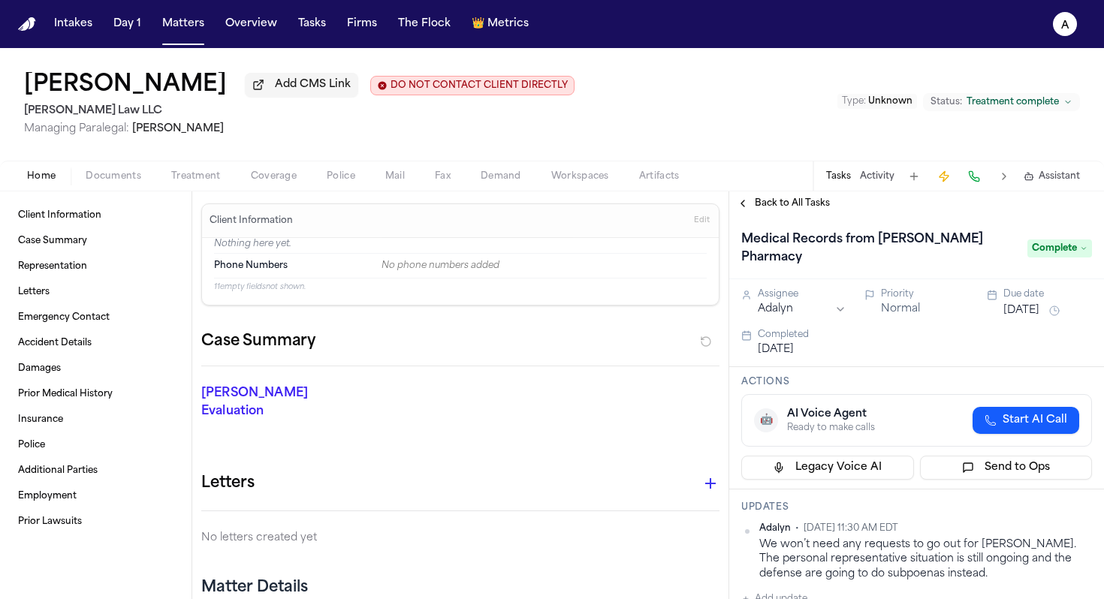
click at [566, 207] on span "Back to All Tasks" at bounding box center [792, 203] width 75 height 12
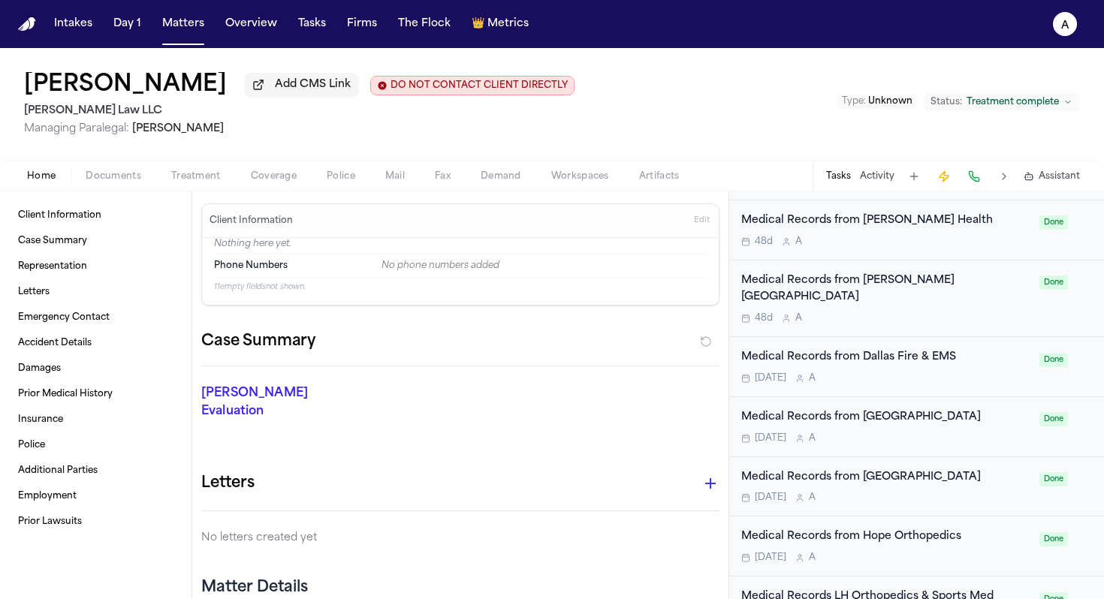
scroll to position [585, 0]
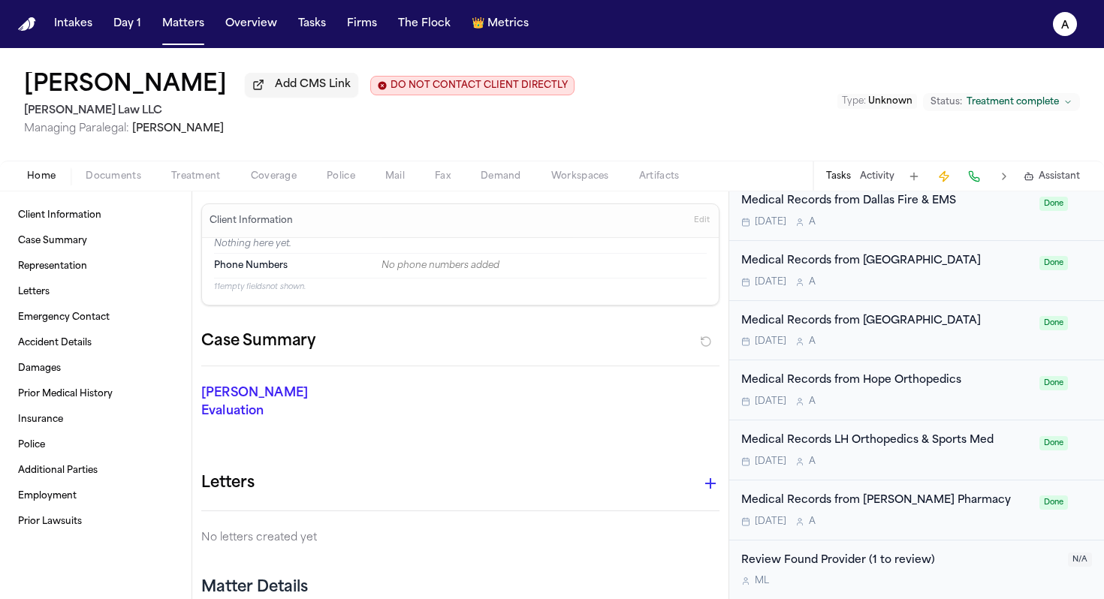
click at [566, 465] on div "[DATE] A" at bounding box center [885, 462] width 289 height 12
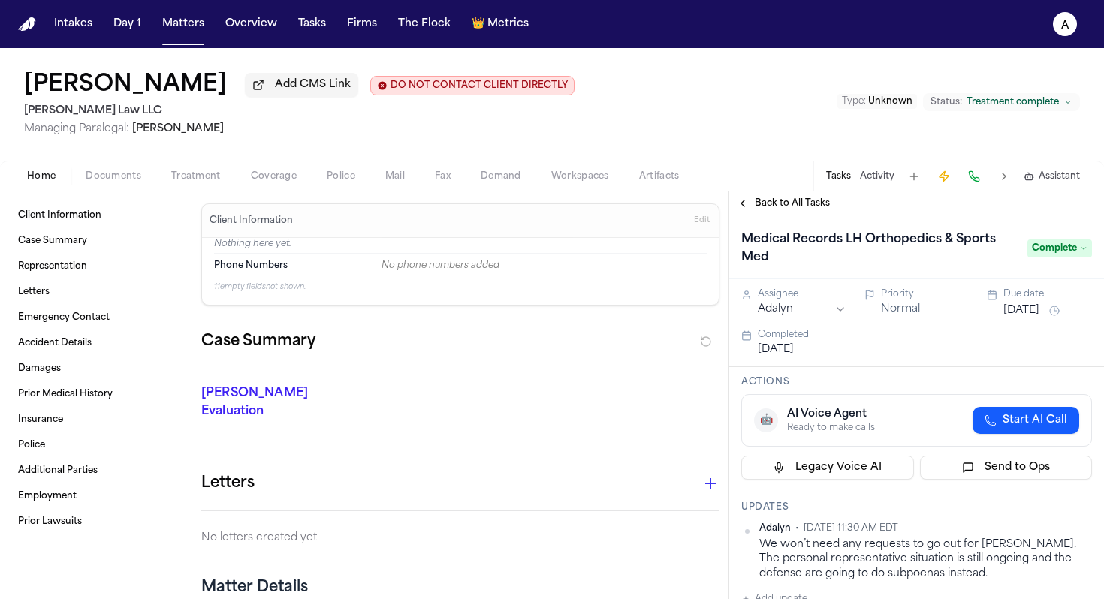
click at [566, 201] on span "Back to All Tasks" at bounding box center [792, 203] width 75 height 12
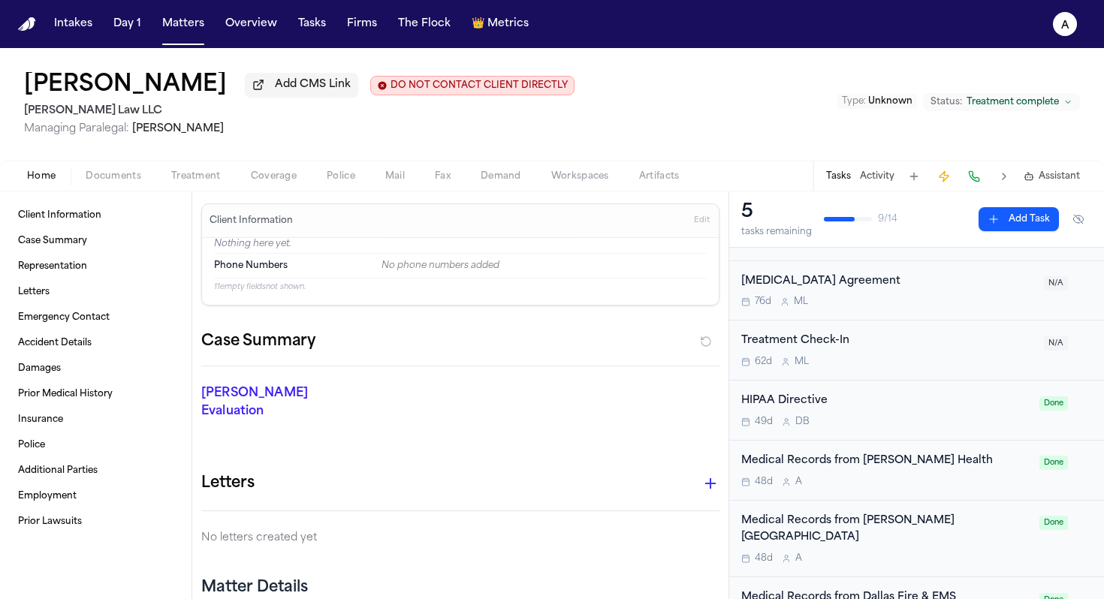
scroll to position [585, 0]
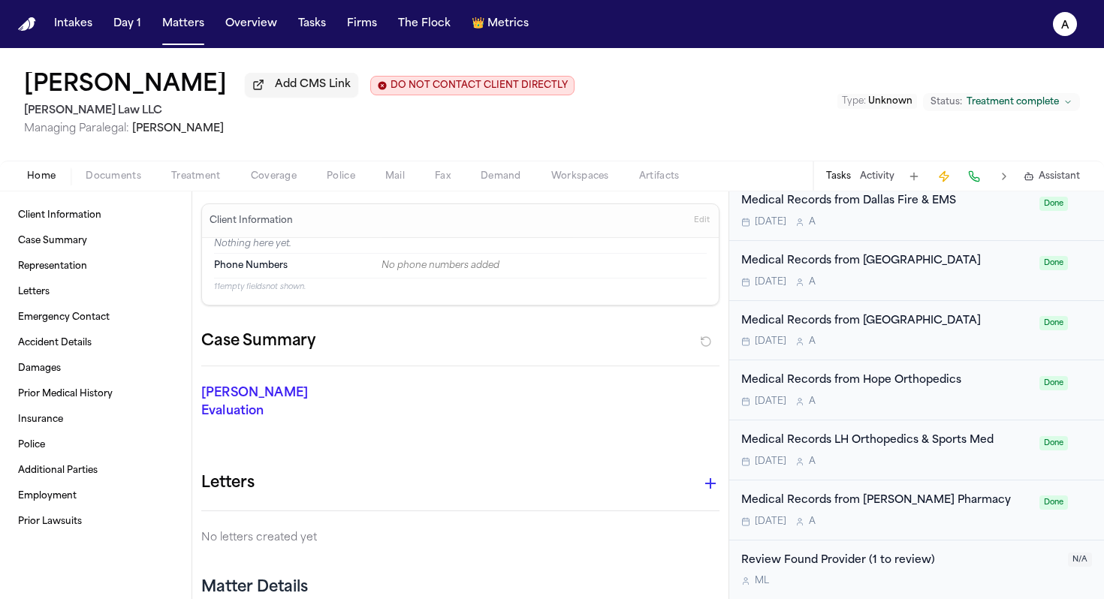
click at [566, 442] on div "Medical Records LH Orthopedics & Sports Med" at bounding box center [885, 441] width 289 height 17
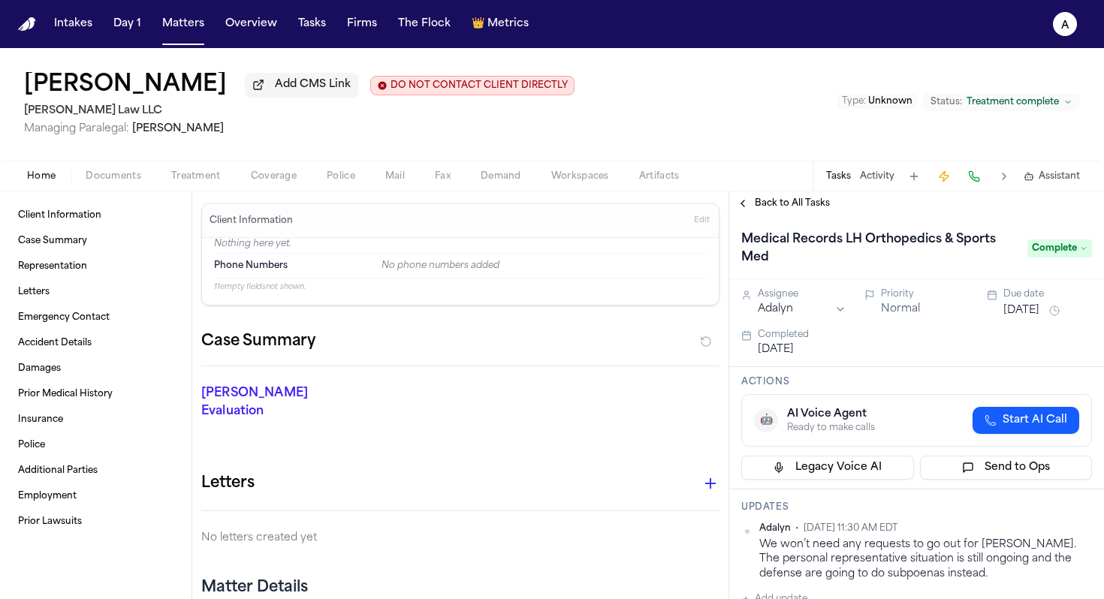
click at [566, 210] on span "Back to All Tasks" at bounding box center [792, 203] width 75 height 12
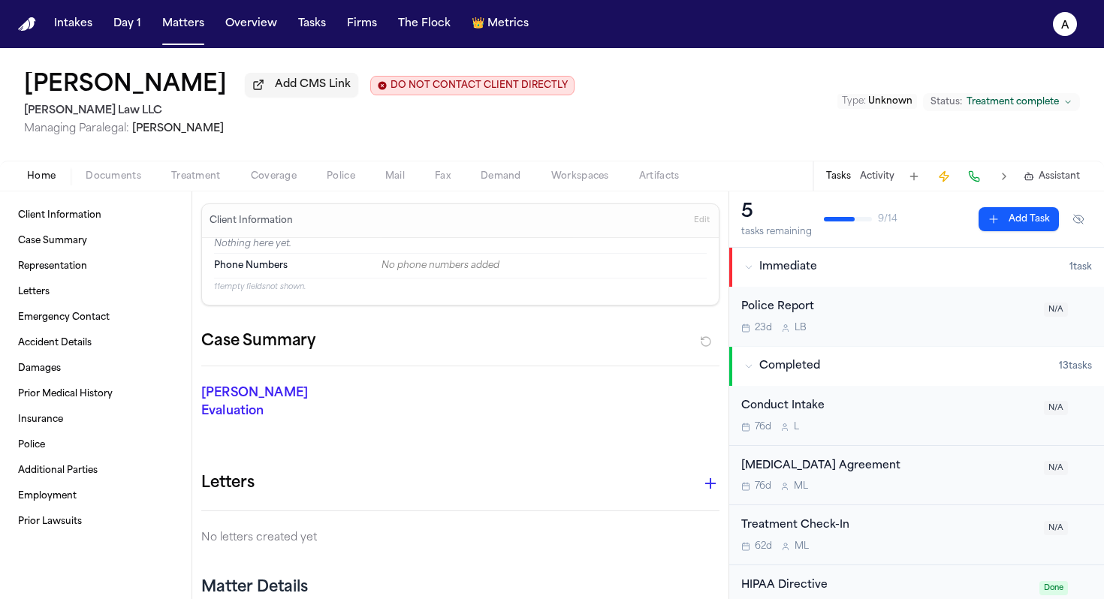
scroll to position [585, 0]
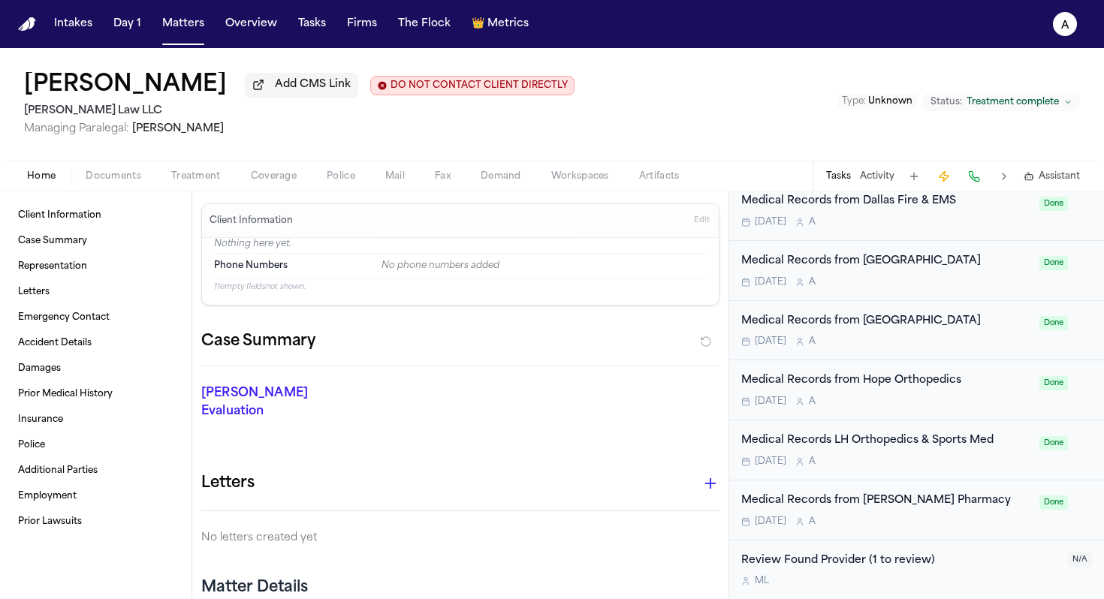
click at [566, 344] on div "[DATE] A" at bounding box center [885, 342] width 289 height 12
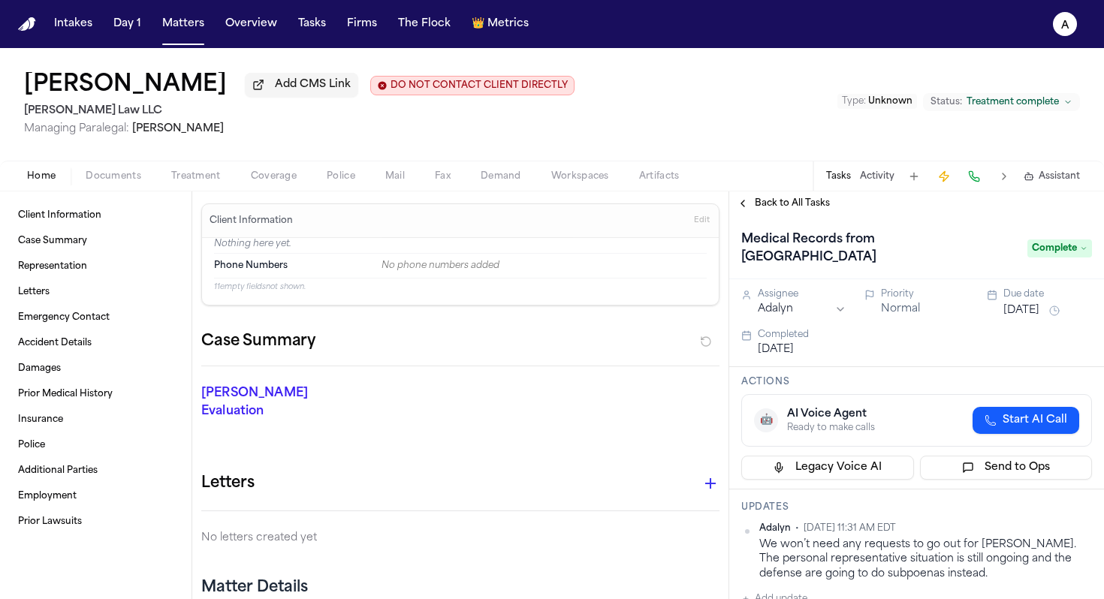
click at [566, 227] on div "Medical Records from [GEOGRAPHIC_DATA] Complete" at bounding box center [916, 248] width 375 height 64
click at [566, 207] on span "Back to All Tasks" at bounding box center [792, 203] width 75 height 12
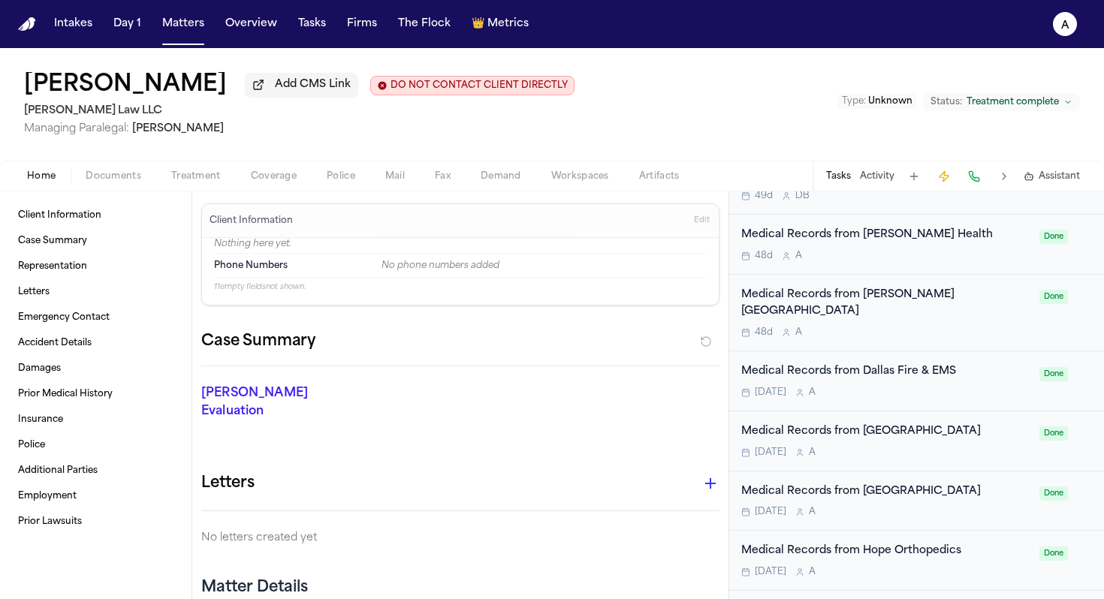
scroll to position [305, 0]
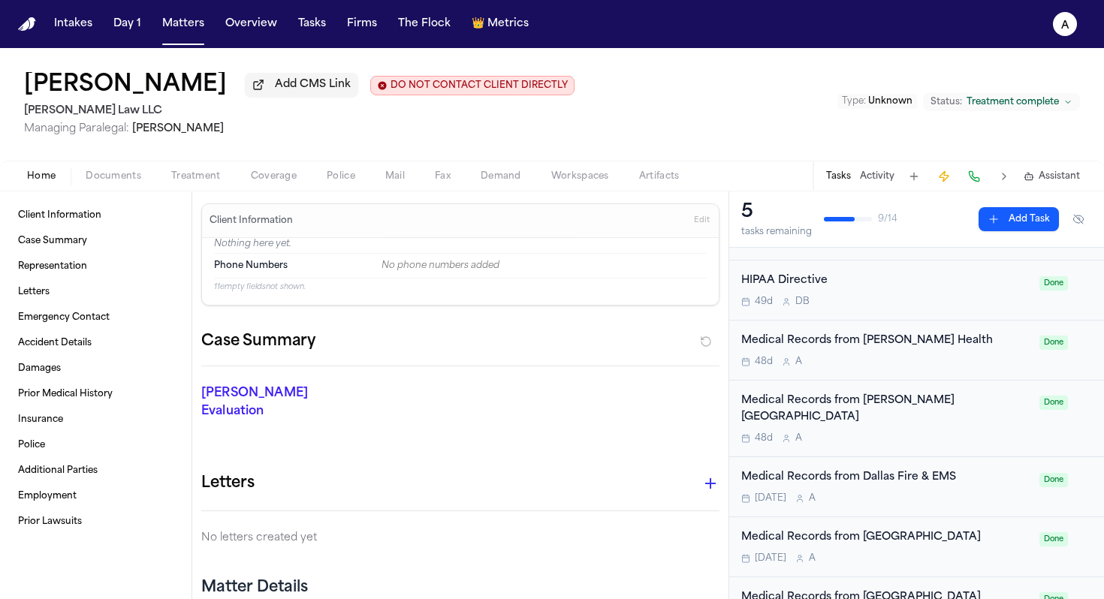
click at [566, 364] on div "48d A" at bounding box center [885, 362] width 289 height 12
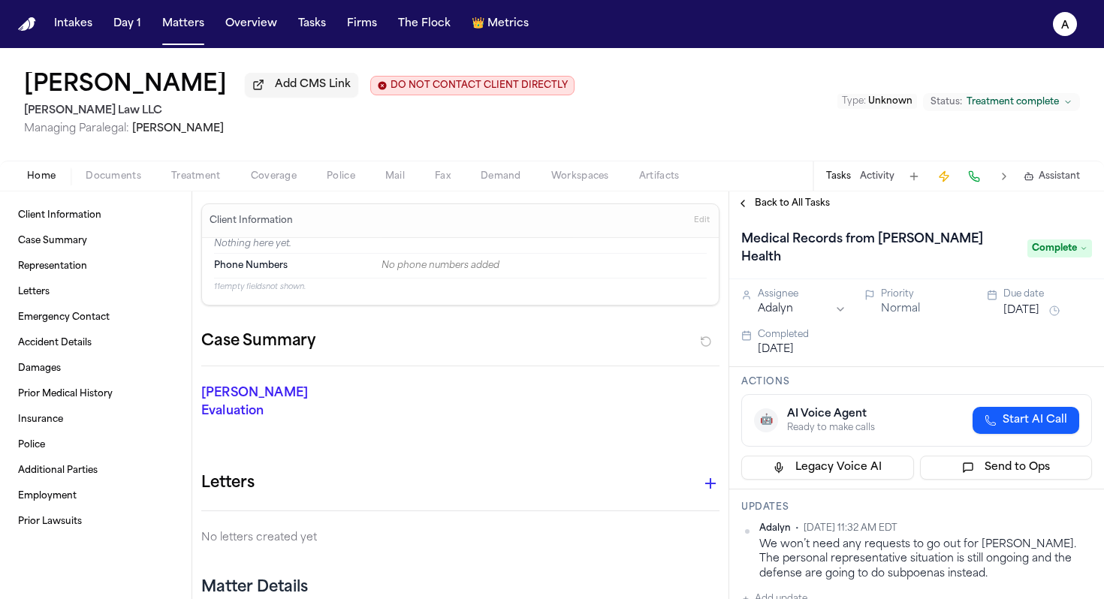
click at [566, 303] on button "[DATE]" at bounding box center [1021, 310] width 36 height 15
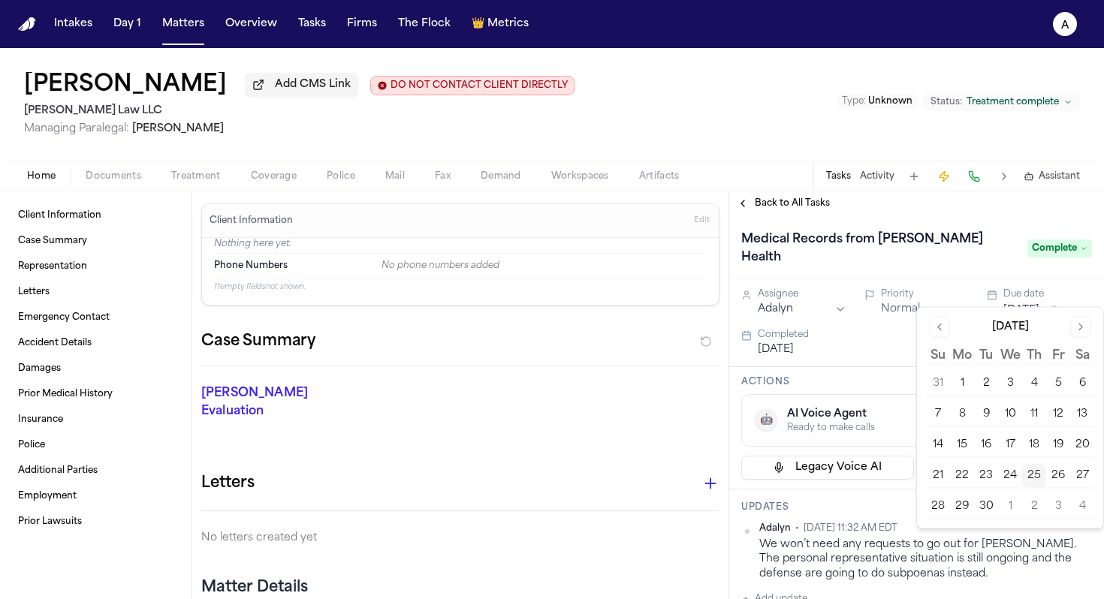
click at [566, 483] on button "25" at bounding box center [1034, 476] width 24 height 24
click at [566, 472] on button "25" at bounding box center [1034, 476] width 24 height 24
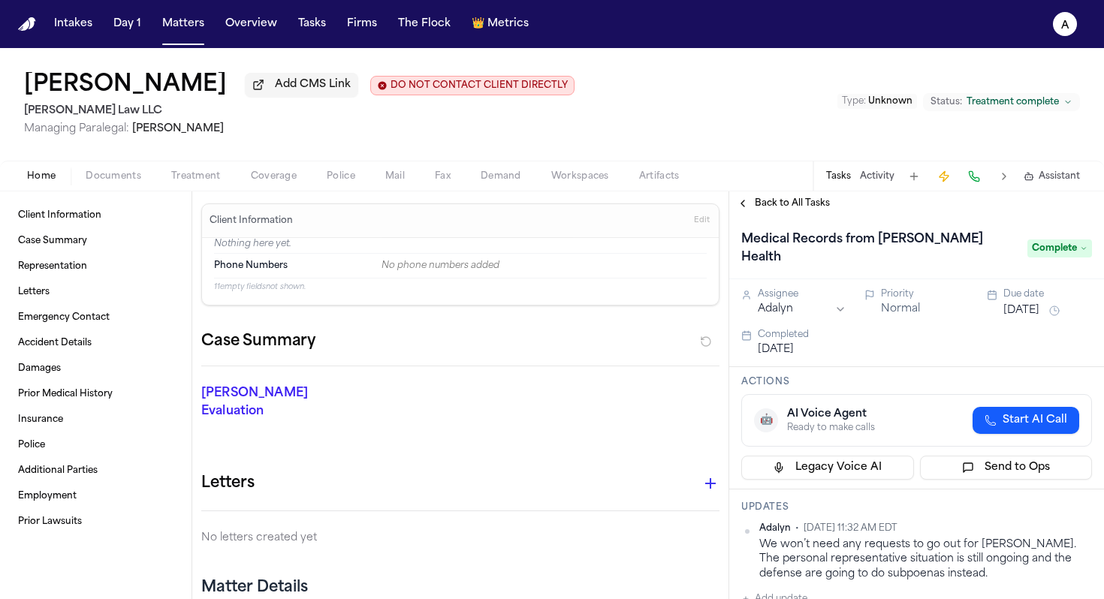
click at [566, 207] on span "Back to All Tasks" at bounding box center [792, 203] width 75 height 12
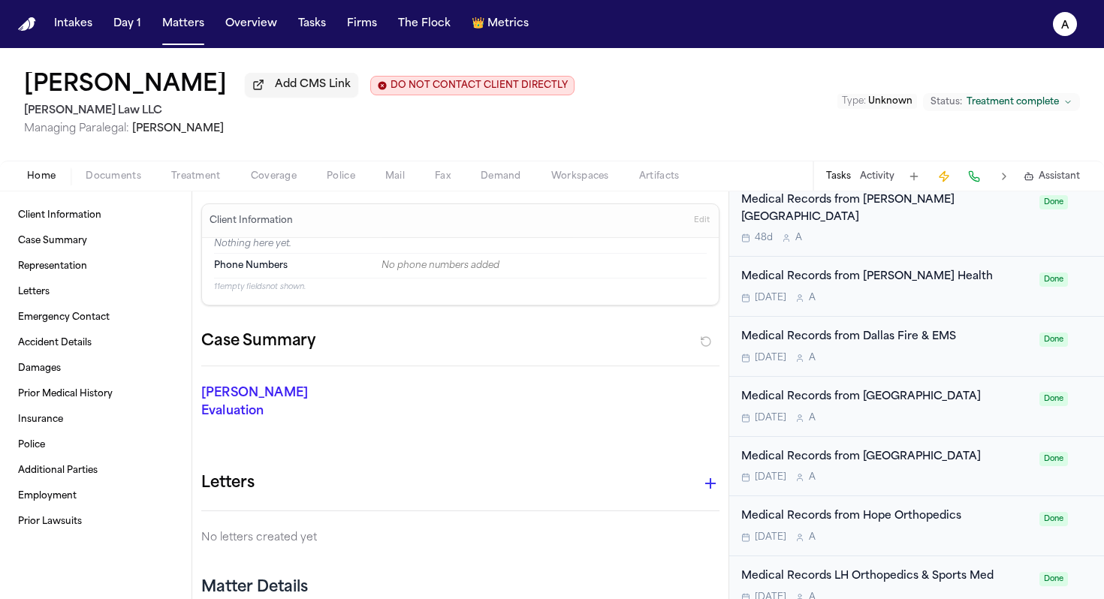
scroll to position [442, 0]
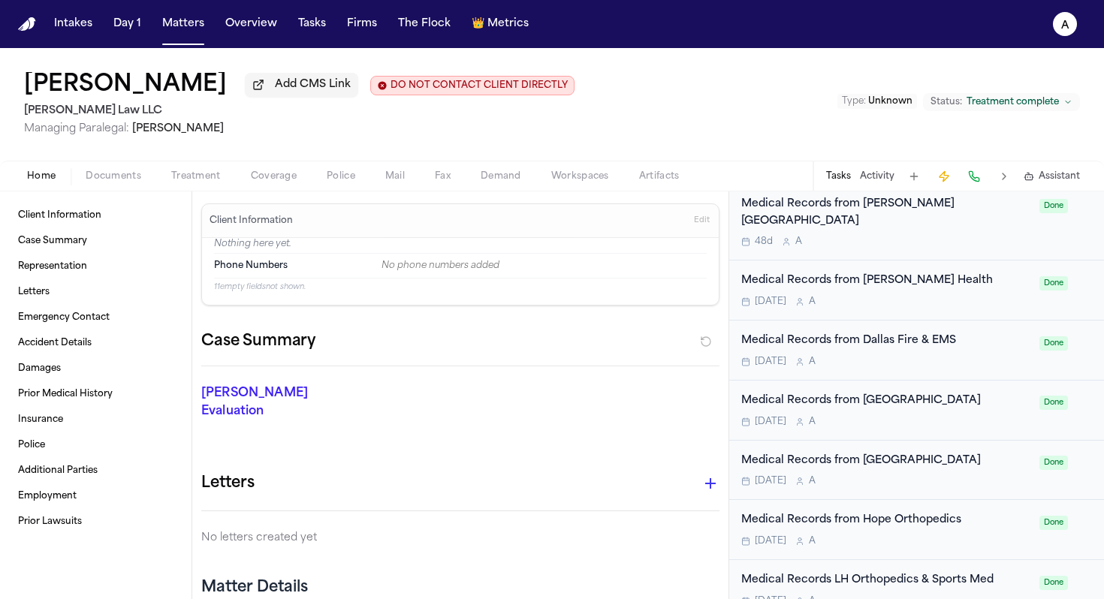
click at [566, 255] on div "Medical Records from [PERSON_NAME][GEOGRAPHIC_DATA] 48d A Done" at bounding box center [916, 222] width 375 height 77
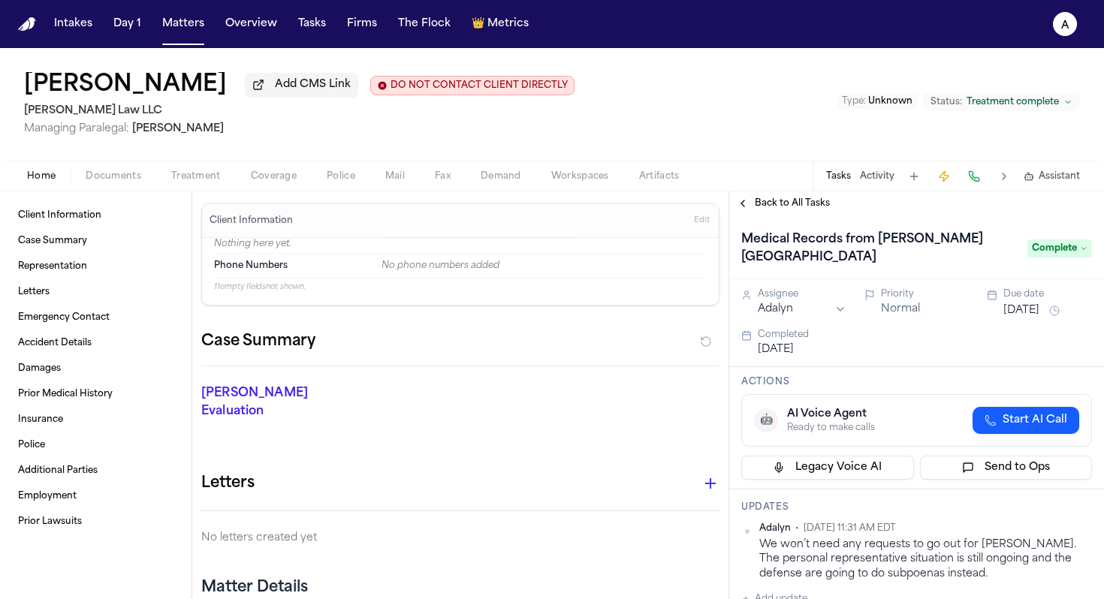
click at [566, 318] on button "[DATE]" at bounding box center [1021, 310] width 36 height 15
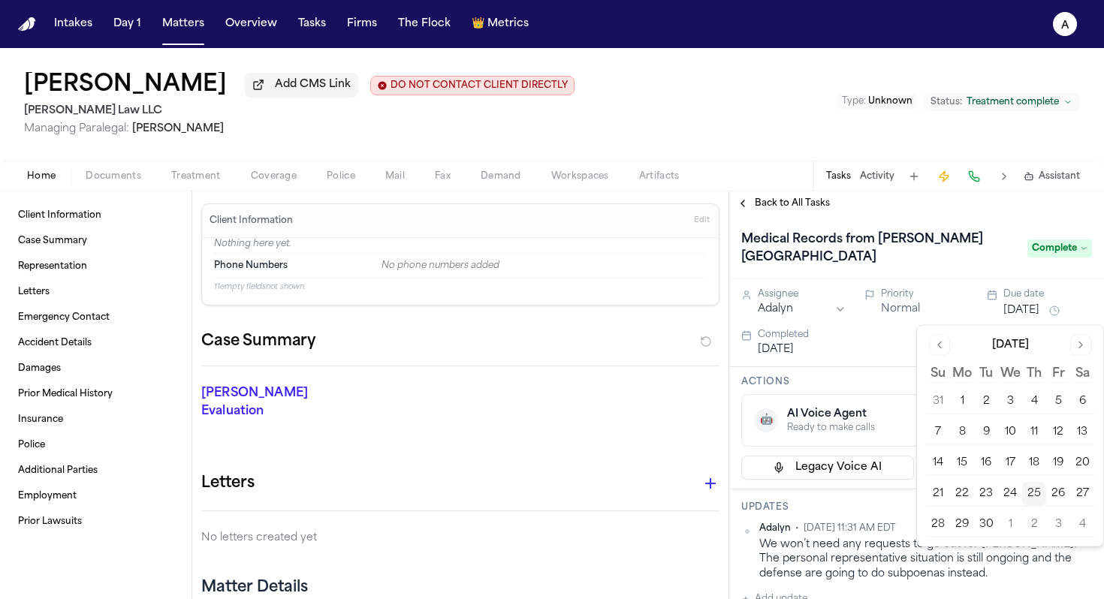
click at [566, 488] on button "25" at bounding box center [1034, 494] width 24 height 24
click at [566, 489] on button "25" at bounding box center [1034, 494] width 24 height 24
click at [566, 490] on button "25" at bounding box center [1034, 494] width 24 height 24
click at [566, 208] on span "Back to All Tasks" at bounding box center [792, 203] width 75 height 12
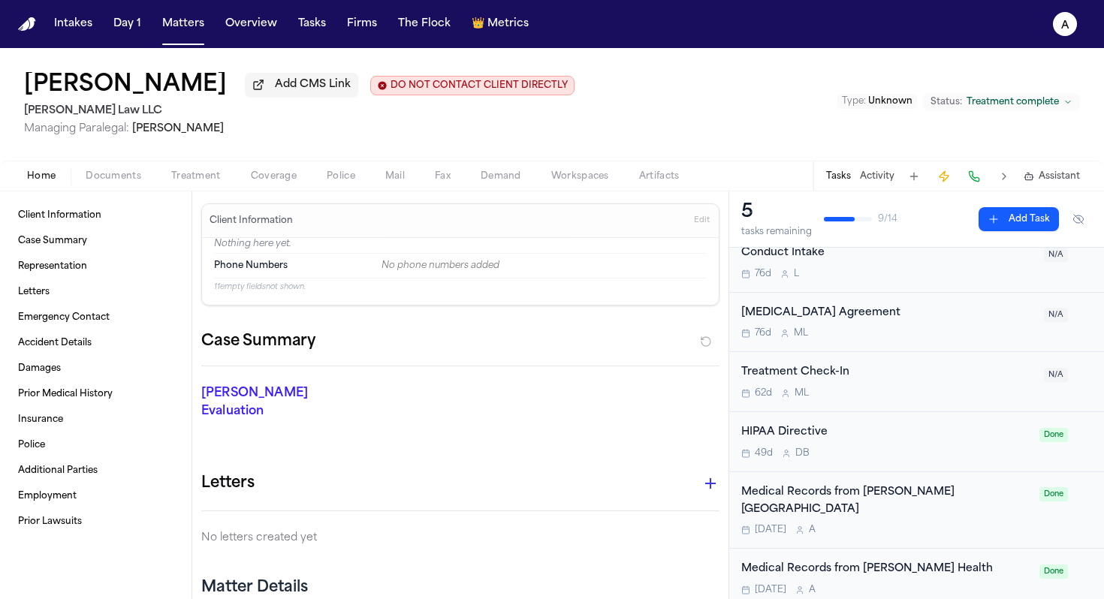
scroll to position [219, 0]
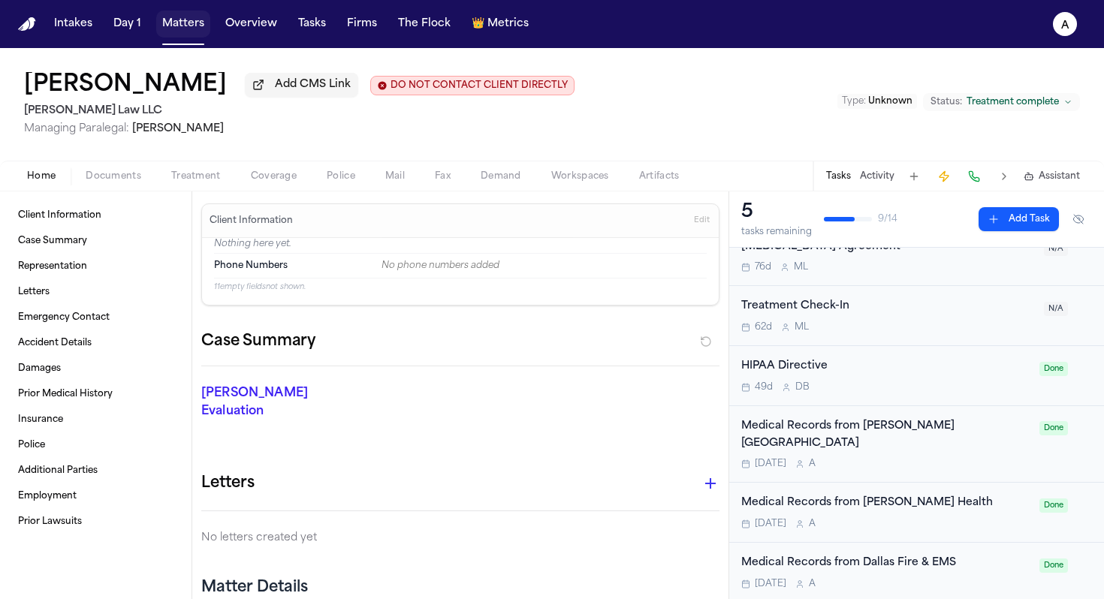
click at [186, 21] on button "Matters" at bounding box center [183, 24] width 54 height 27
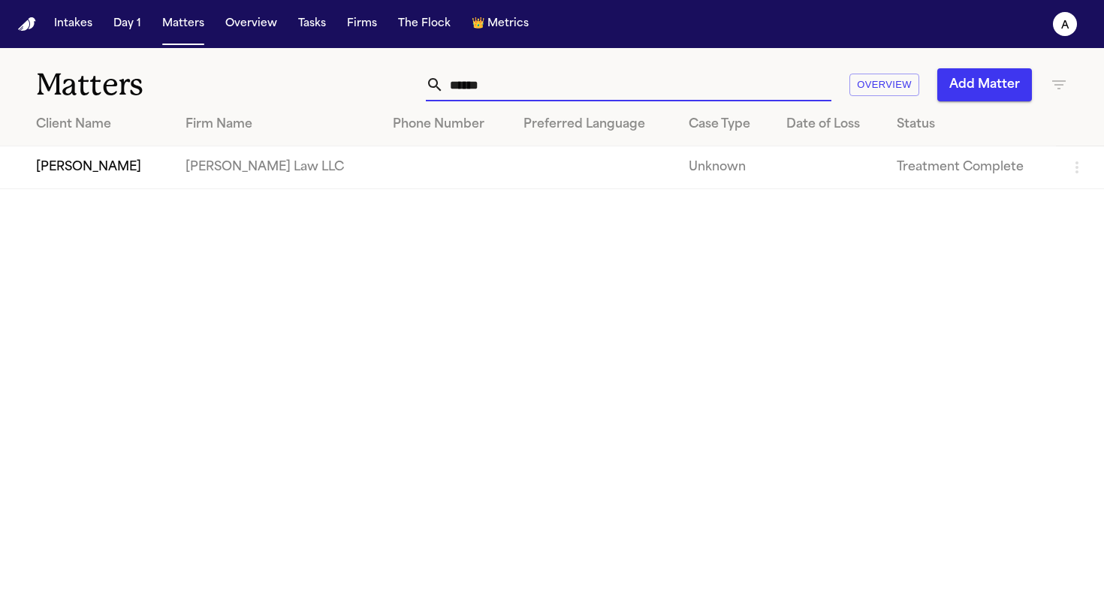
drag, startPoint x: 523, startPoint y: 85, endPoint x: 330, endPoint y: 77, distance: 193.1
click at [330, 77] on div "****** Overview Add Matter" at bounding box center [695, 84] width 746 height 33
type input "**********"
click at [126, 164] on td "[PERSON_NAME]" at bounding box center [86, 167] width 173 height 43
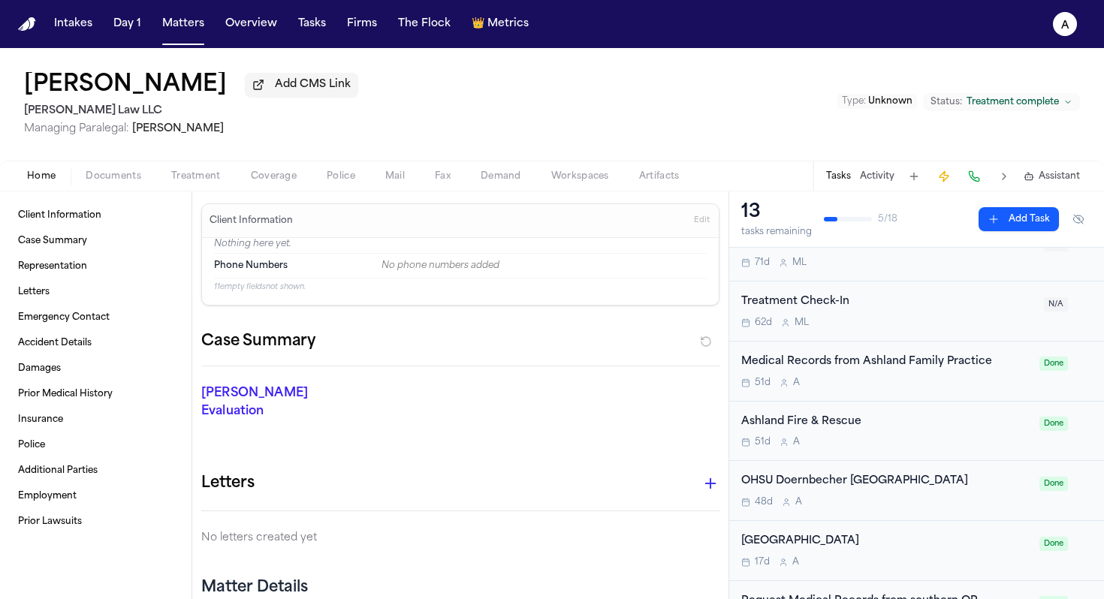
scroll to position [287, 0]
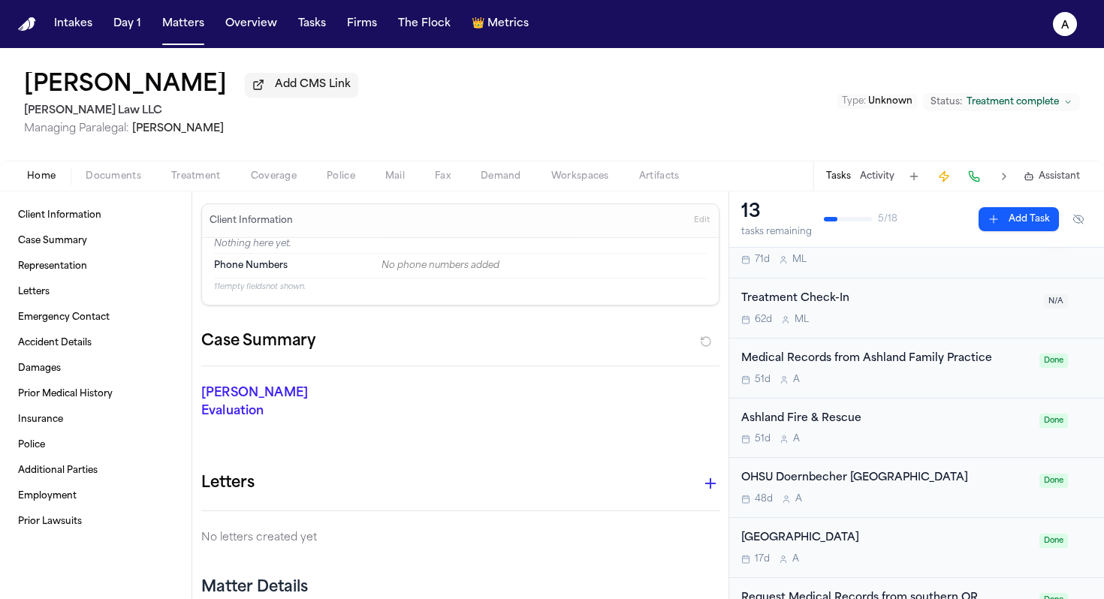
click at [566, 381] on div "51d A" at bounding box center [885, 380] width 289 height 12
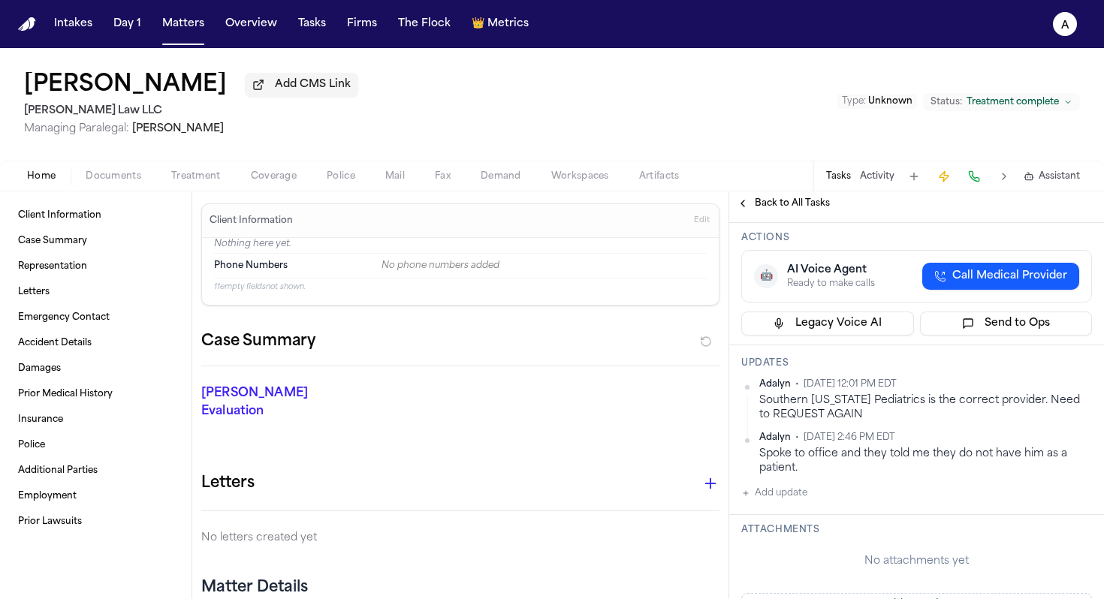
scroll to position [233, 0]
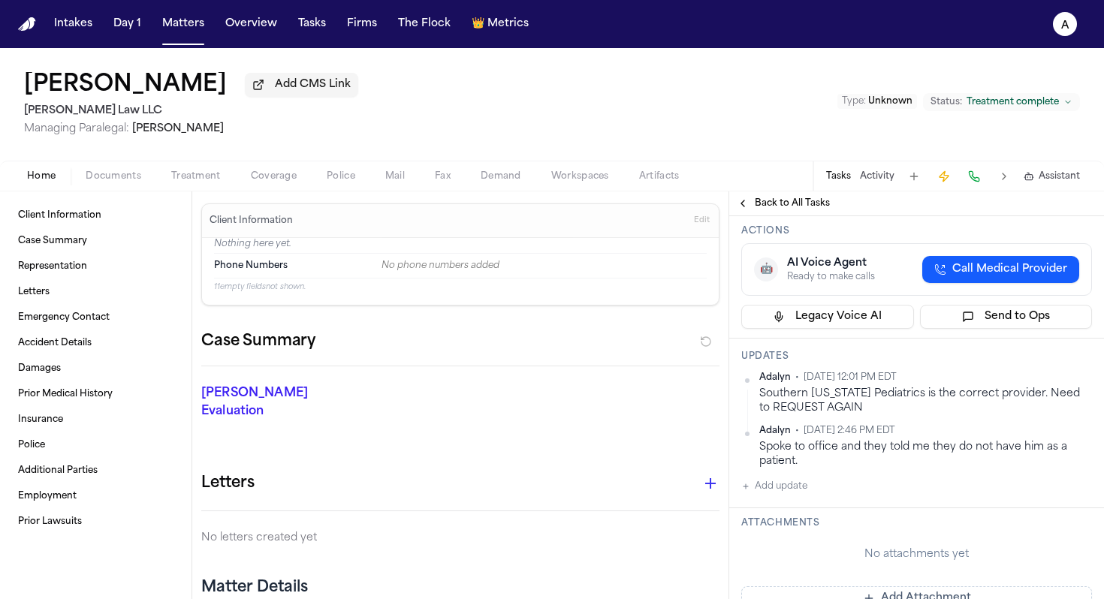
click at [566, 489] on button "Add update" at bounding box center [774, 487] width 66 height 18
click at [566, 502] on textarea "Add your update" at bounding box center [925, 499] width 321 height 30
paste textarea "**********"
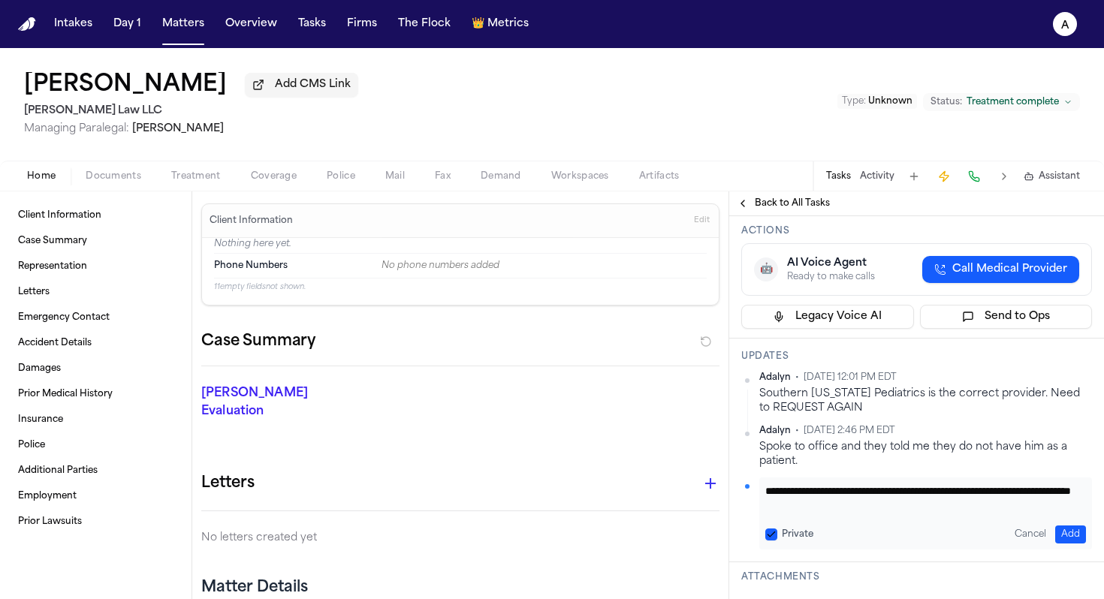
scroll to position [30, 0]
click at [566, 501] on textarea "**********" at bounding box center [919, 499] width 309 height 30
paste textarea "**********"
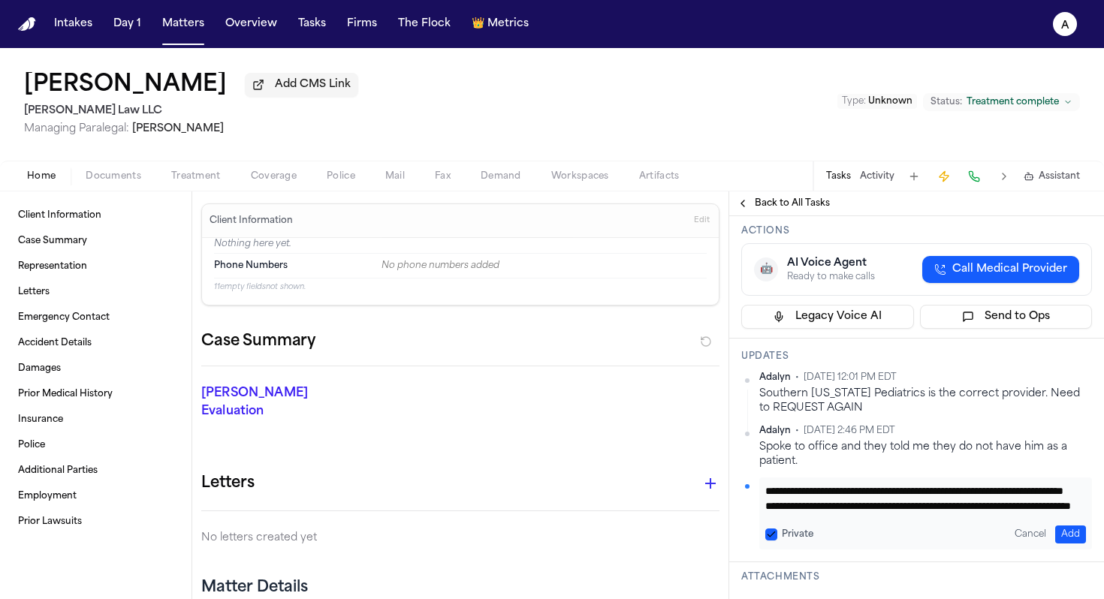
type textarea "**********"
click at [566, 533] on button "Private" at bounding box center [771, 535] width 12 height 12
click at [566, 538] on button "Add" at bounding box center [1070, 535] width 31 height 18
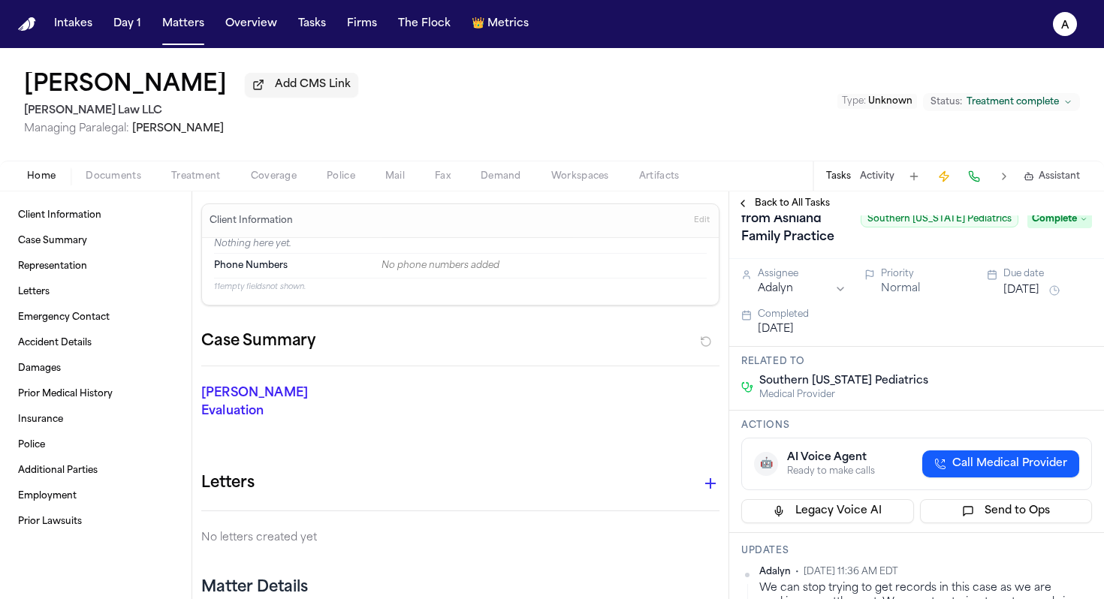
scroll to position [0, 0]
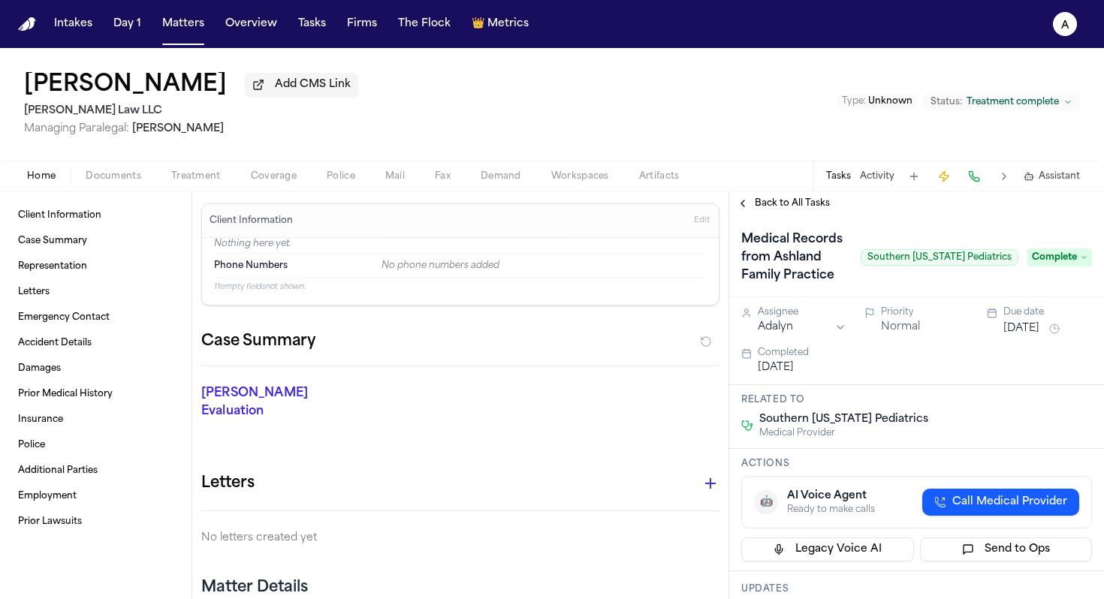
click at [566, 210] on span "Back to All Tasks" at bounding box center [792, 203] width 75 height 12
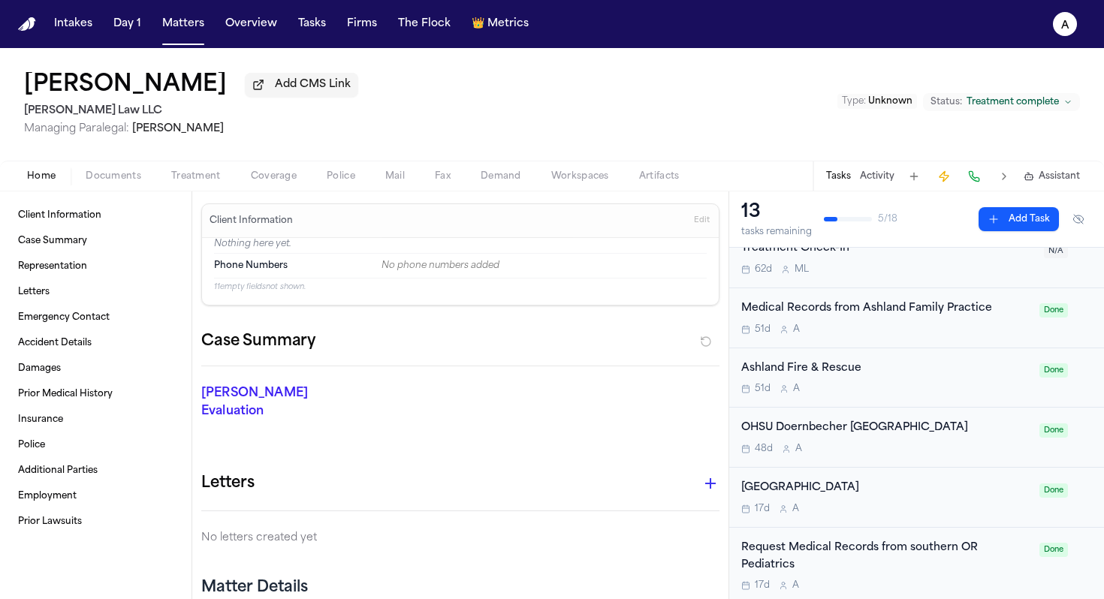
scroll to position [400, 0]
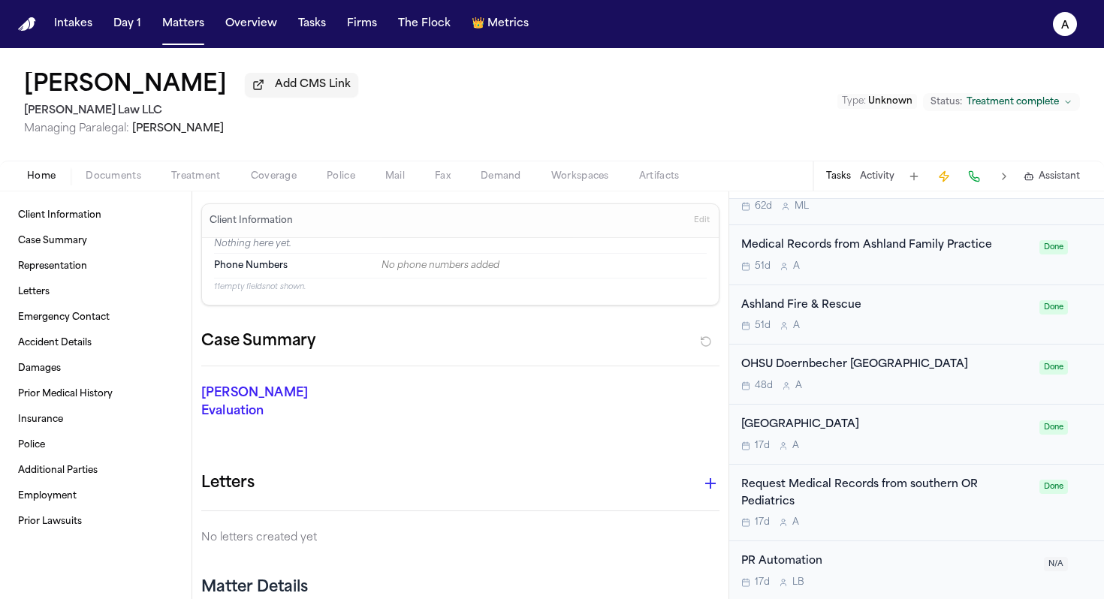
click at [566, 506] on div "Request Medical Records from southern OR Pediatrics" at bounding box center [885, 494] width 289 height 35
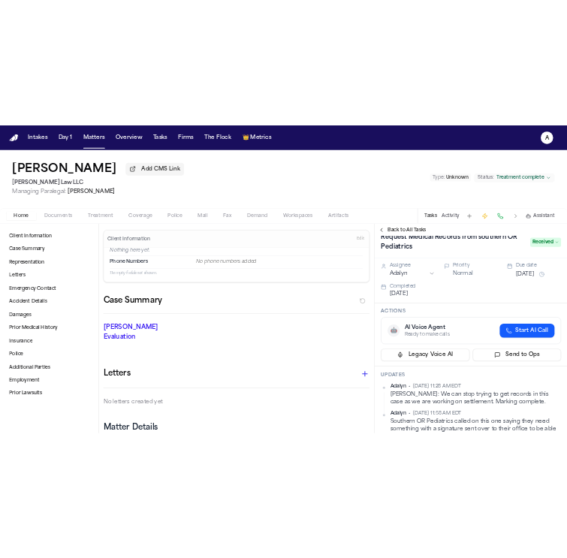
scroll to position [28, 0]
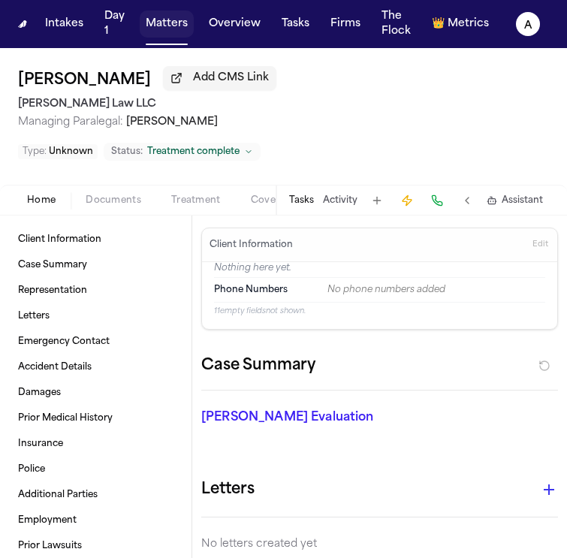
click at [176, 29] on button "Matters" at bounding box center [167, 24] width 54 height 27
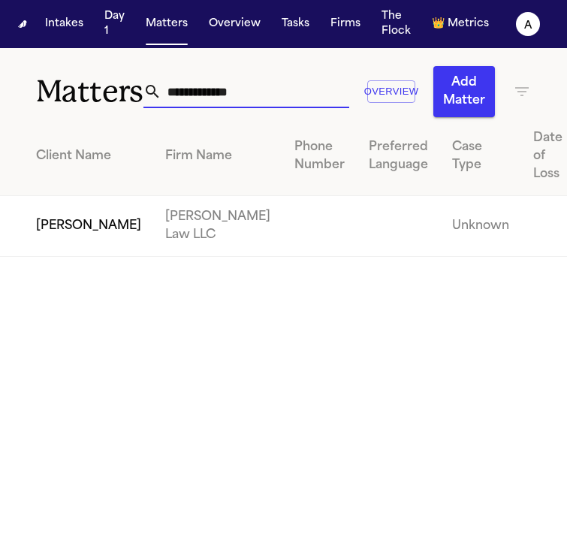
drag, startPoint x: 223, startPoint y: 96, endPoint x: 255, endPoint y: 96, distance: 31.5
click at [255, 96] on input "**********" at bounding box center [255, 91] width 188 height 33
drag, startPoint x: 278, startPoint y: 96, endPoint x: 11, endPoint y: 93, distance: 267.3
click at [11, 93] on div "**********" at bounding box center [283, 82] width 567 height 69
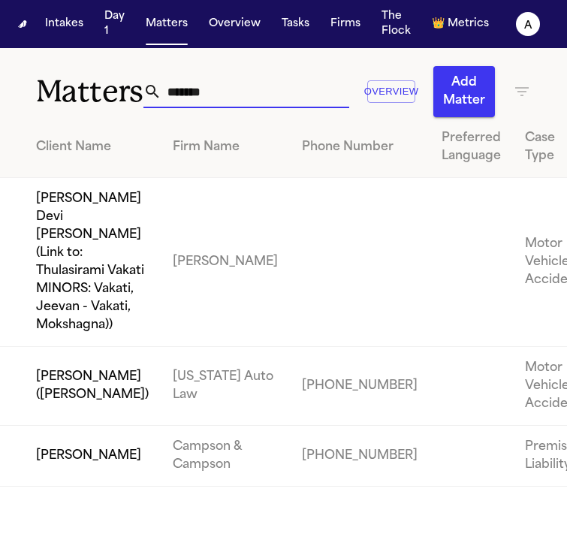
type input "*******"
click at [58, 487] on td "[PERSON_NAME]" at bounding box center [80, 456] width 161 height 61
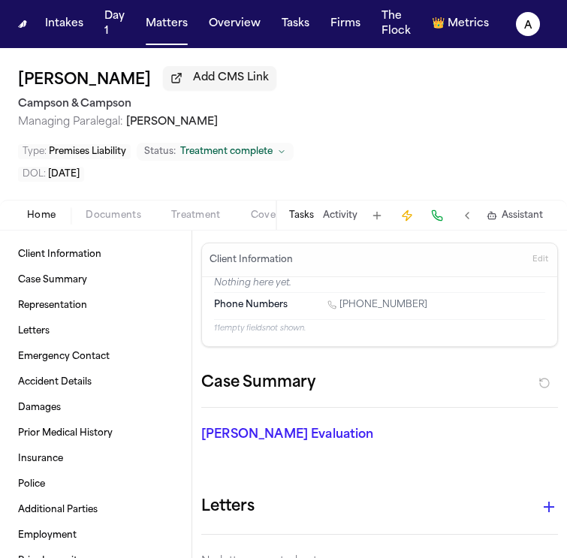
click at [308, 212] on button "Tasks" at bounding box center [301, 216] width 25 height 12
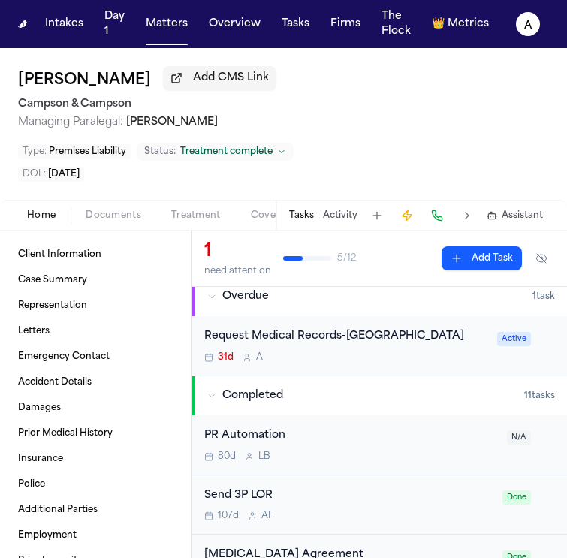
scroll to position [11, 0]
click at [415, 363] on div "Request Medical Records-[GEOGRAPHIC_DATA] 31d A" at bounding box center [346, 344] width 284 height 35
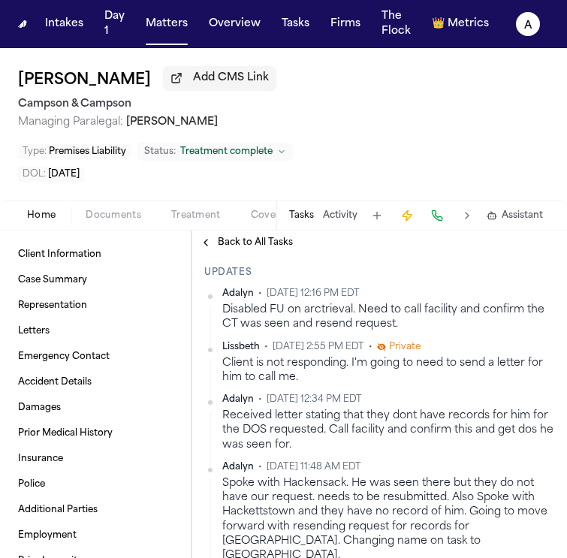
scroll to position [326, 0]
